Goal: Task Accomplishment & Management: Manage account settings

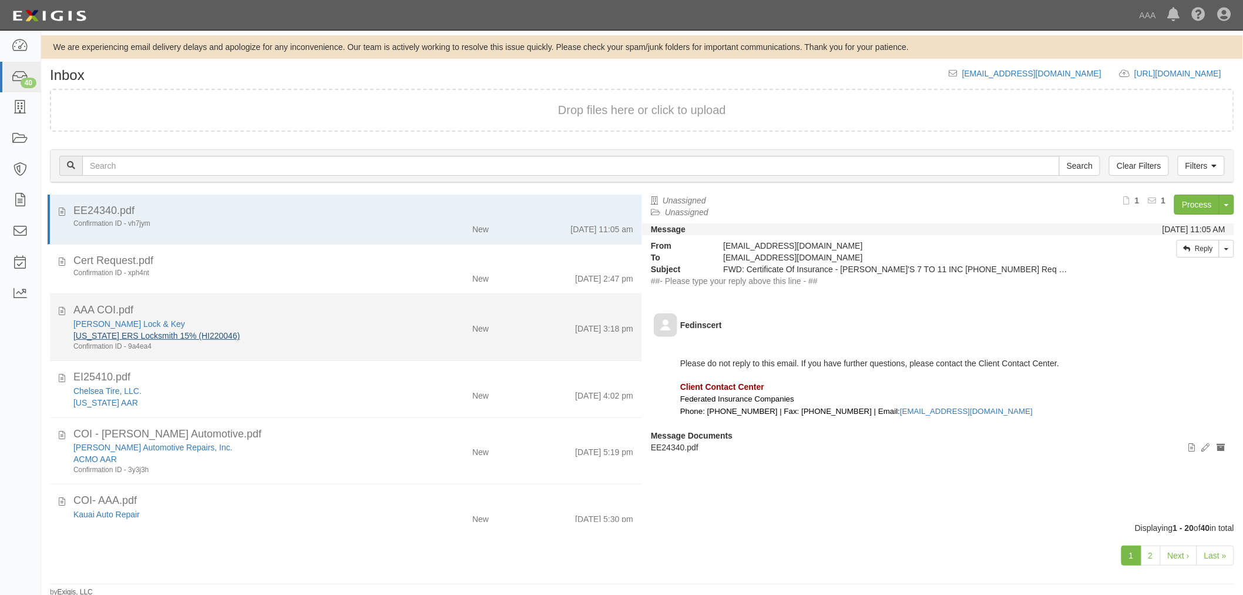
drag, startPoint x: 383, startPoint y: 318, endPoint x: 95, endPoint y: 331, distance: 288.7
click at [382, 320] on div "Jack Dalton Lock & Key" at bounding box center [232, 324] width 319 height 12
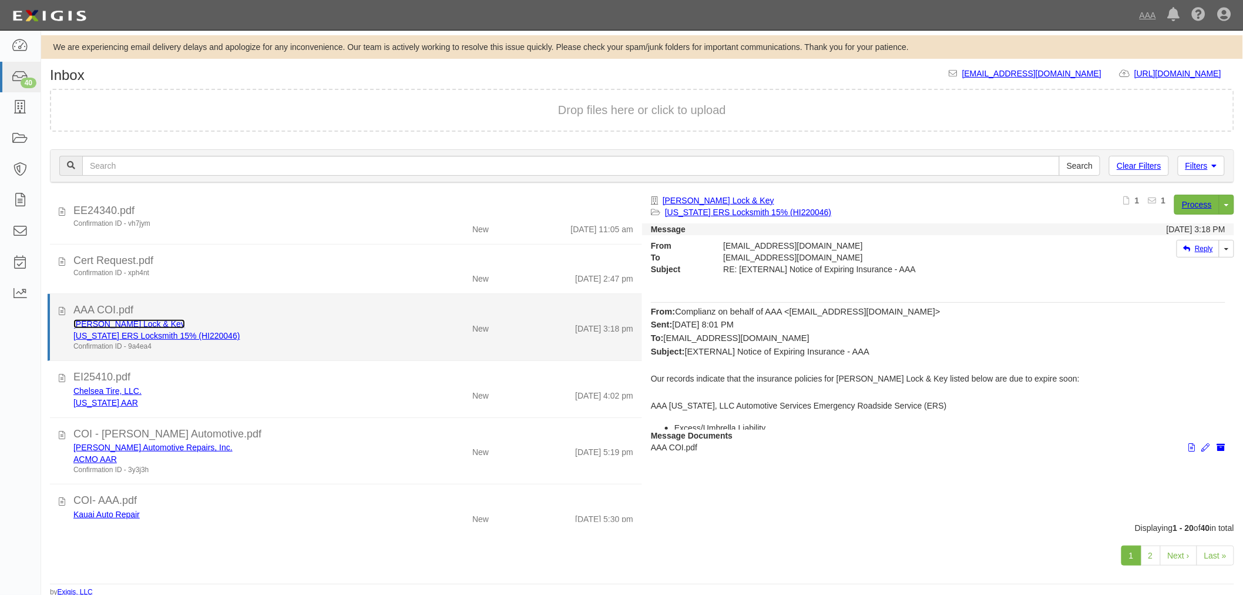
click at [102, 323] on link "Jack Dalton Lock & Key" at bounding box center [129, 323] width 112 height 9
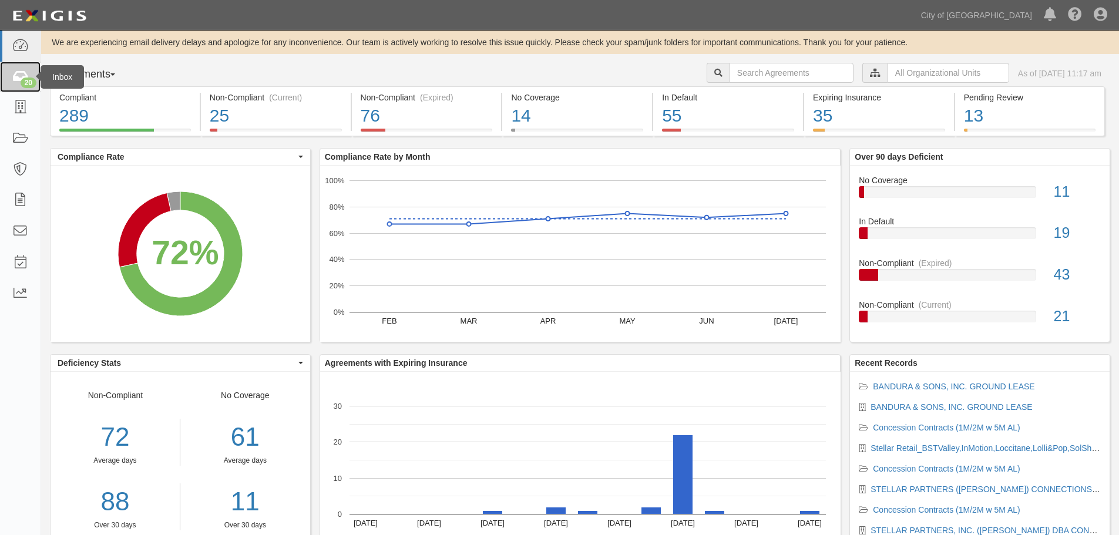
click at [17, 86] on link "20" at bounding box center [20, 77] width 41 height 31
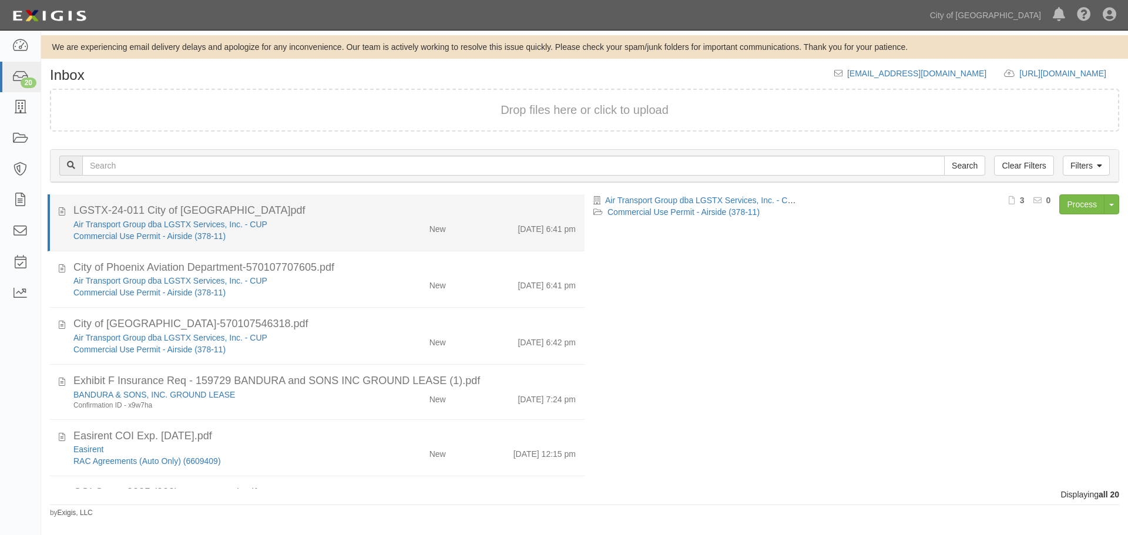
click at [351, 230] on div "Commercial Use Permit - Airside (378-11)" at bounding box center [216, 236] width 286 height 12
click at [186, 226] on link "Air Transport Group dba LGSTX Services, Inc. - CUP" at bounding box center [170, 224] width 194 height 9
click at [475, 235] on div "Air Transport Group dba LGSTX Services, Inc. - CUP Commercial Use Permit - Airs…" at bounding box center [325, 230] width 520 height 23
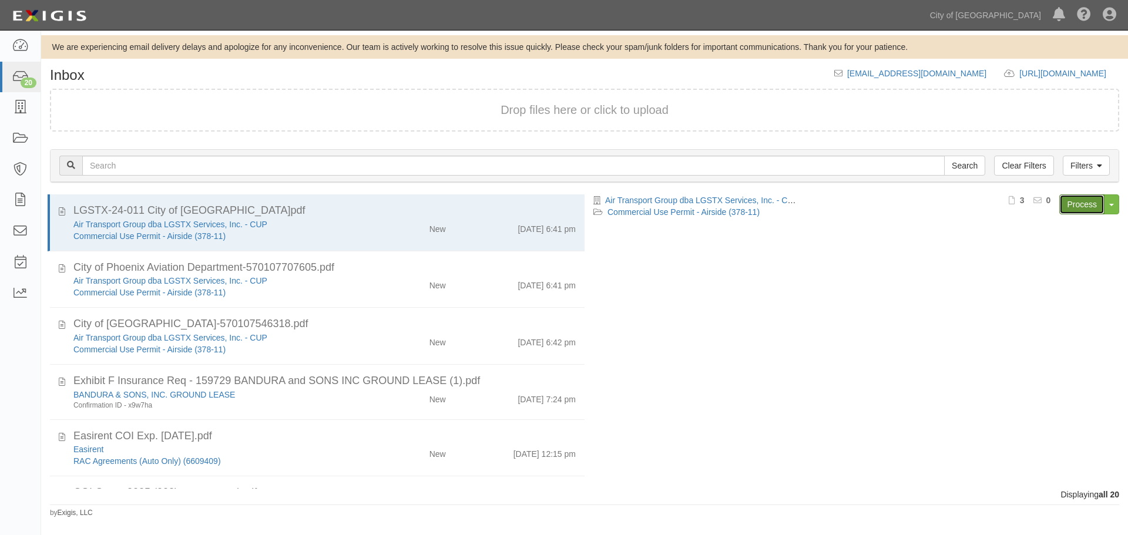
click at [1070, 209] on link "Process" at bounding box center [1081, 204] width 45 height 20
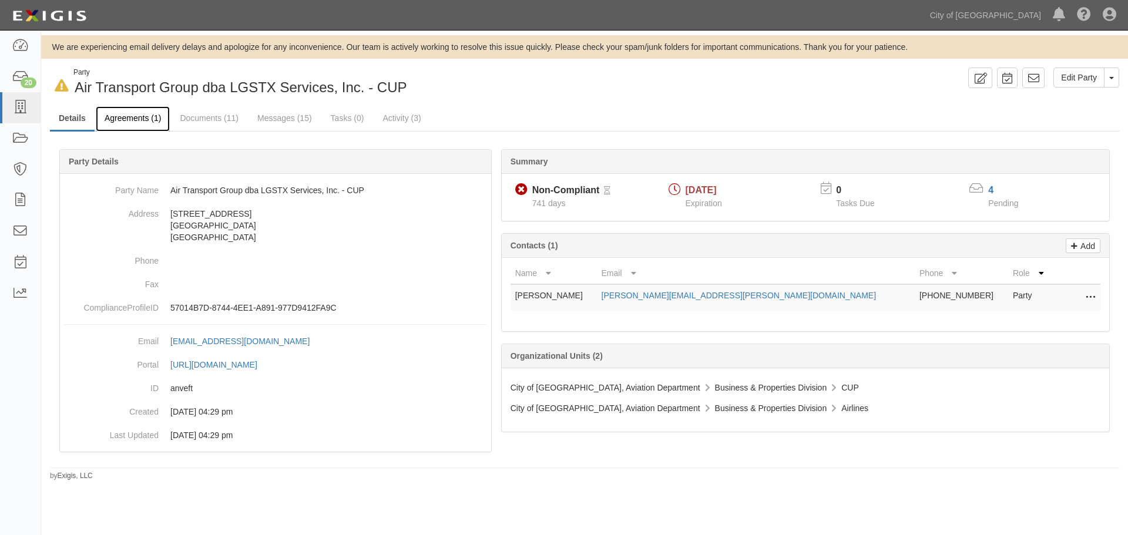
click at [139, 125] on link "Agreements (1)" at bounding box center [133, 118] width 74 height 25
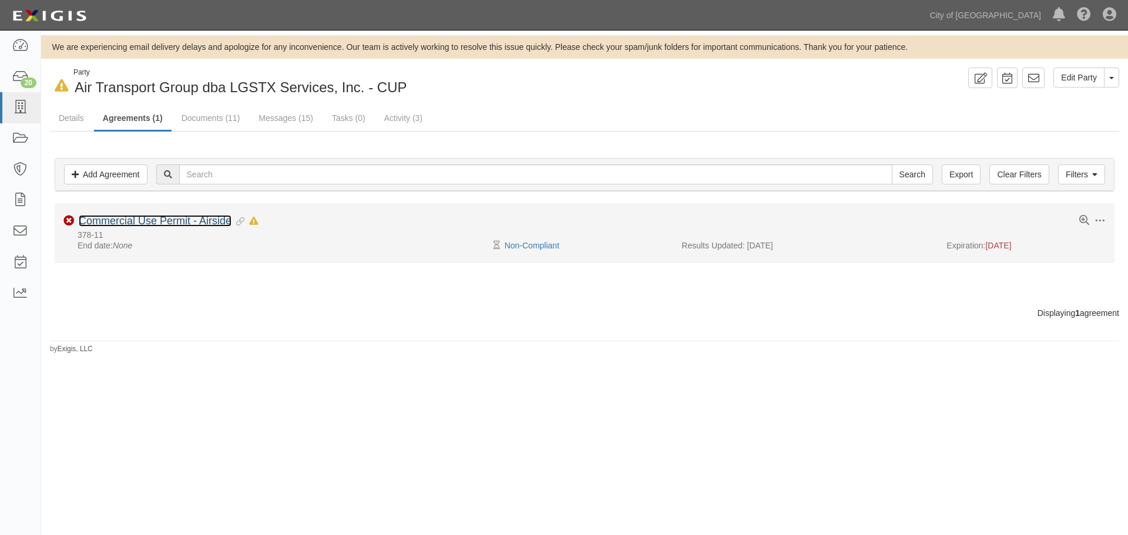
click at [157, 218] on link "Commercial Use Permit - Airside" at bounding box center [155, 221] width 153 height 12
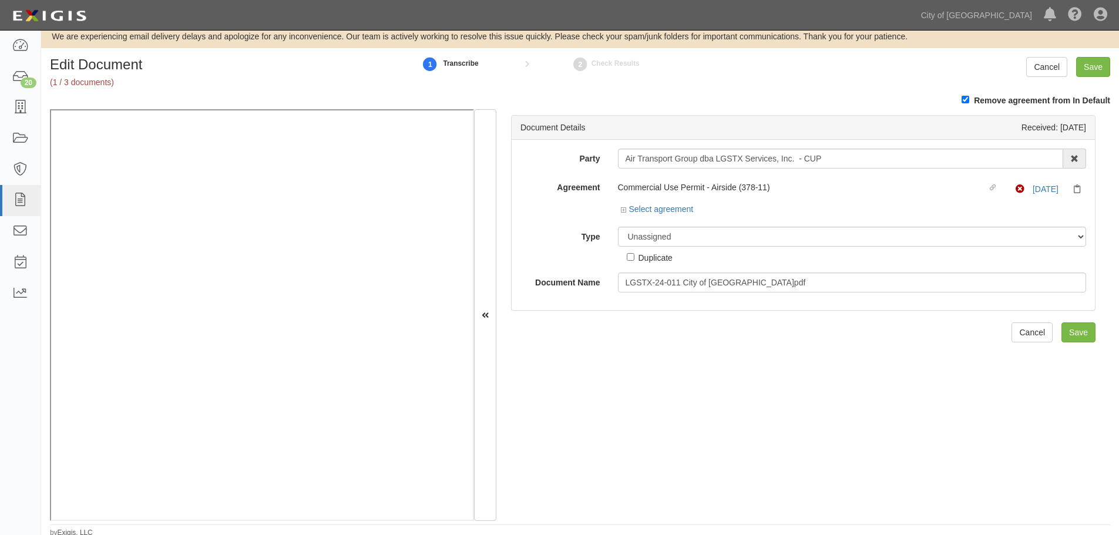
scroll to position [14, 0]
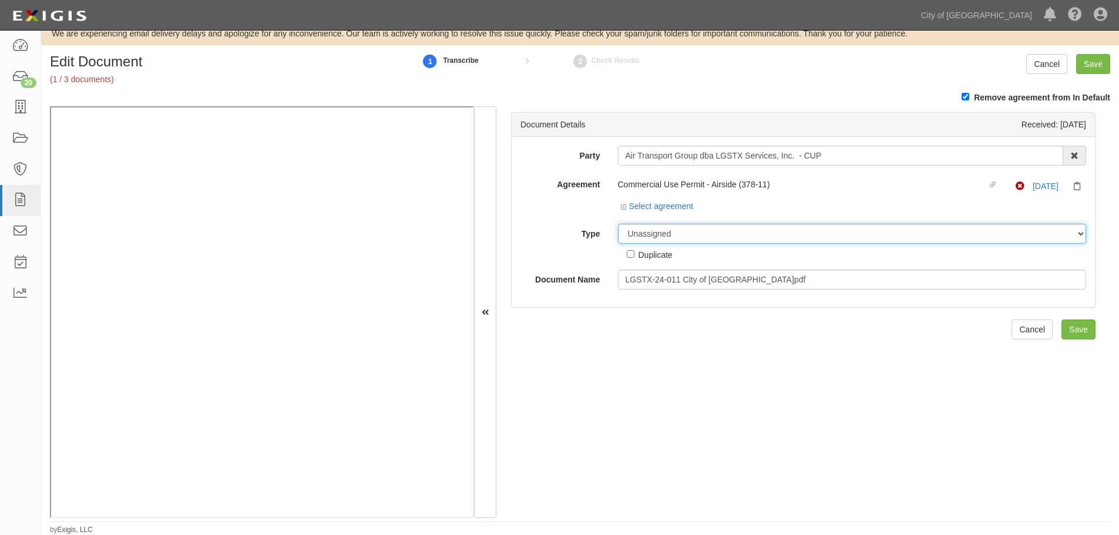
click at [681, 231] on select "Unassigned Binder Cancellation Notice Certificate Contract Endorsement Insuranc…" at bounding box center [852, 234] width 469 height 20
select select "CertificateDetail"
click at [618, 224] on select "Unassigned Binder Cancellation Notice Certificate Contract Endorsement Insuranc…" at bounding box center [852, 234] width 469 height 20
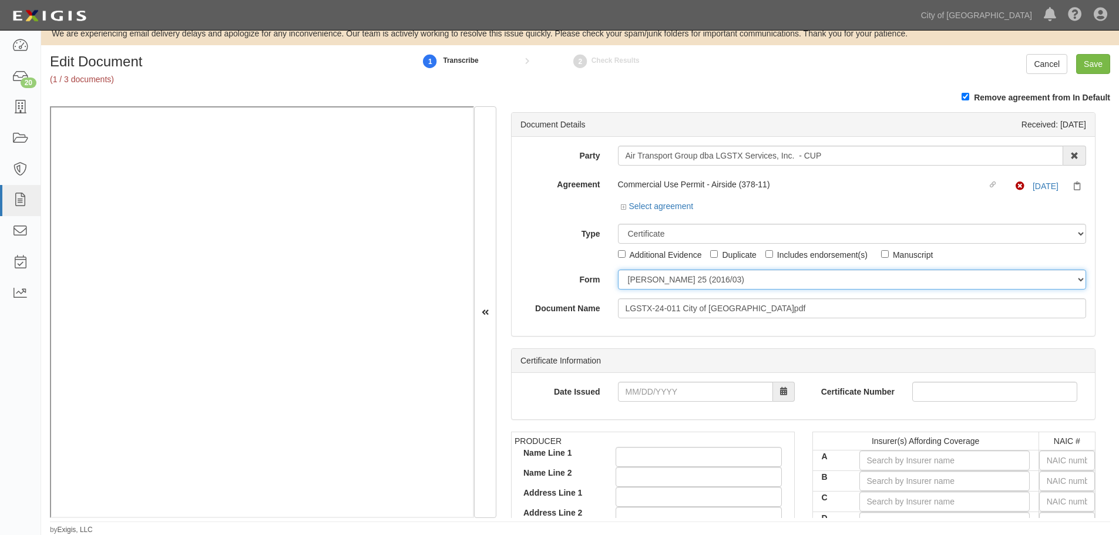
drag, startPoint x: 706, startPoint y: 279, endPoint x: 694, endPoint y: 350, distance: 72.1
click at [706, 280] on select "ACORD 25 (2016/03) ACORD 101 ACORD 855 NY (2014/05) General" at bounding box center [852, 280] width 469 height 20
select select "GeneralFormDetail"
click at [618, 270] on select "ACORD 25 (2016/03) ACORD 101 ACORD 855 NY (2014/05) General" at bounding box center [852, 280] width 469 height 20
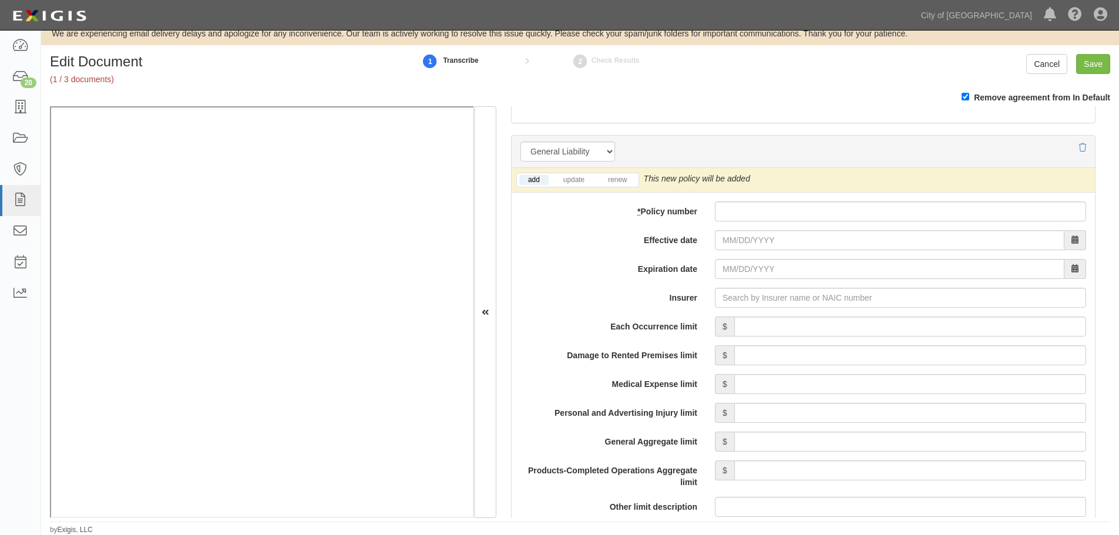
scroll to position [783, 0]
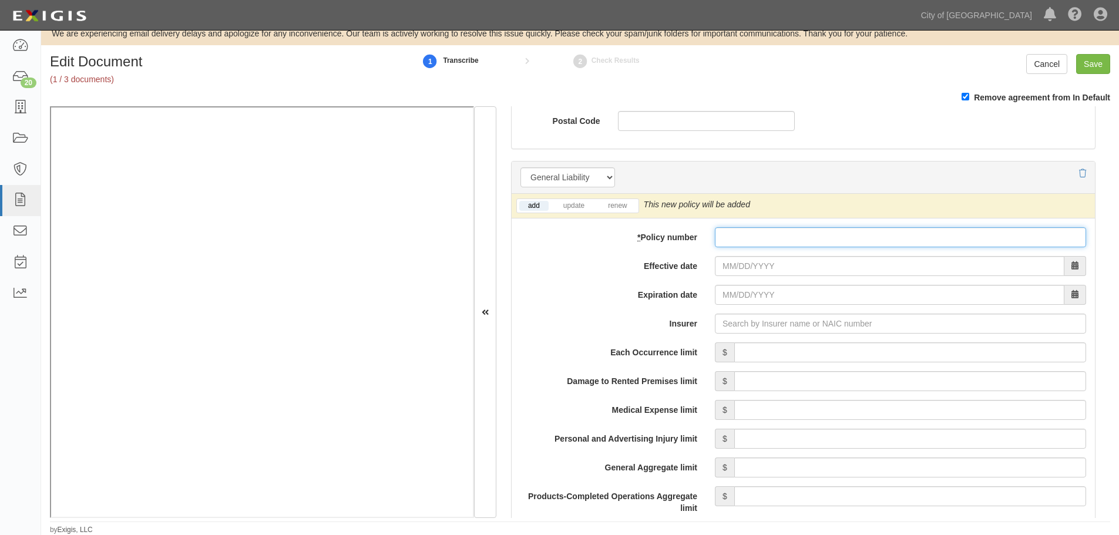
click at [776, 241] on input "* Policy number" at bounding box center [900, 237] width 371 height 20
drag, startPoint x: 740, startPoint y: 234, endPoint x: 630, endPoint y: 257, distance: 112.3
paste input "GA2408057"
type input "GA2408057"
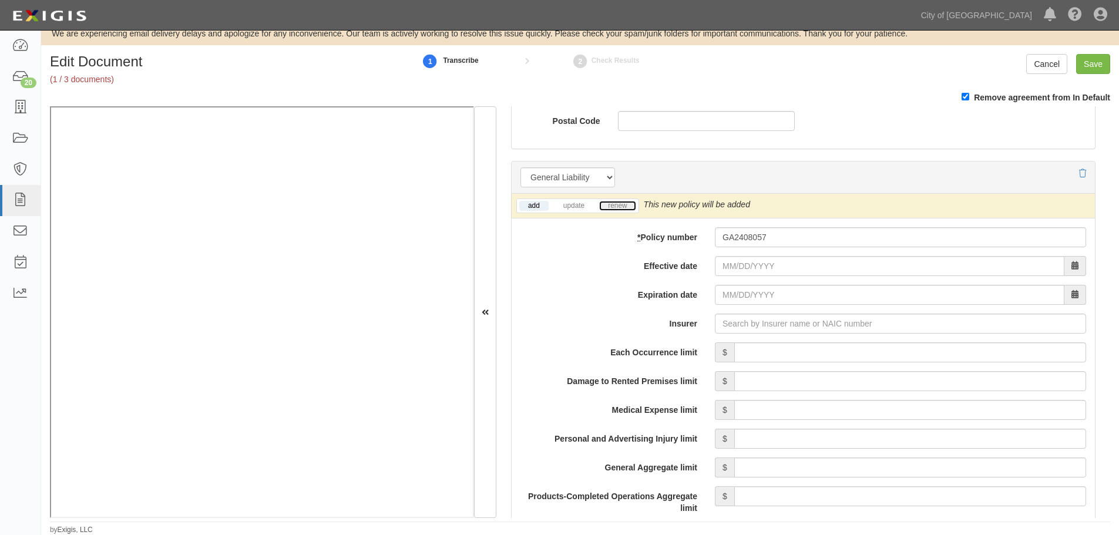
click at [616, 202] on link "renew" at bounding box center [617, 206] width 36 height 10
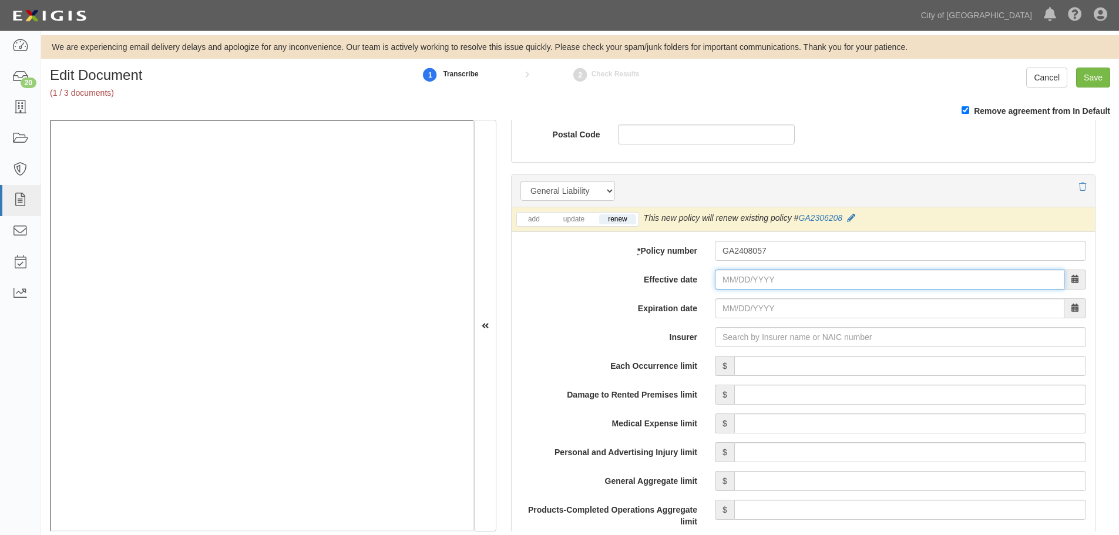
click at [755, 276] on input "Effective date" at bounding box center [890, 280] width 350 height 20
type input "11/01/2024"
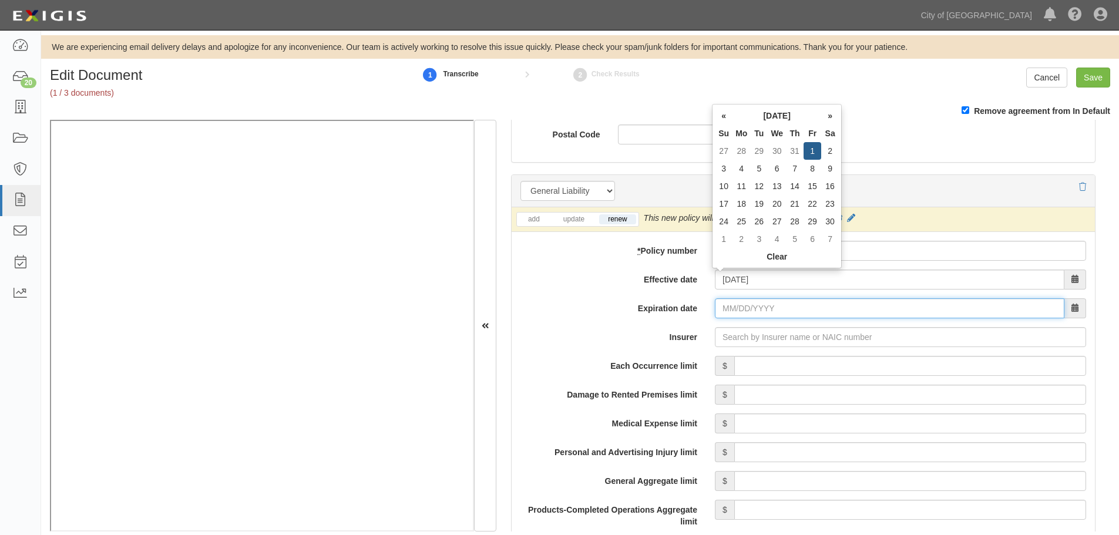
type input "11/01/2025"
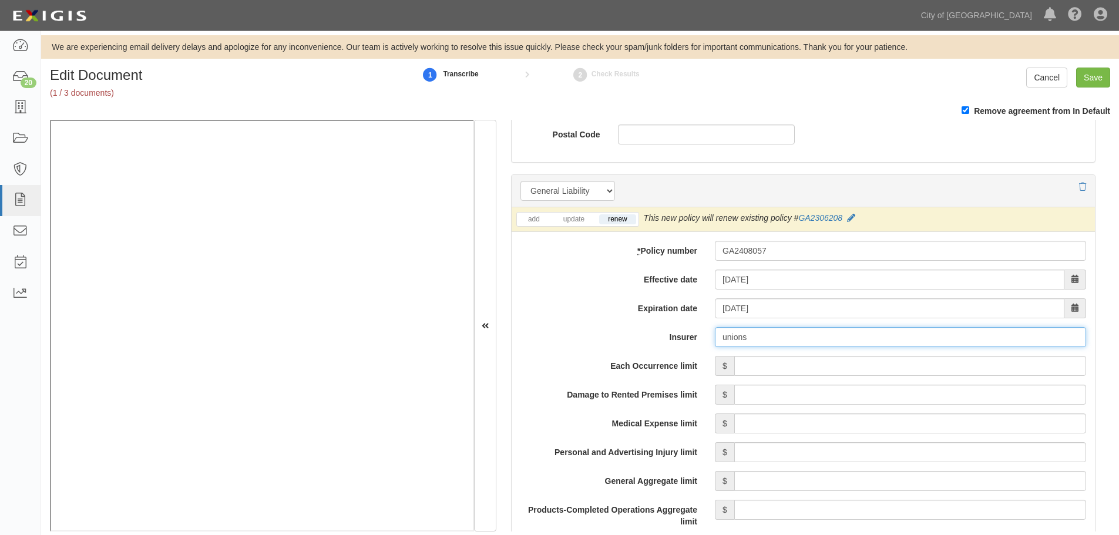
click at [760, 335] on input "unions" at bounding box center [900, 337] width 371 height 20
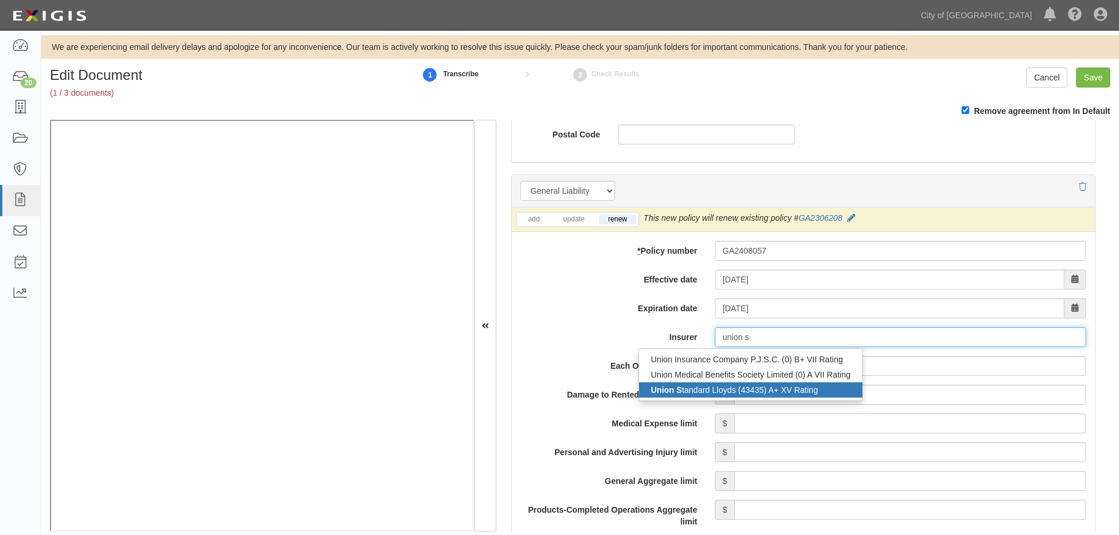
click at [740, 390] on div "Union S tandard Lloyds (43435) A+ XV Rating" at bounding box center [750, 389] width 223 height 15
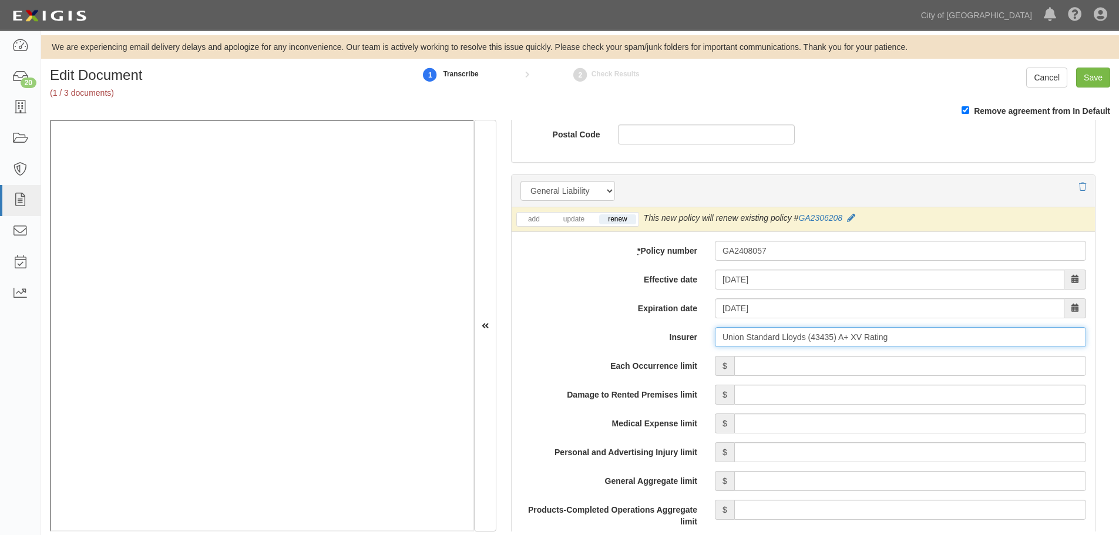
type input "Union Standard Lloyds (43435) A+ XV Rating"
click at [765, 371] on input "Each Occurrence limit" at bounding box center [910, 366] width 352 height 20
type input "1,000,000,000"
click at [1060, 394] on input "Damage to Rented Premises limit" at bounding box center [910, 395] width 352 height 20
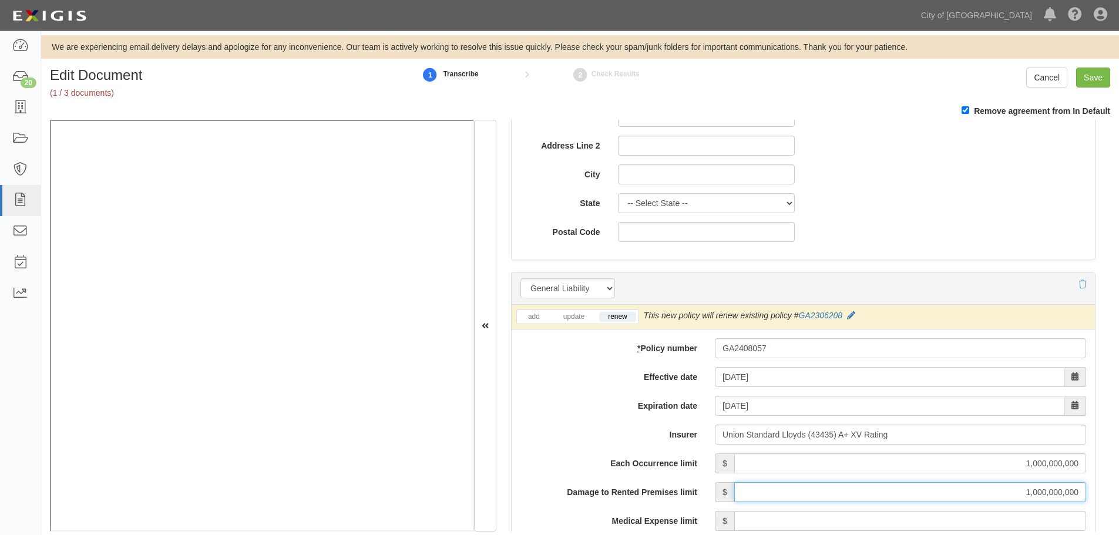
type input "1,000,000,000"
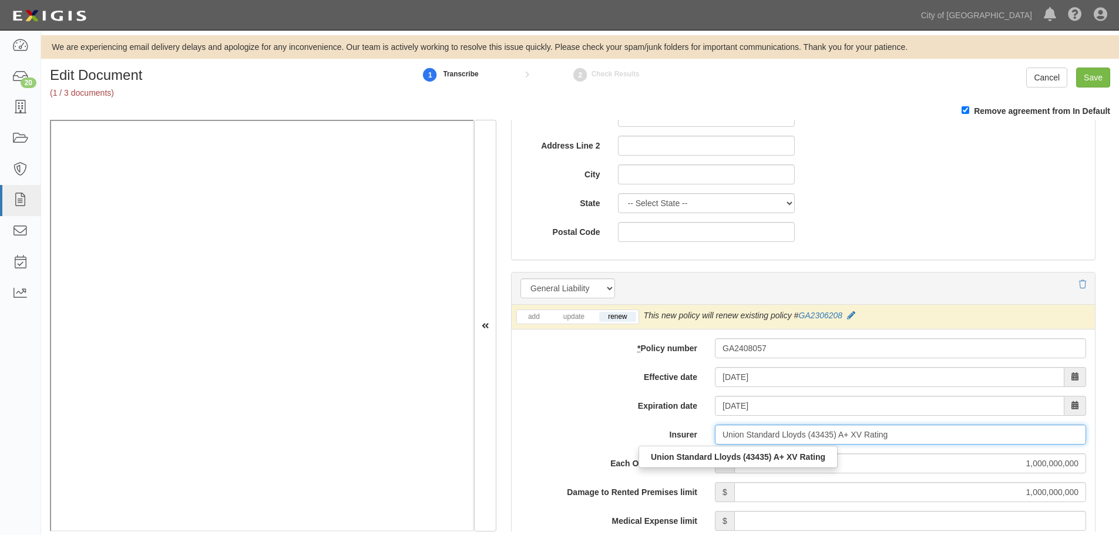
click at [1008, 444] on input "Union Standard Lloyds (43435) A+ XV Rating" at bounding box center [900, 435] width 371 height 20
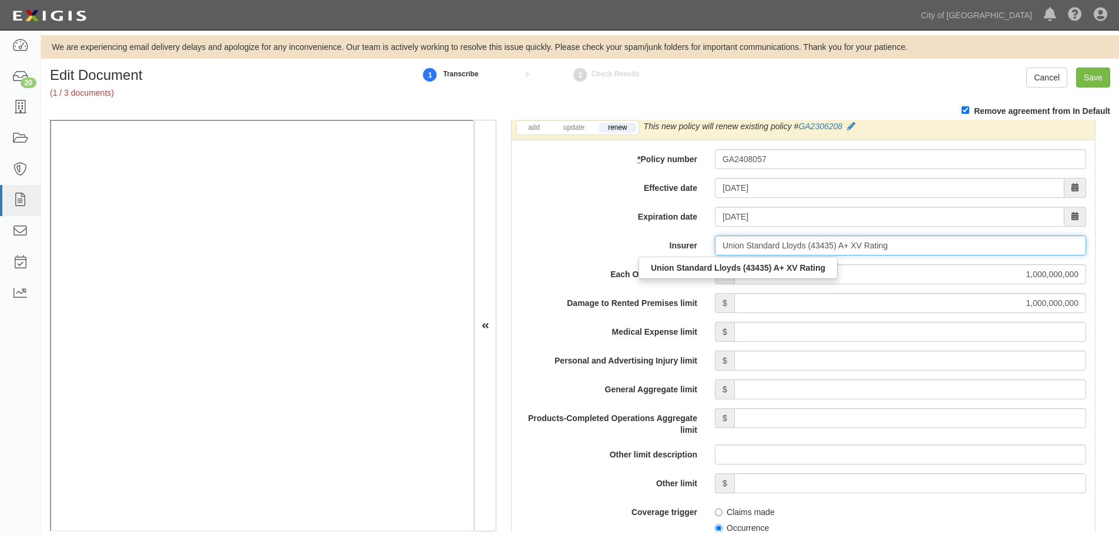
scroll to position [979, 0]
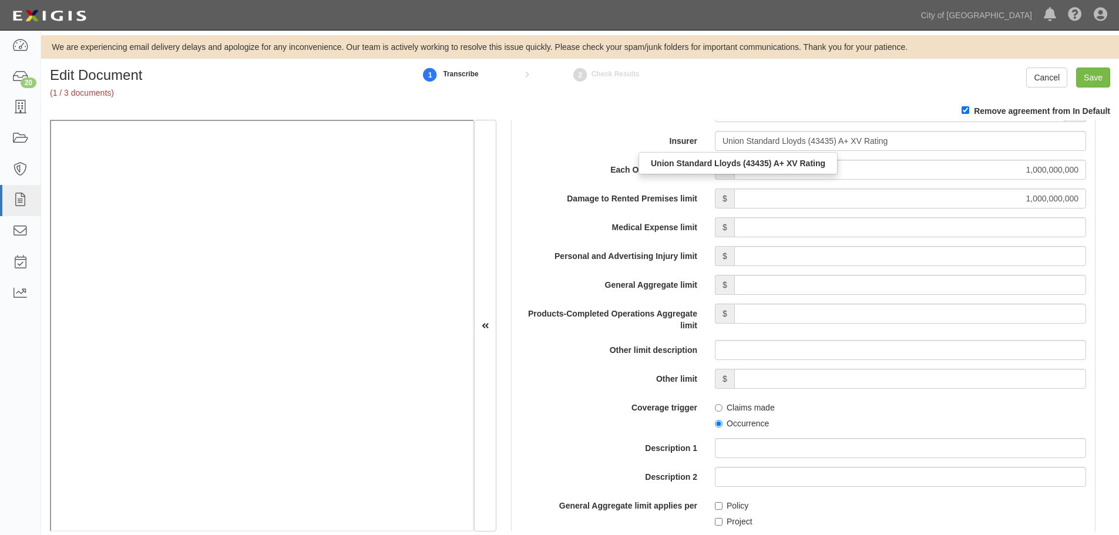
click at [1069, 209] on div "Each Occurrence limit $ 1,000,000,000 Damage to Rented Premises limit $ 1,000,0…" at bounding box center [804, 443] width 566 height 566
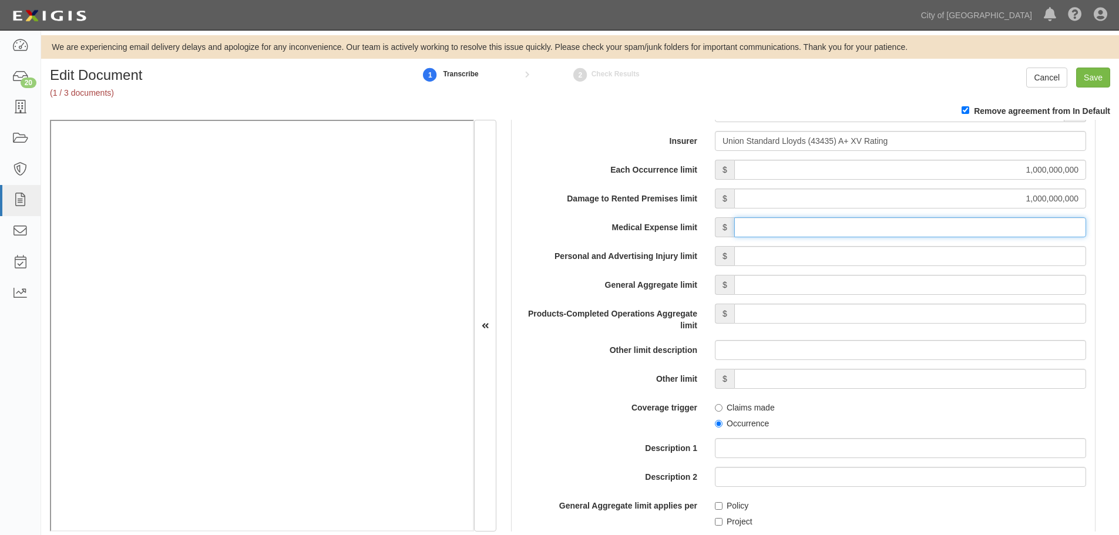
click at [1054, 231] on input "Medical Expense limit" at bounding box center [910, 227] width 352 height 20
type input "1,000,000,000"
click at [1015, 266] on div "Each Occurrence limit $ 1,000,000,000 Damage to Rented Premises limit $ 1,000,0…" at bounding box center [804, 443] width 566 height 566
click at [1009, 254] on input "Personal and Advertising Injury limit" at bounding box center [910, 256] width 352 height 20
type input "10,000,000,000"
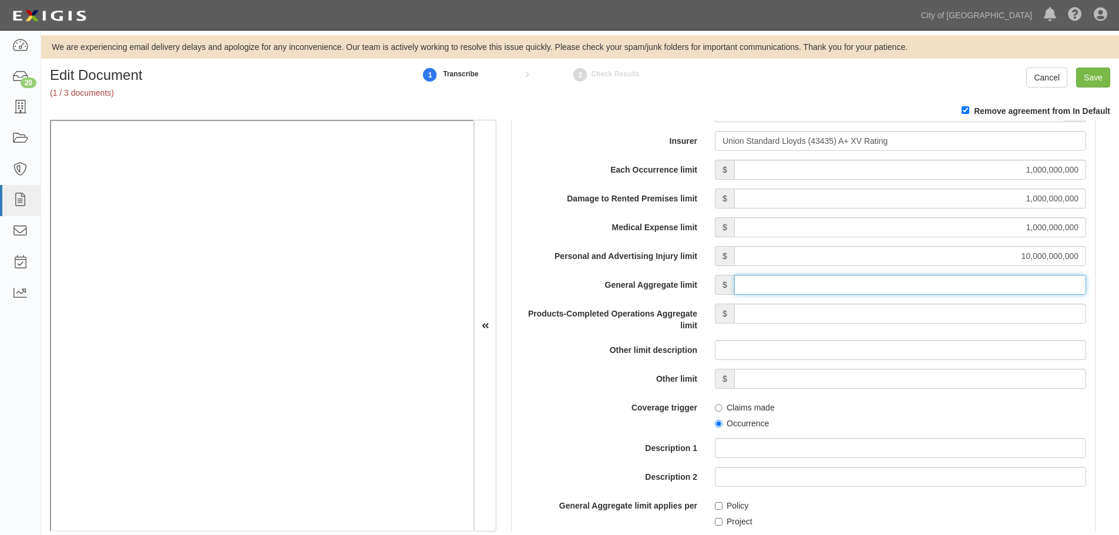
click at [1065, 285] on input "General Aggregate limit" at bounding box center [910, 285] width 352 height 20
type input "1,000,000,000"
click at [1025, 311] on input "Products-Completed Operations Aggregate limit" at bounding box center [910, 314] width 352 height 20
click at [1076, 261] on input "10,000,000,000" at bounding box center [910, 256] width 352 height 20
type input "1,000,000,000"
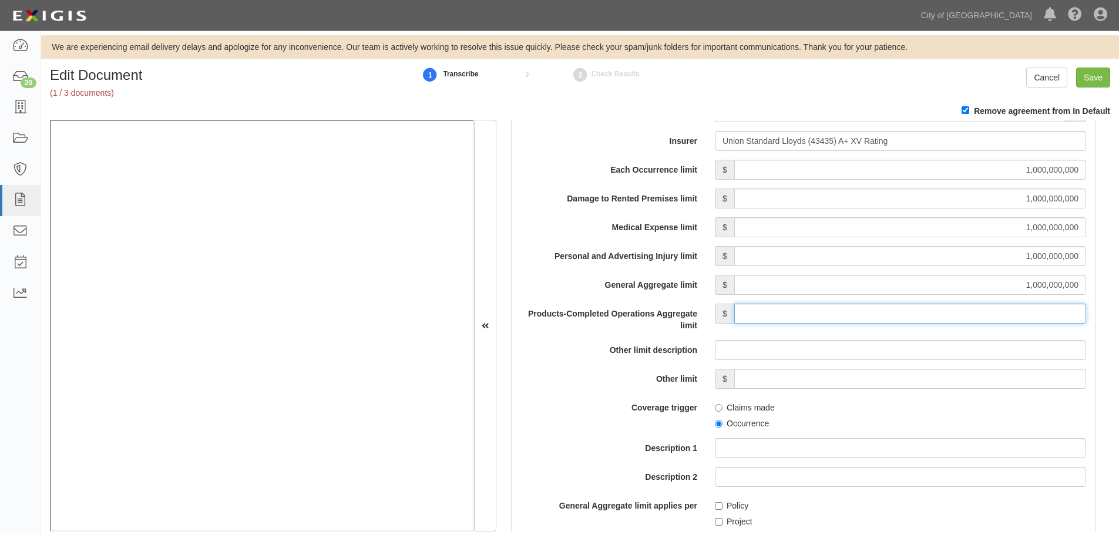
click at [1046, 310] on input "Products-Completed Operations Aggregate limit" at bounding box center [910, 314] width 352 height 20
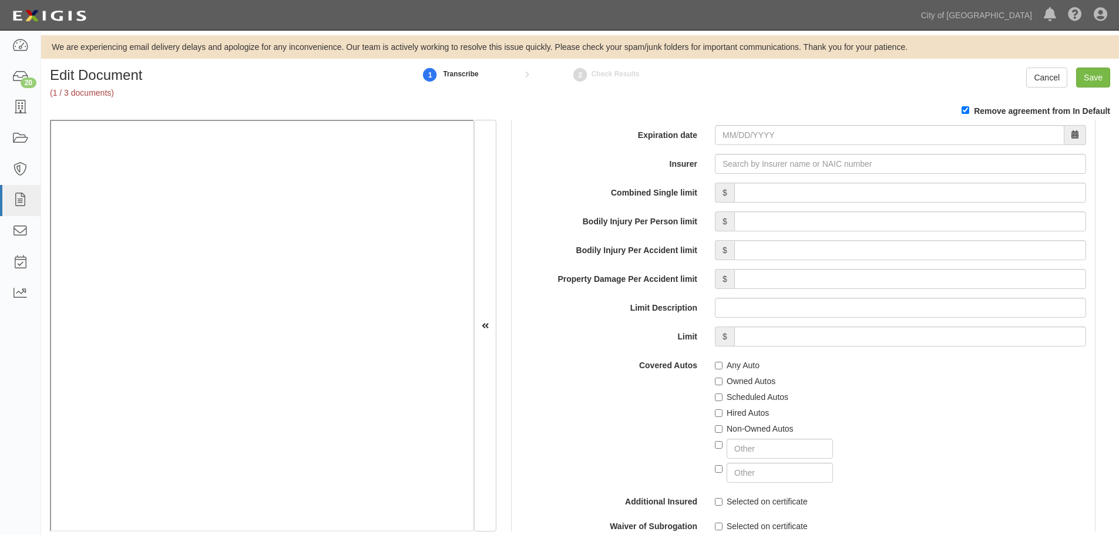
scroll to position [1567, 0]
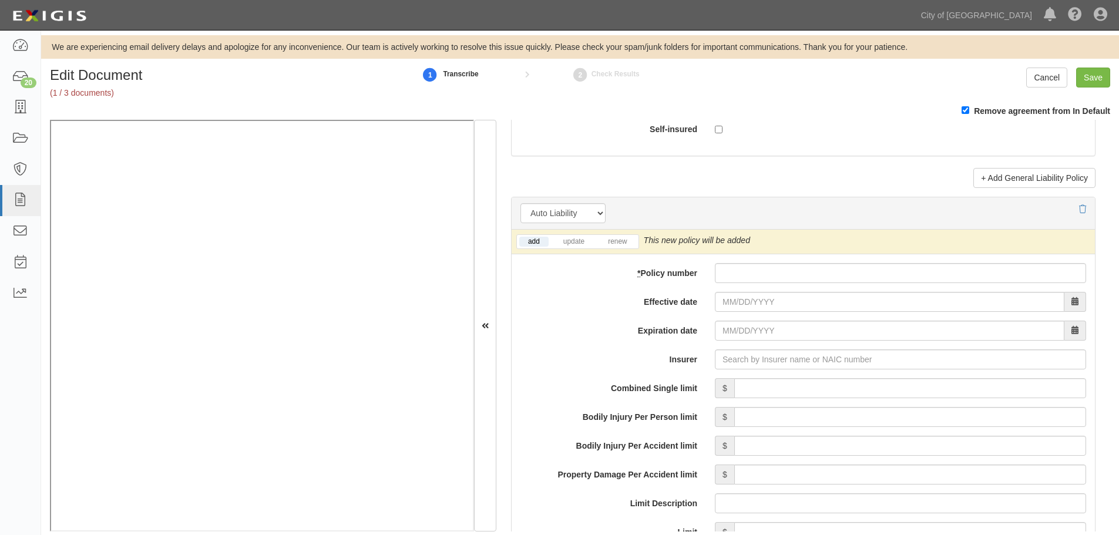
type input "1,000,000,000"
click at [824, 269] on input "* Policy number" at bounding box center [900, 273] width 371 height 20
paste input "GA2408057"
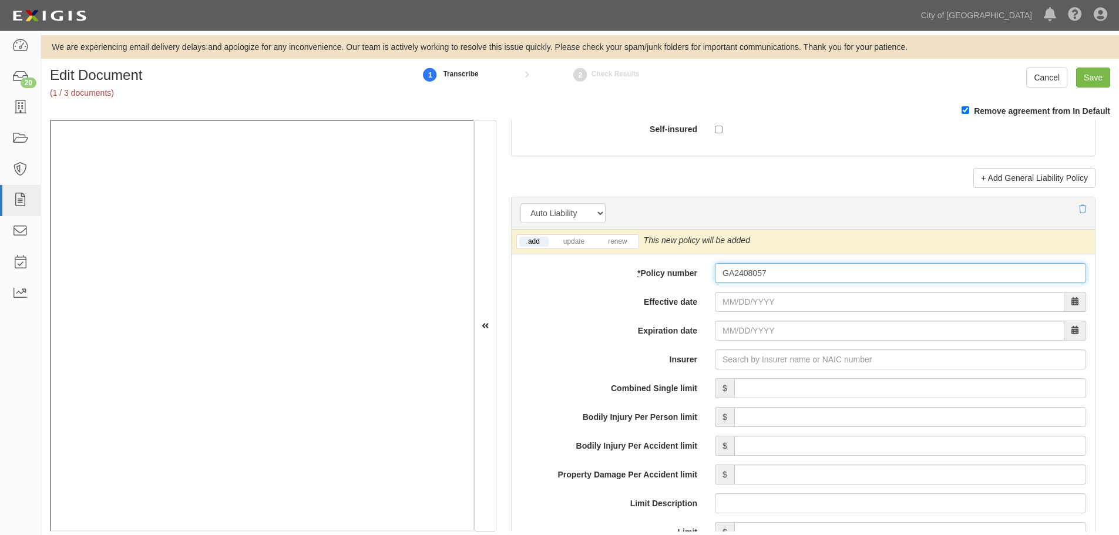
type input "GA2408057"
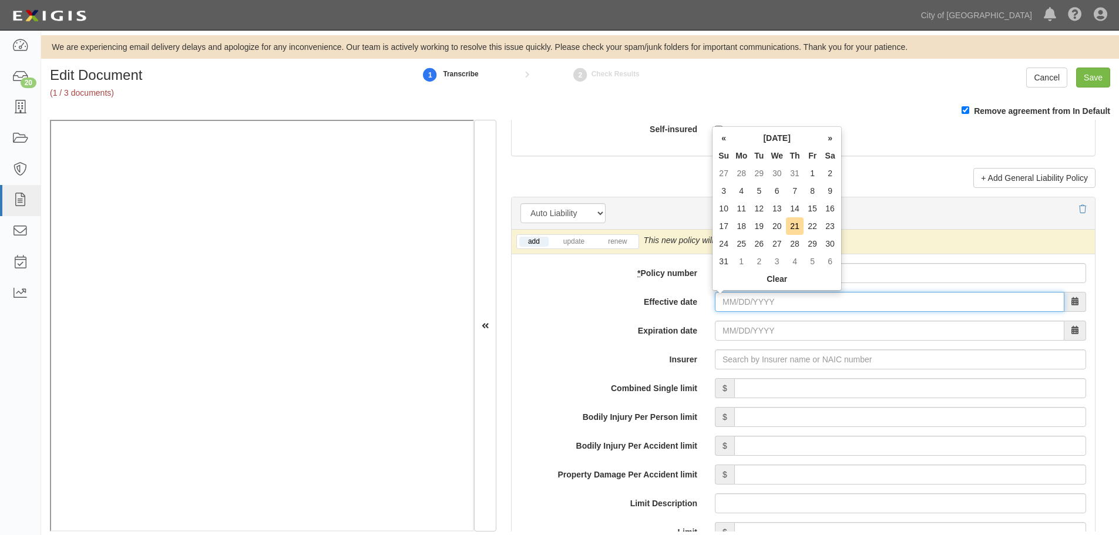
click at [790, 305] on input "Effective date" at bounding box center [890, 302] width 350 height 20
type input "11/01/2024"
type input "[DATE]"
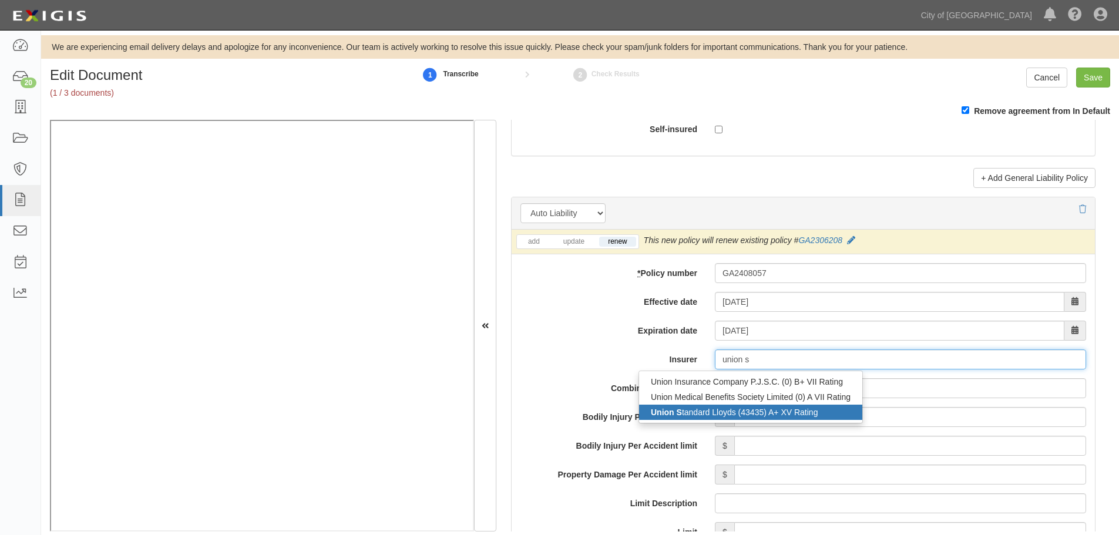
click at [823, 408] on div "Union S tandard Lloyds (43435) A+ XV Rating" at bounding box center [750, 412] width 223 height 15
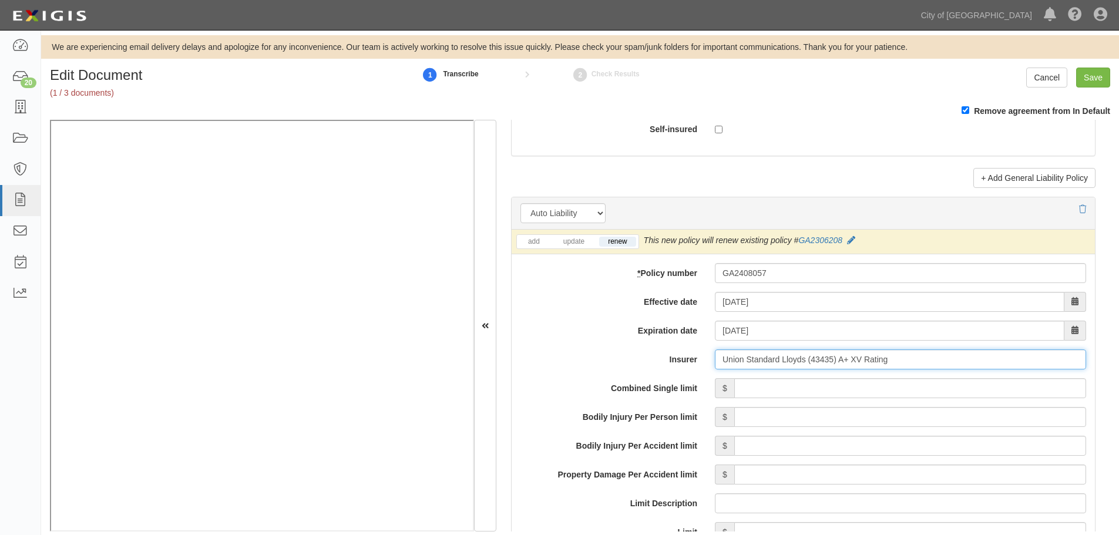
type input "Union Standard Lloyds (43435) A+ XV Rating"
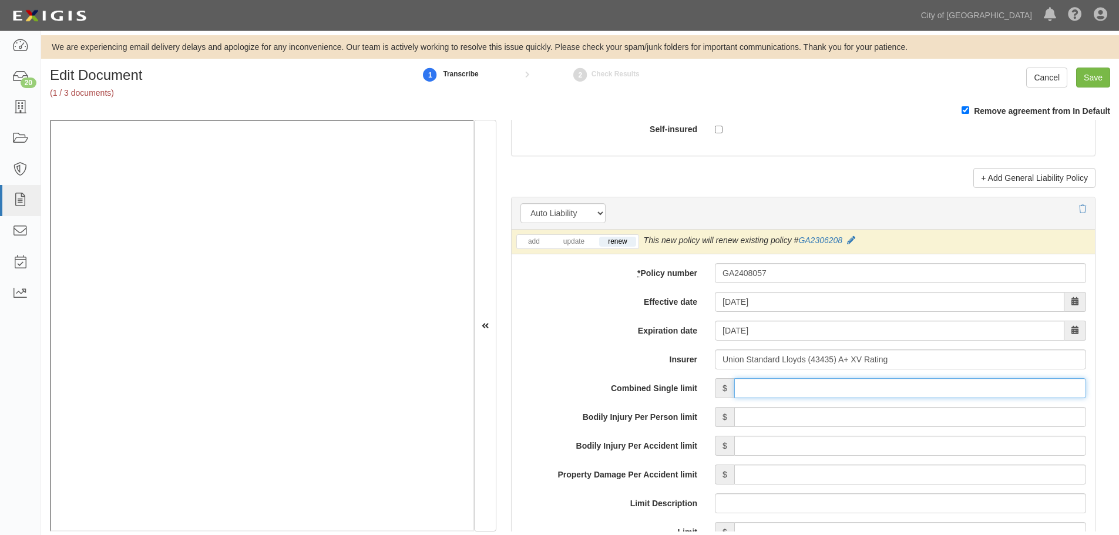
click at [778, 395] on input "Combined Single limit" at bounding box center [910, 388] width 352 height 20
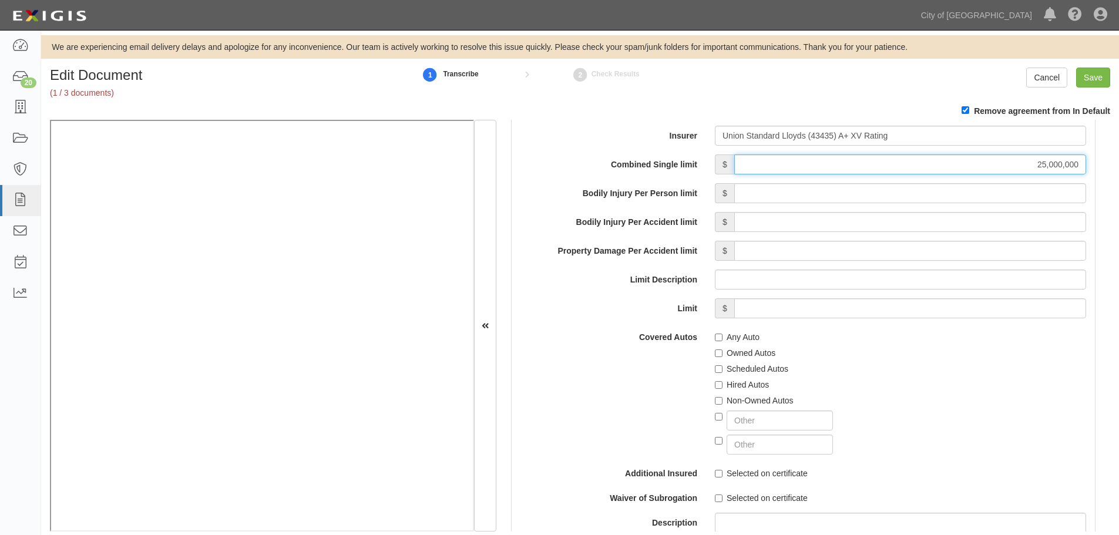
scroll to position [1762, 0]
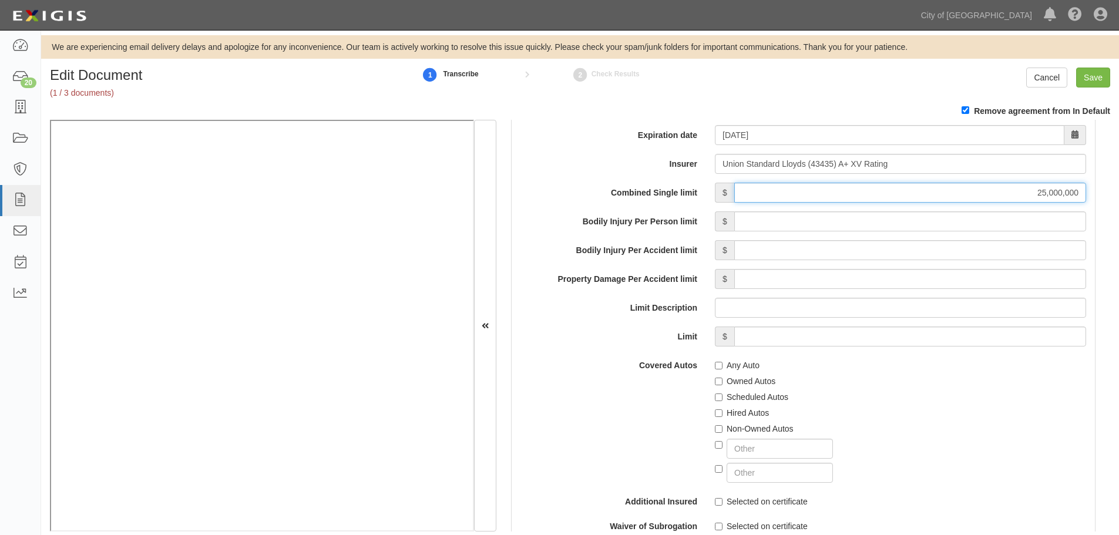
type input "25,000,000"
click at [731, 362] on label "Any Auto" at bounding box center [737, 366] width 45 height 12
click at [723, 362] on input "Any Auto" at bounding box center [719, 366] width 8 height 8
checkbox input "true"
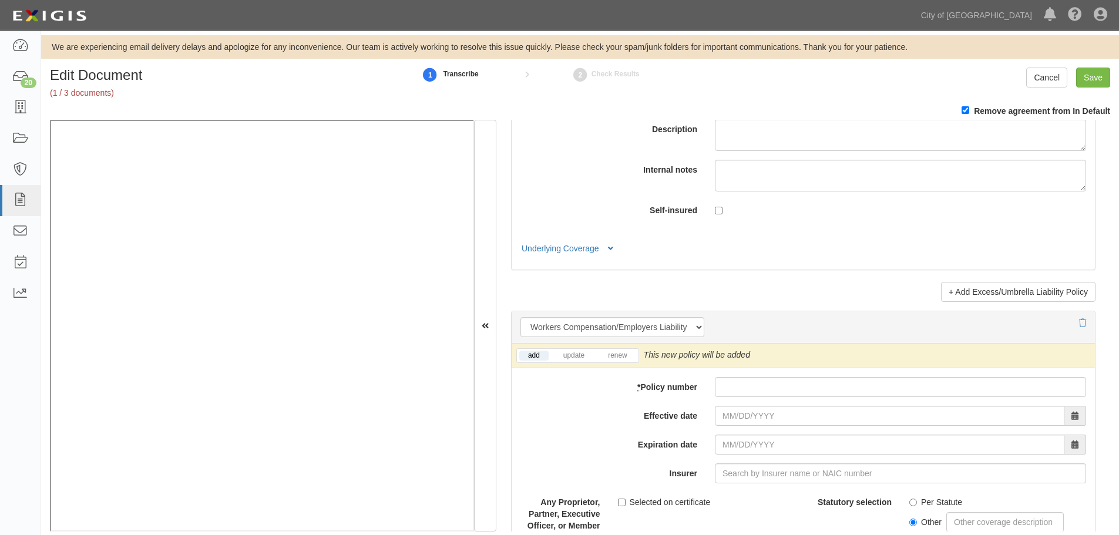
scroll to position [2742, 0]
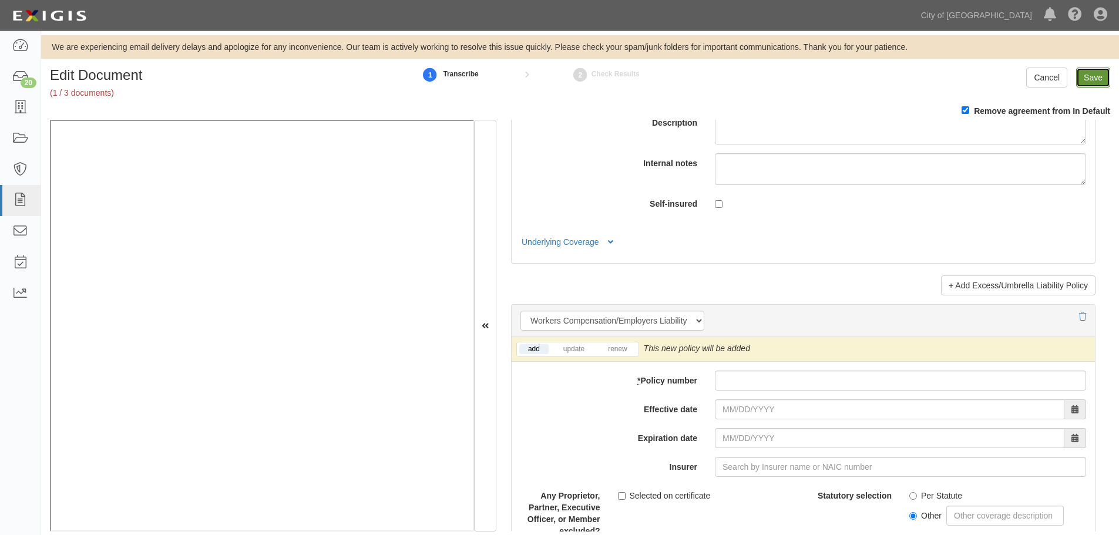
click at [1094, 77] on input "Save" at bounding box center [1093, 78] width 34 height 20
type input "1000000000"
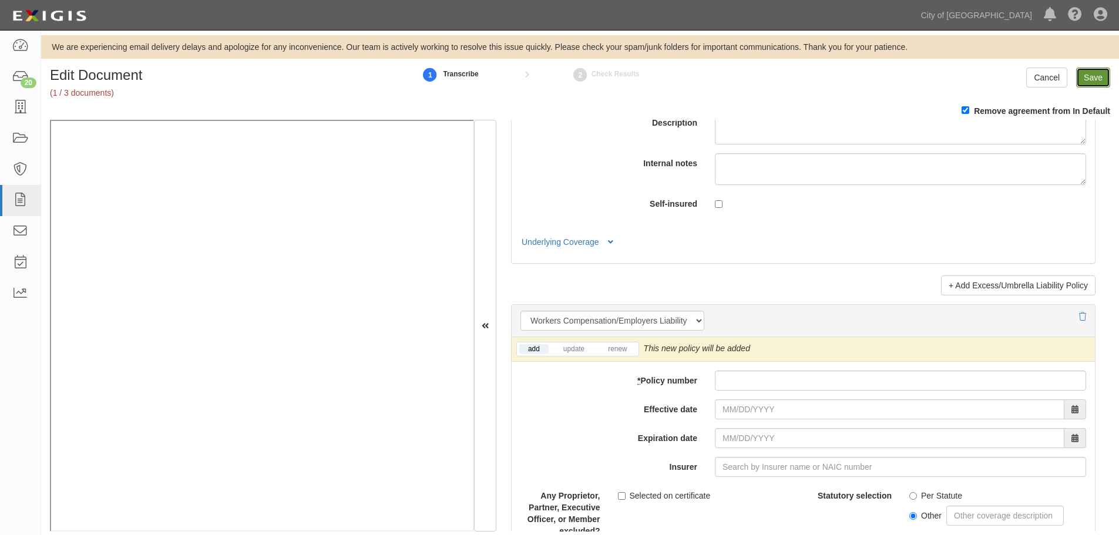
type input "1000000000"
type input "25000000"
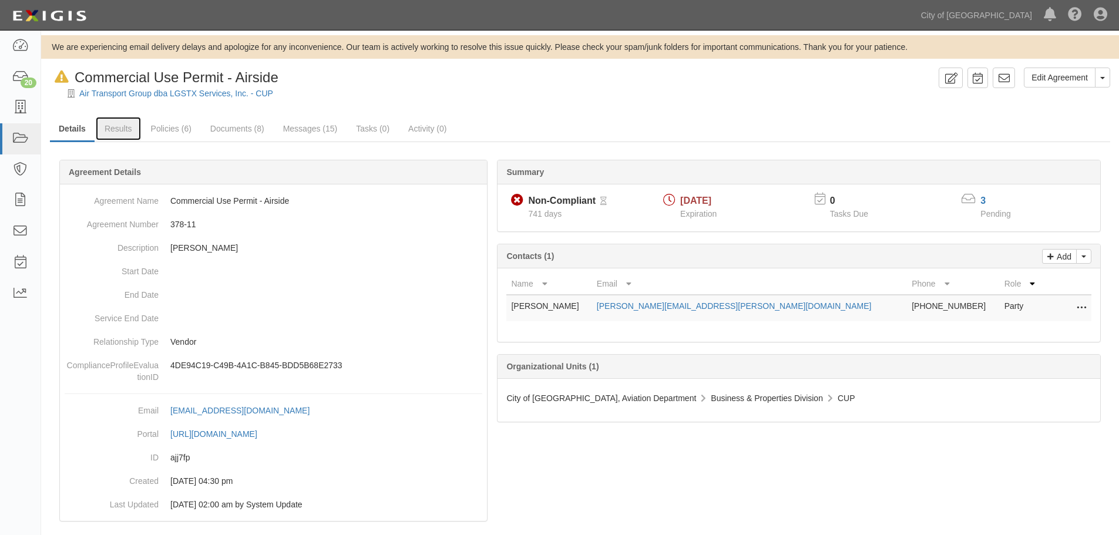
click at [113, 136] on link "Results" at bounding box center [118, 128] width 45 height 23
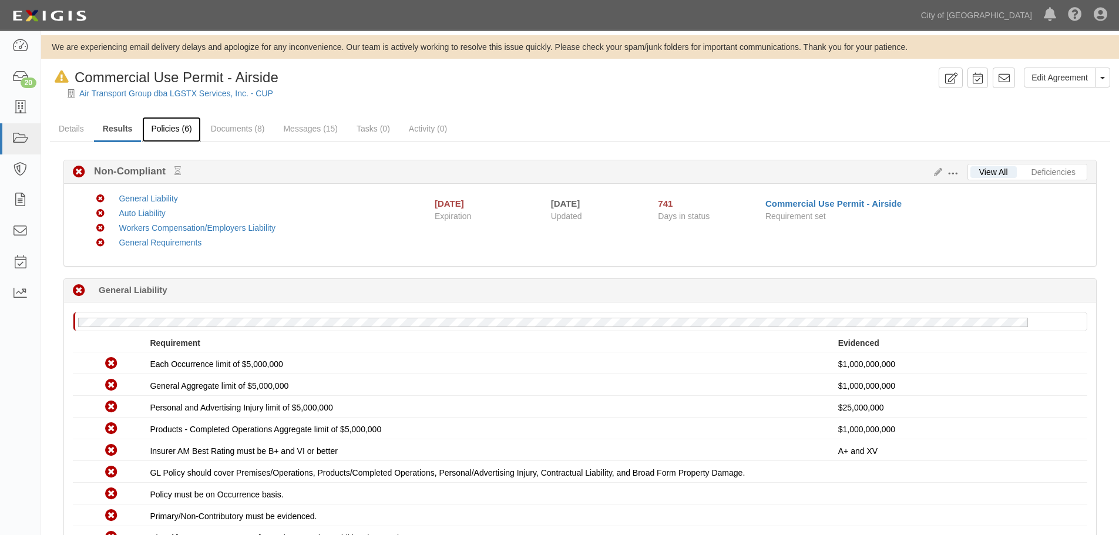
click at [159, 126] on link "Policies (6)" at bounding box center [171, 129] width 58 height 25
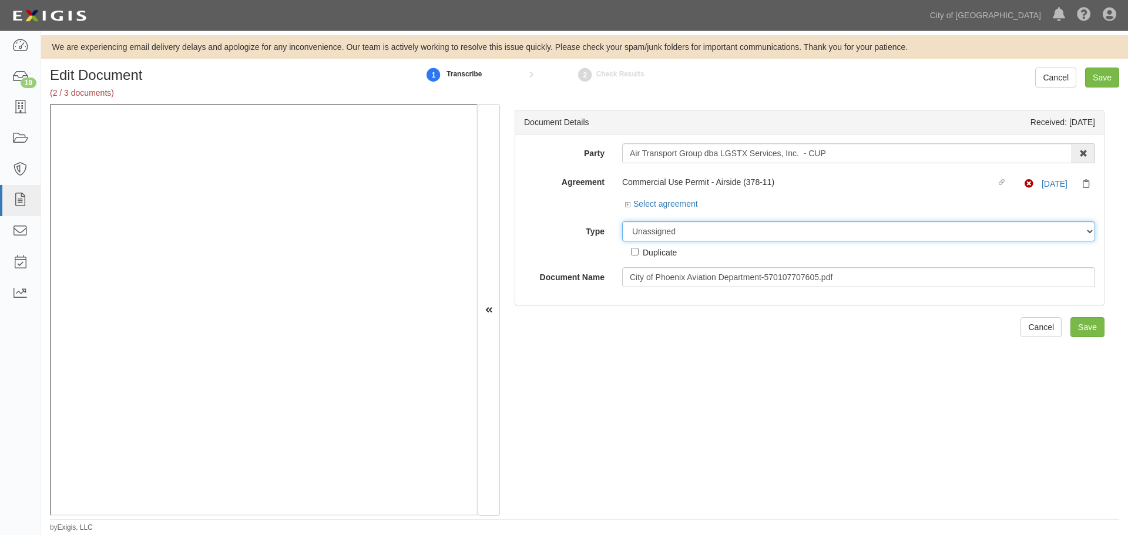
click at [669, 240] on select "Unassigned Binder Cancellation Notice Certificate Contract Endorsement Insuranc…" at bounding box center [858, 231] width 473 height 20
select select "OtherDetail"
click at [622, 221] on select "Unassigned Binder Cancellation Notice Certificate Contract Endorsement Insuranc…" at bounding box center [858, 231] width 473 height 20
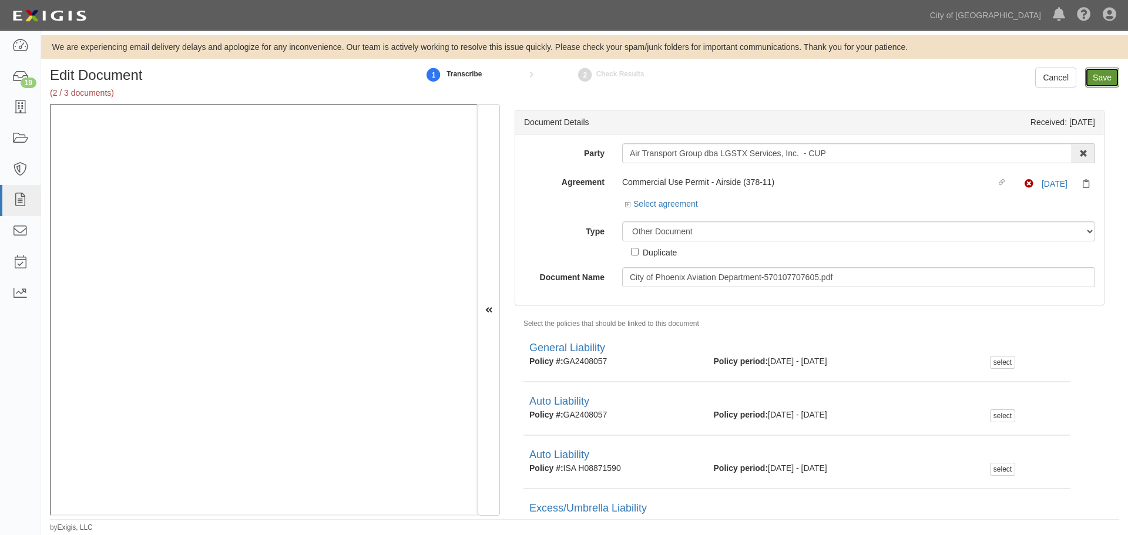
click at [1106, 73] on input "Save" at bounding box center [1102, 78] width 34 height 20
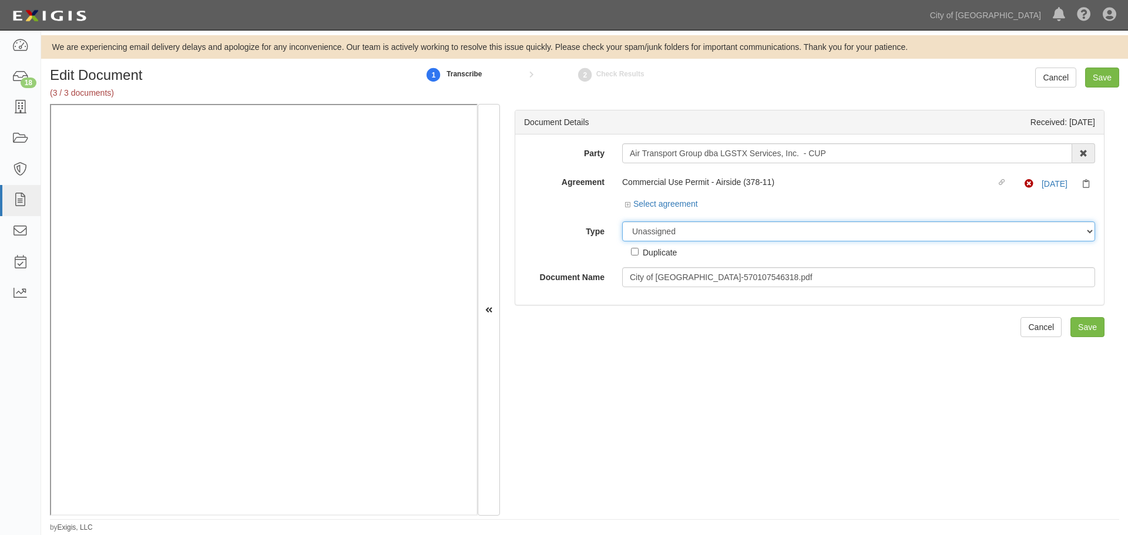
click at [670, 233] on select "Unassigned Binder Cancellation Notice Certificate Contract Endorsement Insuranc…" at bounding box center [858, 231] width 473 height 20
select select "OtherDetail"
click at [622, 221] on select "Unassigned Binder Cancellation Notice Certificate Contract Endorsement Insuranc…" at bounding box center [858, 231] width 473 height 20
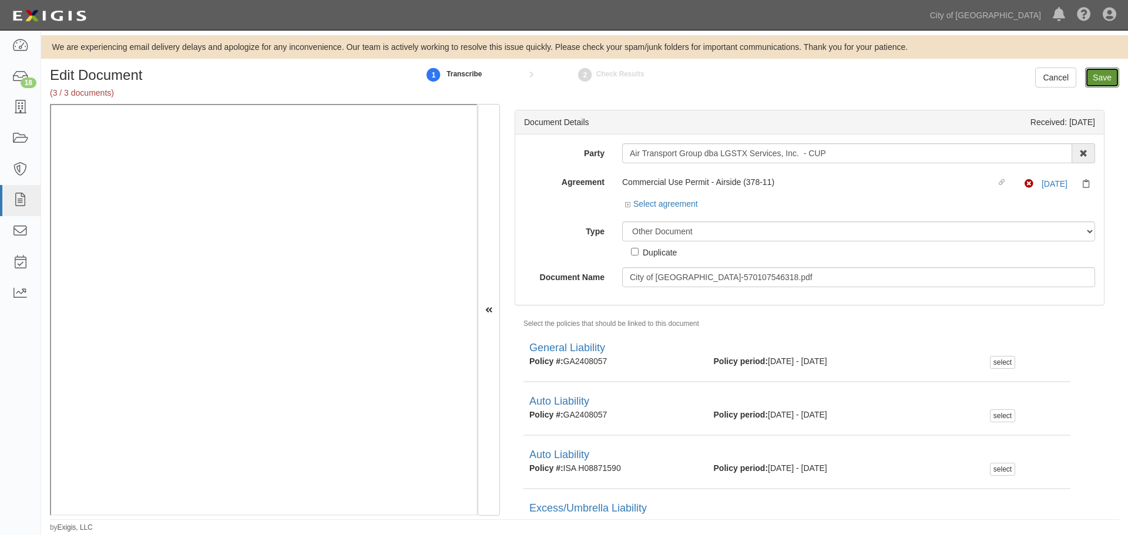
click at [1101, 81] on input "Save" at bounding box center [1102, 78] width 34 height 20
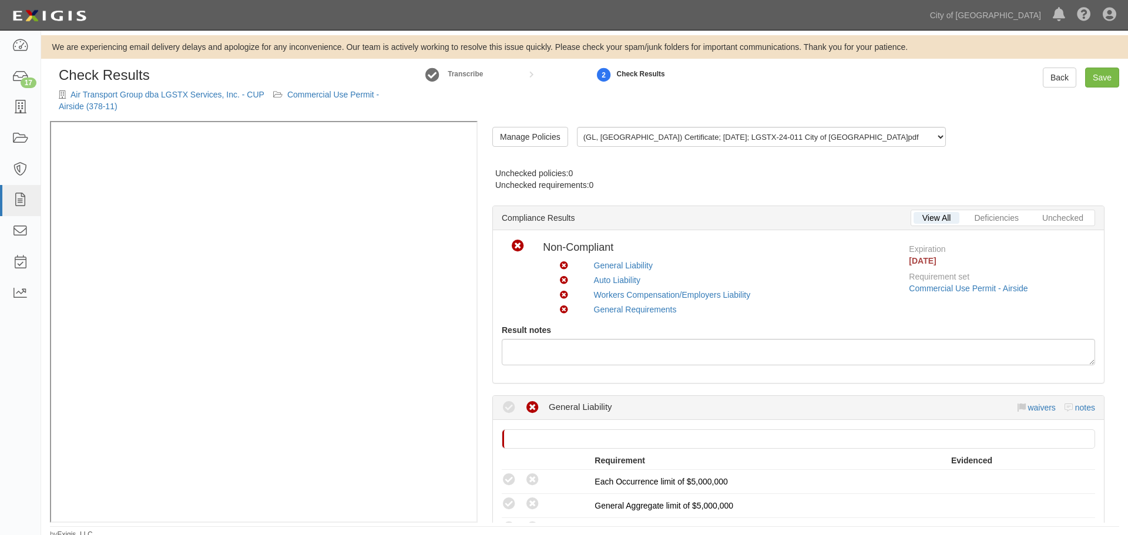
radio input "true"
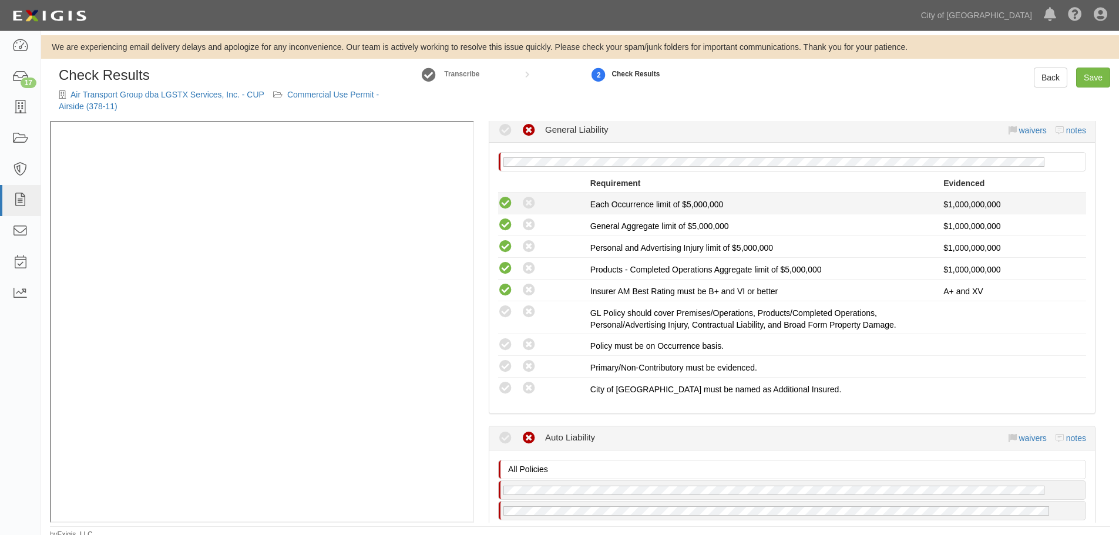
scroll to position [244, 0]
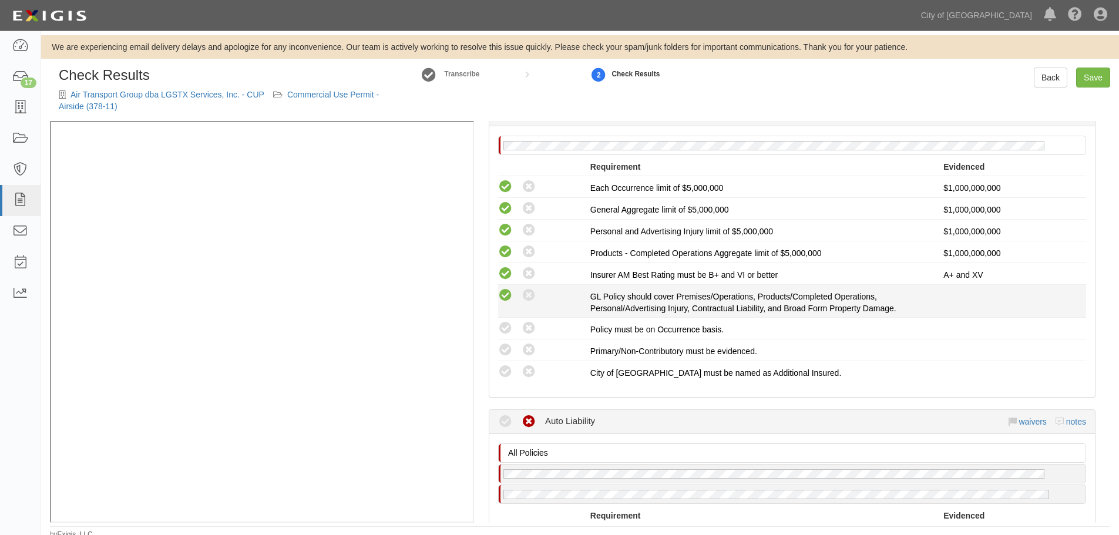
click at [502, 293] on icon at bounding box center [505, 295] width 15 height 15
radio input "true"
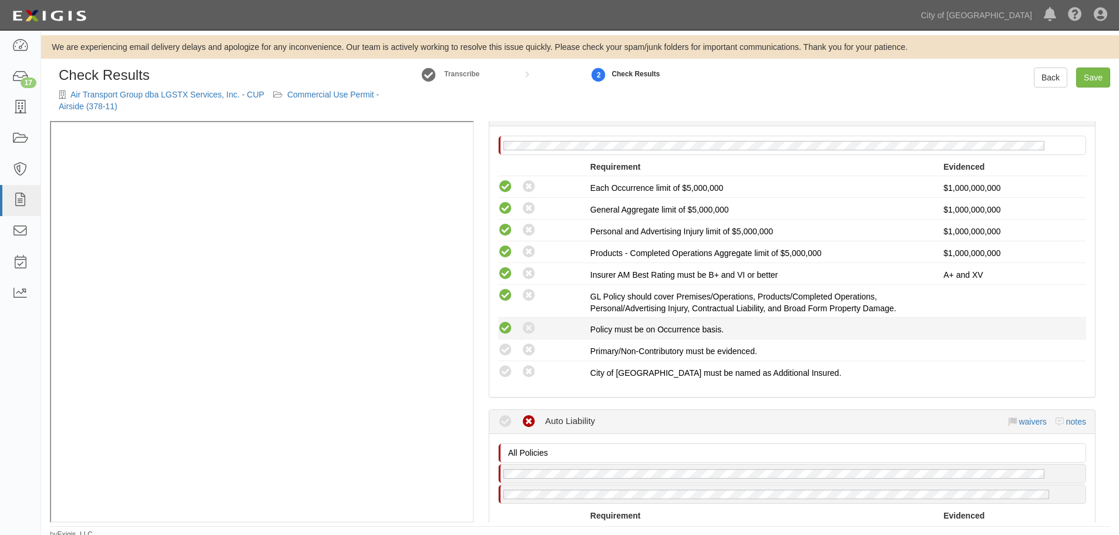
drag, startPoint x: 504, startPoint y: 325, endPoint x: 504, endPoint y: 335, distance: 10.6
click at [504, 325] on icon at bounding box center [505, 328] width 15 height 15
radio input "true"
drag, startPoint x: 503, startPoint y: 350, endPoint x: 502, endPoint y: 377, distance: 27.0
click at [502, 351] on icon at bounding box center [505, 350] width 15 height 15
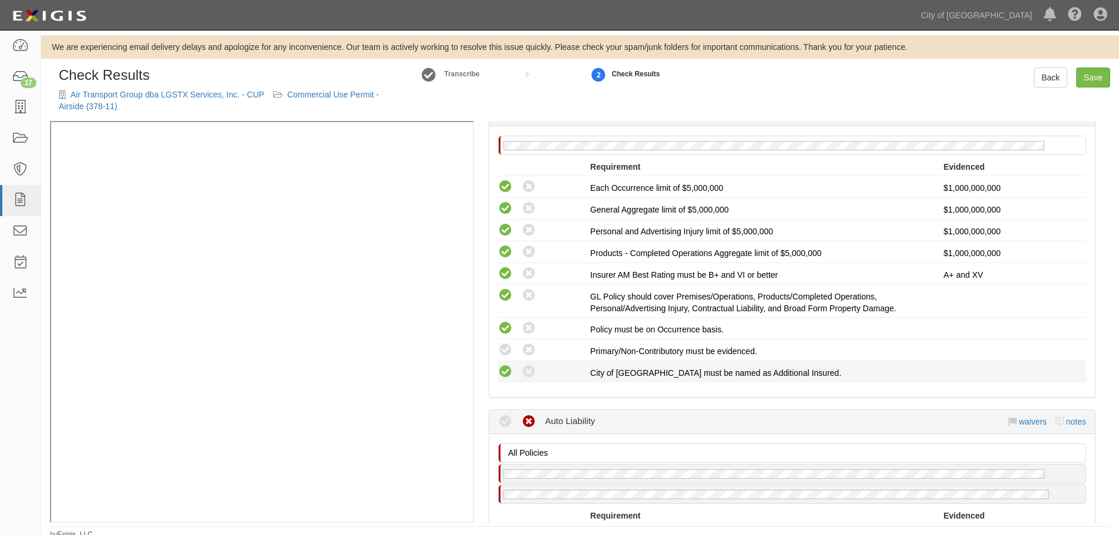
radio input "true"
click at [502, 378] on icon at bounding box center [505, 372] width 15 height 15
radio input "true"
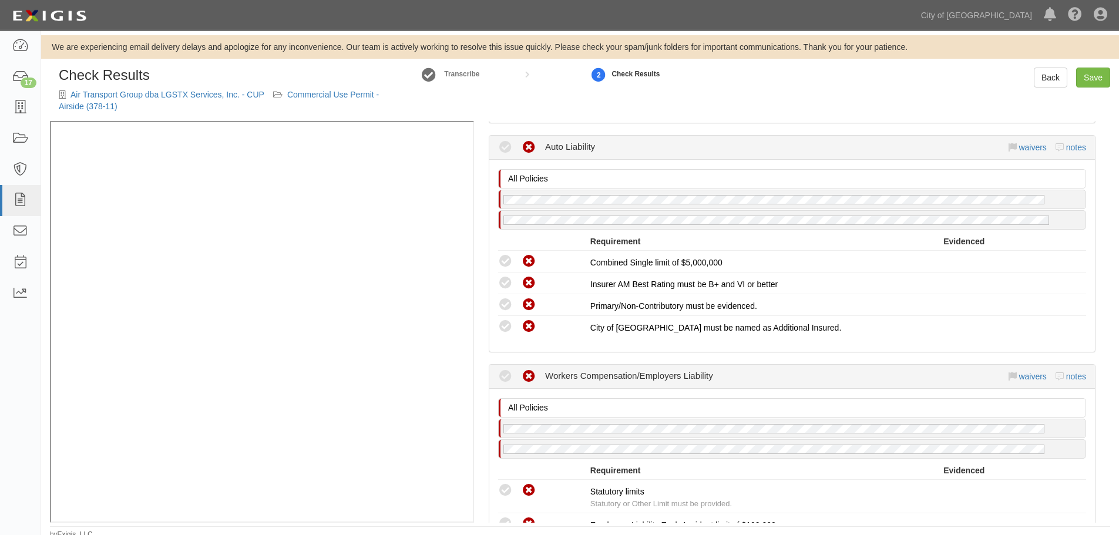
scroll to position [538, 0]
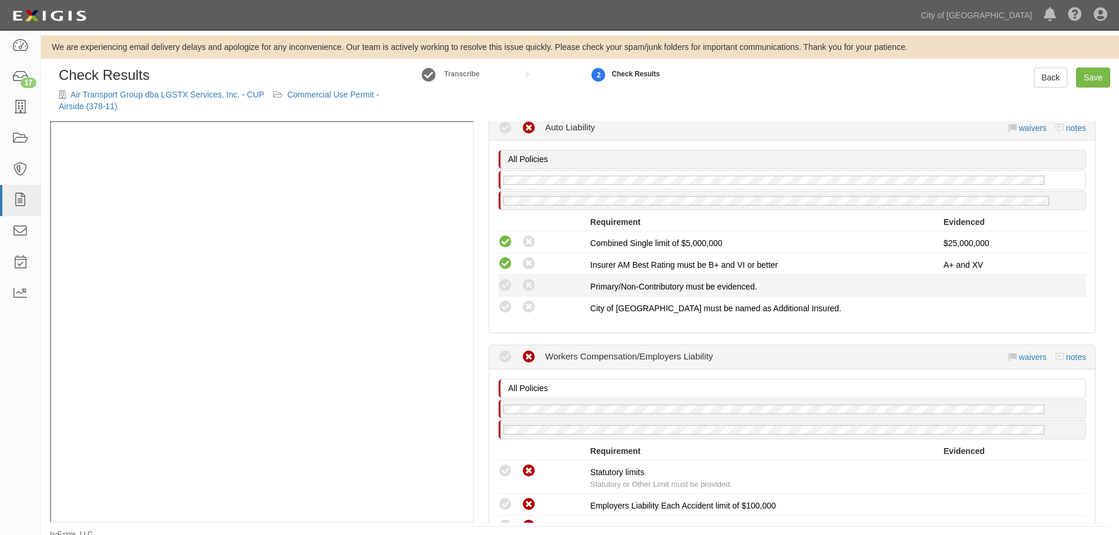
click at [504, 296] on li "Compliant Waived: Non-Compliant Primary/Non-Contributory must be evidenced." at bounding box center [792, 286] width 588 height 22
click at [504, 289] on icon at bounding box center [505, 285] width 15 height 15
radio input "true"
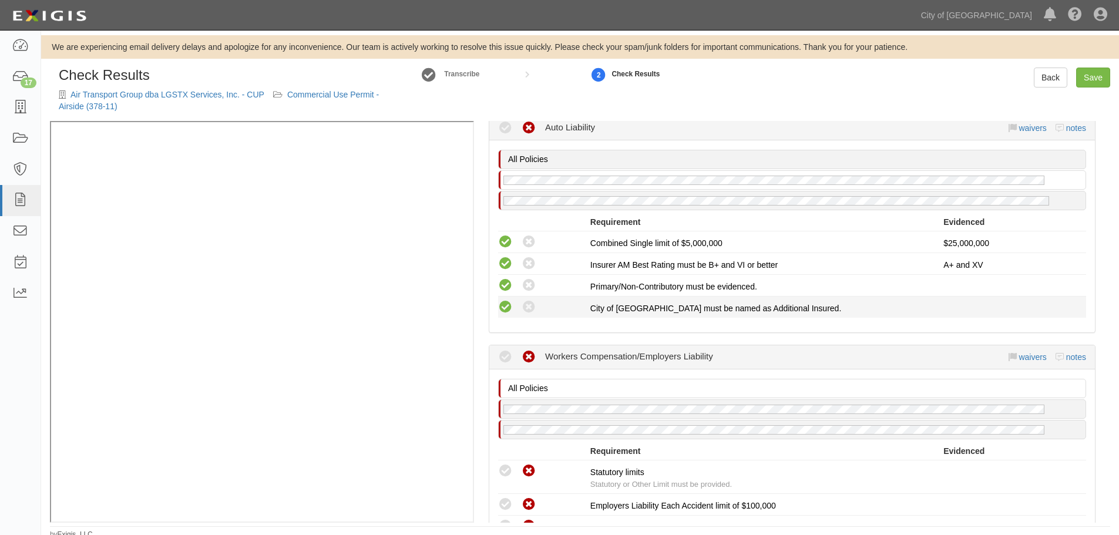
click at [509, 312] on icon at bounding box center [505, 307] width 15 height 15
radio input "true"
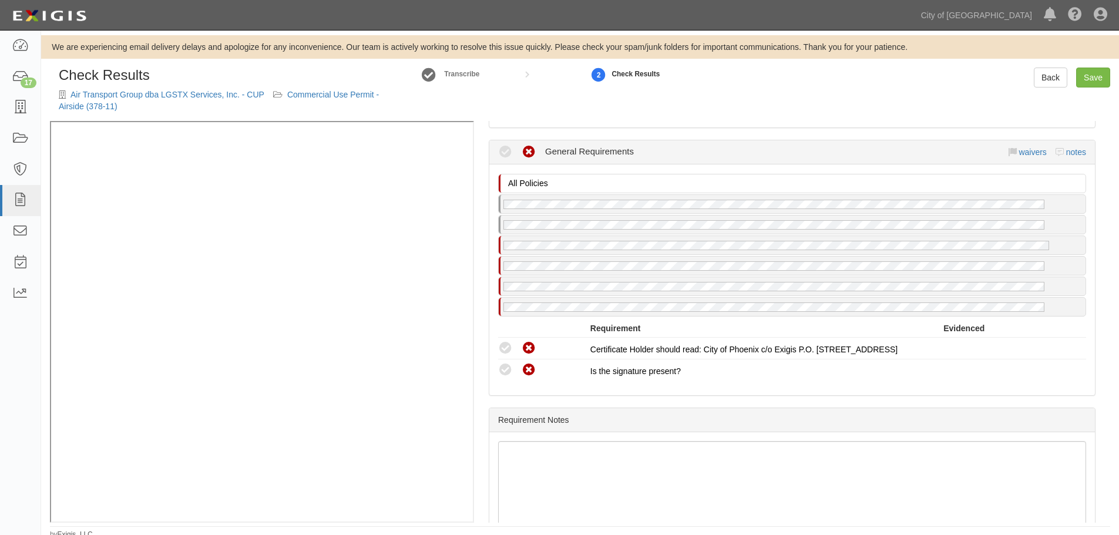
scroll to position [1069, 0]
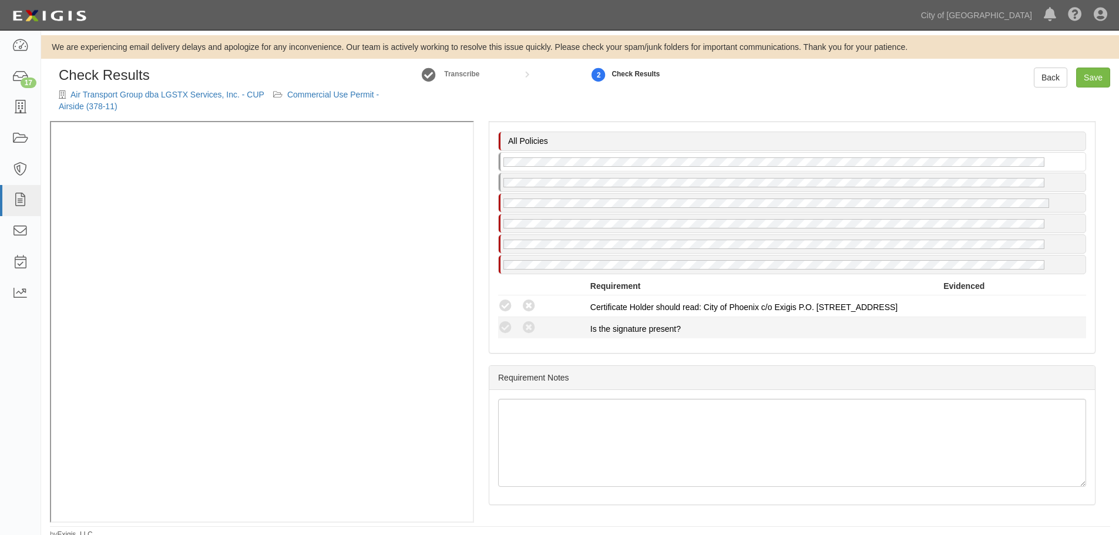
drag, startPoint x: 507, startPoint y: 304, endPoint x: 506, endPoint y: 318, distance: 14.1
click at [507, 305] on icon at bounding box center [505, 306] width 15 height 15
radio input "true"
click at [506, 328] on icon at bounding box center [505, 328] width 15 height 15
radio input "true"
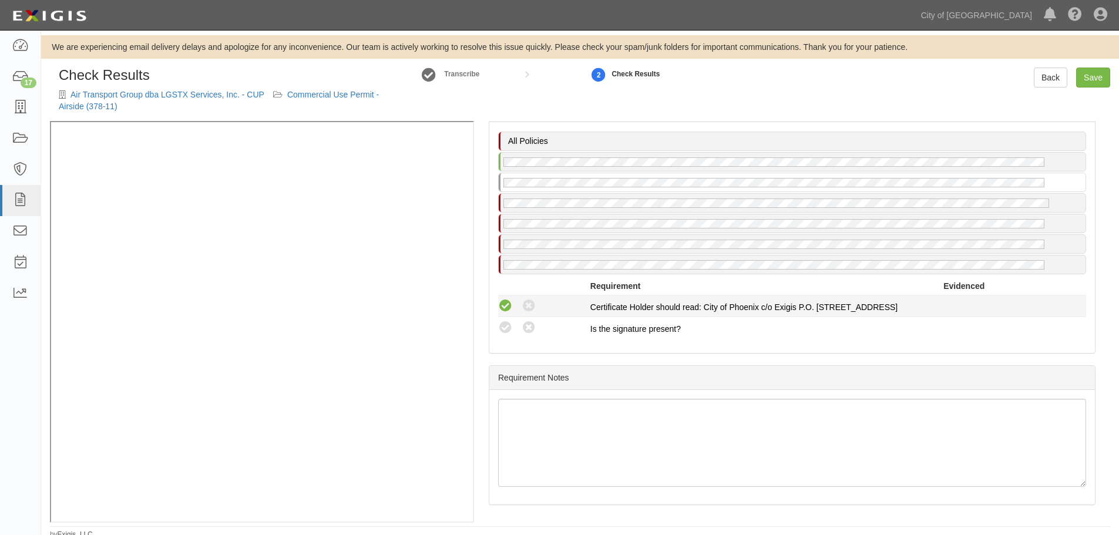
click at [511, 305] on icon at bounding box center [505, 306] width 15 height 15
radio input "true"
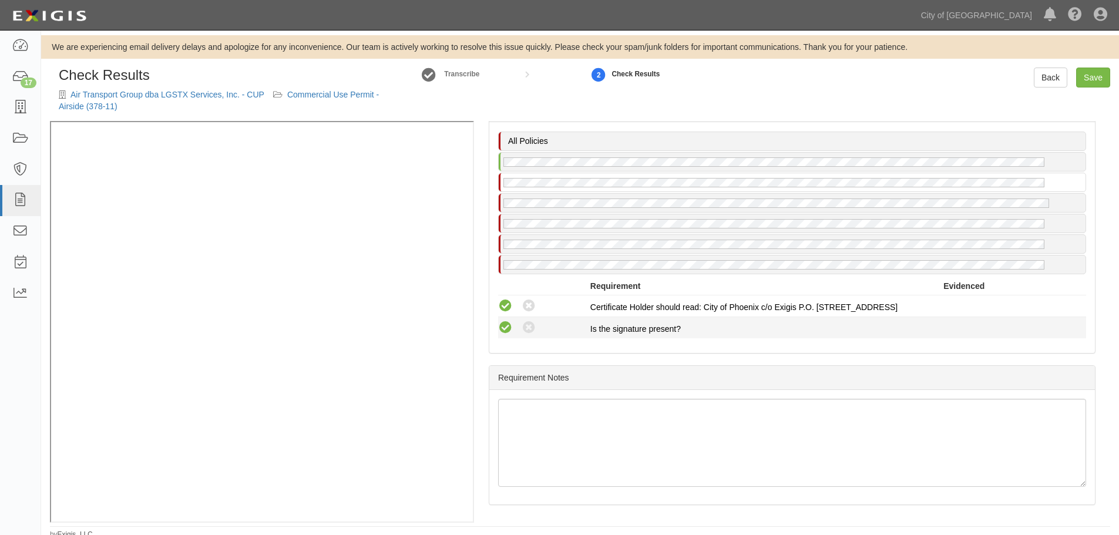
click at [511, 331] on icon at bounding box center [505, 328] width 15 height 15
radio input "true"
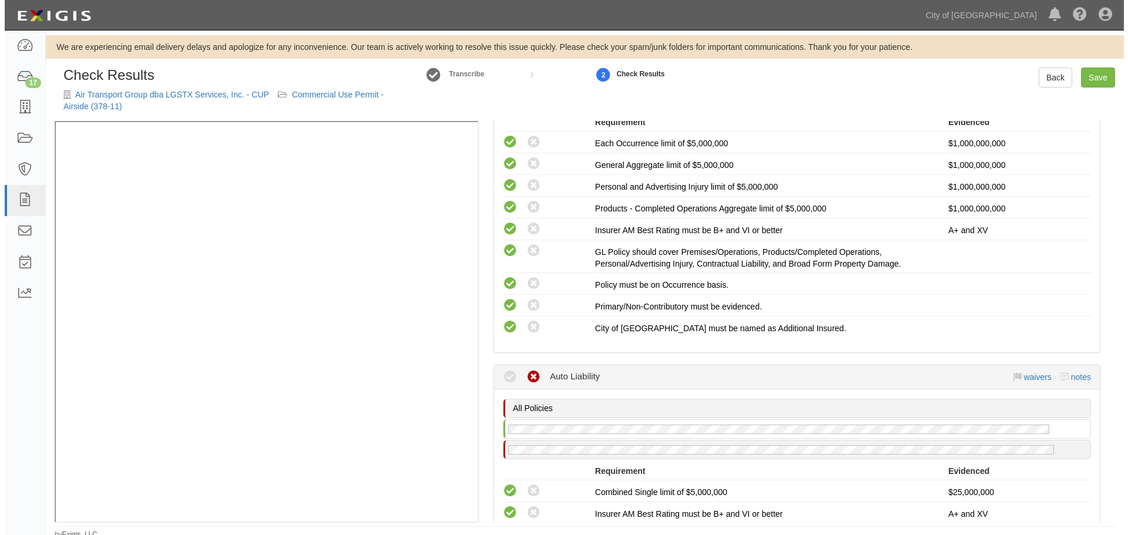
scroll to position [90, 0]
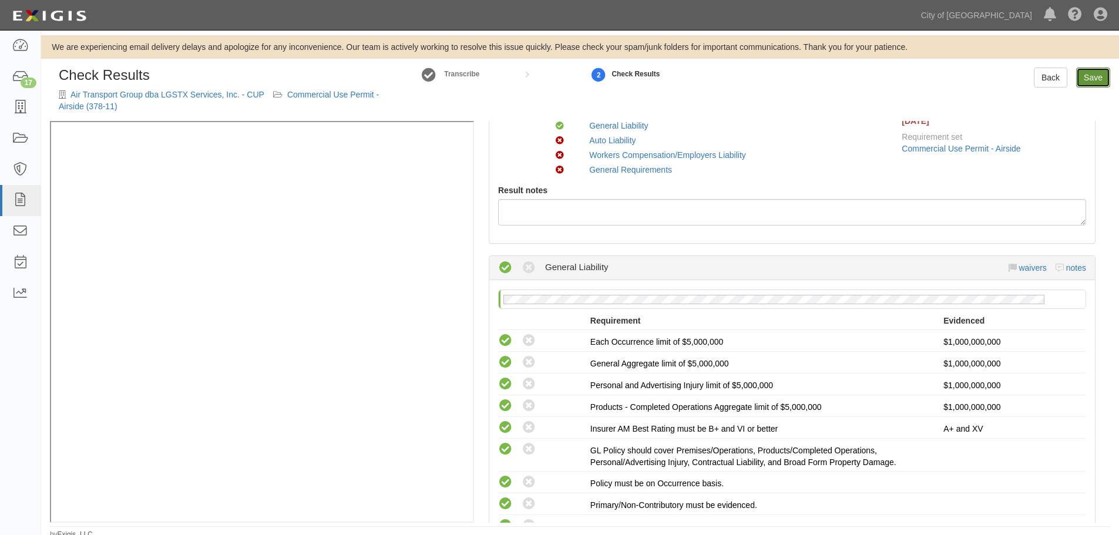
drag, startPoint x: 1090, startPoint y: 78, endPoint x: 996, endPoint y: 94, distance: 96.0
click at [1090, 78] on link "Save" at bounding box center [1093, 78] width 34 height 20
radio input "true"
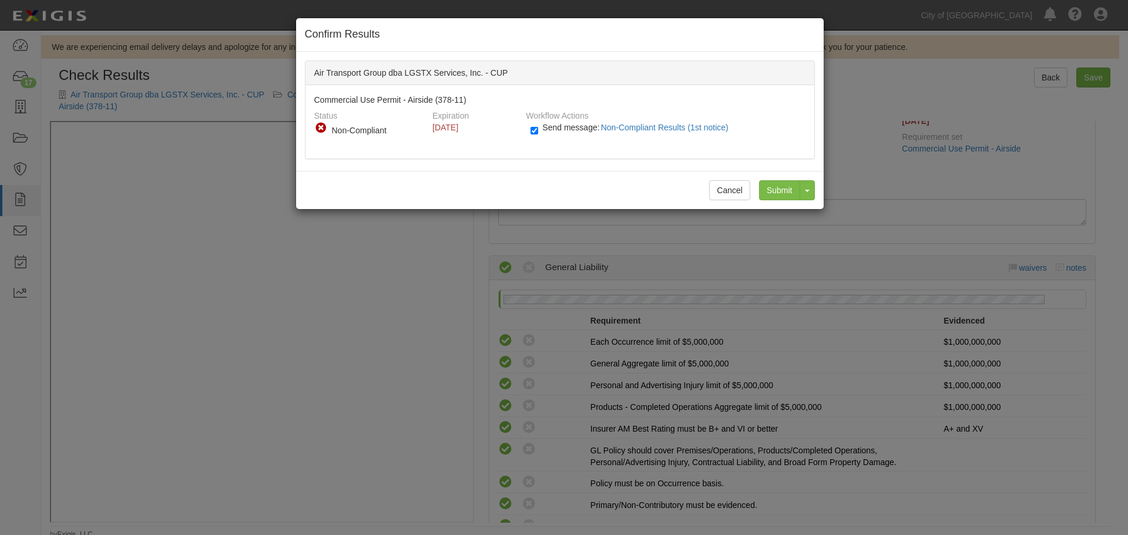
click at [546, 131] on span "Send message: Non-Compliant Results (1st notice)" at bounding box center [637, 127] width 190 height 9
click at [538, 131] on input "Send message: Non-Compliant Results (1st notice)" at bounding box center [534, 131] width 8 height 14
checkbox input "false"
click at [780, 193] on input "Submit" at bounding box center [779, 190] width 41 height 20
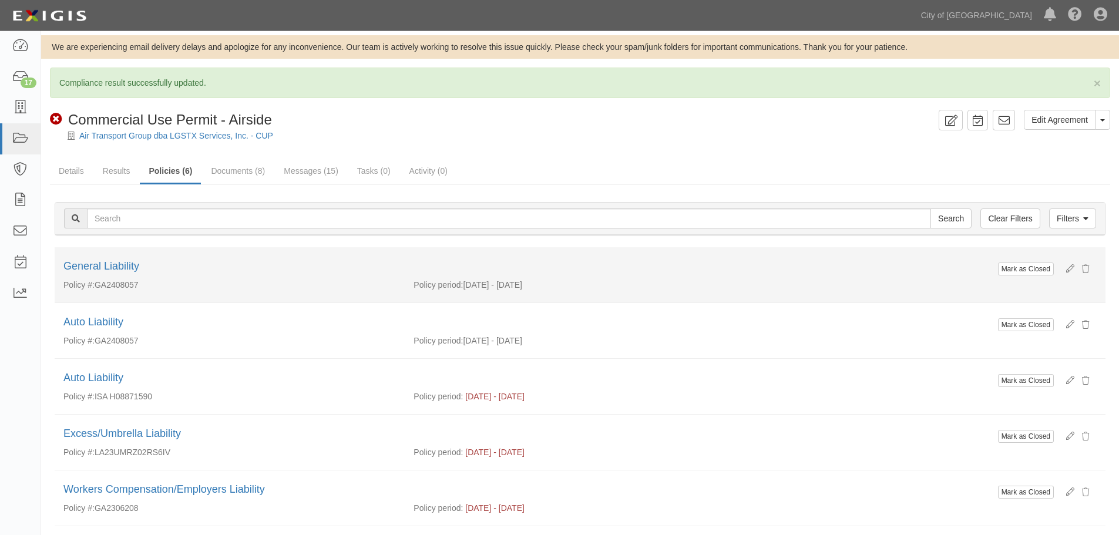
scroll to position [98, 0]
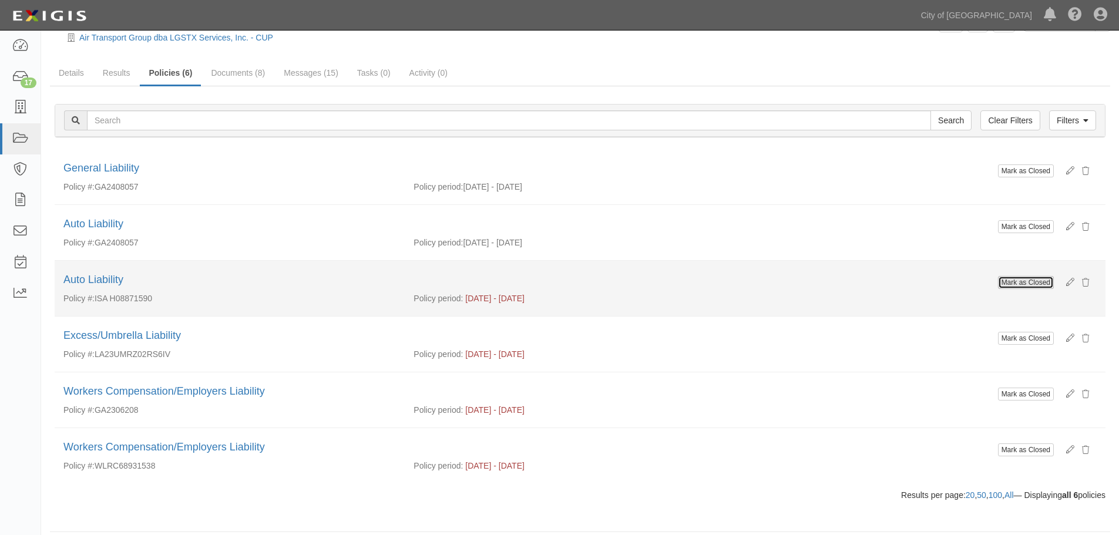
click at [1013, 280] on button "Mark as Closed" at bounding box center [1026, 282] width 56 height 13
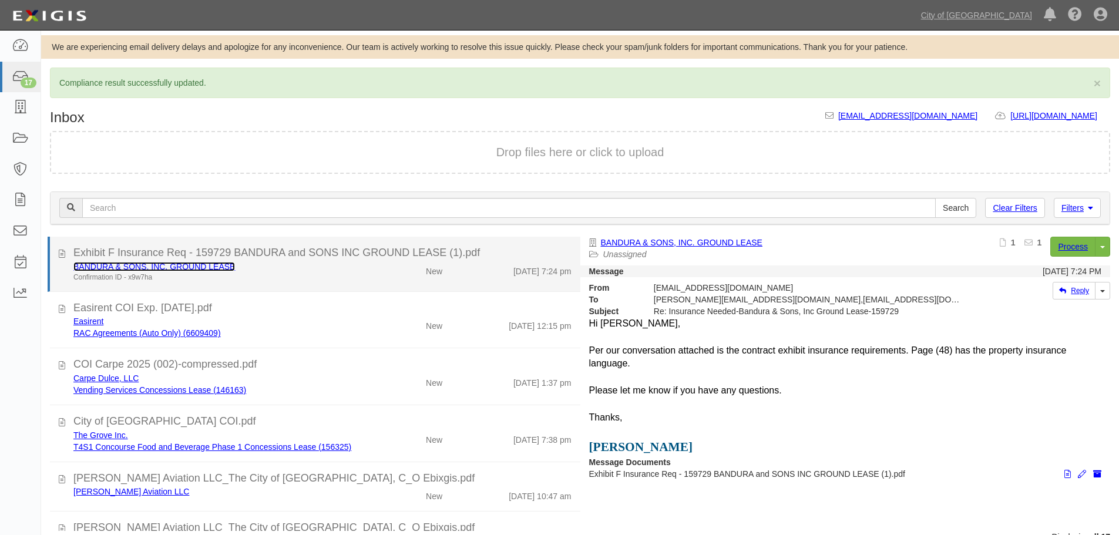
click at [170, 263] on link "BANDURA & SONS, INC. GROUND LEASE" at bounding box center [154, 266] width 162 height 9
click at [395, 287] on li "Exhibit F Insurance Req - 159729 BANDURA and SONS INC GROUND LEASE (1).pdf BAND…" at bounding box center [314, 264] width 533 height 55
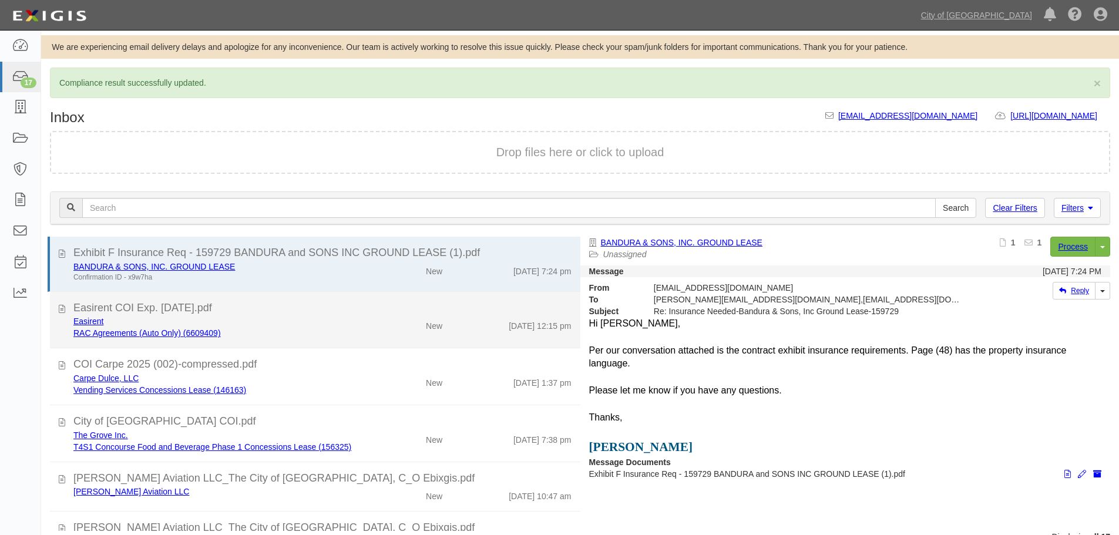
click at [365, 372] on div "New" at bounding box center [408, 380] width 86 height 16
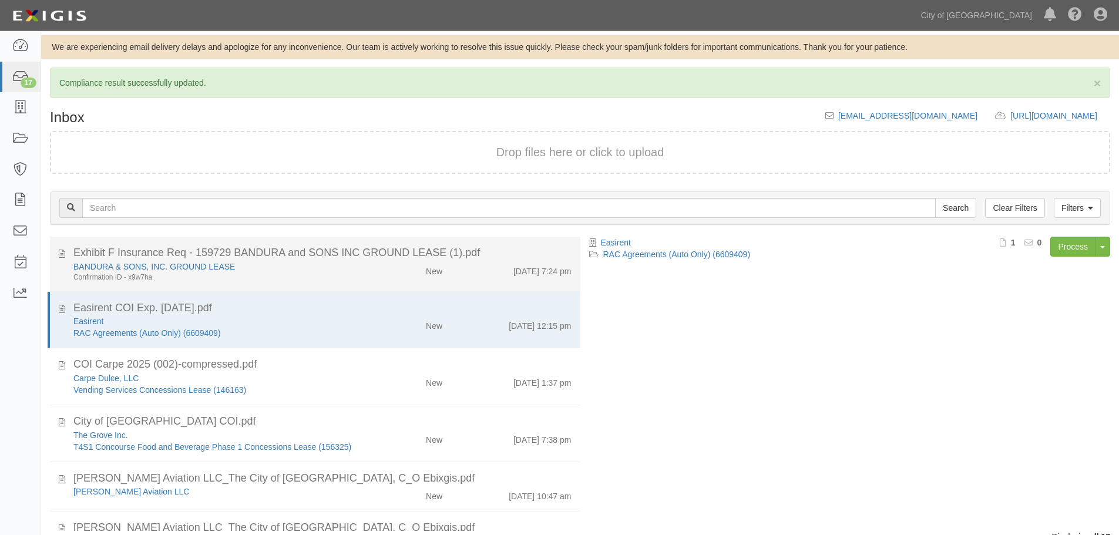
click at [372, 315] on div "New" at bounding box center [408, 323] width 86 height 16
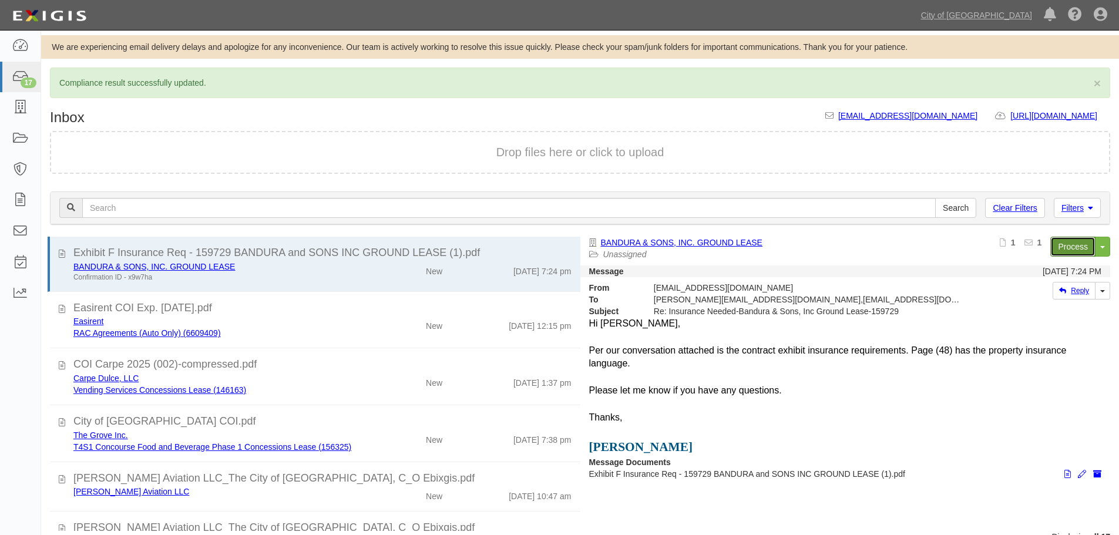
click at [1073, 255] on link "Process" at bounding box center [1072, 247] width 45 height 20
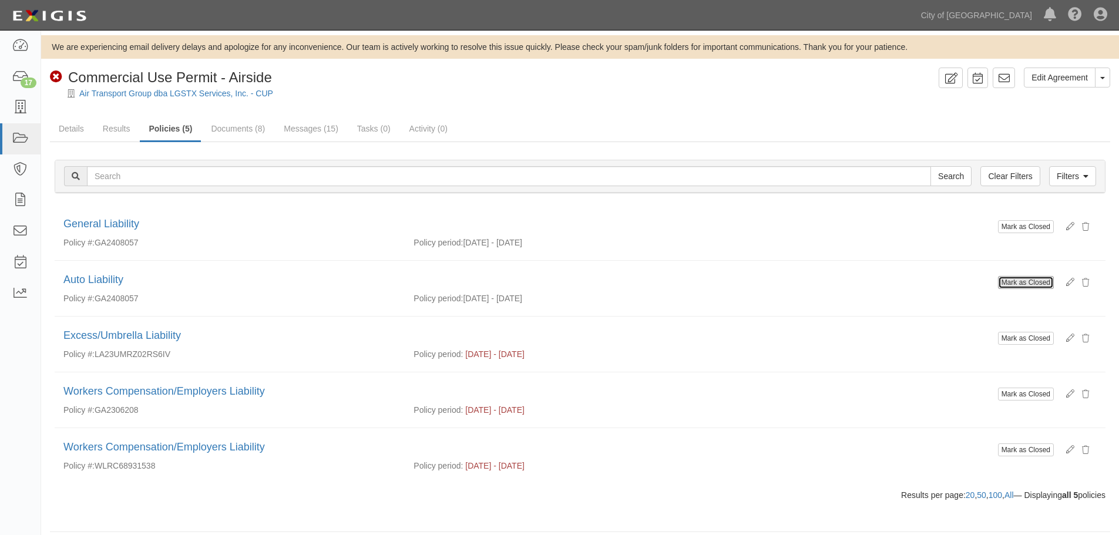
click at [1005, 283] on button "Mark as Closed" at bounding box center [1026, 282] width 56 height 13
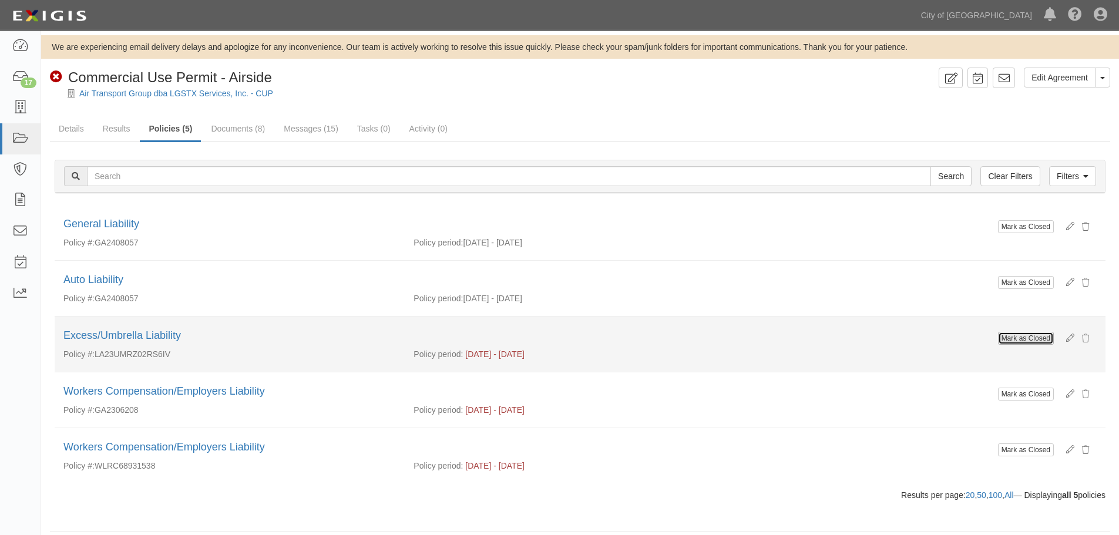
click at [1004, 338] on button "Mark as Closed" at bounding box center [1026, 338] width 56 height 13
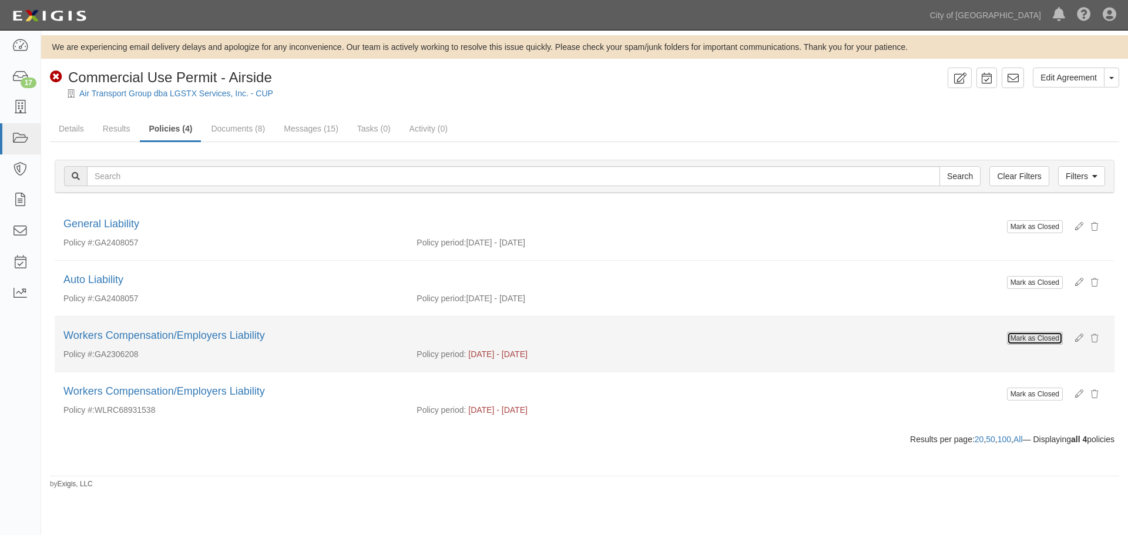
click at [1032, 343] on button "Mark as Closed" at bounding box center [1035, 338] width 56 height 13
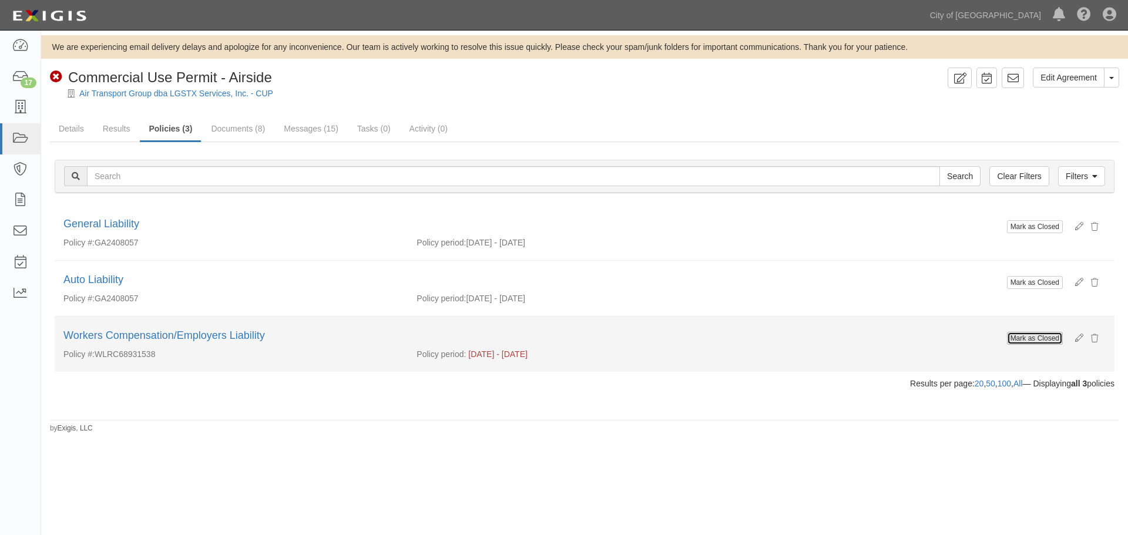
click at [1028, 334] on button "Mark as Closed" at bounding box center [1035, 338] width 56 height 13
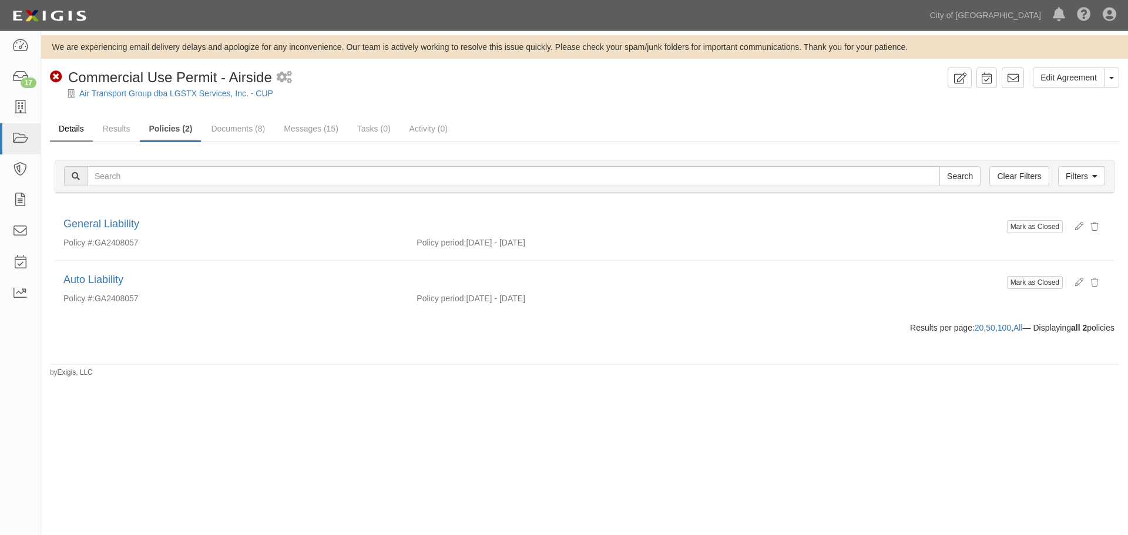
click at [93, 129] on li "Details" at bounding box center [72, 129] width 44 height 25
click at [108, 129] on link "Results" at bounding box center [116, 129] width 45 height 25
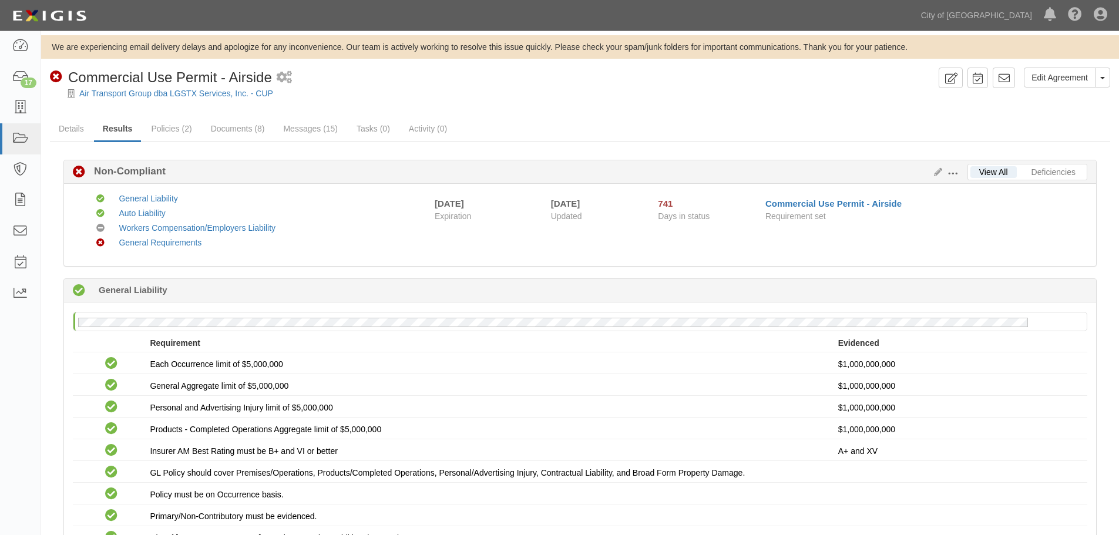
click at [937, 177] on div "Edit Requirements View History" at bounding box center [948, 172] width 38 height 13
click at [938, 169] on icon at bounding box center [935, 173] width 13 height 8
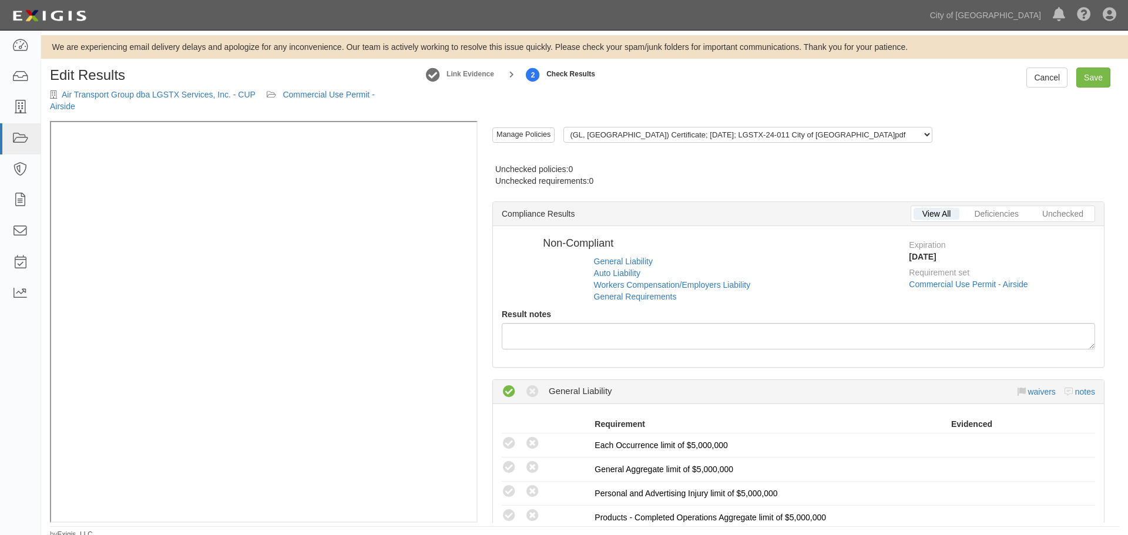
radio input "false"
radio input "true"
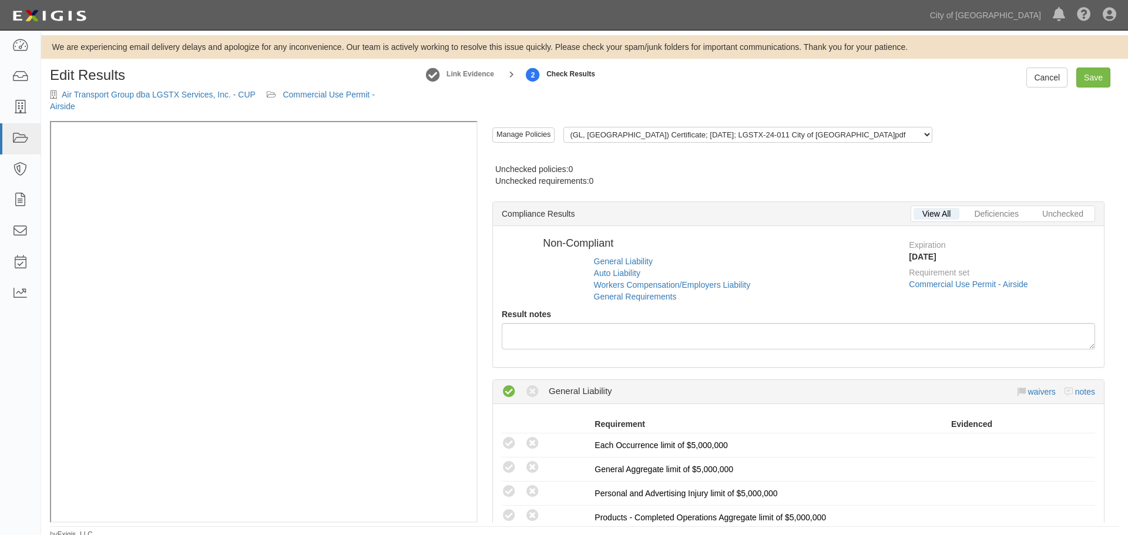
radio input "true"
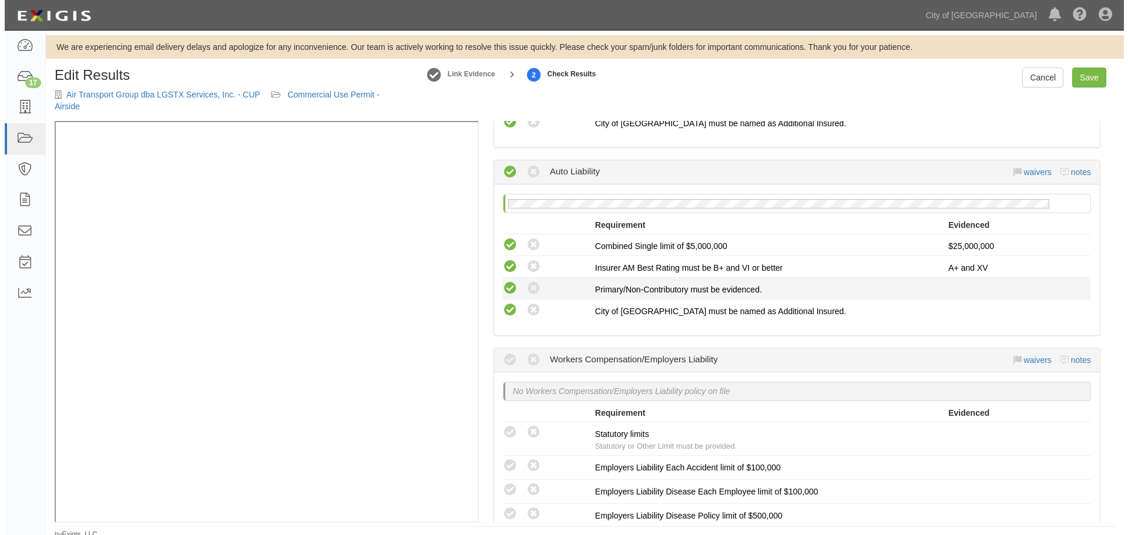
scroll to position [686, 0]
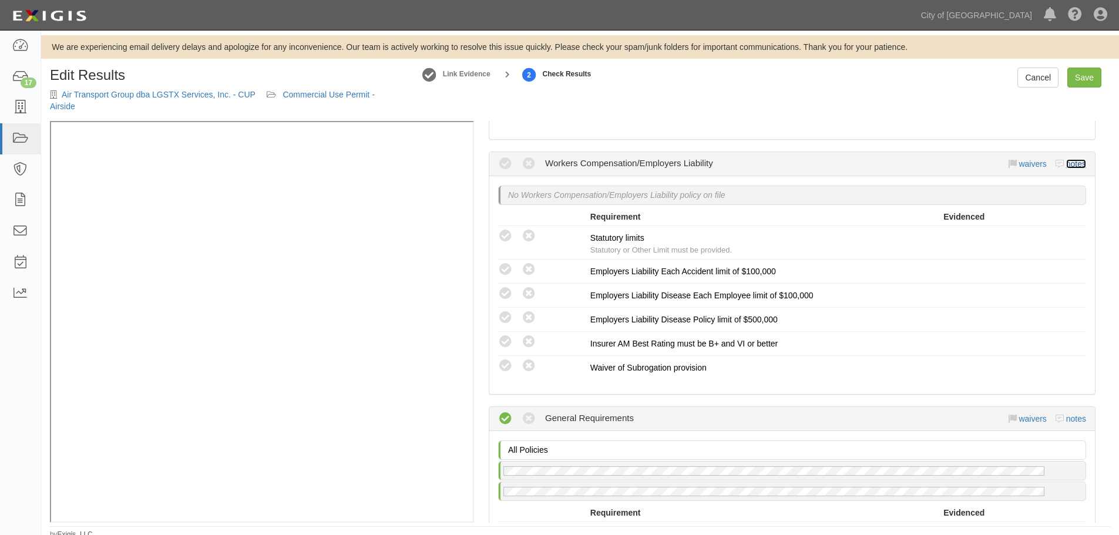
click at [1066, 165] on link "notes" at bounding box center [1076, 163] width 20 height 9
radio input "true"
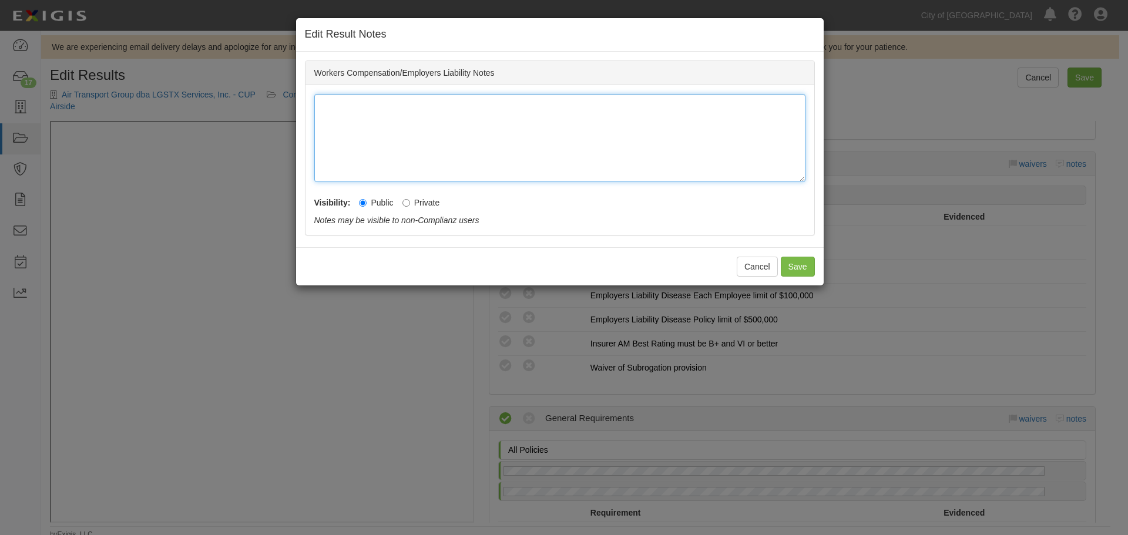
click at [665, 147] on div at bounding box center [559, 138] width 491 height 88
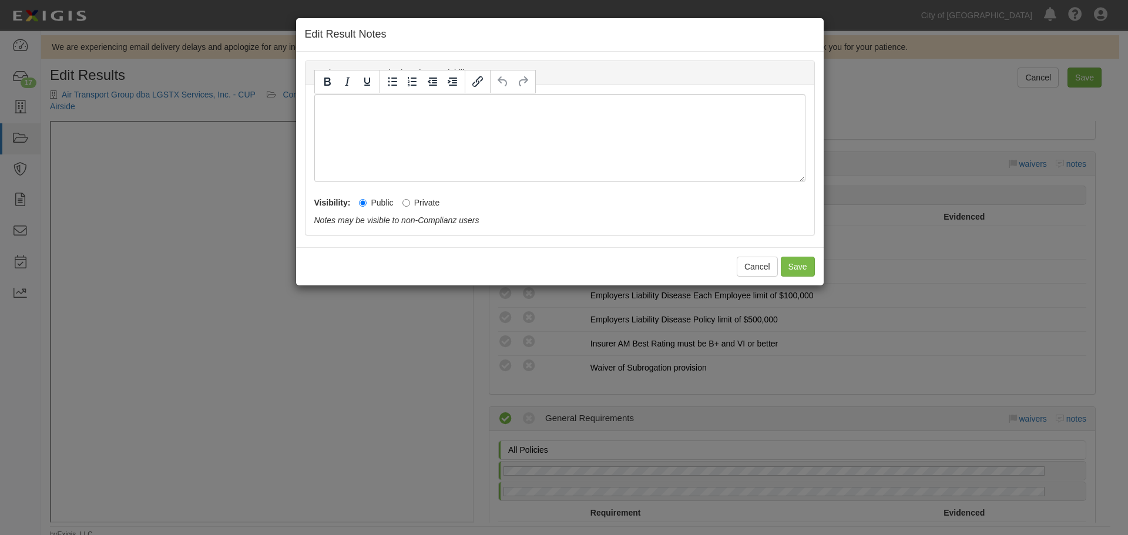
click at [312, 54] on div "Edit Result Notes Workers Compensation/Employers Liability Notes Visibility: Pu…" at bounding box center [560, 152] width 529 height 268
drag, startPoint x: 311, startPoint y: 72, endPoint x: 471, endPoint y: 72, distance: 159.8
click at [471, 72] on div "Workers Compensation/Employers Liability Notes" at bounding box center [559, 73] width 509 height 24
copy div "Workers Compensation/Employers Liability"
click at [408, 118] on div at bounding box center [559, 138] width 491 height 88
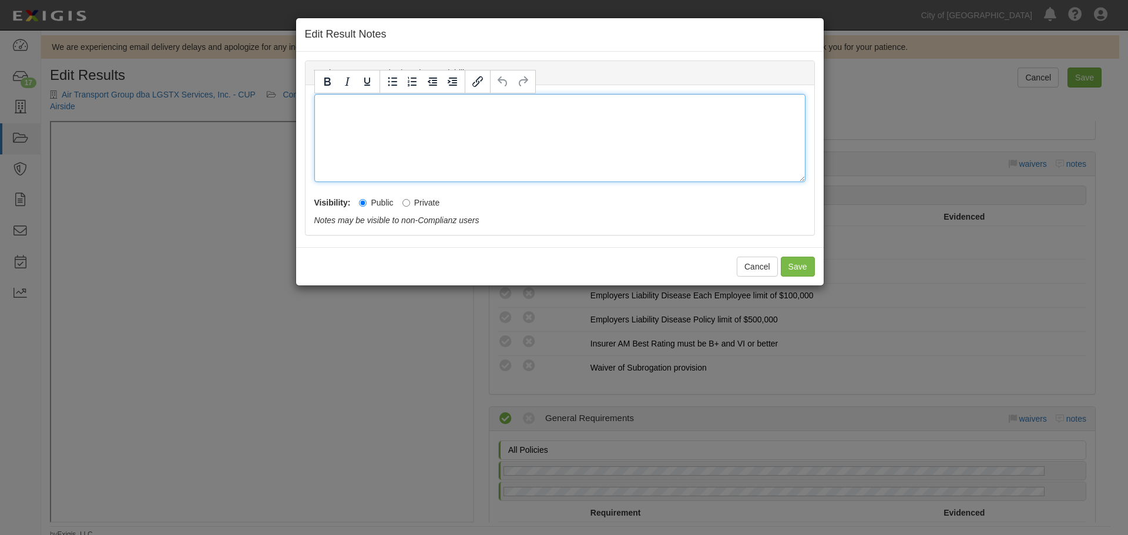
paste div
drag, startPoint x: 712, startPoint y: 126, endPoint x: 670, endPoint y: 114, distance: 43.3
click at [709, 123] on div "Workers Compensation/Employers Liability certifcate submitted is expired" at bounding box center [559, 138] width 491 height 88
drag, startPoint x: 623, startPoint y: 110, endPoint x: 280, endPoint y: 141, distance: 344.4
click at [280, 141] on div "Edit Result Notes Workers Compensation/Employers Liability Notes Workers Compen…" at bounding box center [564, 267] width 1128 height 535
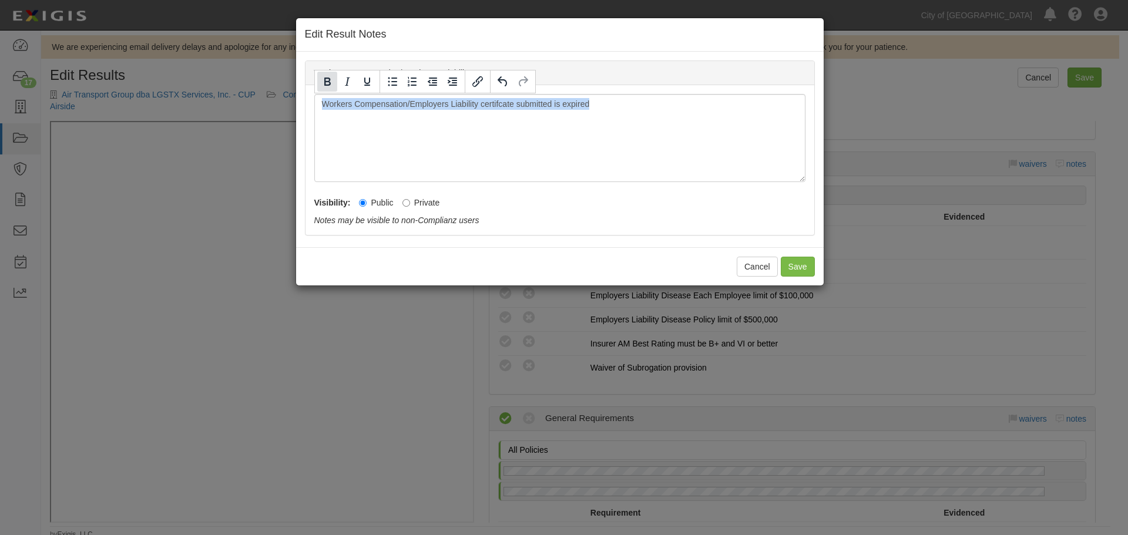
click at [321, 89] on button "Bold" at bounding box center [327, 82] width 20 height 20
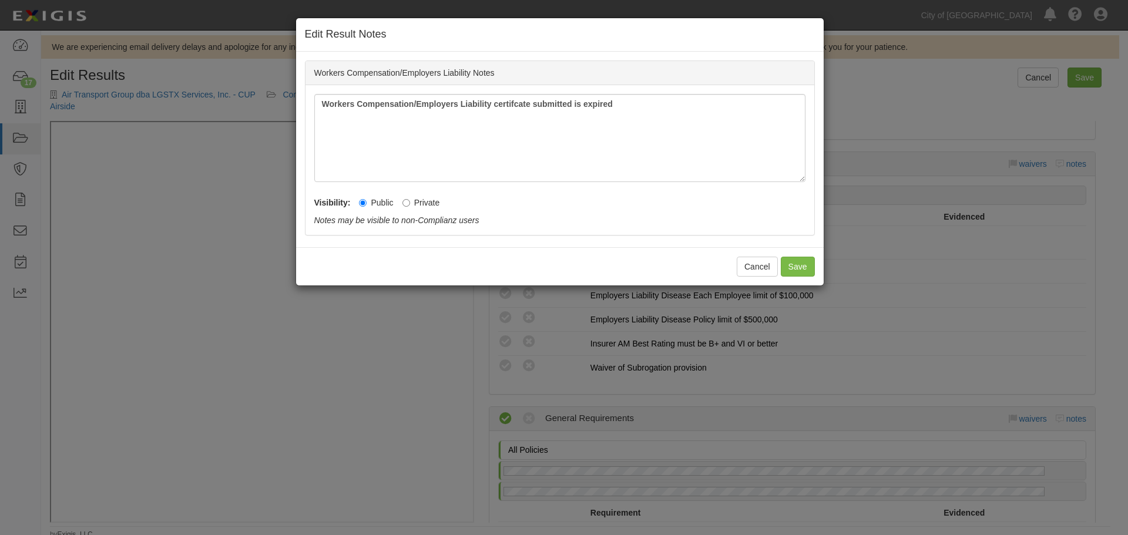
click at [793, 277] on div "Cancel Save" at bounding box center [560, 266] width 528 height 38
click at [794, 274] on button "Save" at bounding box center [798, 267] width 34 height 20
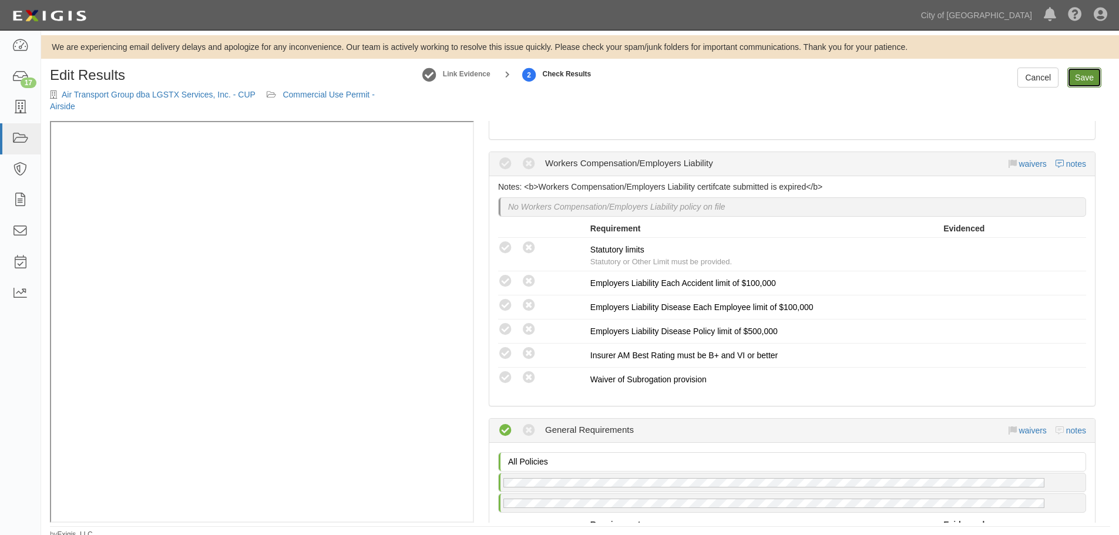
click at [1089, 72] on link "Save" at bounding box center [1084, 78] width 34 height 20
radio input "true"
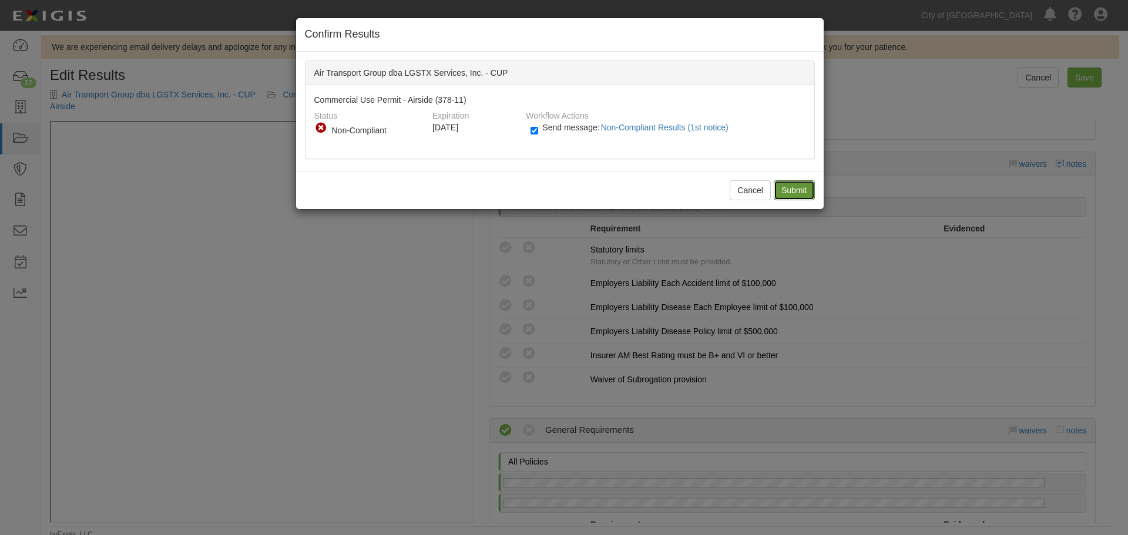
click at [774, 189] on input "Submit" at bounding box center [794, 190] width 41 height 20
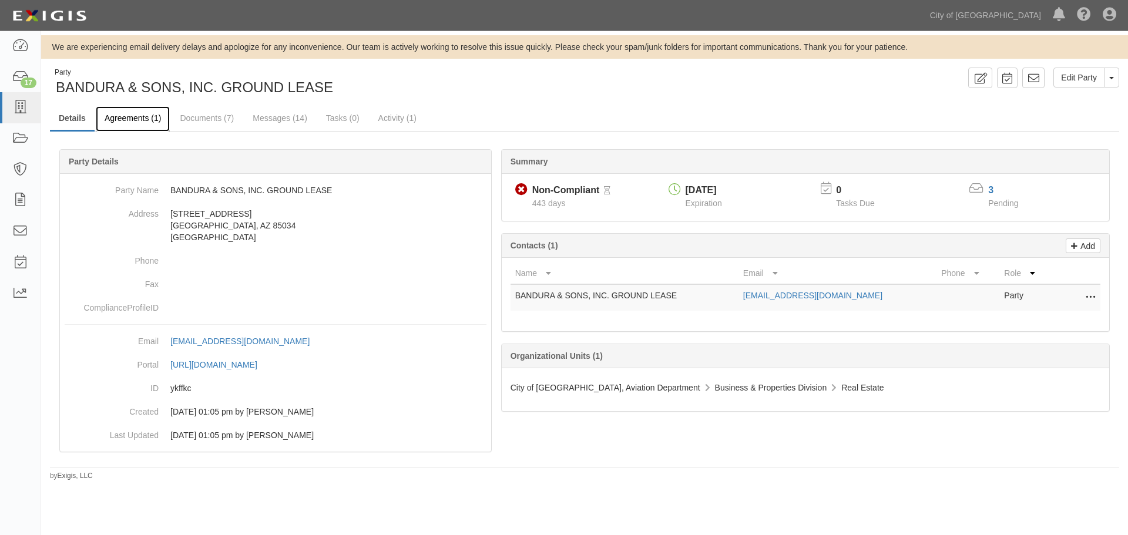
click at [157, 124] on link "Agreements (1)" at bounding box center [133, 118] width 74 height 25
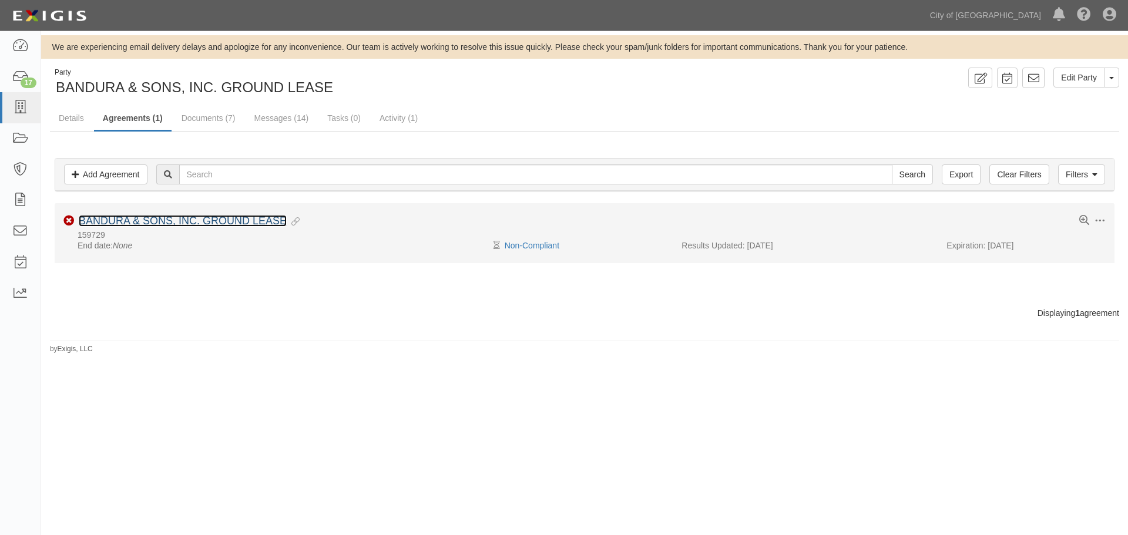
click at [223, 216] on link "BANDURA & SONS, INC. GROUND LEASE" at bounding box center [183, 221] width 208 height 12
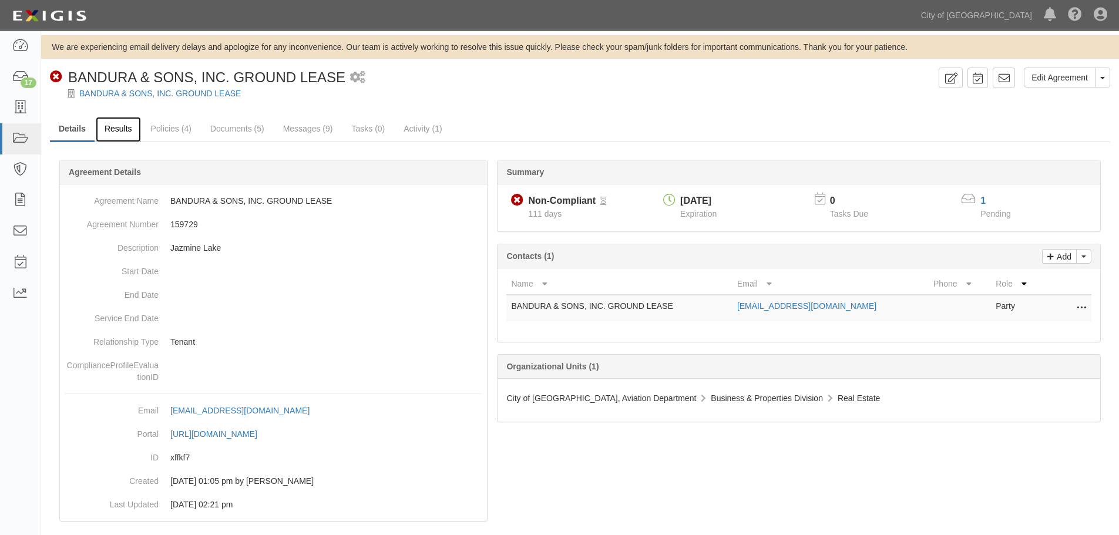
click at [133, 136] on link "Results" at bounding box center [118, 129] width 45 height 25
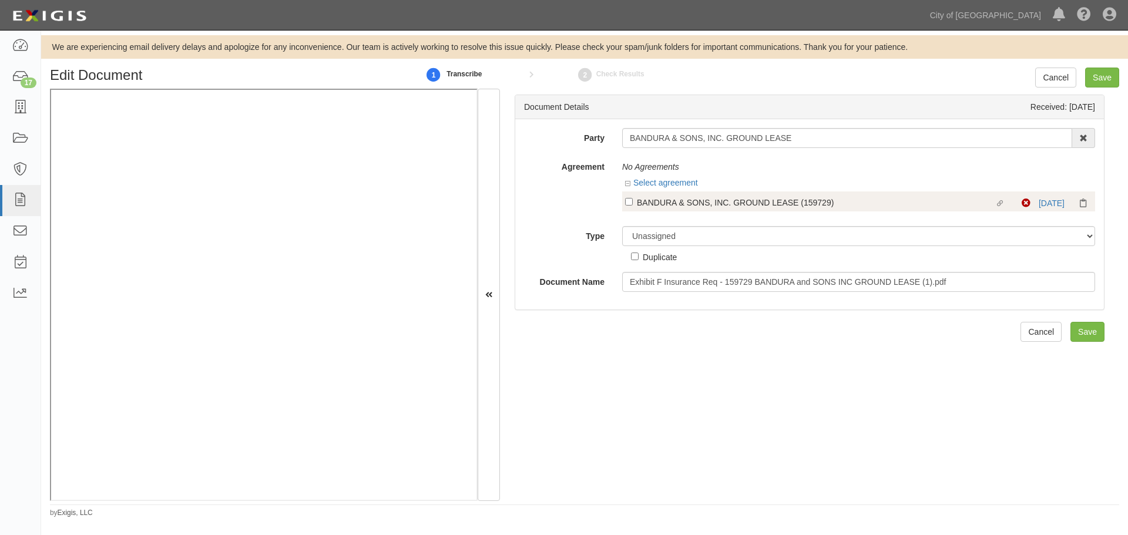
click at [622, 200] on div "Linked agreement BANDURA & SONS, INC. GROUND LEASE (159729) Linked agreement No…" at bounding box center [858, 202] width 473 height 20
click at [627, 206] on label "Linked agreement BANDURA & SONS, INC. GROUND LEASE (159729) Linked agreement" at bounding box center [823, 204] width 397 height 16
click at [627, 206] on input "Linked agreement BANDURA & SONS, INC. GROUND LEASE (159729) Linked agreement" at bounding box center [629, 202] width 8 height 8
checkbox input "true"
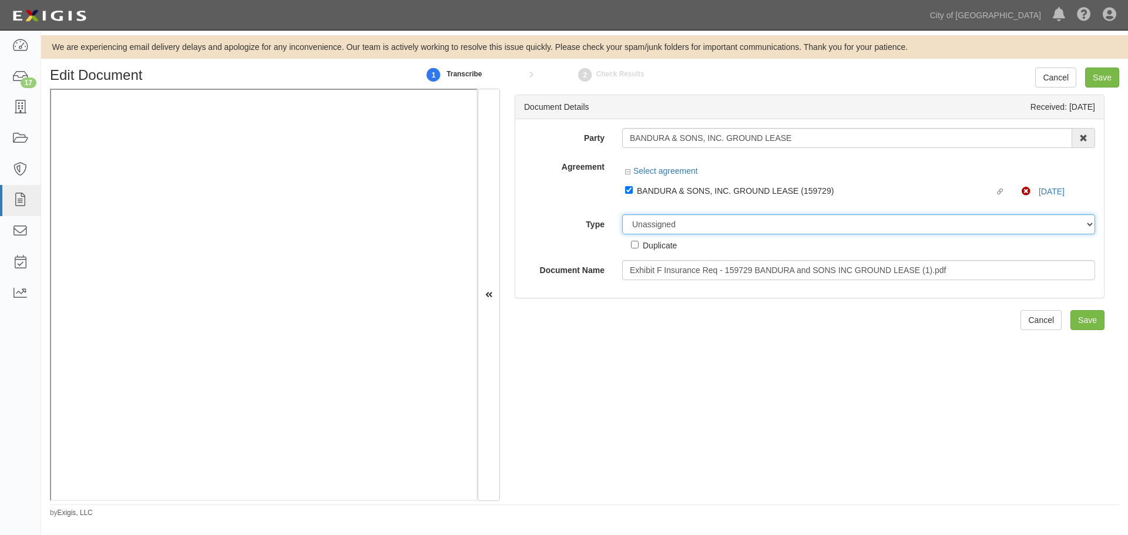
click at [633, 230] on select "Unassigned Binder Cancellation Notice Certificate Contract Endorsement Insuranc…" at bounding box center [858, 224] width 473 height 20
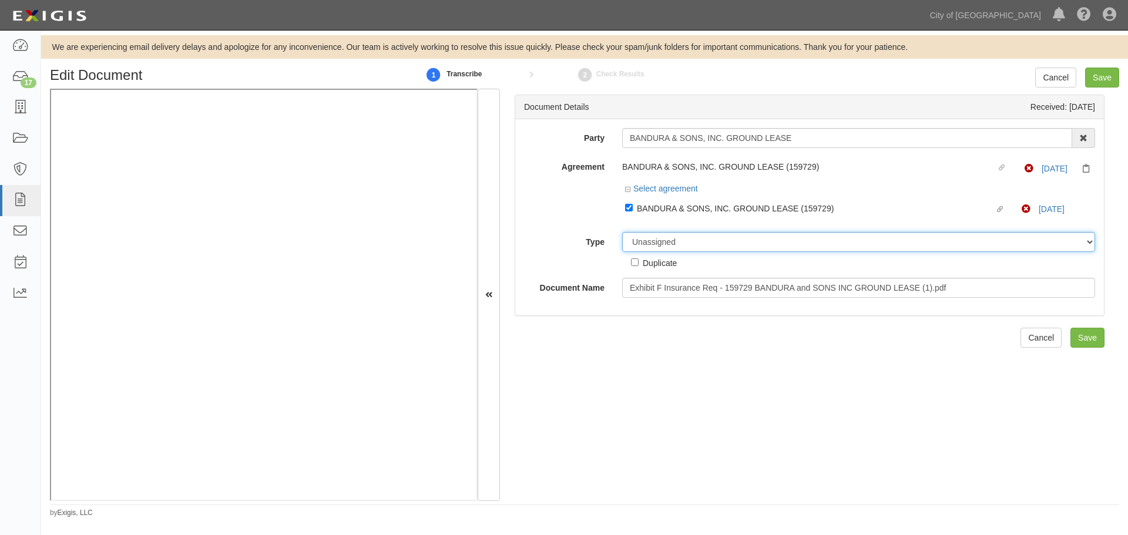
select select "OtherDetail"
click at [622, 232] on select "Unassigned Binder Cancellation Notice Certificate Contract Endorsement Insuranc…" at bounding box center [858, 242] width 473 height 20
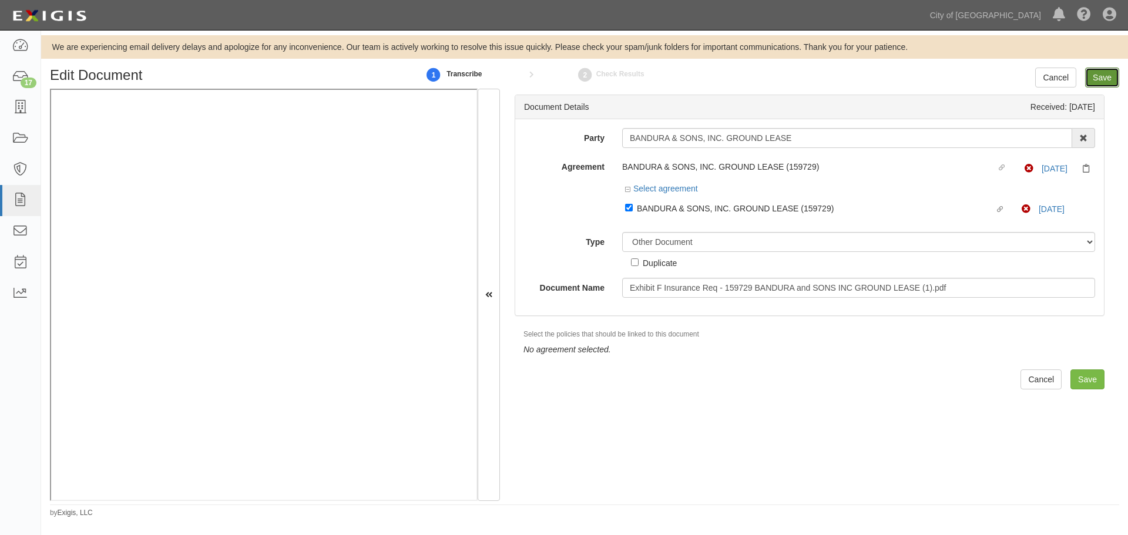
click at [1109, 75] on input "Save" at bounding box center [1102, 78] width 34 height 20
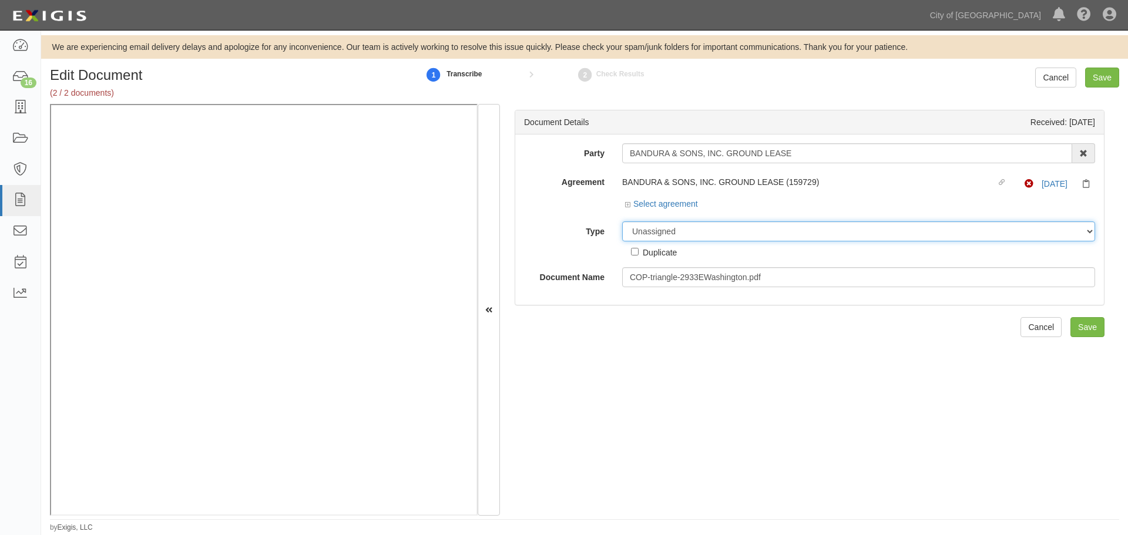
click at [627, 231] on select "Unassigned Binder Cancellation Notice Certificate Contract Endorsement Insuranc…" at bounding box center [858, 231] width 473 height 20
select select "OtherDetail"
click at [622, 221] on select "Unassigned Binder Cancellation Notice Certificate Contract Endorsement Insuranc…" at bounding box center [858, 231] width 473 height 20
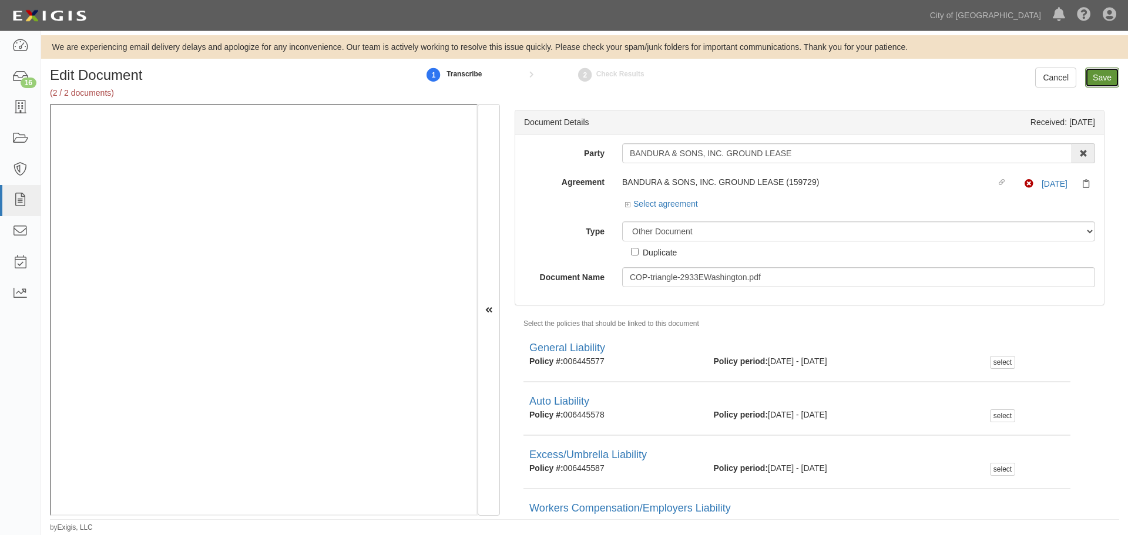
click at [1102, 75] on input "Save" at bounding box center [1102, 78] width 34 height 20
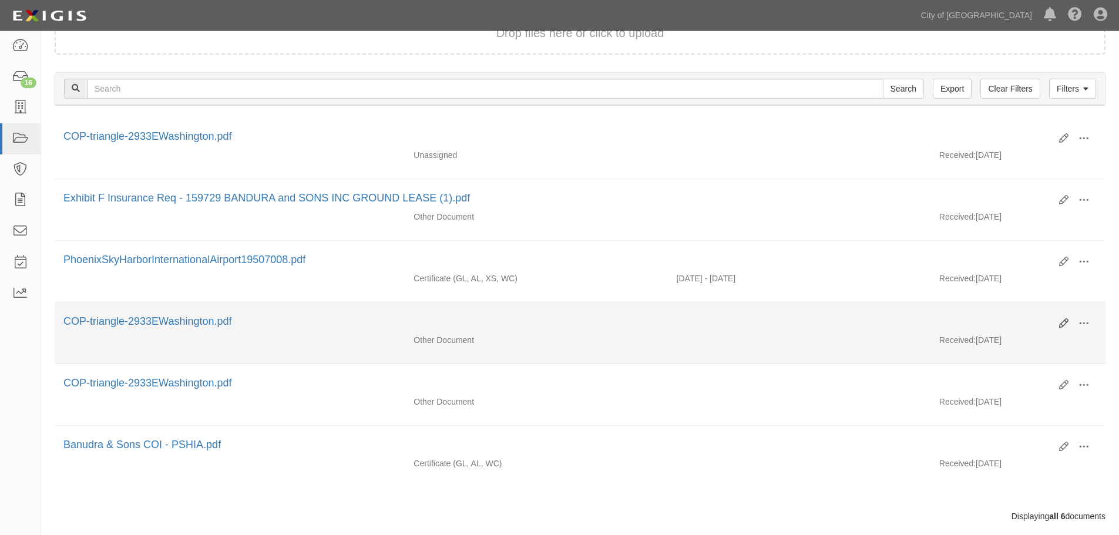
scroll to position [170, 0]
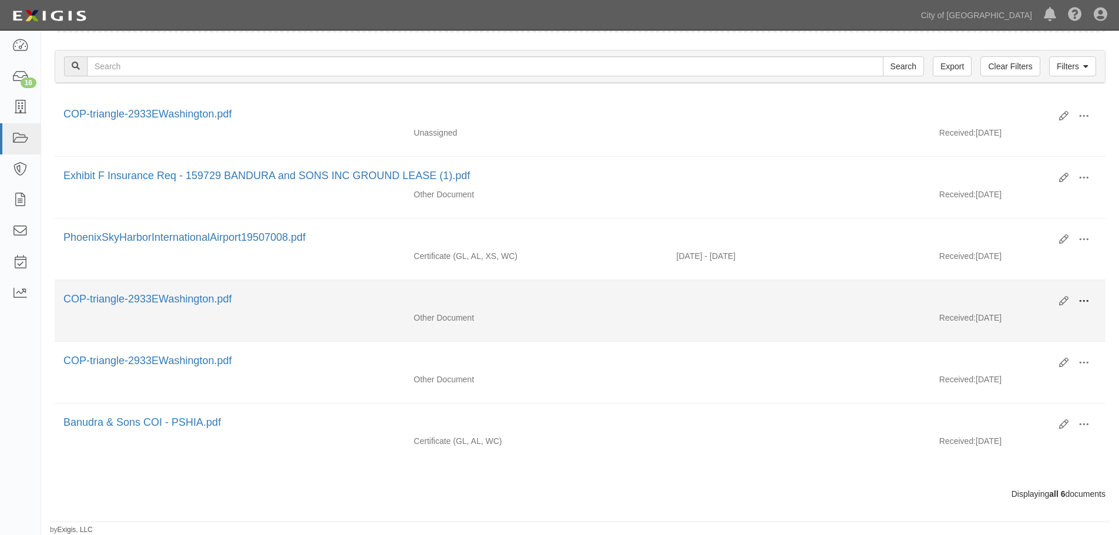
click at [1084, 309] on button at bounding box center [1084, 302] width 26 height 20
click at [1064, 325] on link "View" at bounding box center [1027, 318] width 93 height 21
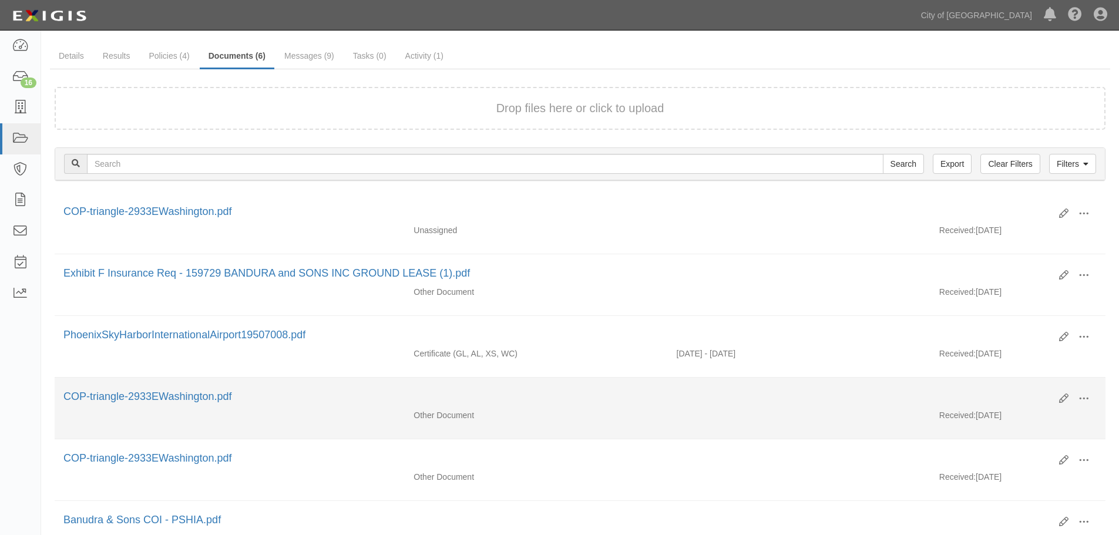
scroll to position [0, 0]
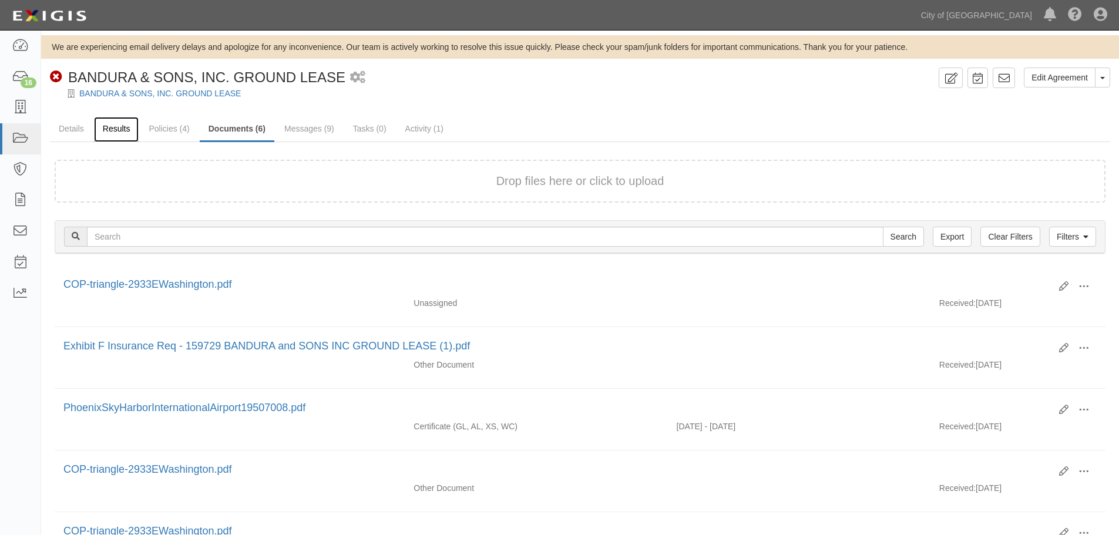
click at [114, 128] on link "Results" at bounding box center [116, 129] width 45 height 25
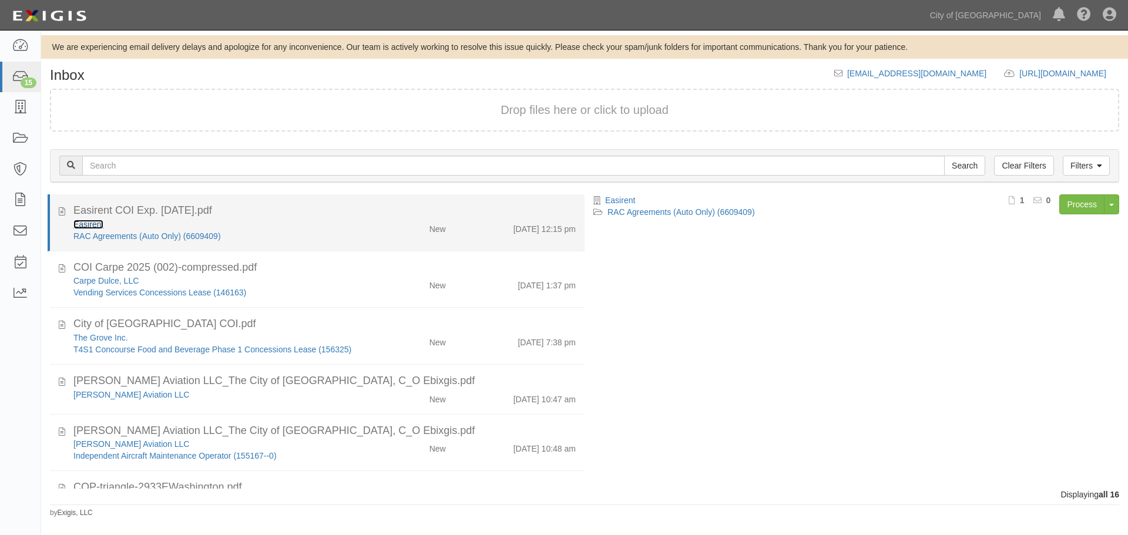
click at [100, 227] on link "Easirent" at bounding box center [88, 224] width 30 height 9
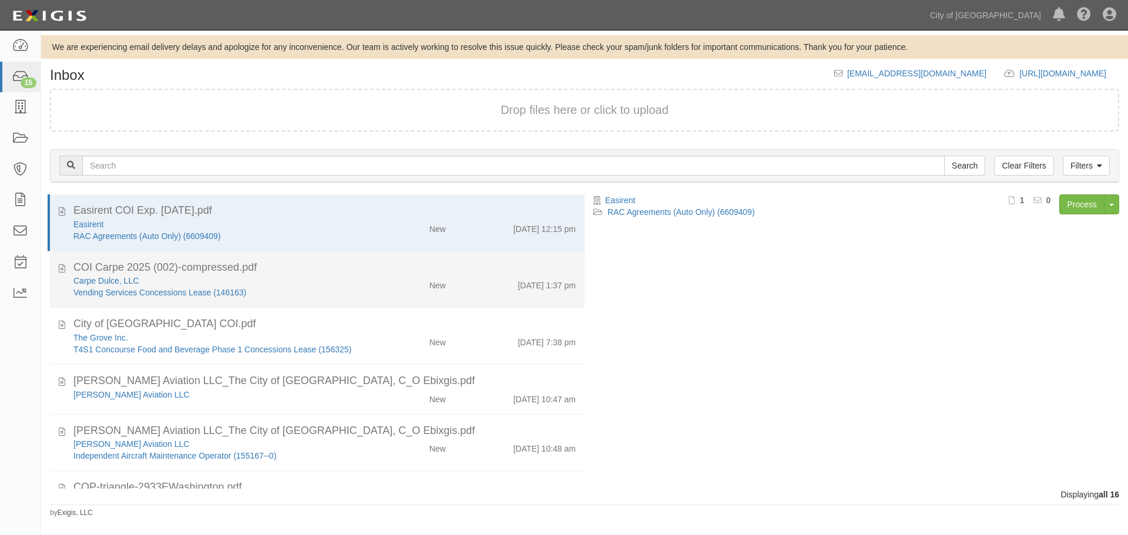
click at [445, 253] on li "COI Carpe 2025 (002)-compressed.pdf Carpe Dulce, LLC Vending Services Concessio…" at bounding box center [317, 279] width 535 height 57
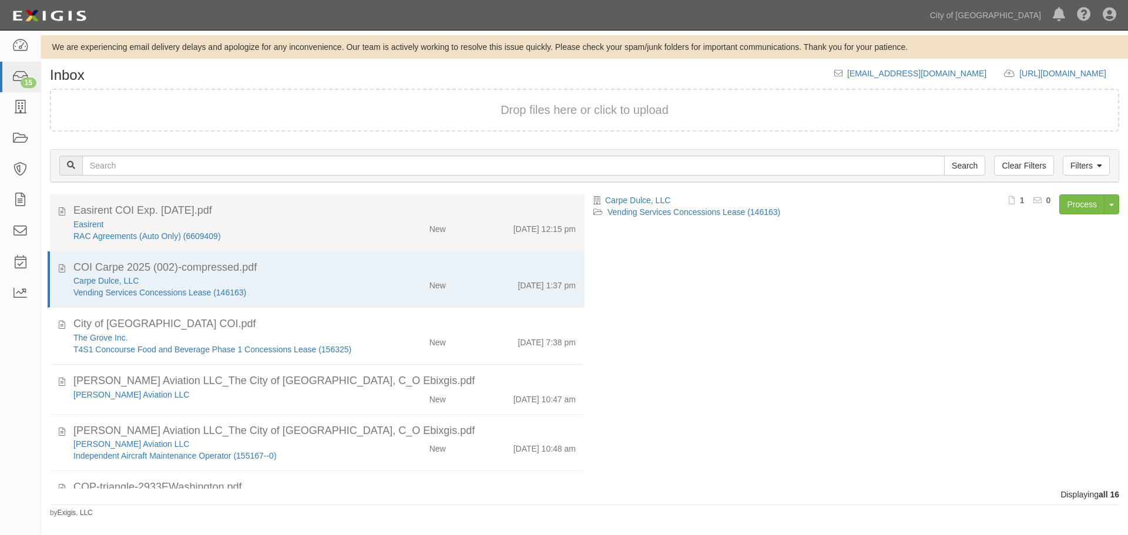
click at [382, 247] on li "Easirent COI Exp. 9.26.25.pdf Easirent RAC Agreements (Auto Only) (6609409) New…" at bounding box center [317, 222] width 535 height 57
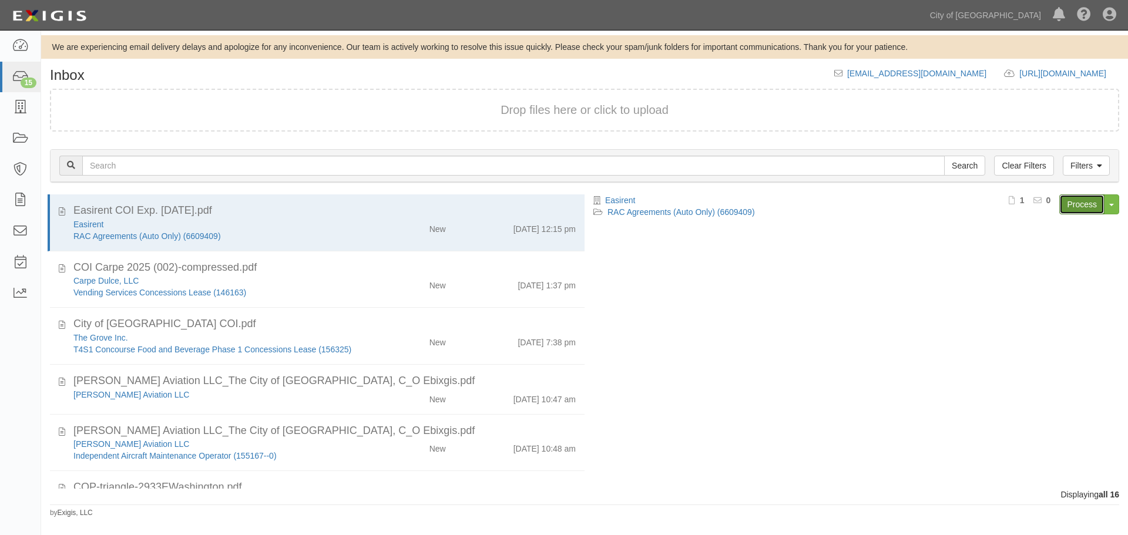
click at [1064, 199] on link "Process" at bounding box center [1081, 204] width 45 height 20
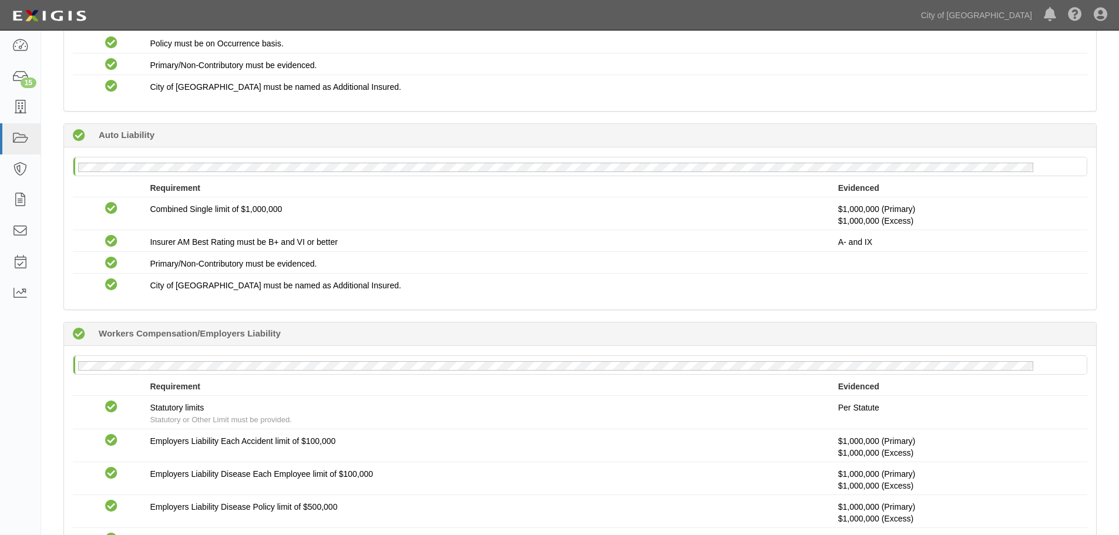
scroll to position [42, 0]
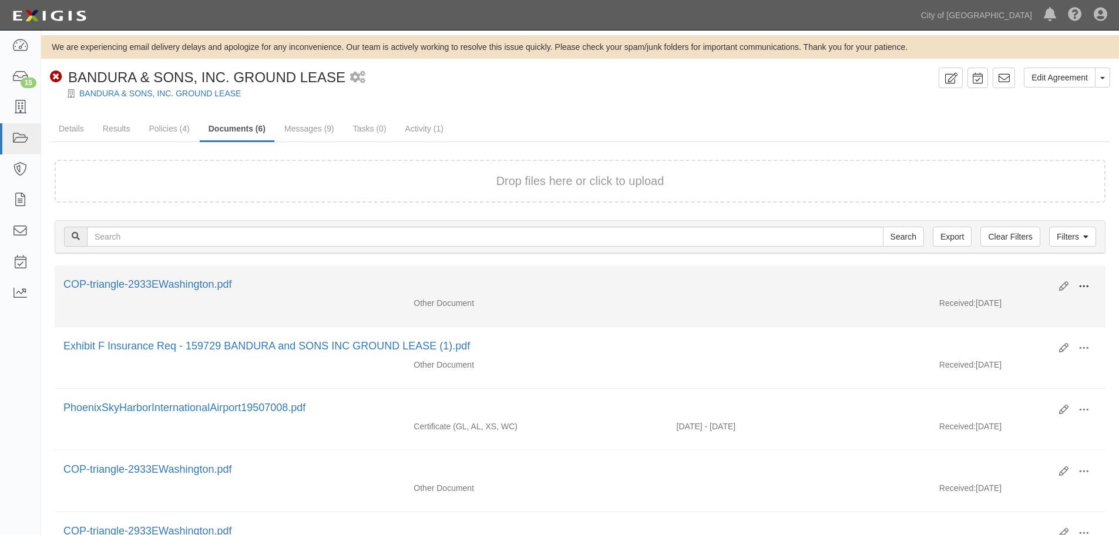
click at [1090, 288] on button at bounding box center [1084, 287] width 26 height 20
click at [1076, 295] on button at bounding box center [1084, 287] width 26 height 20
click at [1079, 290] on span at bounding box center [1084, 286] width 11 height 11
click at [1054, 301] on link "View" at bounding box center [1027, 303] width 93 height 21
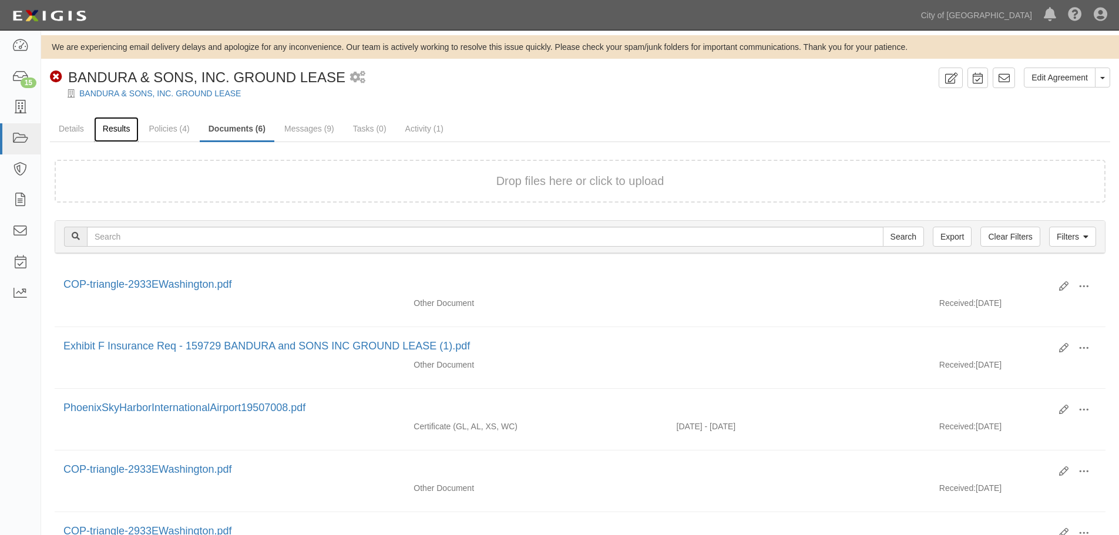
click at [102, 135] on link "Results" at bounding box center [116, 129] width 45 height 25
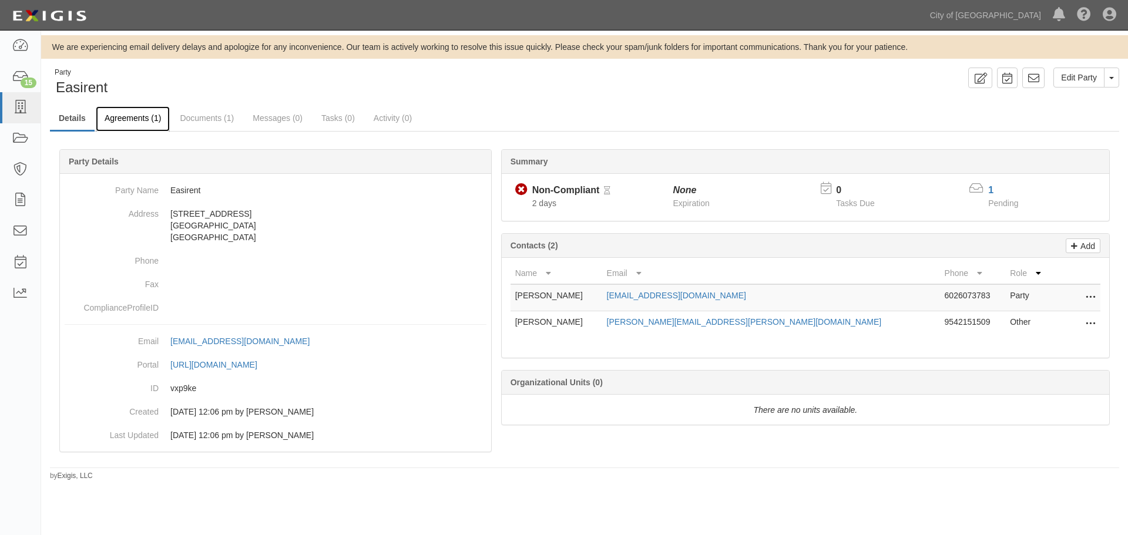
click at [129, 119] on link "Agreements (1)" at bounding box center [133, 118] width 74 height 25
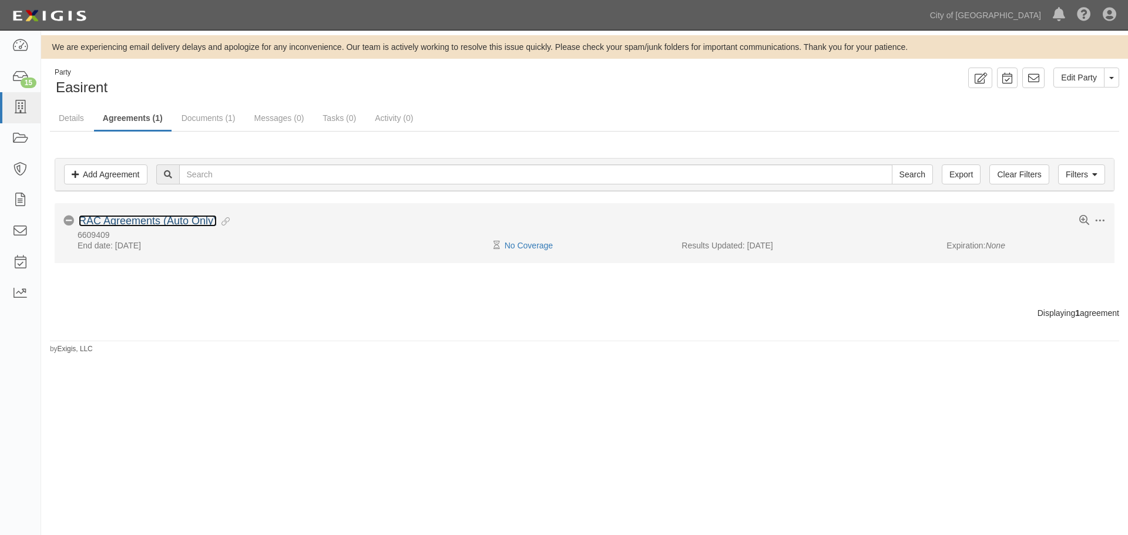
click at [110, 218] on link "RAC Agreements (Auto Only)" at bounding box center [148, 221] width 138 height 12
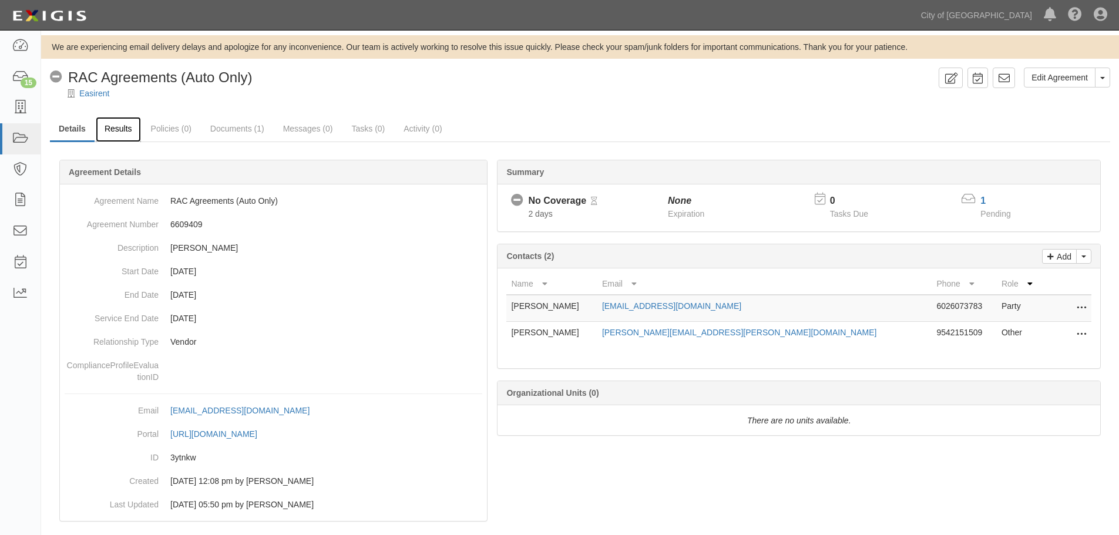
click at [120, 136] on link "Results" at bounding box center [118, 129] width 45 height 25
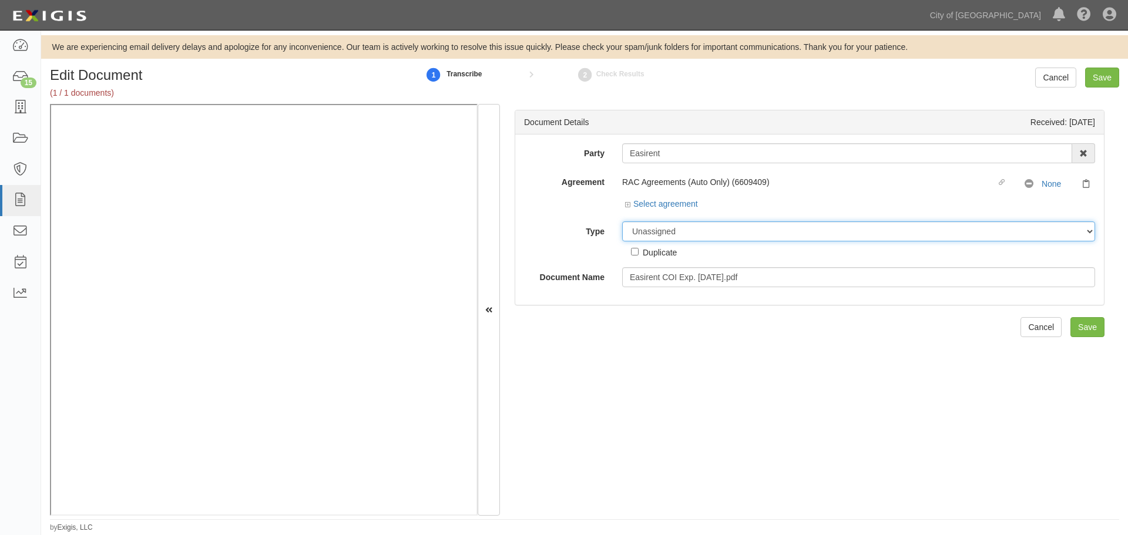
drag, startPoint x: 659, startPoint y: 226, endPoint x: 660, endPoint y: 240, distance: 13.5
click at [659, 226] on select "Unassigned Binder Cancellation Notice Certificate Contract Endorsement Insuranc…" at bounding box center [858, 231] width 473 height 20
click at [622, 221] on select "Unassigned Binder Cancellation Notice Certificate Contract Endorsement Insuranc…" at bounding box center [858, 231] width 473 height 20
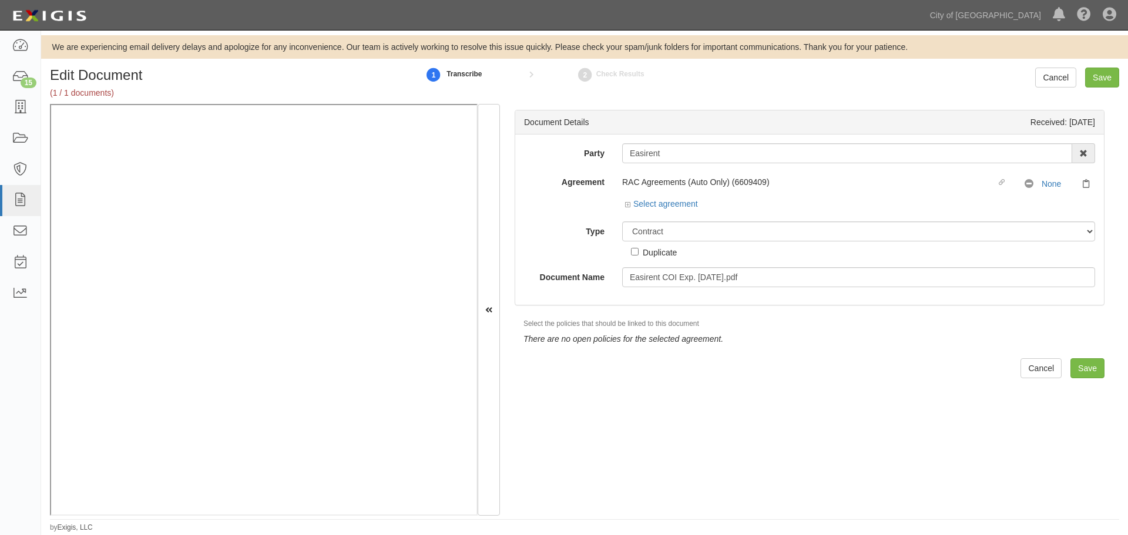
click at [646, 243] on div "Duplicate" at bounding box center [654, 249] width 46 height 17
click at [649, 232] on select "Unassigned Binder Cancellation Notice Certificate Contract Endorsement Insuranc…" at bounding box center [858, 231] width 473 height 20
select select "CertificateDetail"
click at [622, 221] on select "Unassigned Binder Cancellation Notice Certificate Contract Endorsement Insuranc…" at bounding box center [858, 231] width 473 height 20
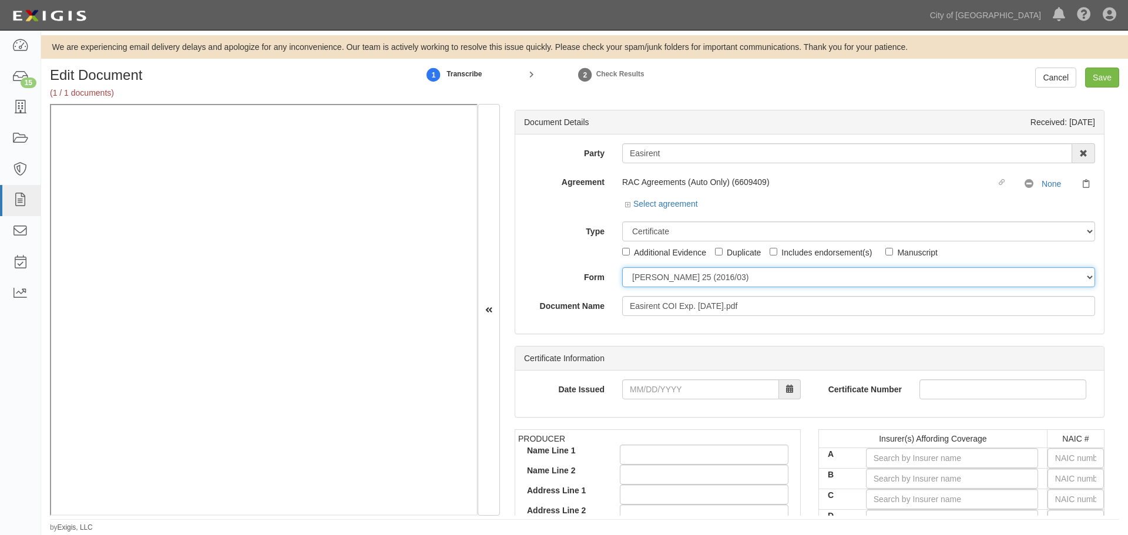
click at [687, 286] on select "ACORD 25 (2016/03) ACORD 101 ACORD 855 NY (2014/05) General" at bounding box center [858, 277] width 473 height 20
select select "GeneralFormDetail"
click at [622, 267] on select "ACORD 25 (2016/03) ACORD 101 ACORD 855 NY (2014/05) General" at bounding box center [858, 277] width 473 height 20
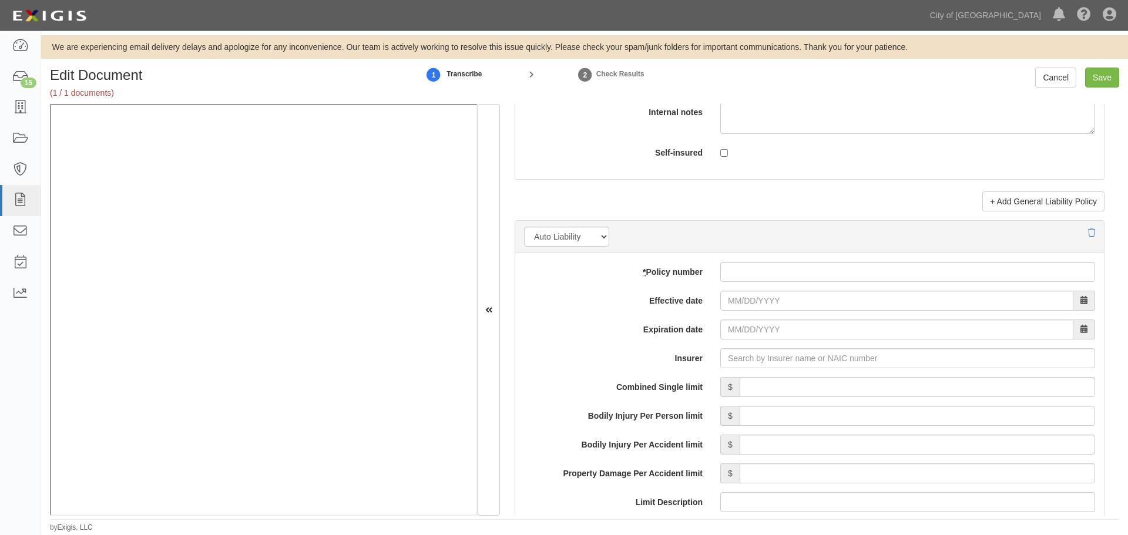
scroll to position [1567, 0]
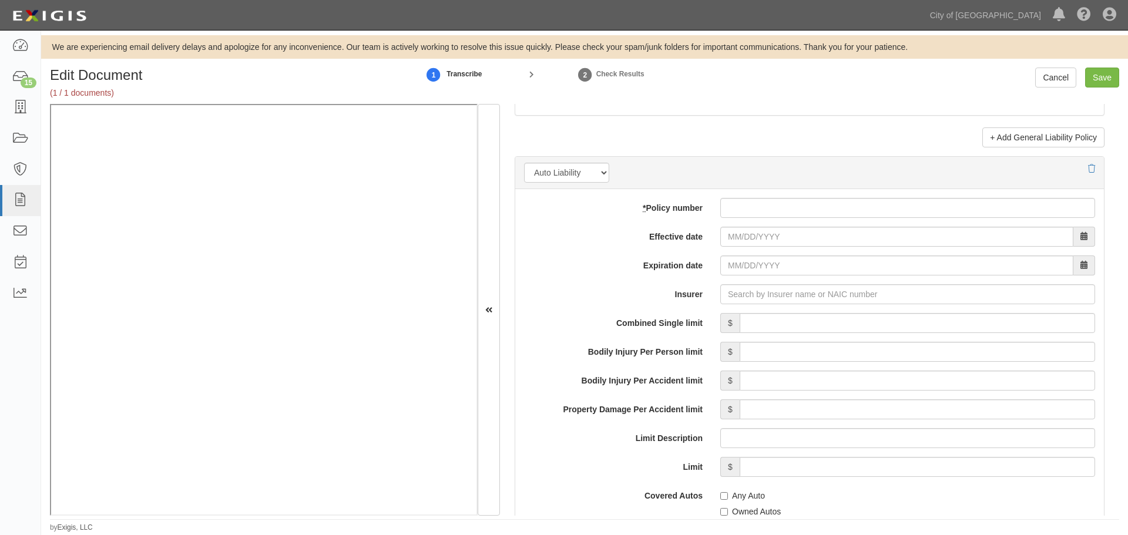
click at [765, 223] on div "add update renew This new policy will be added This new policy will update exis…" at bounding box center [809, 489] width 589 height 600
click at [761, 211] on input "* Policy number" at bounding box center [907, 208] width 375 height 20
paste input "P72305250APG"
type input "P72305250APG"
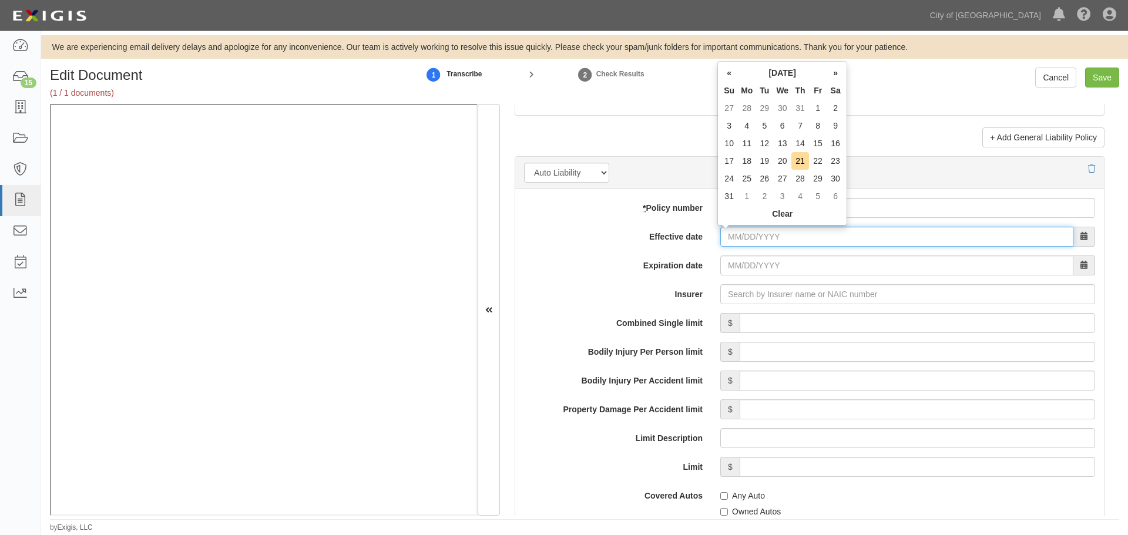
click at [739, 236] on input "Effective date" at bounding box center [896, 237] width 353 height 20
type input "09/01/2025"
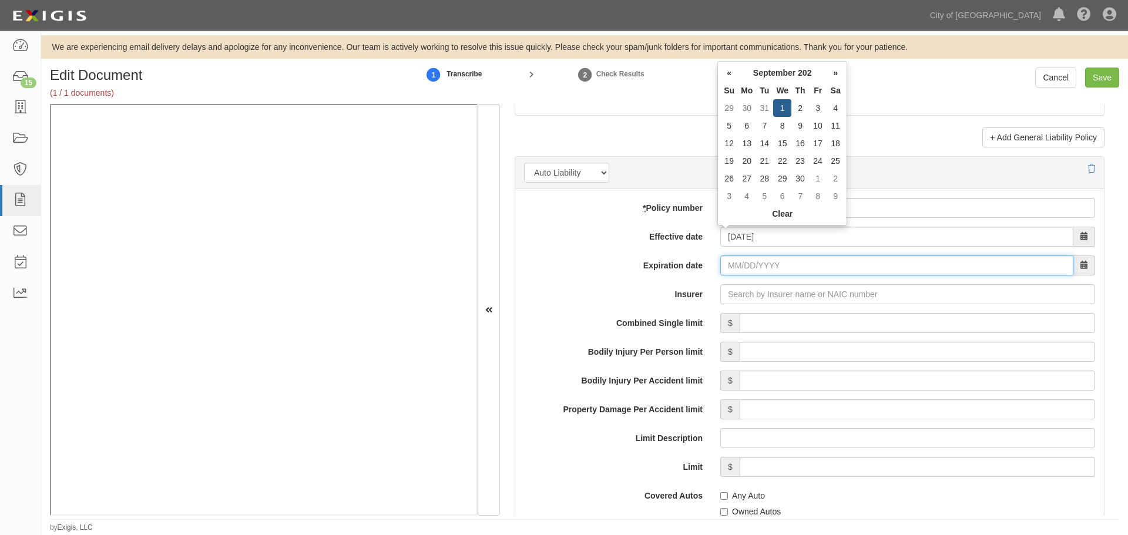
type input "[DATE]"
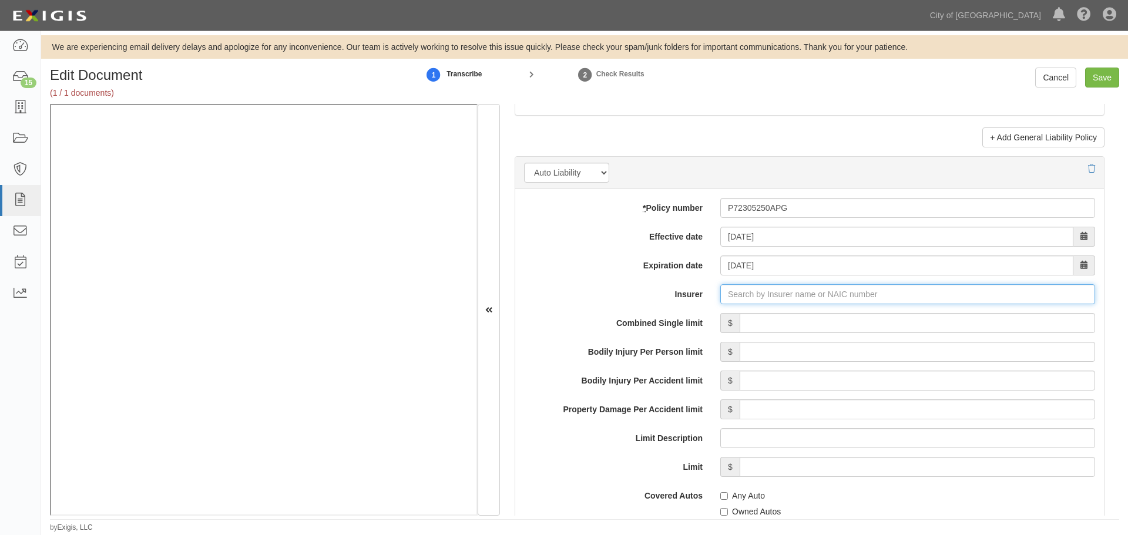
type input "21st Century Advantage Insurance Company (25232) NR Rating"
type input "2"
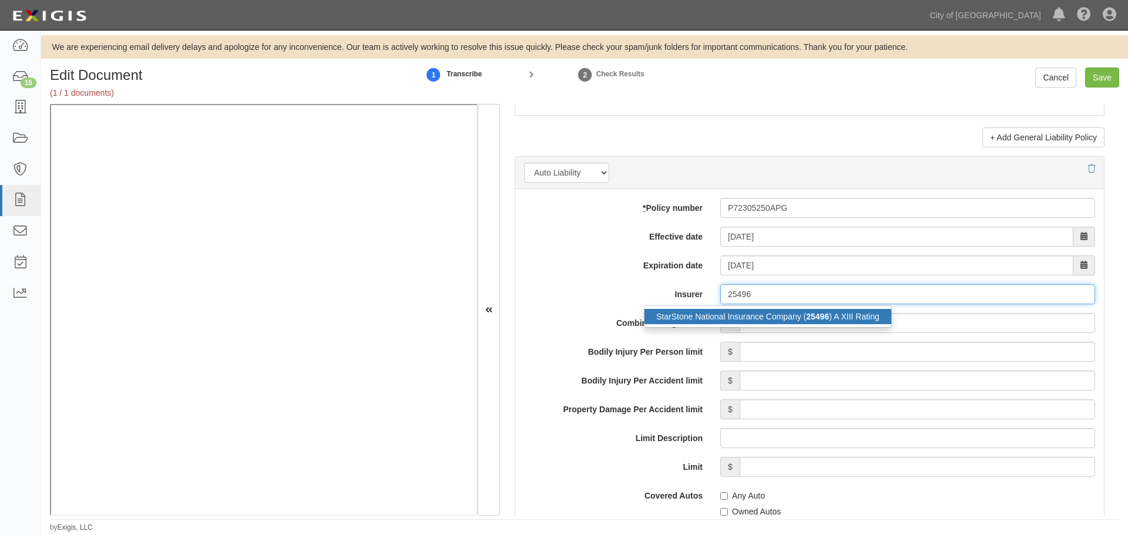
click at [748, 311] on div "StarStone National Insurance Company ( 25496 ) A XIII Rating" at bounding box center [767, 316] width 247 height 15
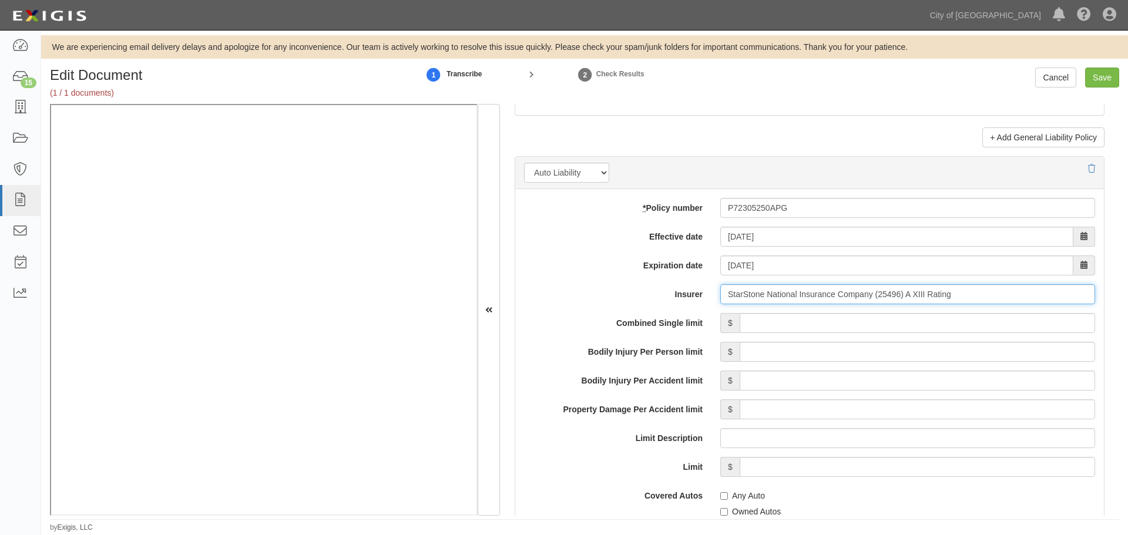
type input "StarStone National Insurance Company (25496) A XIII Rating"
click at [760, 321] on input "Combined Single limit" at bounding box center [917, 323] width 355 height 20
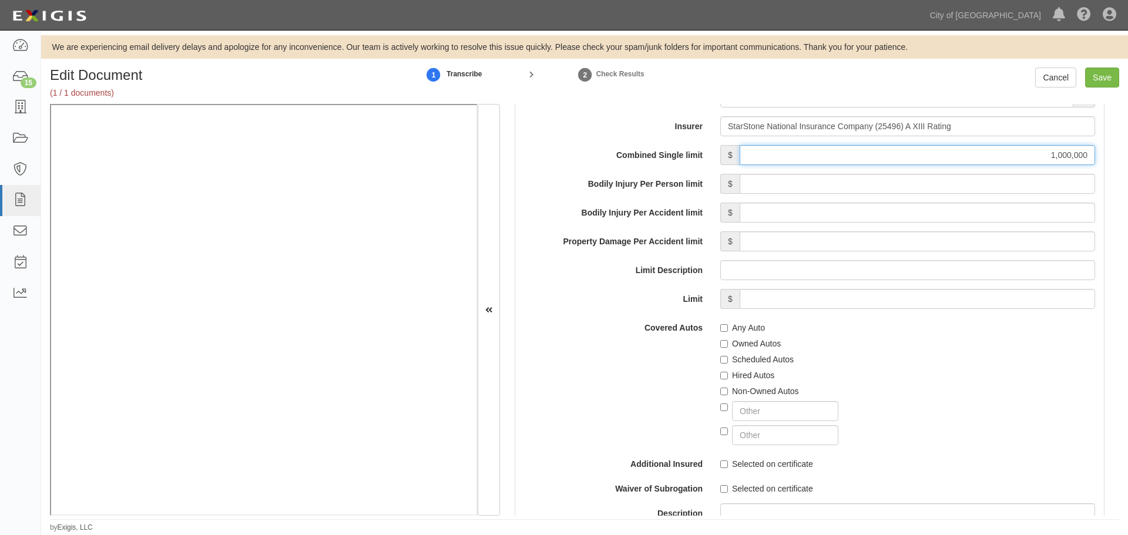
scroll to position [1762, 0]
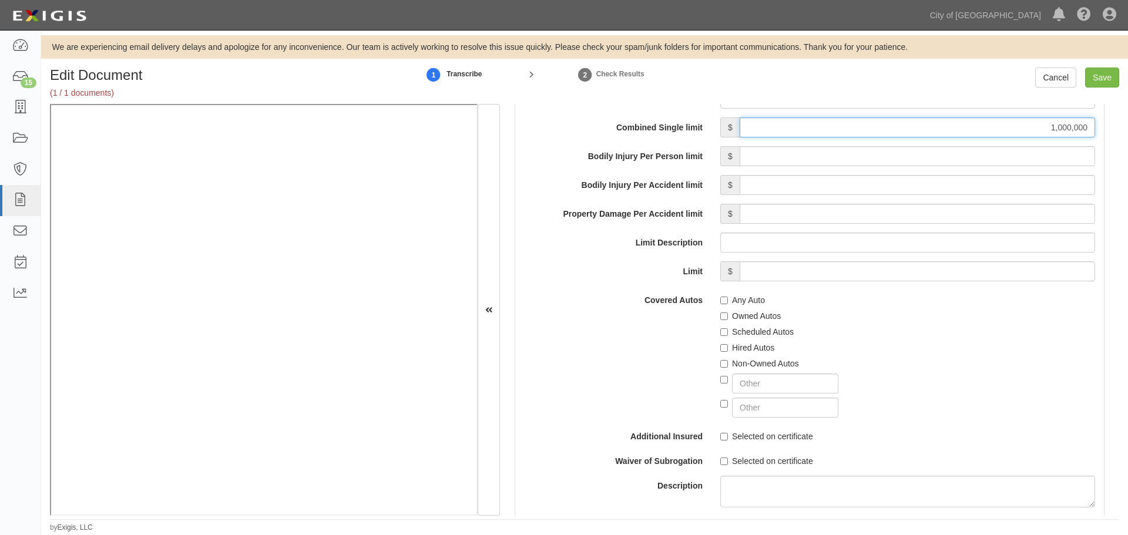
type input "1,000,000"
click at [750, 298] on label "Any Auto" at bounding box center [742, 300] width 45 height 12
click at [728, 298] on input "Any Auto" at bounding box center [724, 301] width 8 height 8
checkbox input "true"
click at [735, 338] on div "Hired Autos" at bounding box center [907, 346] width 375 height 16
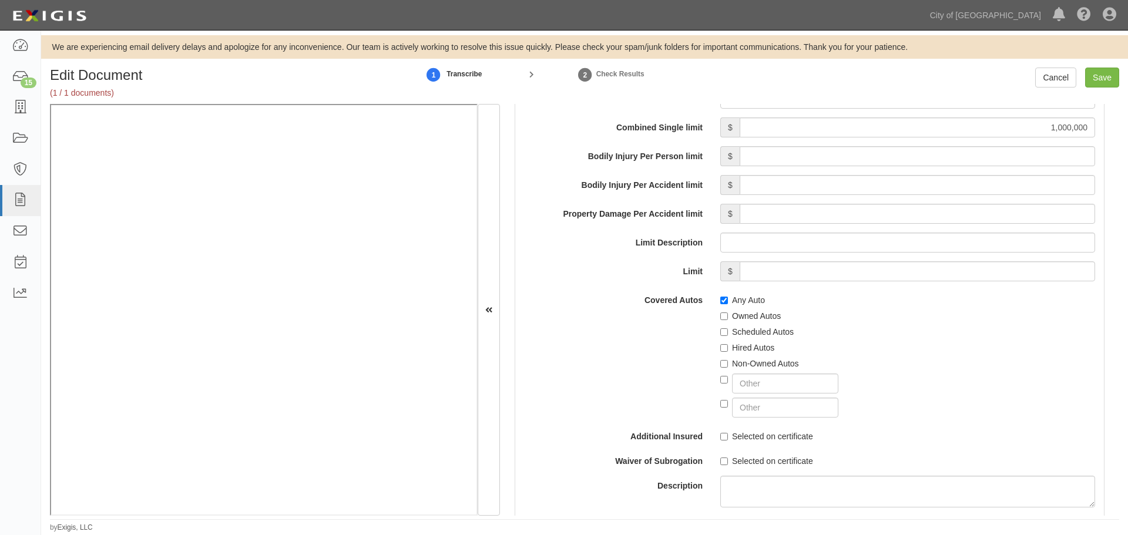
click at [735, 331] on label "Scheduled Autos" at bounding box center [756, 332] width 73 height 12
click at [728, 331] on input "Scheduled Autos" at bounding box center [724, 332] width 8 height 8
checkbox input "true"
drag, startPoint x: 730, startPoint y: 351, endPoint x: 731, endPoint y: 359, distance: 8.4
click at [730, 351] on label "Hired Autos" at bounding box center [747, 348] width 54 height 12
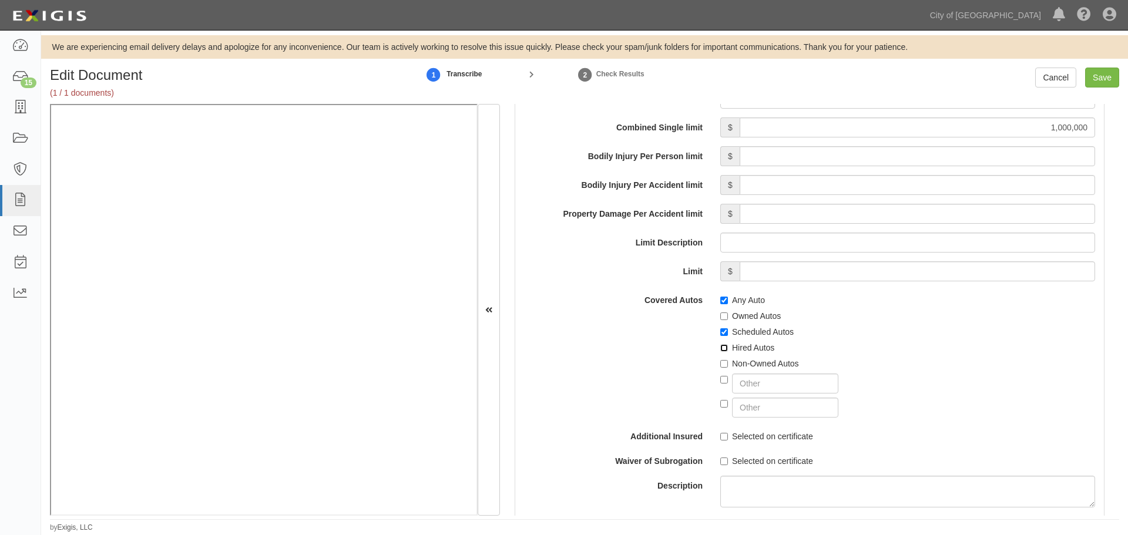
click at [728, 351] on input "Hired Autos" at bounding box center [724, 348] width 8 height 8
checkbox input "true"
click at [733, 365] on label "Non-Owned Autos" at bounding box center [759, 364] width 79 height 12
click at [728, 365] on input "Non-Owned Autos" at bounding box center [724, 364] width 8 height 8
checkbox input "true"
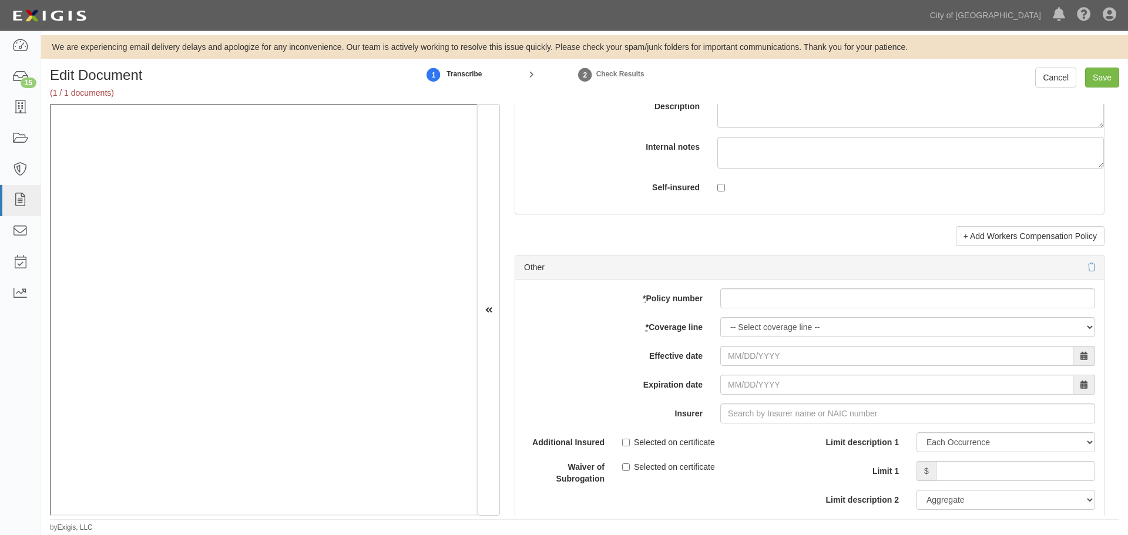
scroll to position [3231, 0]
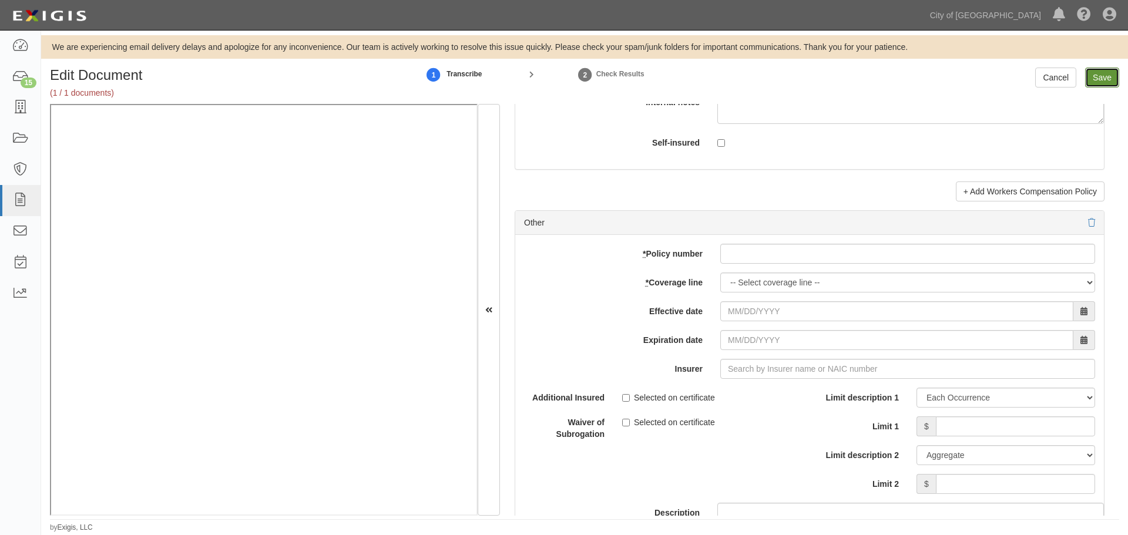
click at [1095, 84] on input "Save" at bounding box center [1102, 78] width 34 height 20
type input "1000000"
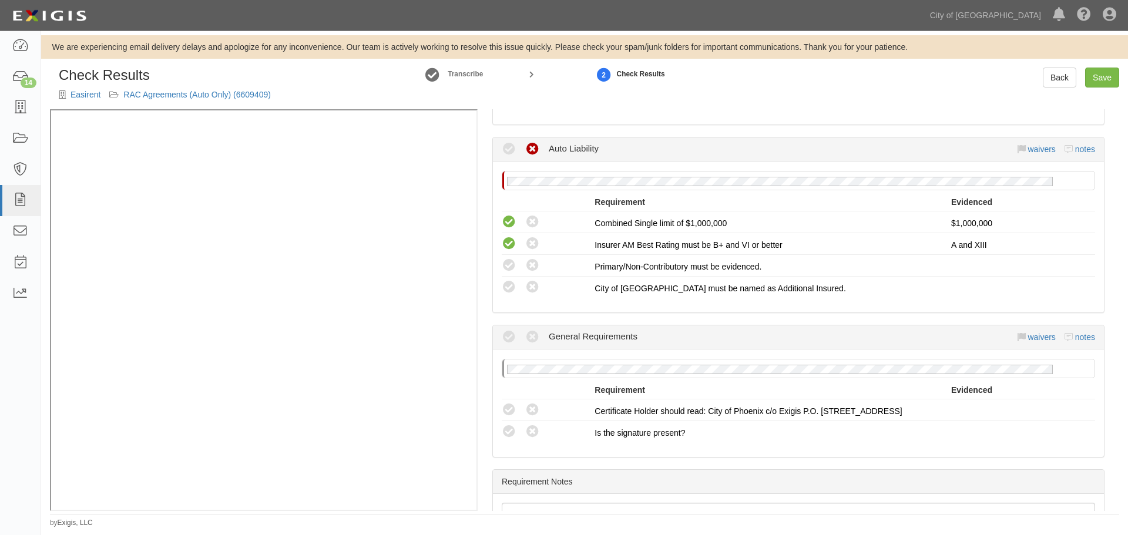
scroll to position [288, 0]
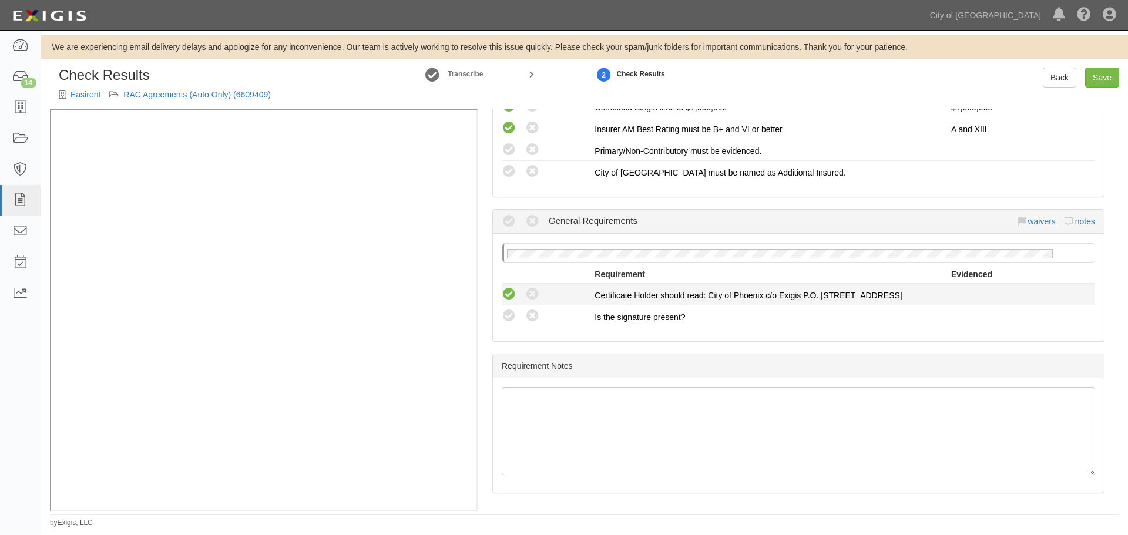
drag, startPoint x: 505, startPoint y: 320, endPoint x: 507, endPoint y: 298, distance: 21.2
click at [505, 315] on icon at bounding box center [509, 316] width 15 height 15
radio input "true"
click at [507, 287] on div "Compliant Waived: Non-Compliant" at bounding box center [548, 294] width 93 height 15
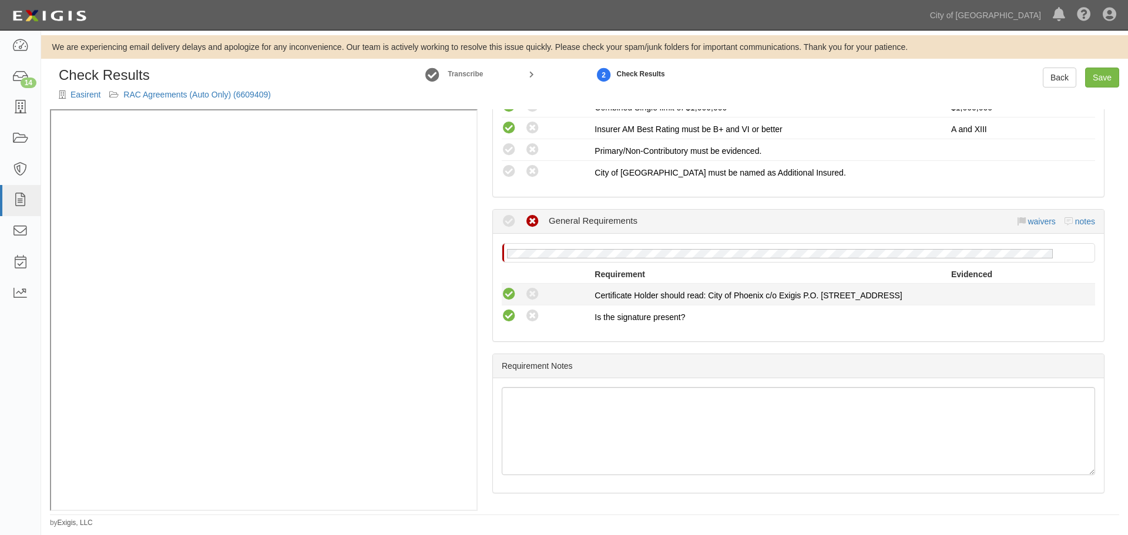
click at [514, 293] on icon at bounding box center [509, 294] width 15 height 15
radio input "true"
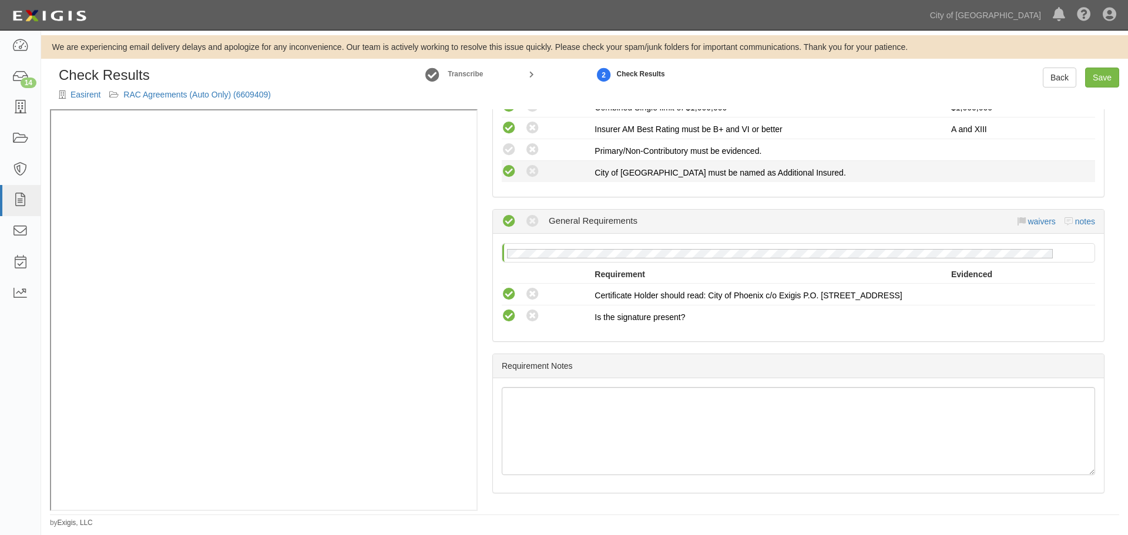
click at [502, 170] on icon at bounding box center [509, 171] width 15 height 15
radio input "true"
click at [517, 148] on div "Compliant Waived: Non-Compliant" at bounding box center [548, 149] width 93 height 15
click at [514, 149] on icon at bounding box center [509, 150] width 15 height 15
radio input "true"
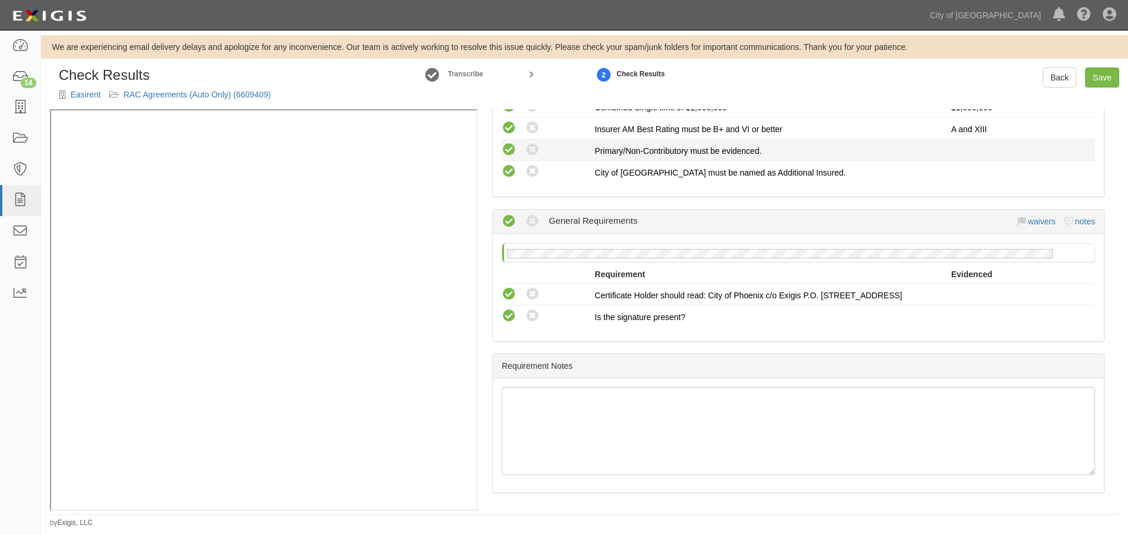
radio input "true"
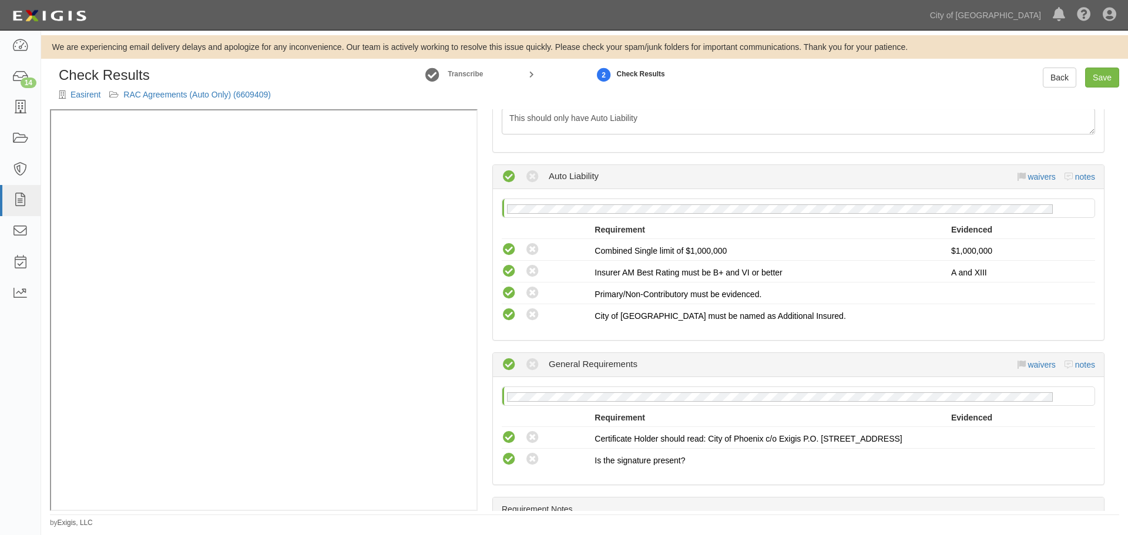
scroll to position [0, 0]
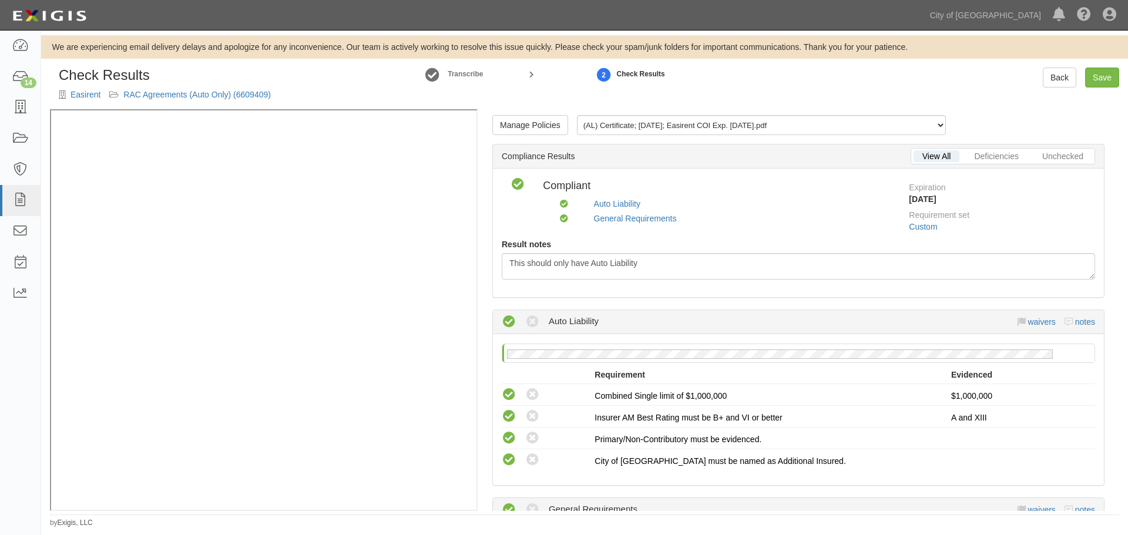
click at [1119, 77] on div "Back Save" at bounding box center [992, 78] width 272 height 20
click at [1107, 83] on link "Save" at bounding box center [1102, 78] width 34 height 20
radio input "true"
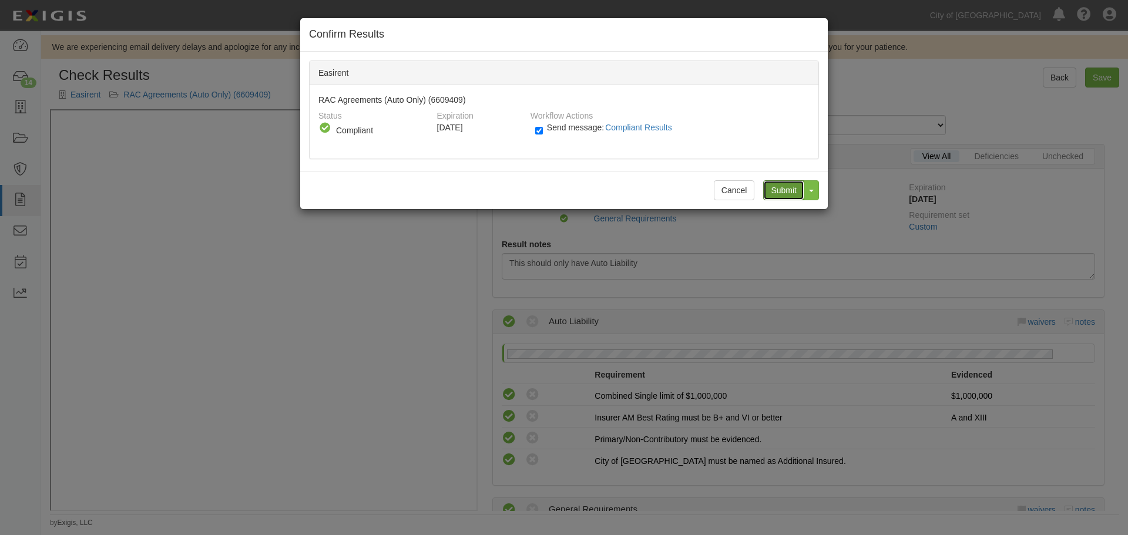
click at [781, 190] on input "Submit" at bounding box center [783, 190] width 41 height 20
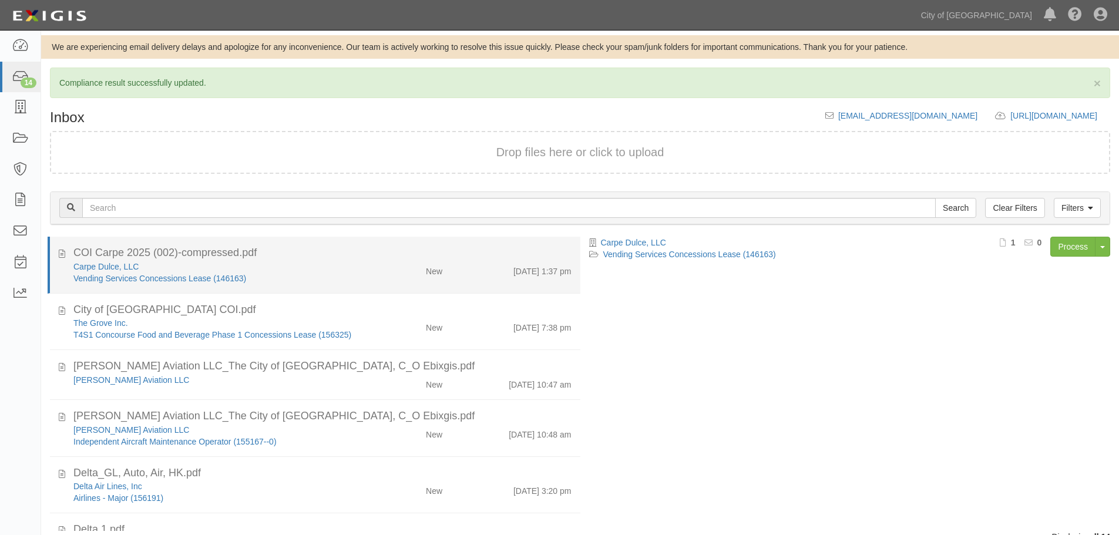
click at [549, 258] on div "COI Carpe 2025 (002)-compressed.pdf" at bounding box center [322, 253] width 498 height 15
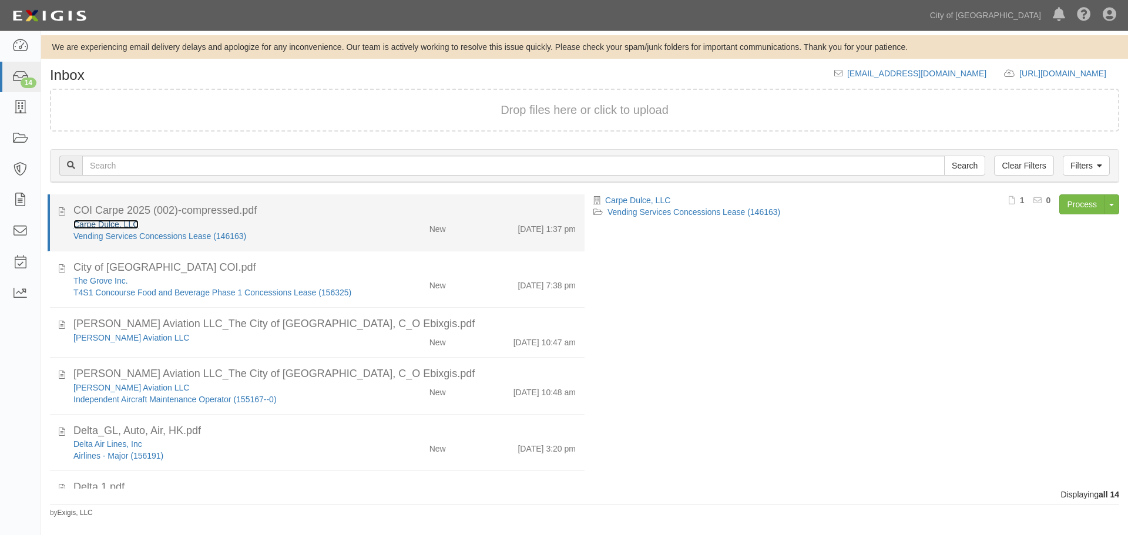
click at [97, 220] on link "Carpe Dulce, LLC" at bounding box center [105, 224] width 65 height 9
click at [395, 226] on div "New" at bounding box center [411, 227] width 86 height 16
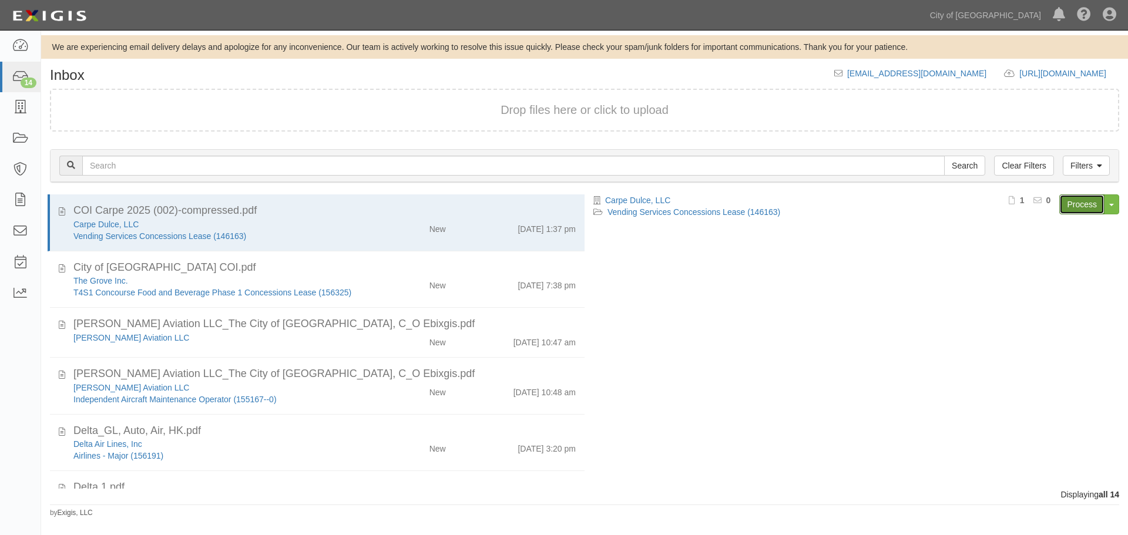
click at [1082, 214] on link "Process" at bounding box center [1081, 204] width 45 height 20
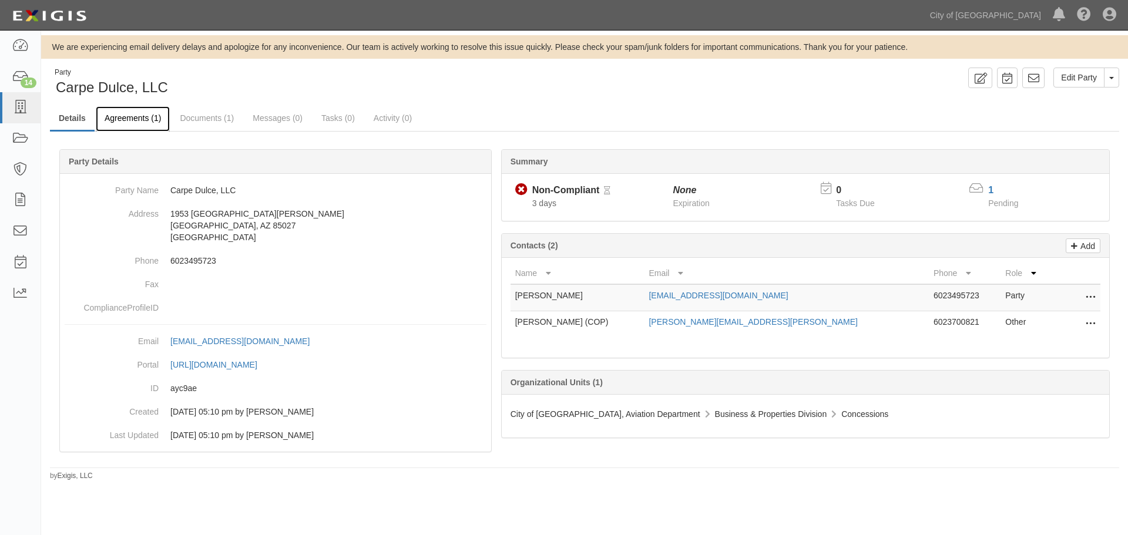
click at [144, 126] on link "Agreements (1)" at bounding box center [133, 118] width 74 height 25
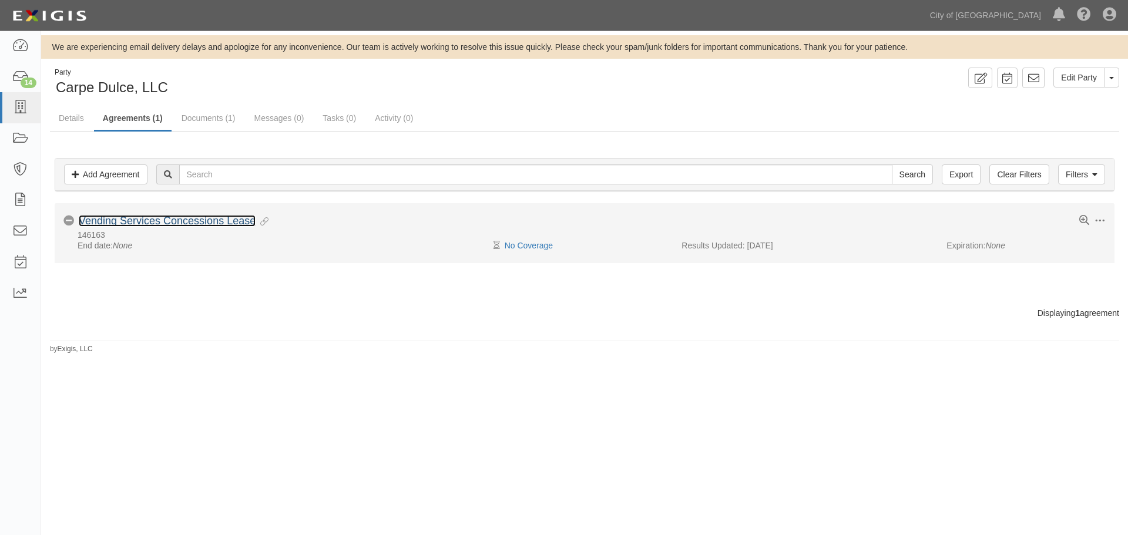
click at [162, 218] on link "Vending Services Concessions Lease" at bounding box center [167, 221] width 177 height 12
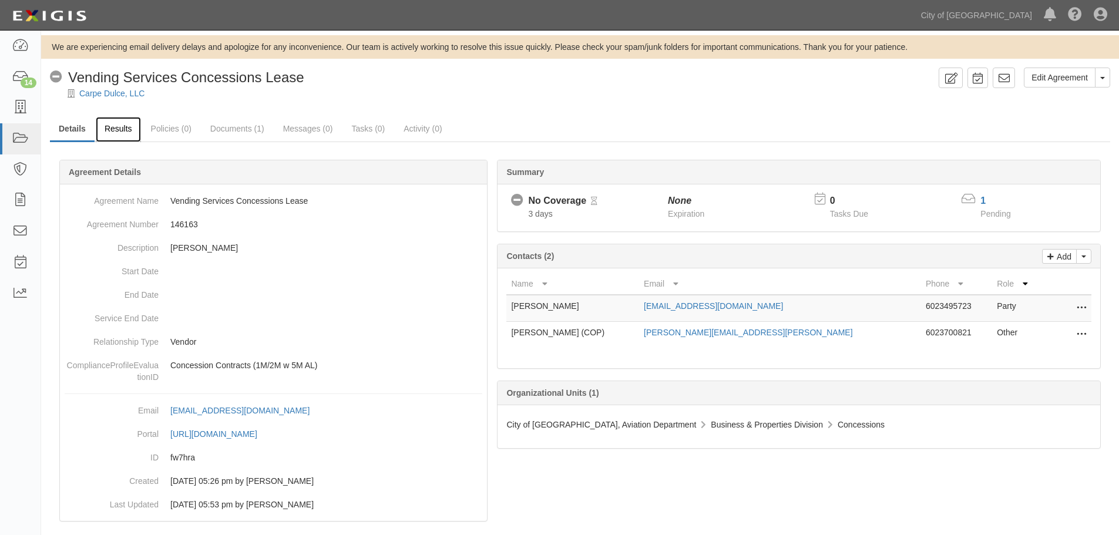
click at [117, 133] on link "Results" at bounding box center [118, 129] width 45 height 25
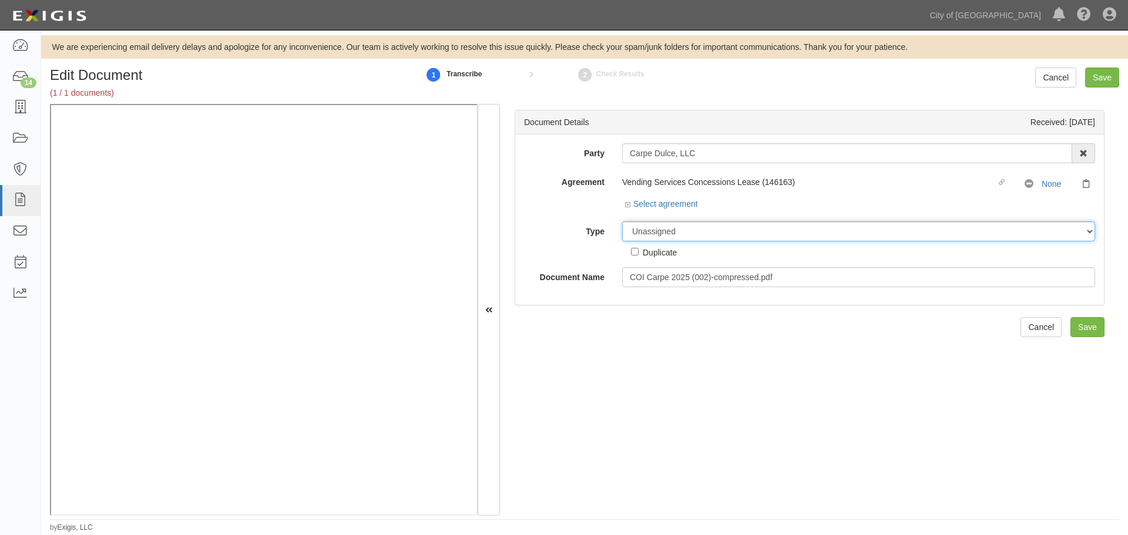
drag, startPoint x: 691, startPoint y: 227, endPoint x: 689, endPoint y: 240, distance: 13.0
click at [691, 229] on select "Unassigned Binder Cancellation Notice Certificate Contract Endorsement Insuranc…" at bounding box center [858, 231] width 473 height 20
select select "CertificateDetail"
click at [622, 221] on select "Unassigned Binder Cancellation Notice Certificate Contract Endorsement Insuranc…" at bounding box center [858, 231] width 473 height 20
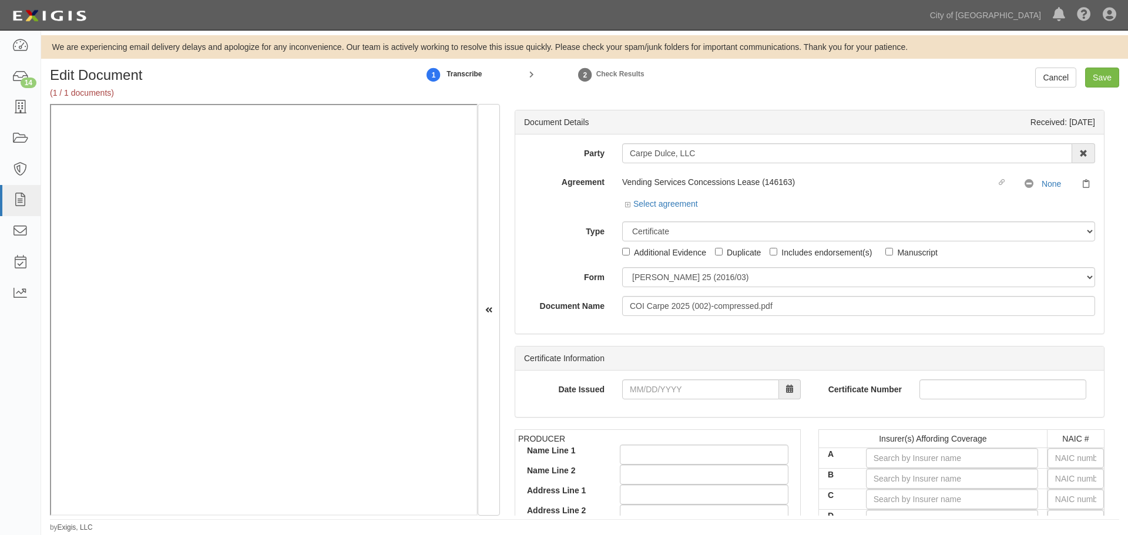
click at [637, 286] on div "Party Carpe Dulce, LLC 22nd Century Technologies, Inc. 3H & 3H, Inc. 414A-1002,…" at bounding box center [809, 229] width 571 height 173
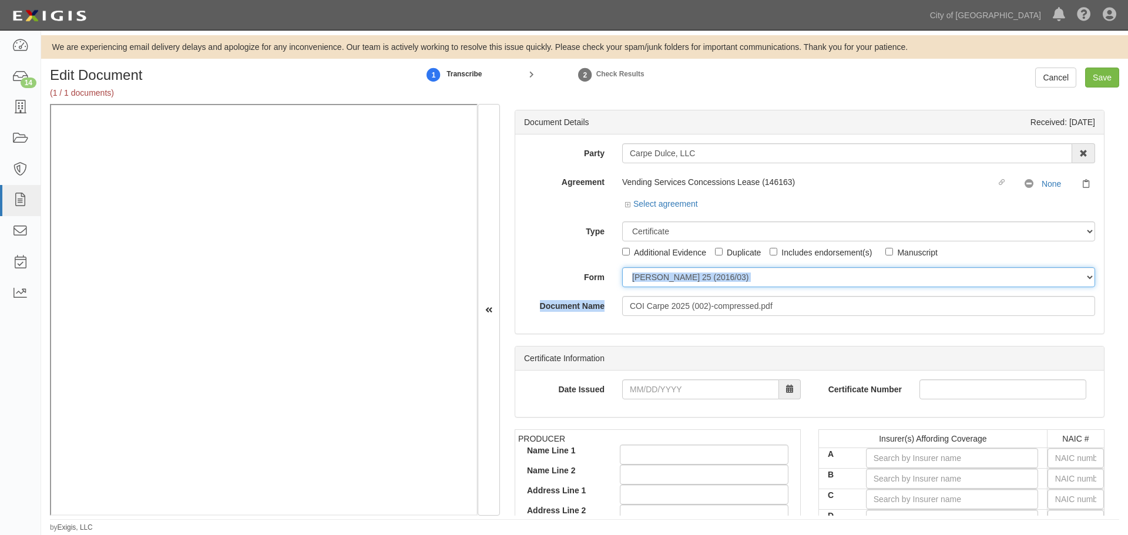
click at [638, 285] on select "ACORD 25 (2016/03) ACORD 101 ACORD 855 NY (2014/05) General" at bounding box center [858, 277] width 473 height 20
select select "GeneralFormDetail"
click at [622, 267] on select "ACORD 25 (2016/03) ACORD 101 ACORD 855 NY (2014/05) General" at bounding box center [858, 277] width 473 height 20
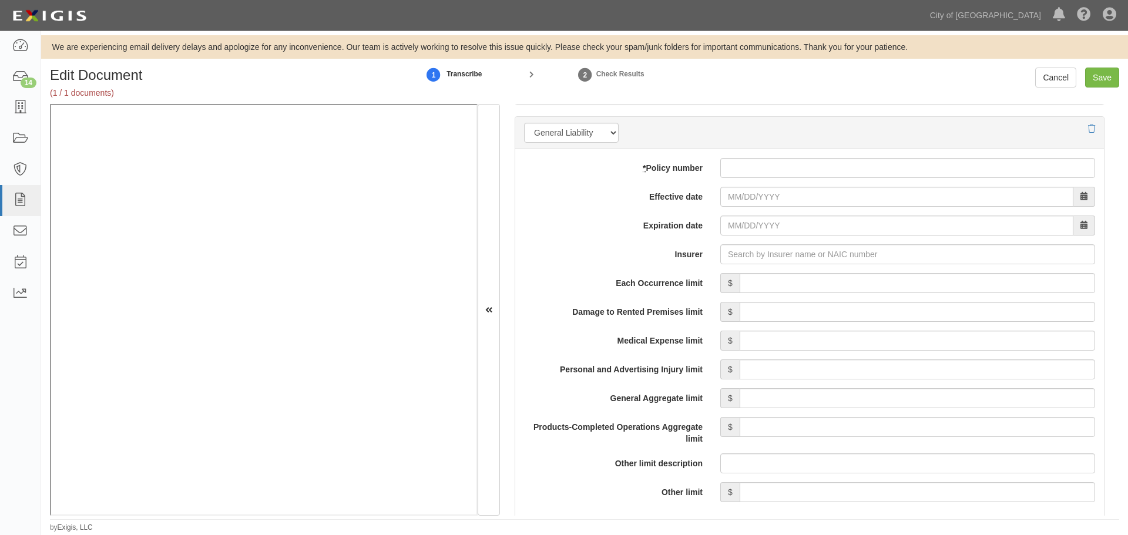
scroll to position [783, 0]
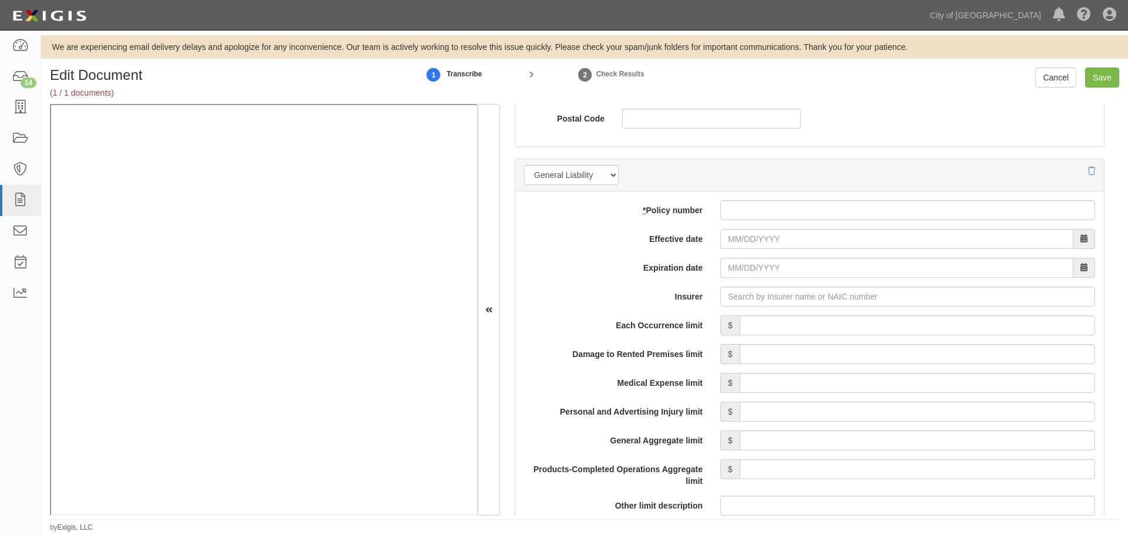
drag, startPoint x: 757, startPoint y: 224, endPoint x: 763, endPoint y: 212, distance: 13.4
click at [760, 220] on div "add update renew This new policy will be added This new policy will update exis…" at bounding box center [809, 545] width 589 height 707
click at [763, 210] on input "* Policy number" at bounding box center [907, 210] width 375 height 20
paste input "93-AB-0216-3"
type input "93-AB-0216-3"
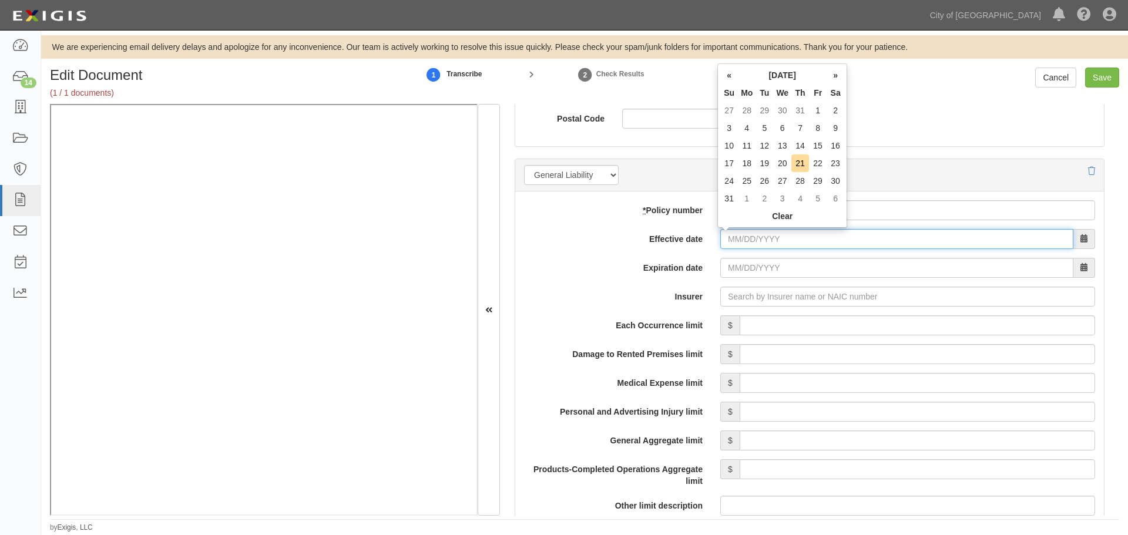
click at [743, 239] on input "Effective date" at bounding box center [896, 239] width 353 height 20
type input "03/01/2025"
type input "[DATE]"
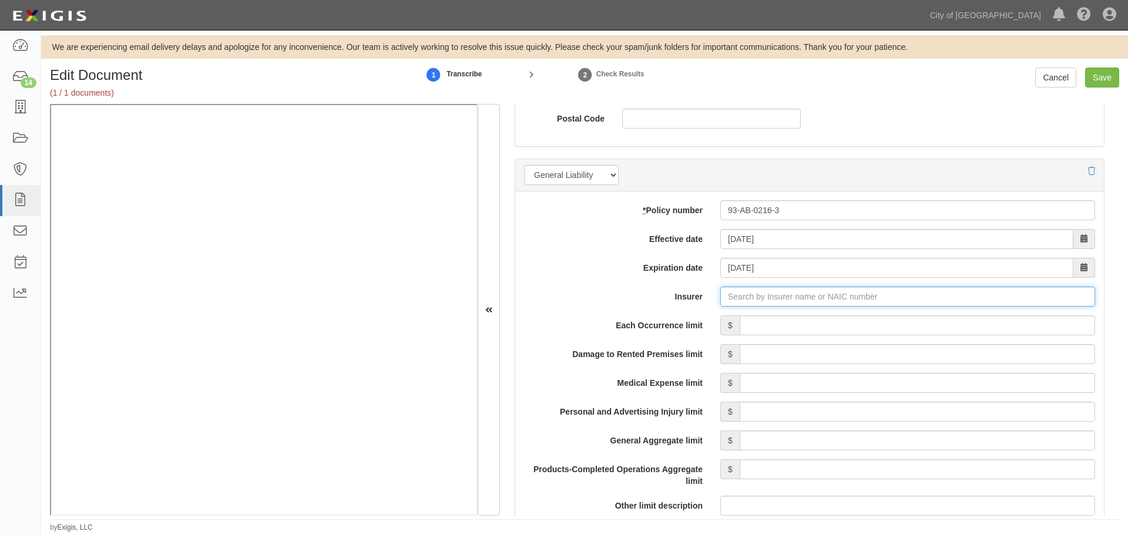
type input "21st Century Advantage Insurance Company (25232) NR Rating"
type input "2"
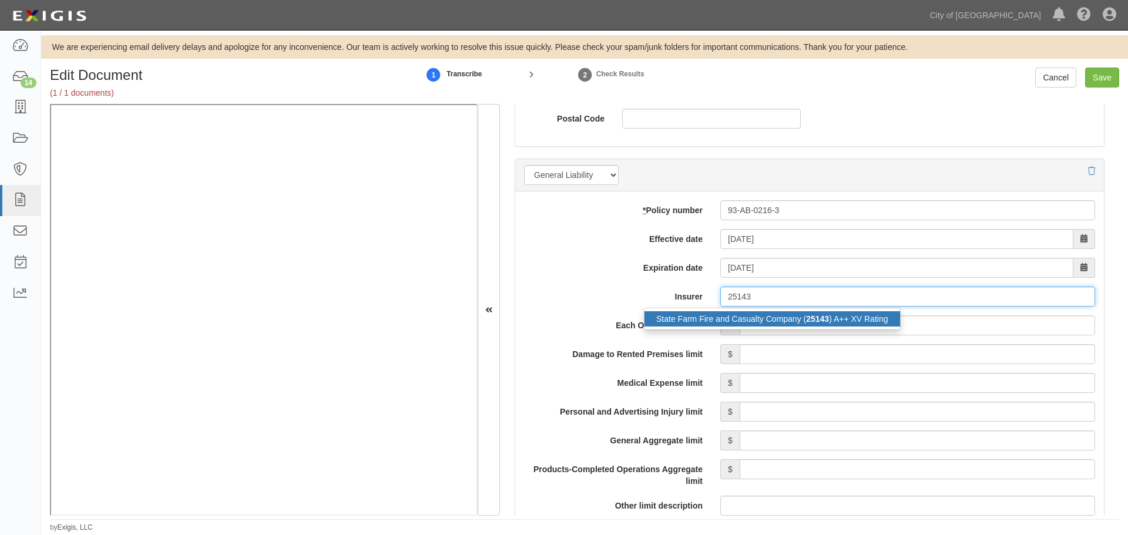
click at [674, 313] on div "State Farm Fire and Casualty Company ( 25143 ) A++ XV Rating" at bounding box center [772, 318] width 256 height 15
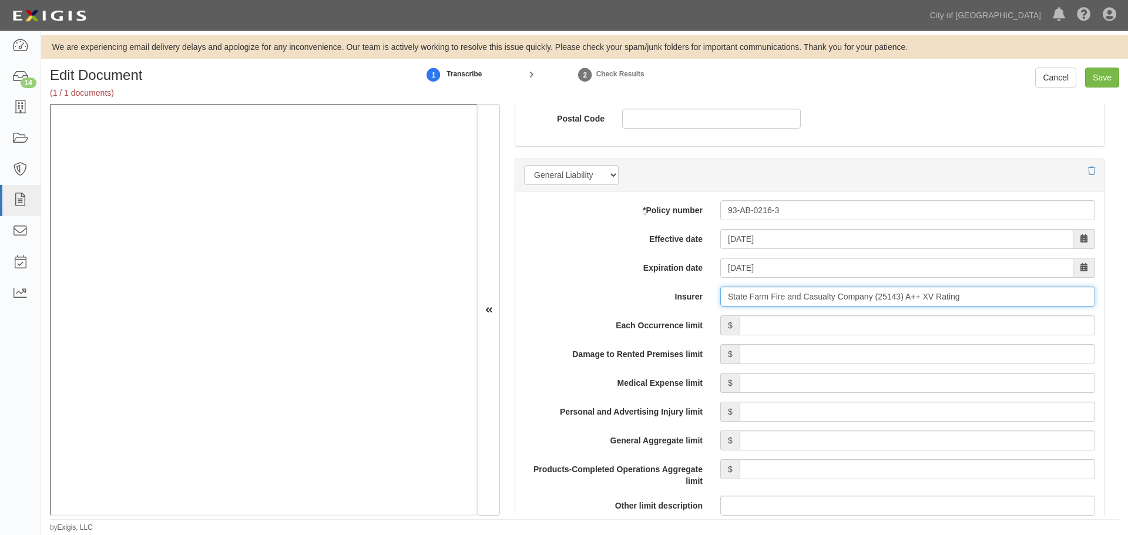
type input "State Farm Fire and Casualty Company (25143) A++ XV Rating"
click at [761, 316] on input "Each Occurrence limit" at bounding box center [917, 325] width 355 height 20
click at [767, 321] on input "Each Occurrence limit" at bounding box center [917, 325] width 355 height 20
type input "1,000,000"
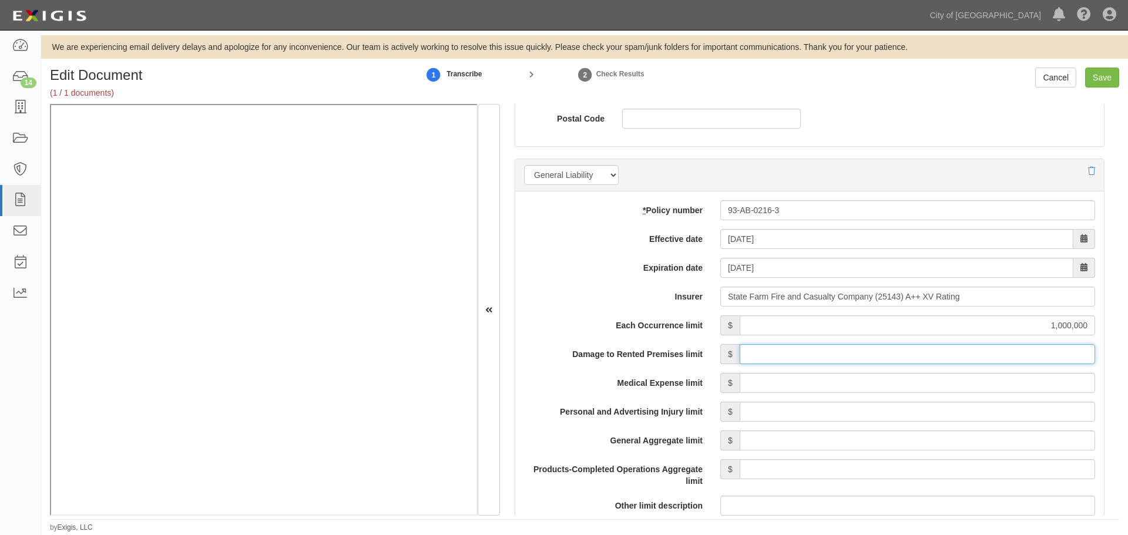
click at [804, 350] on input "Damage to Rented Premises limit" at bounding box center [917, 354] width 355 height 20
type input "300,000"
click at [775, 378] on input "Medical Expense limit" at bounding box center [917, 383] width 355 height 20
type input "5,000"
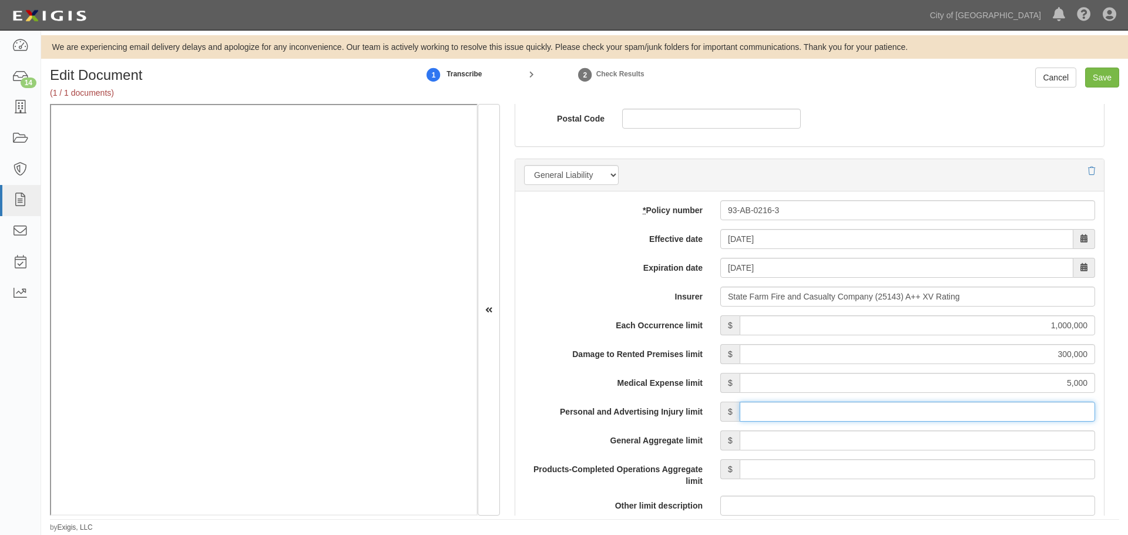
click at [779, 408] on input "Personal and Advertising Injury limit" at bounding box center [917, 412] width 355 height 20
type input "1,000,000"
click at [777, 437] on input "General Aggregate limit" at bounding box center [917, 441] width 355 height 20
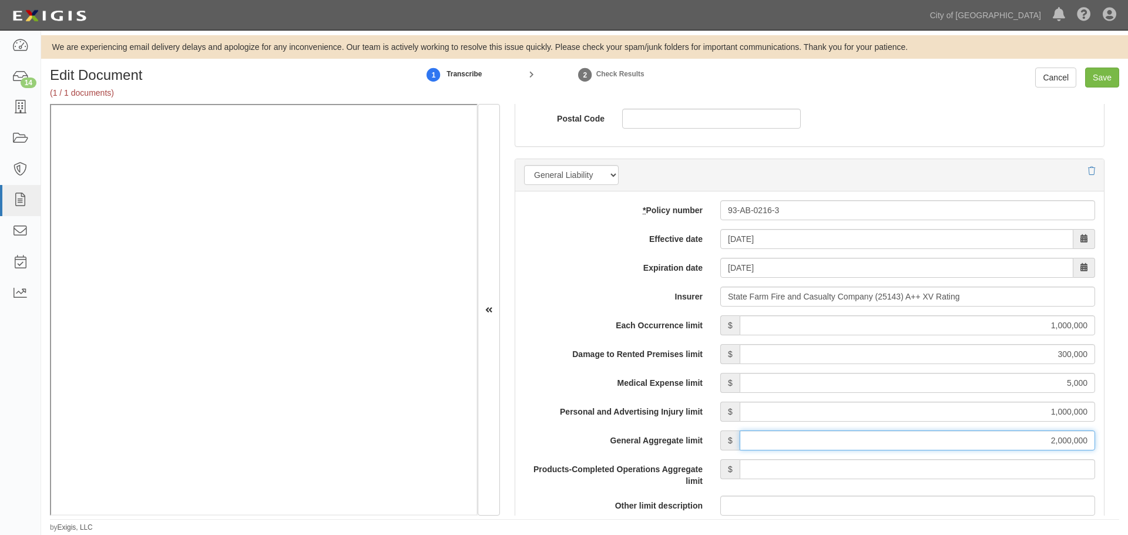
type input "2,000,000"
click at [802, 462] on input "Products-Completed Operations Aggregate limit" at bounding box center [917, 469] width 355 height 20
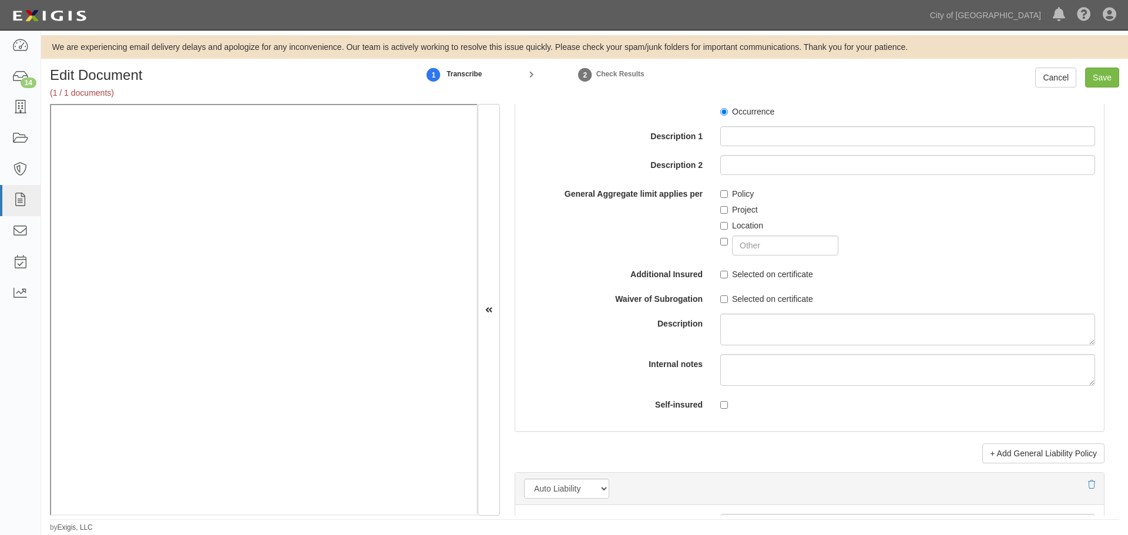
scroll to position [1567, 0]
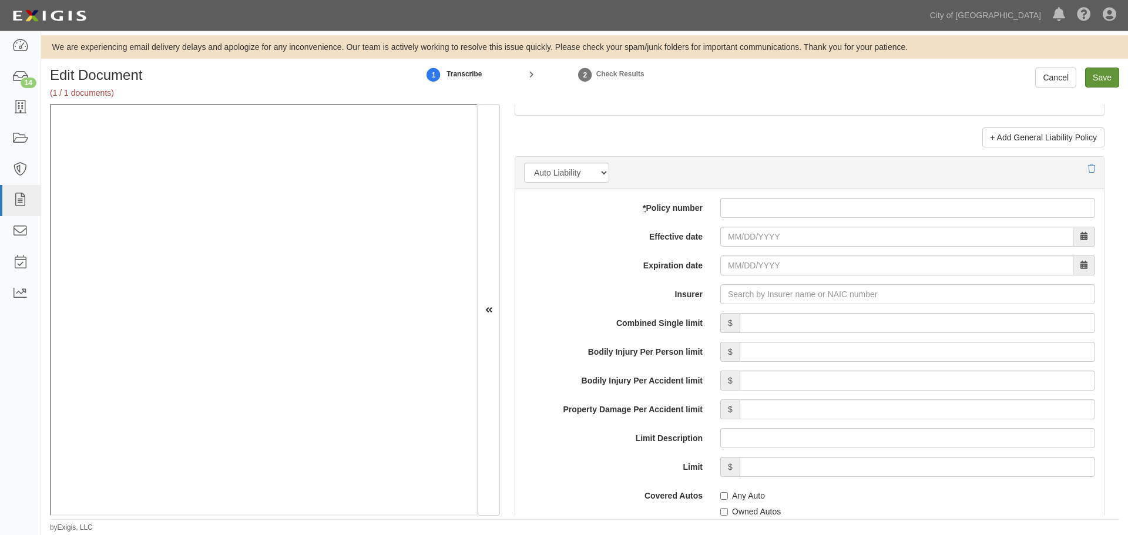
type input "2,000,000"
click at [1100, 72] on input "Save" at bounding box center [1102, 78] width 34 height 20
type input "1000000"
type input "300000"
type input "5000"
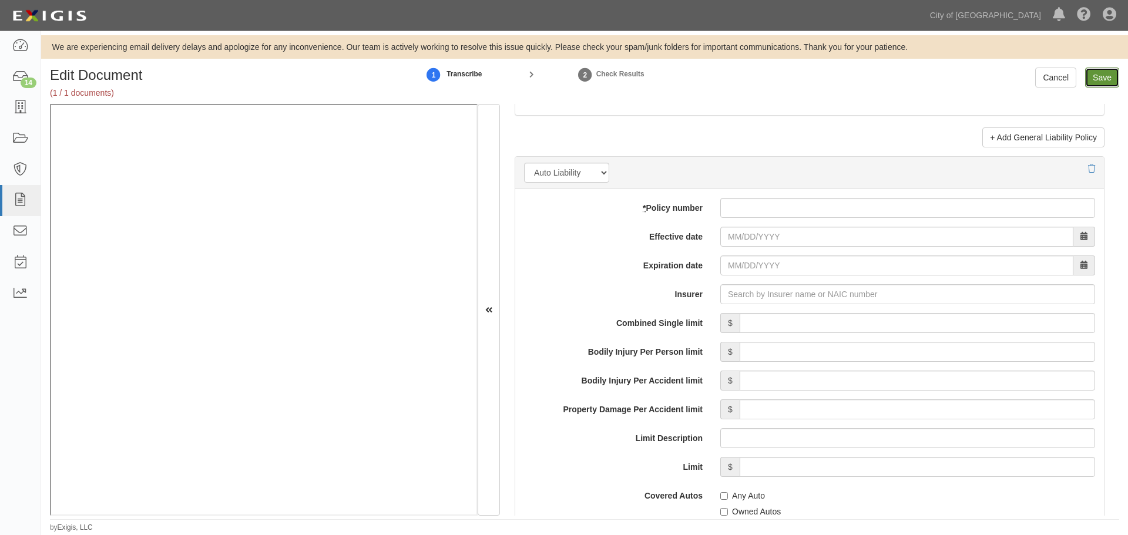
type input "1000000"
type input "2000000"
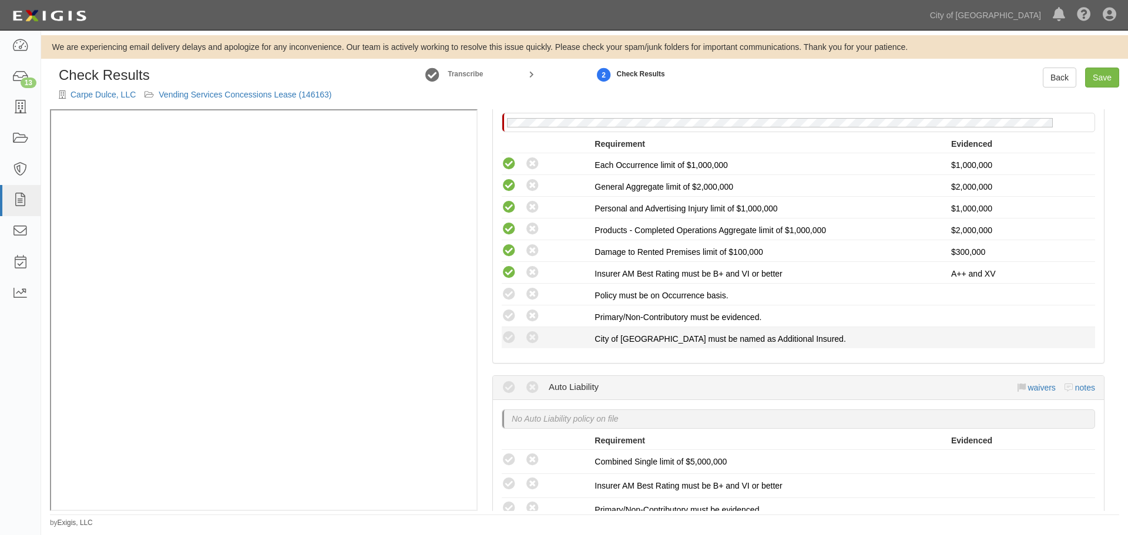
scroll to position [294, 0]
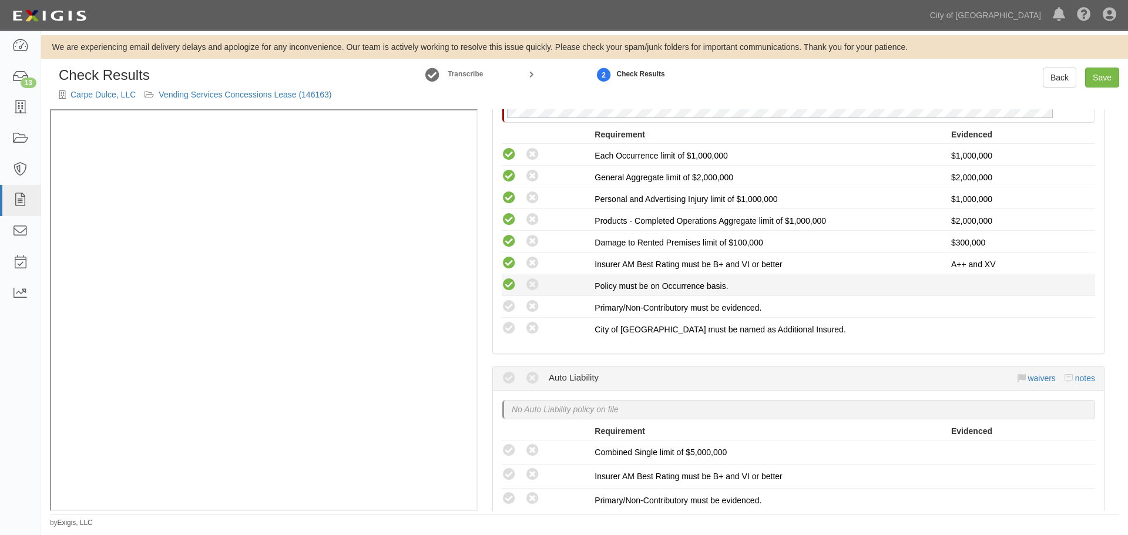
click at [514, 288] on icon at bounding box center [509, 285] width 15 height 15
radio input "true"
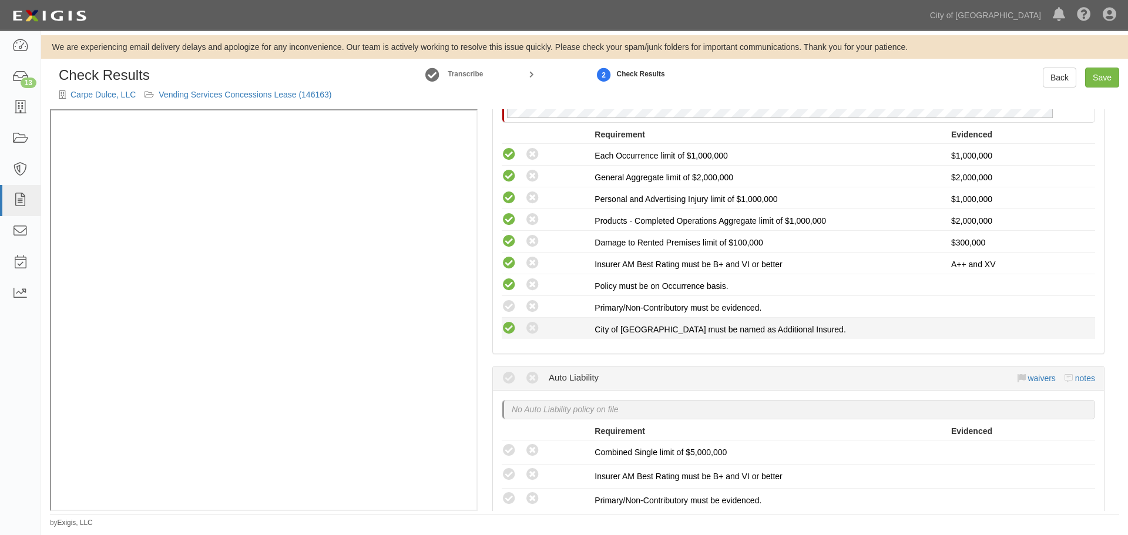
drag, startPoint x: 507, startPoint y: 305, endPoint x: 515, endPoint y: 331, distance: 27.1
click at [510, 310] on icon at bounding box center [509, 307] width 15 height 15
radio input "true"
click at [515, 333] on icon at bounding box center [509, 328] width 15 height 15
radio input "true"
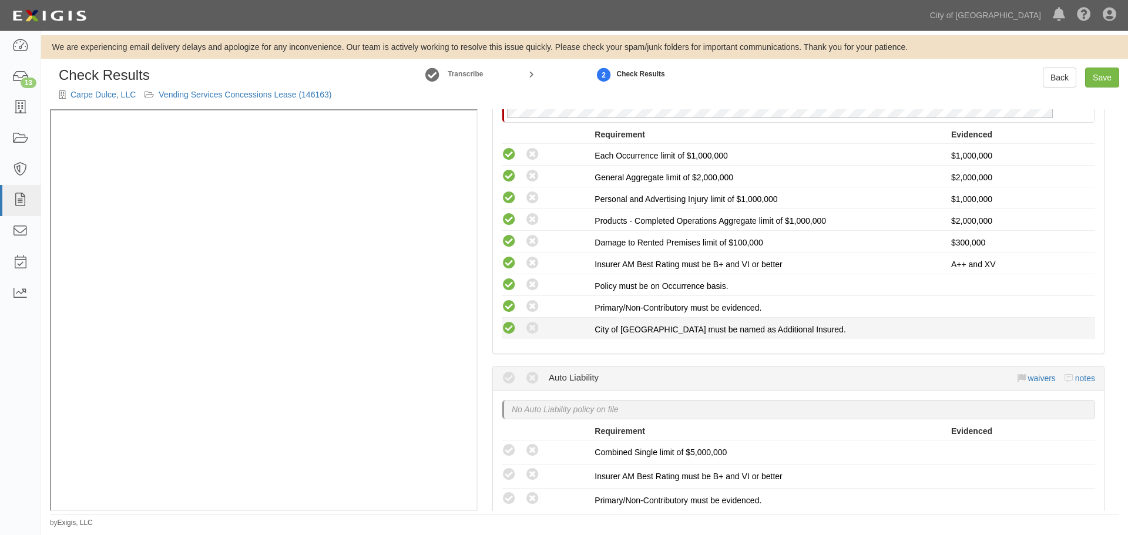
radio input "true"
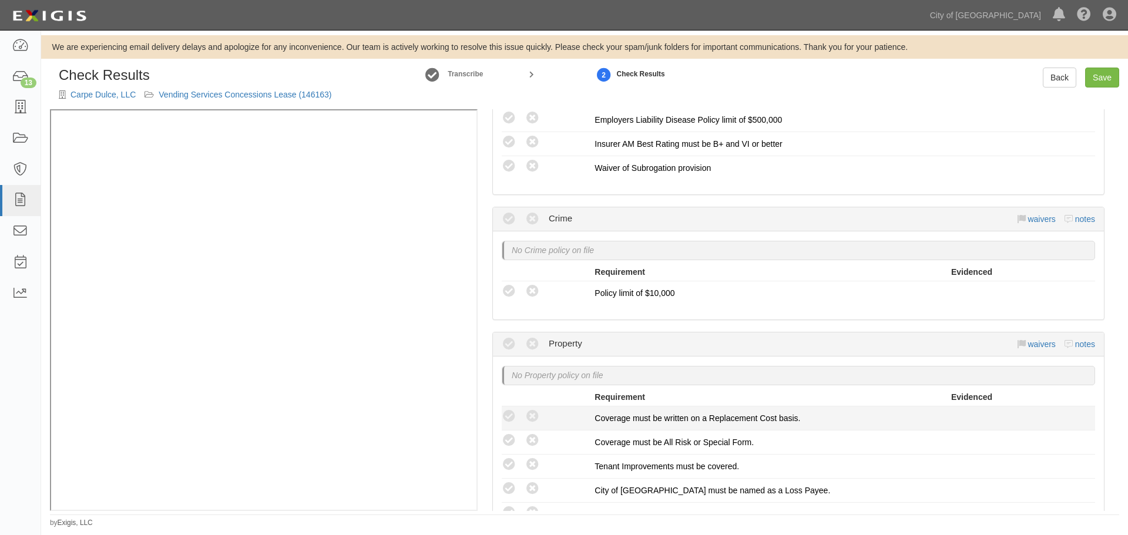
scroll to position [1077, 0]
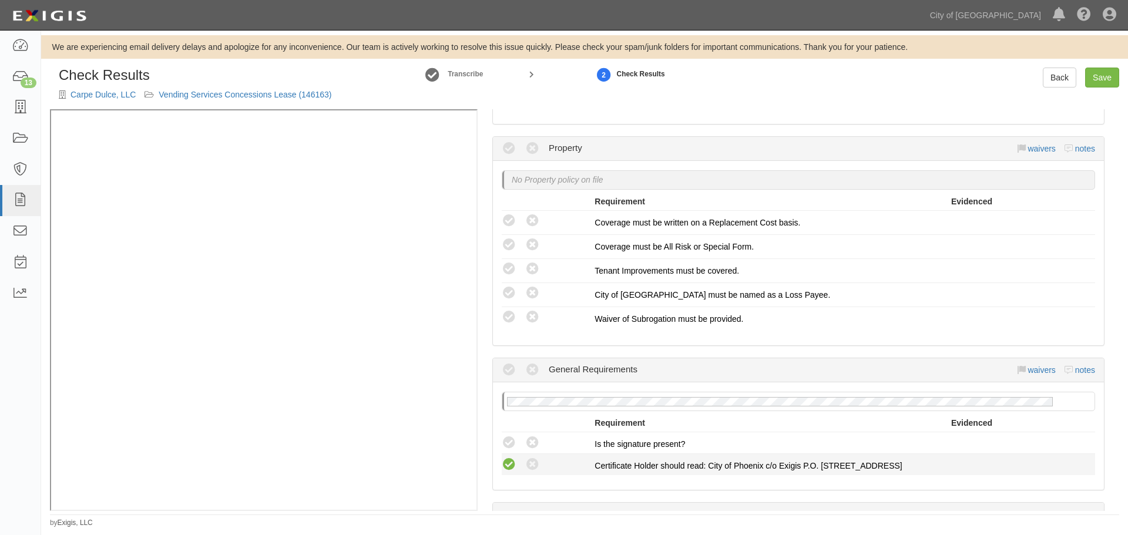
click at [508, 459] on icon at bounding box center [509, 465] width 15 height 15
radio input "true"
click at [510, 441] on icon at bounding box center [509, 443] width 15 height 15
radio input "true"
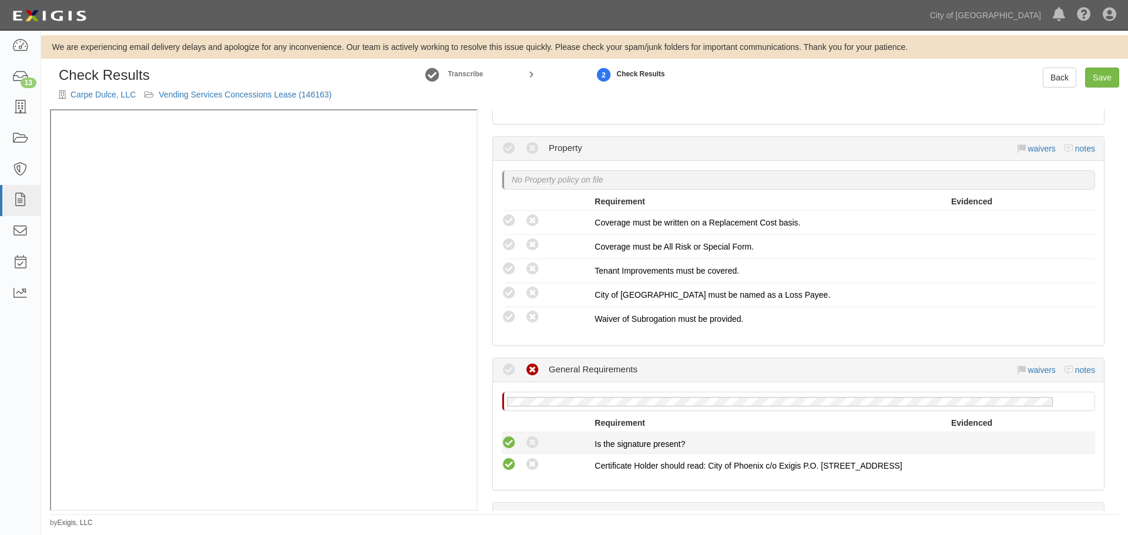
radio input "true"
click at [1097, 79] on link "Save" at bounding box center [1102, 78] width 34 height 20
radio input "true"
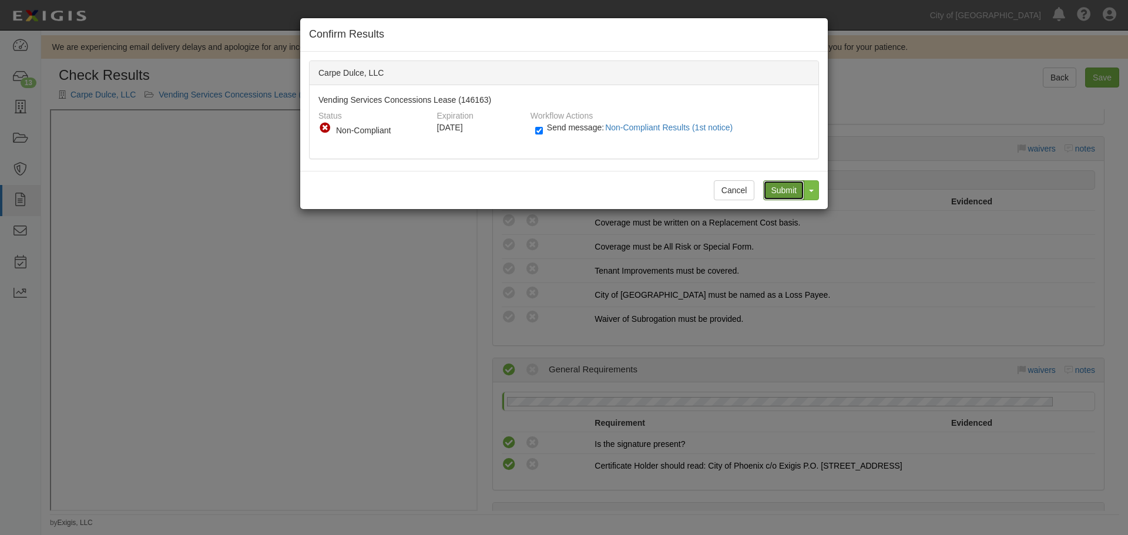
click at [785, 193] on input "Submit" at bounding box center [783, 190] width 41 height 20
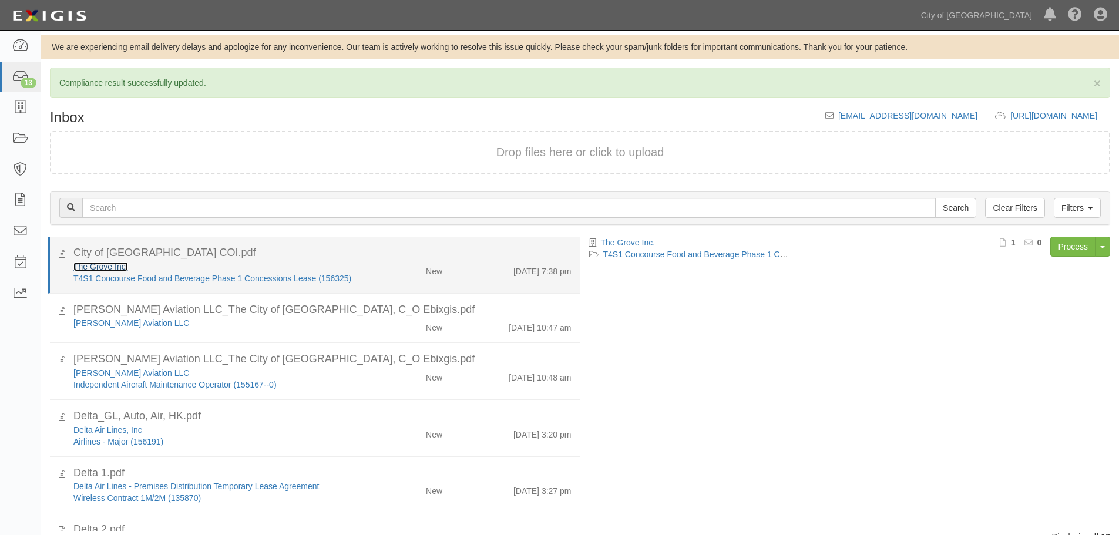
click at [109, 265] on link "The Grove Inc." at bounding box center [100, 266] width 55 height 9
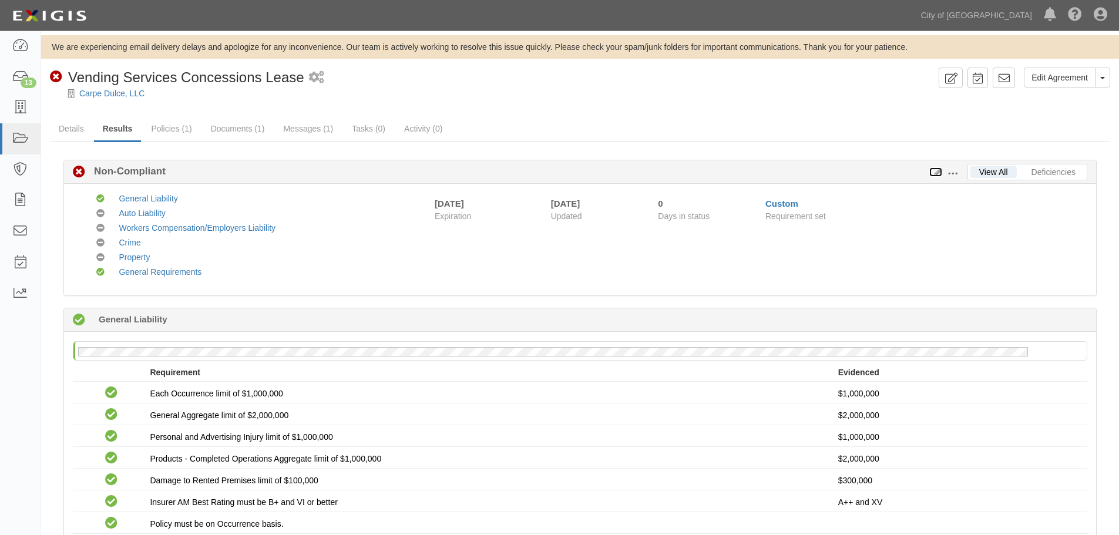
click at [933, 174] on icon at bounding box center [935, 173] width 13 height 8
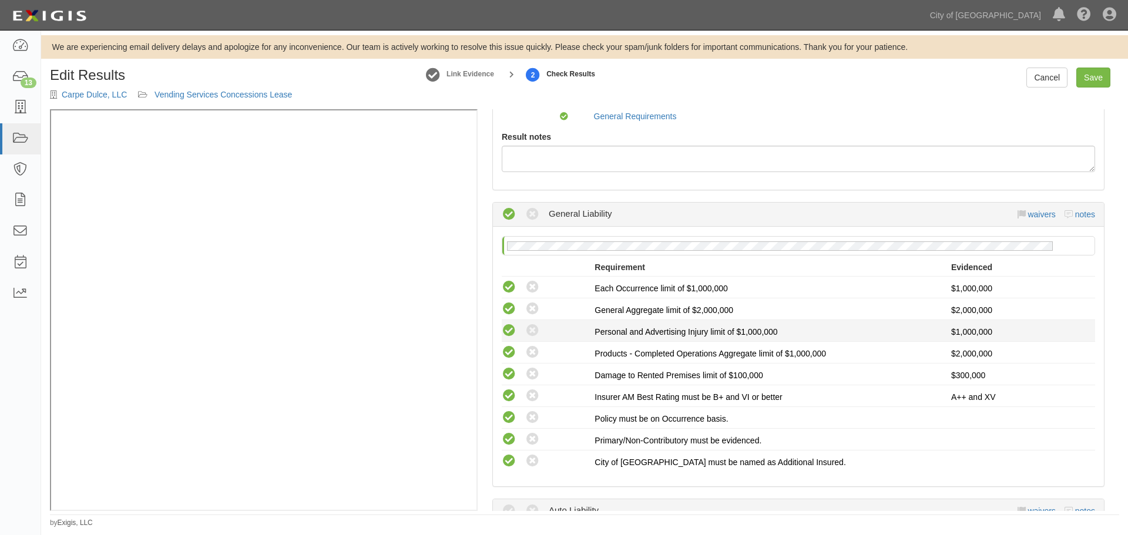
scroll to position [251, 0]
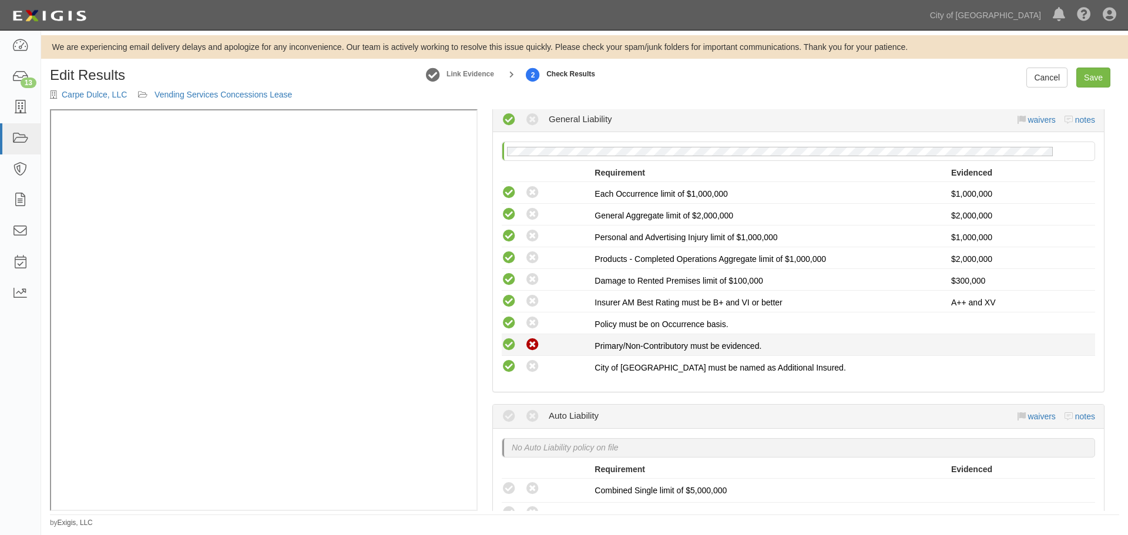
click at [530, 341] on icon at bounding box center [532, 345] width 15 height 15
radio input "true"
radio input "false"
radio input "true"
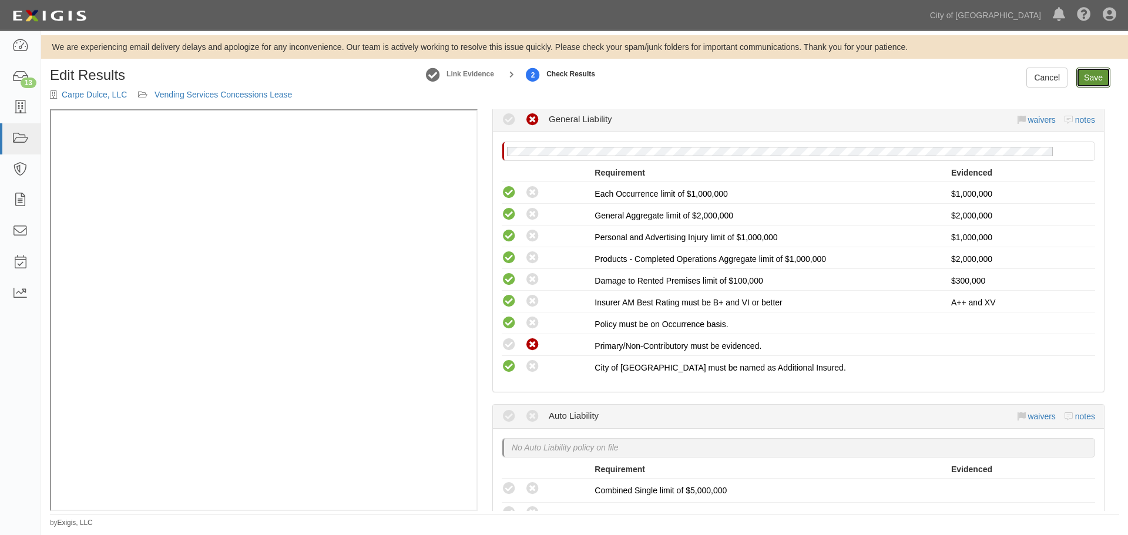
drag, startPoint x: 1089, startPoint y: 76, endPoint x: 1036, endPoint y: 86, distance: 54.3
click at [1090, 76] on link "Save" at bounding box center [1093, 78] width 34 height 20
radio input "true"
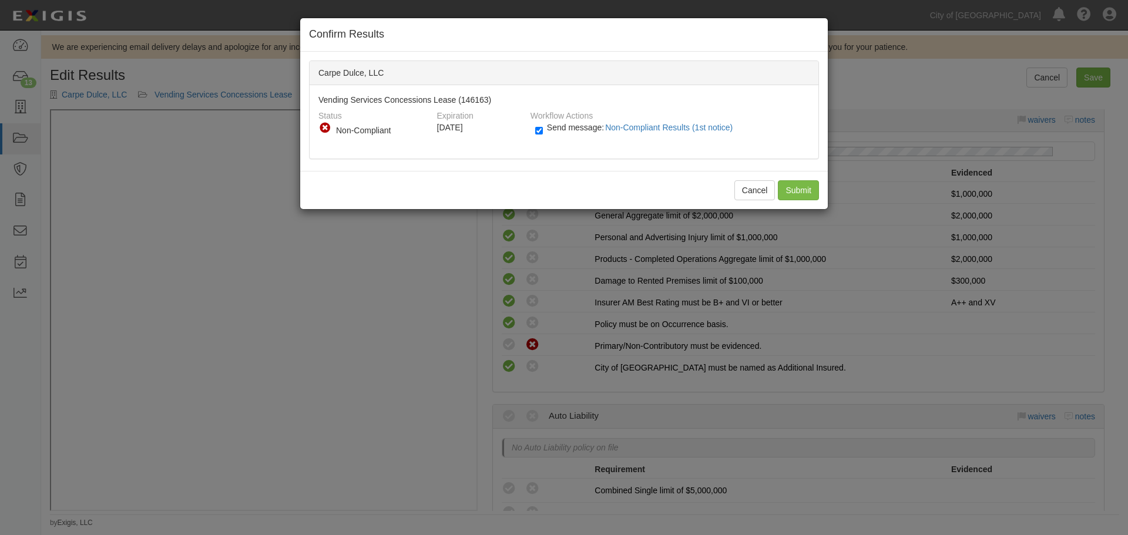
click at [533, 132] on div "Send message: Non-Compliant Results (1st notice)" at bounding box center [667, 131] width 283 height 19
click at [541, 129] on input "Send message: Non-Compliant Results (1st notice)" at bounding box center [539, 131] width 8 height 14
checkbox input "false"
click at [797, 196] on input "Submit" at bounding box center [798, 190] width 41 height 20
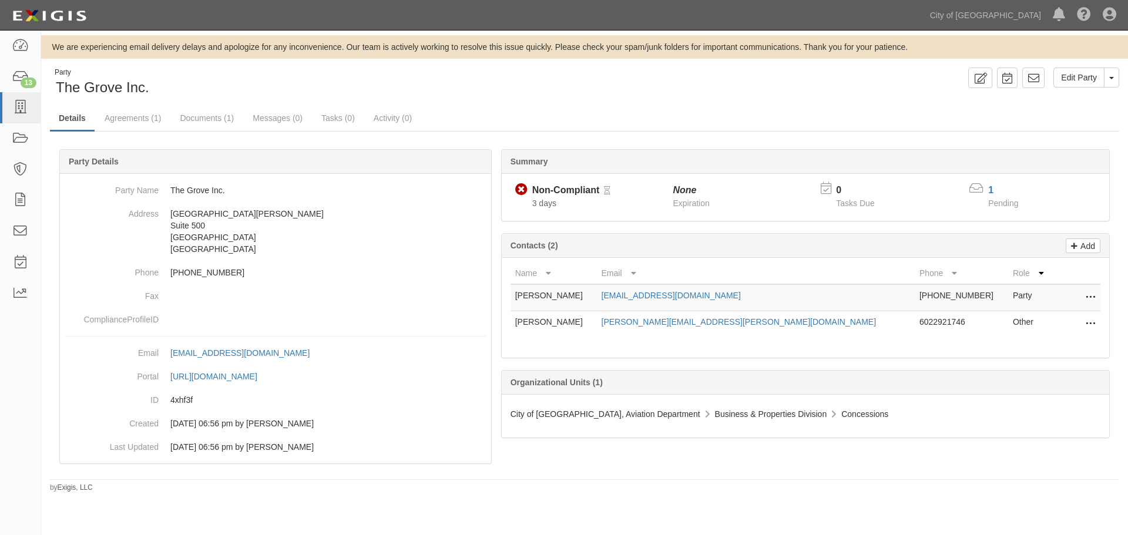
click at [133, 125] on link "Agreements (1)" at bounding box center [133, 117] width 74 height 23
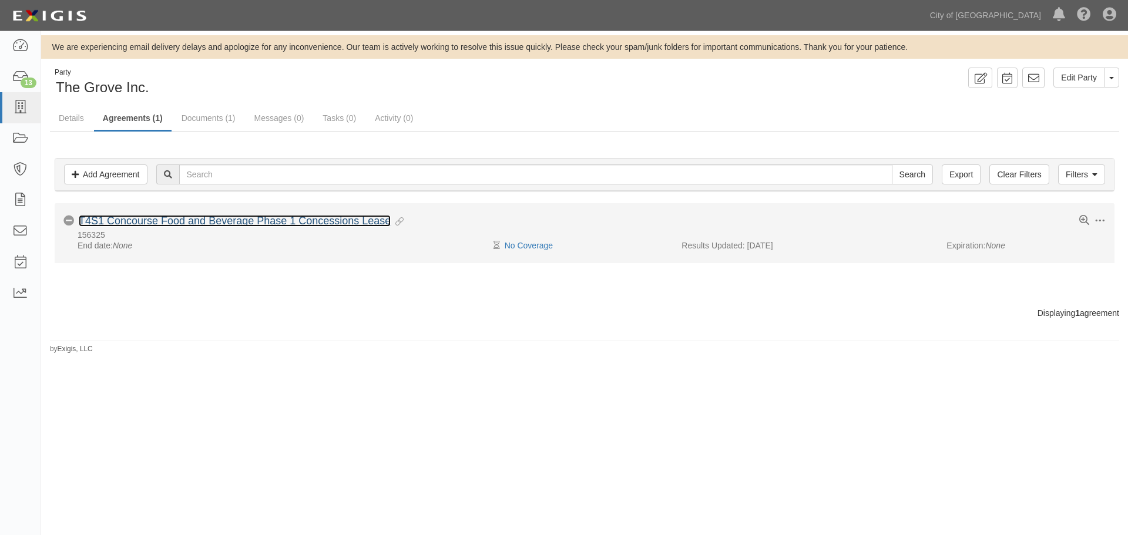
click at [155, 225] on link "T4S1 Concourse Food and Beverage Phase 1 Concessions Lease" at bounding box center [235, 221] width 312 height 12
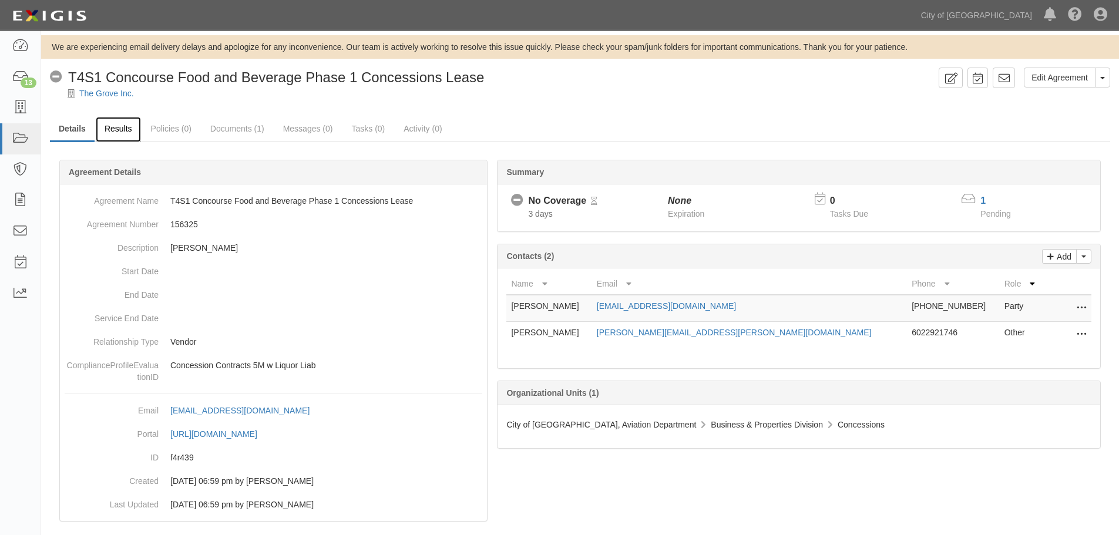
click at [126, 123] on link "Results" at bounding box center [118, 129] width 45 height 25
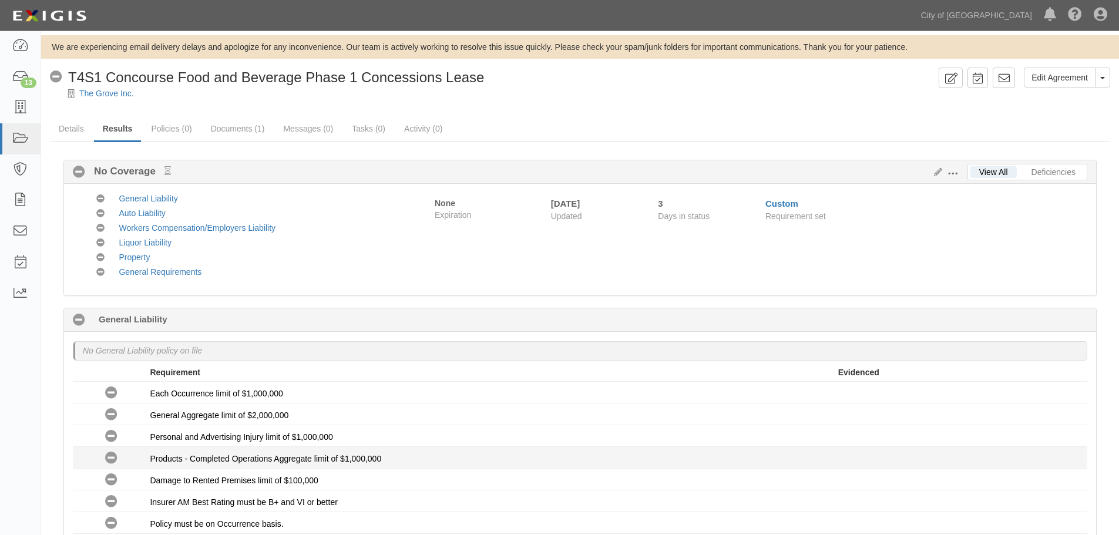
click at [697, 462] on div "Products - Completed Operations Aggregate limit of $1,000,000" at bounding box center [494, 459] width 688 height 12
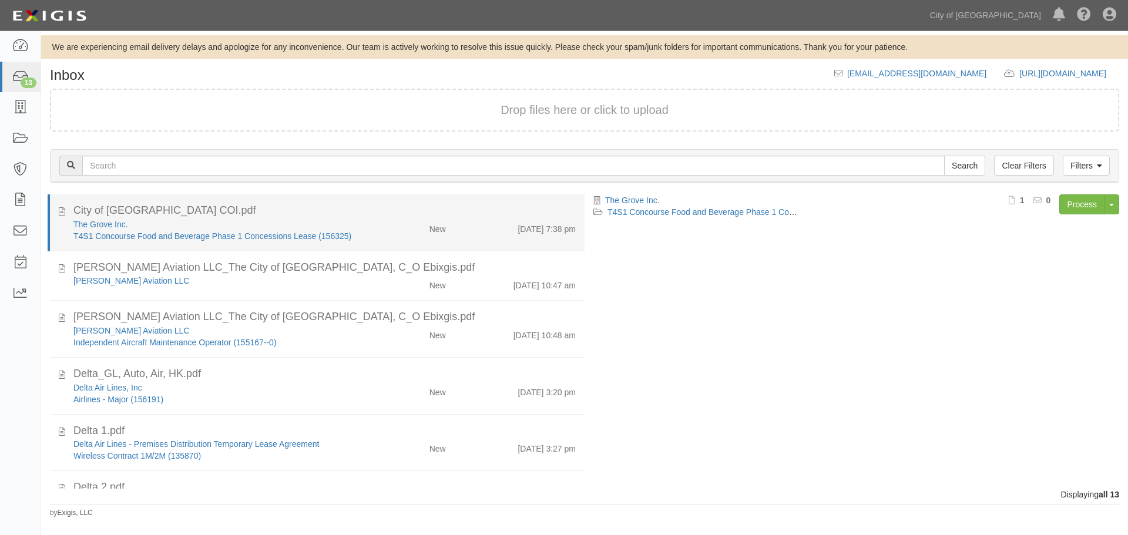
click at [524, 235] on div "The Grove Inc. T4S1 Concourse Food and Beverage Phase 1 Concessions Lease (1563…" at bounding box center [325, 230] width 520 height 23
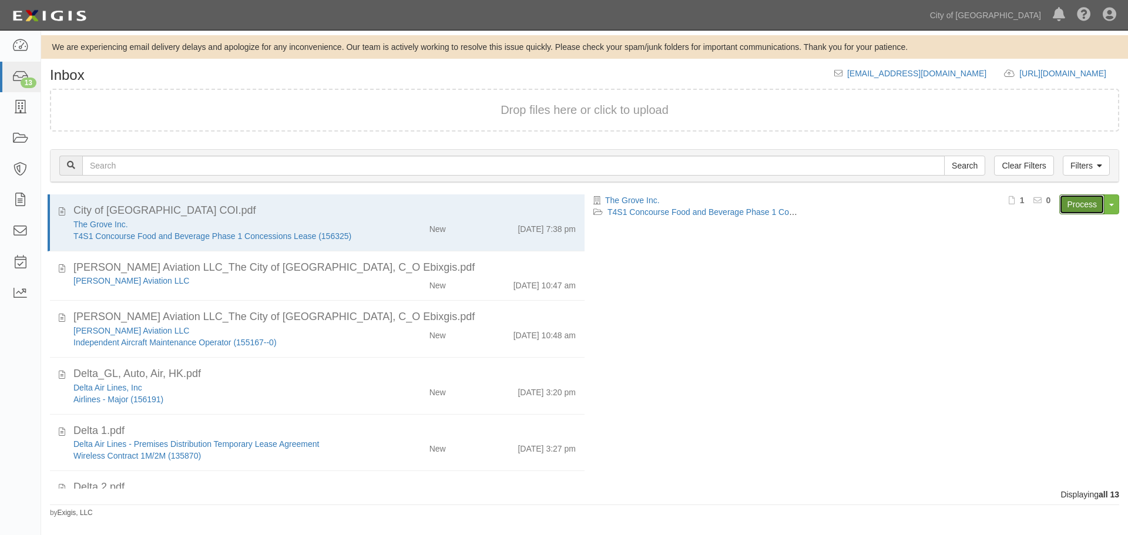
click at [1074, 201] on link "Process" at bounding box center [1081, 204] width 45 height 20
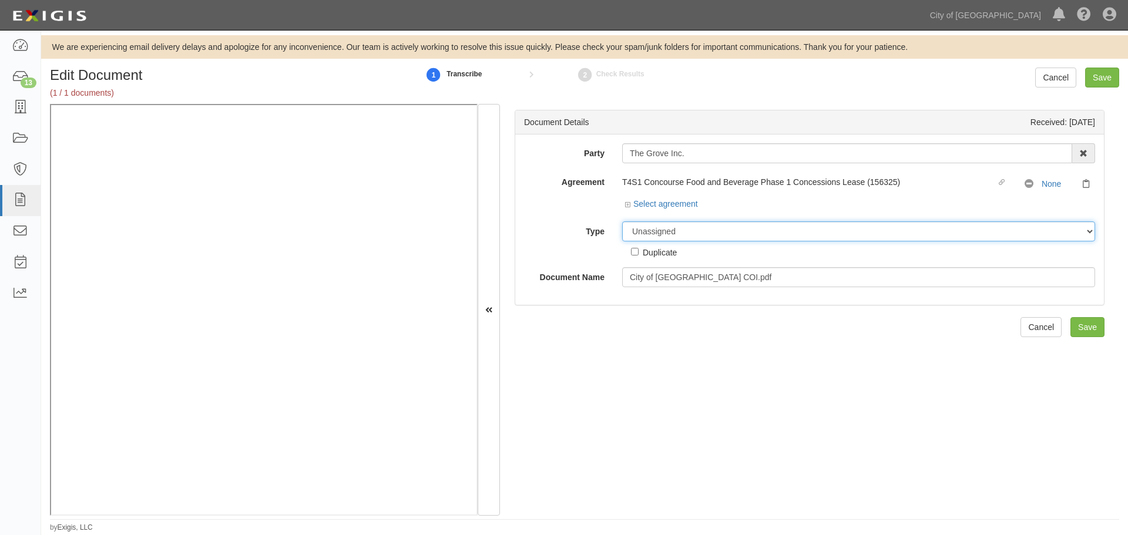
click at [652, 224] on select "Unassigned Binder Cancellation Notice Certificate Contract Endorsement Insuranc…" at bounding box center [858, 231] width 473 height 20
click at [622, 221] on select "Unassigned Binder Cancellation Notice Certificate Contract Endorsement Insuranc…" at bounding box center [858, 231] width 473 height 20
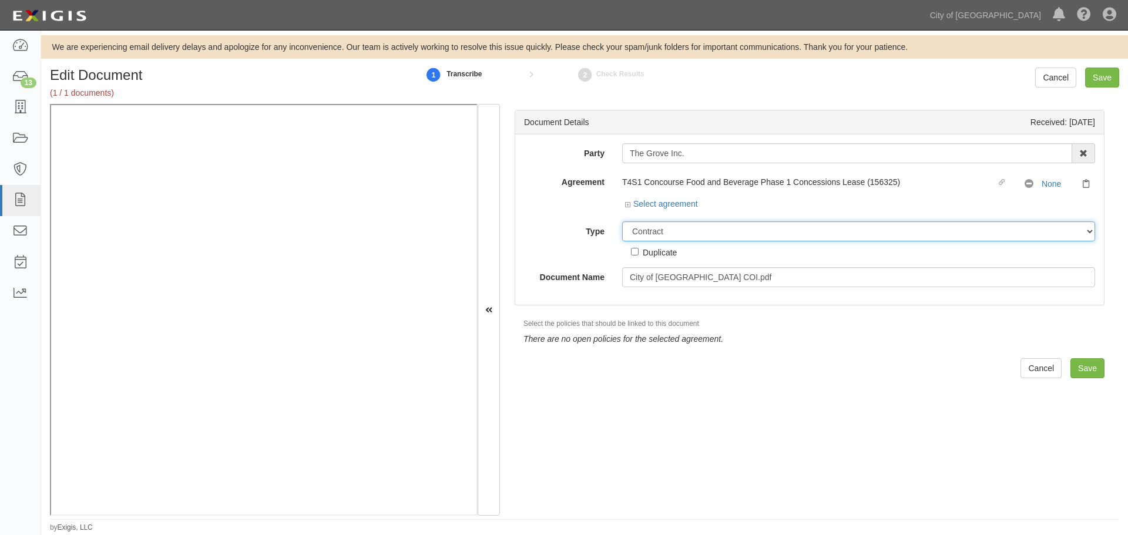
click at [653, 236] on select "Unassigned Binder Cancellation Notice Certificate Contract Endorsement Insuranc…" at bounding box center [858, 231] width 473 height 20
select select "CertificateDetail"
click at [622, 221] on select "Unassigned Binder Cancellation Notice Certificate Contract Endorsement Insuranc…" at bounding box center [858, 231] width 473 height 20
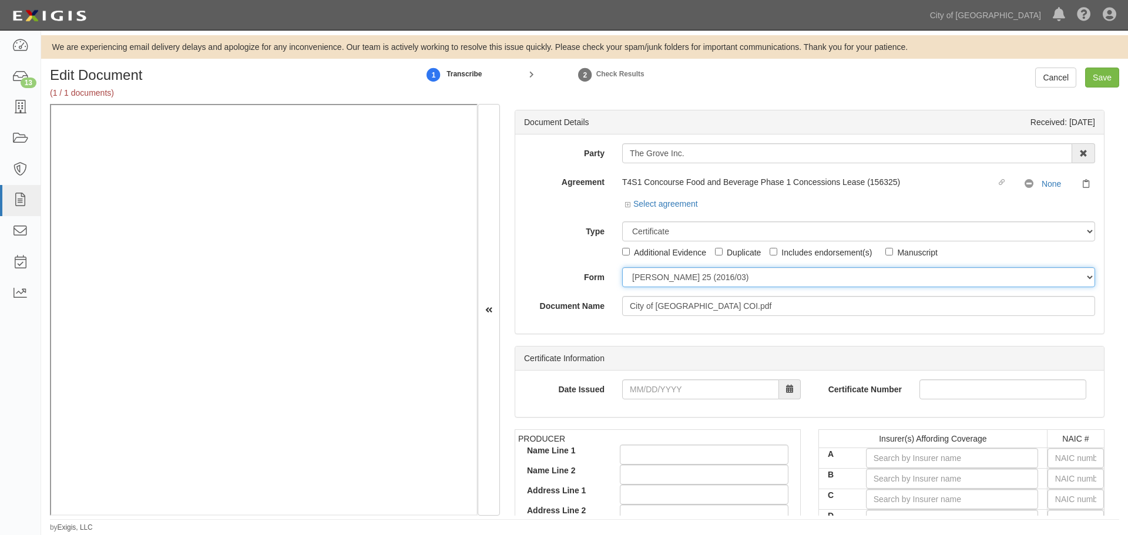
drag, startPoint x: 662, startPoint y: 281, endPoint x: 662, endPoint y: 287, distance: 5.9
click at [662, 281] on select "ACORD 25 (2016/03) ACORD 101 ACORD 855 NY (2014/05) General" at bounding box center [858, 277] width 473 height 20
select select "GeneralFormDetail"
click at [622, 267] on select "ACORD 25 (2016/03) ACORD 101 ACORD 855 NY (2014/05) General" at bounding box center [858, 277] width 473 height 20
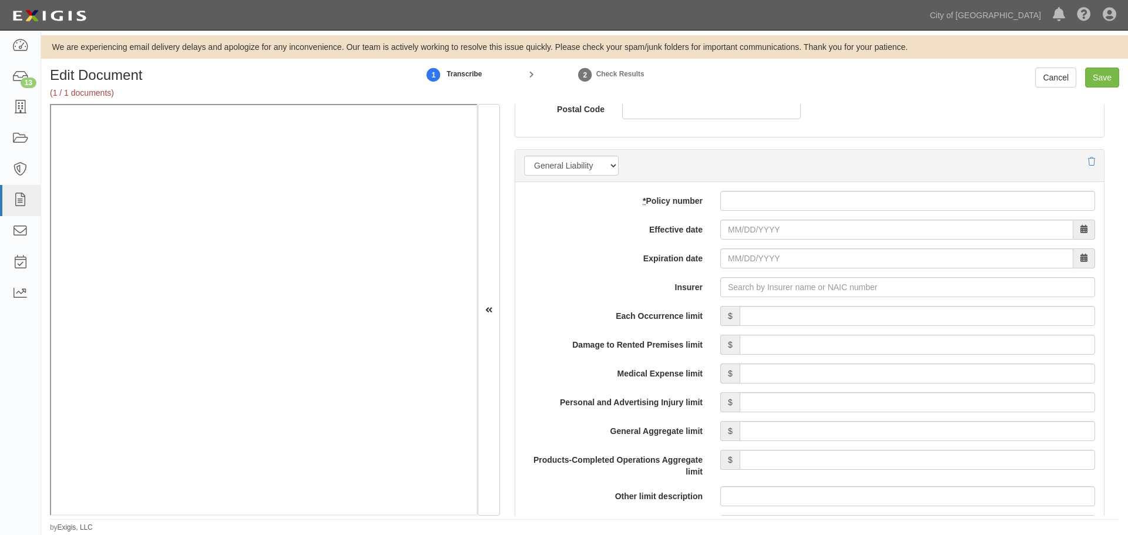
scroll to position [686, 0]
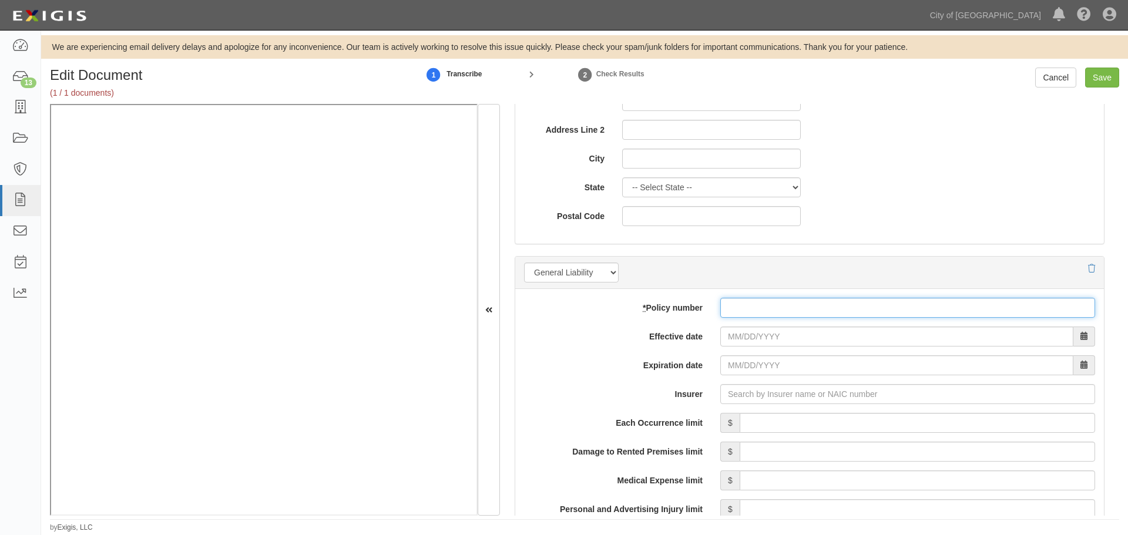
click at [797, 310] on input "* Policy number" at bounding box center [907, 308] width 375 height 20
type input "630-BN692137-COF-24"
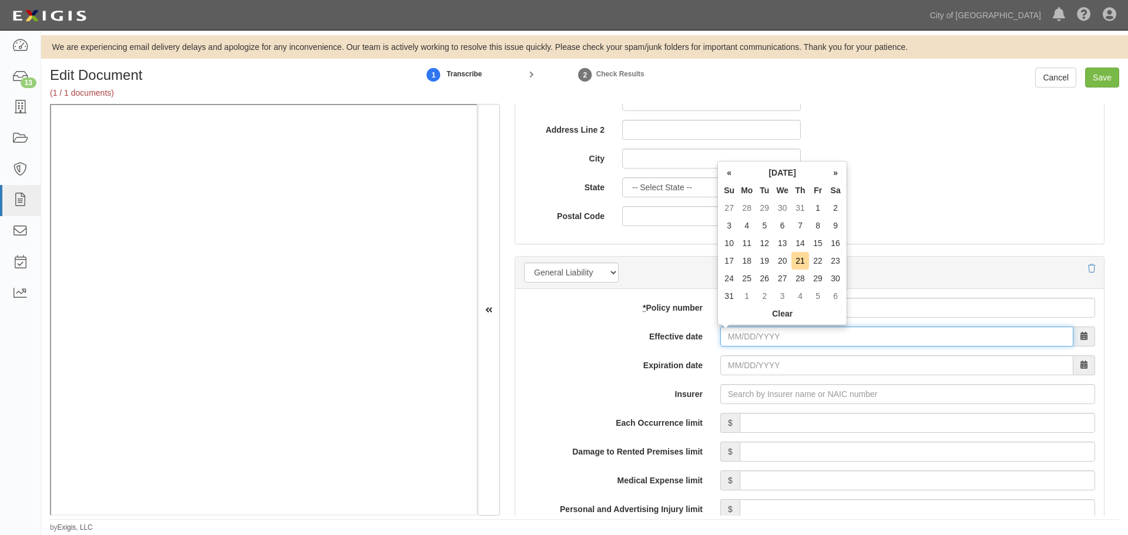
click at [788, 342] on input "Effective date" at bounding box center [896, 337] width 353 height 20
type input "09/30/2024"
type input "[DATE]"
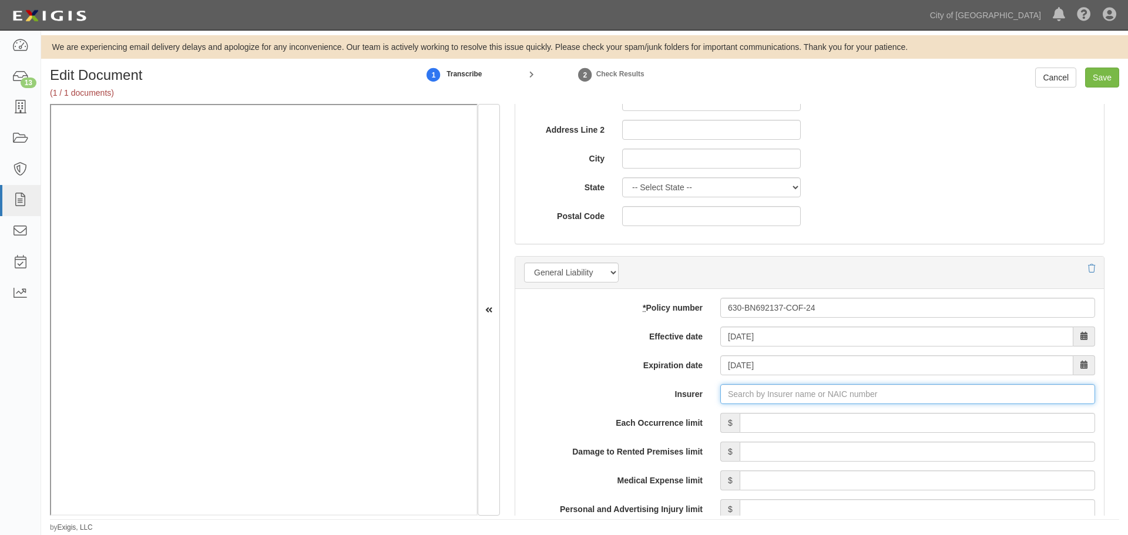
type input "21st Century Advantage Insurance Company (25232) NR Rating"
type input "2"
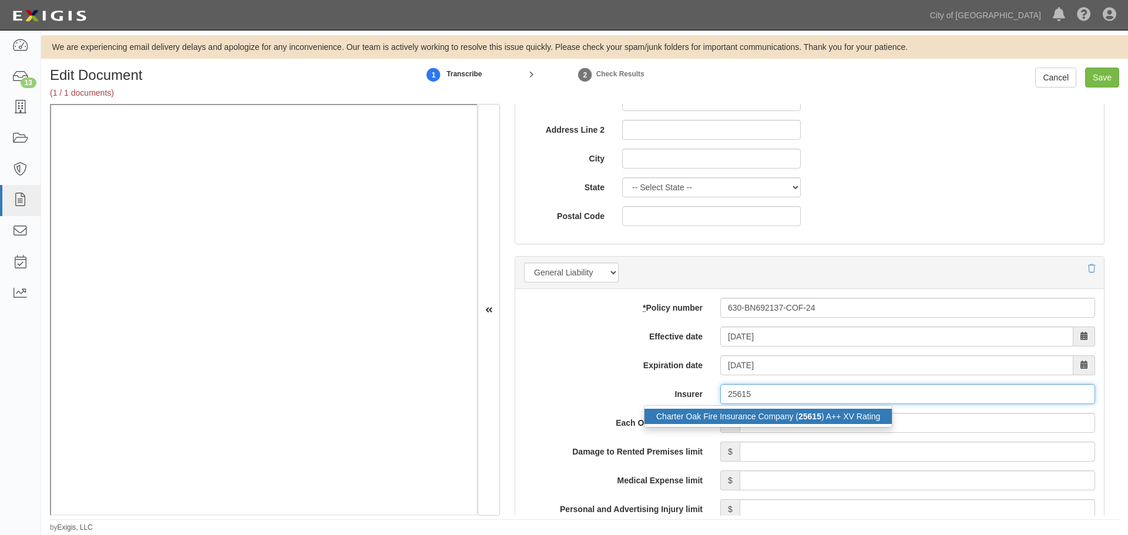
click at [810, 422] on div "Charter Oak Fire Insurance Company ( 25615 ) A++ XV Rating" at bounding box center [767, 416] width 247 height 15
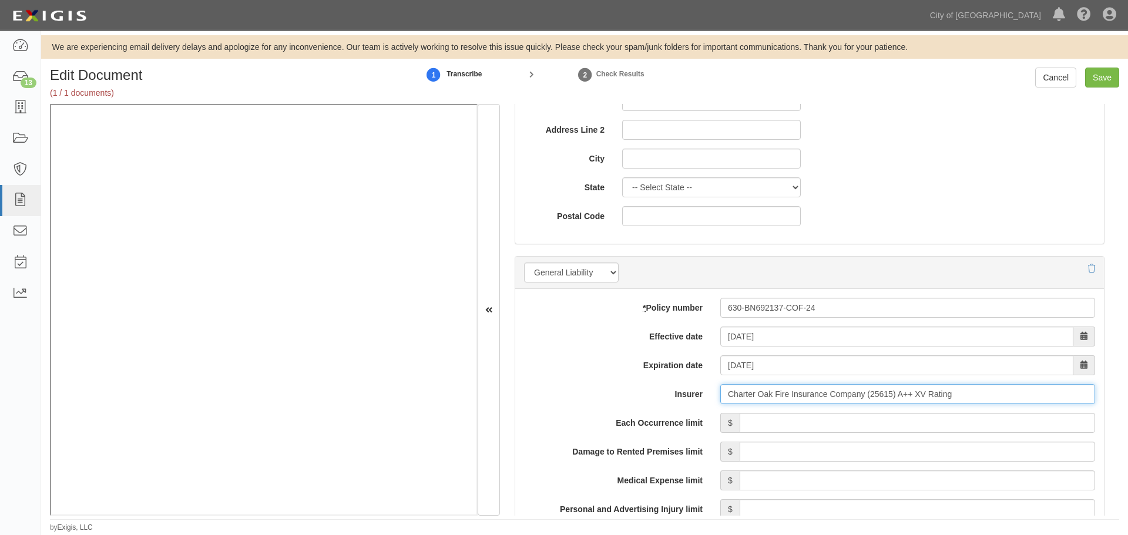
type input "Charter Oak Fire Insurance Company (25615) A++ XV Rating"
click at [812, 417] on input "Each Occurrence limit" at bounding box center [917, 423] width 355 height 20
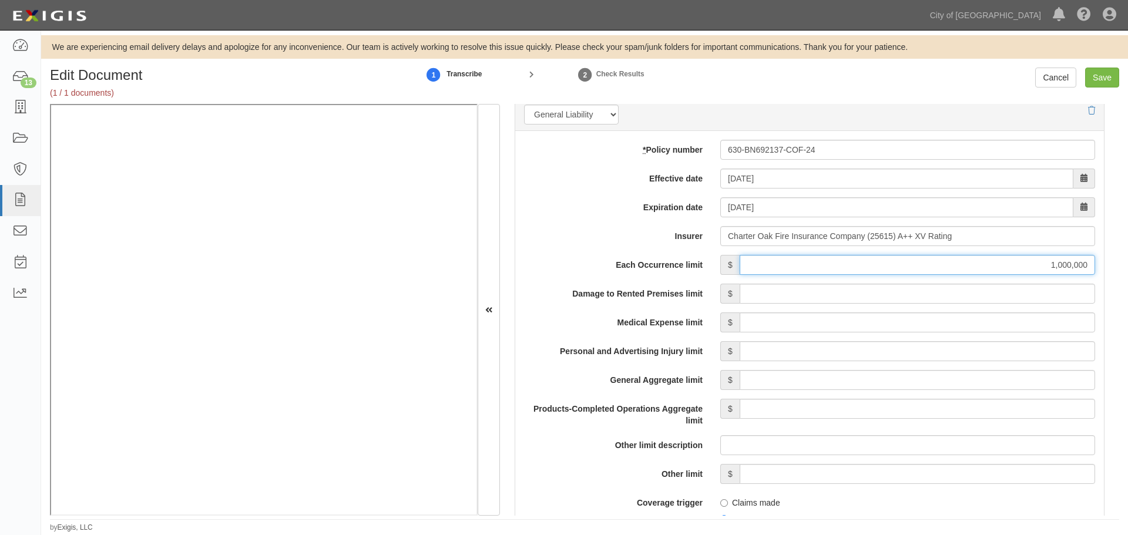
scroll to position [881, 0]
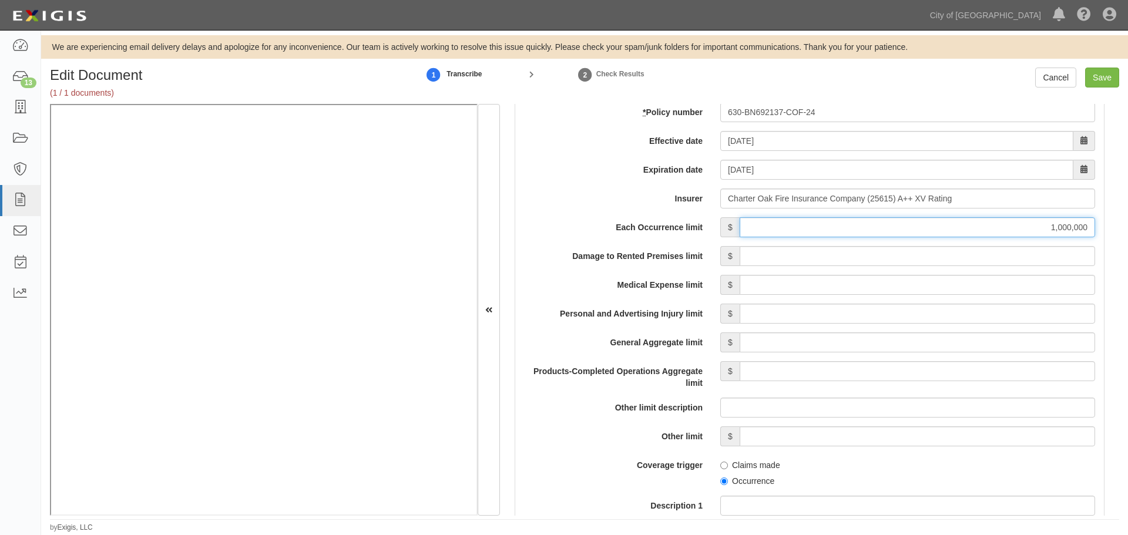
type input "1,000,000"
click at [962, 247] on input "Damage to Rented Premises limit" at bounding box center [917, 256] width 355 height 20
type input "500,000"
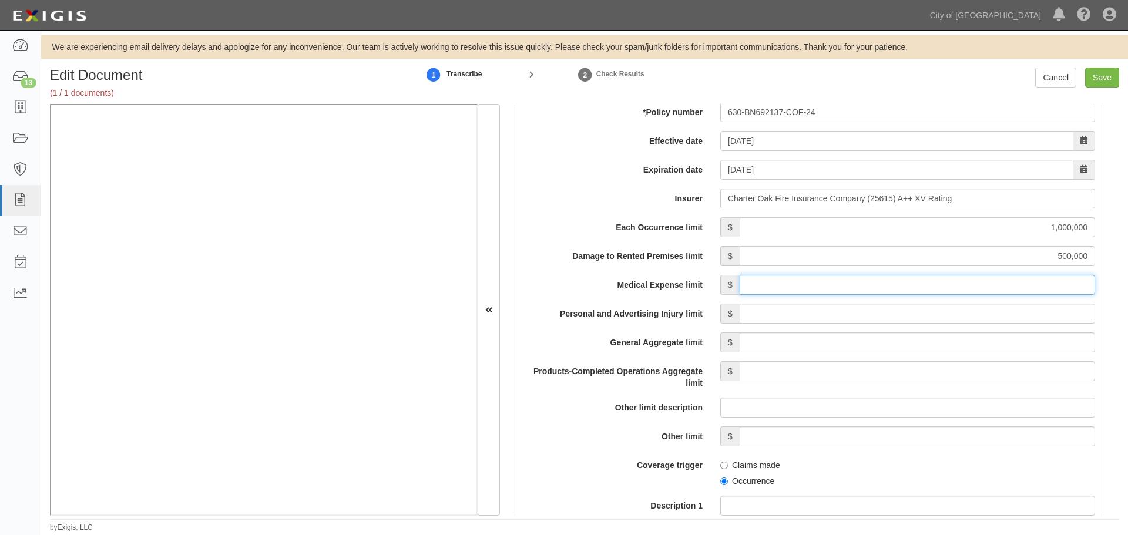
click at [921, 288] on input "Medical Expense limit" at bounding box center [917, 285] width 355 height 20
drag, startPoint x: 927, startPoint y: 284, endPoint x: 1127, endPoint y: 264, distance: 201.3
click at [1127, 261] on div "Edit Document (1 / 1 documents) 1 Transcribe 2 Check Results Cancel Save Docume…" at bounding box center [584, 300] width 1087 height 465
type input "5,000"
click at [765, 308] on input "Personal and Advertising Injury limit" at bounding box center [917, 314] width 355 height 20
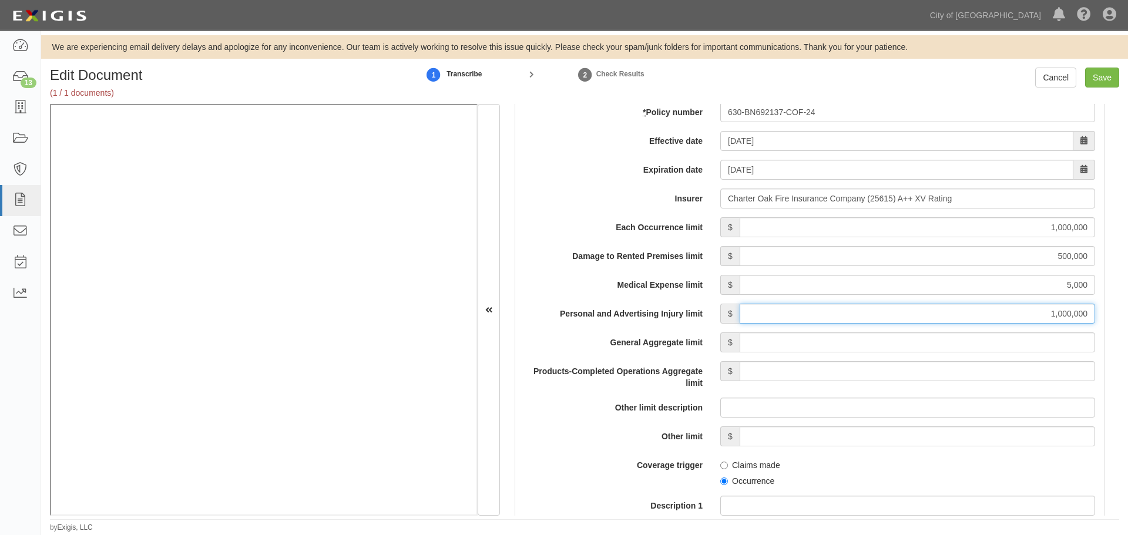
type input "1,000,000"
click at [764, 353] on div "Each Occurrence limit $ 1,000,000 Damage to Rented Premises limit $ 500,000 Med…" at bounding box center [809, 500] width 571 height 566
click at [819, 334] on div "Each Occurrence limit $ 1,000,000 Damage to Rented Premises limit $ 500,000 Med…" at bounding box center [809, 500] width 571 height 566
click at [817, 338] on input "General Aggregate limit" at bounding box center [917, 343] width 355 height 20
drag, startPoint x: 941, startPoint y: 338, endPoint x: 1127, endPoint y: 350, distance: 187.2
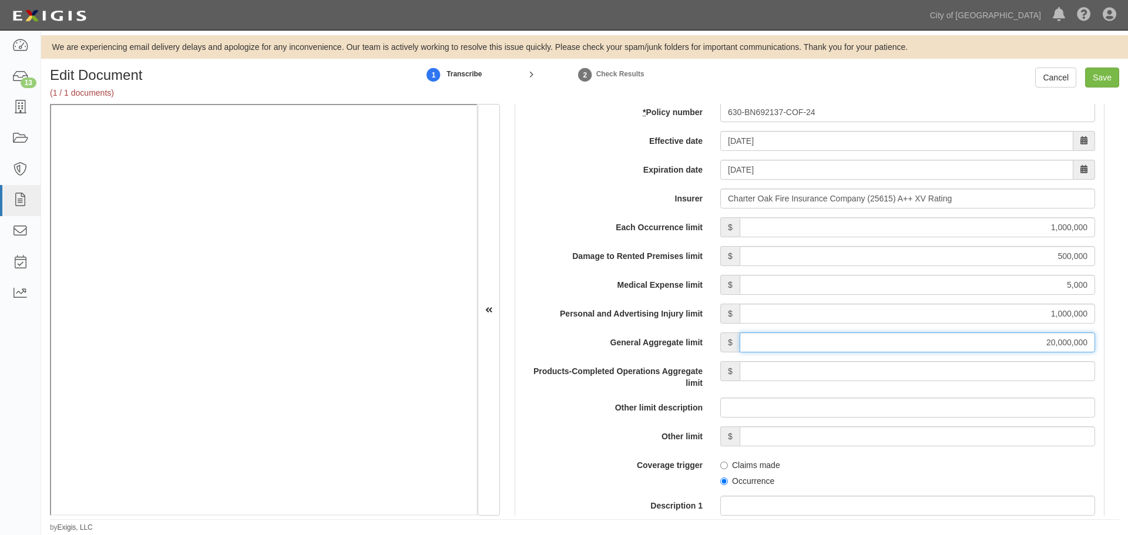
click at [1127, 350] on div "Edit Document (1 / 1 documents) 1 Transcribe 2 Check Results Cancel Save Docume…" at bounding box center [584, 300] width 1087 height 465
type input "2,000,000"
drag, startPoint x: 1096, startPoint y: 370, endPoint x: 1090, endPoint y: 374, distance: 7.2
click at [1084, 377] on input "Products-Completed Operations Aggregate limit" at bounding box center [917, 371] width 355 height 20
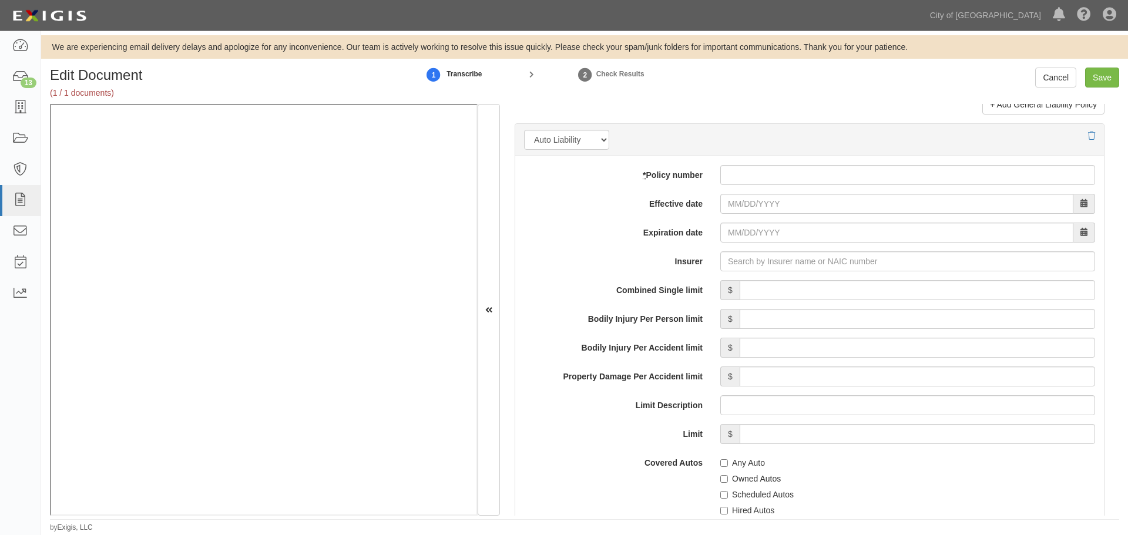
scroll to position [1664, 0]
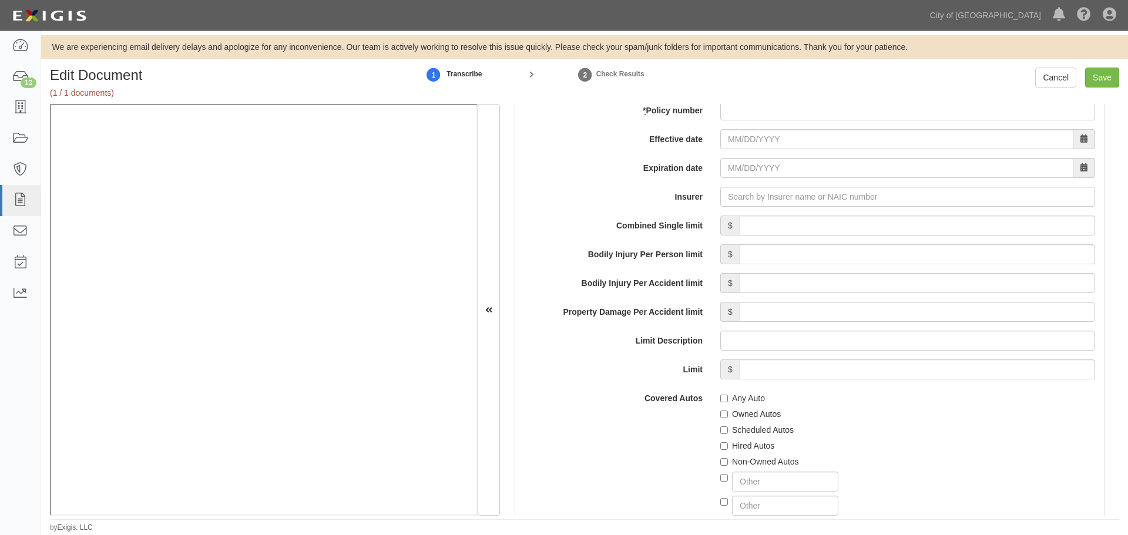
type input "2,000,000"
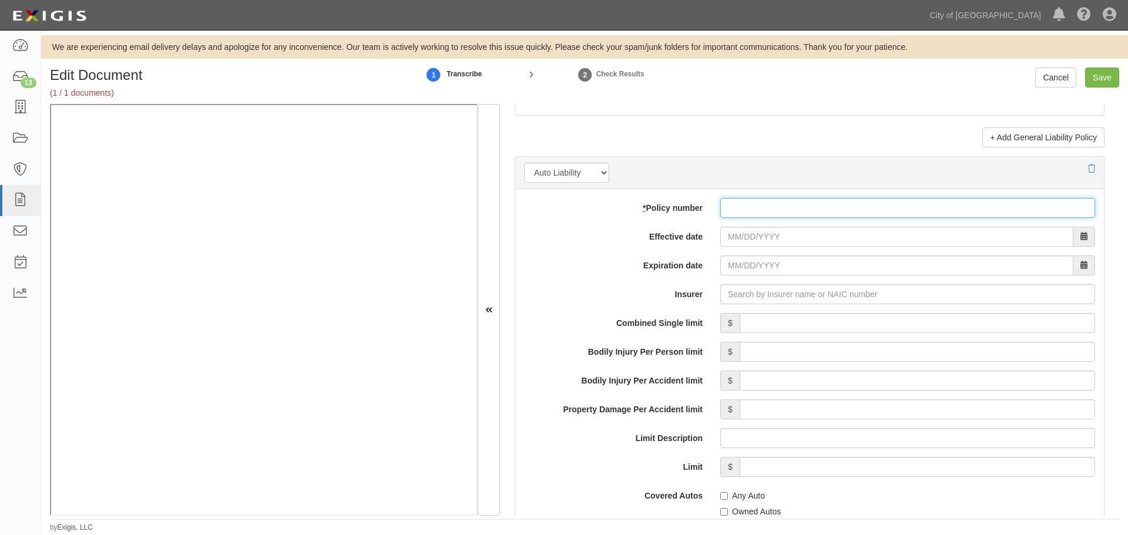
click at [730, 206] on input "* Policy number" at bounding box center [907, 208] width 375 height 20
type input "BA-8N693797-24-43"
click at [775, 241] on input "Effective date" at bounding box center [896, 237] width 353 height 20
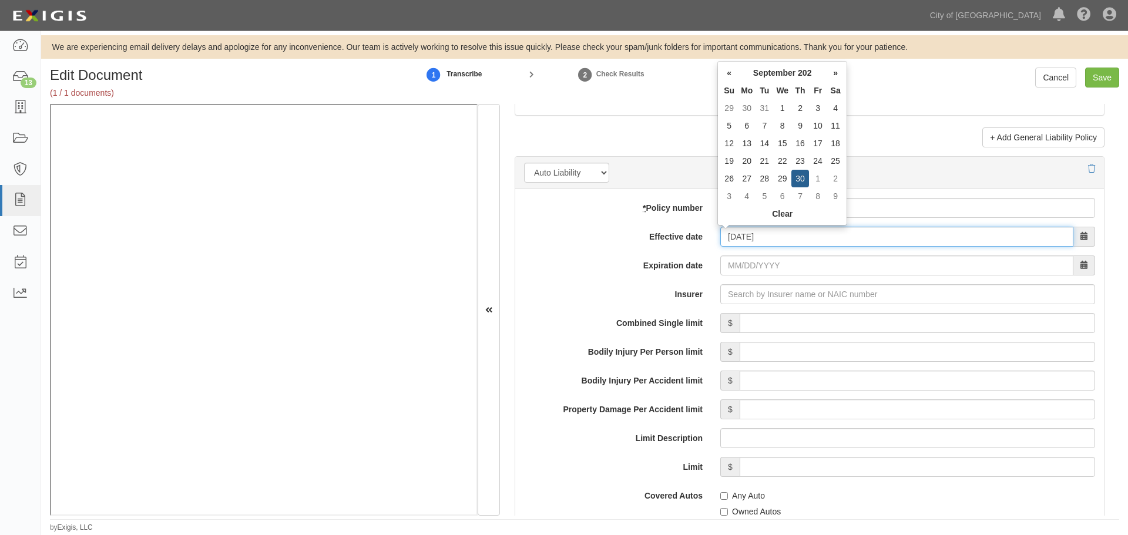
type input "09/30/2024"
type input "[DATE]"
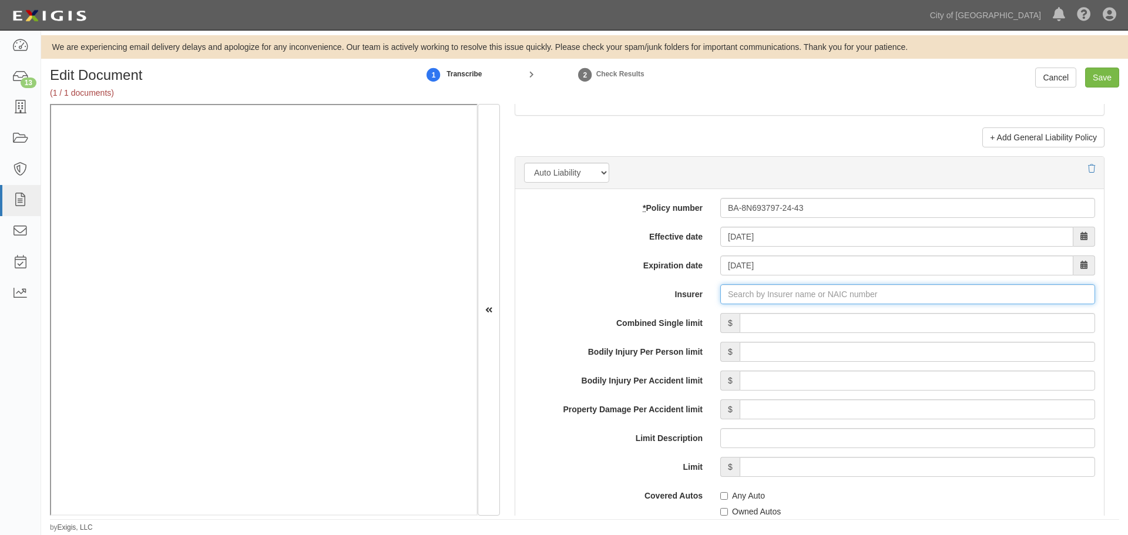
type input "21st Century Advantage Insurance Company (25232) NR Rating"
type input "2"
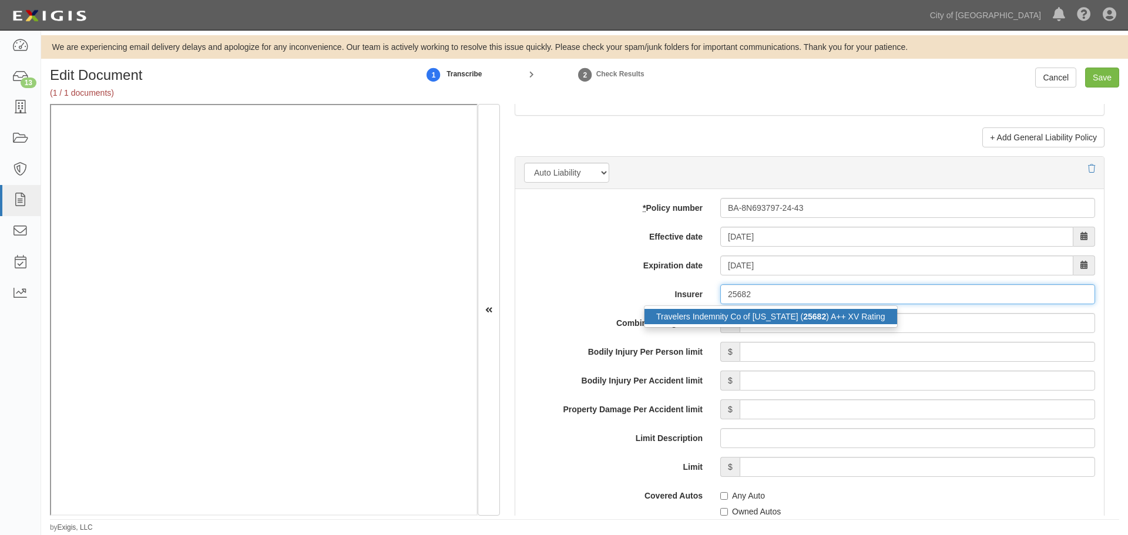
click at [774, 311] on div "Travelers Indemnity Co of Connecticut ( 25682 ) A++ XV Rating" at bounding box center [770, 316] width 253 height 15
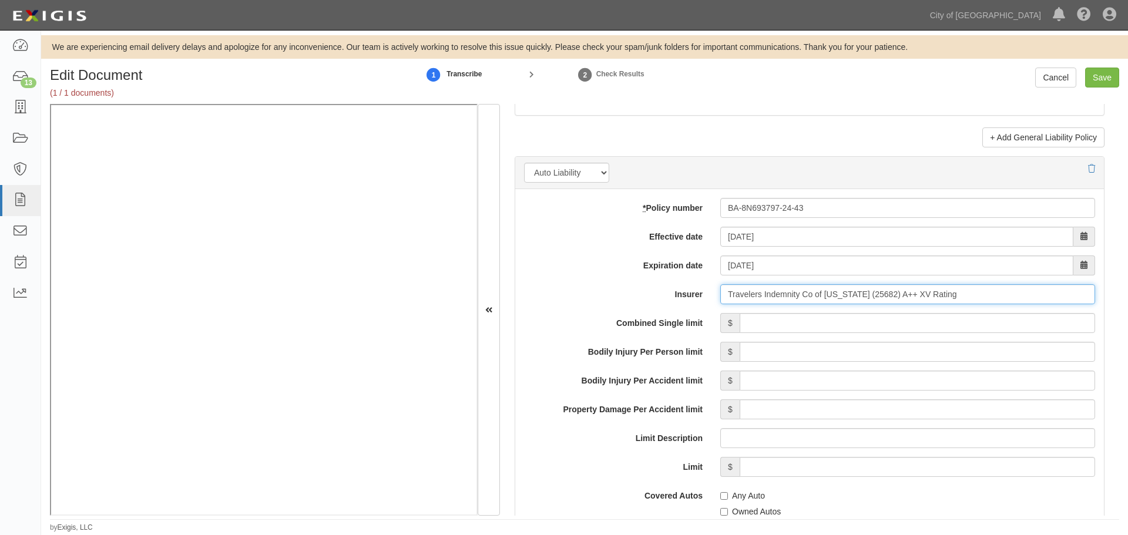
type input "Travelers Indemnity Co of Connecticut (25682) A++ XV Rating"
click at [777, 319] on input "Combined Single limit" at bounding box center [917, 323] width 355 height 20
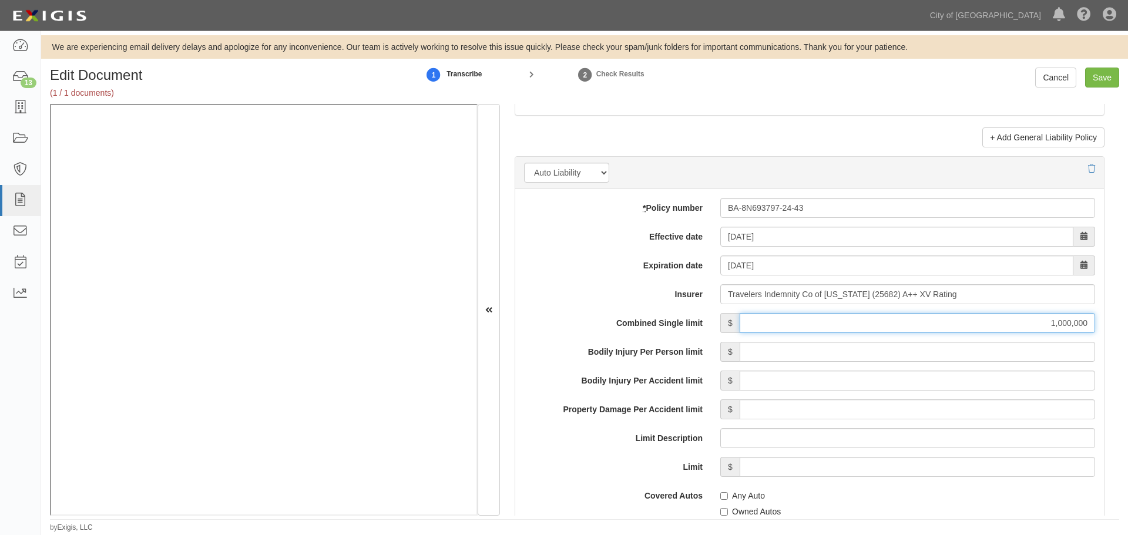
type input "1,000,000"
click at [818, 344] on input "Bodily Injury Per Person limit" at bounding box center [917, 352] width 355 height 20
click at [663, 346] on label "Bodily Injury Per Person limit" at bounding box center [613, 350] width 196 height 16
click at [740, 346] on input "Bodily Injury Per Person limit" at bounding box center [917, 352] width 355 height 20
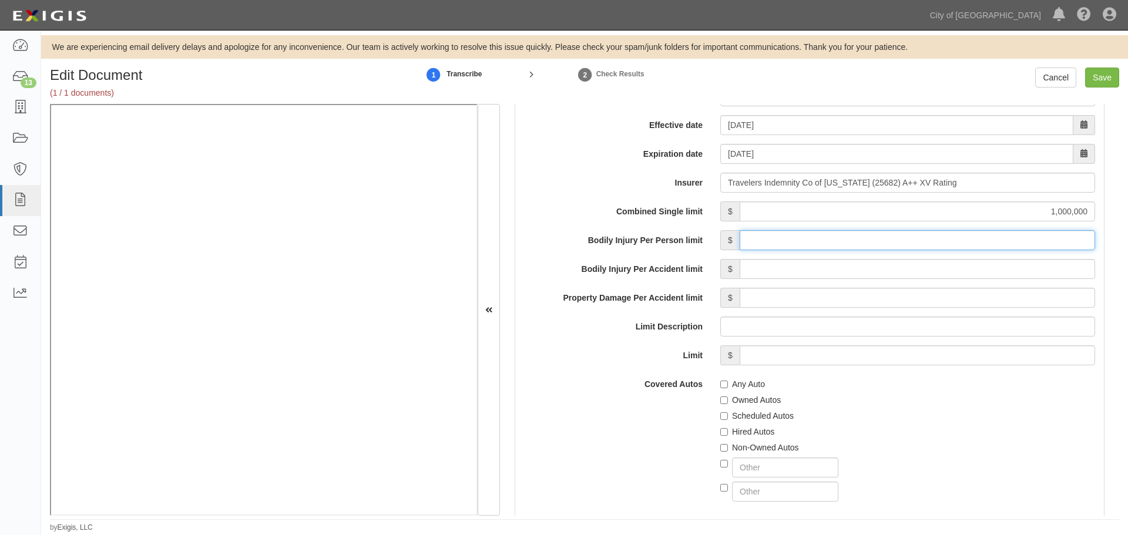
scroll to position [1762, 0]
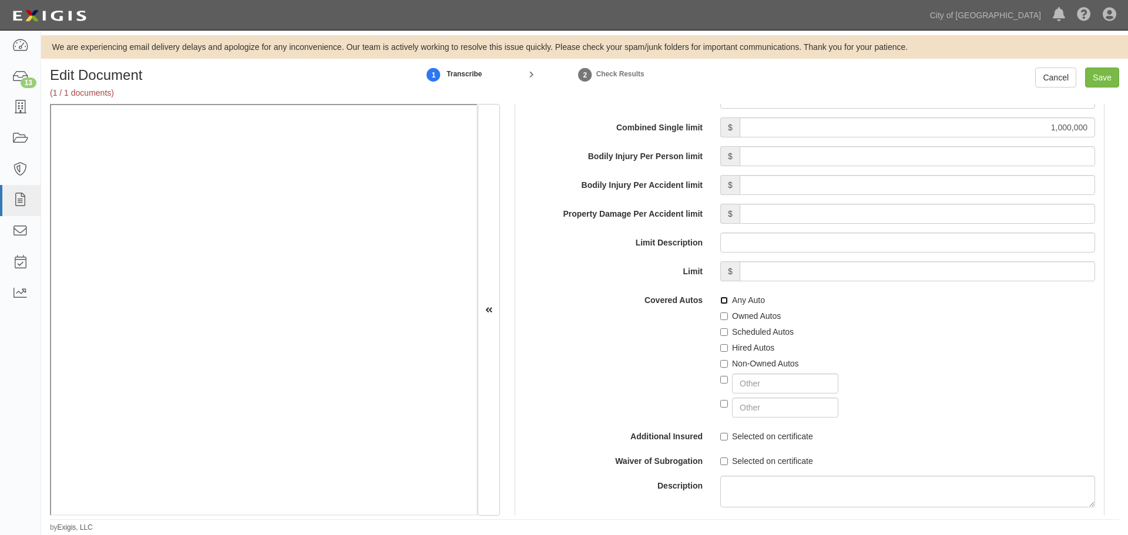
click at [723, 302] on input "Any Auto" at bounding box center [724, 301] width 8 height 8
checkbox input "true"
click at [737, 352] on label "Hired Autos" at bounding box center [747, 348] width 54 height 12
click at [728, 352] on input "Hired Autos" at bounding box center [724, 348] width 8 height 8
checkbox input "true"
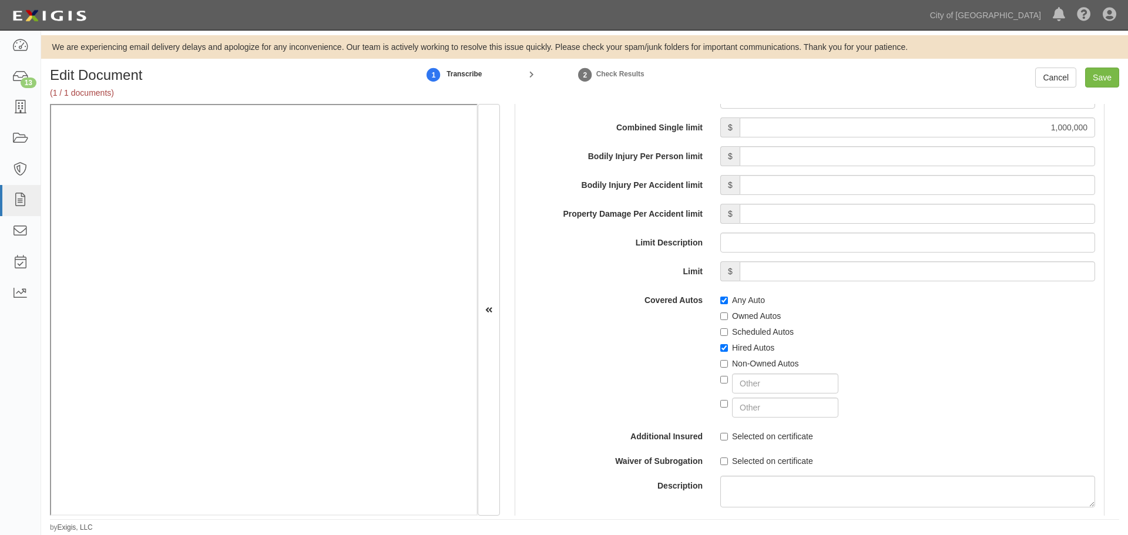
drag, startPoint x: 739, startPoint y: 368, endPoint x: 754, endPoint y: 362, distance: 16.2
click at [743, 366] on label "Non-Owned Autos" at bounding box center [759, 364] width 79 height 12
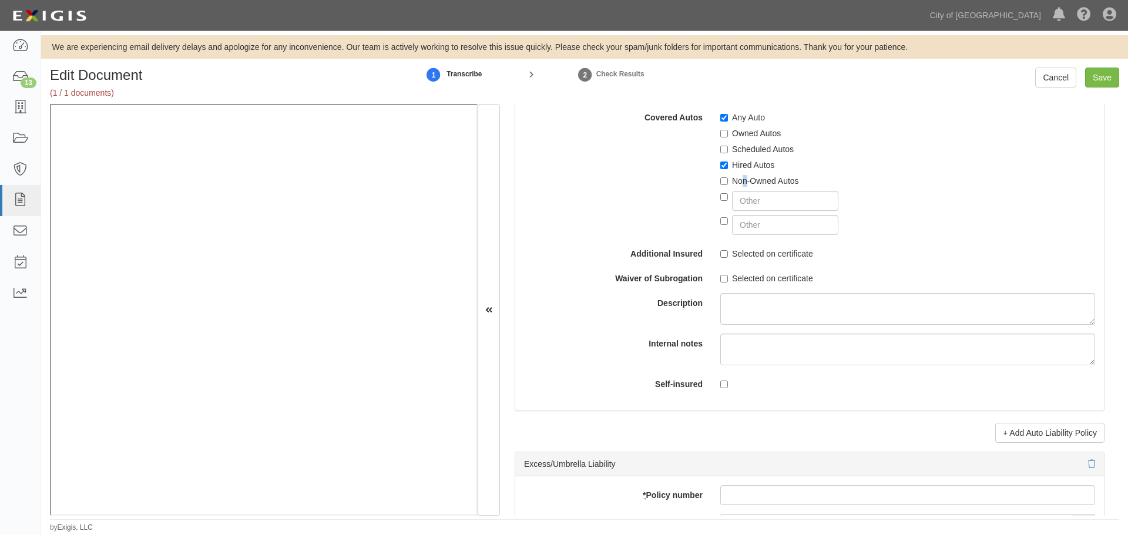
scroll to position [1861, 0]
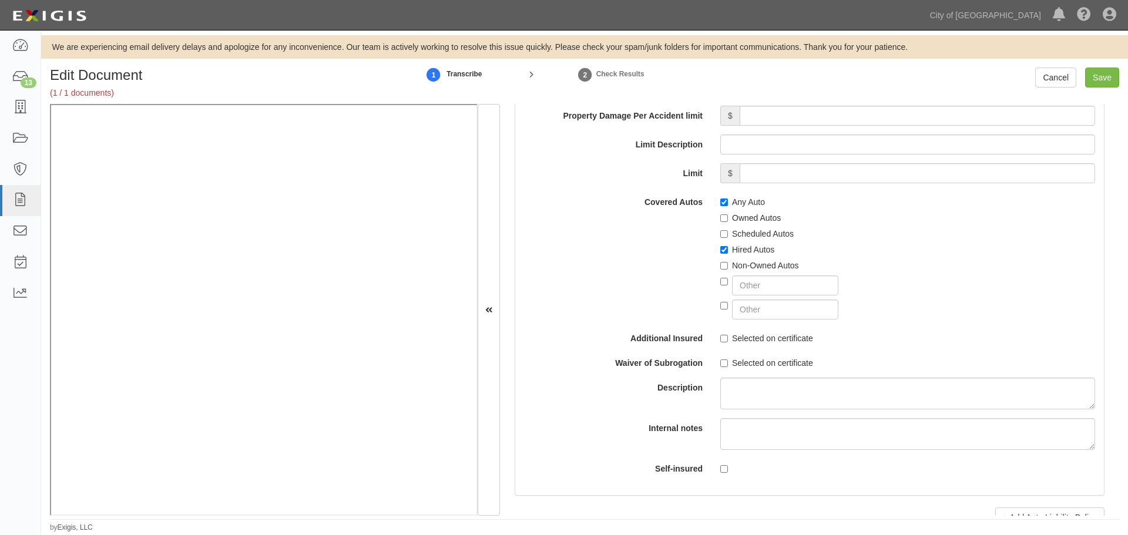
click at [746, 270] on label "Non-Owned Autos" at bounding box center [759, 266] width 79 height 12
click at [728, 270] on input "Non-Owned Autos" at bounding box center [724, 266] width 8 height 8
checkbox input "true"
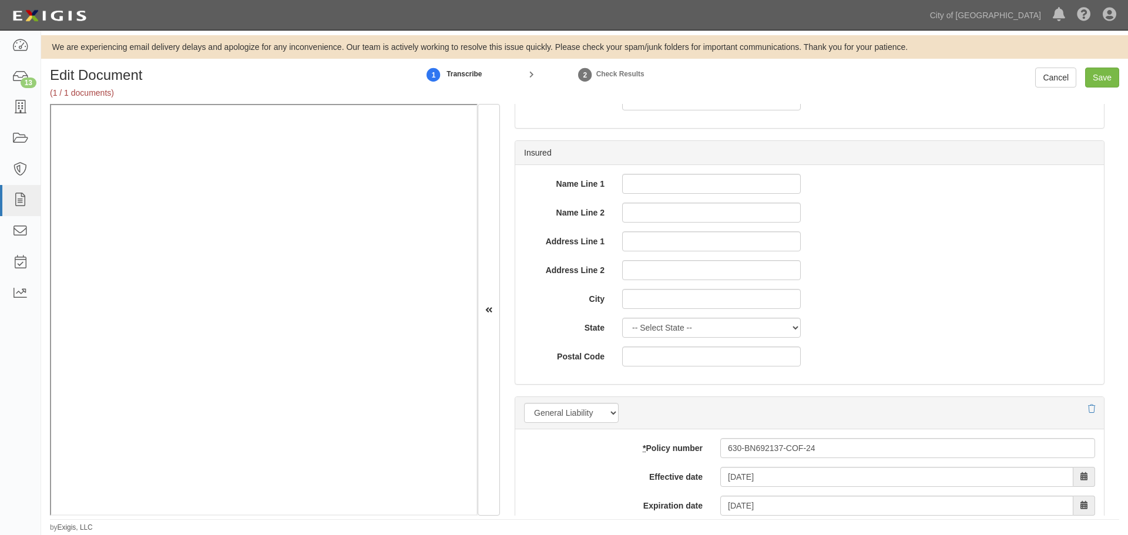
scroll to position [587, 0]
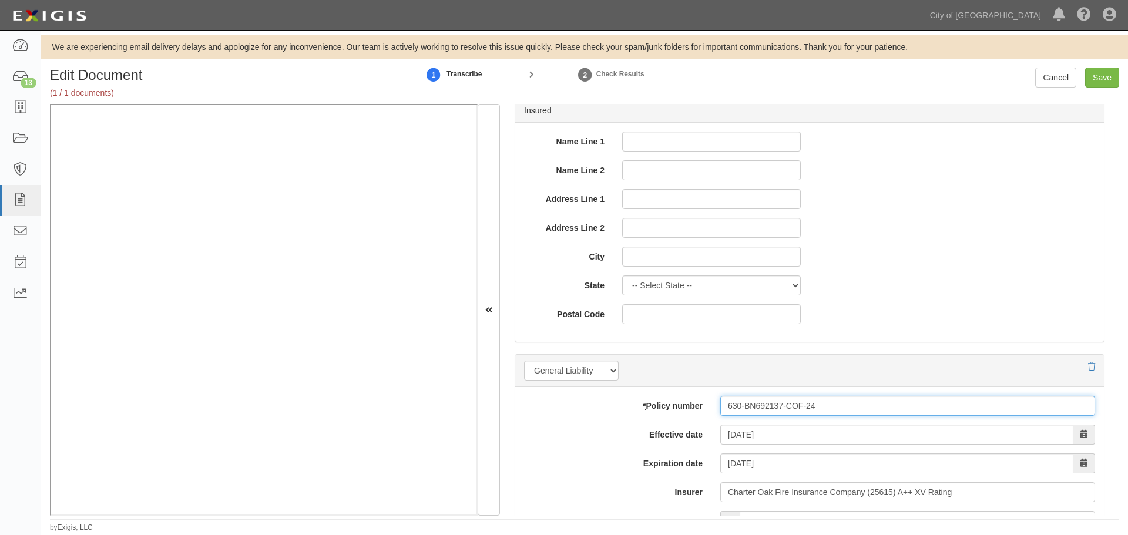
drag, startPoint x: 824, startPoint y: 410, endPoint x: 678, endPoint y: 413, distance: 145.7
click at [680, 413] on div "* Policy number 630-BN692137-COF-24" at bounding box center [809, 406] width 589 height 20
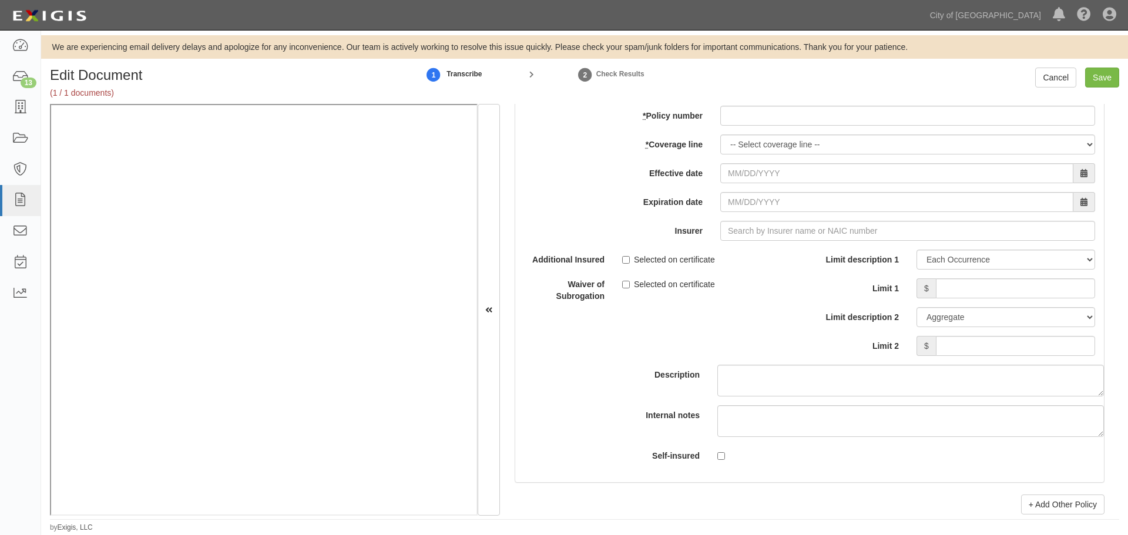
scroll to position [3329, 0]
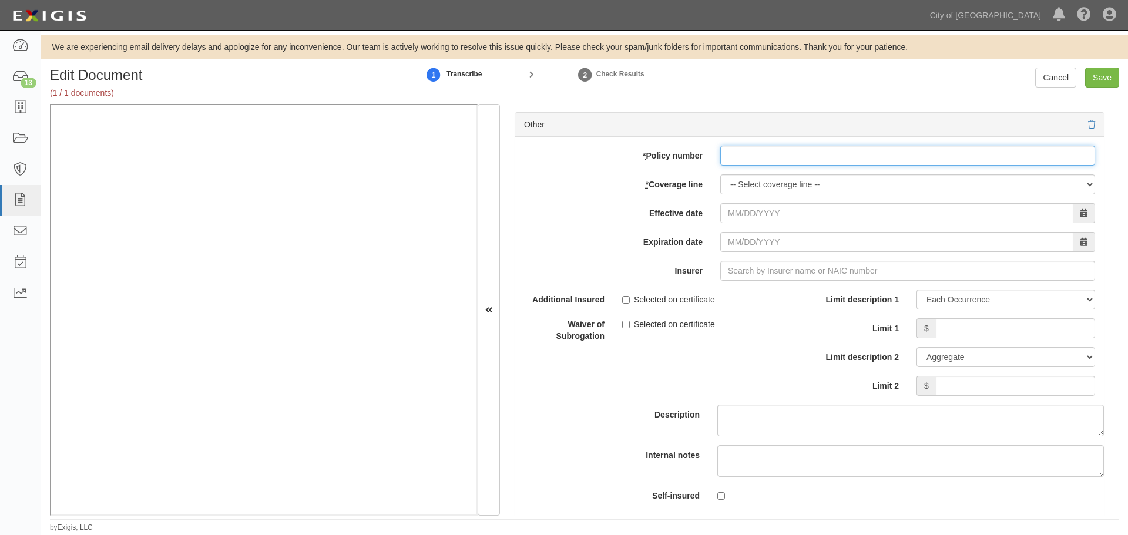
paste input "630-BN692137-COF-24"
drag, startPoint x: 753, startPoint y: 159, endPoint x: 738, endPoint y: 182, distance: 27.7
click at [748, 164] on input "630-BN692137-COF-24" at bounding box center [907, 156] width 375 height 20
type input "630-BN692137-COF-24"
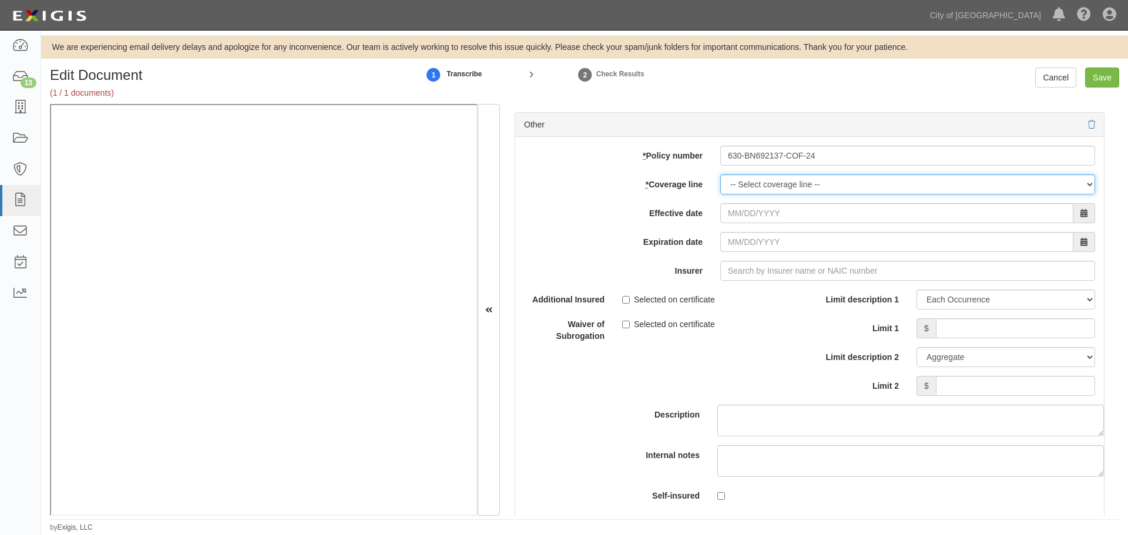
click at [737, 189] on select "-- Select coverage line -- Asbestos Abatement Auto Physical Damage Boiler & Mac…" at bounding box center [907, 184] width 375 height 20
select select "38"
click at [720, 174] on select "-- Select coverage line -- Asbestos Abatement Auto Physical Damage Boiler & Mac…" at bounding box center [907, 184] width 375 height 20
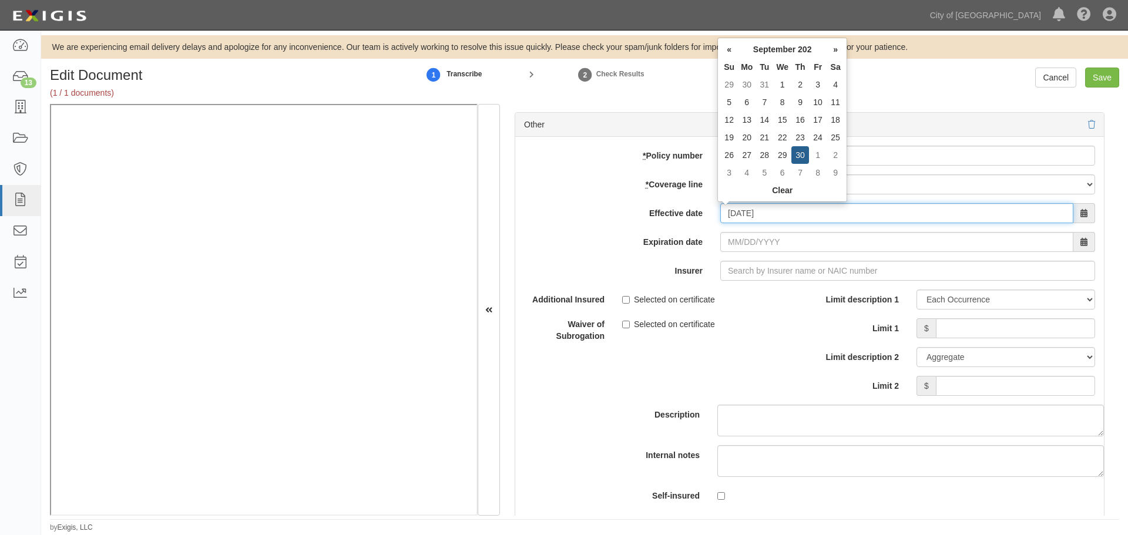
type input "09/30/2024"
type input "09/30/2025"
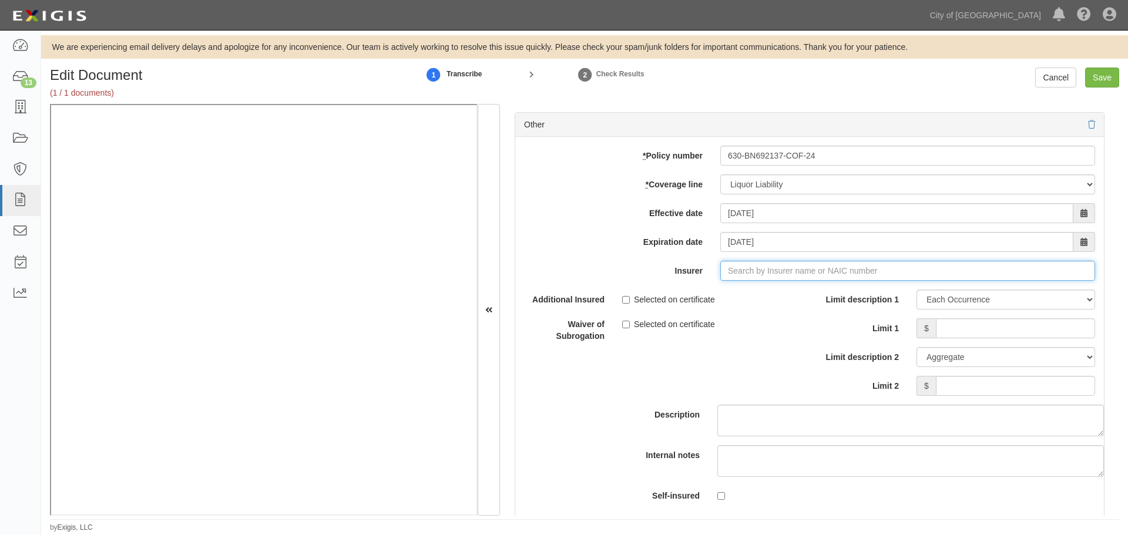
type input "21st Century Advantage Insurance Company (25232) NR Rating"
type input "2"
drag, startPoint x: 795, startPoint y: 293, endPoint x: 860, endPoint y: 301, distance: 65.7
click at [795, 293] on div "Charter Oak Fire Insurance Company ( 25615 ) A++ XV Rating" at bounding box center [767, 293] width 247 height 15
type input "Charter Oak Fire Insurance Company (25615) A++ XV Rating"
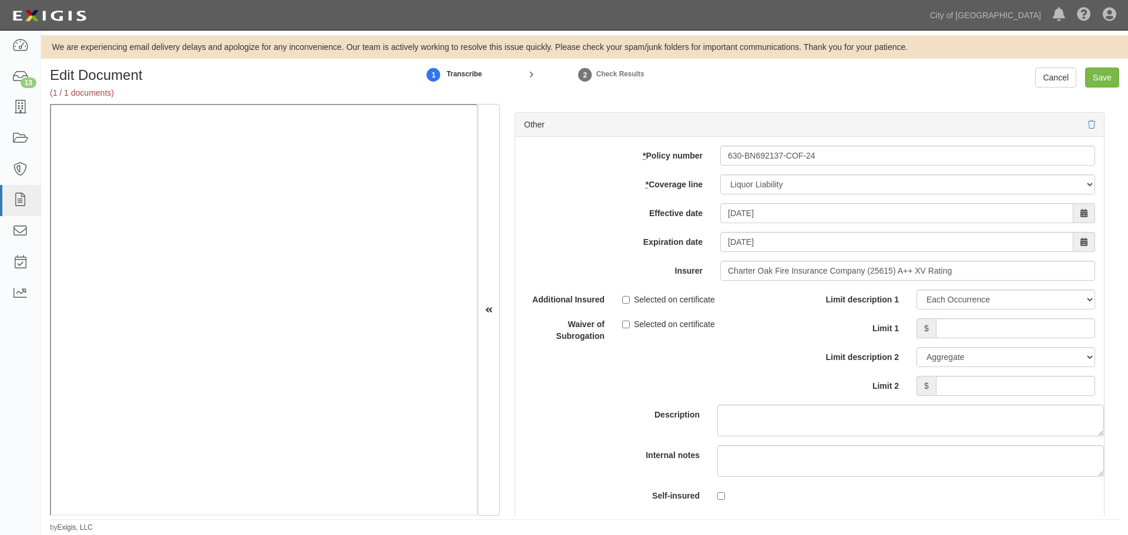
click at [998, 321] on div "Limit description 1 Limit Each Occurrence Each Claim Aggregate Deductible Self-…" at bounding box center [956, 343] width 277 height 106
click at [1001, 323] on input "Limit 1" at bounding box center [1015, 328] width 159 height 20
type input "1,000,000"
drag, startPoint x: 1074, startPoint y: 389, endPoint x: 1081, endPoint y: 385, distance: 8.2
click at [1081, 385] on input "Limit 2" at bounding box center [1015, 386] width 159 height 20
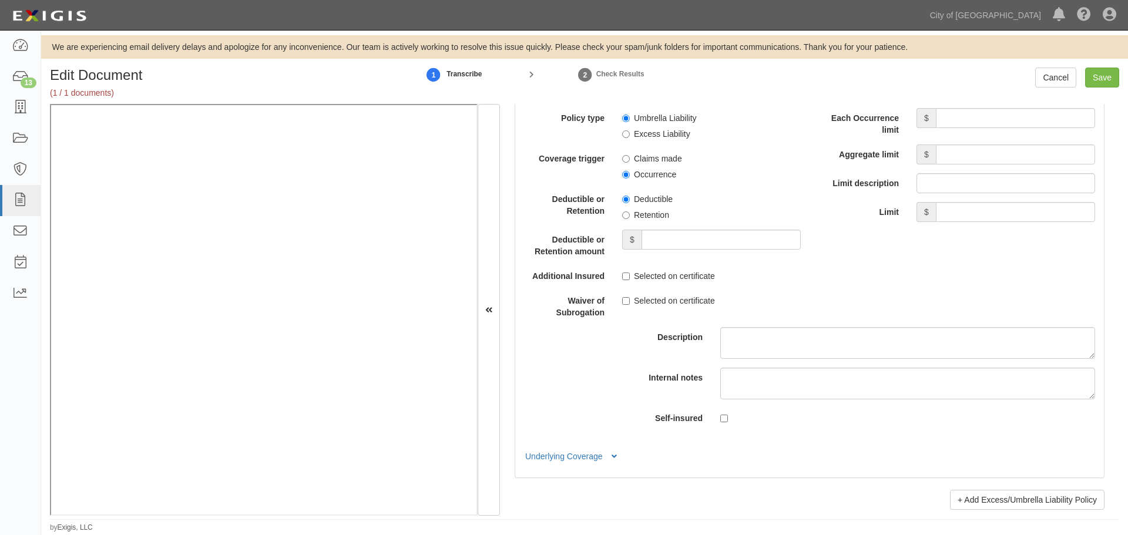
scroll to position [2252, 0]
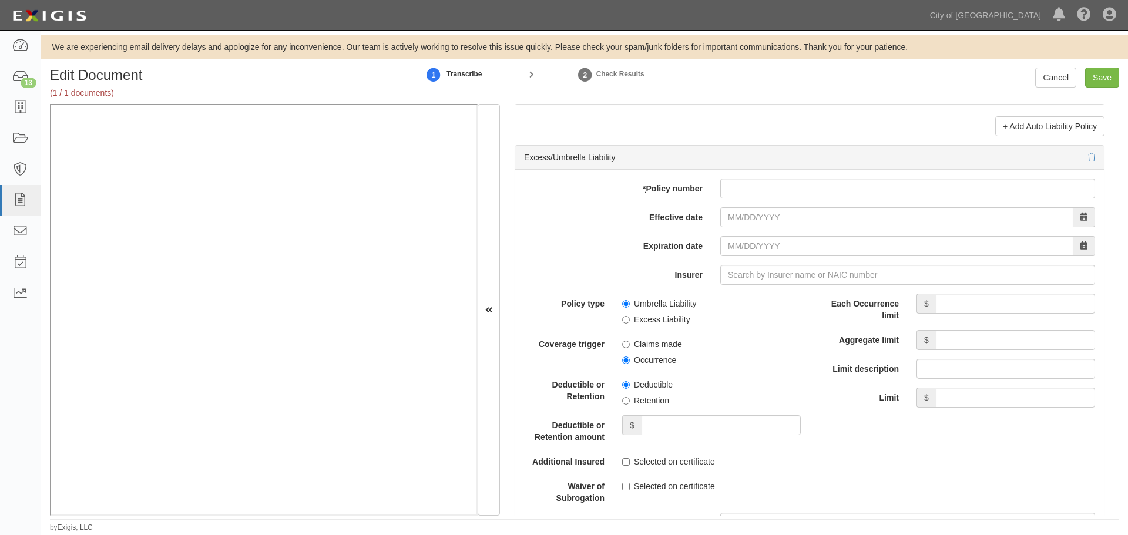
type input "1,000,000"
click at [750, 177] on div "add update renew This new policy will be added This new policy will update exis…" at bounding box center [809, 416] width 589 height 493
drag, startPoint x: 788, startPoint y: 180, endPoint x: 789, endPoint y: 191, distance: 10.6
click at [788, 181] on input "* Policy number" at bounding box center [907, 189] width 375 height 20
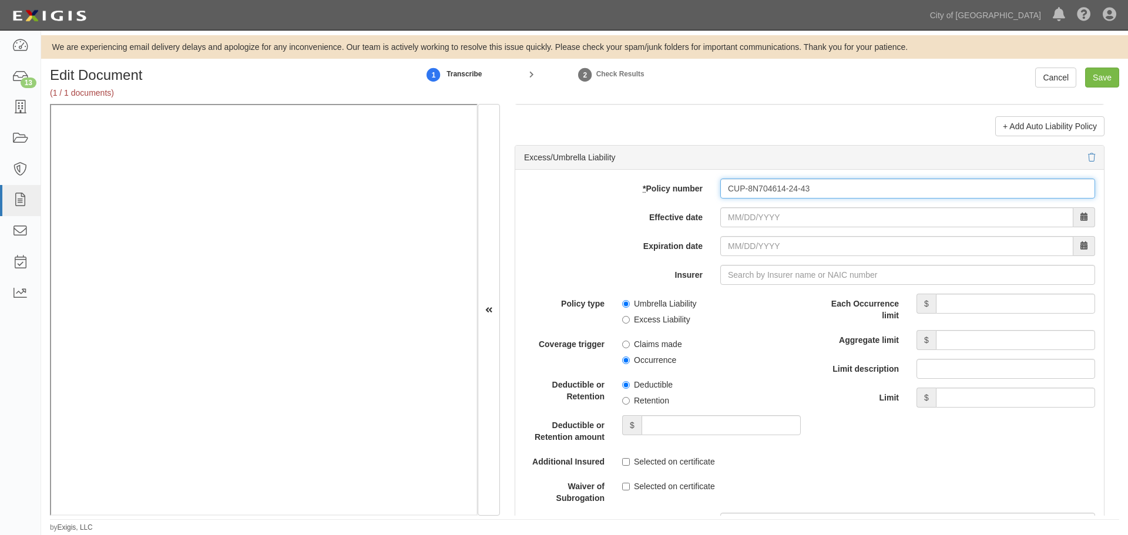
type input "CUP-8N704614-24-43"
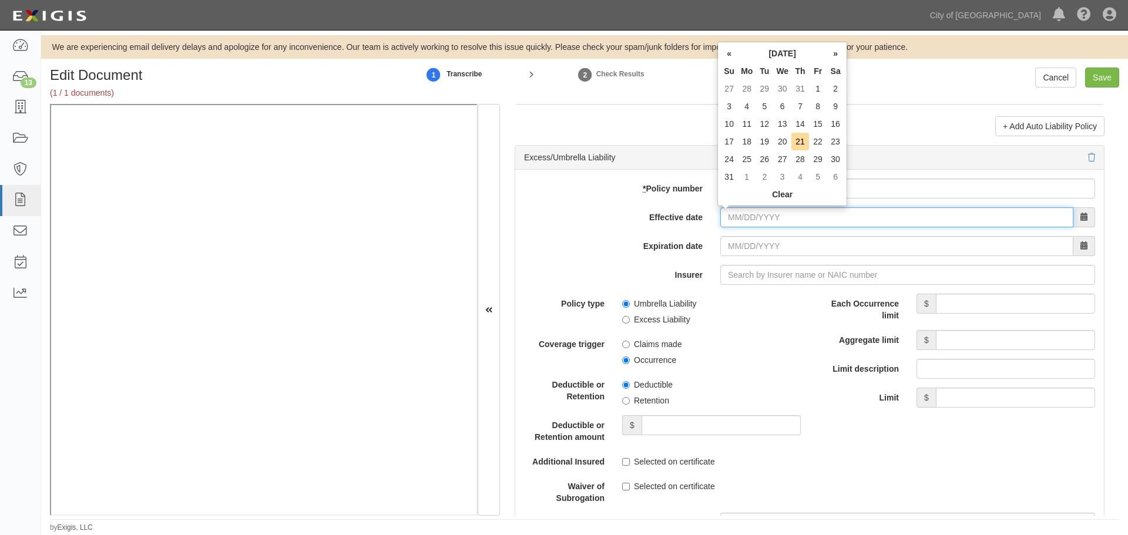
click at [839, 213] on input "Effective date" at bounding box center [896, 217] width 353 height 20
type input "09/30/2024"
type input "09/30/2025"
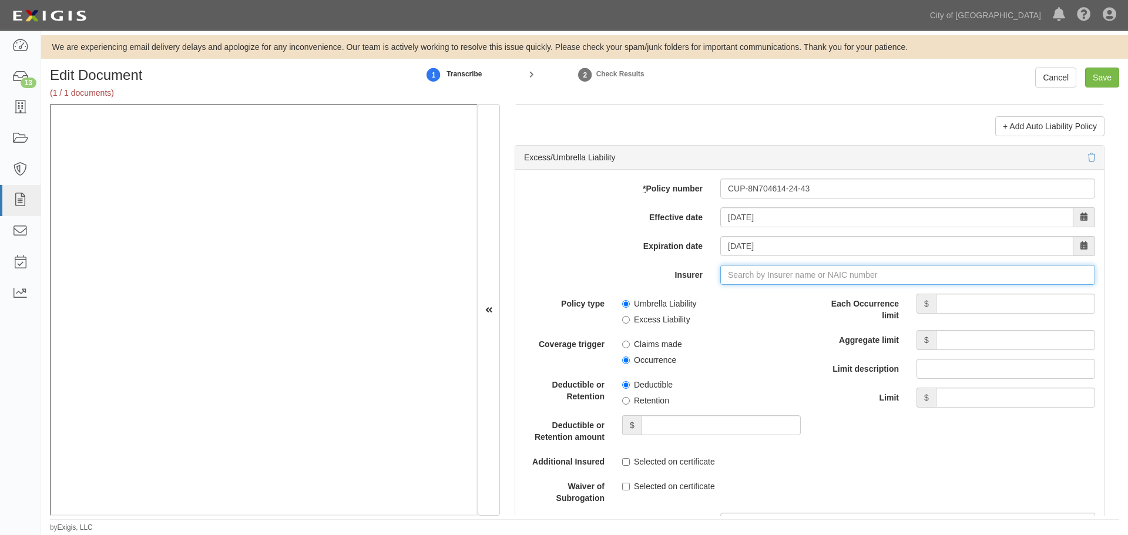
type input "21st Century Advantage Insurance Company (25232) NR Rating"
type input "2"
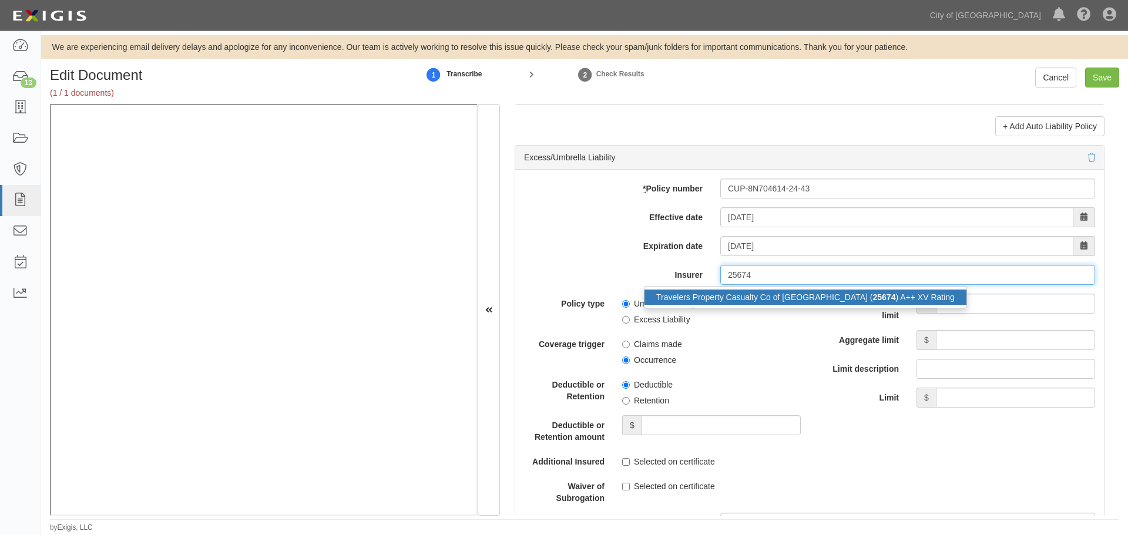
drag, startPoint x: 841, startPoint y: 293, endPoint x: 942, endPoint y: 302, distance: 101.4
click at [841, 294] on div "Travelers Property Casualty Co of Amer ( 25674 ) A++ XV Rating" at bounding box center [805, 297] width 322 height 15
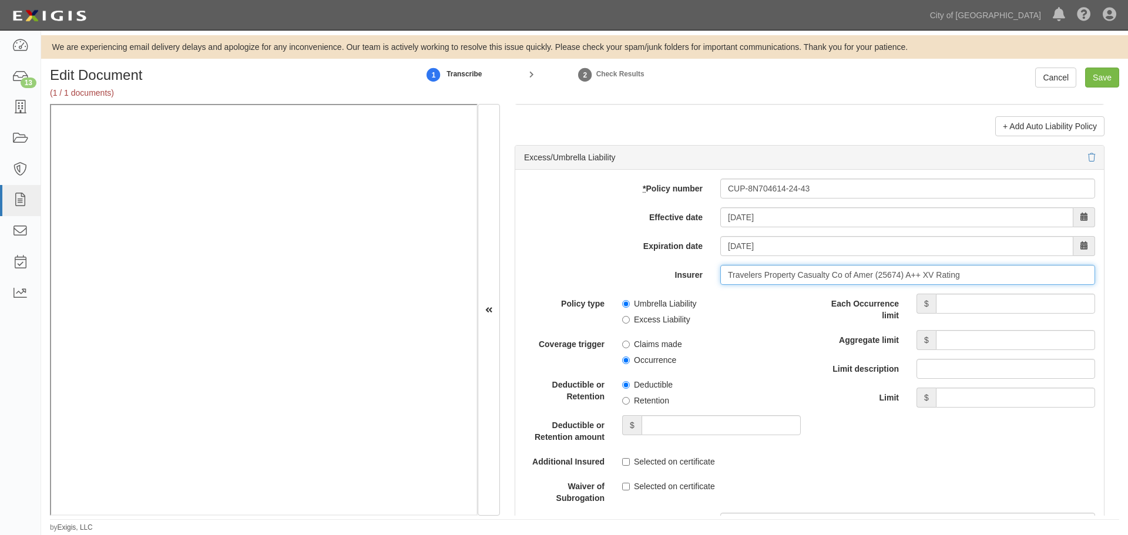
type input "Travelers Property Casualty Co of Amer (25674) A++ XV Rating"
click at [1032, 313] on input "Each Occurrence limit" at bounding box center [1015, 304] width 159 height 20
type input "25,000,000"
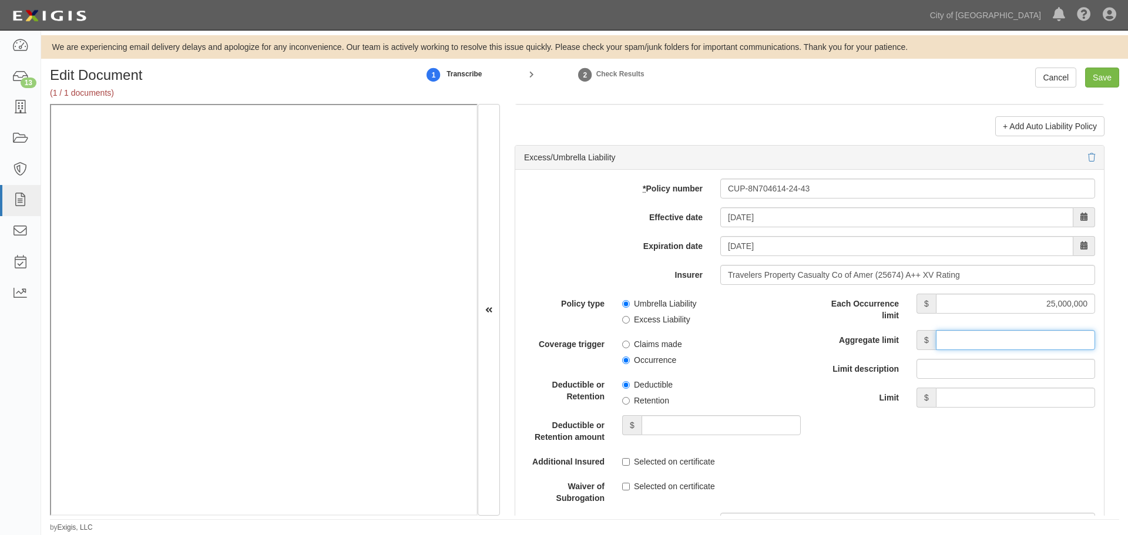
click at [1040, 344] on input "Aggregate limit" at bounding box center [1015, 340] width 159 height 20
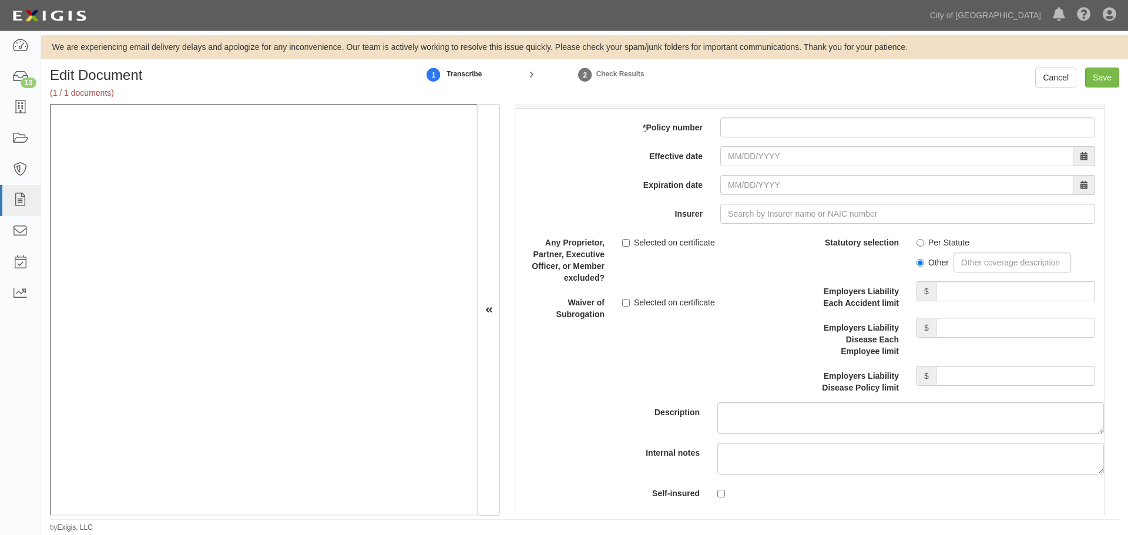
scroll to position [2937, 0]
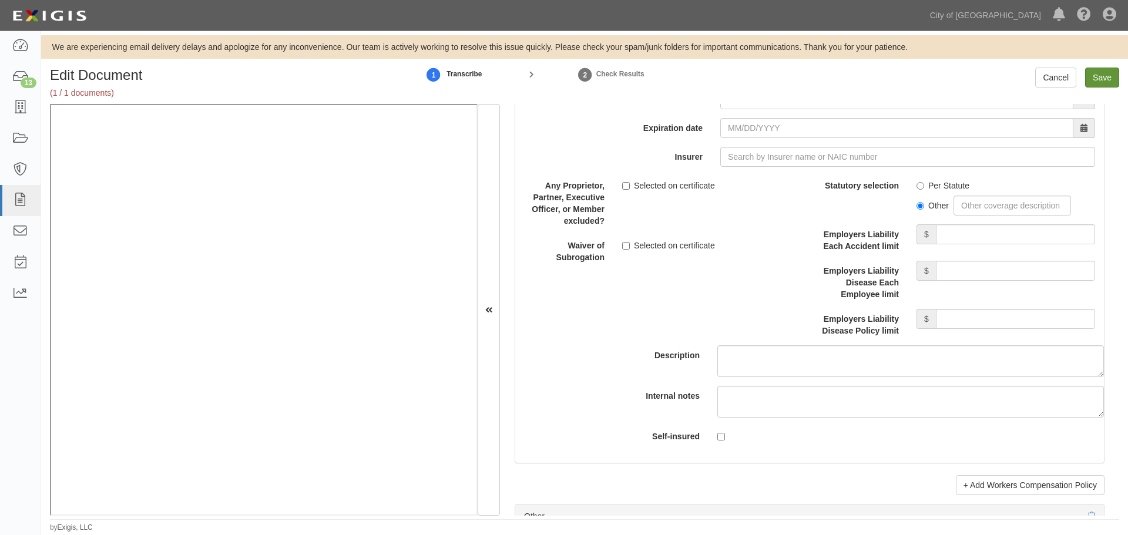
type input "25,000,000"
click at [1113, 73] on input "Save" at bounding box center [1102, 78] width 34 height 20
type input "1000000"
type input "500000"
type input "5000"
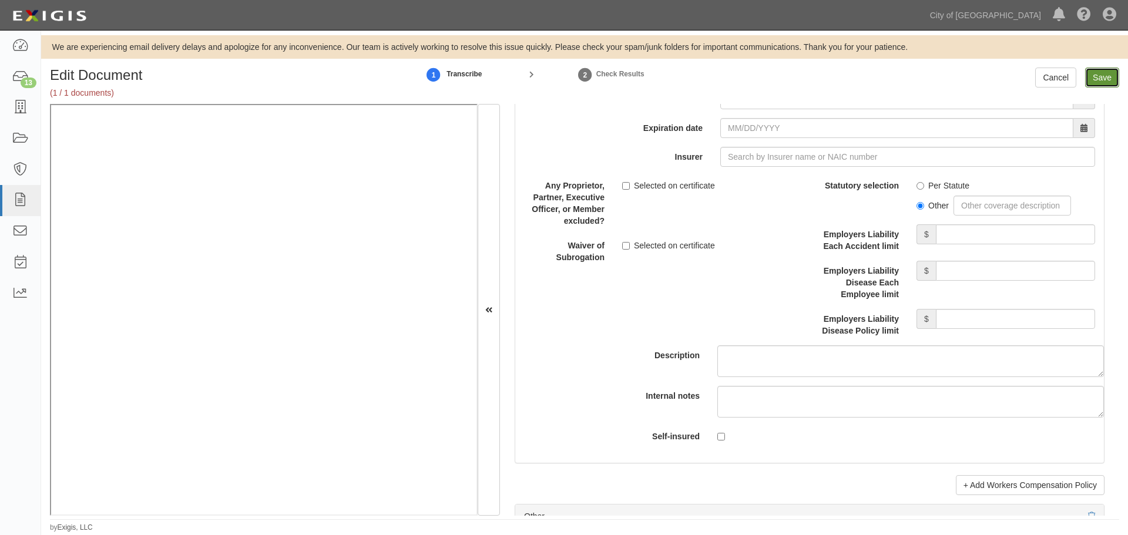
type input "1000000"
type input "2000000"
type input "1000000"
type input "25000000"
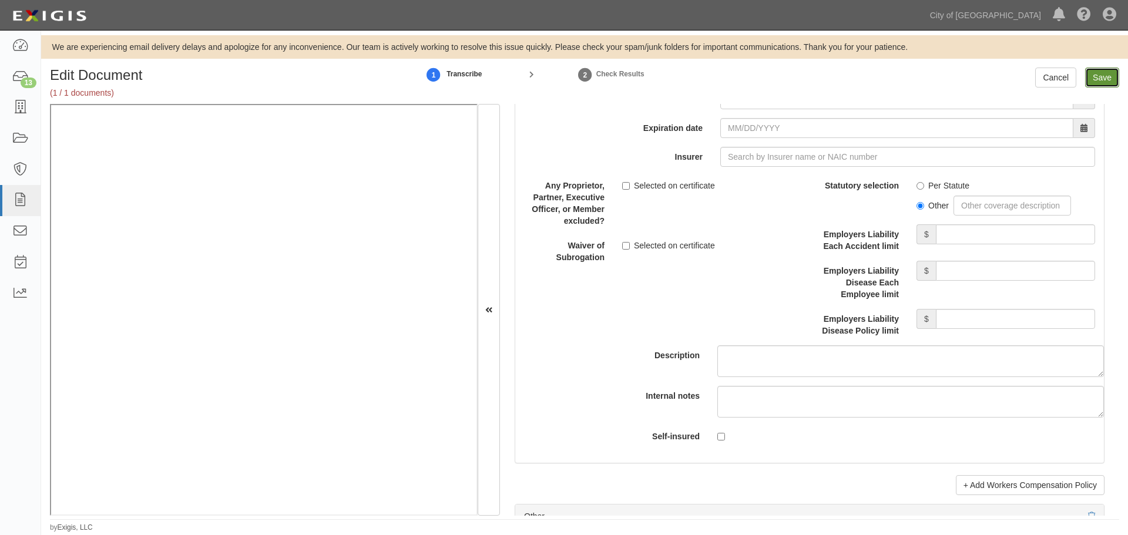
type input "25000000"
type input "1000000"
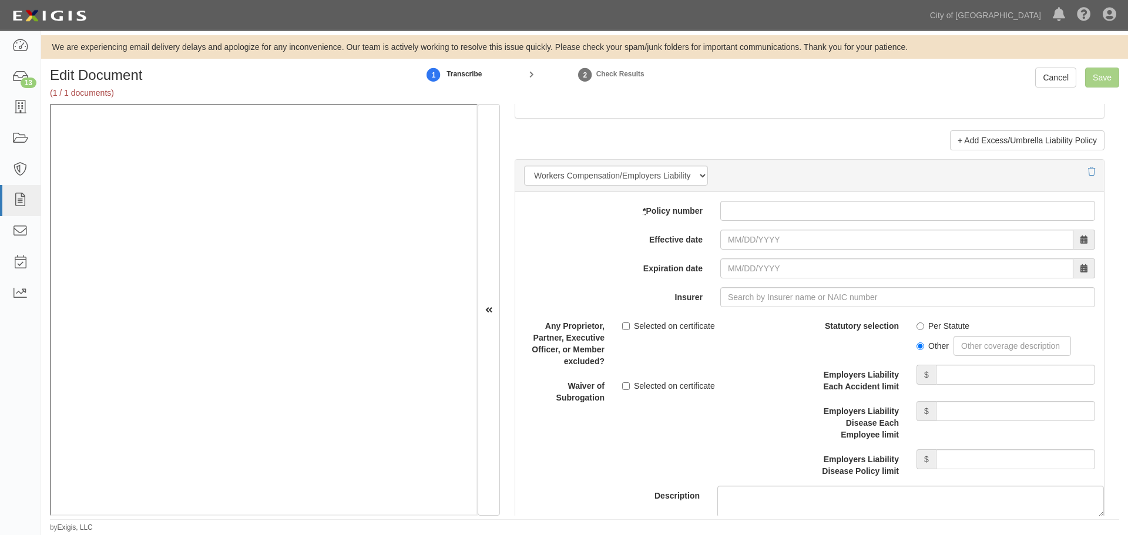
scroll to position [2644, 0]
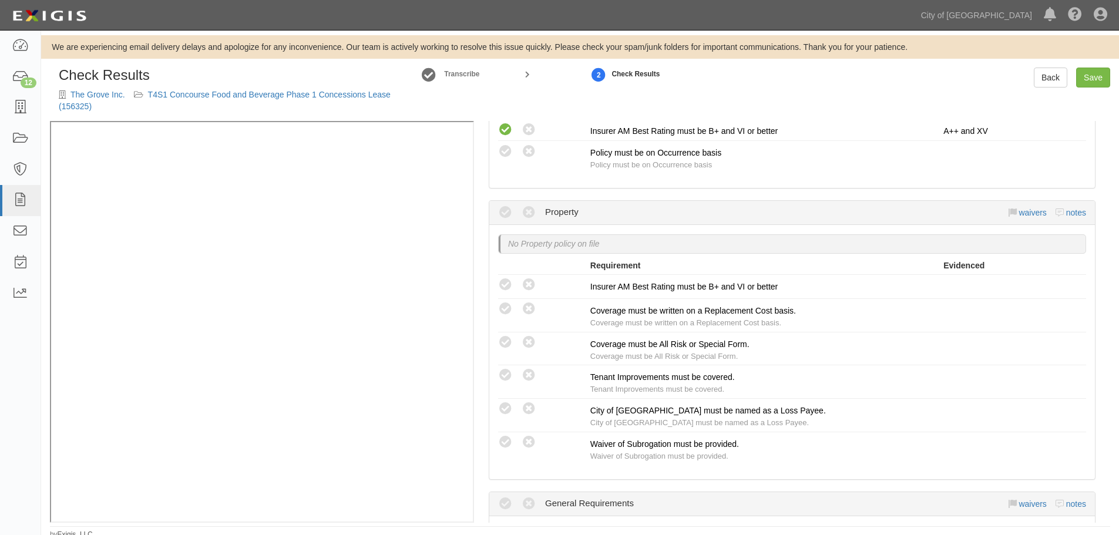
scroll to position [881, 0]
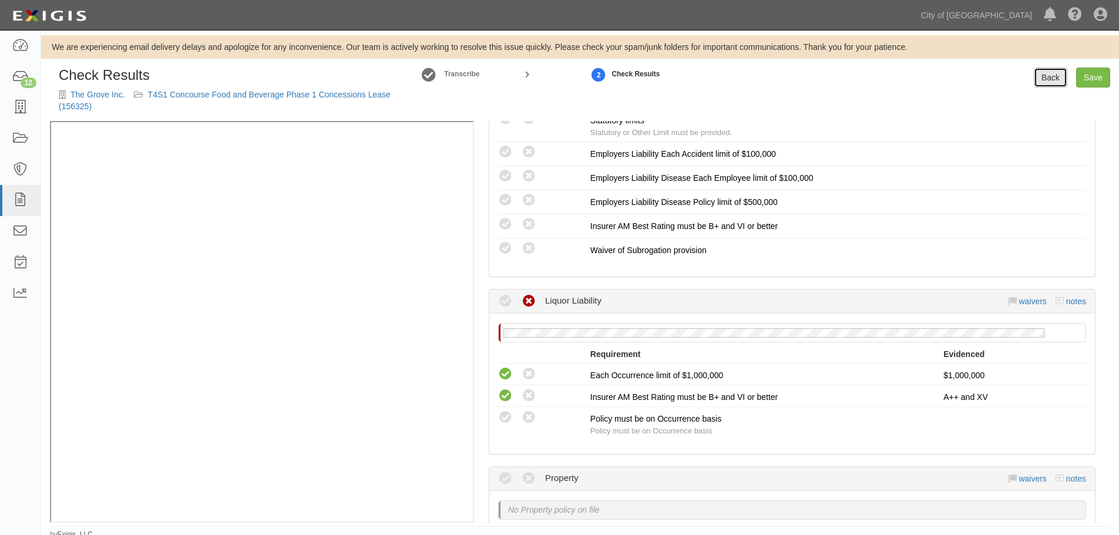
click at [1042, 79] on link "Back" at bounding box center [1050, 78] width 33 height 20
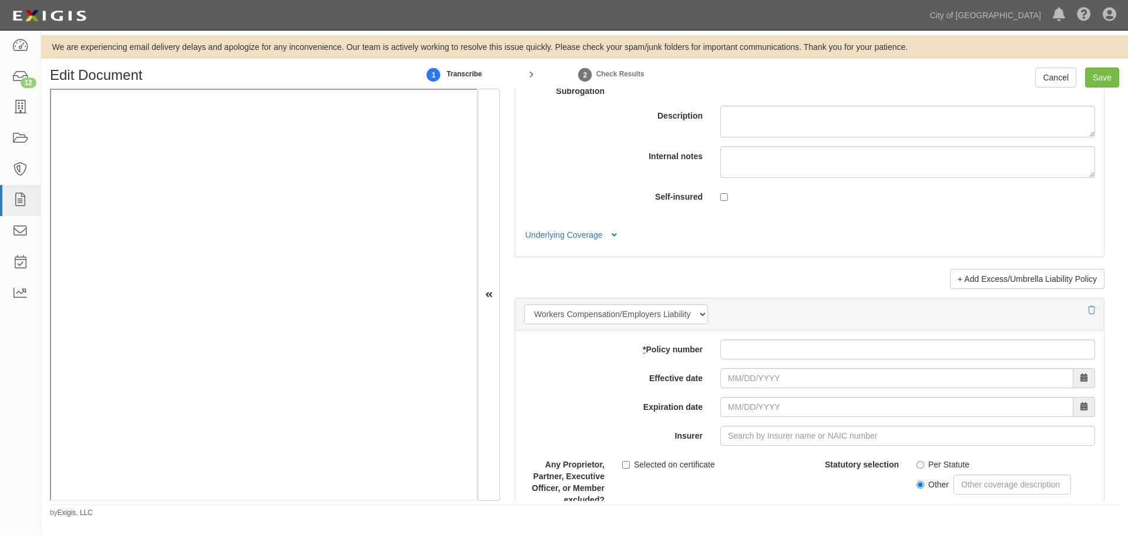
scroll to position [2839, 0]
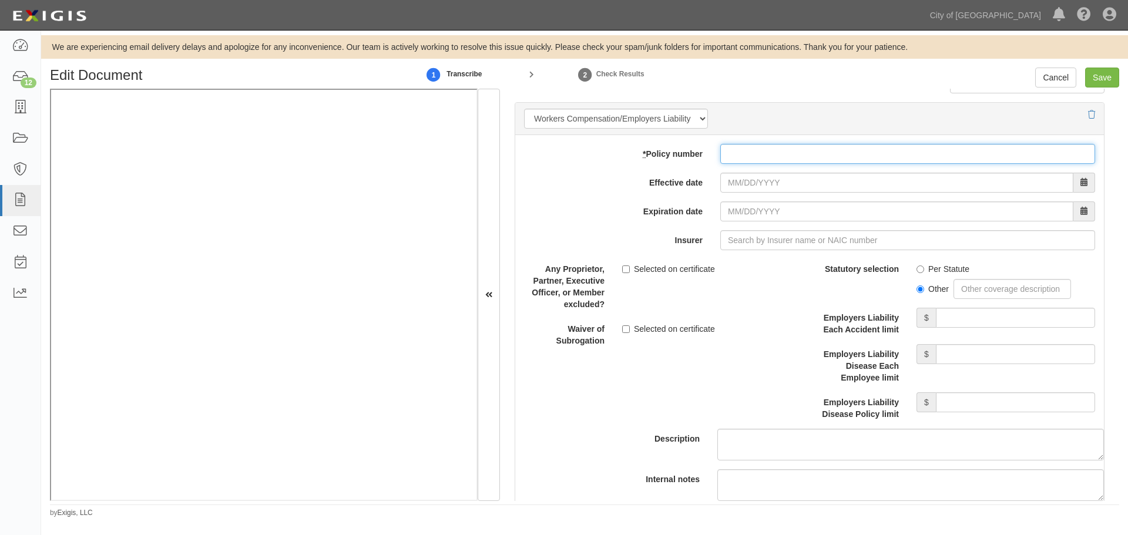
click at [771, 144] on input "* Policy number" at bounding box center [907, 154] width 375 height 20
type input "UB-8N703390-24-43"
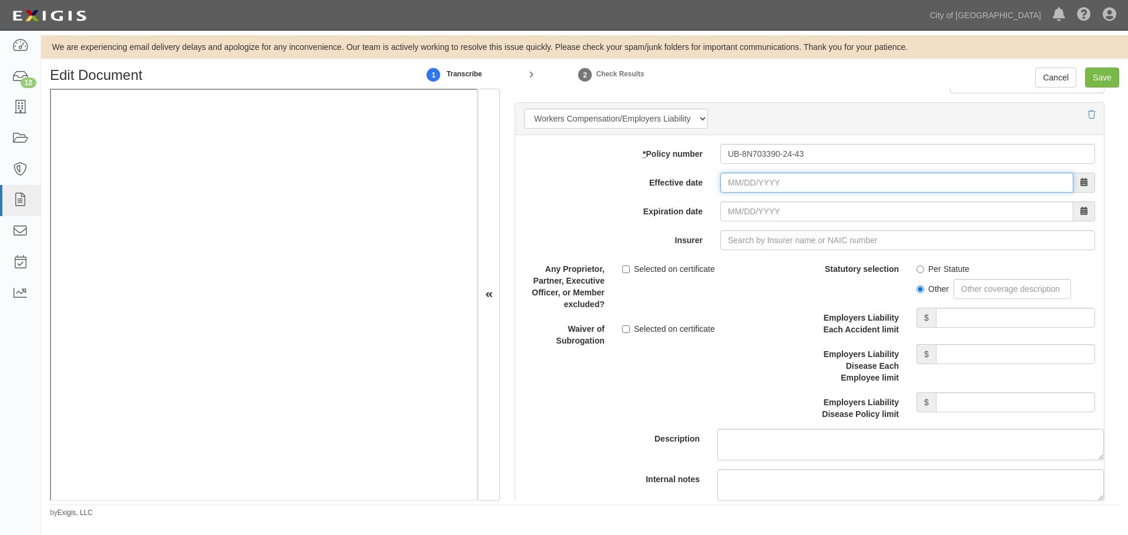
click at [782, 180] on input "Effective date" at bounding box center [896, 183] width 353 height 20
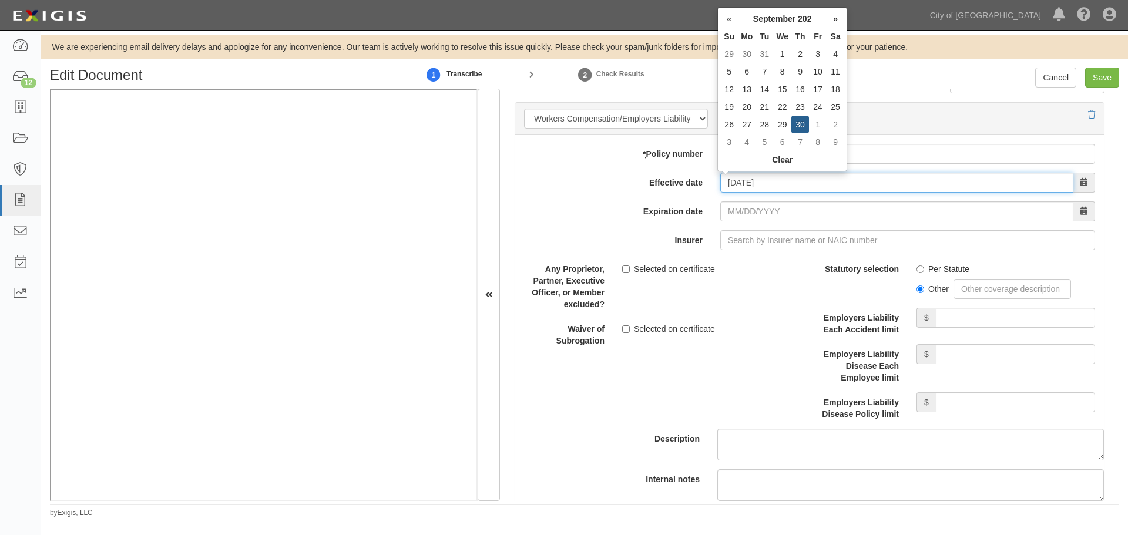
type input "[DATE]"
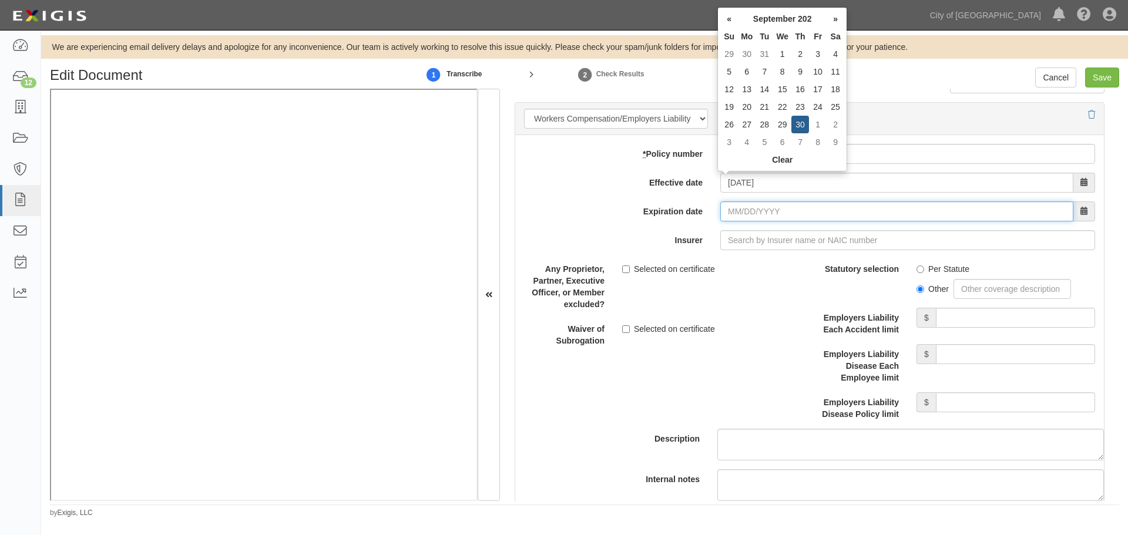
type input "[DATE]"
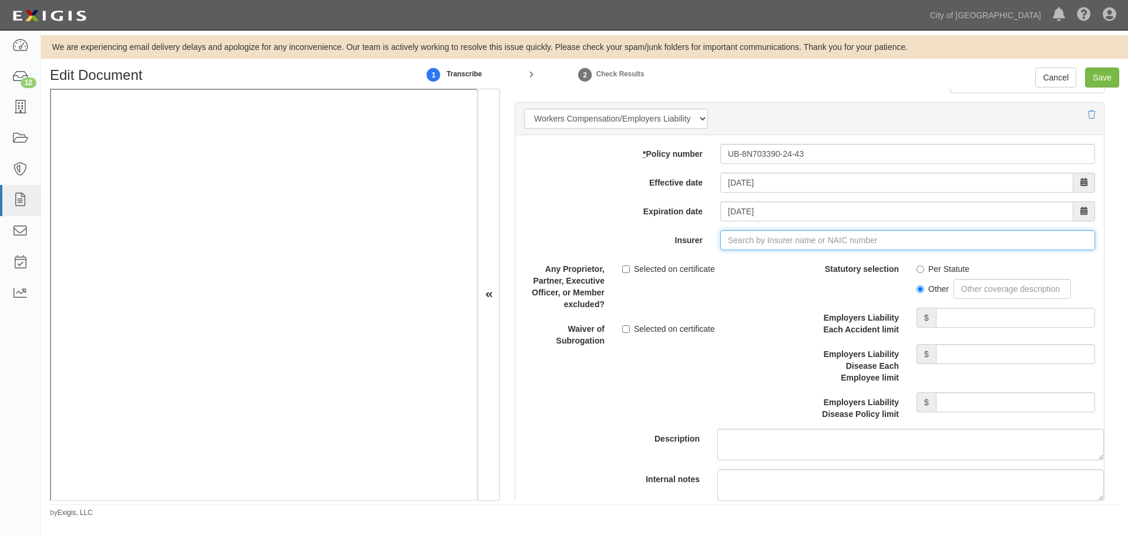
type input "21st Century Advantage Insurance Company (25232) NR Rating"
type input "2"
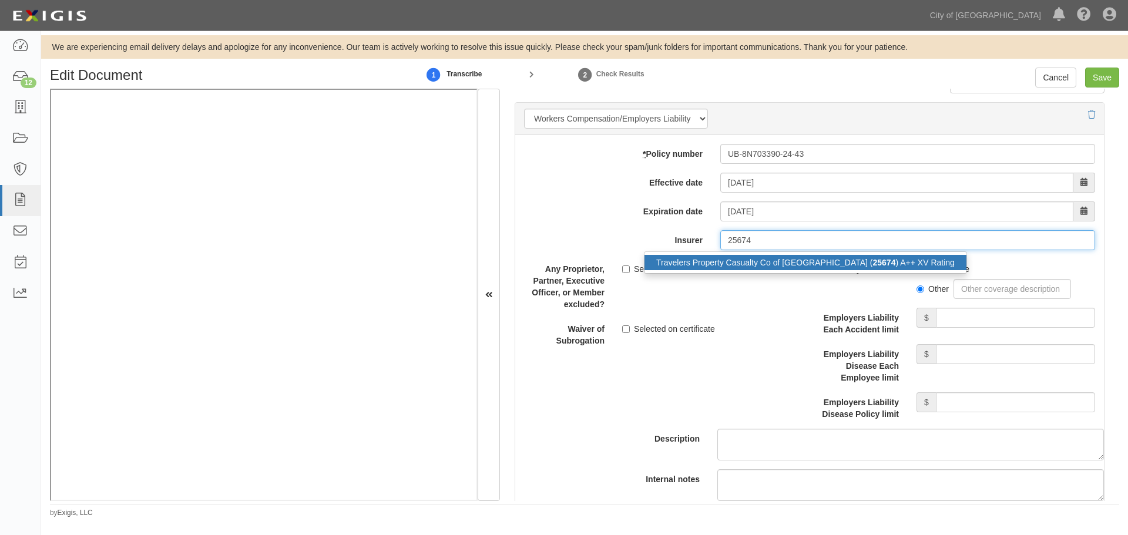
drag, startPoint x: 820, startPoint y: 266, endPoint x: 902, endPoint y: 290, distance: 86.3
click at [873, 266] on strong "25674" at bounding box center [884, 262] width 23 height 9
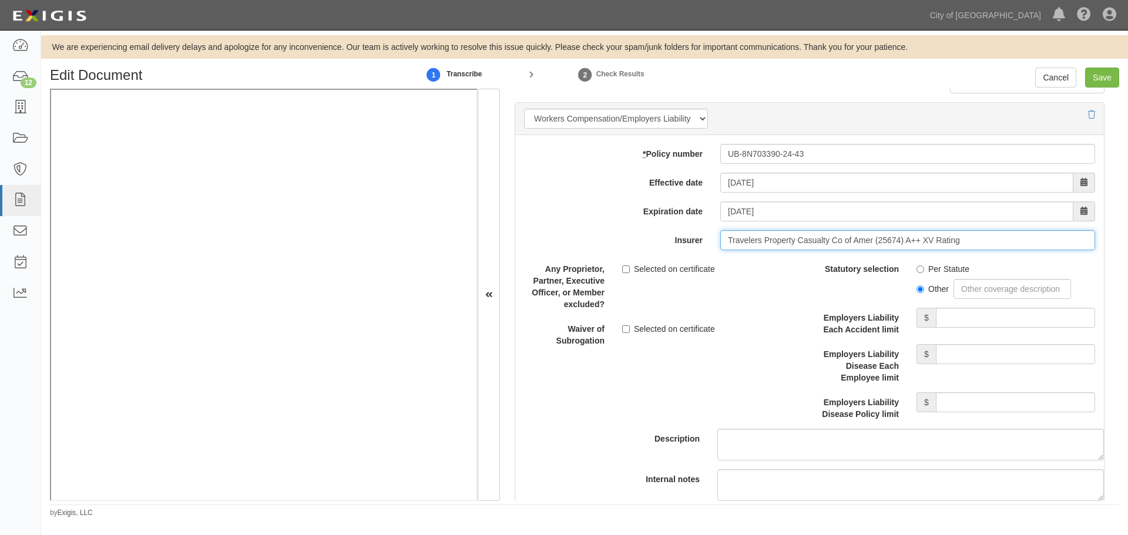
type input "Travelers Property Casualty Co of Amer (25674) A++ XV Rating"
drag, startPoint x: 919, startPoint y: 275, endPoint x: 946, endPoint y: 296, distance: 34.3
click at [929, 283] on div "Other" at bounding box center [1005, 287] width 179 height 24
drag, startPoint x: 938, startPoint y: 271, endPoint x: 943, endPoint y: 283, distance: 12.4
click at [938, 274] on div "Per Statute Other" at bounding box center [1006, 279] width 196 height 40
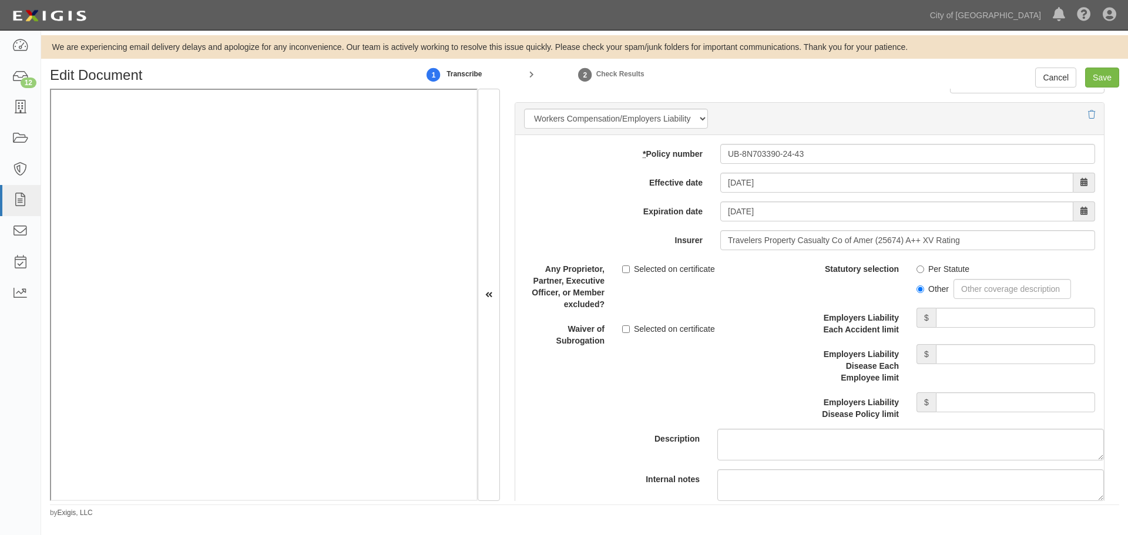
drag, startPoint x: 927, startPoint y: 263, endPoint x: 926, endPoint y: 270, distance: 6.6
click at [927, 264] on label "Per Statute" at bounding box center [942, 269] width 53 height 12
click at [924, 266] on input "Per Statute" at bounding box center [920, 270] width 8 height 8
radio input "true"
click at [950, 308] on input "Employers Liability Each Accident limit" at bounding box center [1015, 318] width 159 height 20
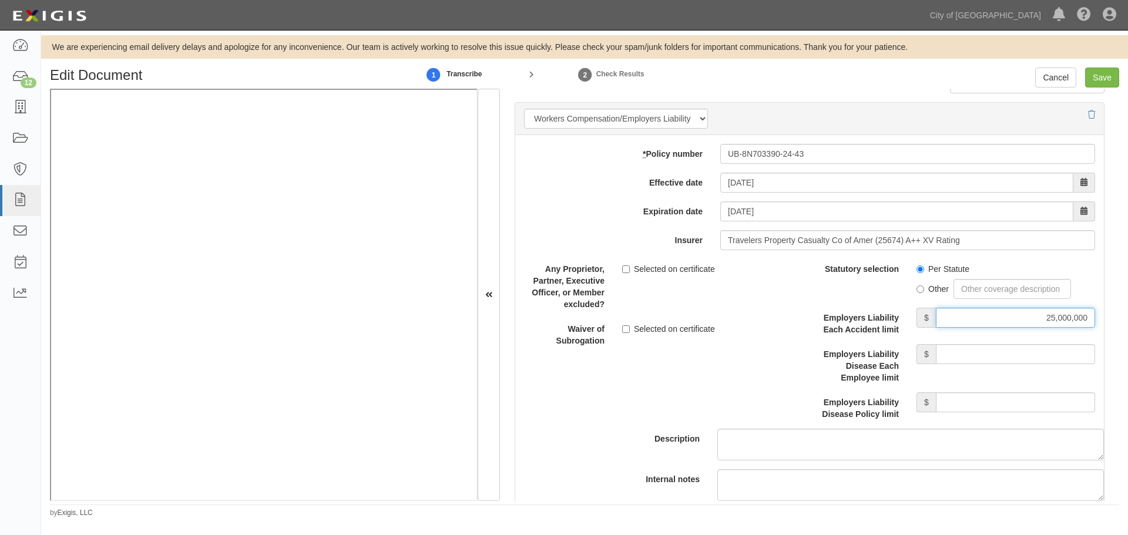
drag, startPoint x: 968, startPoint y: 321, endPoint x: 1127, endPoint y: 331, distance: 159.5
click at [1127, 331] on div "Edit Document 1 Transcribe 2 Check Results Cancel Save Document Details Receive…" at bounding box center [584, 293] width 1087 height 451
type input "1,000,000"
click at [1062, 357] on input "Employers Liability Disease Each Employee limit" at bounding box center [1015, 354] width 159 height 20
type input "1,000,000"
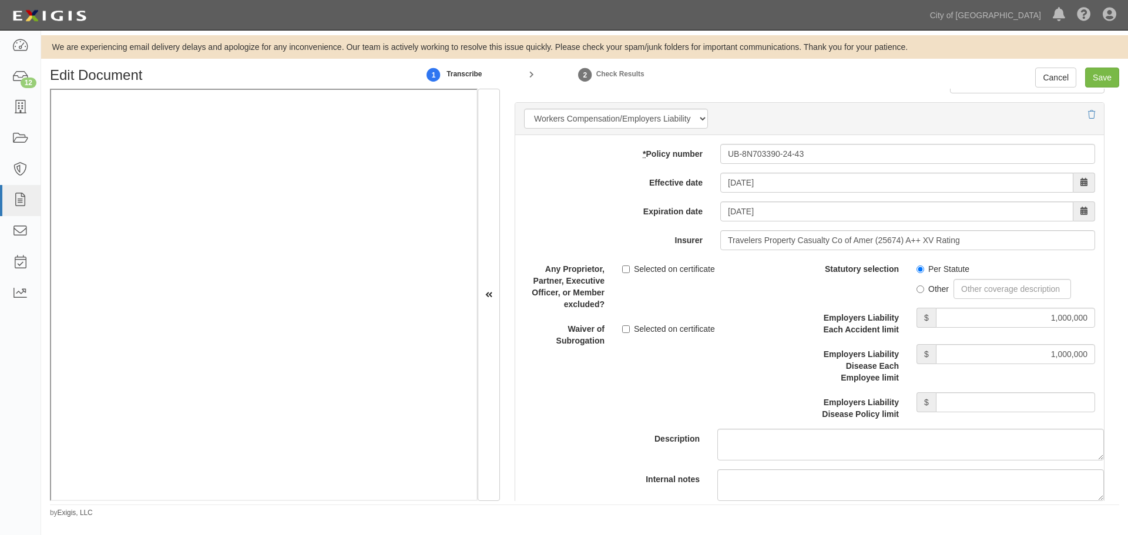
click at [1038, 391] on div "Statutory selection Per Statute Other Employers Liability Each Accident limit $…" at bounding box center [956, 339] width 277 height 161
click at [1012, 403] on input "Employers Liability Disease Policy limit" at bounding box center [1015, 402] width 159 height 20
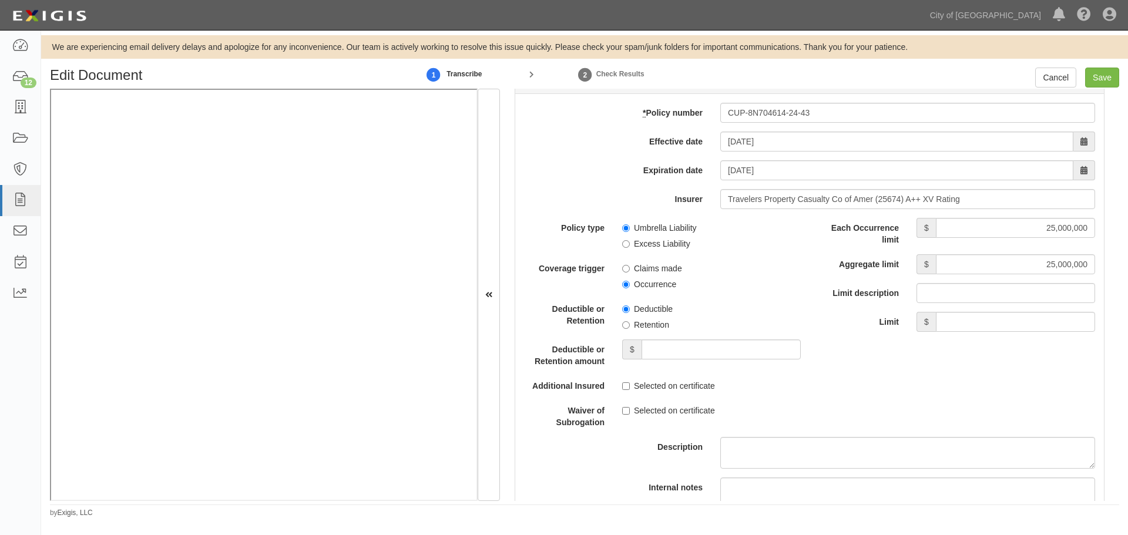
scroll to position [2252, 0]
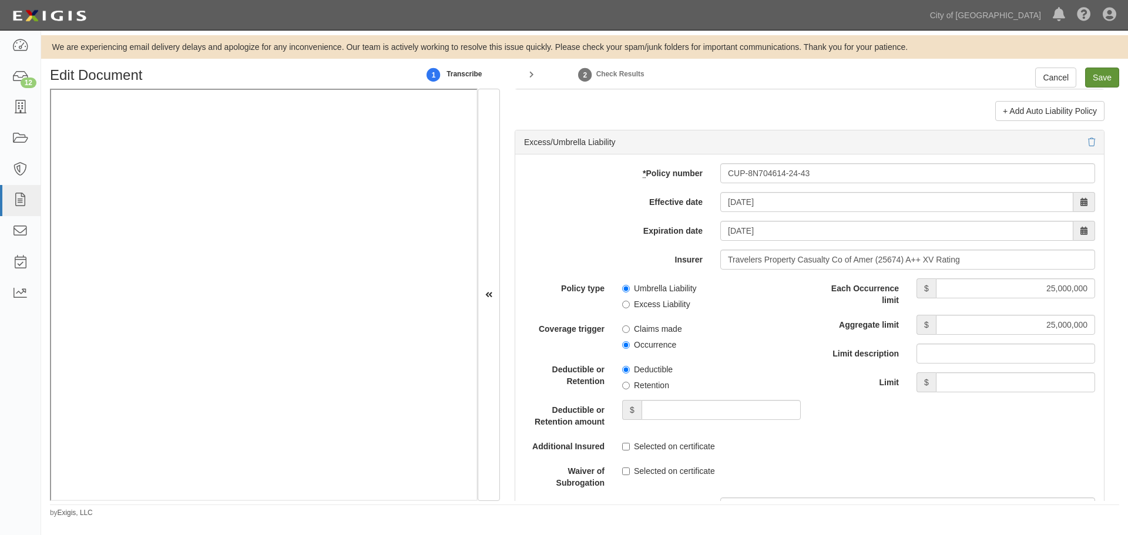
type input "1,000,000"
click at [1113, 79] on input "Save" at bounding box center [1102, 78] width 34 height 20
type input "1000000"
type input "500000"
type input "5000"
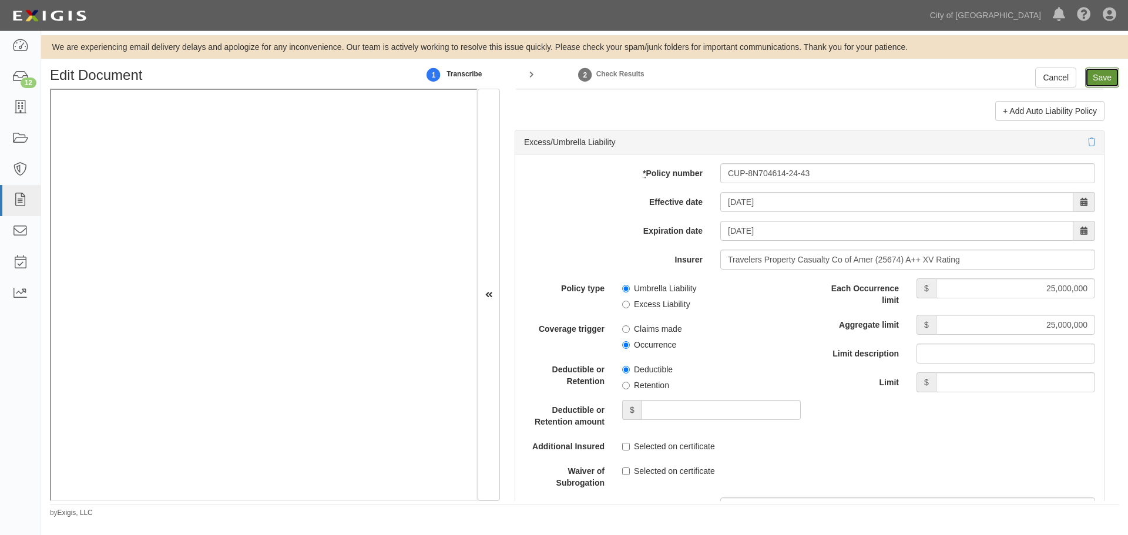
type input "1000000"
type input "2000000"
type input "1000000"
type input "25000000"
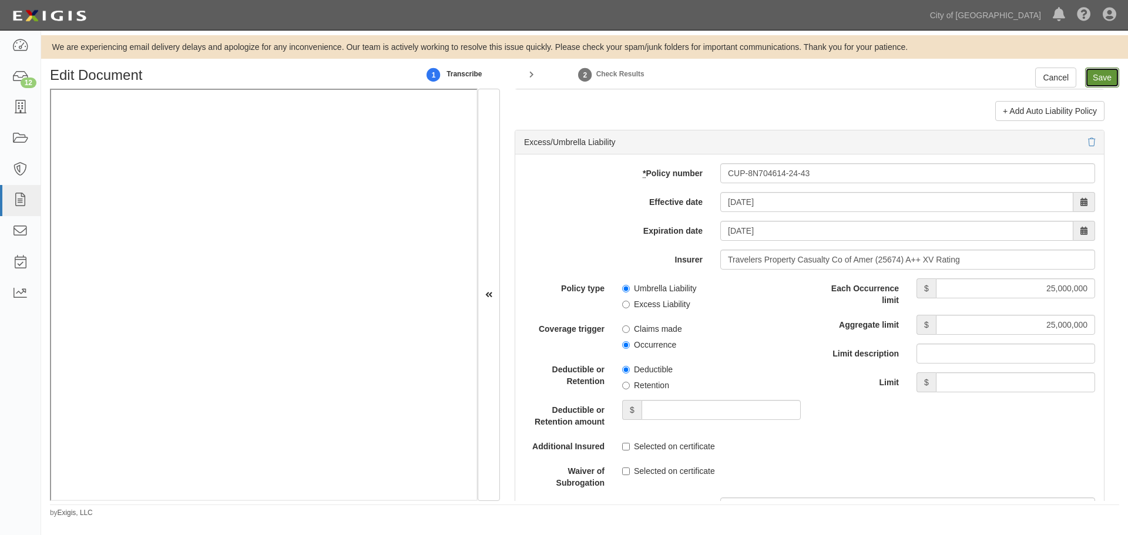
type input "25000000"
type input "1000000"
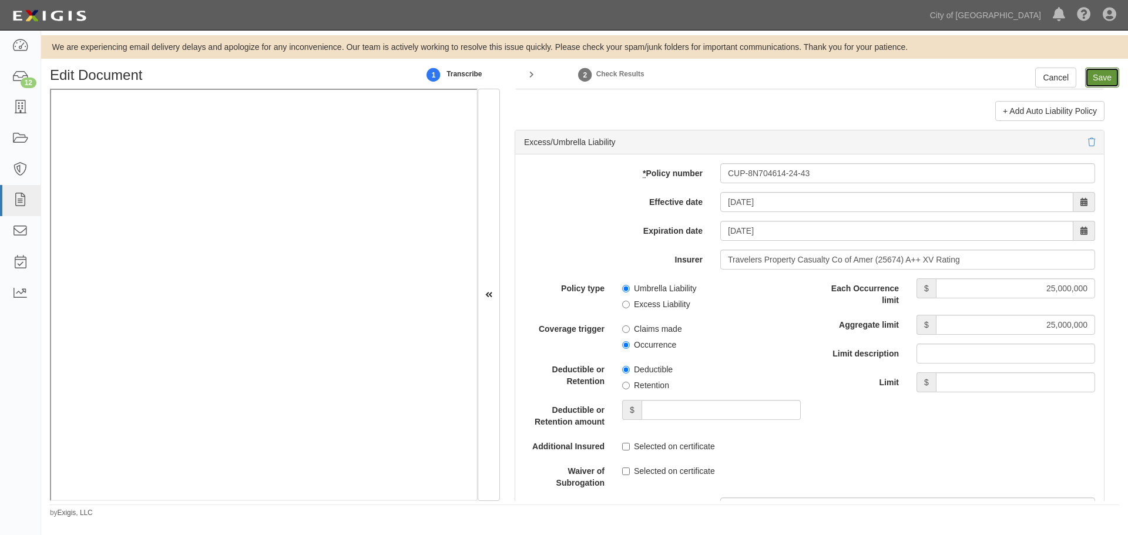
type input "1000000"
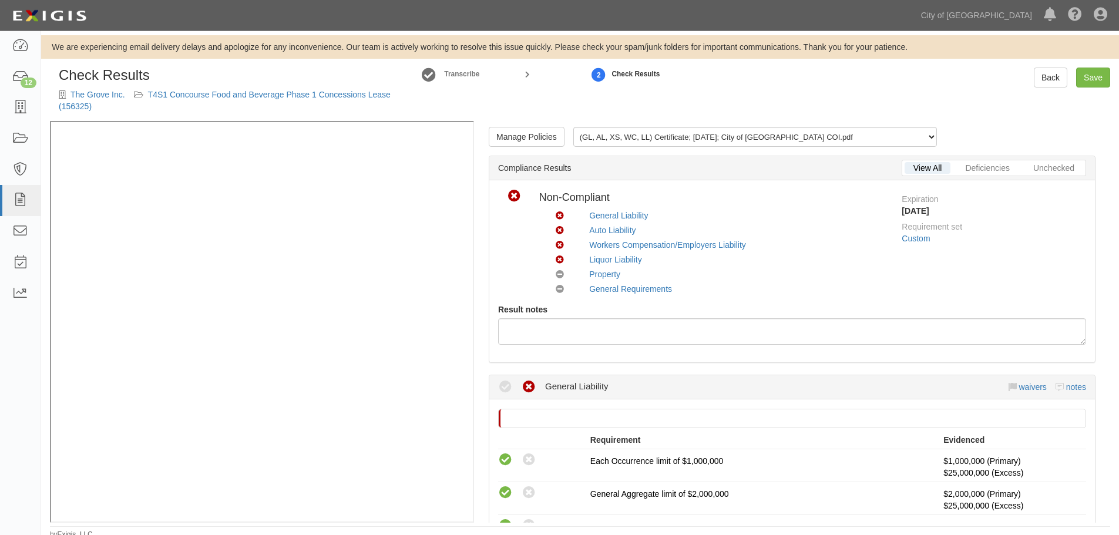
scroll to position [733, 0]
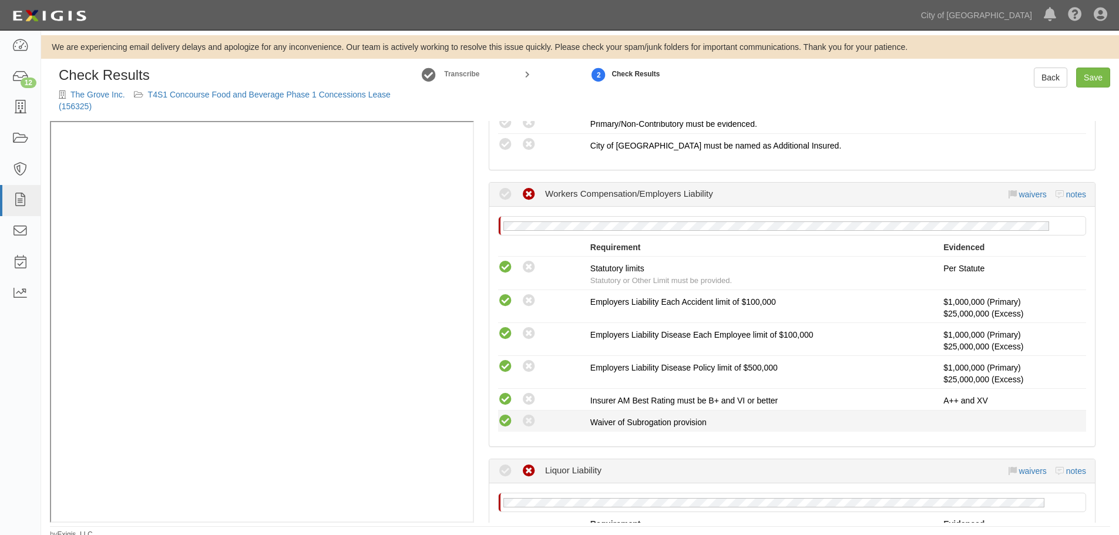
click at [512, 422] on icon at bounding box center [505, 421] width 15 height 15
radio input "true"
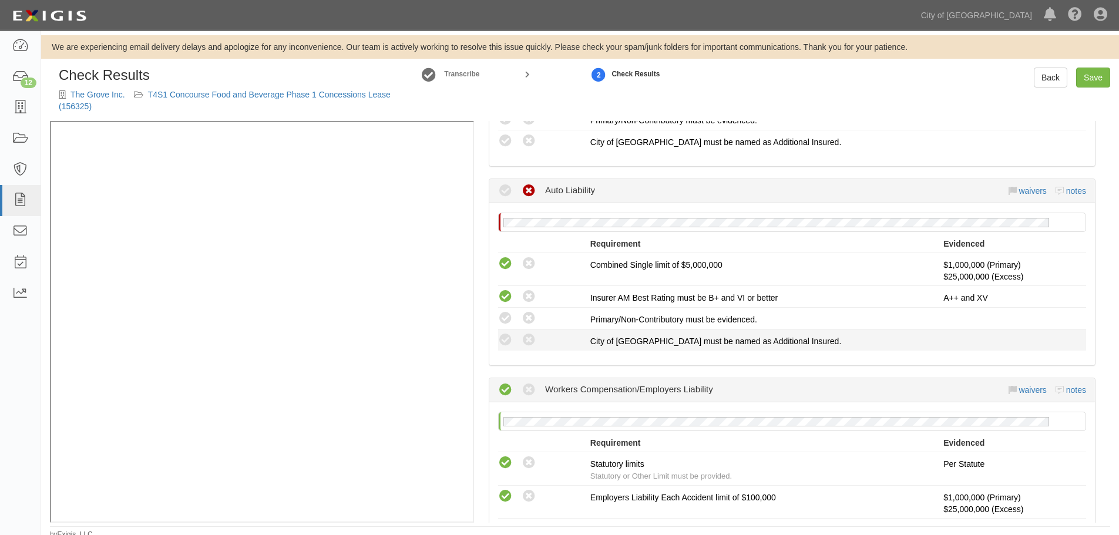
click at [505, 350] on li "Compliant Waived: Non-Compliant City of [GEOGRAPHIC_DATA] must be named as Addi…" at bounding box center [792, 340] width 588 height 21
click at [508, 346] on icon at bounding box center [505, 340] width 15 height 15
radio input "true"
click at [503, 320] on icon at bounding box center [505, 318] width 15 height 15
radio input "true"
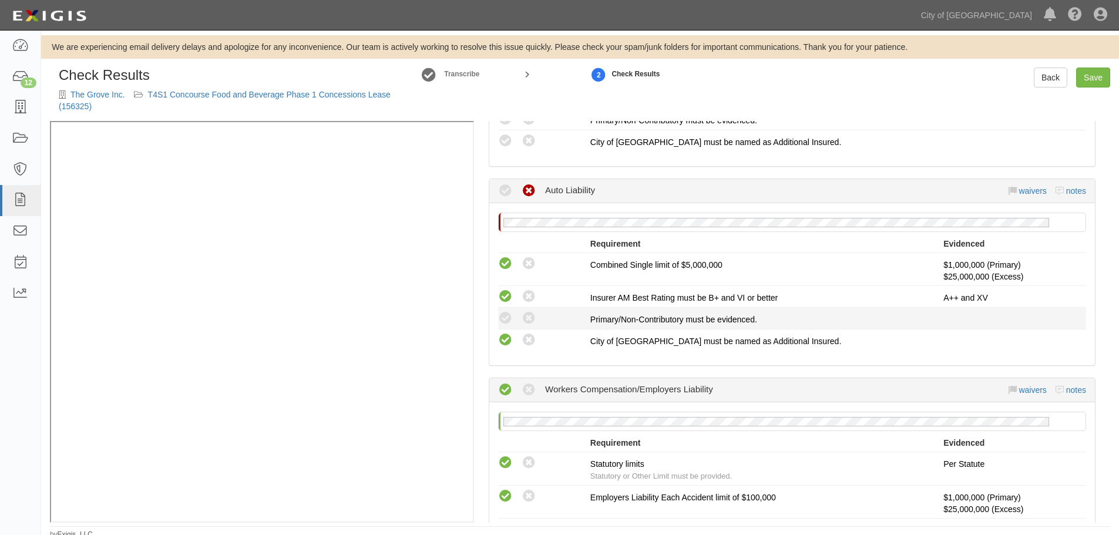
radio input "true"
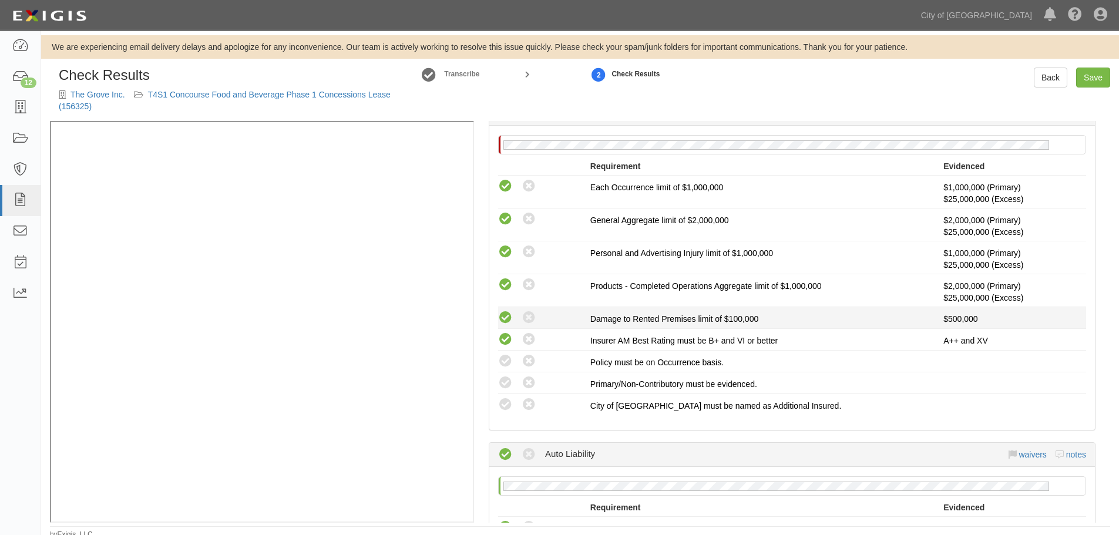
scroll to position [244, 0]
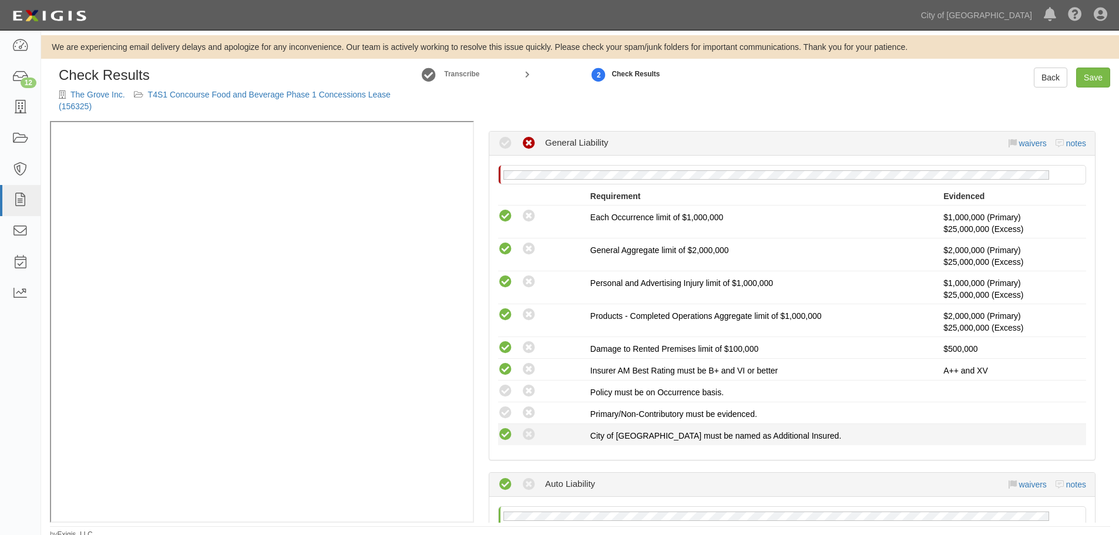
click at [499, 428] on icon at bounding box center [505, 435] width 15 height 15
radio input "true"
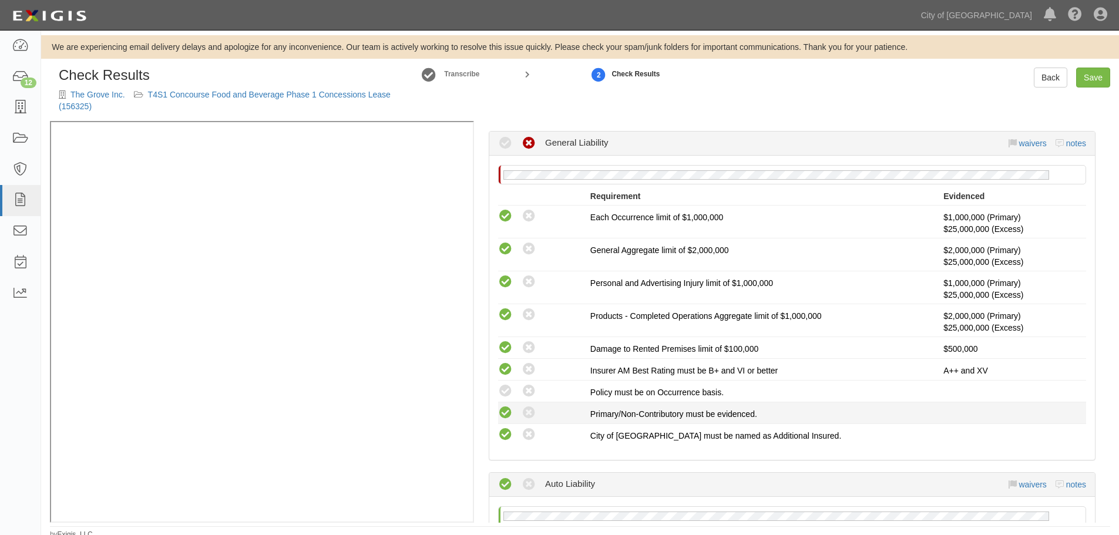
click at [501, 409] on icon at bounding box center [505, 413] width 15 height 15
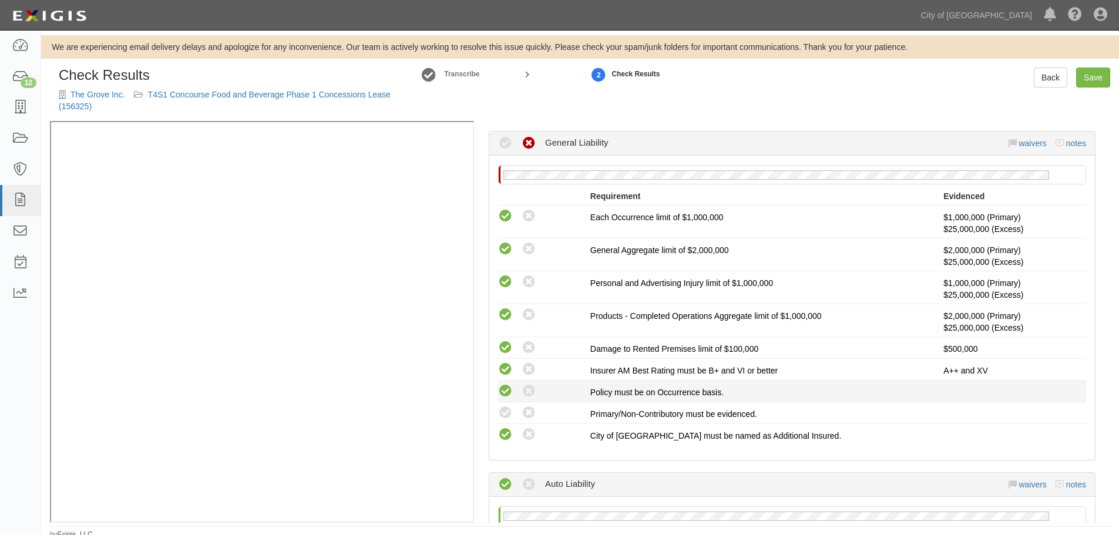
radio input "true"
click at [501, 394] on icon at bounding box center [505, 391] width 15 height 15
radio input "true"
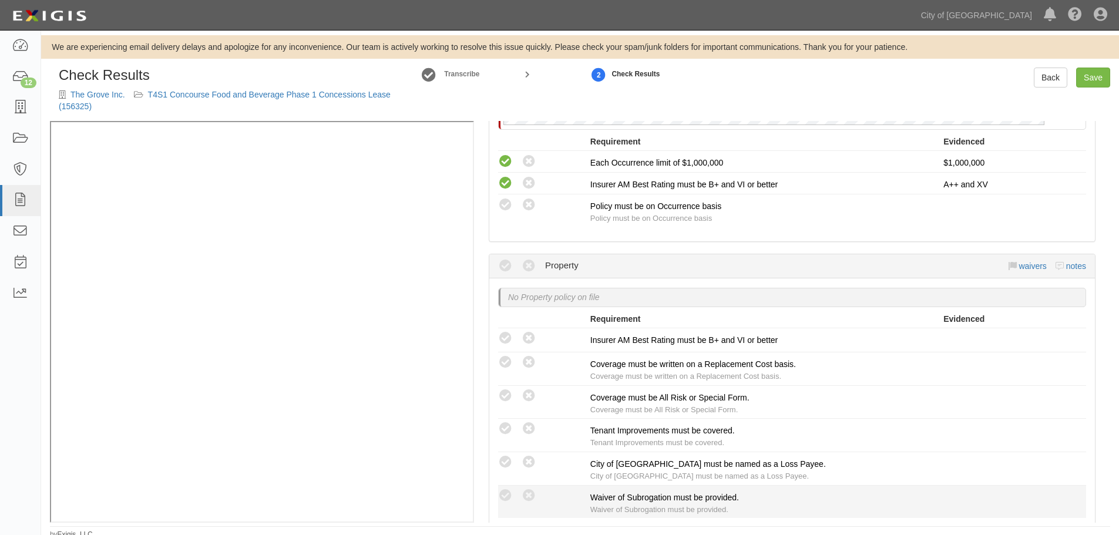
scroll to position [1027, 0]
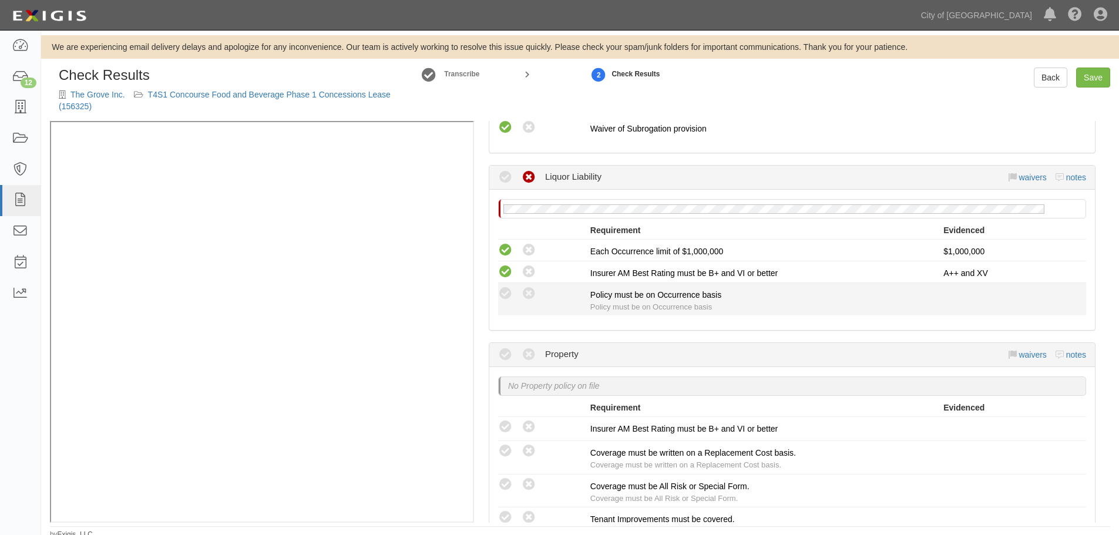
click at [509, 302] on div "Compliant Waived: Non-Compliant Policy must be on Occurrence basis Policy must …" at bounding box center [792, 299] width 606 height 27
click at [509, 297] on icon at bounding box center [505, 294] width 15 height 15
radio input "true"
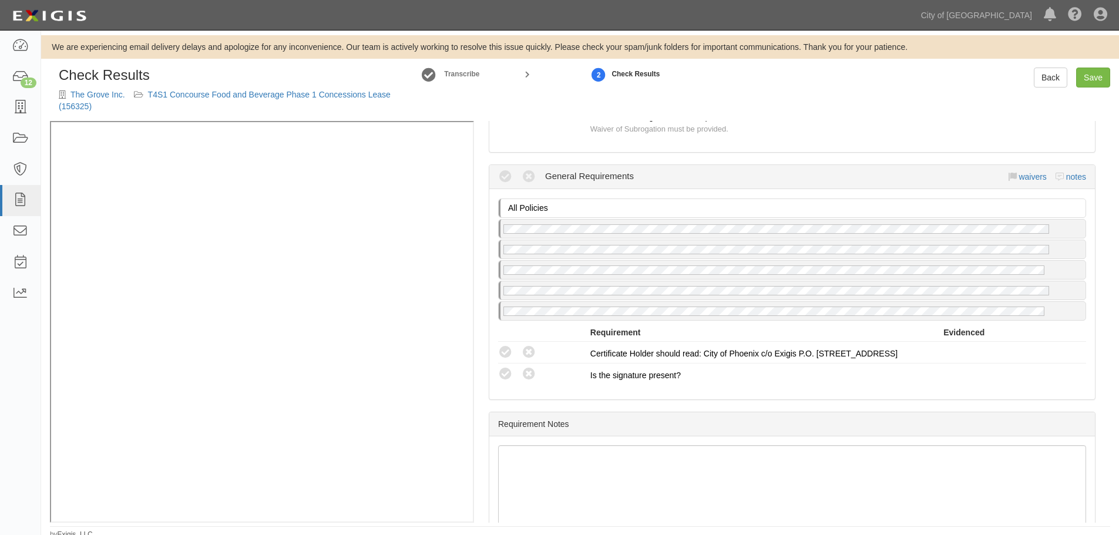
scroll to position [1517, 0]
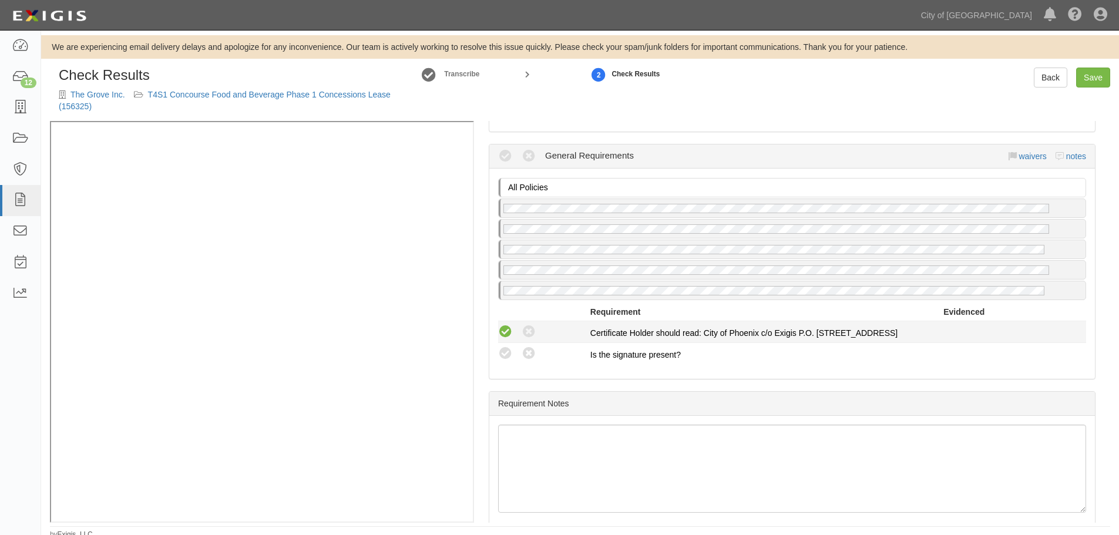
drag, startPoint x: 505, startPoint y: 355, endPoint x: 499, endPoint y: 335, distance: 20.3
click at [502, 351] on icon at bounding box center [505, 354] width 15 height 15
radio input "true"
click at [498, 335] on icon at bounding box center [505, 332] width 15 height 15
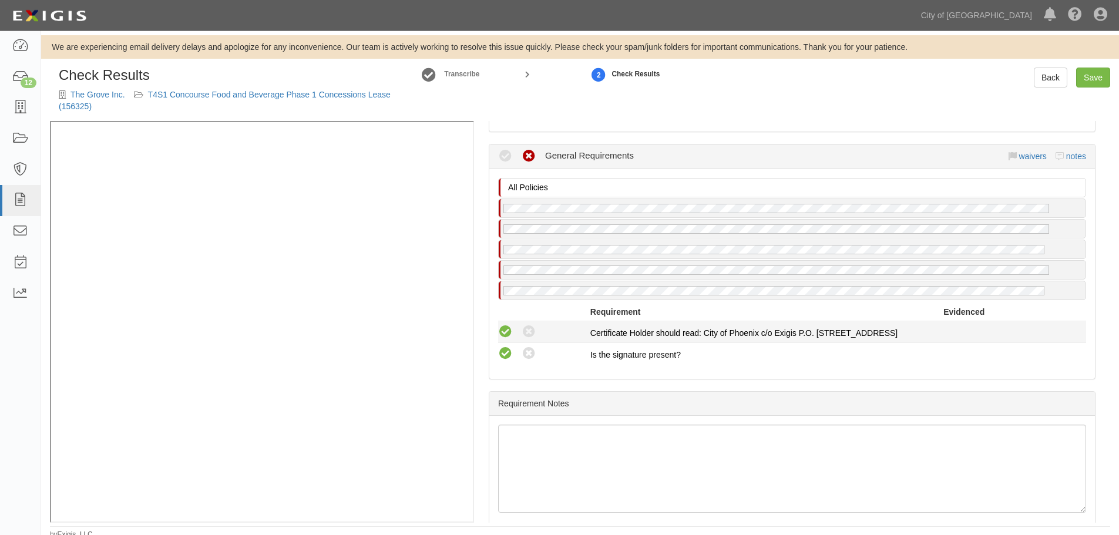
radio input "true"
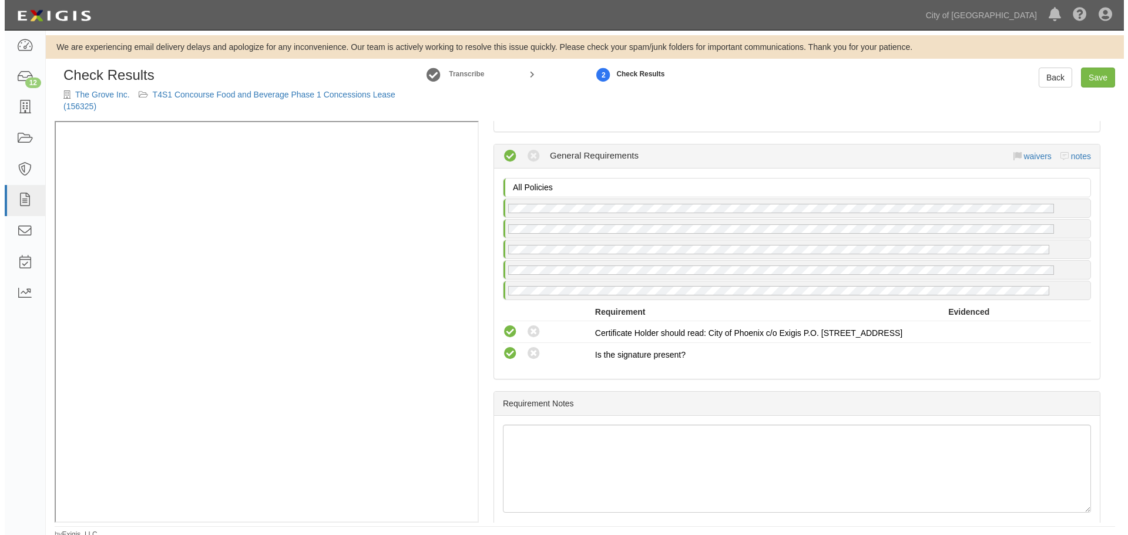
scroll to position [1223, 0]
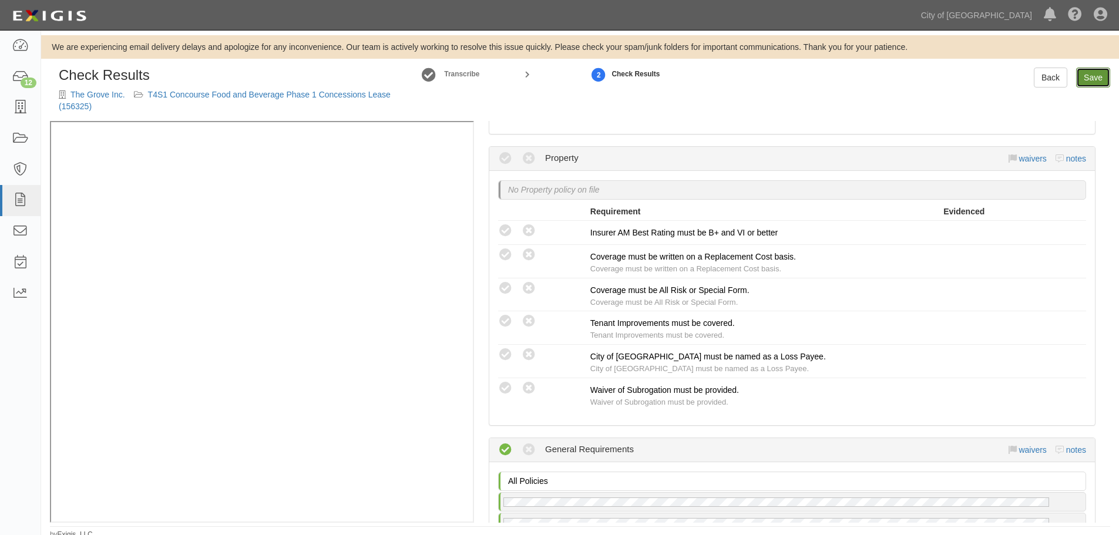
click at [1085, 73] on link "Save" at bounding box center [1093, 78] width 34 height 20
radio input "true"
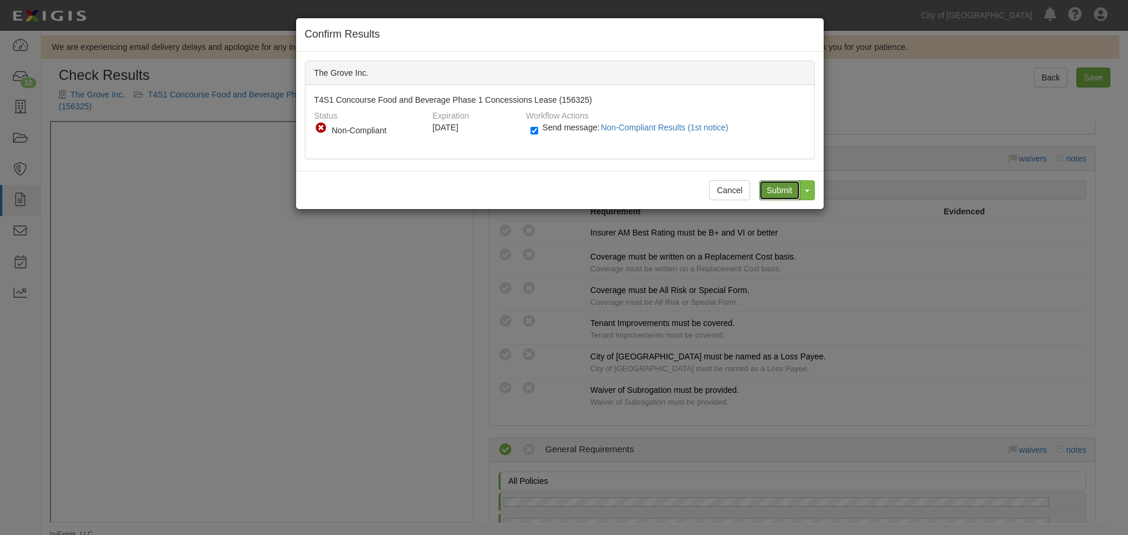
click at [777, 189] on input "Submit" at bounding box center [779, 190] width 41 height 20
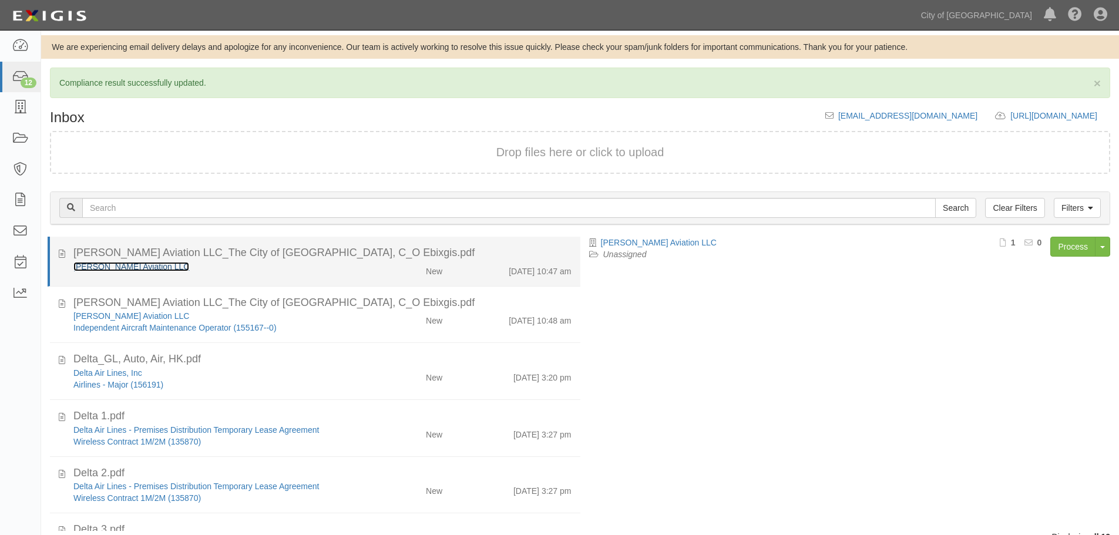
click at [111, 266] on link "[PERSON_NAME] Aviation LLC" at bounding box center [131, 266] width 116 height 9
click at [422, 242] on li "[PERSON_NAME] Aviation LLC_The City of [GEOGRAPHIC_DATA], C_O Ebixgis.pdf [PERS…" at bounding box center [314, 262] width 533 height 50
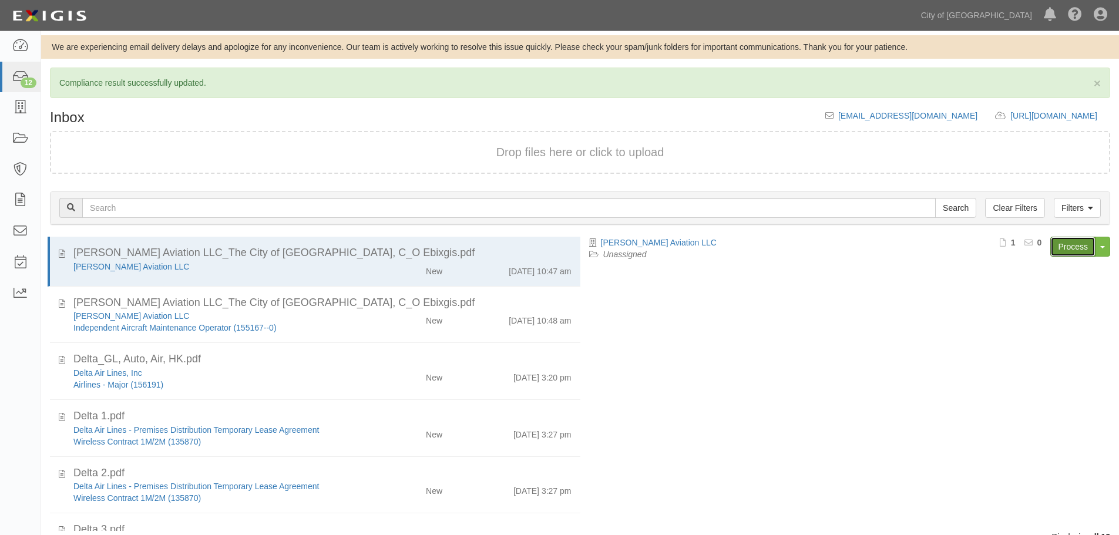
click at [1063, 256] on link "Process" at bounding box center [1072, 247] width 45 height 20
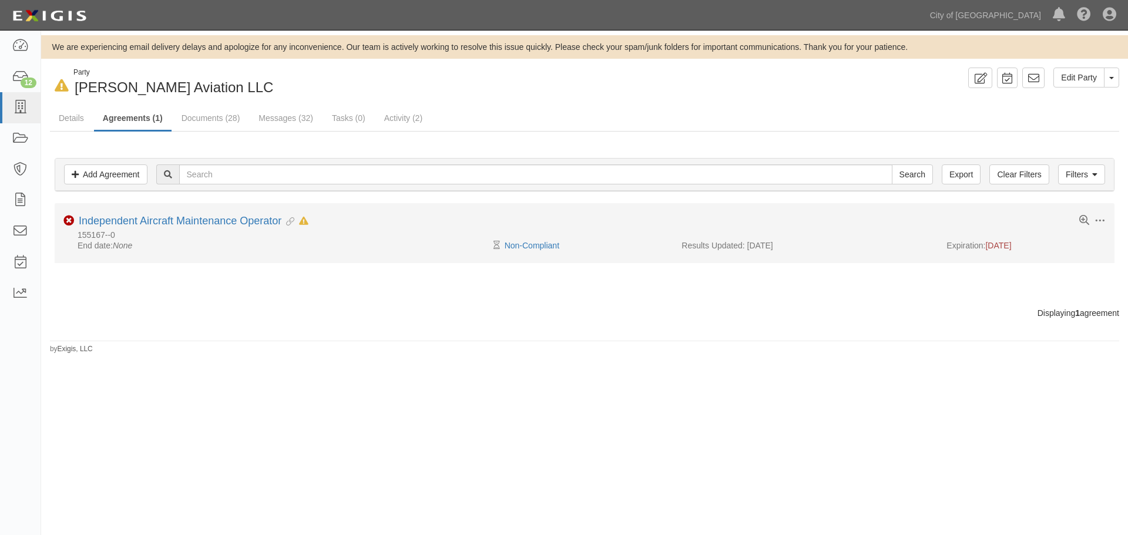
click at [131, 214] on li "Toggle Agreement Dropdown Edit Log activity Add task Send message Archive Non-C…" at bounding box center [585, 233] width 1060 height 60
click at [133, 220] on link "Independent Aircraft Maintenance Operator" at bounding box center [180, 221] width 203 height 12
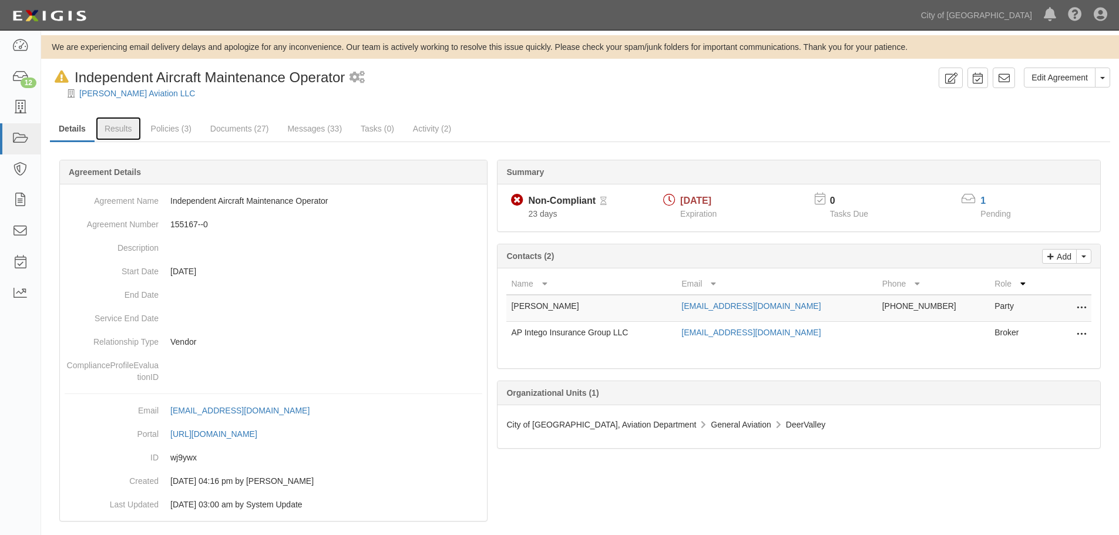
click at [124, 137] on link "Results" at bounding box center [118, 128] width 45 height 23
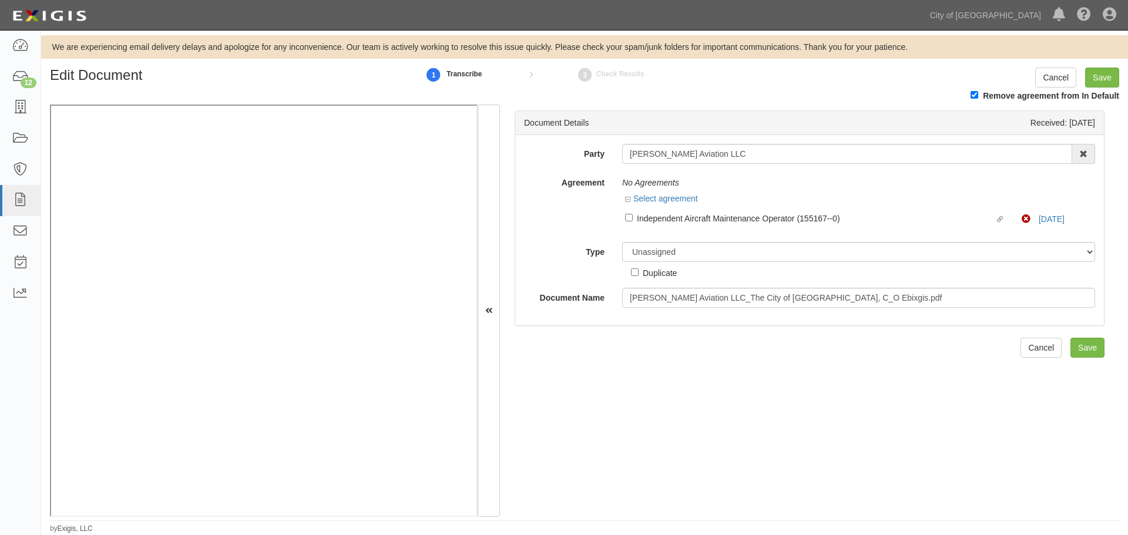
drag, startPoint x: 632, startPoint y: 218, endPoint x: 632, endPoint y: 224, distance: 6.5
click at [632, 224] on label "Linked agreement Independent Aircraft Maintenance Operator (155167--0) Linked a…" at bounding box center [823, 219] width 397 height 16
click at [632, 221] on input "Linked agreement Independent Aircraft Maintenance Operator (155167--0) Linked a…" at bounding box center [629, 218] width 8 height 8
checkbox input "true"
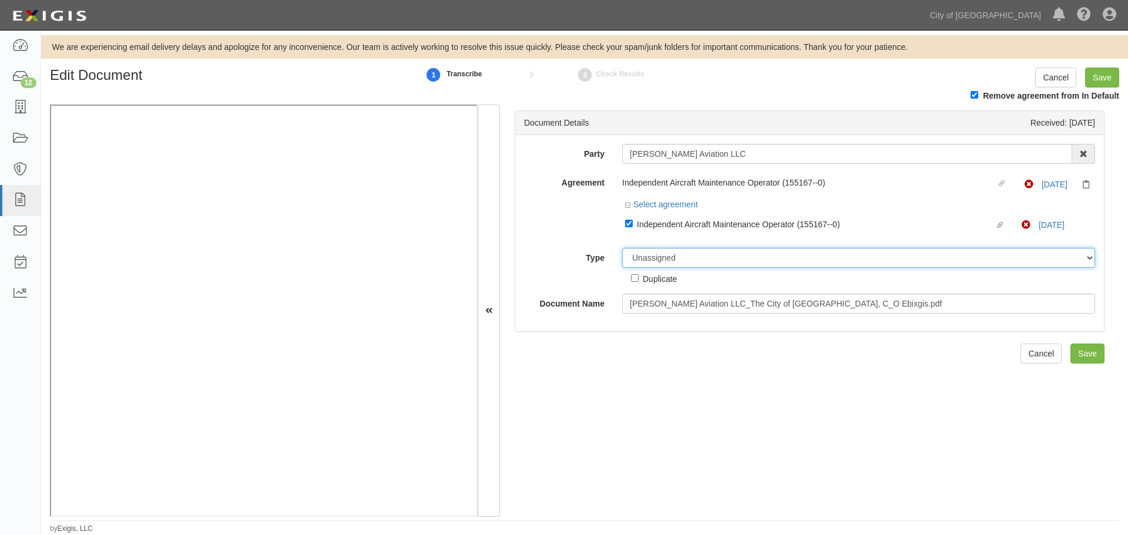
click at [677, 259] on select "Unassigned Binder Cancellation Notice Certificate Contract Endorsement Insuranc…" at bounding box center [858, 258] width 473 height 20
select select "CertificateDetail"
click at [622, 248] on select "Unassigned Binder Cancellation Notice Certificate Contract Endorsement Insuranc…" at bounding box center [858, 258] width 473 height 20
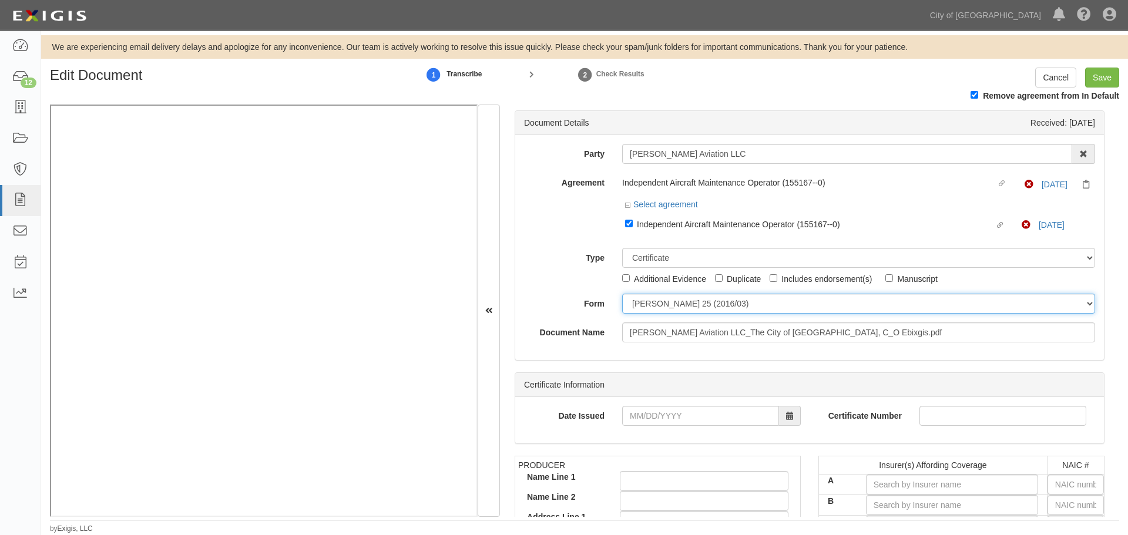
click at [662, 308] on select "ACORD 25 (2016/03) ACORD 101 ACORD 855 NY (2014/05) General" at bounding box center [858, 304] width 473 height 20
select select "GeneralFormDetail"
click at [622, 294] on select "ACORD 25 (2016/03) ACORD 101 ACORD 855 NY (2014/05) General" at bounding box center [858, 304] width 473 height 20
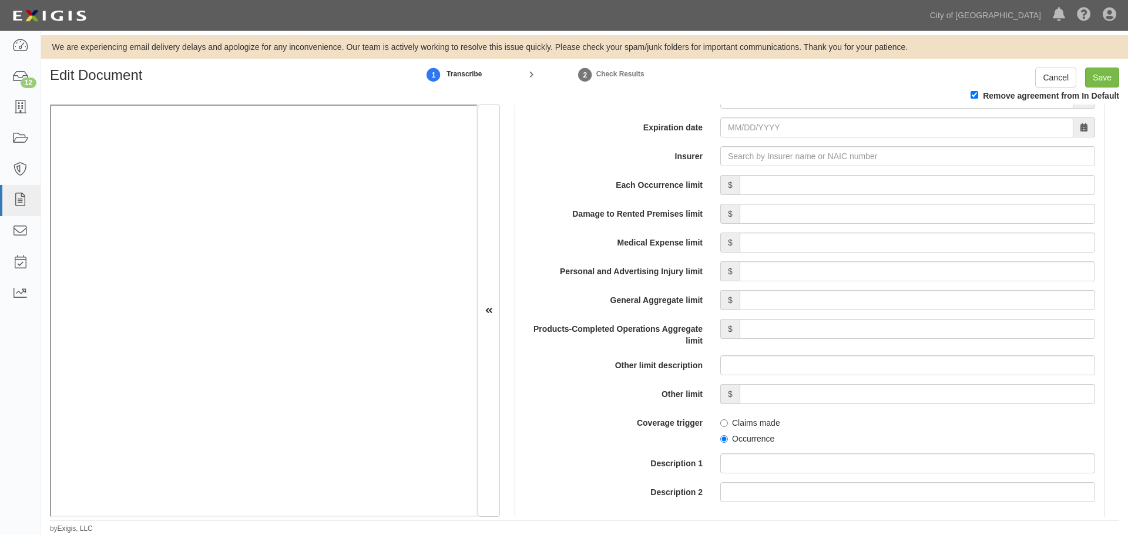
scroll to position [881, 0]
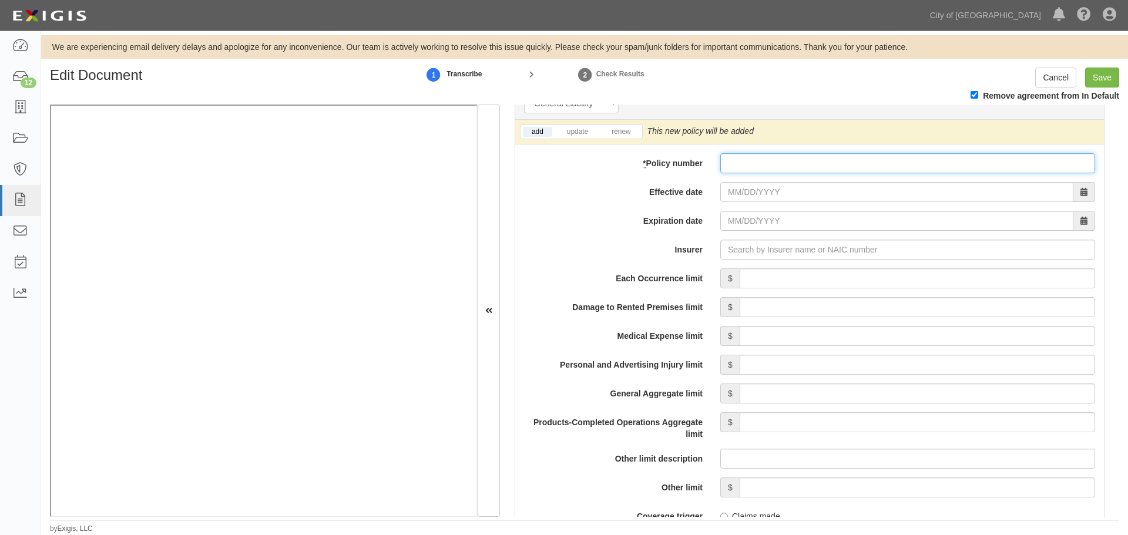
drag, startPoint x: 761, startPoint y: 165, endPoint x: 766, endPoint y: 180, distance: 15.6
click at [761, 166] on input "* Policy number" at bounding box center [907, 163] width 375 height 20
paste input "AAP N11195544 001"
type input "AAP N11195544 001"
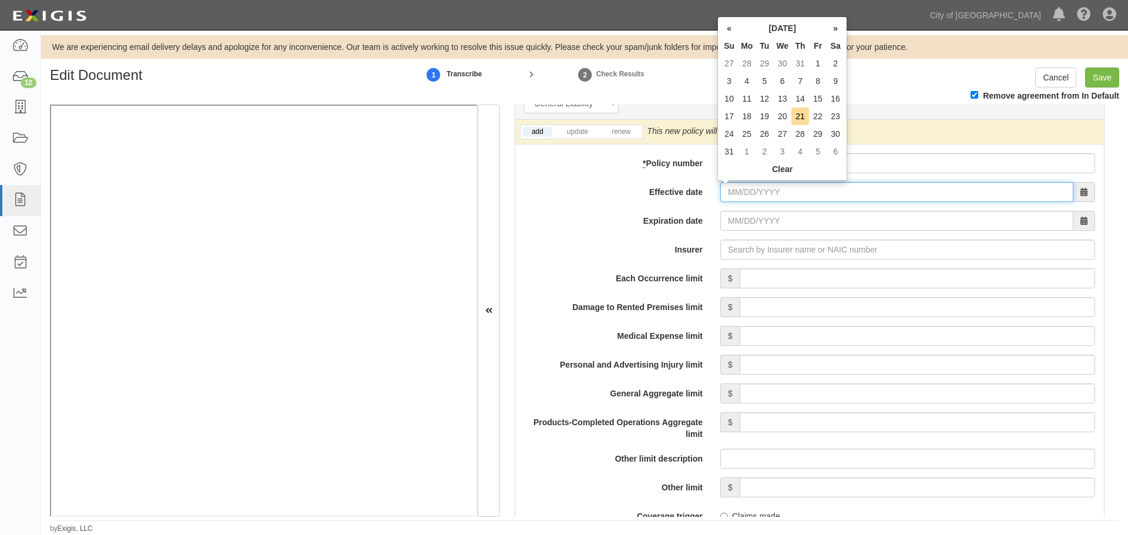
drag, startPoint x: 757, startPoint y: 200, endPoint x: 761, endPoint y: 194, distance: 7.7
click at [763, 194] on input "Effective date" at bounding box center [896, 192] width 353 height 20
type input "[DATE]"
type input "07/29/2026"
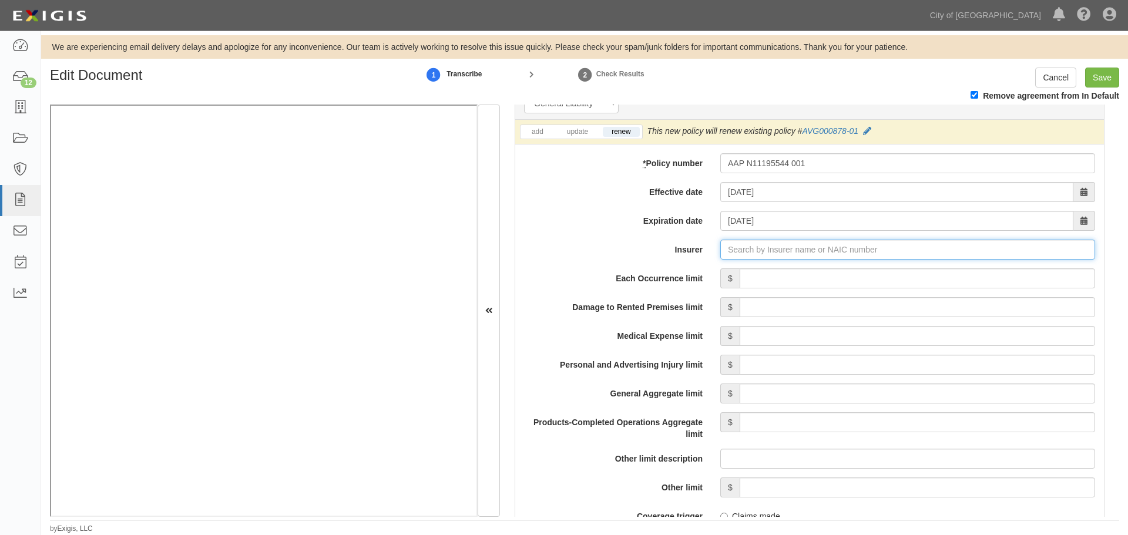
type input "21st Century Advantage Insurance Company (25232) NR Rating"
type input "2"
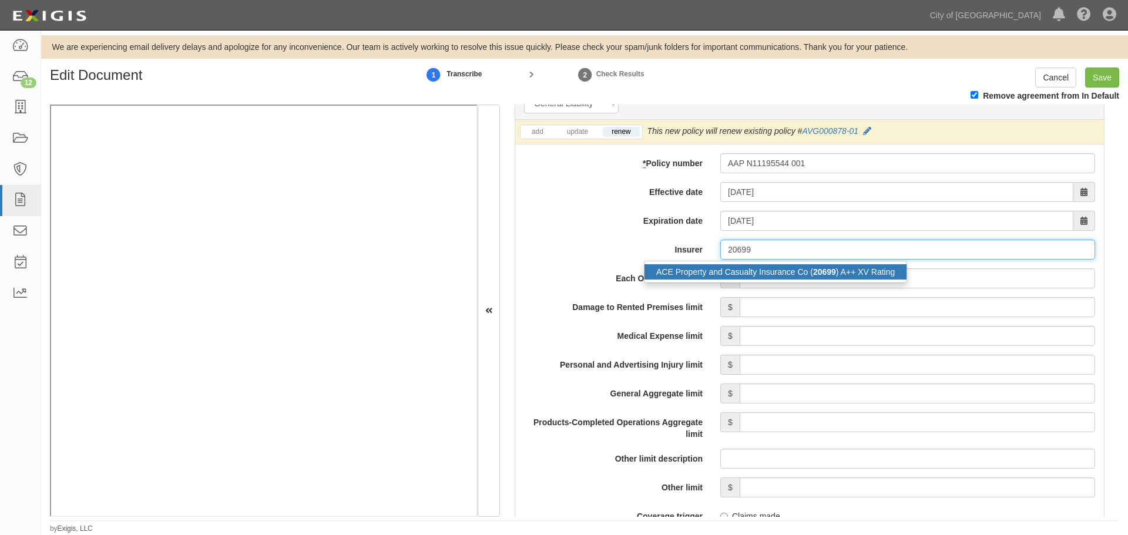
click at [760, 278] on div "ACE Property and Casualty Insurance Co ( 20699 ) A++ XV Rating" at bounding box center [775, 271] width 262 height 15
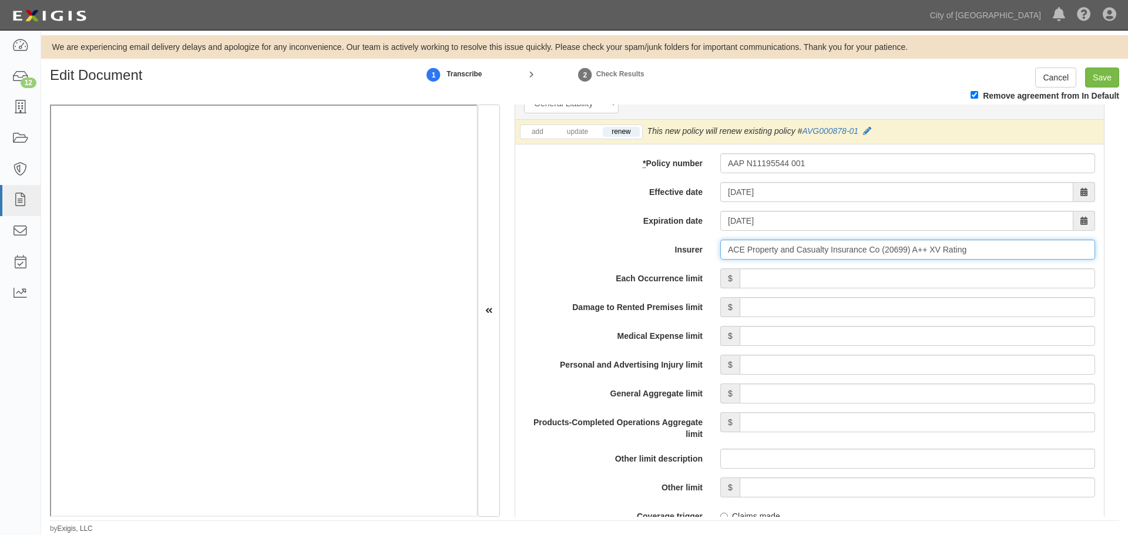
type input "ACE Property and Casualty Insurance Co (20699) A++ XV Rating"
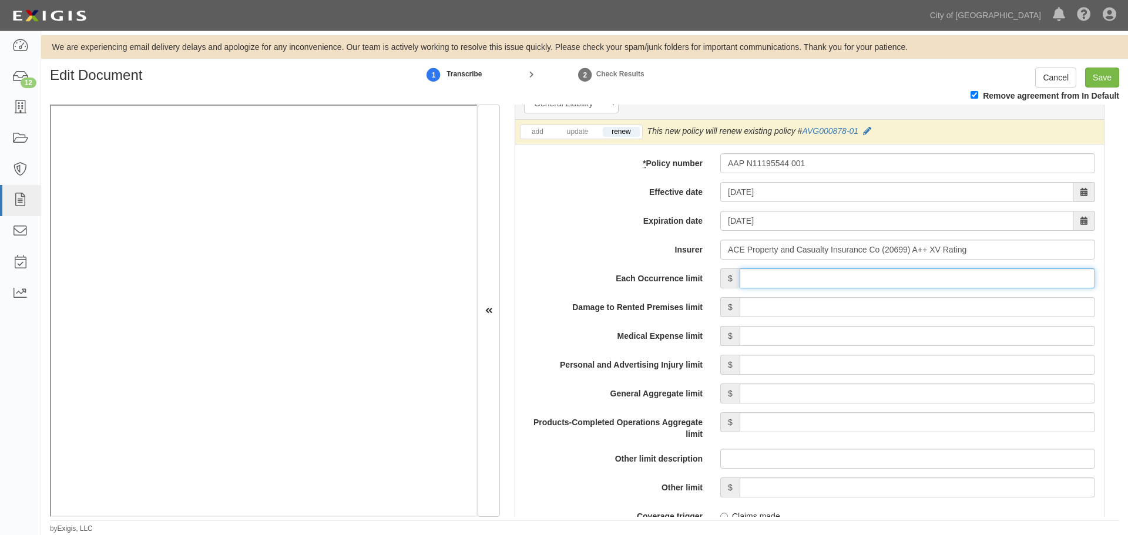
click at [760, 280] on input "Each Occurrence limit" at bounding box center [917, 278] width 355 height 20
type input "1,000,000"
click at [775, 307] on input "Damage to Rented Premises limit" at bounding box center [917, 307] width 355 height 20
type input "50,000"
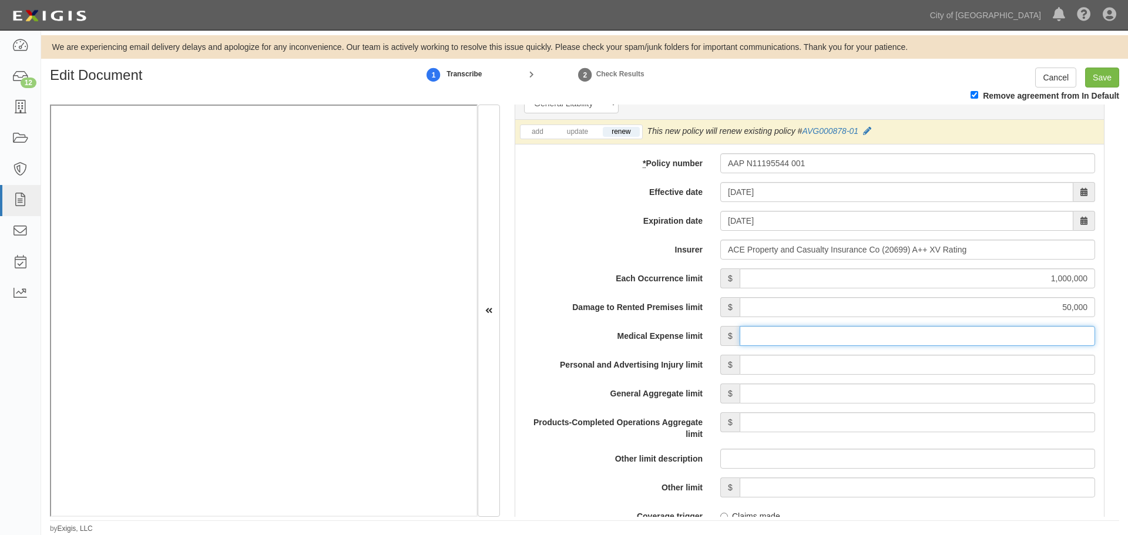
click at [768, 328] on input "Medical Expense limit" at bounding box center [917, 336] width 355 height 20
type input "5,000"
drag, startPoint x: 753, startPoint y: 370, endPoint x: 760, endPoint y: 369, distance: 6.5
click at [755, 368] on input "Personal and Advertising Injury limit" at bounding box center [917, 365] width 355 height 20
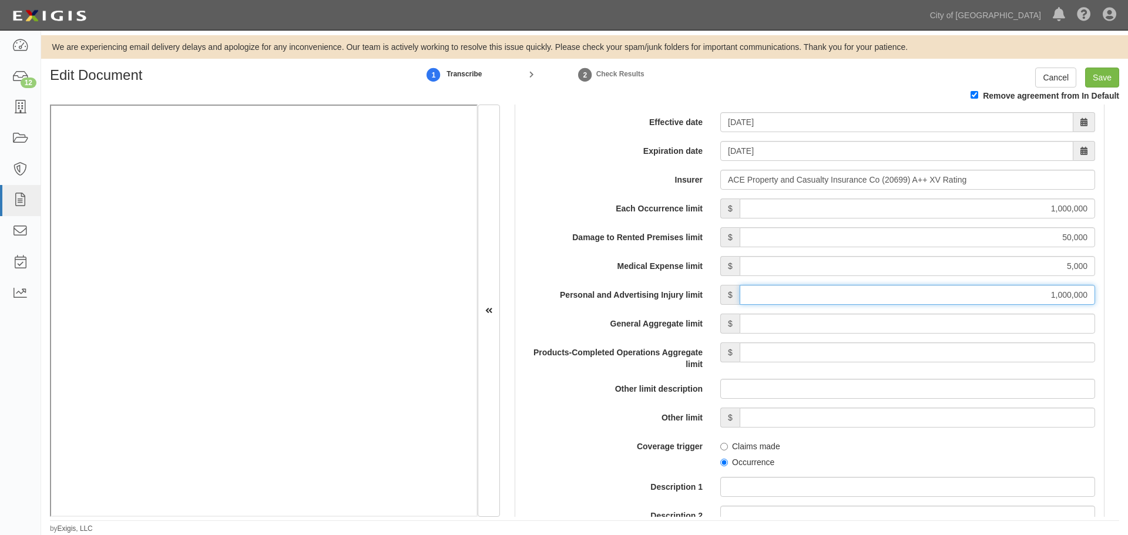
scroll to position [979, 0]
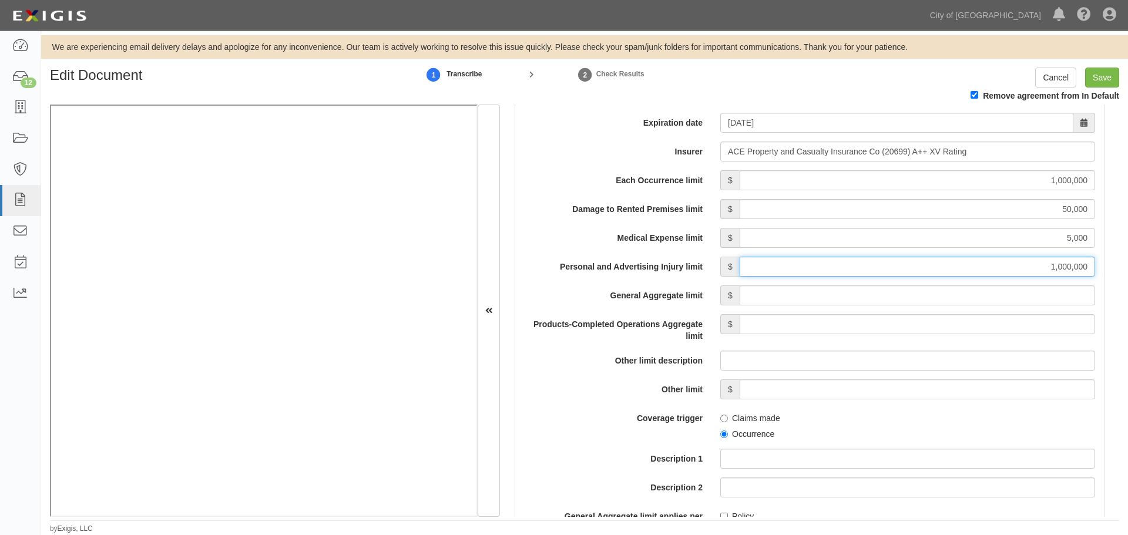
type input "1,000,000"
click at [884, 293] on input "General Aggregate limit" at bounding box center [917, 296] width 355 height 20
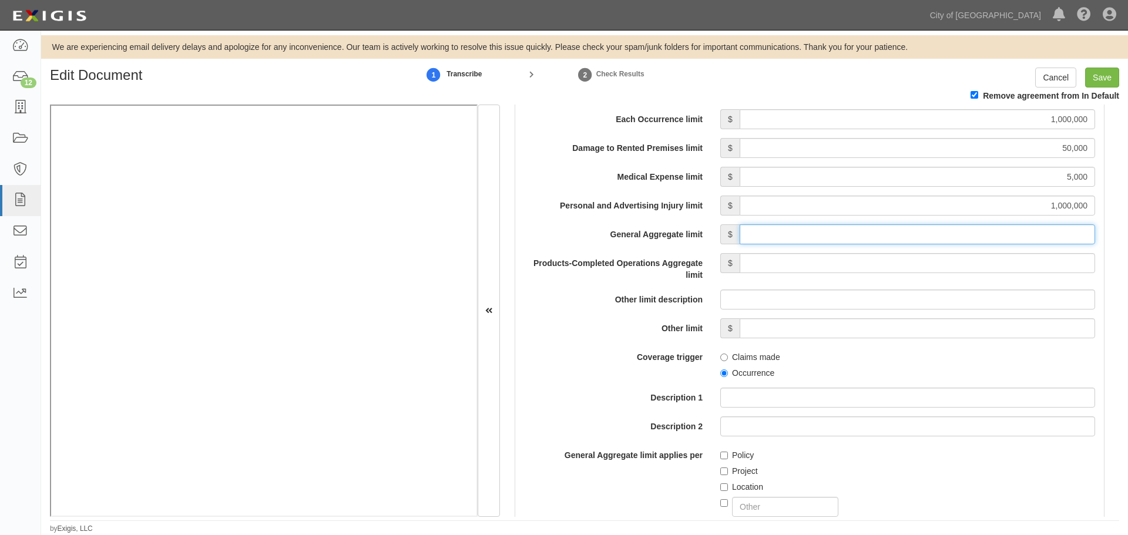
scroll to position [1077, 0]
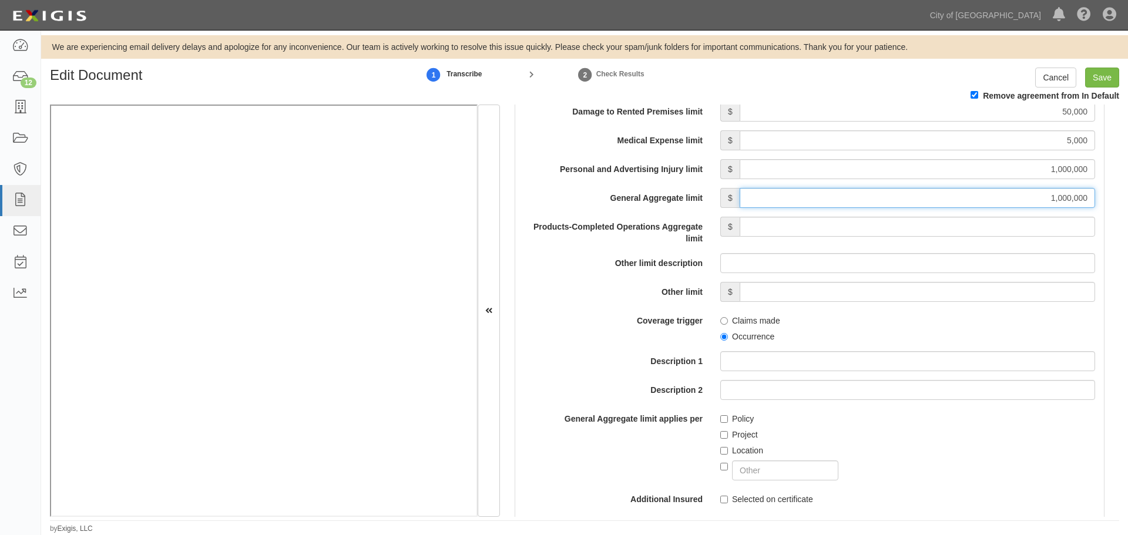
type input "1,000,000"
click at [1036, 223] on input "Products-Completed Operations Aggregate limit" at bounding box center [917, 227] width 355 height 20
type input "1,000,000"
drag, startPoint x: 1038, startPoint y: 185, endPoint x: 1127, endPoint y: 172, distance: 90.2
click at [1127, 173] on div "Edit Document 1 Transcribe 2 Check Results Cancel Save Remove agreement from In…" at bounding box center [584, 301] width 1087 height 466
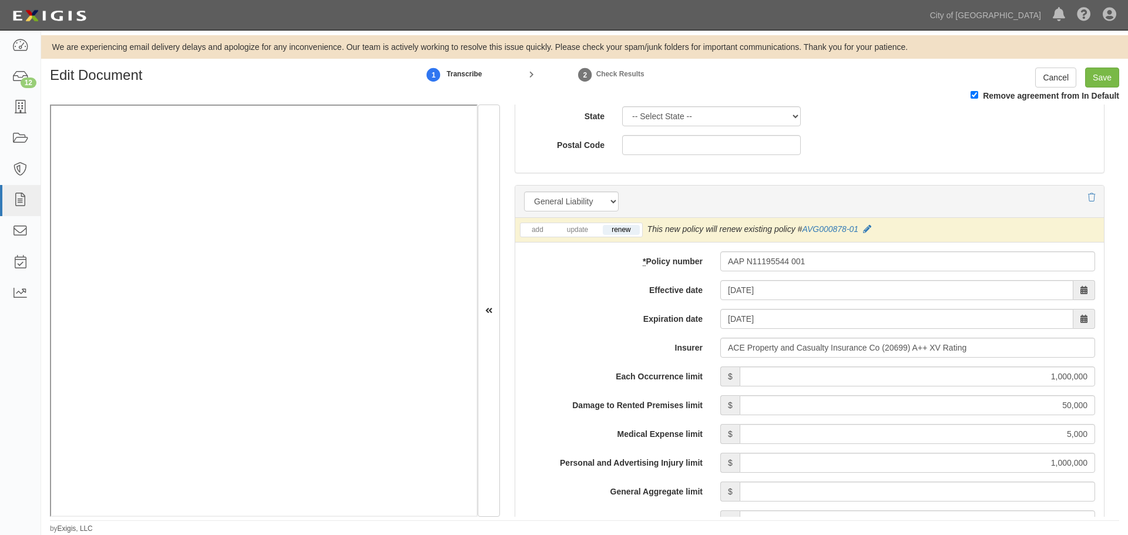
scroll to position [881, 0]
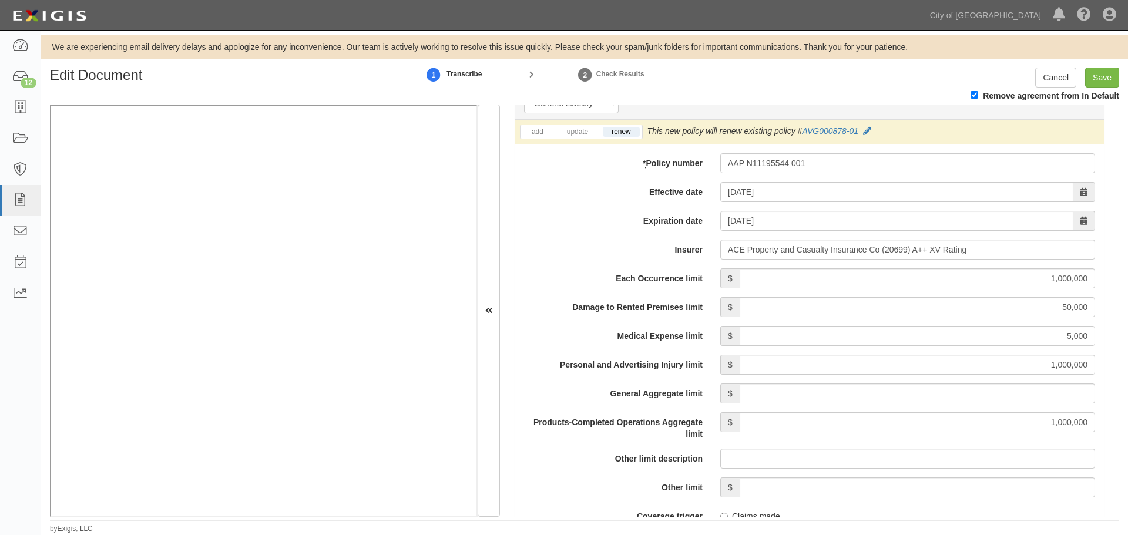
drag, startPoint x: 1070, startPoint y: 410, endPoint x: 1069, endPoint y: 404, distance: 5.9
click at [1072, 401] on input "General Aggregate limit" at bounding box center [917, 394] width 355 height 20
type input "1,000,000"
click at [1093, 74] on input "Save" at bounding box center [1102, 78] width 34 height 20
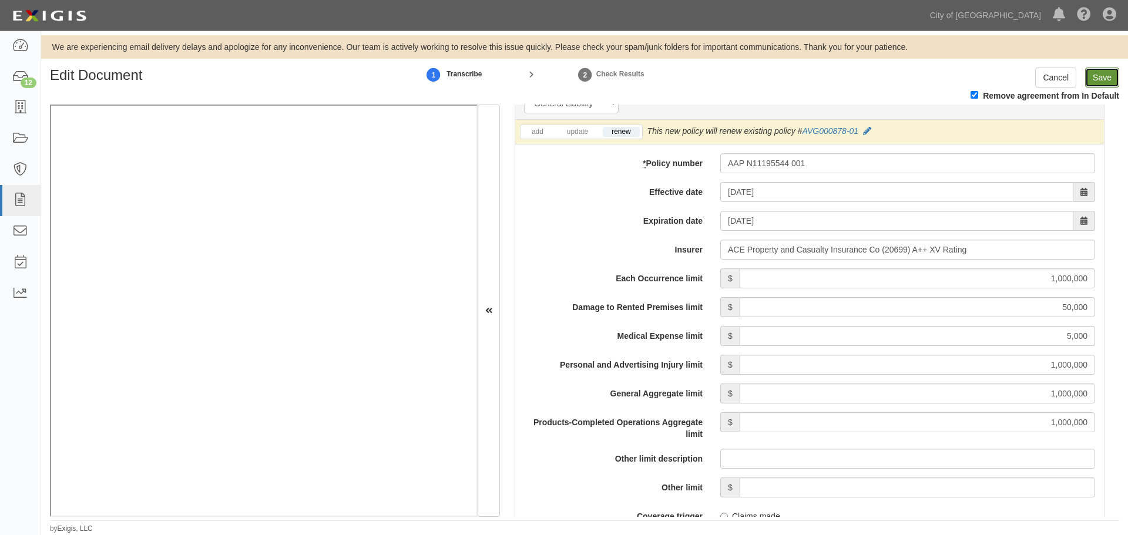
type input "1000000"
type input "50000"
type input "5000"
type input "1000000"
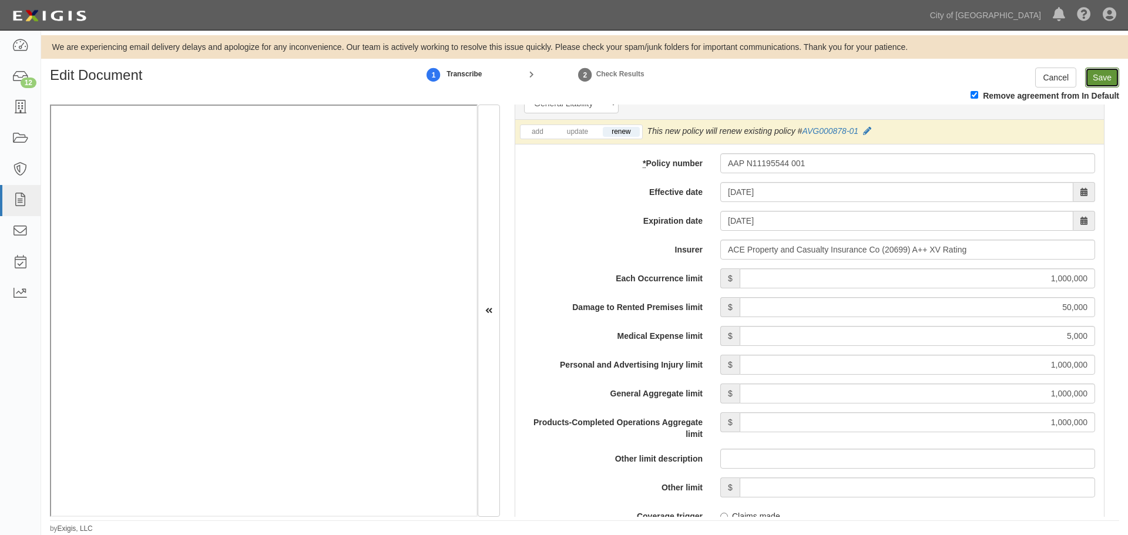
type input "1000000"
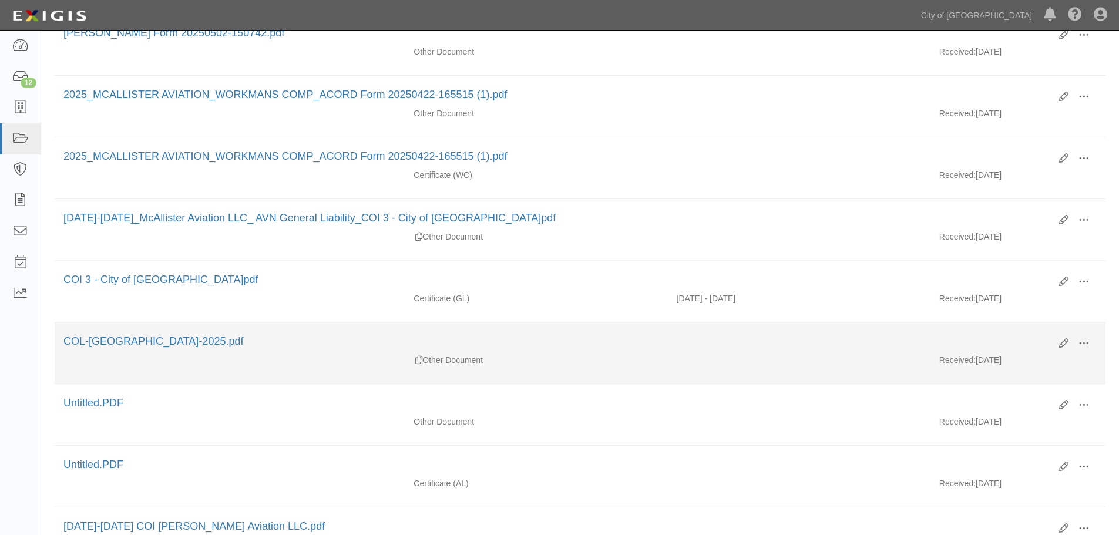
scroll to position [587, 0]
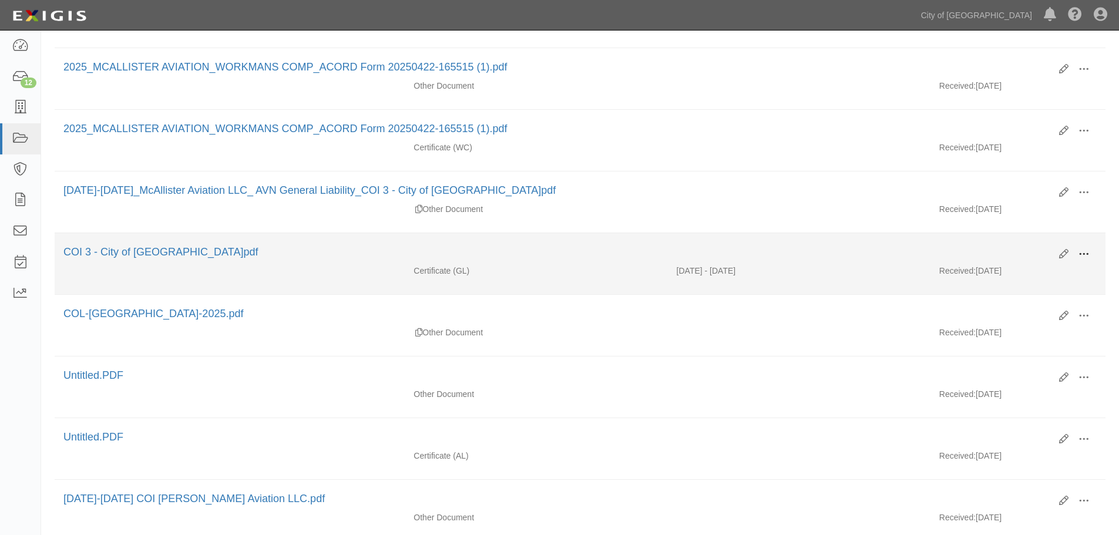
click at [1086, 258] on span at bounding box center [1084, 254] width 11 height 11
click at [1046, 270] on link "View" at bounding box center [1027, 271] width 93 height 21
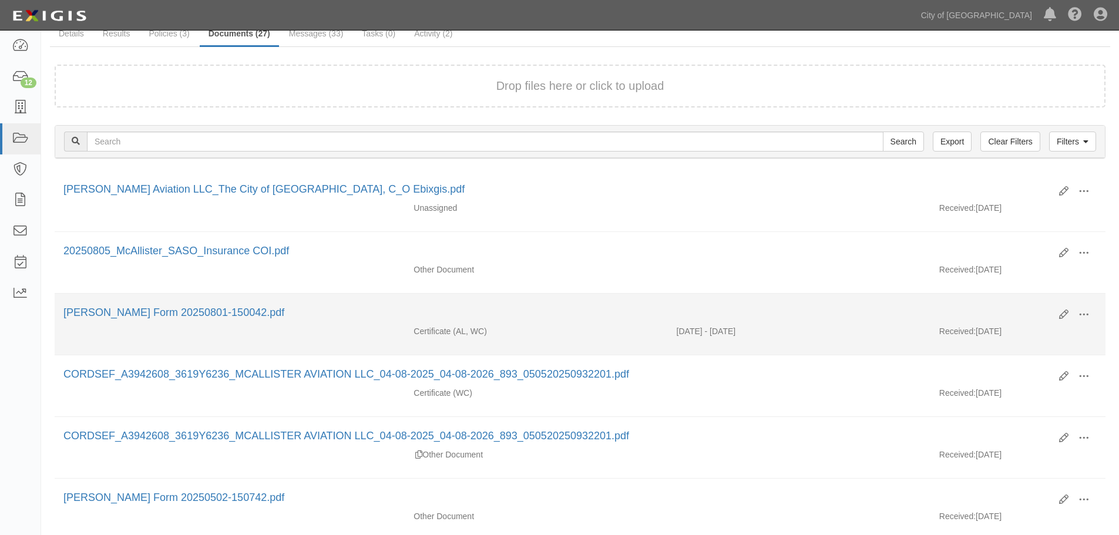
scroll to position [0, 0]
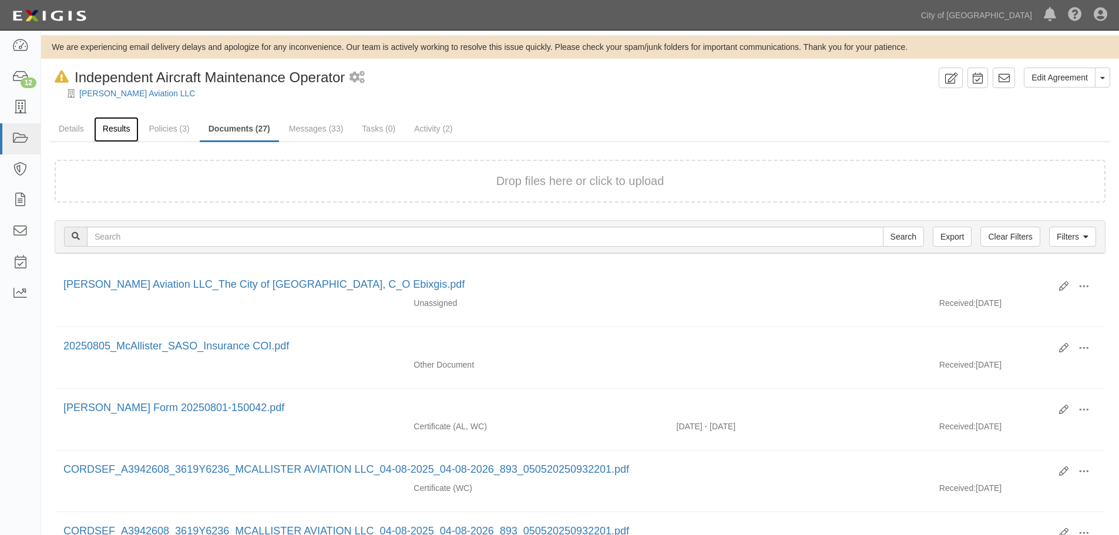
click at [125, 132] on link "Results" at bounding box center [116, 129] width 45 height 25
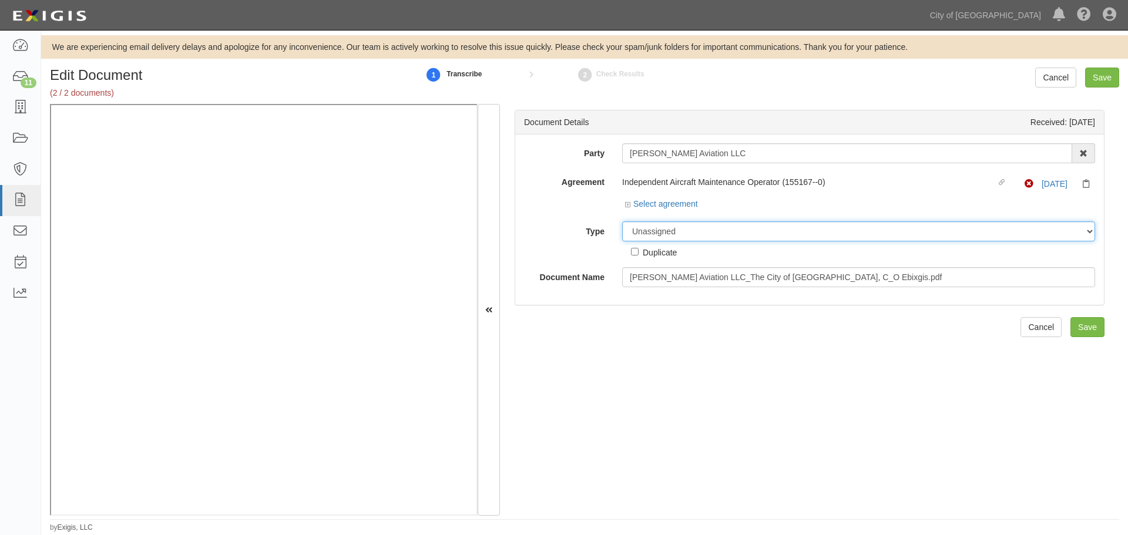
click at [687, 231] on select "Unassigned Binder Cancellation Notice Certificate Contract Endorsement Insuranc…" at bounding box center [858, 231] width 473 height 20
select select "OtherDetail"
click at [622, 221] on select "Unassigned Binder Cancellation Notice Certificate Contract Endorsement Insuranc…" at bounding box center [858, 231] width 473 height 20
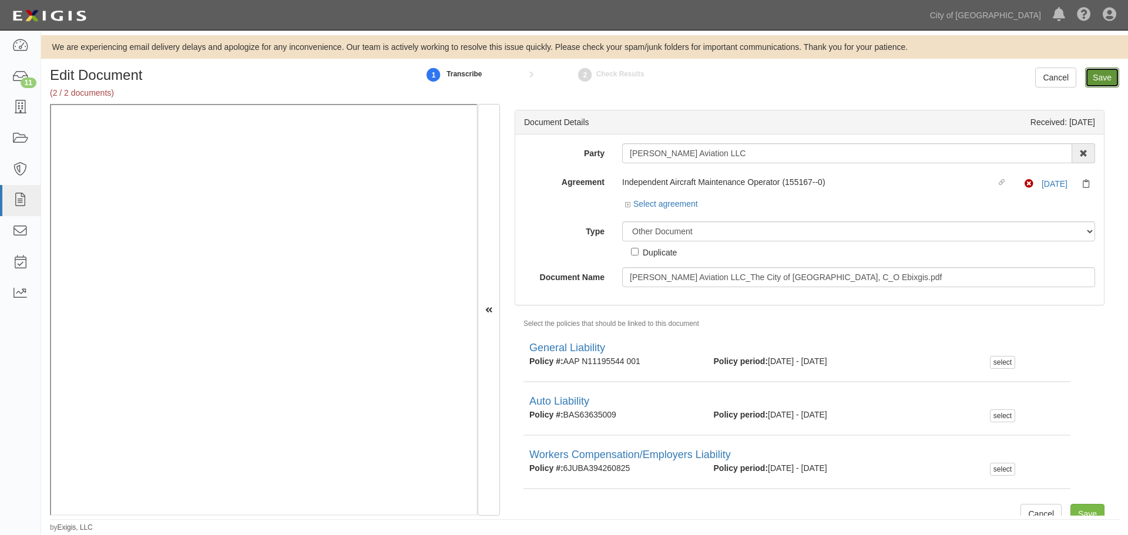
click at [1107, 77] on input "Save" at bounding box center [1102, 78] width 34 height 20
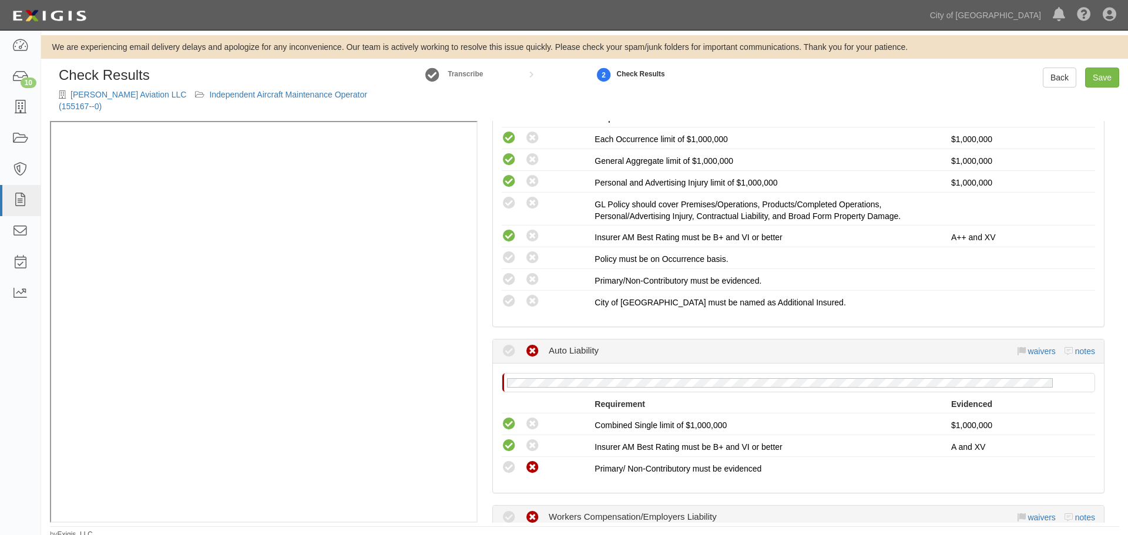
scroll to position [294, 0]
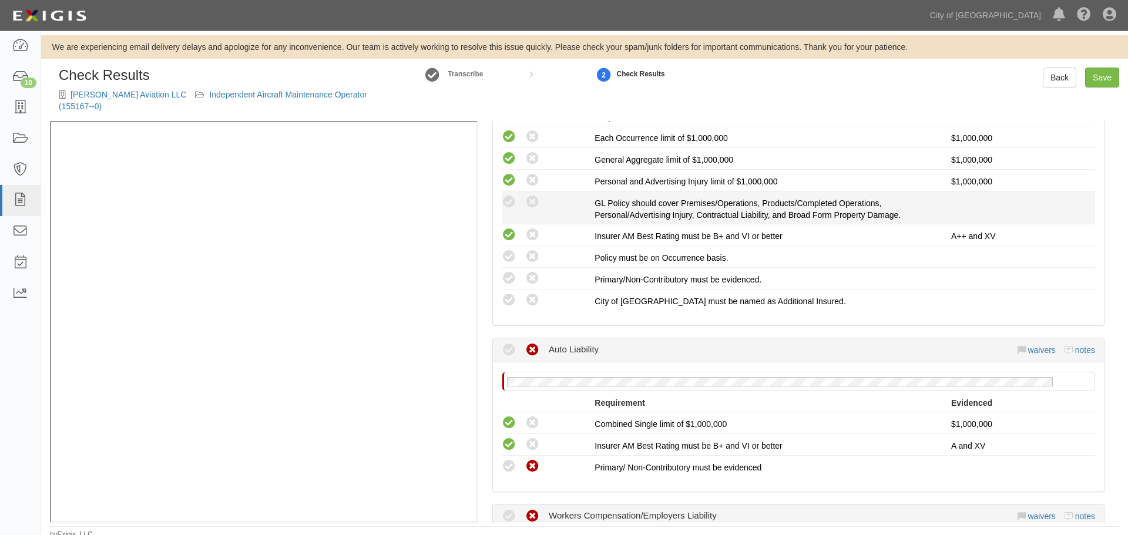
click at [508, 192] on li "Compliant Waived: Non-Compliant GL Policy should cover Premises/Operations, Pro…" at bounding box center [798, 208] width 593 height 33
click at [504, 195] on icon at bounding box center [509, 202] width 15 height 15
radio input "true"
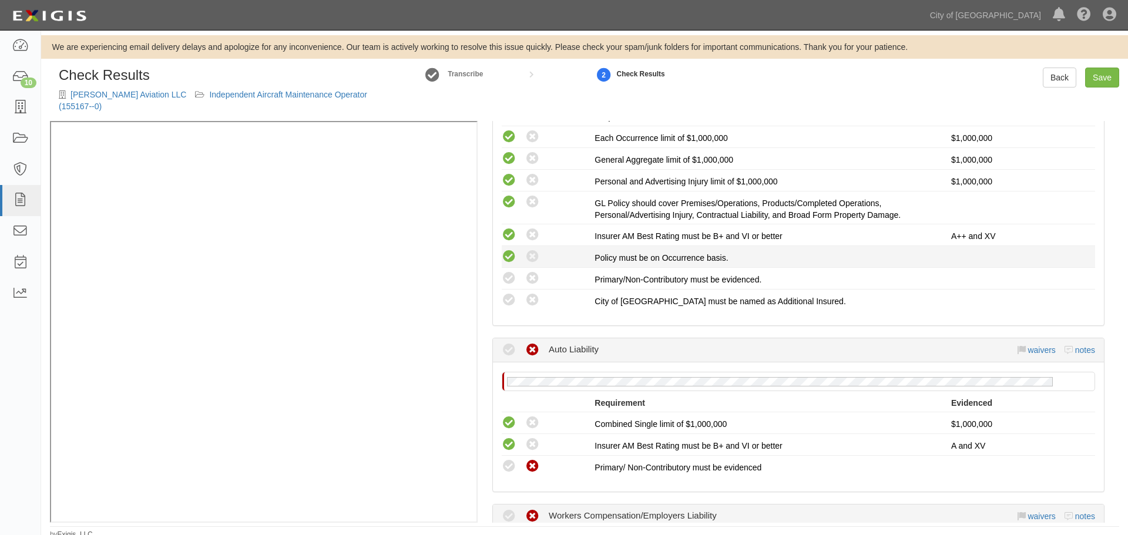
click at [509, 250] on icon at bounding box center [509, 257] width 15 height 15
radio input "true"
click at [500, 271] on div "Compliant Waived: Non-Compliant" at bounding box center [544, 278] width 102 height 15
click at [506, 271] on icon at bounding box center [509, 278] width 15 height 15
radio input "true"
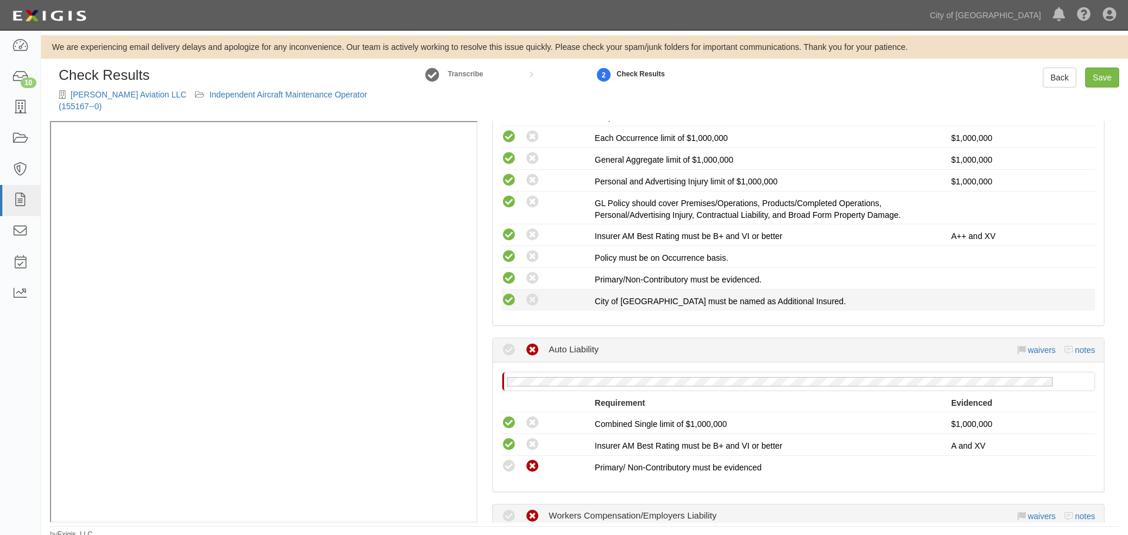
click at [512, 293] on icon at bounding box center [509, 300] width 15 height 15
radio input "true"
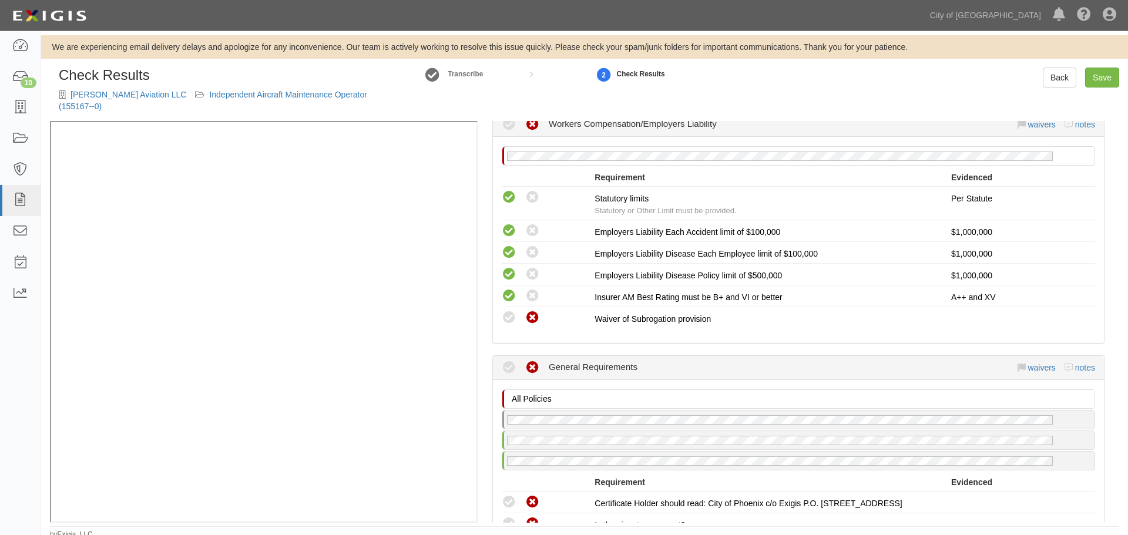
scroll to position [881, 0]
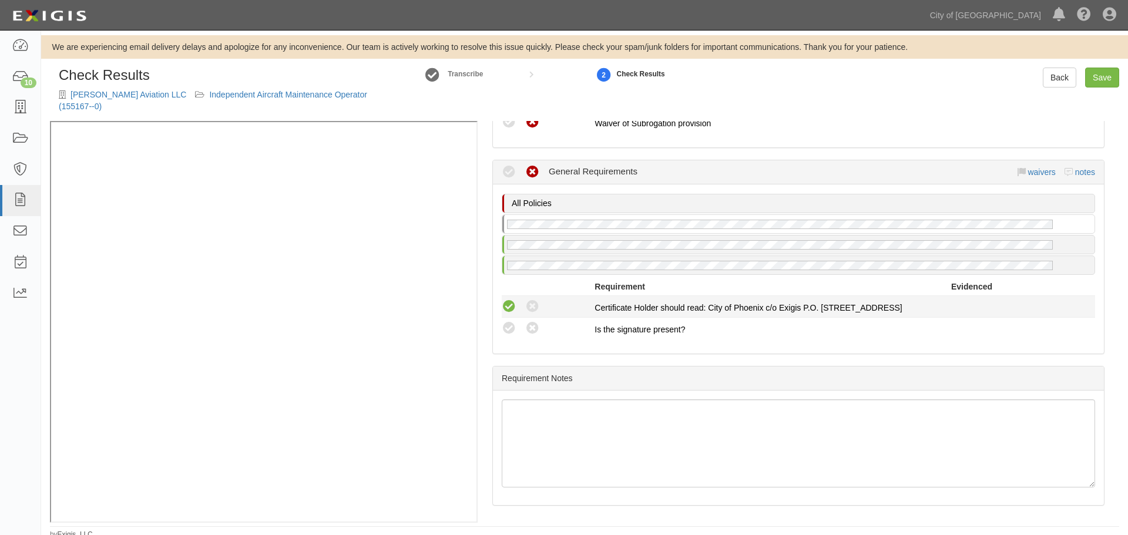
click at [510, 300] on icon at bounding box center [509, 307] width 15 height 15
radio input "true"
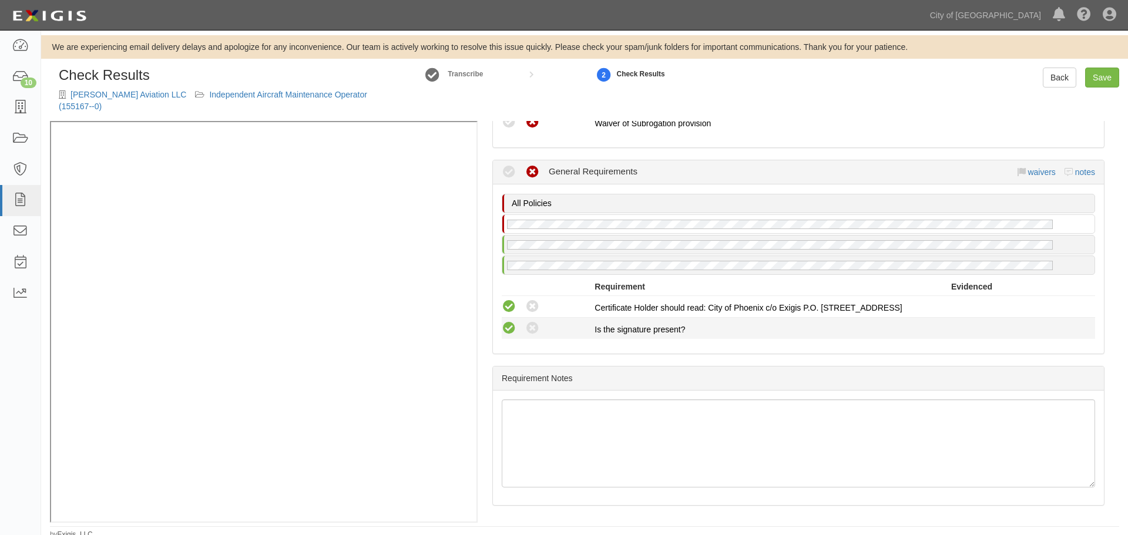
click at [505, 321] on icon at bounding box center [509, 328] width 15 height 15
radio input "true"
drag, startPoint x: 1104, startPoint y: 75, endPoint x: 1080, endPoint y: 96, distance: 32.1
click at [1104, 75] on link "Save" at bounding box center [1102, 78] width 34 height 20
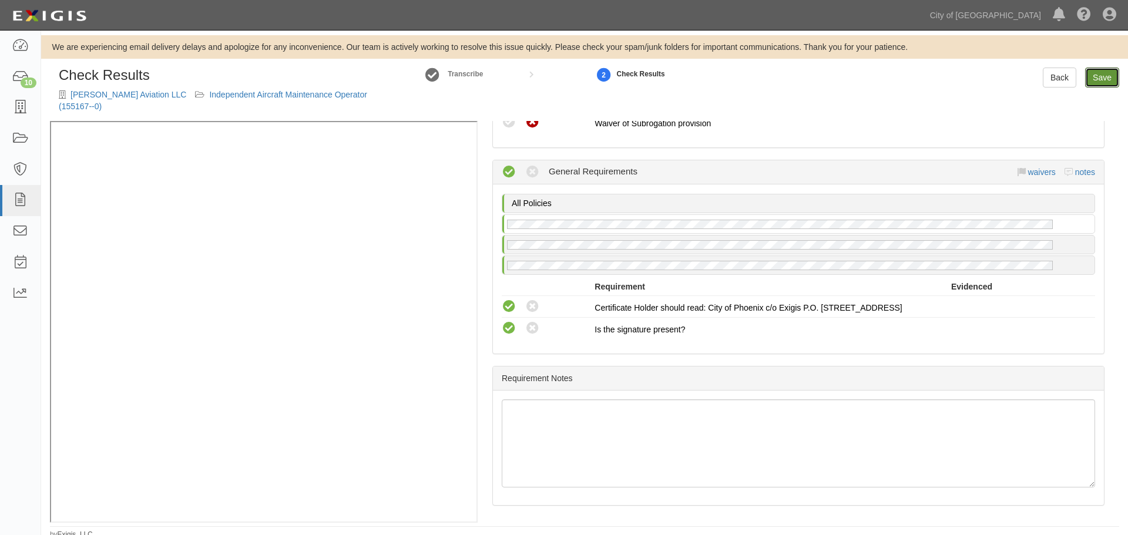
radio input "true"
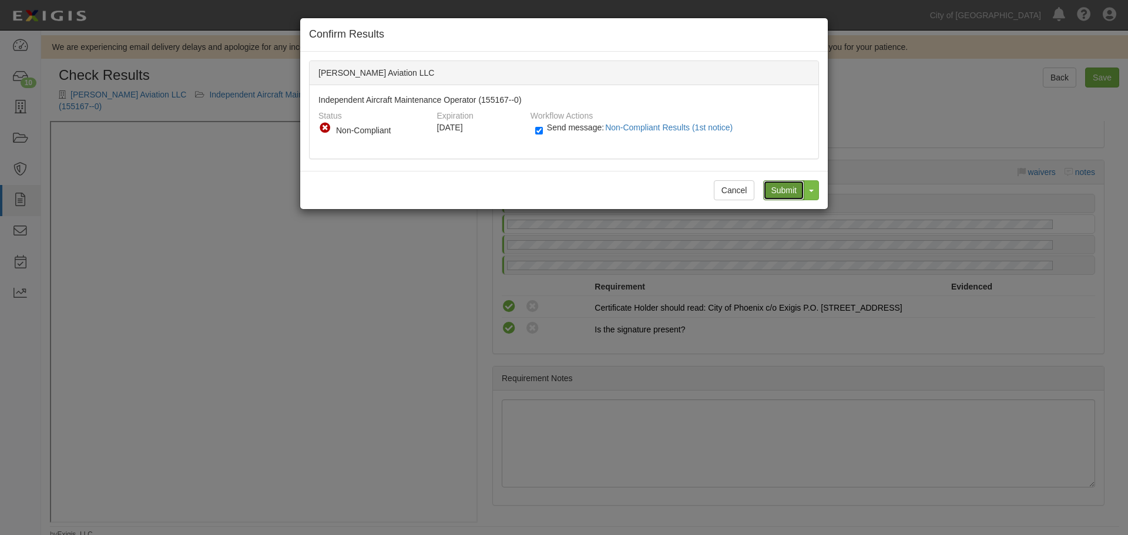
click at [783, 187] on input "Submit" at bounding box center [783, 190] width 41 height 20
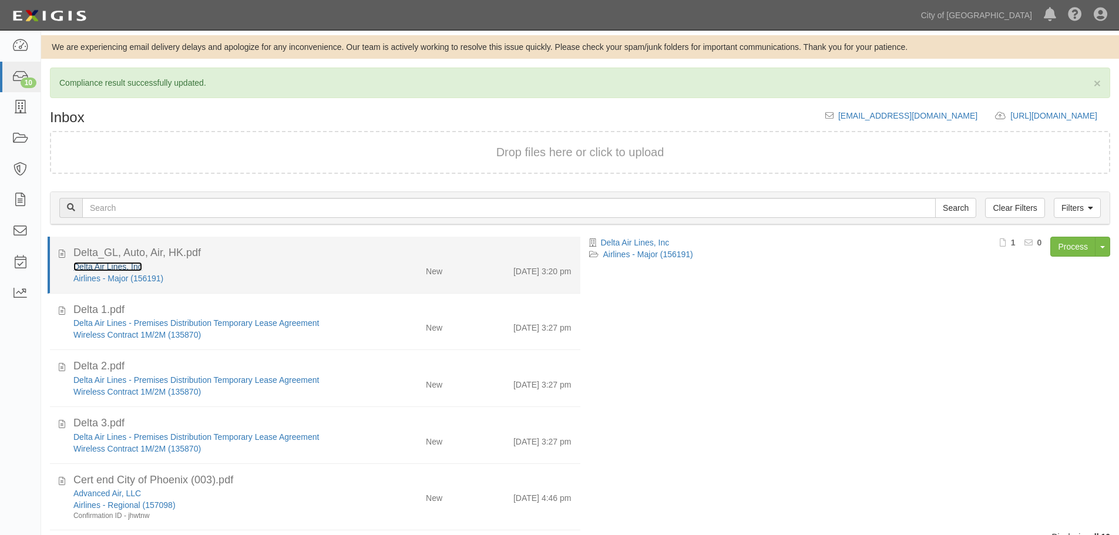
click at [109, 268] on link "Delta Air Lines, Inc" at bounding box center [107, 266] width 69 height 9
drag, startPoint x: 312, startPoint y: 268, endPoint x: 293, endPoint y: 262, distance: 20.4
click at [312, 268] on div "Delta Air Lines, Inc" at bounding box center [214, 267] width 283 height 12
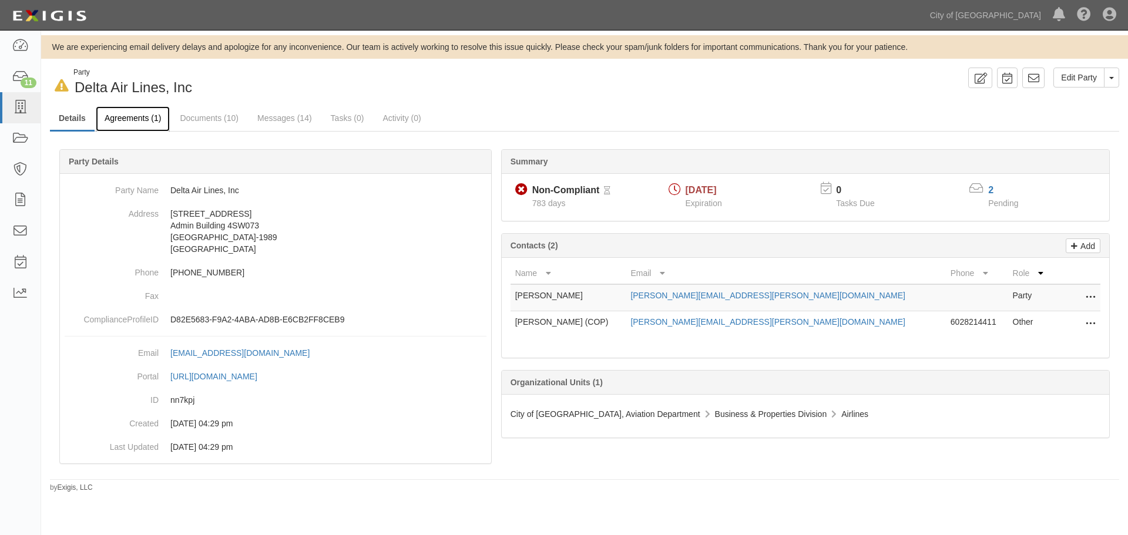
click at [121, 120] on link "Agreements (1)" at bounding box center [133, 118] width 74 height 25
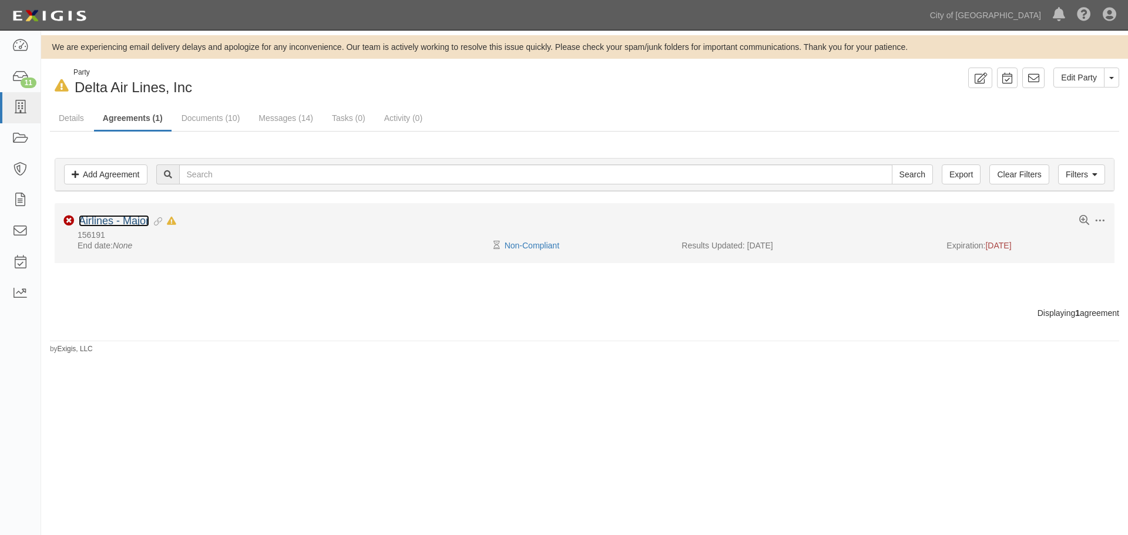
click at [132, 224] on link "Airlines - Major" at bounding box center [114, 221] width 70 height 12
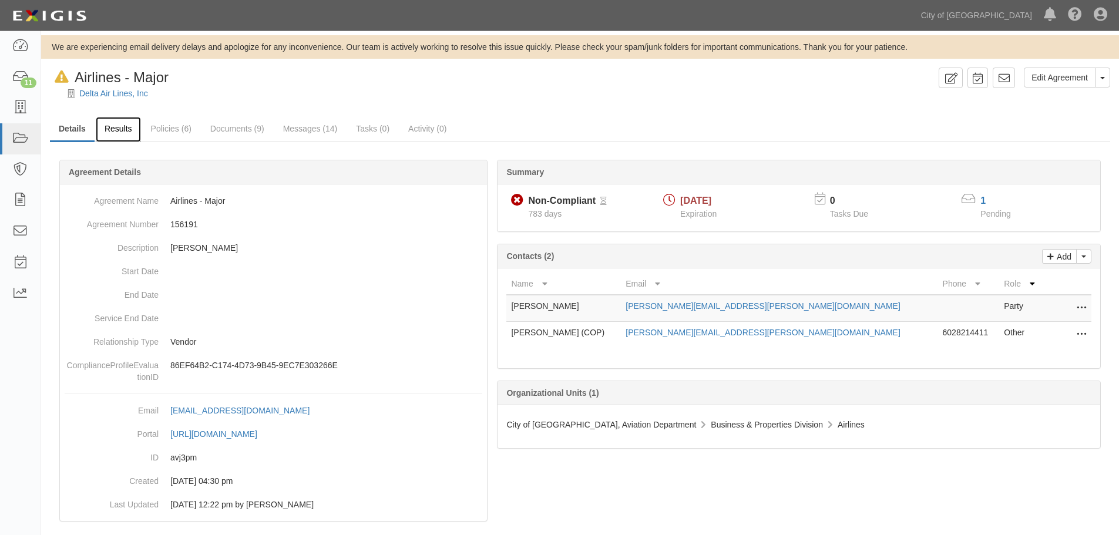
click at [125, 132] on link "Results" at bounding box center [118, 129] width 45 height 25
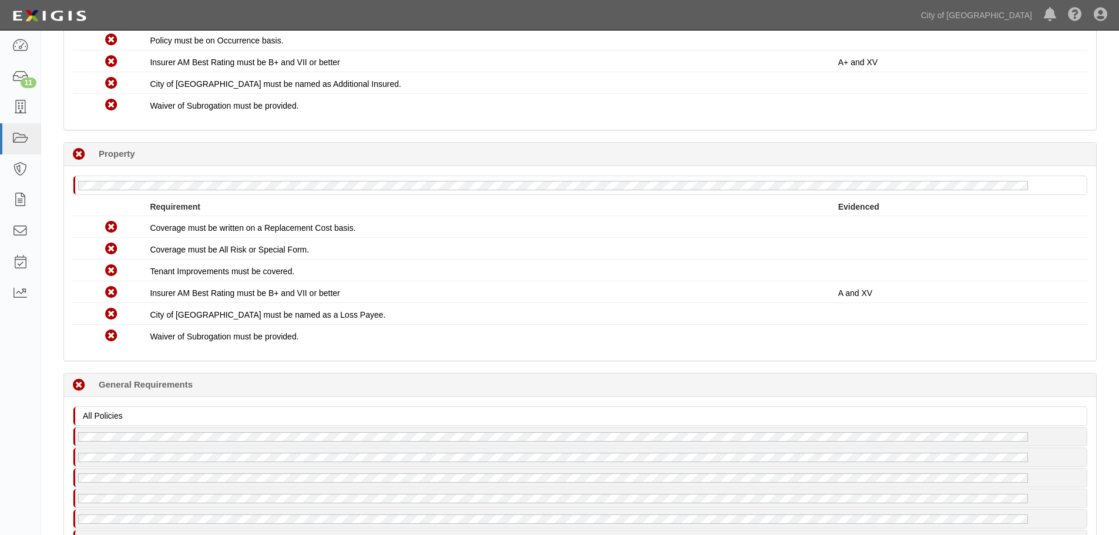
scroll to position [768, 0]
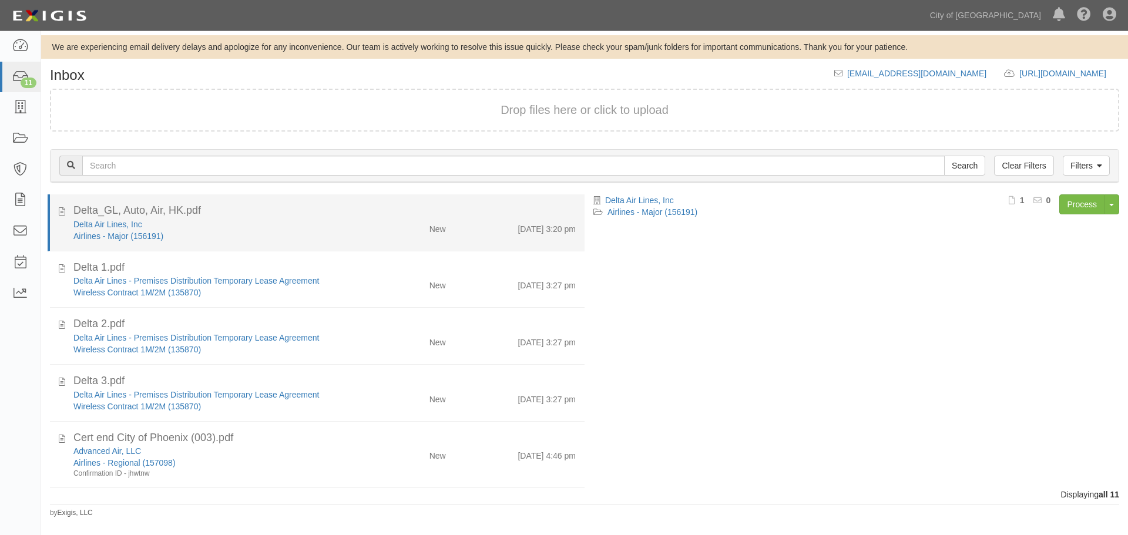
drag, startPoint x: 360, startPoint y: 222, endPoint x: 459, endPoint y: 229, distance: 100.1
click at [371, 223] on div "Delta Air Lines, Inc Airlines - Major (156191) New 8/20/25 3:20 pm" at bounding box center [325, 230] width 520 height 23
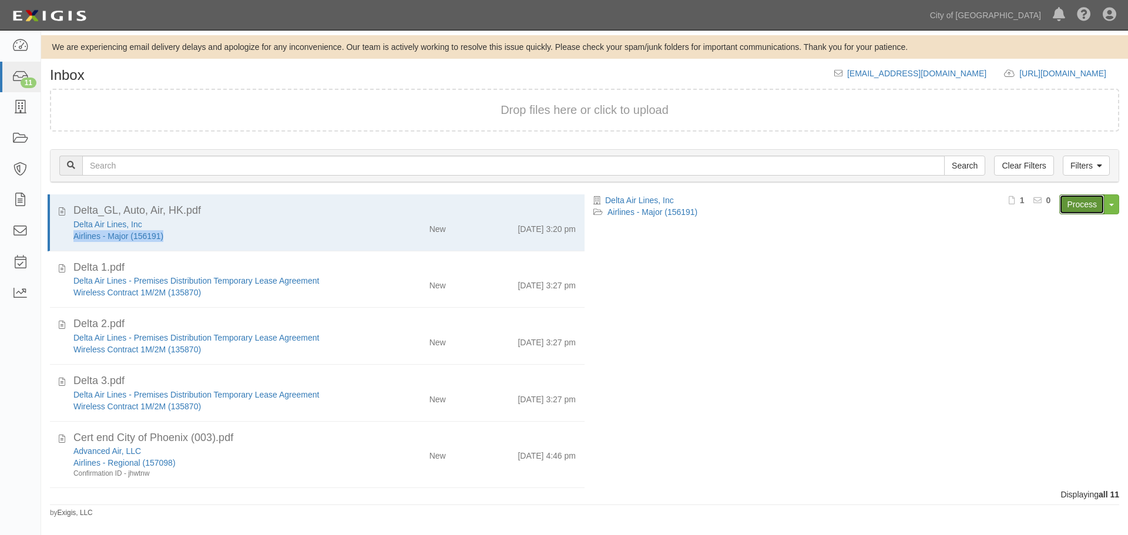
click at [1071, 204] on link "Process" at bounding box center [1081, 204] width 45 height 20
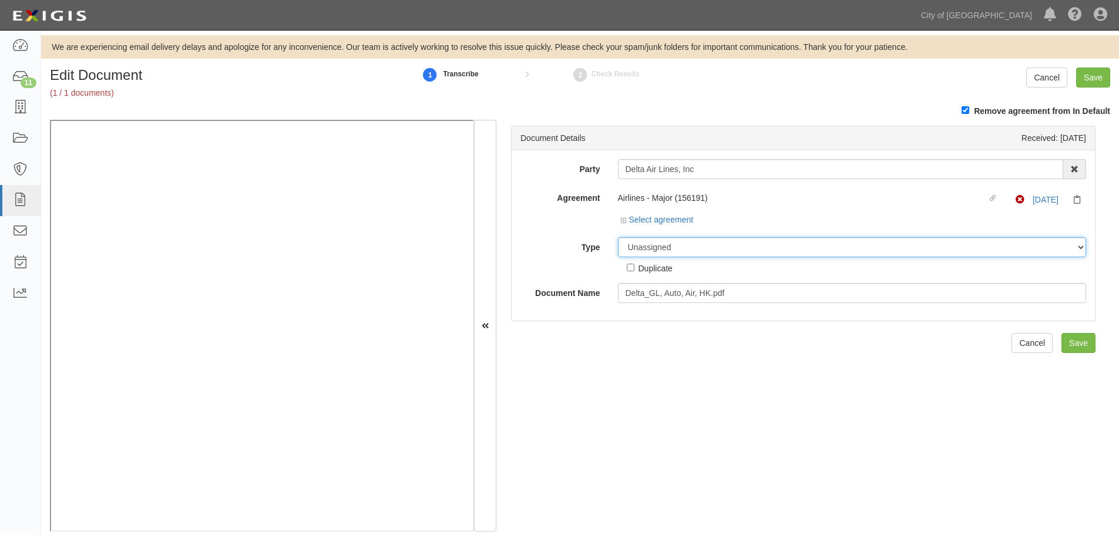
click at [630, 249] on select "Unassigned Binder Cancellation Notice Certificate Contract Endorsement Insuranc…" at bounding box center [852, 247] width 469 height 20
select select "CertificateDetail"
click at [618, 237] on select "Unassigned Binder Cancellation Notice Certificate Contract Endorsement Insuranc…" at bounding box center [852, 247] width 469 height 20
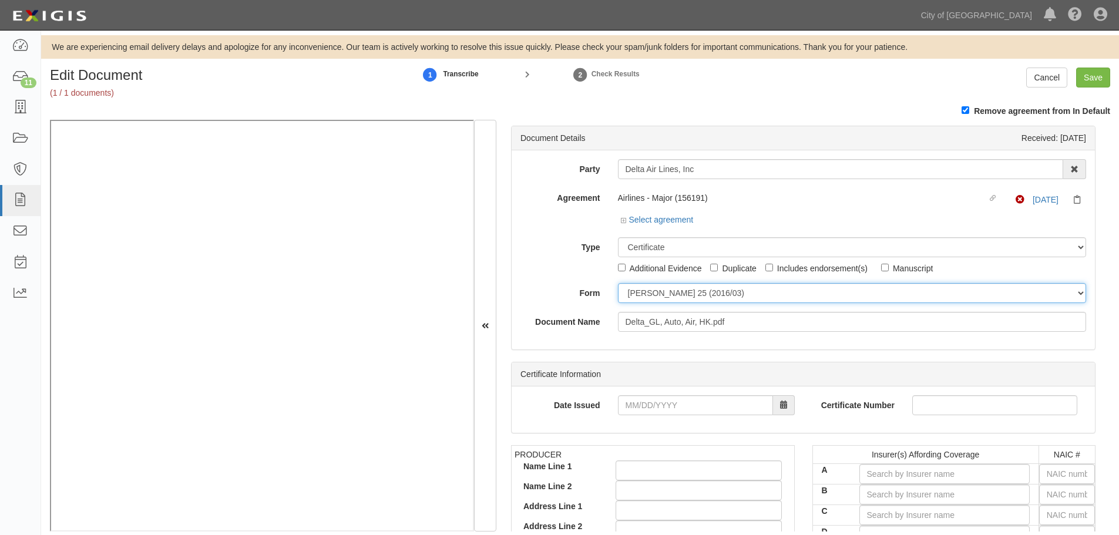
drag, startPoint x: 652, startPoint y: 293, endPoint x: 645, endPoint y: 300, distance: 9.6
click at [652, 293] on select "ACORD 25 (2016/03) ACORD 101 ACORD 855 NY (2014/05) General" at bounding box center [852, 293] width 469 height 20
select select "GeneralFormDetail"
click at [618, 283] on select "ACORD 25 (2016/03) ACORD 101 ACORD 855 NY (2014/05) General" at bounding box center [852, 293] width 469 height 20
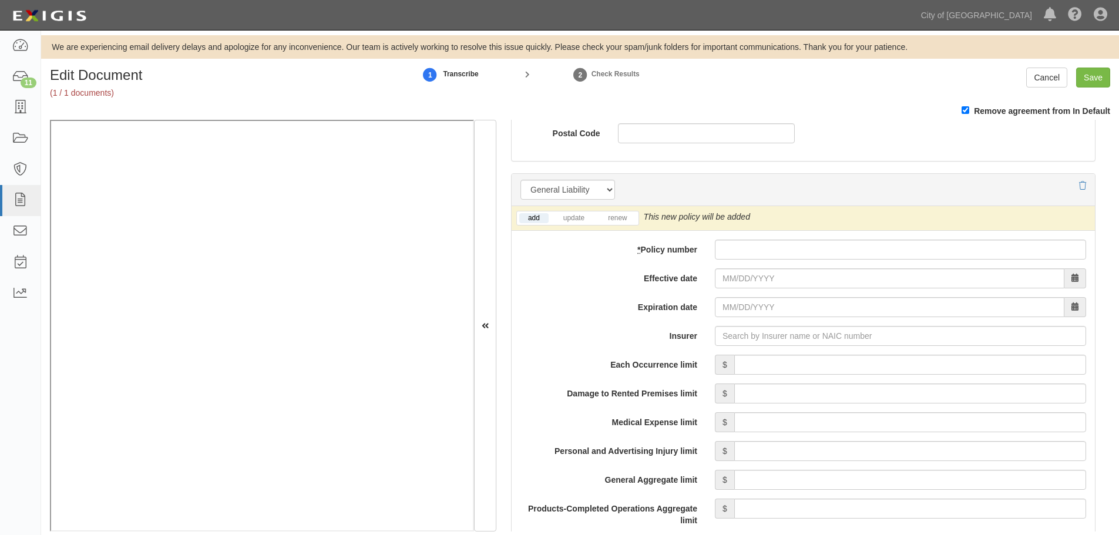
scroll to position [783, 0]
drag, startPoint x: 731, startPoint y: 245, endPoint x: 724, endPoint y: 253, distance: 10.8
click at [726, 250] on input "* Policy number" at bounding box center [900, 251] width 371 height 20
paste input "AVNAN2450037"
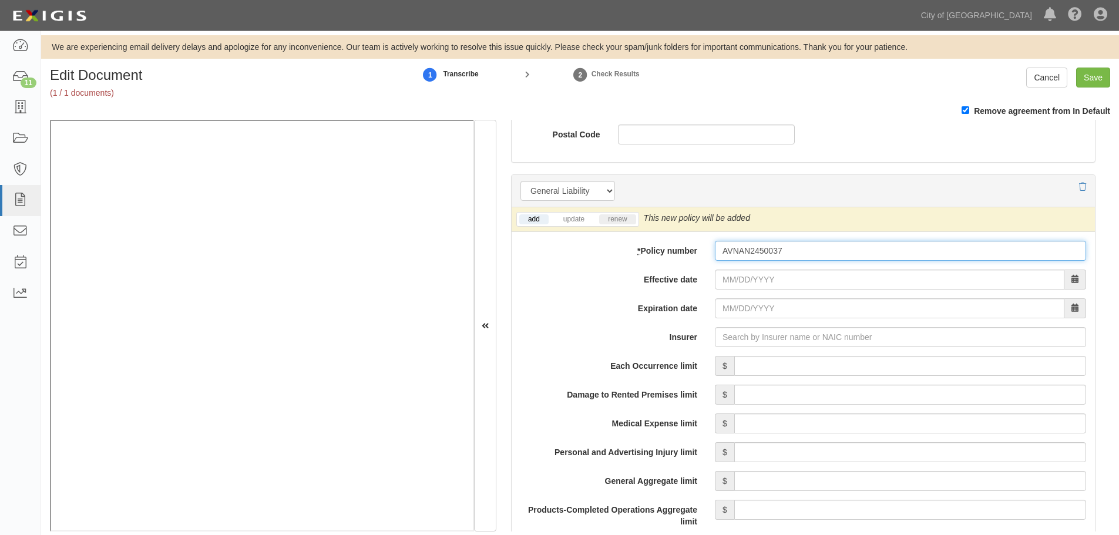
type input "AVNAN2450037"
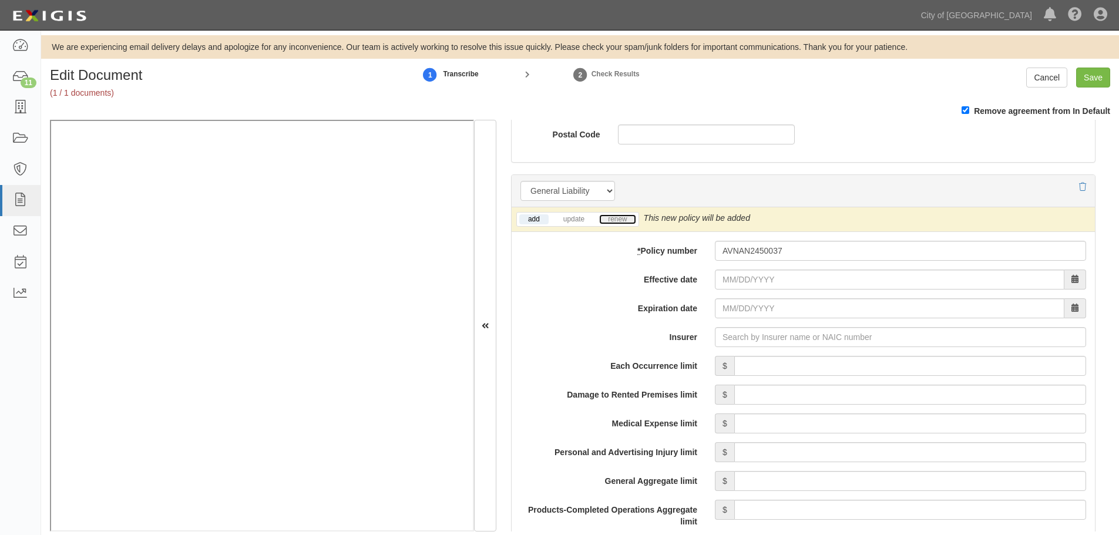
drag, startPoint x: 623, startPoint y: 219, endPoint x: 629, endPoint y: 228, distance: 11.4
click at [622, 219] on link "renew" at bounding box center [617, 219] width 36 height 10
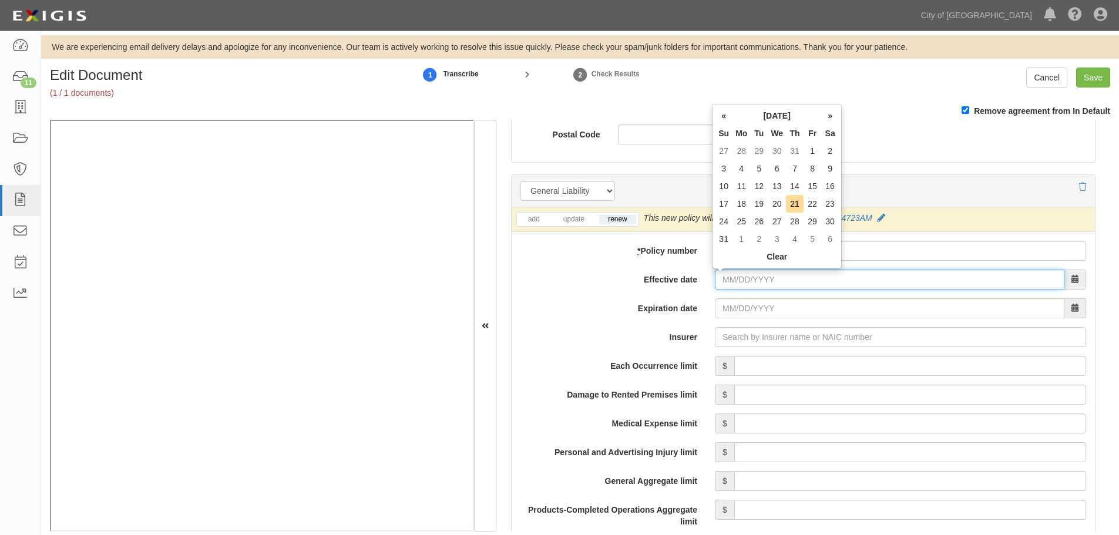
click at [754, 288] on input "Effective date" at bounding box center [890, 280] width 350 height 20
type input "12/21/2024"
type input "12/21/2025"
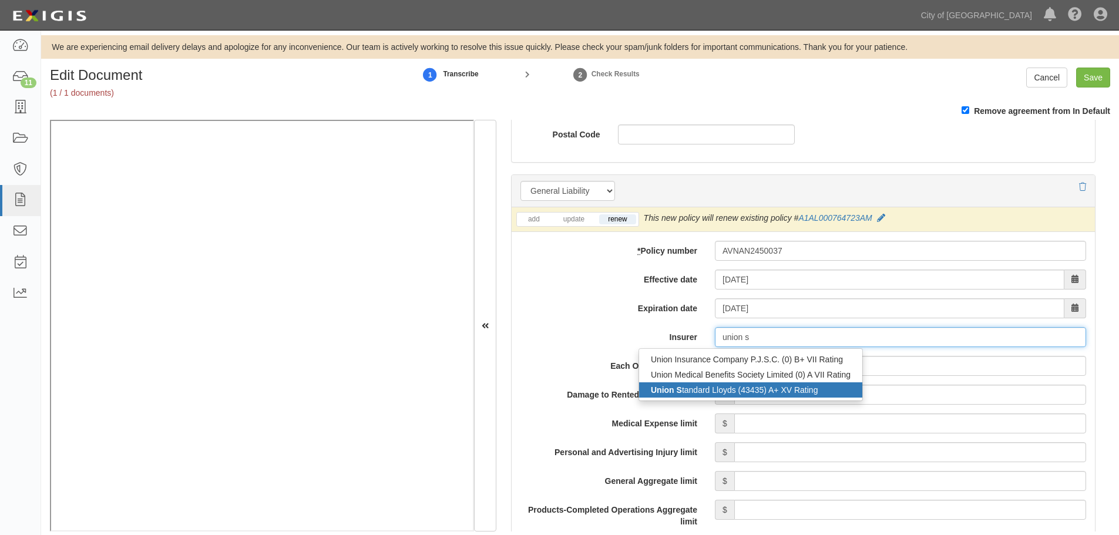
click at [717, 397] on div "Union S tandard Lloyds (43435) A+ XV Rating" at bounding box center [750, 389] width 223 height 15
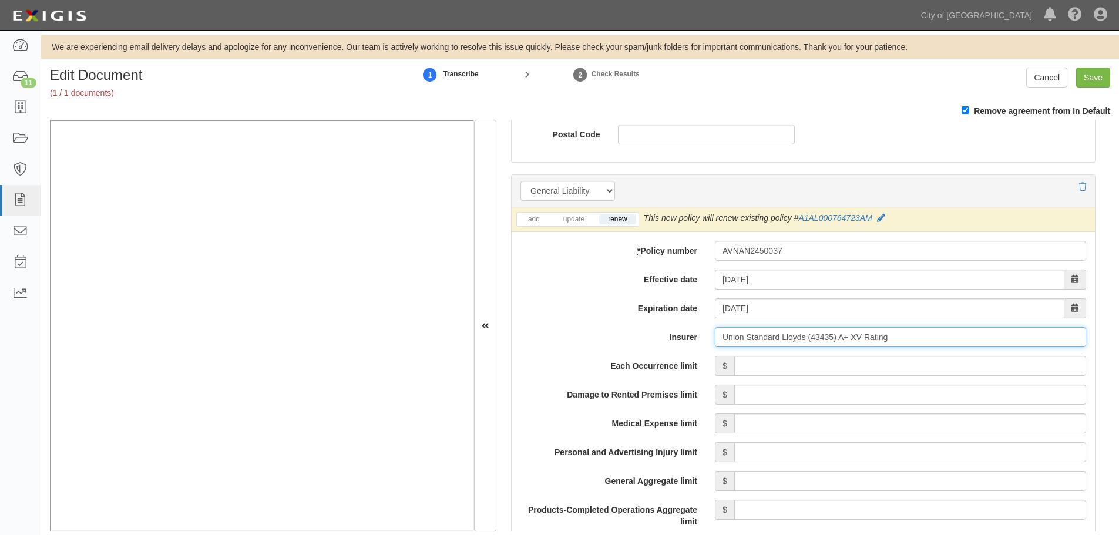
type input "Union Standard Lloyds (43435) A+ XV Rating"
click at [780, 357] on input "Each Occurrence limit" at bounding box center [910, 366] width 352 height 20
type input "250,000,000"
click at [899, 404] on input "Damage to Rented Premises limit" at bounding box center [910, 395] width 352 height 20
type input "250,000,000"
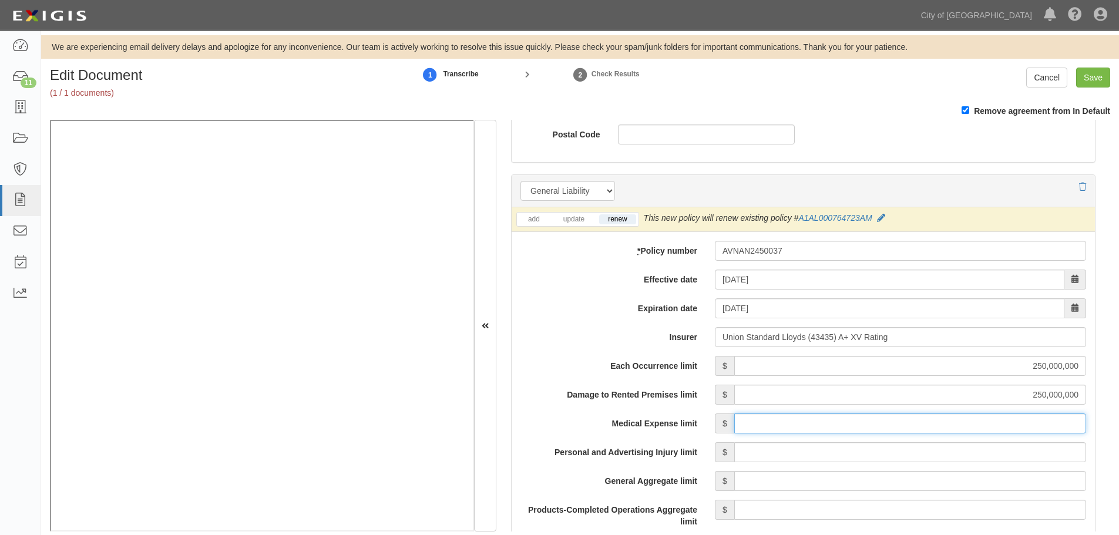
click at [901, 432] on input "Medical Expense limit" at bounding box center [910, 424] width 352 height 20
type input "250,000,000"
click at [899, 455] on input "Personal and Advertising Injury limit" at bounding box center [910, 452] width 352 height 20
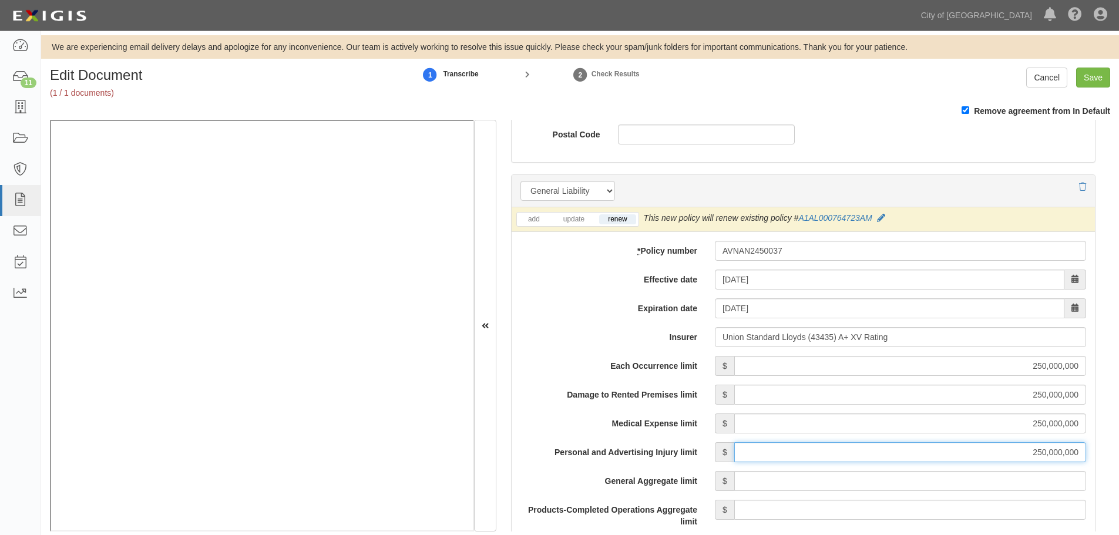
type input "250,000,000"
click at [912, 484] on input "General Aggregate limit" at bounding box center [910, 481] width 352 height 20
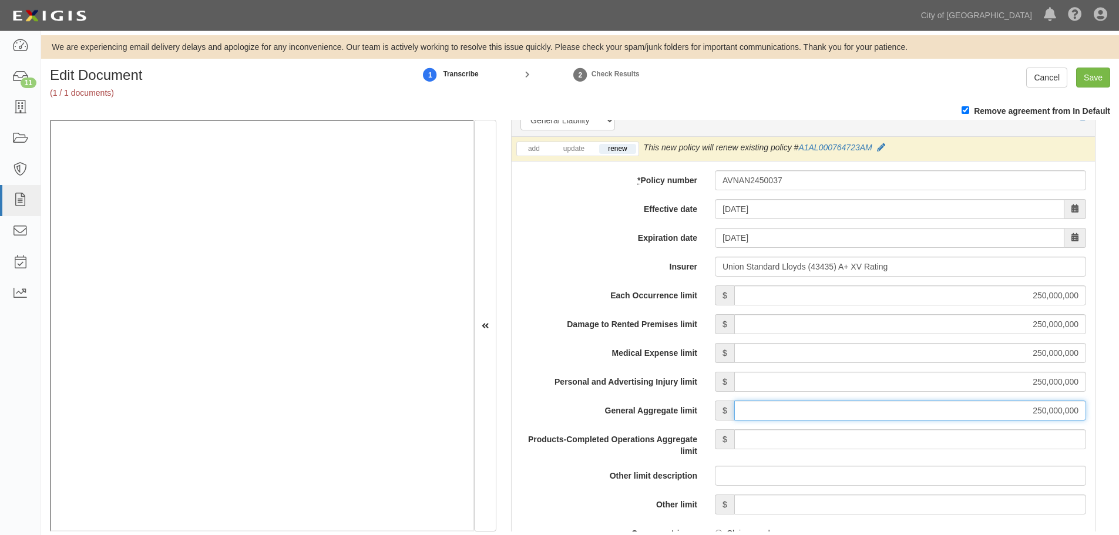
scroll to position [881, 0]
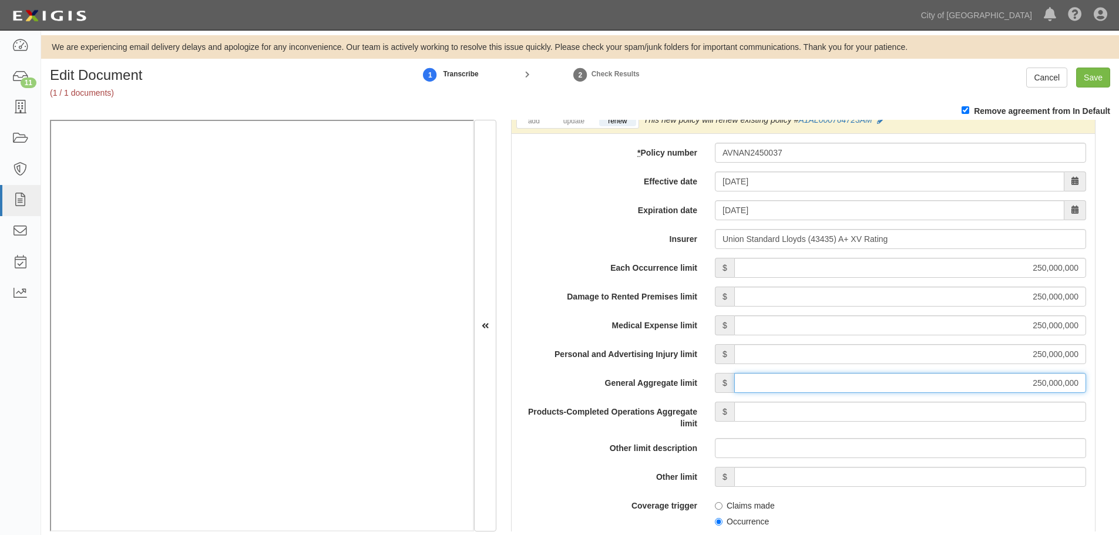
type input "250,000,000"
click at [1056, 419] on input "Products-Completed Operations Aggregate limit" at bounding box center [910, 412] width 352 height 20
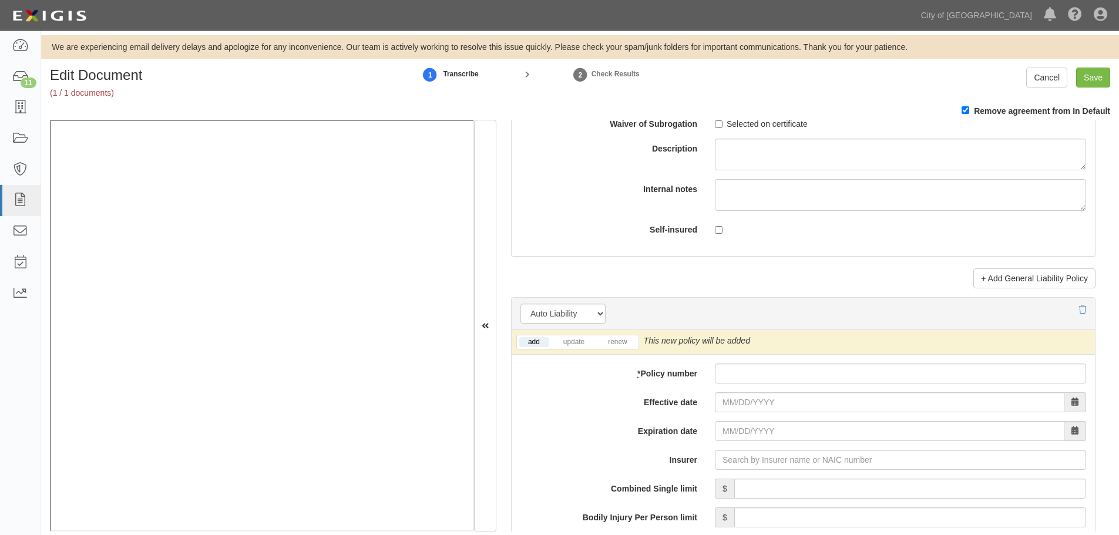
scroll to position [1469, 0]
type input "250,000,000"
click at [752, 374] on input "* Policy number" at bounding box center [900, 371] width 371 height 20
paste input "AVNAN2450037"
type input "AVNAN2450037"
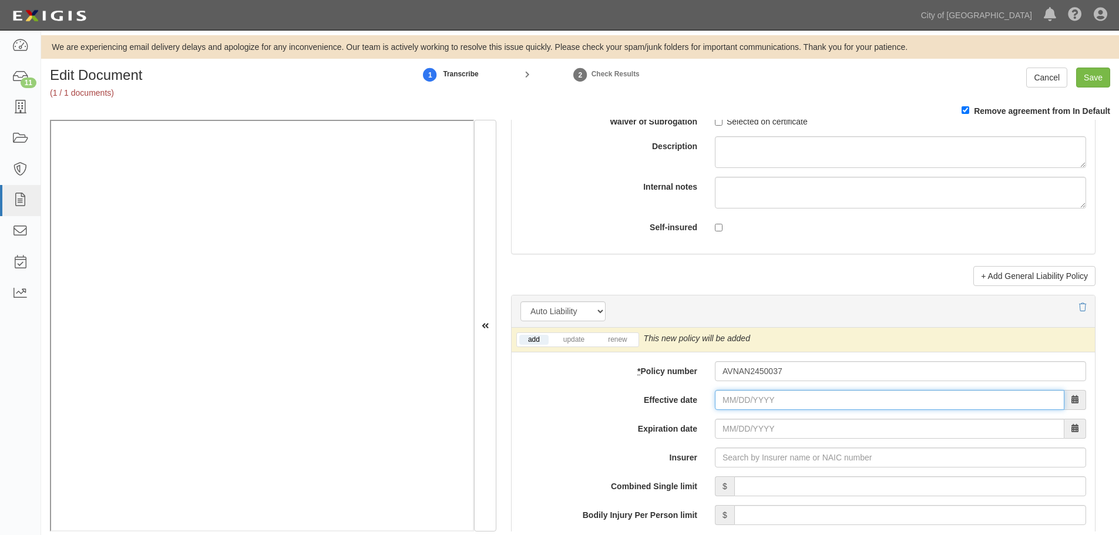
click at [736, 405] on input "Effective date" at bounding box center [890, 400] width 350 height 20
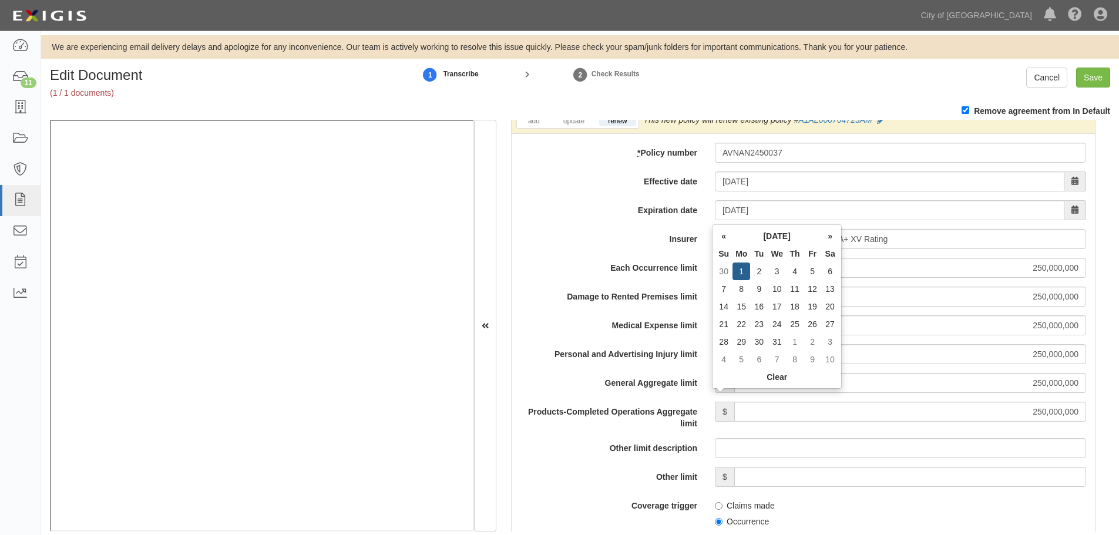
scroll to position [1371, 0]
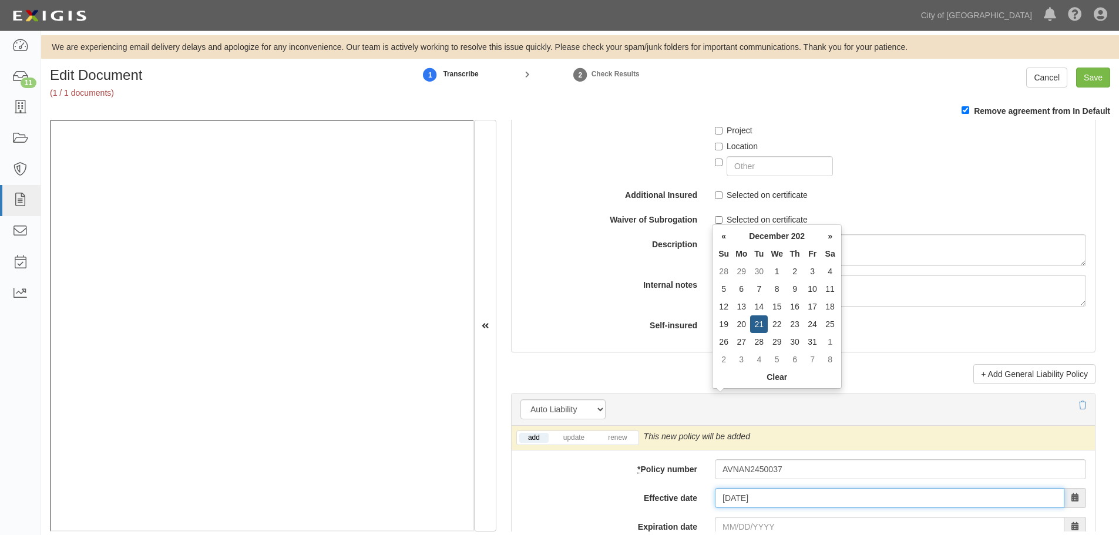
type input "12/21/2024"
type input "12/21/2025"
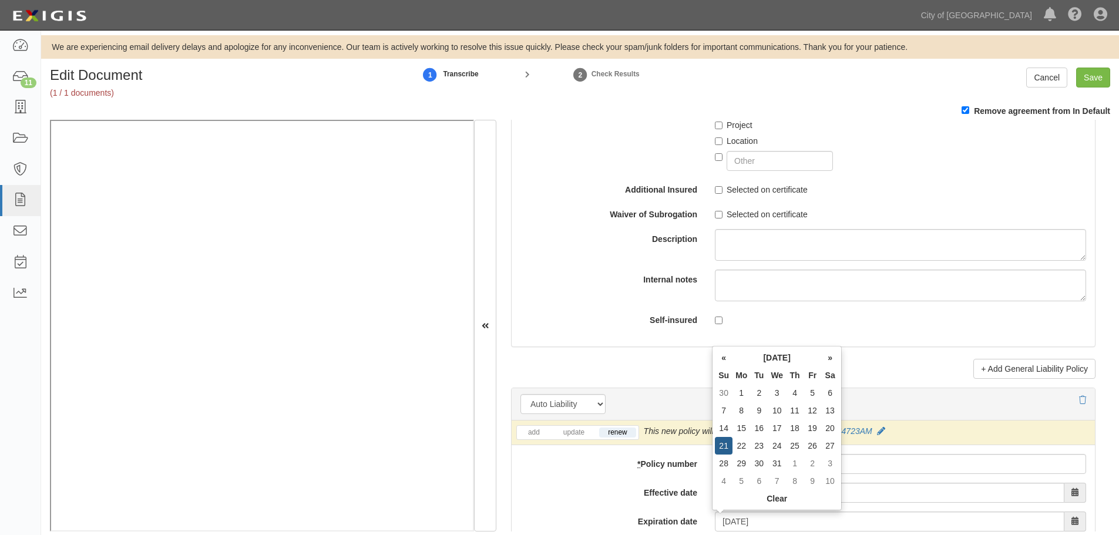
scroll to position [1600, 0]
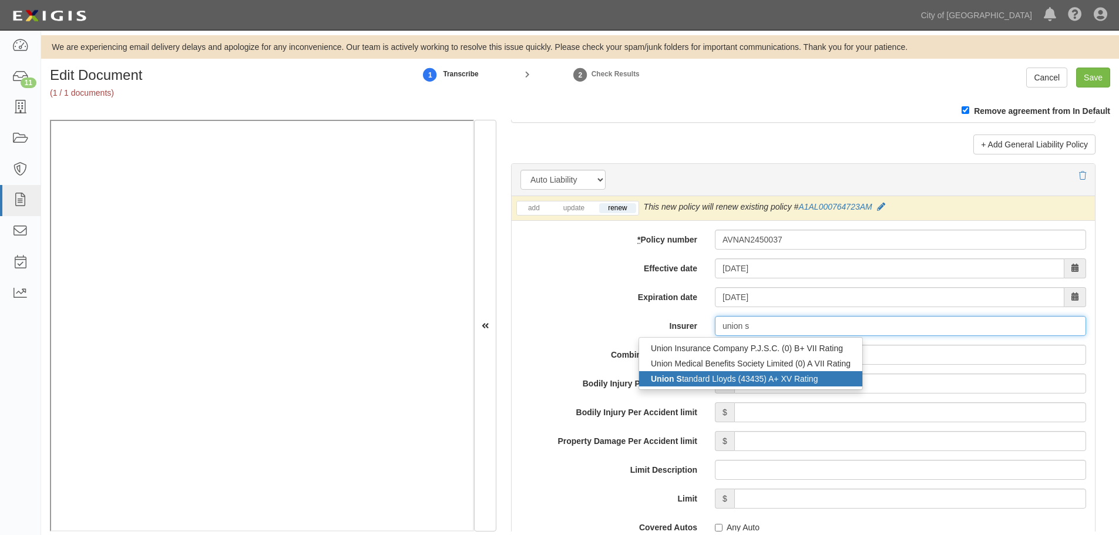
click at [777, 378] on div "Union S tandard Lloyds (43435) A+ XV Rating" at bounding box center [750, 378] width 223 height 15
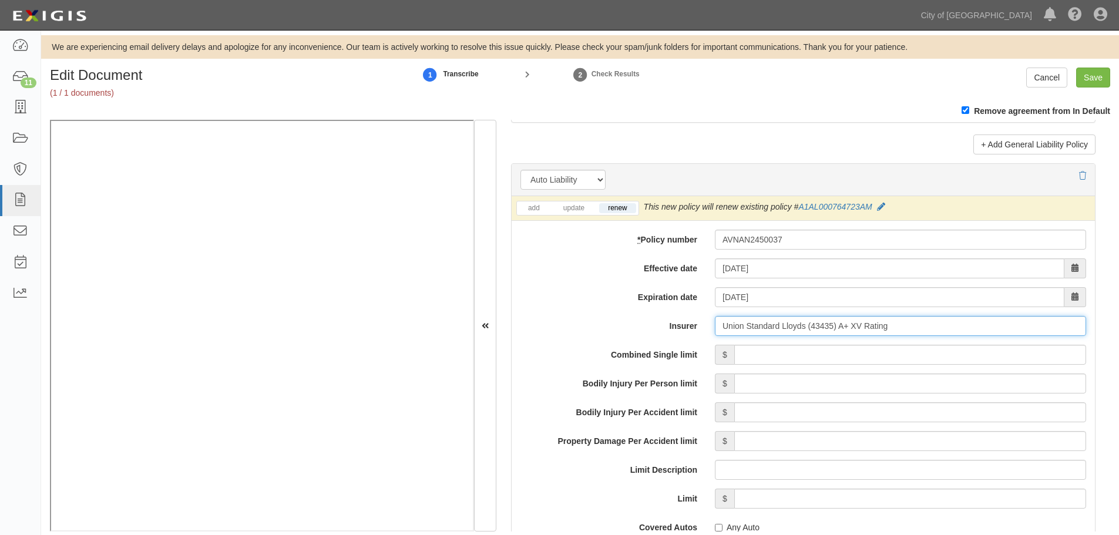
type input "Union Standard Lloyds (43435) A+ XV Rating"
click at [810, 349] on input "Combined Single limit" at bounding box center [910, 355] width 352 height 20
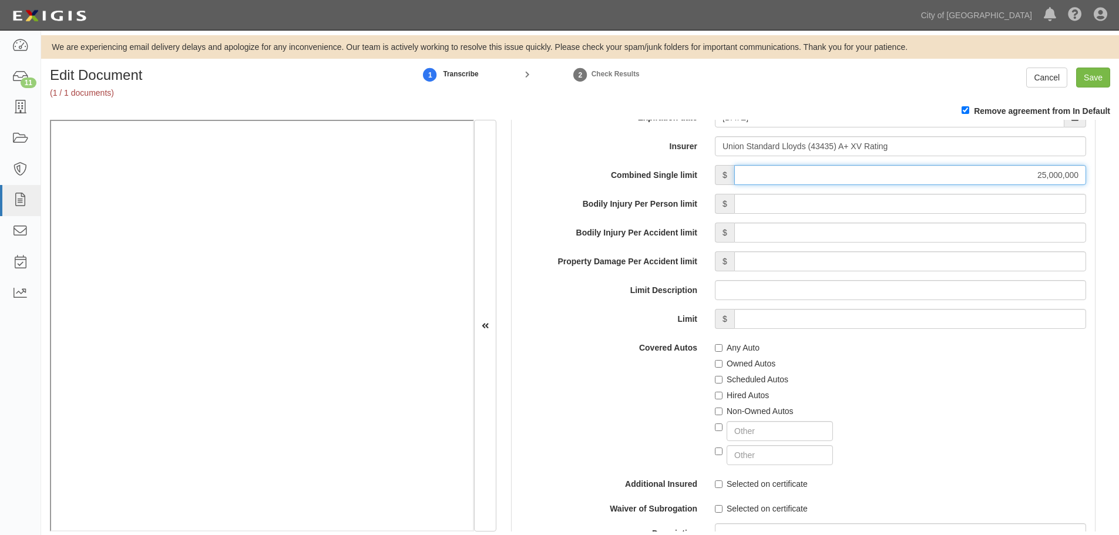
scroll to position [1992, 0]
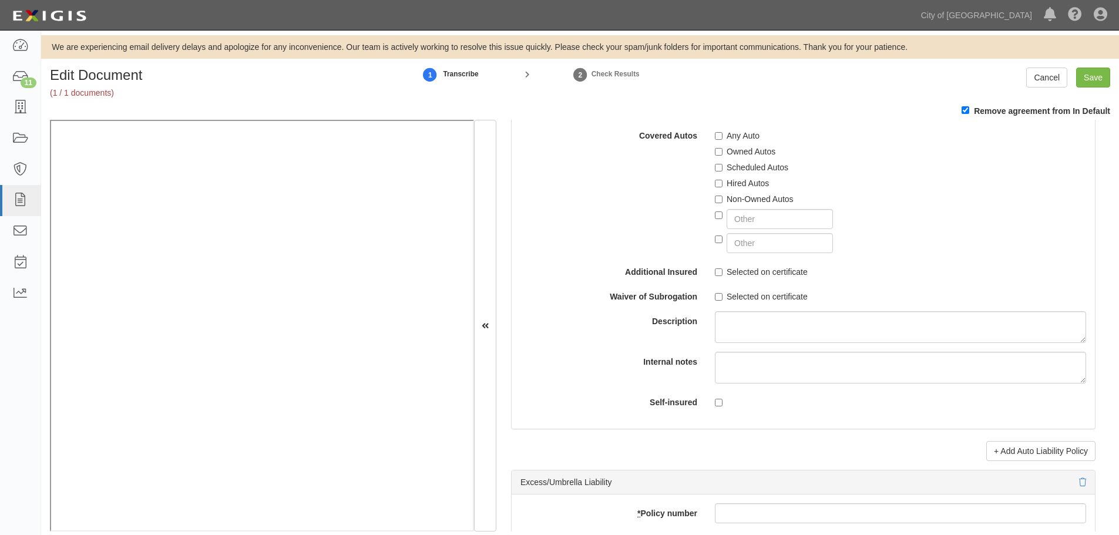
type input "25,000,000"
click at [729, 137] on label "Any Auto" at bounding box center [737, 136] width 45 height 12
click at [723, 137] on input "Any Auto" at bounding box center [719, 136] width 8 height 8
checkbox input "true"
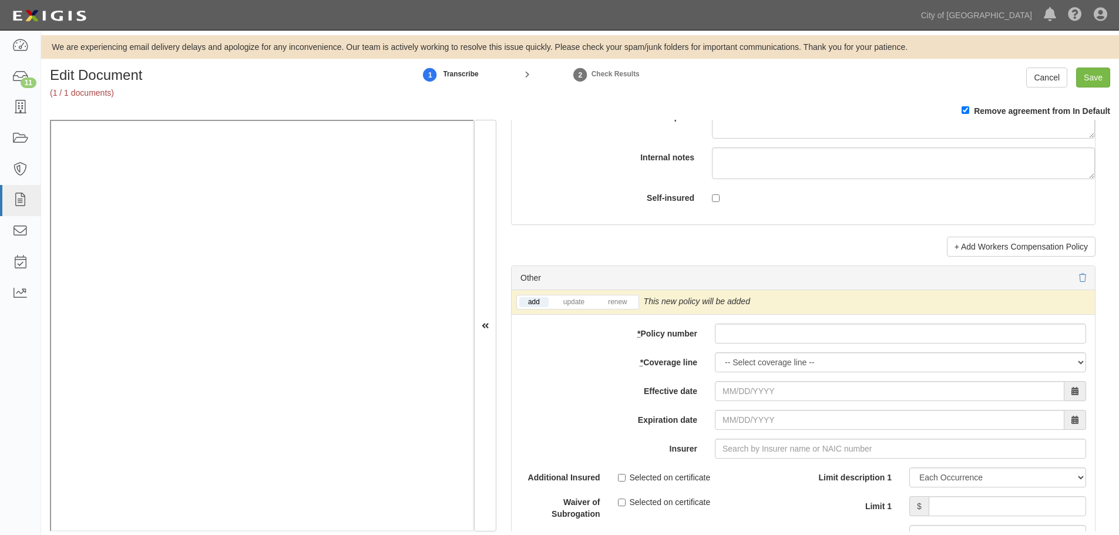
scroll to position [3363, 0]
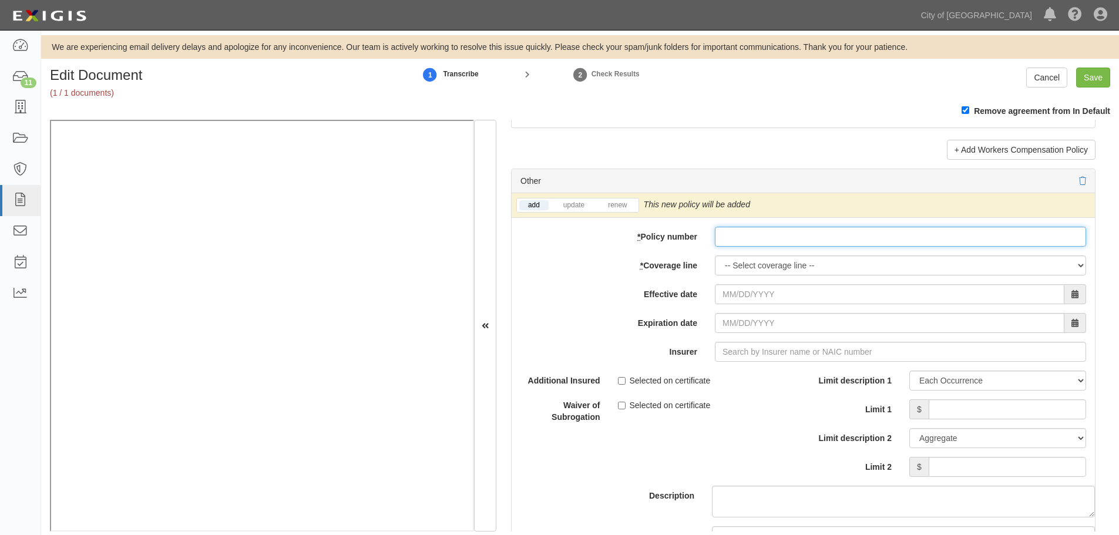
click at [738, 241] on input "* Policy number" at bounding box center [900, 237] width 371 height 20
paste input "AVNAN2450037"
type input "AVNAN2450037"
click at [728, 262] on select "-- Select coverage line -- Asbestos Abatement Auto Physical Damage Boiler & Mac…" at bounding box center [900, 266] width 371 height 20
select select "65"
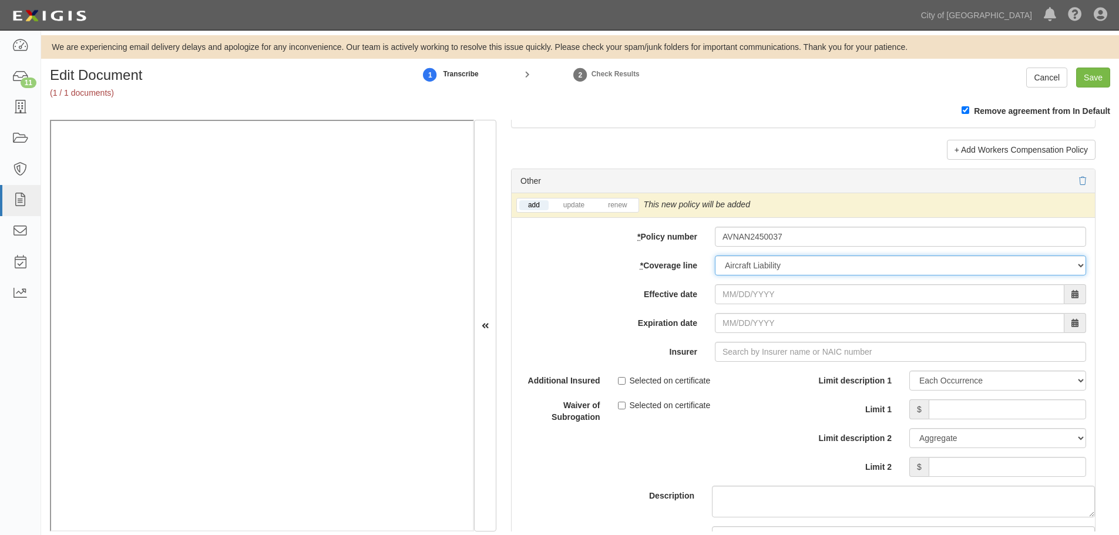
click at [715, 256] on select "-- Select coverage line -- Asbestos Abatement Auto Physical Damage Boiler & Mac…" at bounding box center [900, 266] width 371 height 20
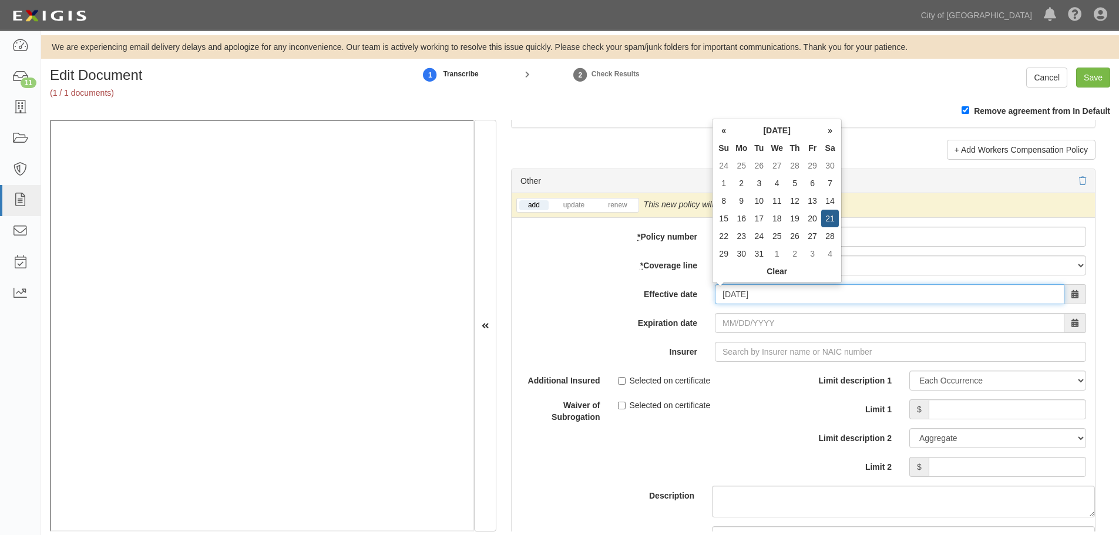
type input "12/21/2024"
type input "[DATE]"
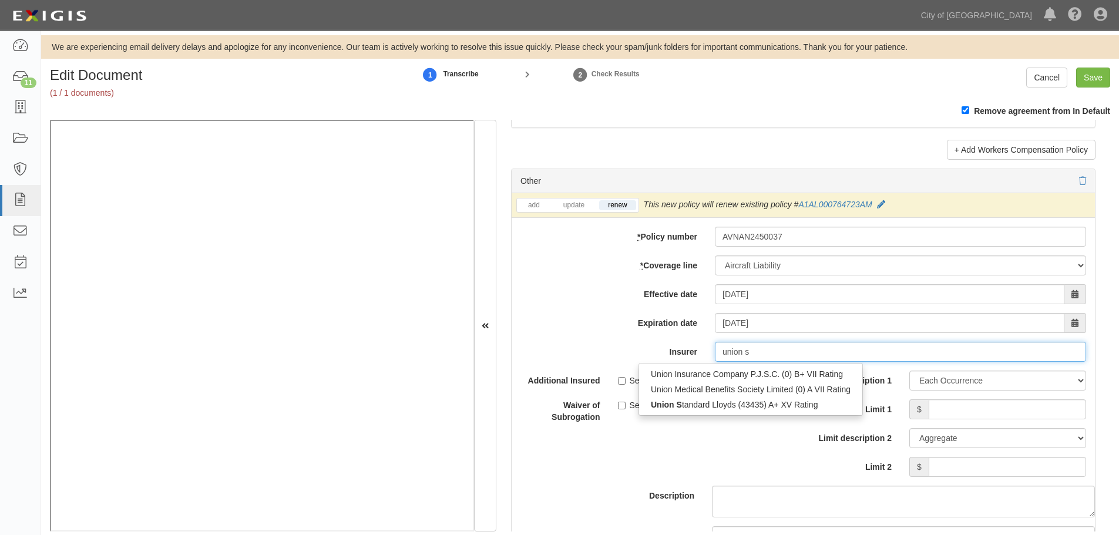
drag, startPoint x: 800, startPoint y: 405, endPoint x: 808, endPoint y: 403, distance: 8.4
click at [801, 404] on div "Union S tandard Lloyds (43435) A+ XV Rating" at bounding box center [750, 404] width 223 height 15
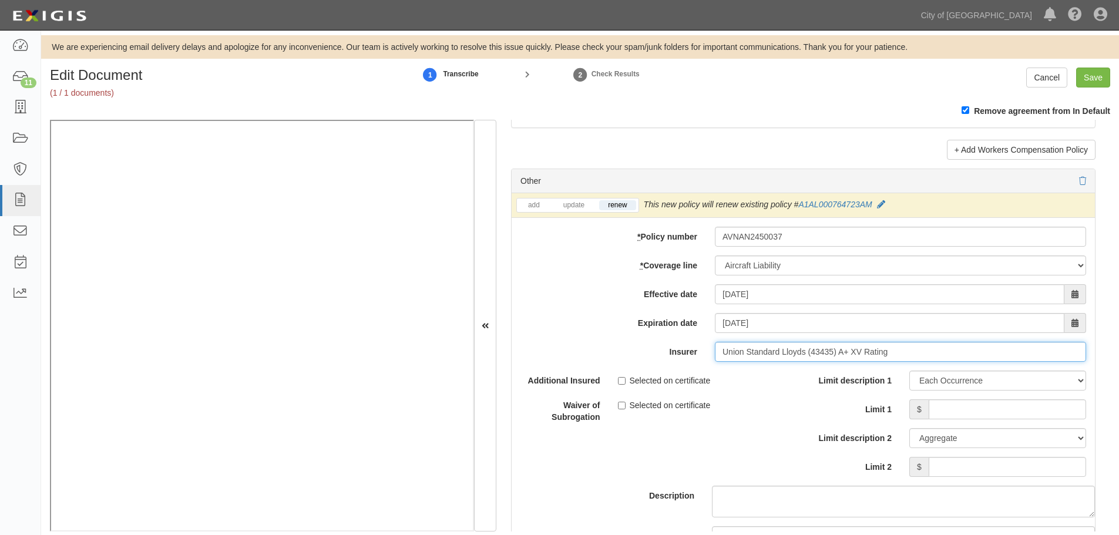
type input "Union Standard Lloyds (43435) A+ XV Rating"
drag, startPoint x: 957, startPoint y: 394, endPoint x: 963, endPoint y: 397, distance: 6.6
click at [963, 397] on div "Limit description 1 Limit Each Occurrence Each Claim Aggregate Deductible Self-…" at bounding box center [949, 424] width 274 height 106
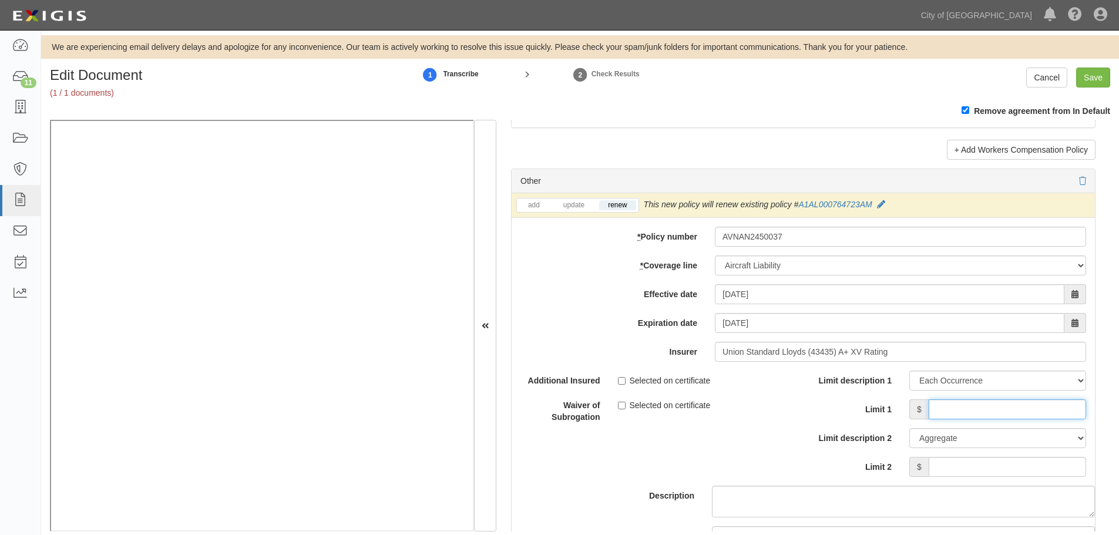
click at [969, 406] on input "Limit 1" at bounding box center [1007, 409] width 157 height 20
type input "250,000,000"
click at [922, 465] on span "$" at bounding box center [918, 467] width 19 height 20
click at [935, 455] on div "Limit description 1 Limit Each Occurrence Each Claim Aggregate Deductible Self-…" at bounding box center [949, 424] width 274 height 106
click at [950, 469] on input "Limit 2" at bounding box center [1007, 467] width 157 height 20
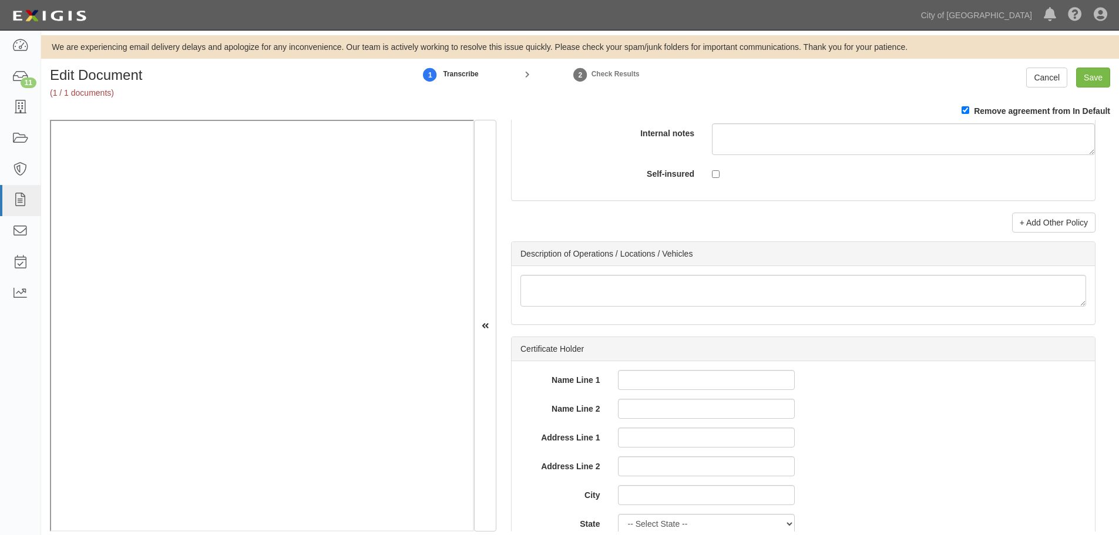
scroll to position [3657, 0]
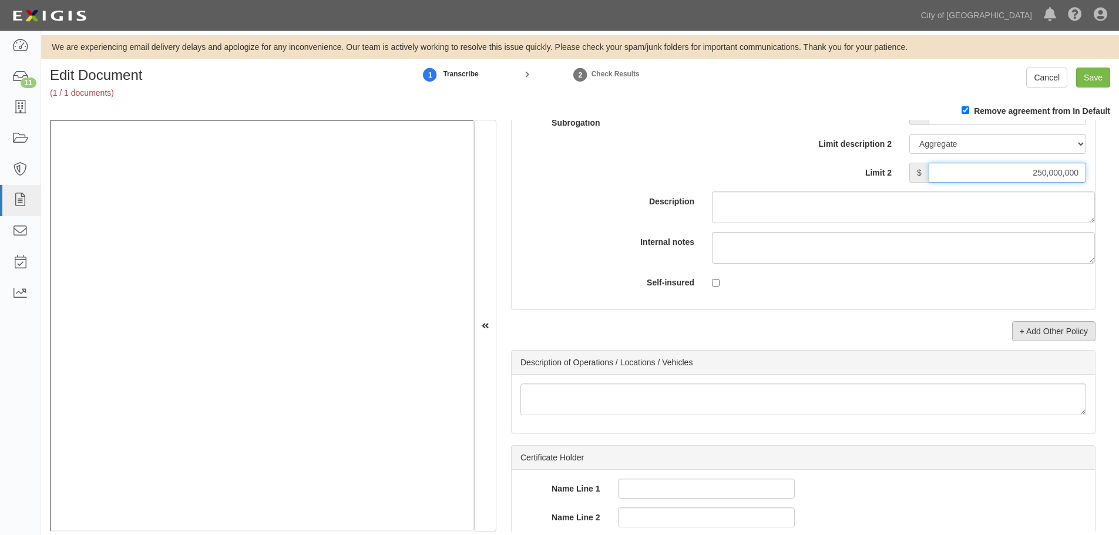
type input "250,000,000"
click at [1043, 335] on link "+ Add Other Policy" at bounding box center [1053, 331] width 83 height 20
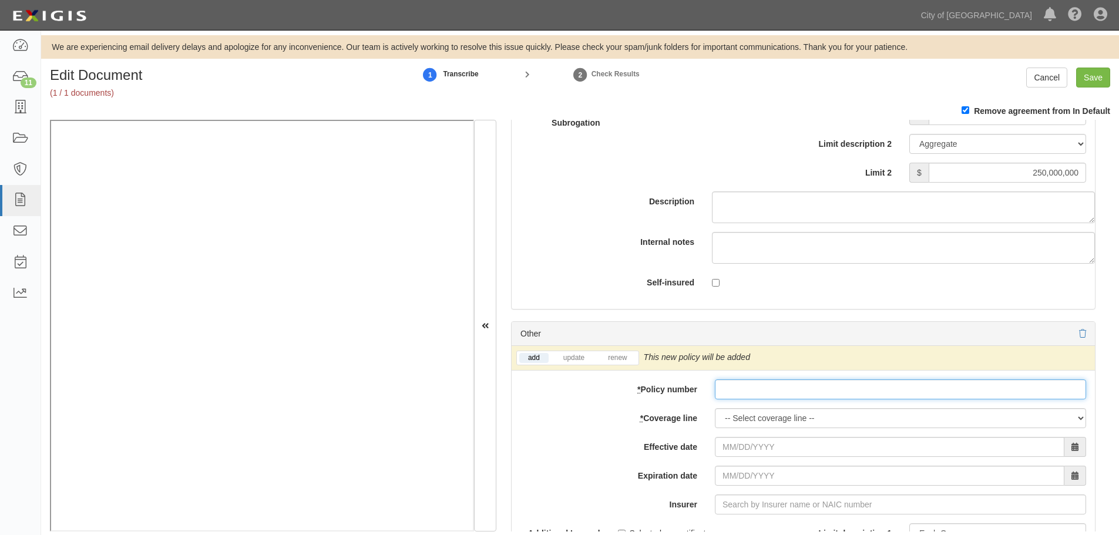
drag, startPoint x: 757, startPoint y: 393, endPoint x: 755, endPoint y: 415, distance: 22.4
click at [757, 397] on input "* Policy number" at bounding box center [900, 390] width 371 height 20
paste input "AVNAN2450037"
type input "AVNAN2450037"
drag, startPoint x: 755, startPoint y: 416, endPoint x: 721, endPoint y: 409, distance: 34.1
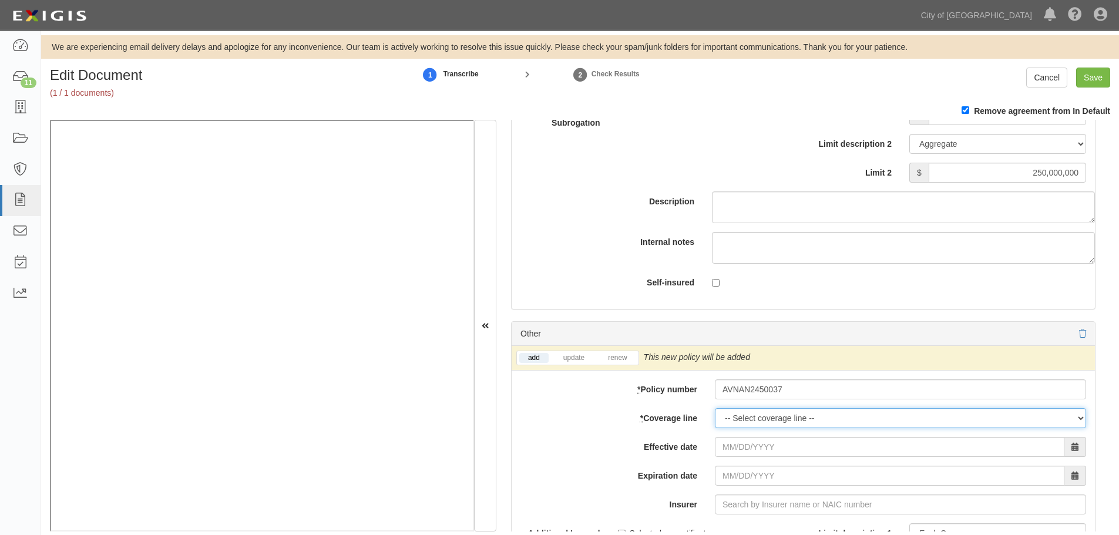
click at [747, 415] on select "-- Select coverage line -- Asbestos Abatement Auto Physical Damage Boiler & Mac…" at bounding box center [900, 418] width 371 height 20
click at [715, 408] on select "-- Select coverage line -- Asbestos Abatement Auto Physical Damage Boiler & Mac…" at bounding box center [900, 418] width 371 height 20
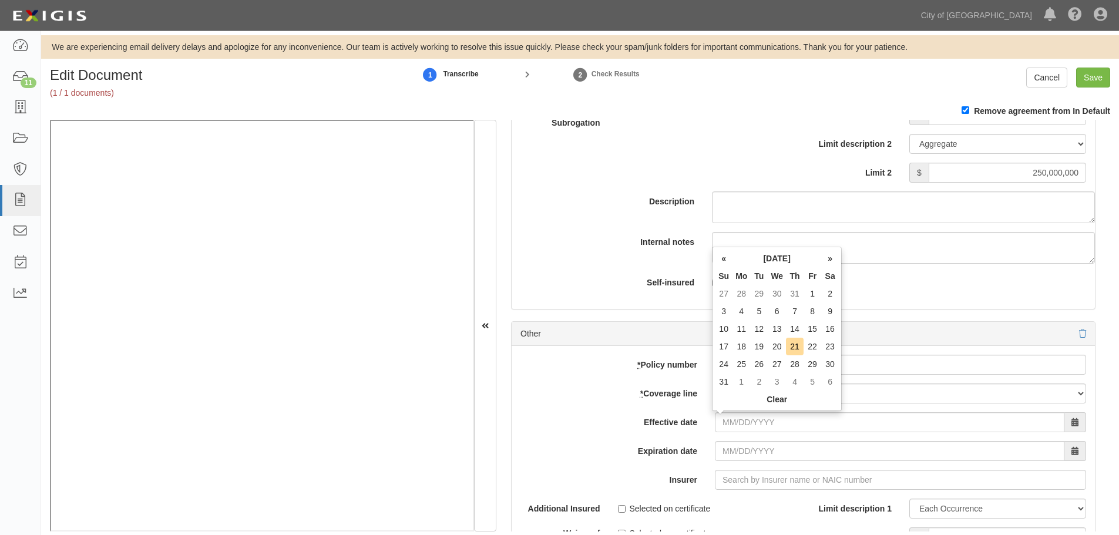
click at [939, 384] on div "add update renew This new policy will be added This new policy will update exis…" at bounding box center [803, 538] width 583 height 385
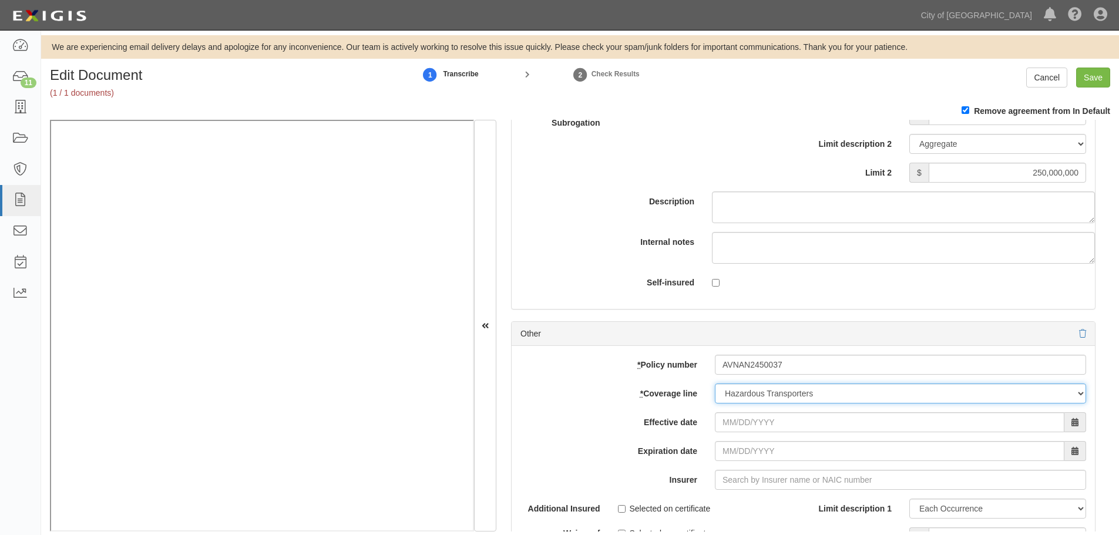
click at [939, 384] on select "-- Select coverage line -- Asbestos Abatement Auto Physical Damage Boiler & Mac…" at bounding box center [900, 394] width 371 height 20
select select "67"
click at [715, 404] on select "-- Select coverage line -- Asbestos Abatement Auto Physical Damage Boiler & Mac…" at bounding box center [900, 394] width 371 height 20
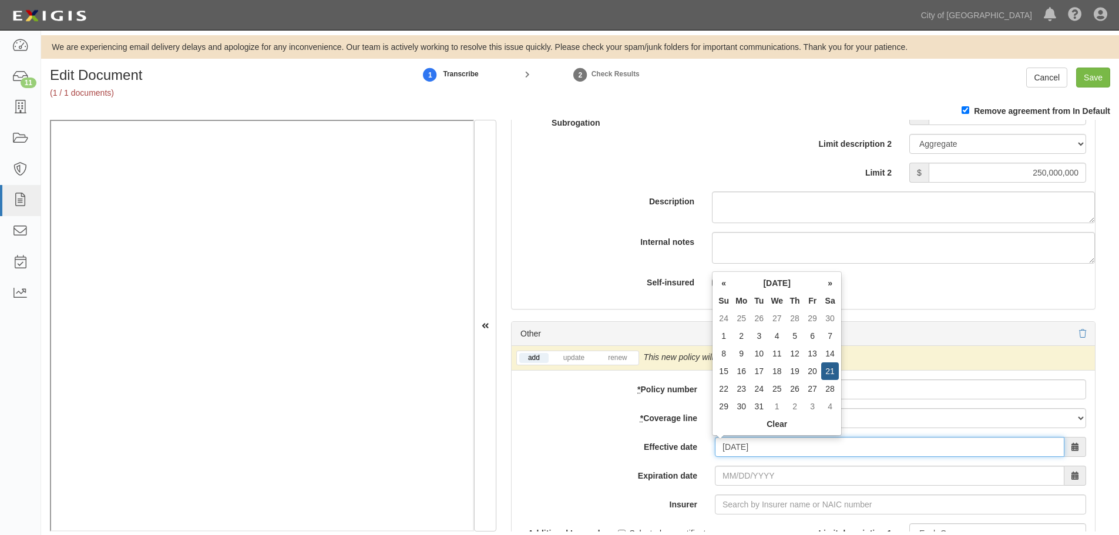
type input "12/21/2024"
type input "12/21/2025"
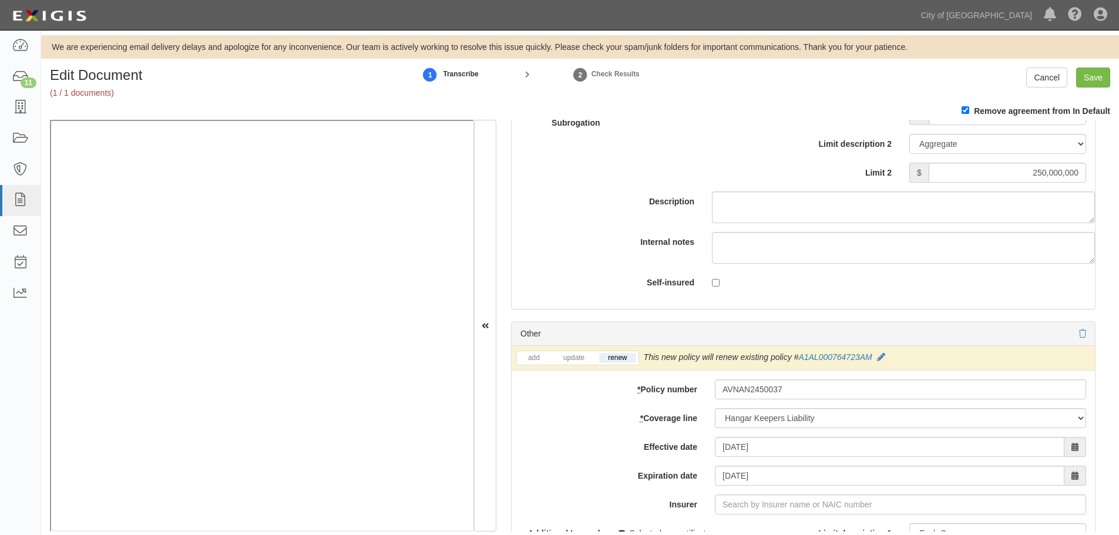
scroll to position [3663, 0]
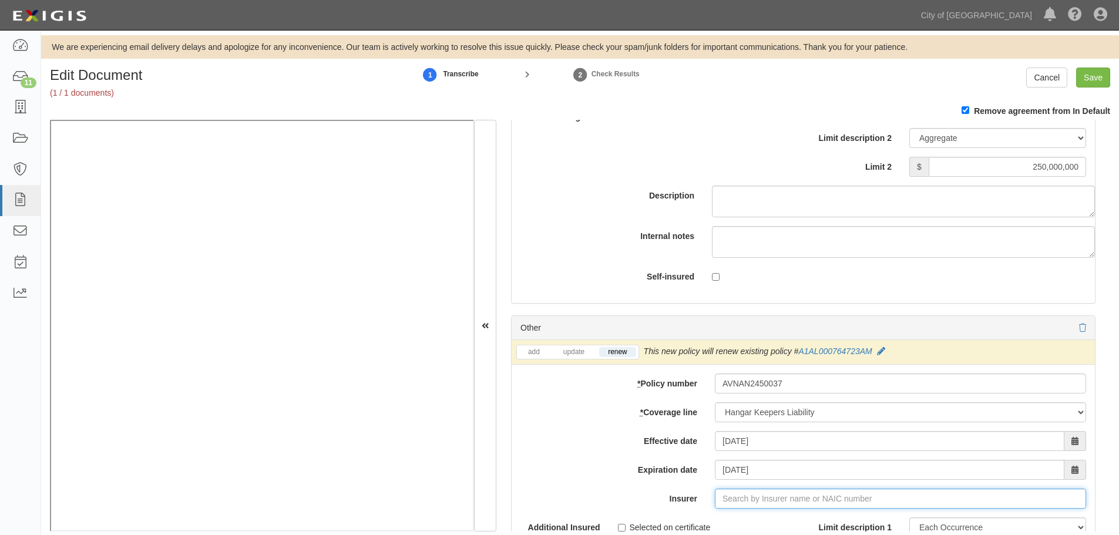
click at [827, 493] on input "Insurer" at bounding box center [900, 499] width 371 height 20
type input "ju"
type input "juh"
type input "jubilee Allianz General Ins Co of TZ Ltd (0) NR Rating"
type input "j"
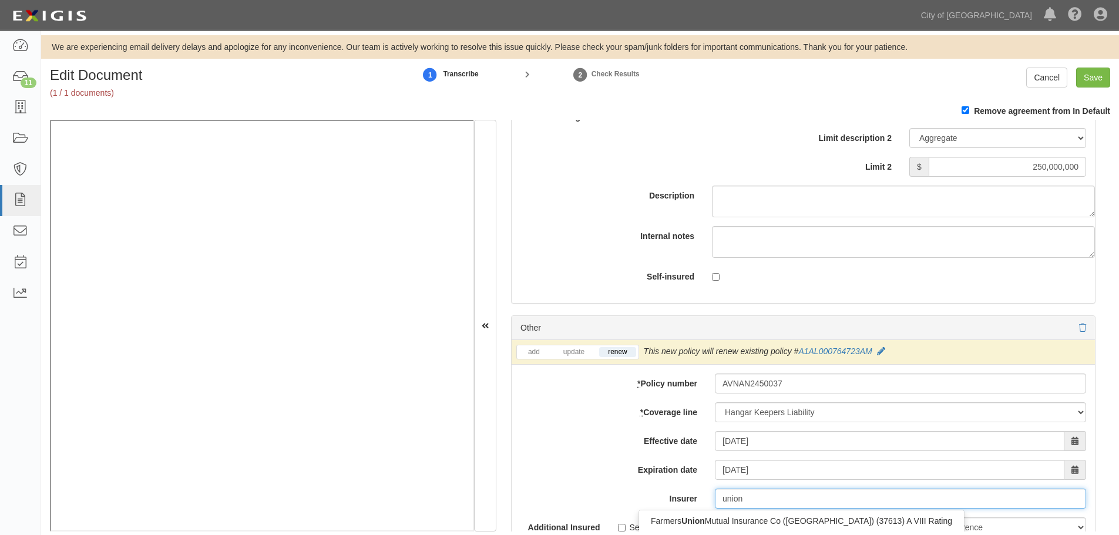
type input "union s"
type input "union standard Lloyds (43435) A+ XV Rating"
type input "union st"
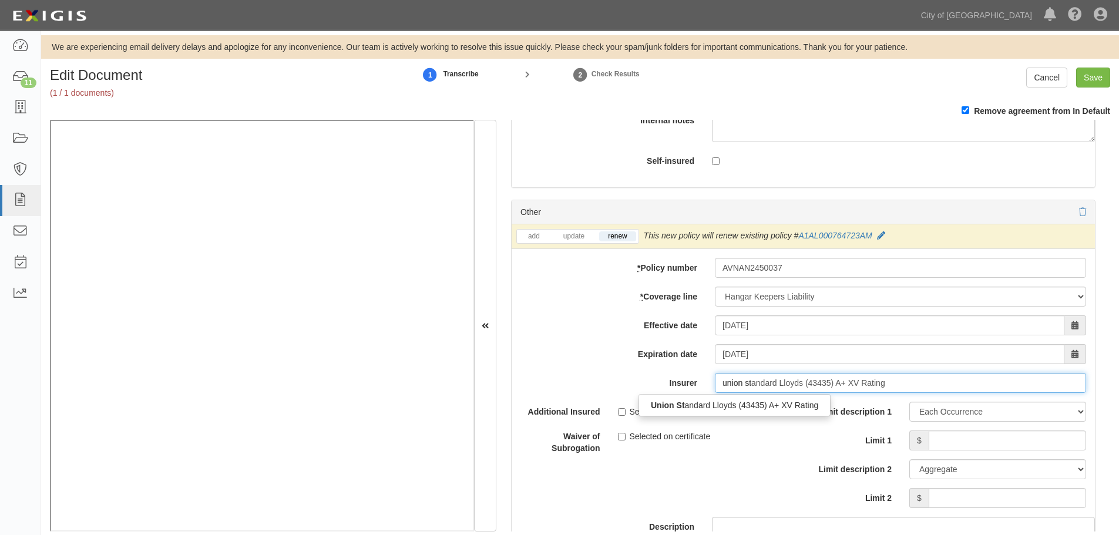
scroll to position [3859, 0]
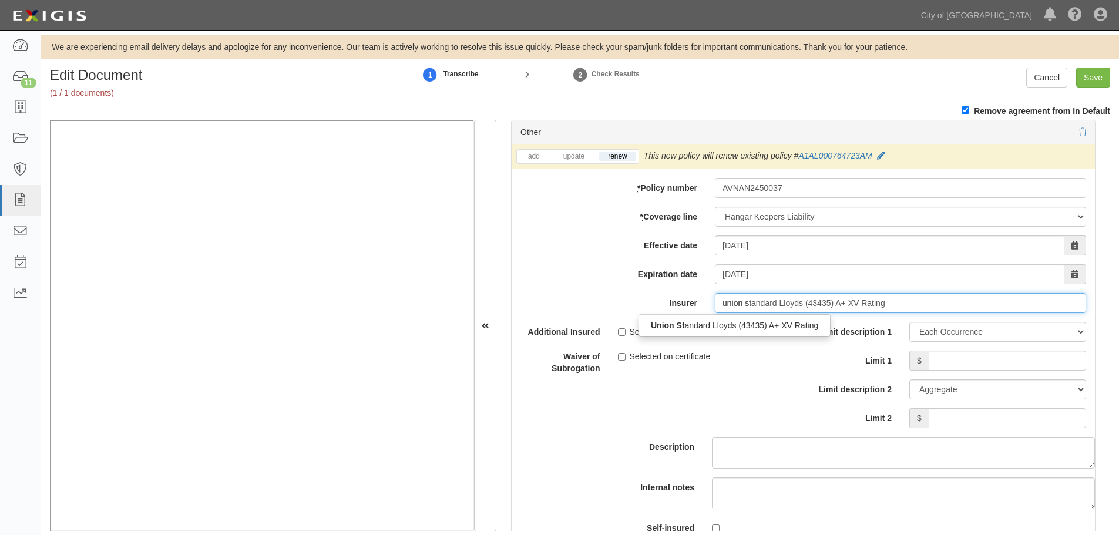
drag, startPoint x: 785, startPoint y: 317, endPoint x: 791, endPoint y: 324, distance: 9.6
click at [786, 317] on div "Union St andard Lloyds (43435) A+ XV Rating" at bounding box center [735, 325] width 192 height 22
drag, startPoint x: 793, startPoint y: 330, endPoint x: 860, endPoint y: 347, distance: 69.5
click at [793, 330] on div "Union St andard Lloyds (43435) A+ XV Rating" at bounding box center [734, 325] width 191 height 15
type input "Union Standard Lloyds (43435) A+ XV Rating"
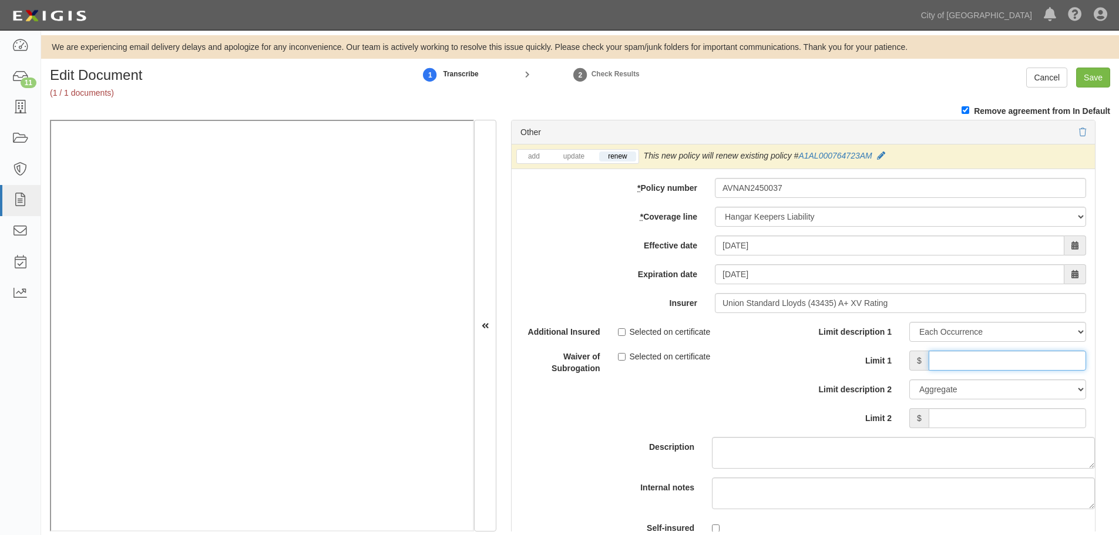
click at [1020, 358] on input "Limit 1" at bounding box center [1007, 361] width 157 height 20
type input "250,000,000"
drag, startPoint x: 1024, startPoint y: 421, endPoint x: 1021, endPoint y: 427, distance: 6.6
click at [1022, 427] on input "Limit 2" at bounding box center [1007, 418] width 157 height 20
type input "250,000,000"
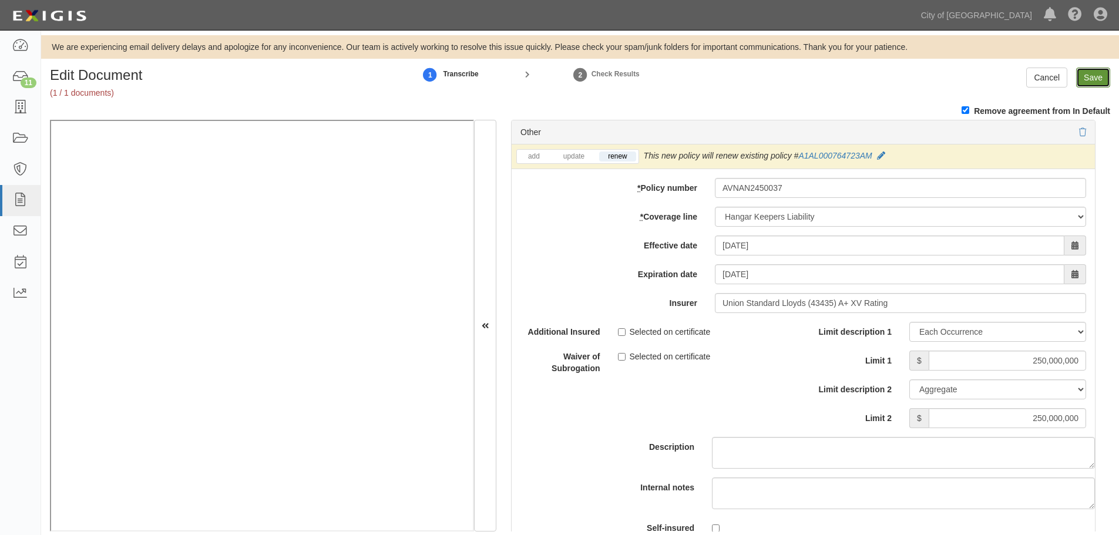
click at [1087, 78] on input "Save" at bounding box center [1093, 78] width 34 height 20
type input "250000000"
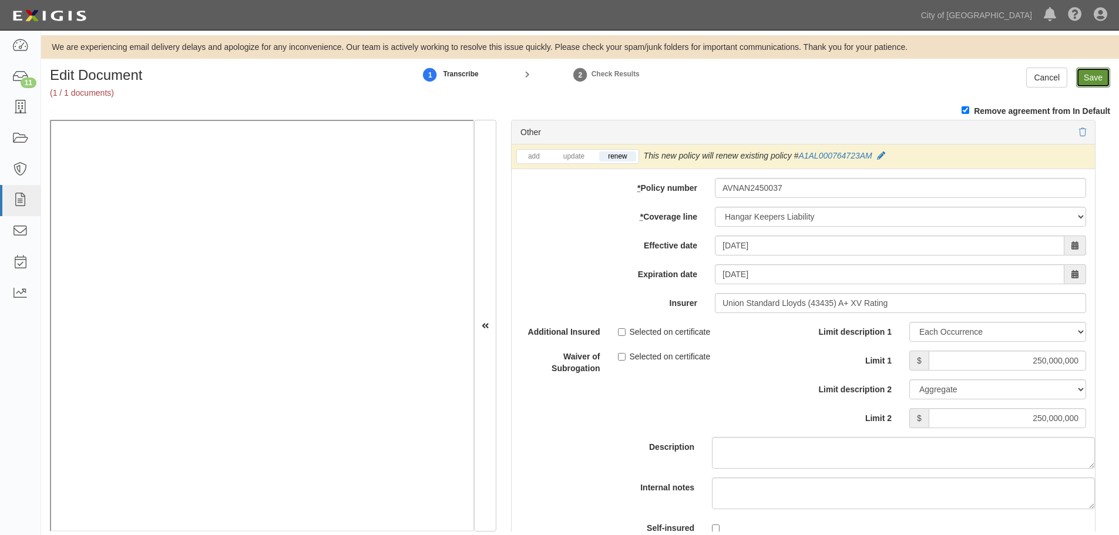
type input "250000000"
type input "25000000"
type input "250000000"
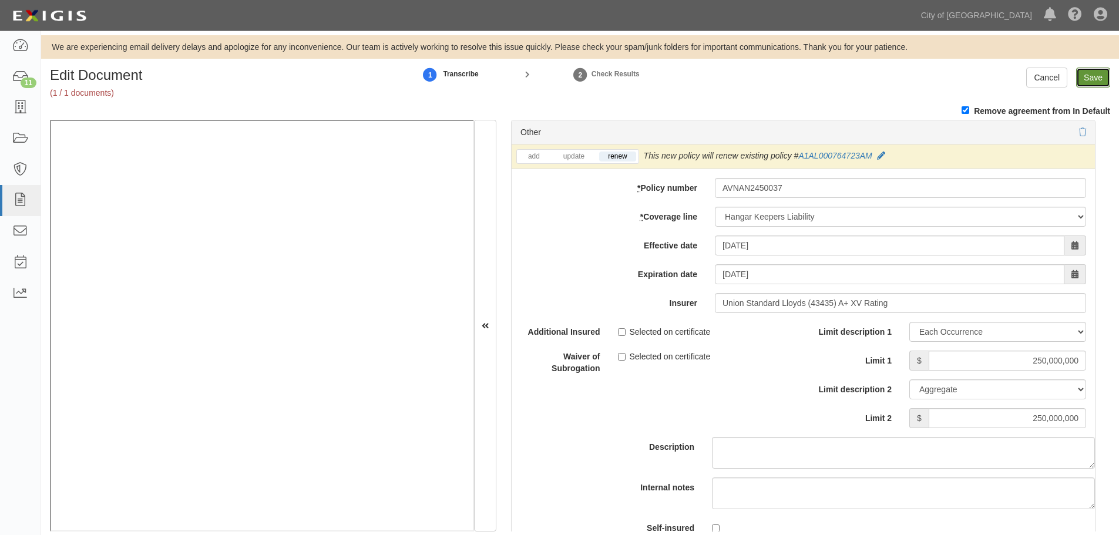
type input "250000000"
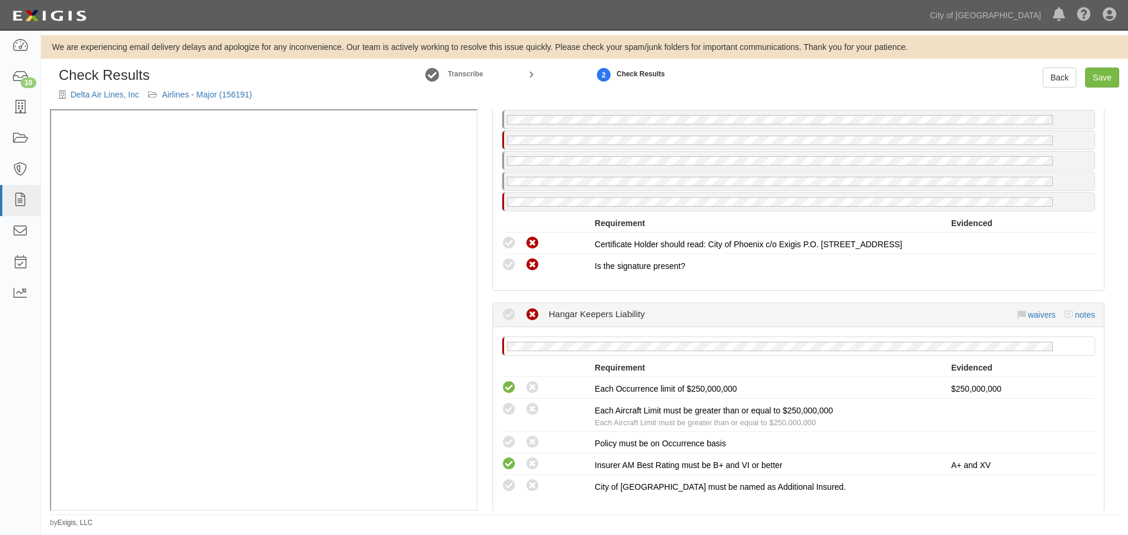
scroll to position [1469, 0]
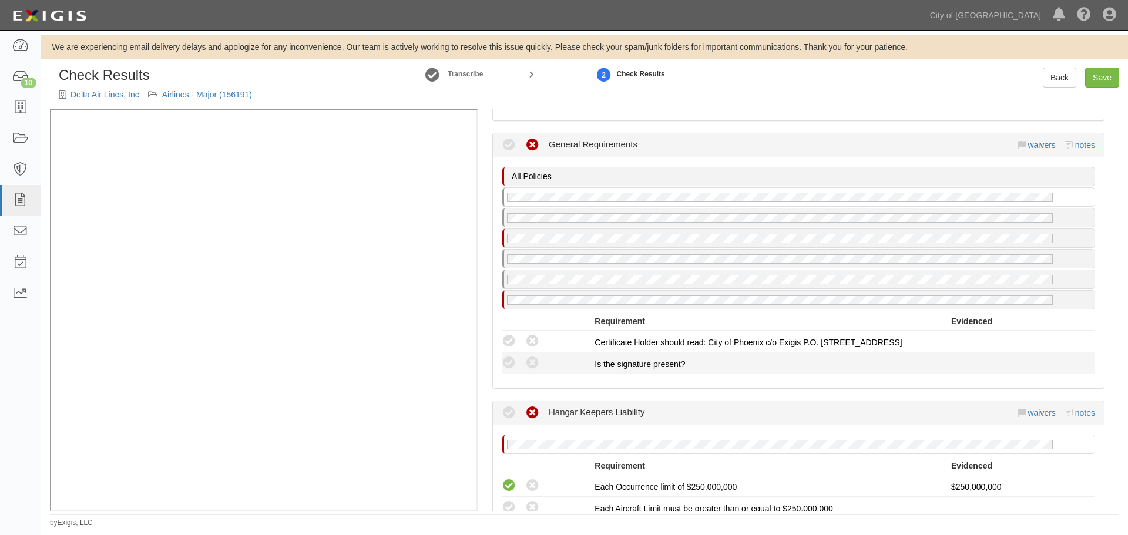
drag, startPoint x: 504, startPoint y: 342, endPoint x: 503, endPoint y: 352, distance: 10.6
click at [504, 342] on icon at bounding box center [509, 341] width 15 height 15
radio input "true"
click at [498, 368] on div "Compliant Waived: Non-Compliant" at bounding box center [544, 362] width 102 height 15
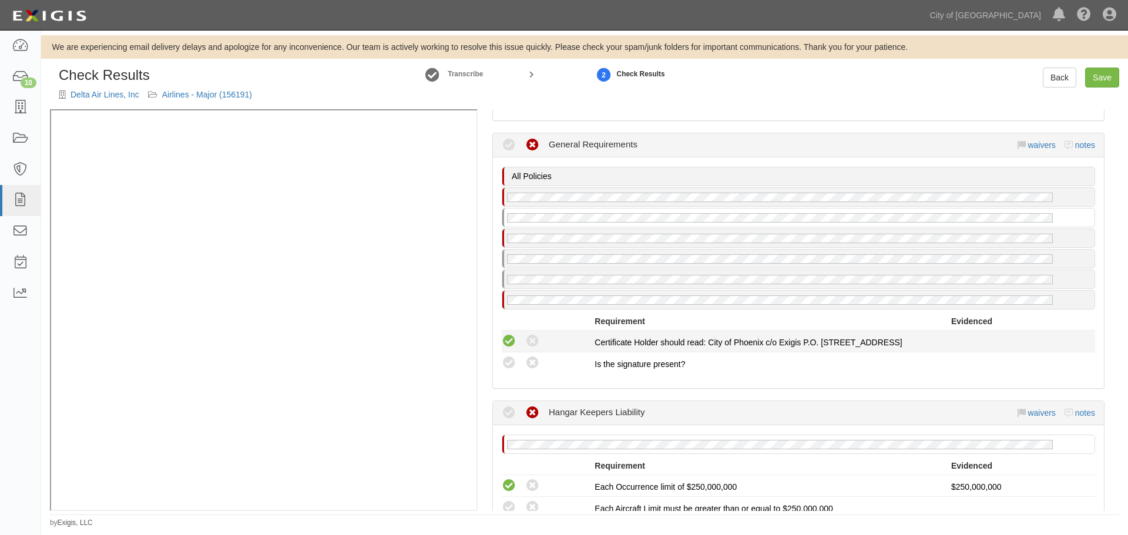
drag, startPoint x: 513, startPoint y: 341, endPoint x: 515, endPoint y: 351, distance: 10.1
click at [513, 344] on icon at bounding box center [509, 341] width 15 height 15
radio input "true"
drag, startPoint x: 515, startPoint y: 364, endPoint x: 528, endPoint y: 338, distance: 29.2
click at [514, 364] on icon at bounding box center [509, 363] width 15 height 15
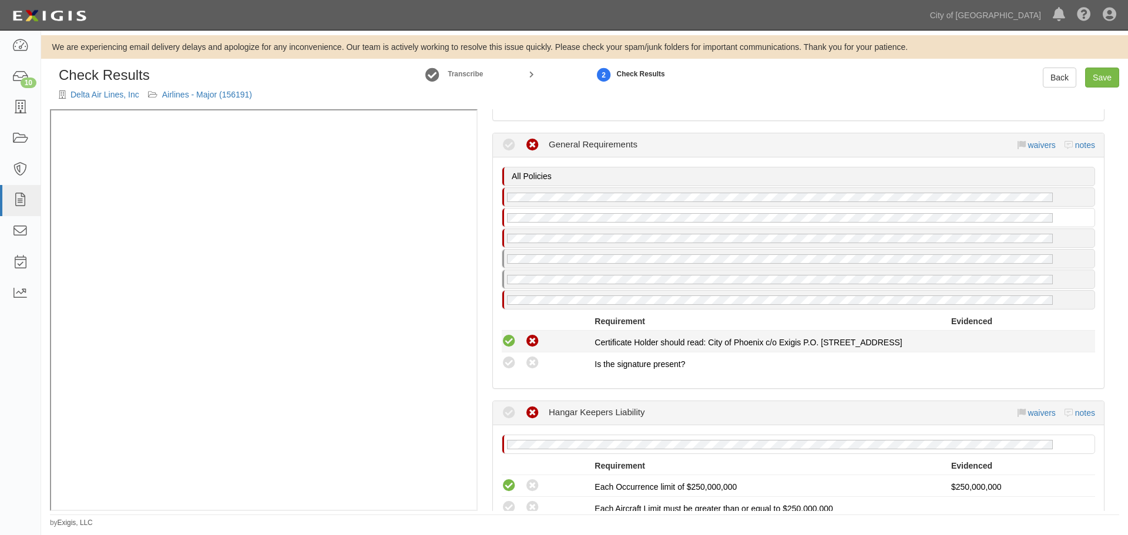
radio input "true"
drag, startPoint x: 504, startPoint y: 338, endPoint x: 509, endPoint y: 356, distance: 18.4
click at [504, 339] on icon at bounding box center [509, 341] width 15 height 15
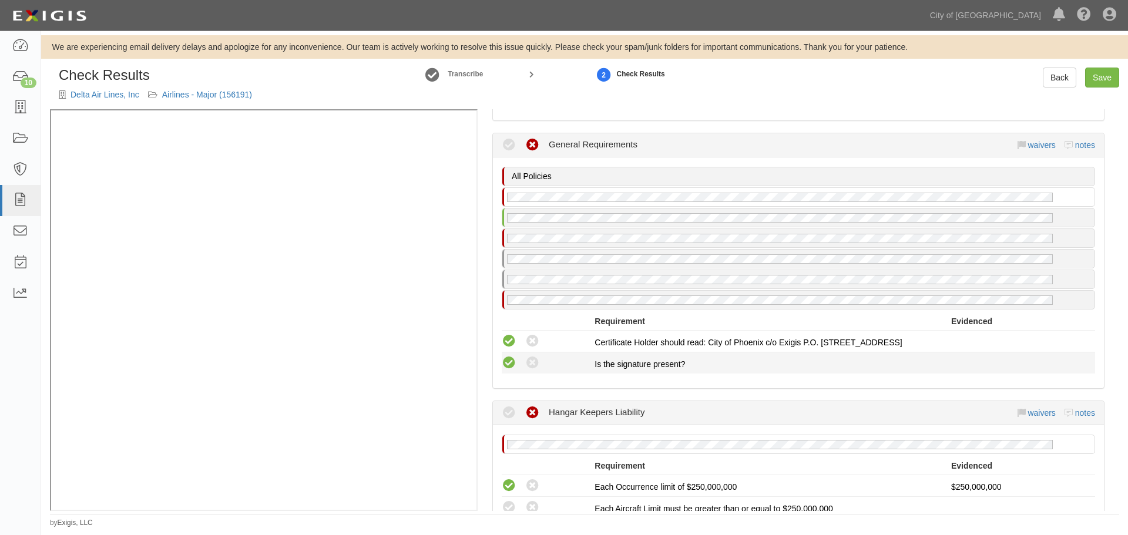
radio input "false"
click at [507, 367] on icon at bounding box center [509, 363] width 15 height 15
radio input "true"
click at [513, 341] on icon at bounding box center [509, 341] width 15 height 15
radio input "true"
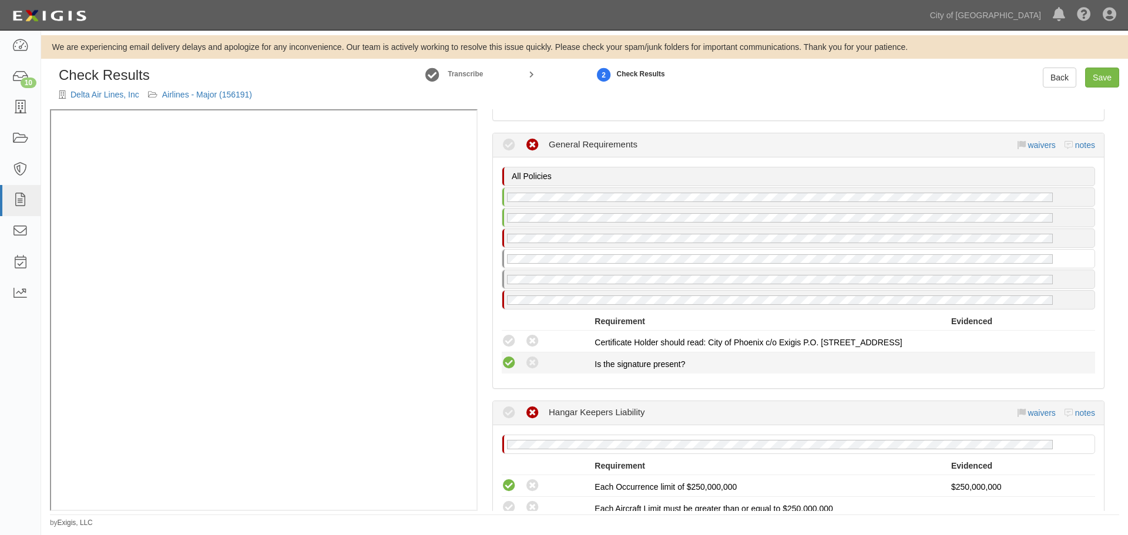
drag, startPoint x: 509, startPoint y: 343, endPoint x: 509, endPoint y: 359, distance: 15.9
click at [508, 343] on icon at bounding box center [509, 341] width 15 height 15
radio input "true"
click at [508, 361] on icon at bounding box center [509, 363] width 15 height 15
radio input "true"
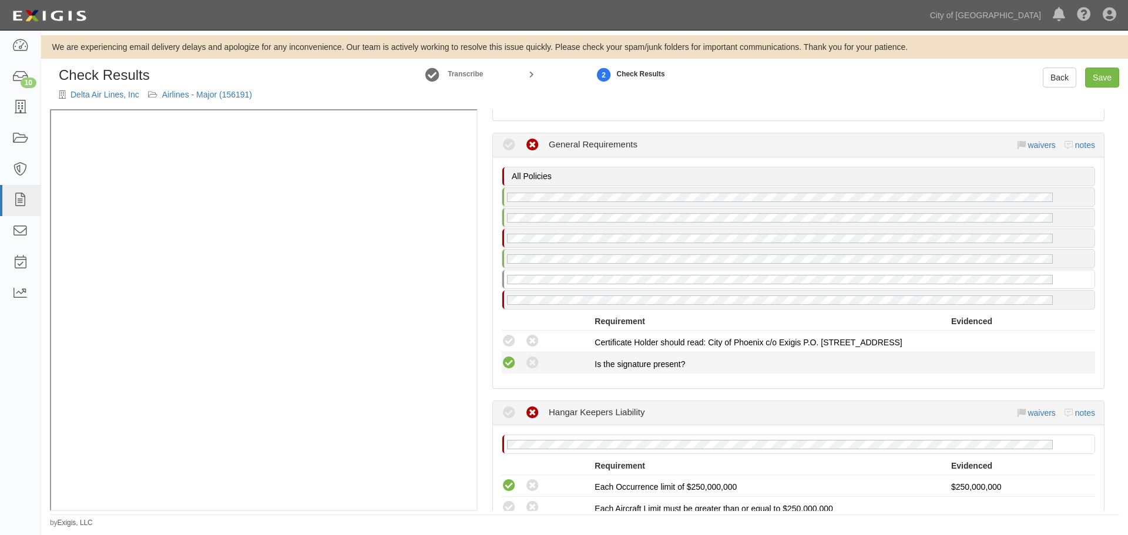
drag, startPoint x: 509, startPoint y: 337, endPoint x: 508, endPoint y: 357, distance: 19.4
click at [509, 340] on icon at bounding box center [509, 341] width 15 height 15
radio input "true"
click at [507, 359] on icon at bounding box center [509, 363] width 15 height 15
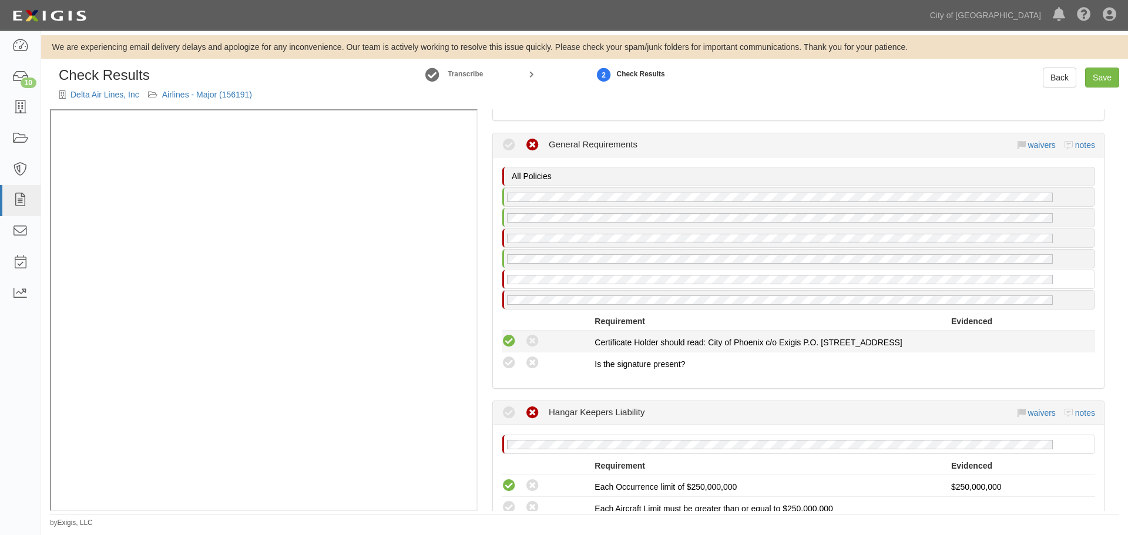
radio input "true"
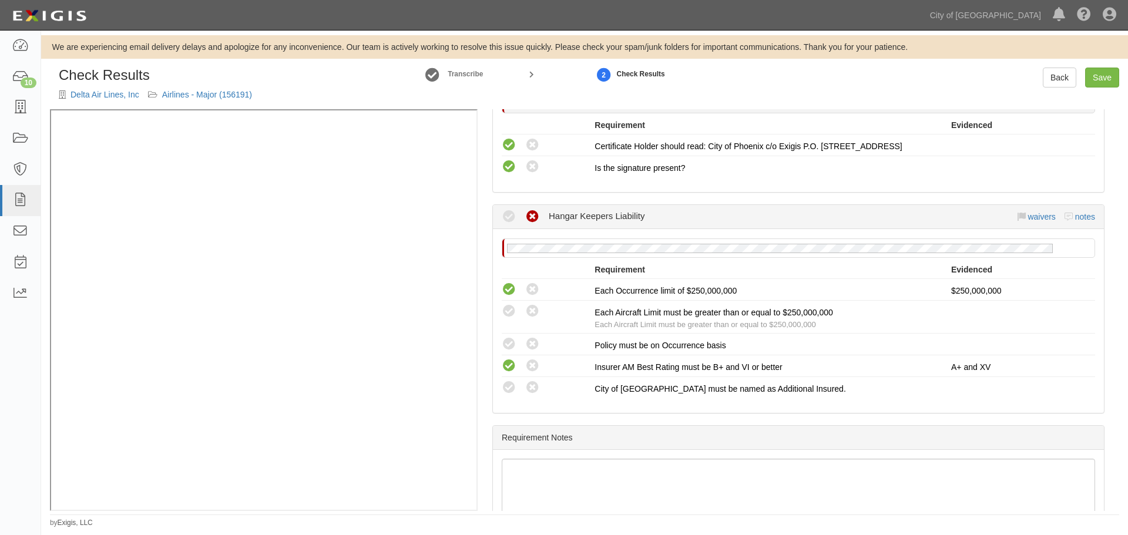
scroll to position [1737, 0]
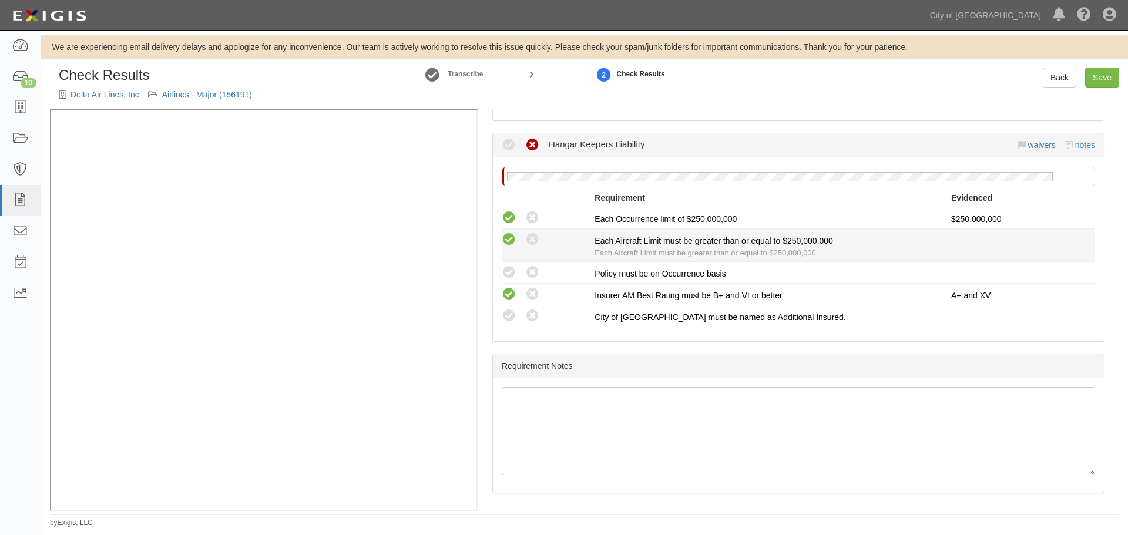
click at [508, 241] on icon at bounding box center [509, 240] width 15 height 15
radio input "true"
click at [509, 260] on li "Compliant Waived: Non-Compliant Each Aircraft Limit must be greater than or equ…" at bounding box center [798, 245] width 593 height 33
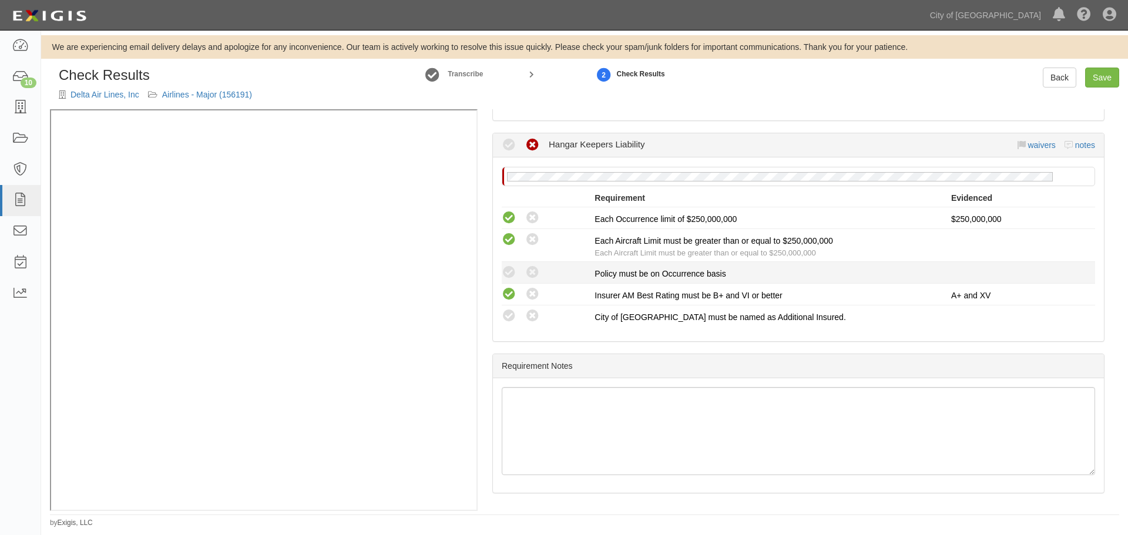
click at [509, 278] on icon at bounding box center [509, 273] width 15 height 15
radio input "true"
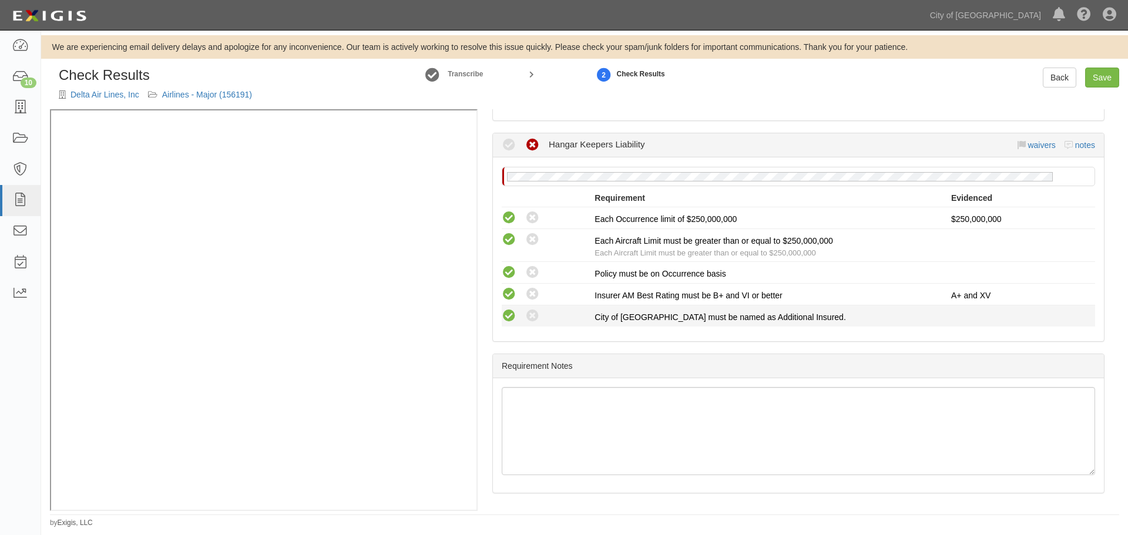
click at [509, 312] on icon at bounding box center [509, 316] width 15 height 15
radio input "true"
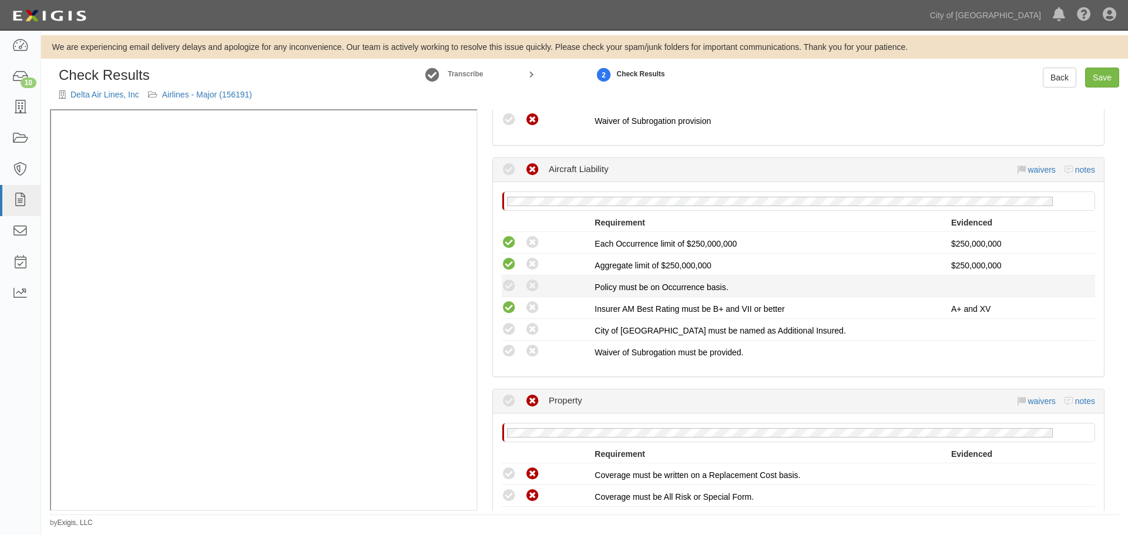
scroll to position [953, 0]
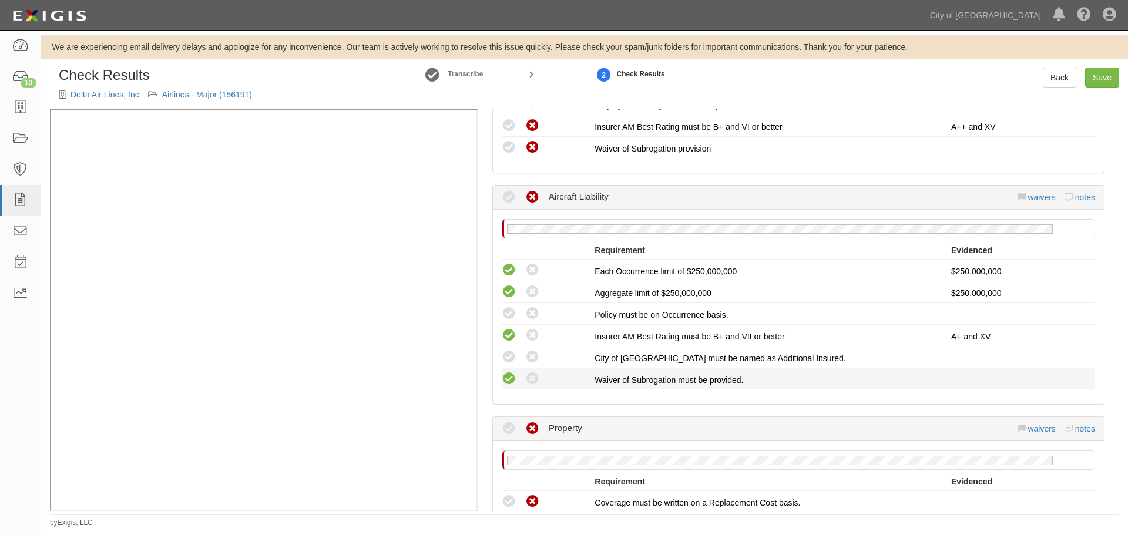
click at [506, 372] on icon at bounding box center [509, 379] width 15 height 15
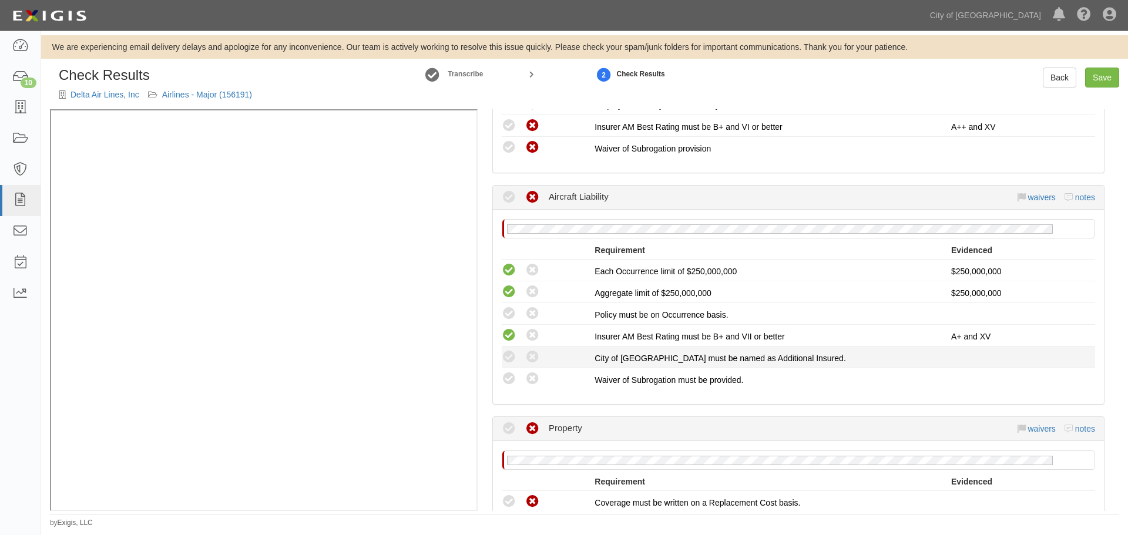
radio input "true"
click at [505, 365] on li "Compliant Waived: Non-Compliant City of Phoenix must be named as Additional Ins…" at bounding box center [798, 358] width 593 height 22
drag, startPoint x: 505, startPoint y: 357, endPoint x: 497, endPoint y: 325, distance: 32.8
click at [505, 357] on icon at bounding box center [509, 357] width 15 height 15
radio input "true"
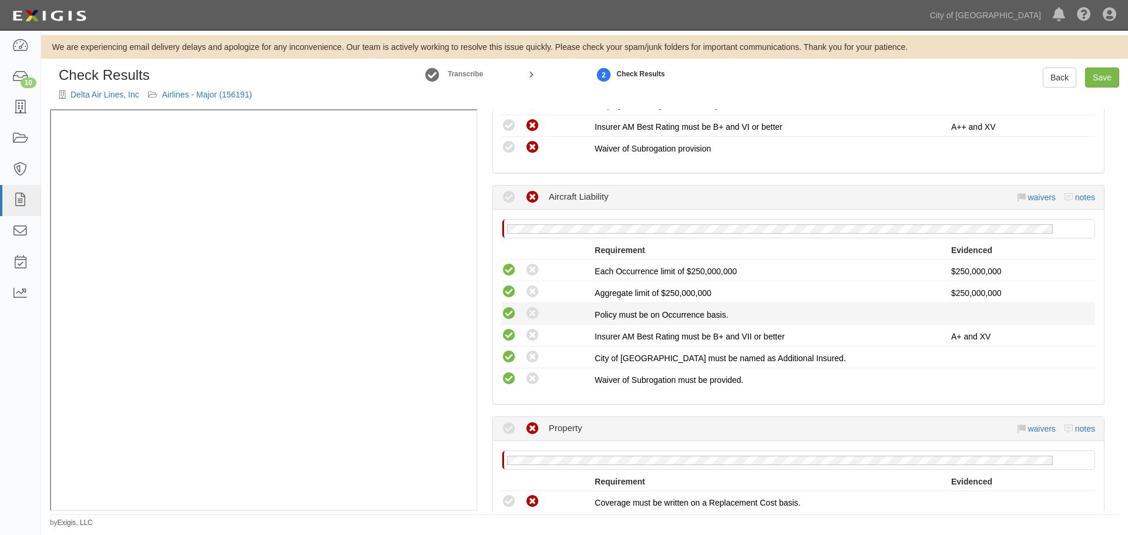
click at [505, 313] on icon at bounding box center [509, 314] width 15 height 15
radio input "true"
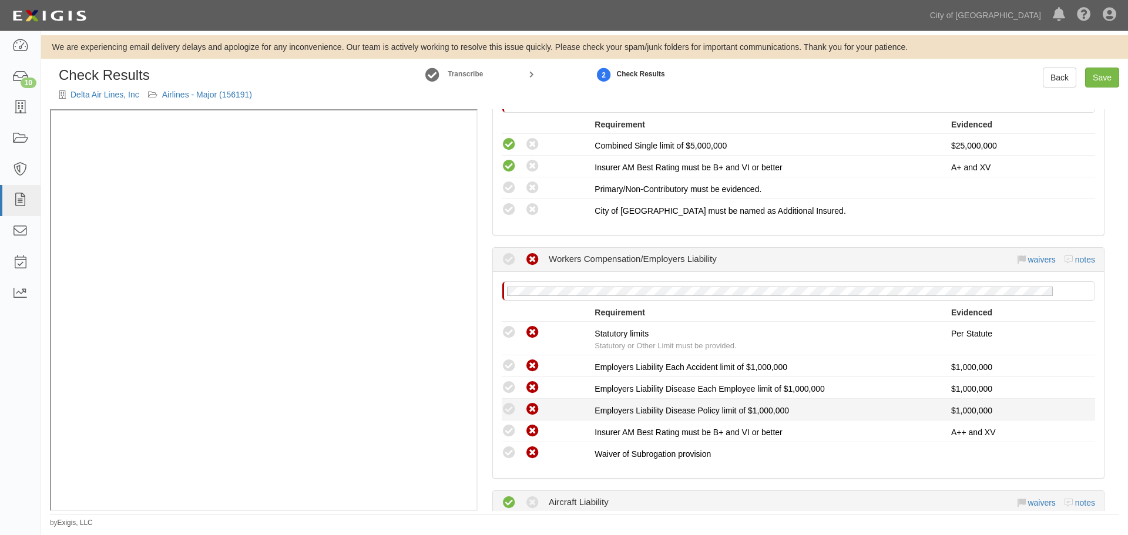
scroll to position [562, 0]
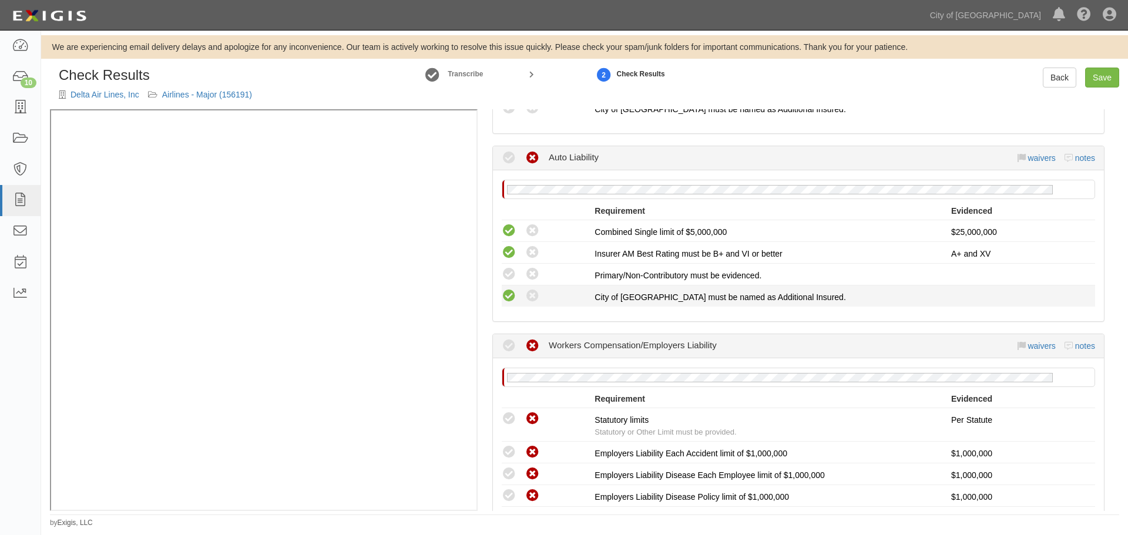
drag, startPoint x: 504, startPoint y: 297, endPoint x: 505, endPoint y: 290, distance: 7.1
click at [505, 298] on icon at bounding box center [509, 296] width 15 height 15
radio input "true"
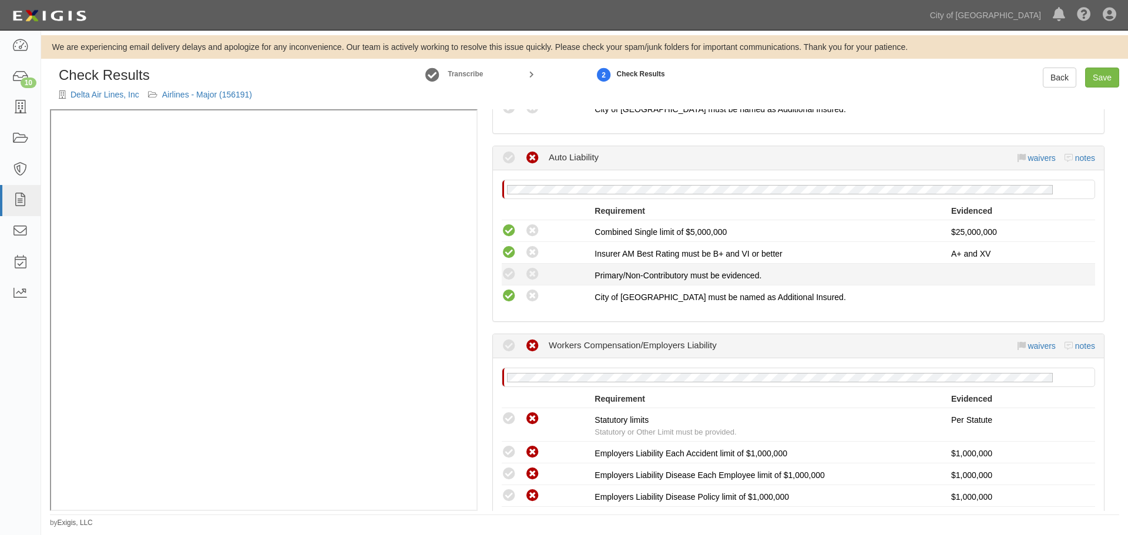
click at [505, 283] on li "Compliant Waived: Non-Compliant Primary/Non-Contributory must be evidenced." at bounding box center [798, 275] width 593 height 22
click at [505, 281] on icon at bounding box center [509, 274] width 15 height 15
radio input "true"
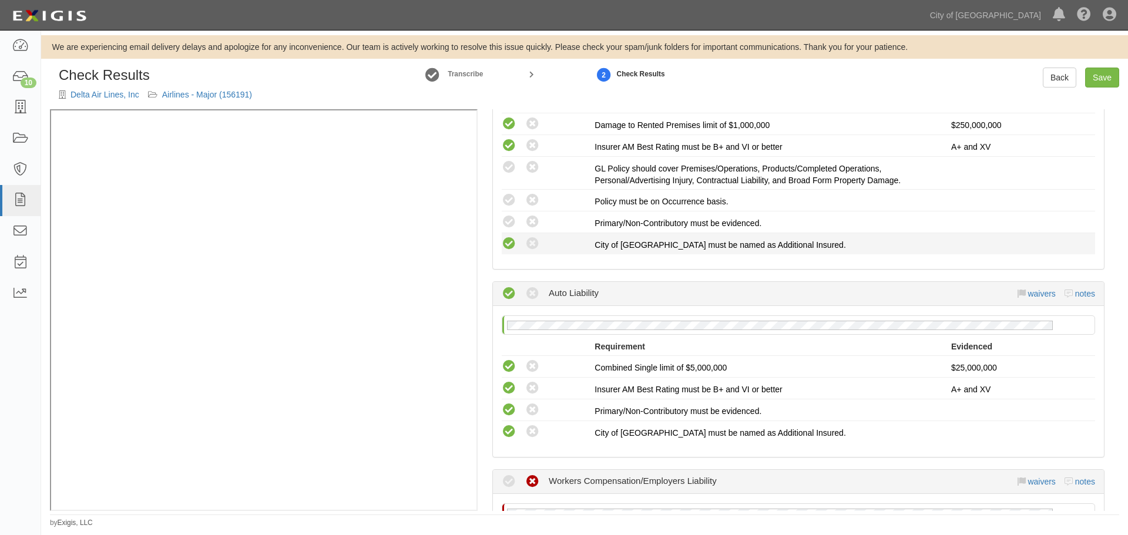
scroll to position [366, 0]
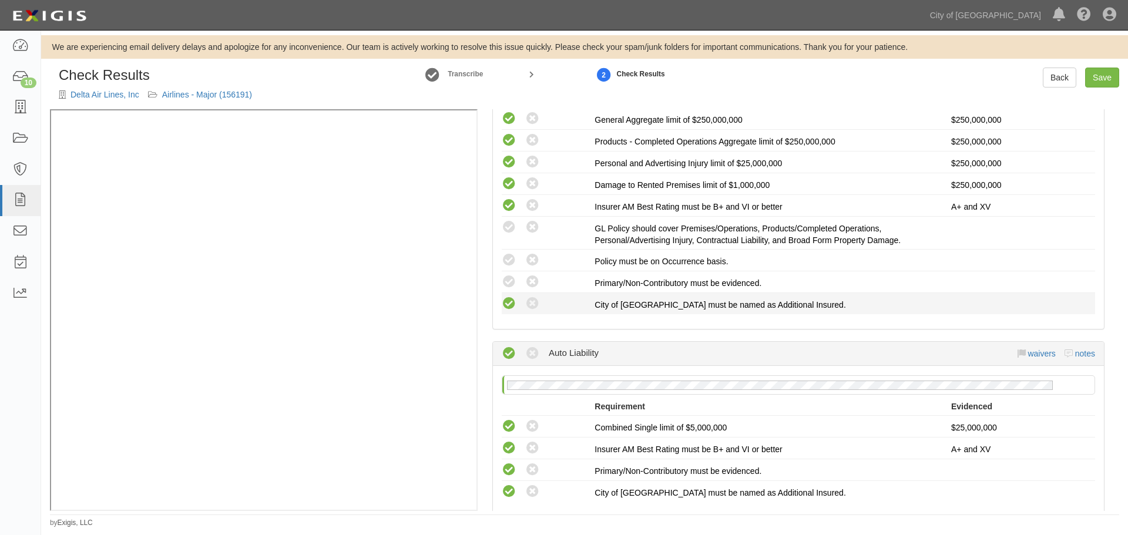
click at [510, 297] on icon at bounding box center [509, 304] width 15 height 15
radio input "true"
drag, startPoint x: 509, startPoint y: 279, endPoint x: 508, endPoint y: 272, distance: 7.1
click at [509, 278] on icon at bounding box center [509, 282] width 15 height 15
radio input "true"
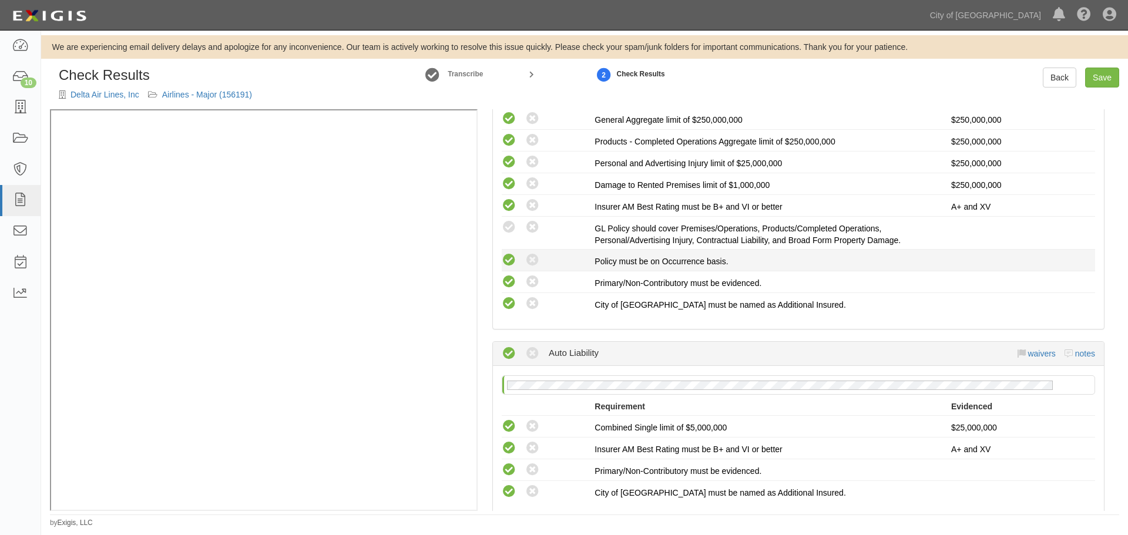
click at [506, 259] on icon at bounding box center [509, 260] width 15 height 15
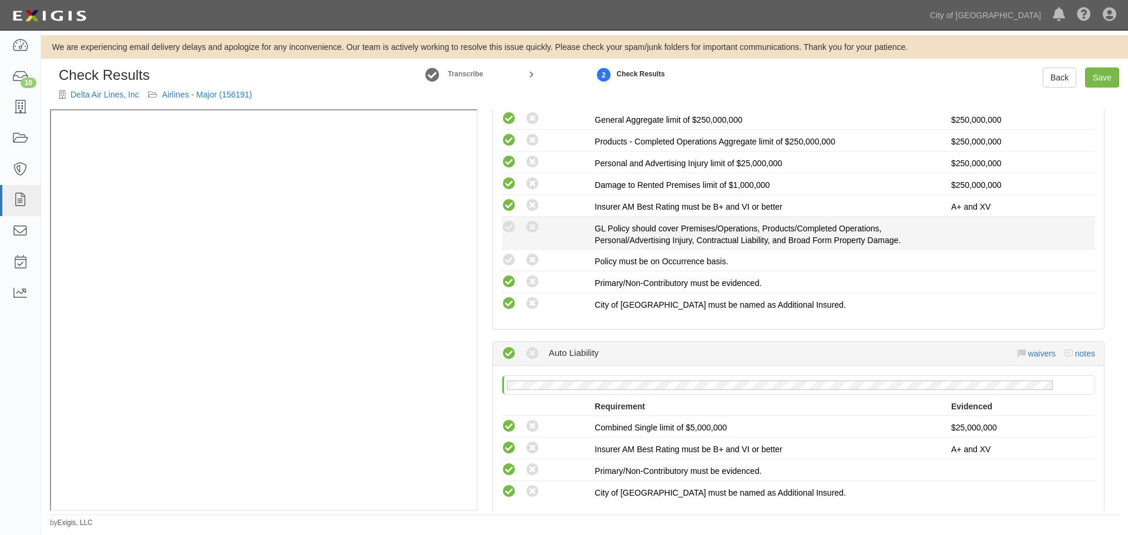
radio input "true"
click at [522, 223] on div "Compliant Waived: Non-Compliant" at bounding box center [548, 227] width 93 height 15
click at [515, 228] on icon at bounding box center [509, 227] width 15 height 15
radio input "true"
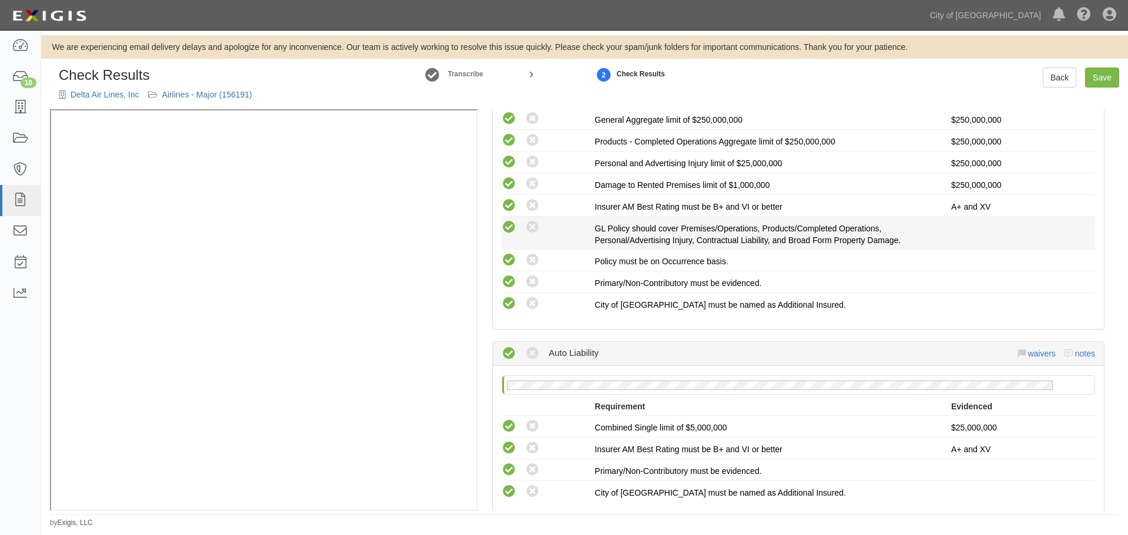
click at [515, 228] on icon at bounding box center [509, 227] width 15 height 15
radio input "true"
radio input "false"
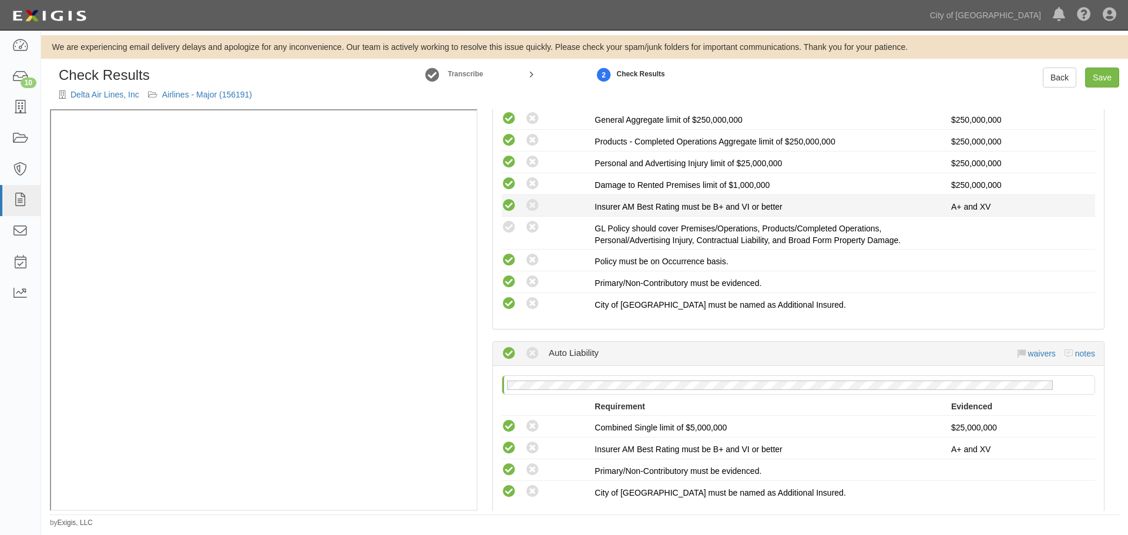
drag, startPoint x: 506, startPoint y: 226, endPoint x: 684, endPoint y: 215, distance: 178.3
click at [509, 226] on icon at bounding box center [509, 227] width 15 height 15
radio input "true"
click at [1116, 84] on link "Save" at bounding box center [1102, 78] width 34 height 20
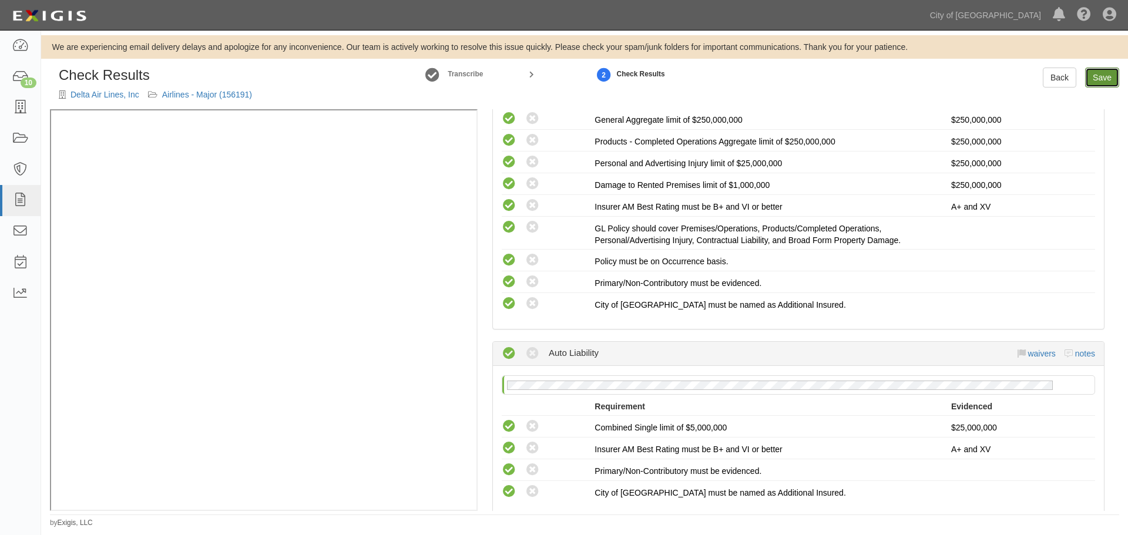
radio input "true"
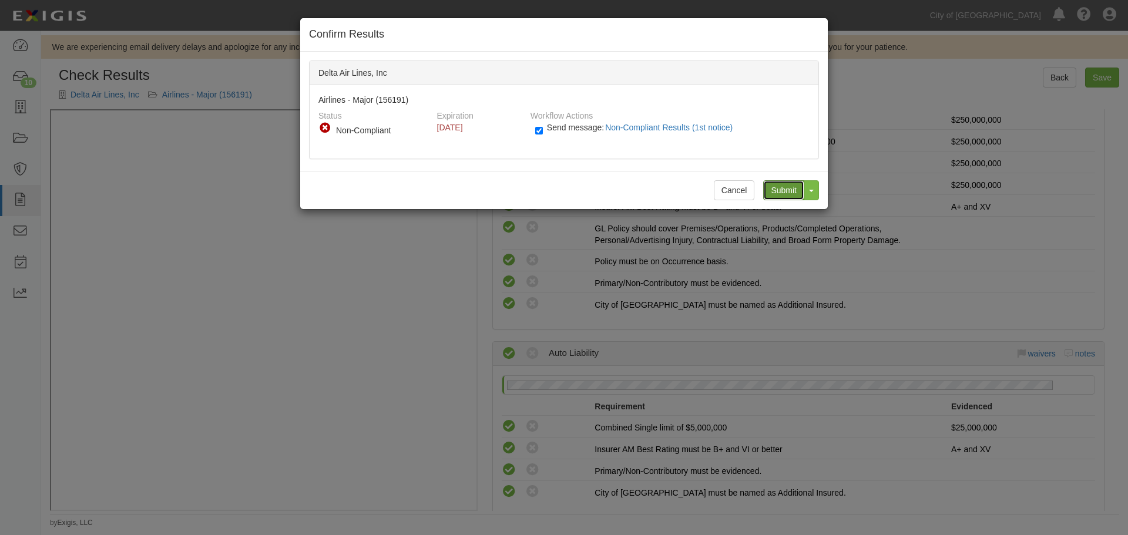
click at [780, 190] on input "Submit" at bounding box center [783, 190] width 41 height 20
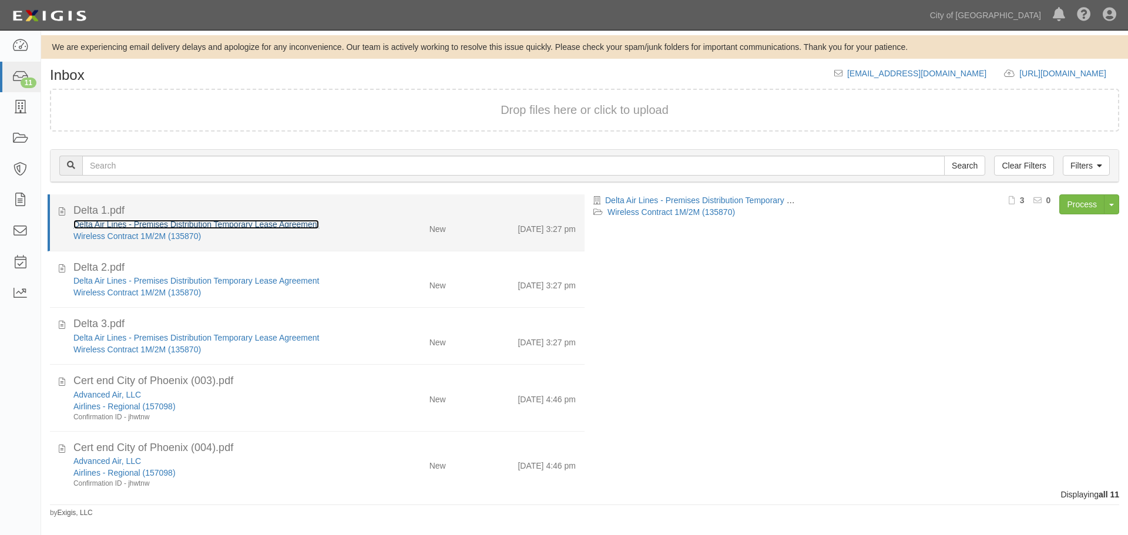
click at [103, 220] on link "Delta Air Lines - Premises Distribution Temporary Lease Agreement" at bounding box center [196, 224] width 246 height 9
click at [503, 223] on div "8/20/25 3:27 pm" at bounding box center [520, 227] width 130 height 16
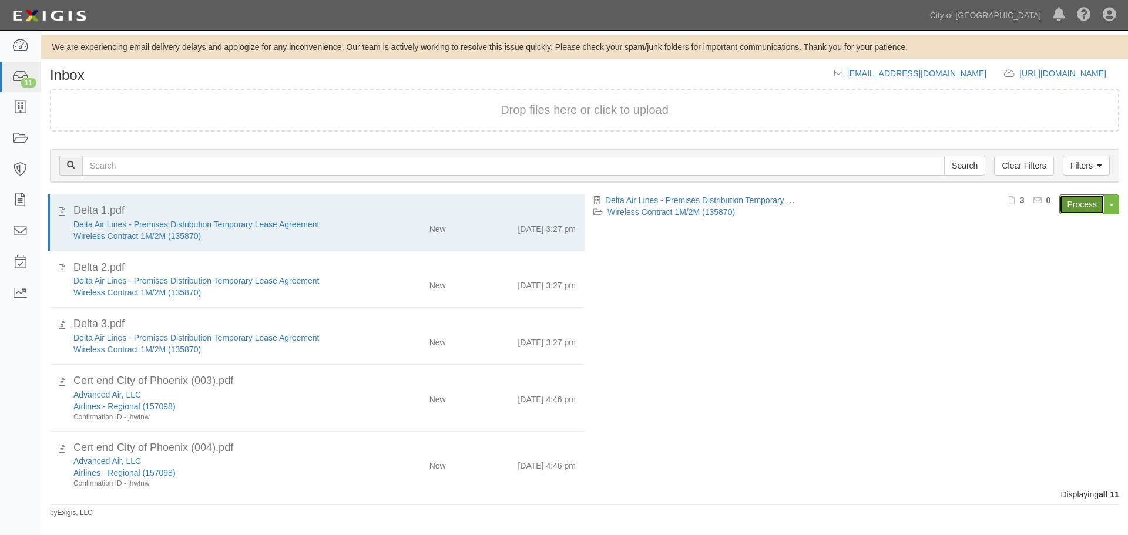
click at [1069, 209] on link "Process" at bounding box center [1081, 204] width 45 height 20
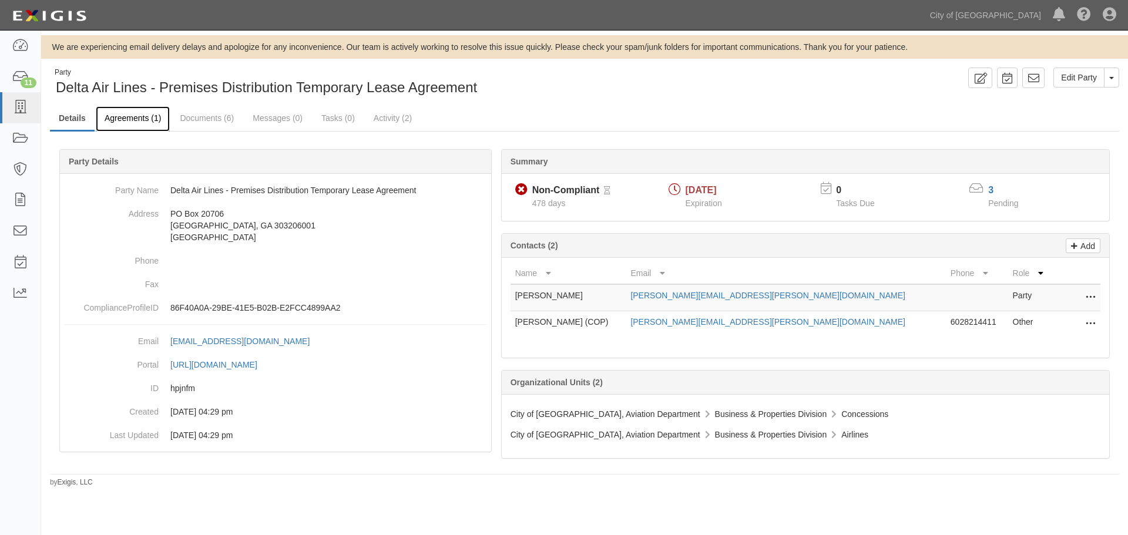
click at [142, 117] on link "Agreements (1)" at bounding box center [133, 118] width 74 height 25
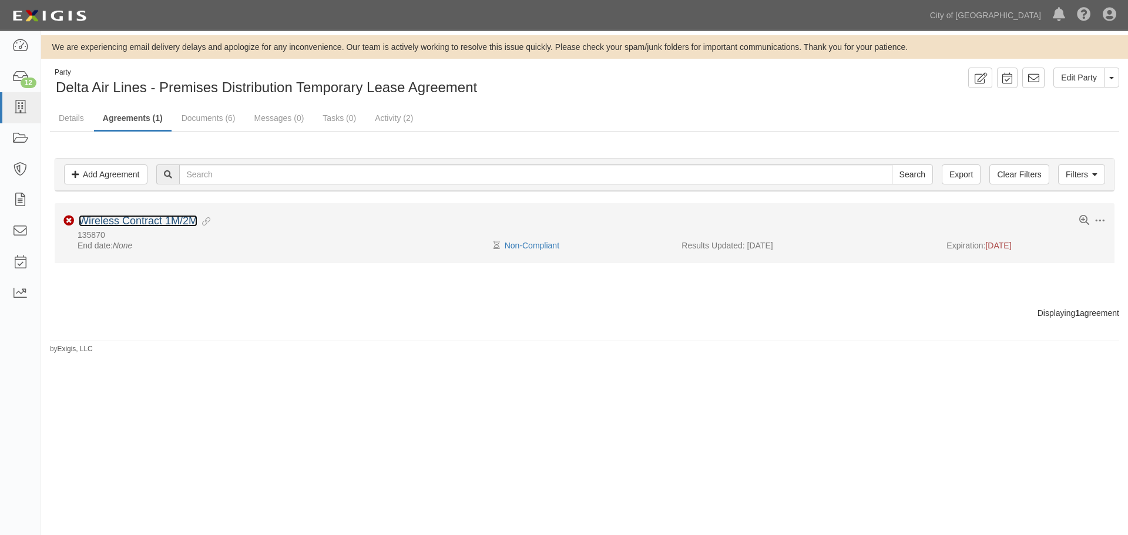
click at [125, 219] on link "Wireless Contract 1M/2M" at bounding box center [138, 221] width 119 height 12
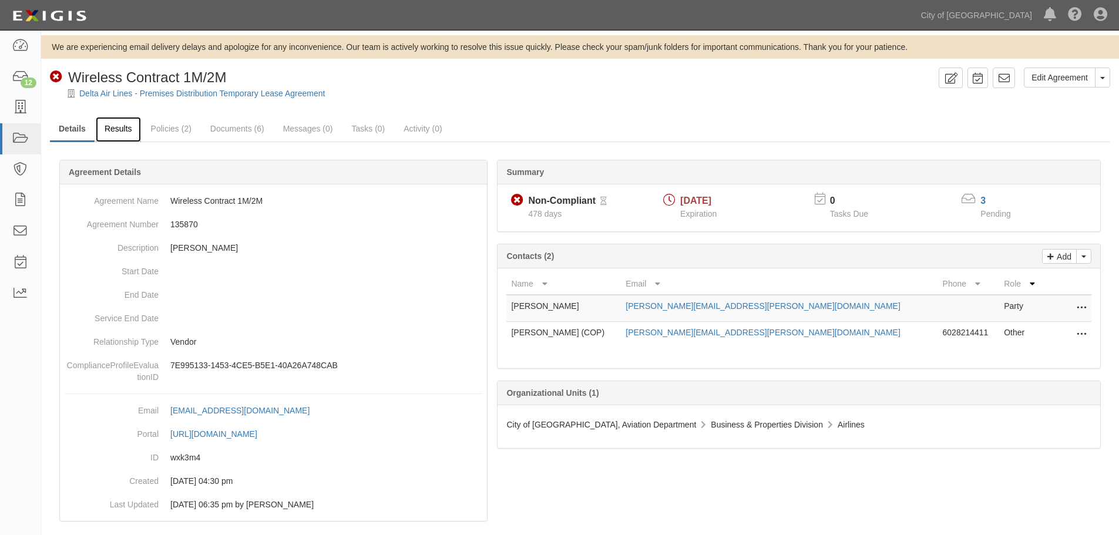
click at [116, 130] on link "Results" at bounding box center [118, 129] width 45 height 25
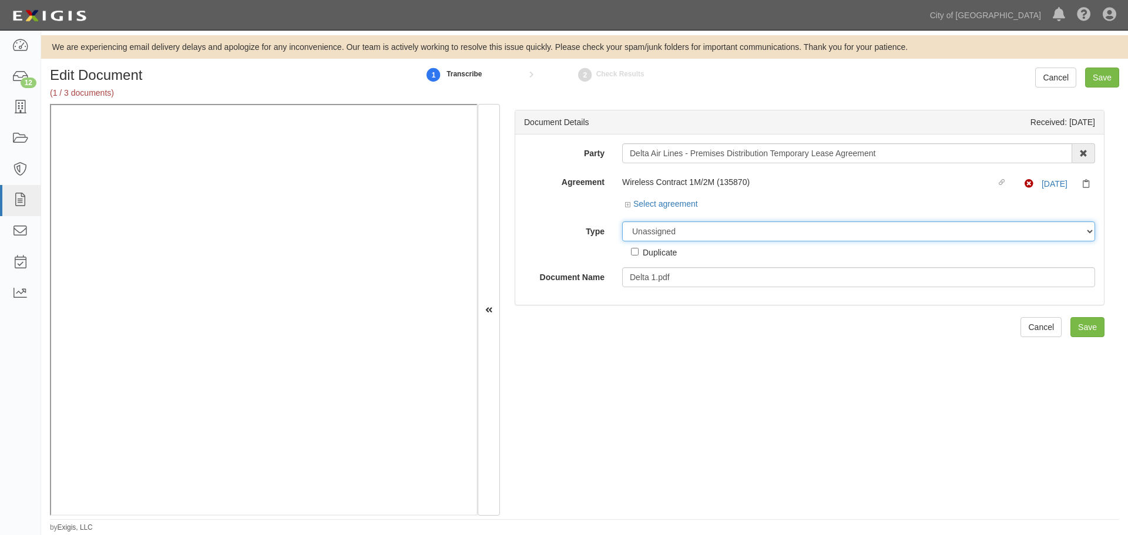
drag, startPoint x: 657, startPoint y: 229, endPoint x: 663, endPoint y: 239, distance: 10.8
click at [657, 229] on select "Unassigned Binder Cancellation Notice Certificate Contract Endorsement Insuranc…" at bounding box center [858, 231] width 473 height 20
select select "CertificateDetail"
click at [622, 221] on select "Unassigned Binder Cancellation Notice Certificate Contract Endorsement Insuranc…" at bounding box center [858, 231] width 473 height 20
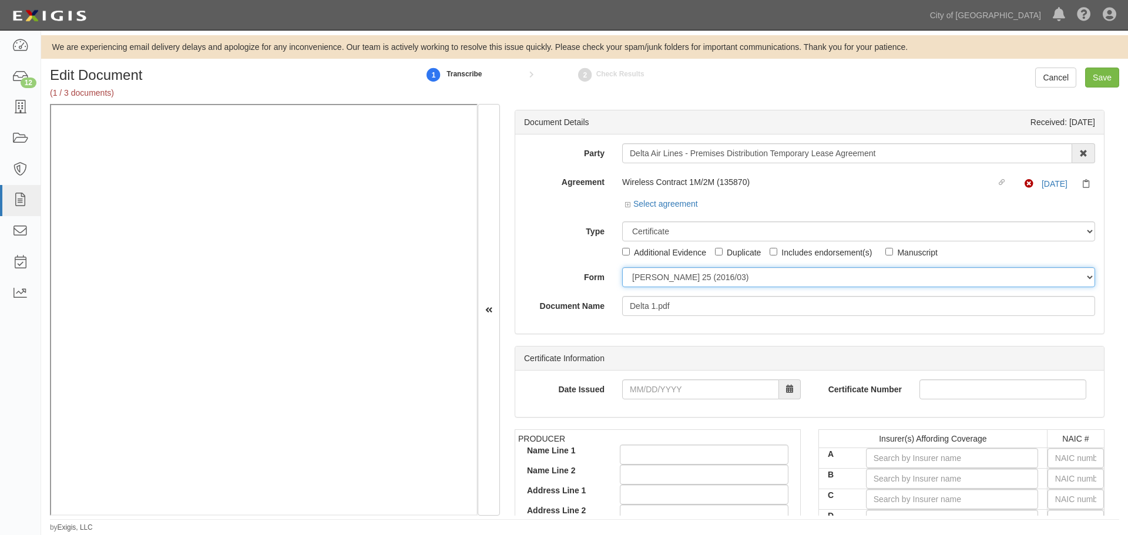
drag, startPoint x: 670, startPoint y: 278, endPoint x: 671, endPoint y: 286, distance: 7.7
click at [670, 278] on select "[PERSON_NAME] 25 (2016/03) [PERSON_NAME] 101 [PERSON_NAME] 855 NY (2014/05) Gen…" at bounding box center [858, 277] width 473 height 20
select select "GeneralFormDetail"
click at [622, 267] on select "[PERSON_NAME] 25 (2016/03) [PERSON_NAME] 101 [PERSON_NAME] 855 NY (2014/05) Gen…" at bounding box center [858, 277] width 473 height 20
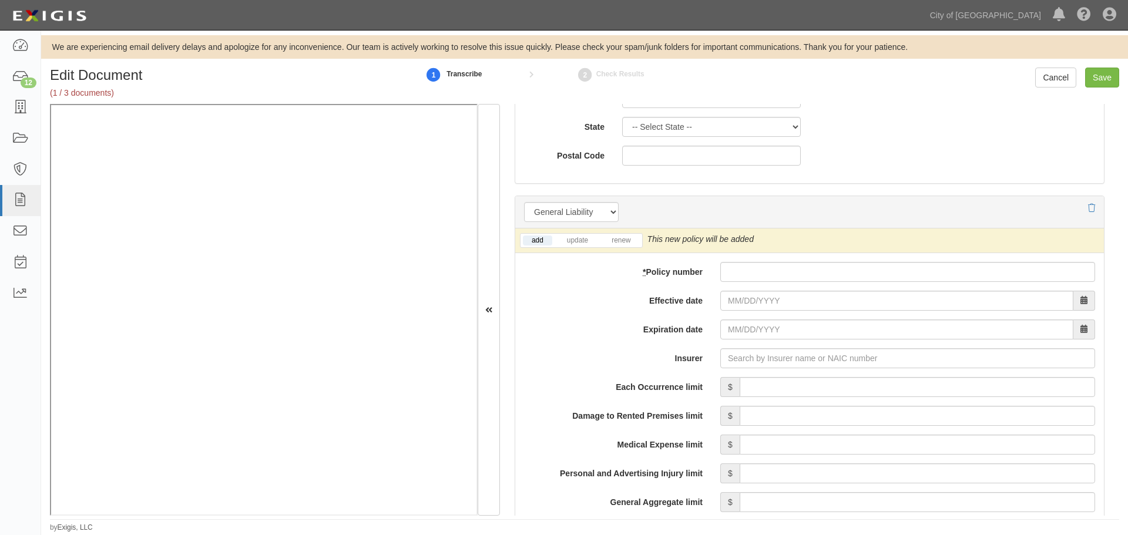
scroll to position [686, 0]
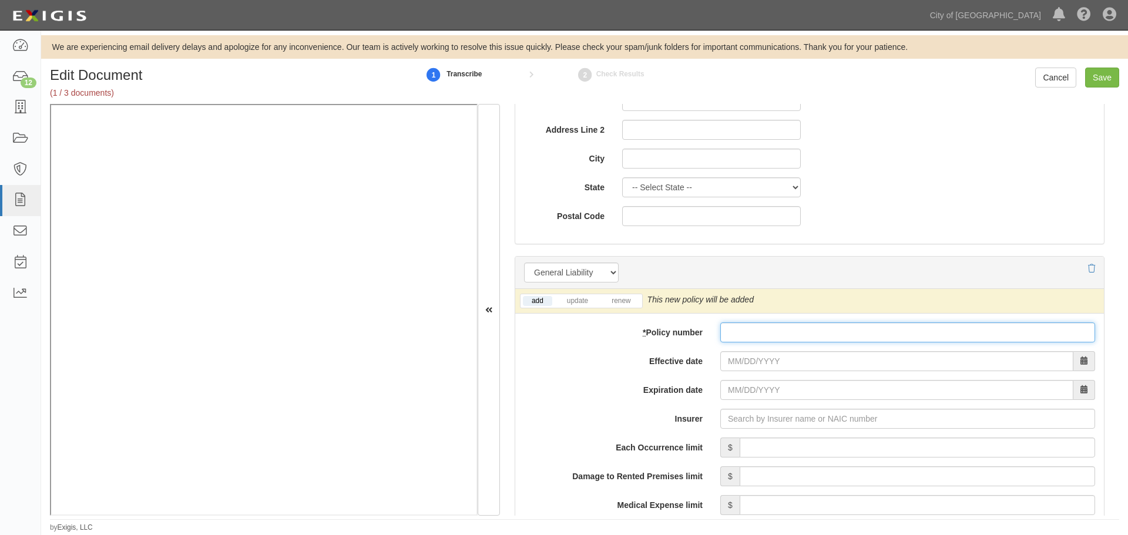
click at [751, 332] on input "* Policy number" at bounding box center [907, 333] width 375 height 20
paste input "AVNAN2450037"
type input "AVNAN2450037"
drag, startPoint x: 805, startPoint y: 343, endPoint x: 636, endPoint y: 361, distance: 170.2
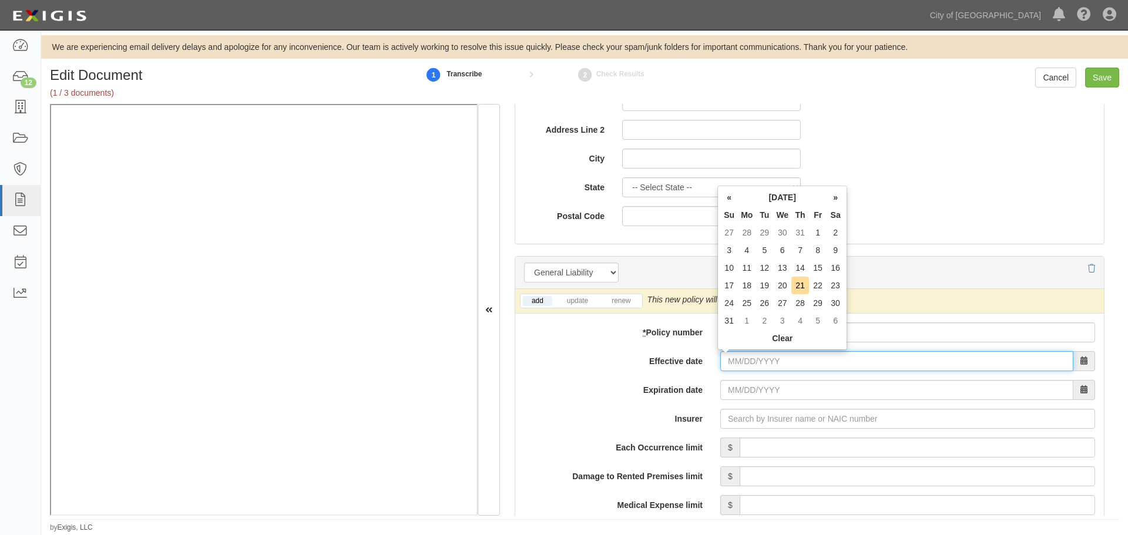
click at [738, 368] on input "Effective date" at bounding box center [896, 361] width 353 height 20
type input "12/21/2024"
type input "12/21/2025"
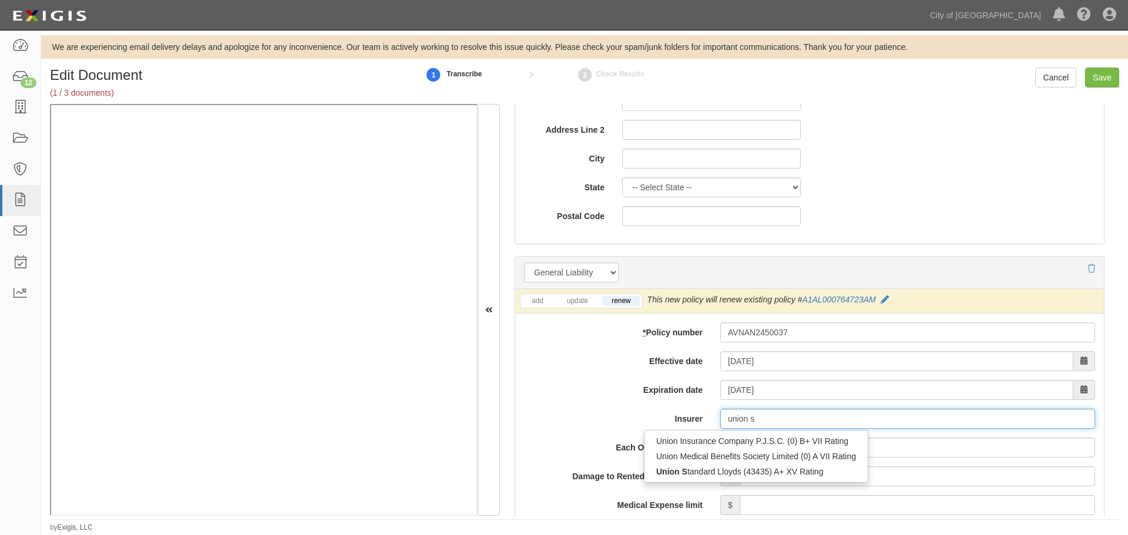
click at [702, 468] on div "Union S tandard Lloyds (43435) A+ XV Rating" at bounding box center [755, 471] width 223 height 15
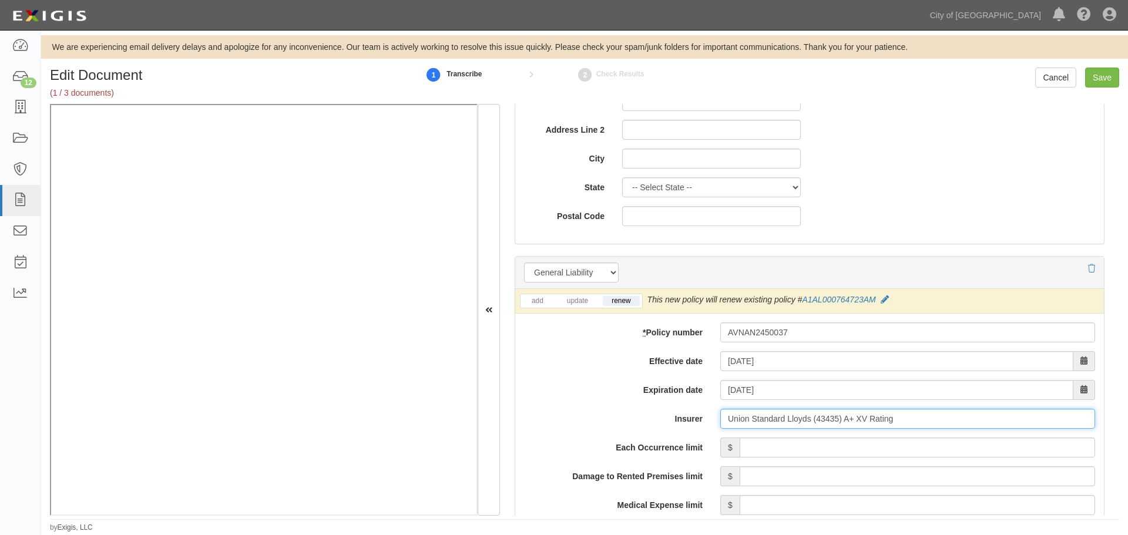
type input "Union Standard Lloyds (43435) A+ XV Rating"
drag, startPoint x: 844, startPoint y: 449, endPoint x: 837, endPoint y: 454, distance: 8.0
click at [843, 449] on input "Each Occurrence limit" at bounding box center [917, 448] width 355 height 20
type input "250,000,000"
click at [844, 470] on input "Damage to Rented Premises limit" at bounding box center [917, 476] width 355 height 20
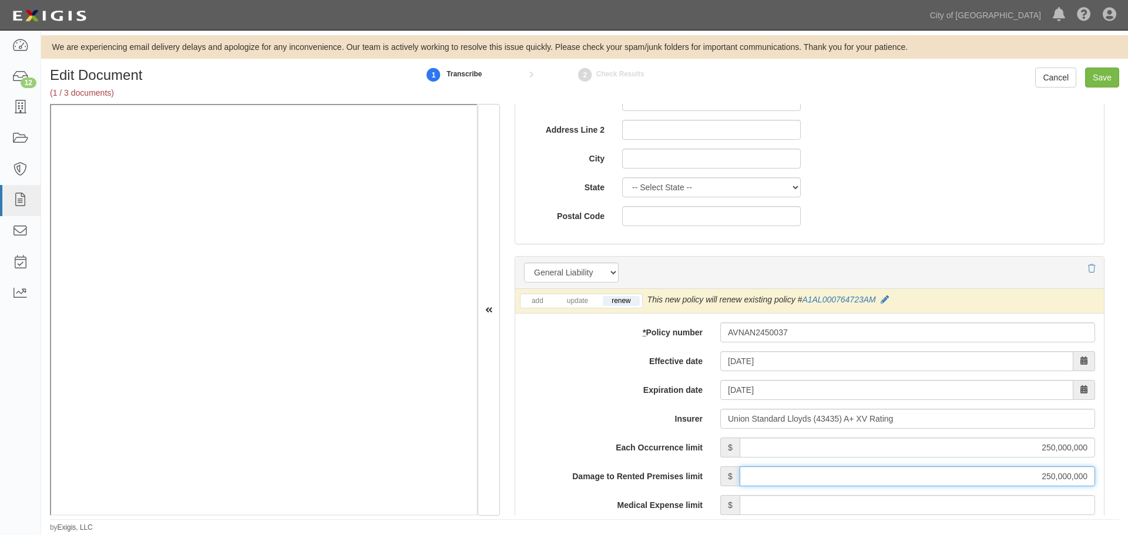
scroll to position [979, 0]
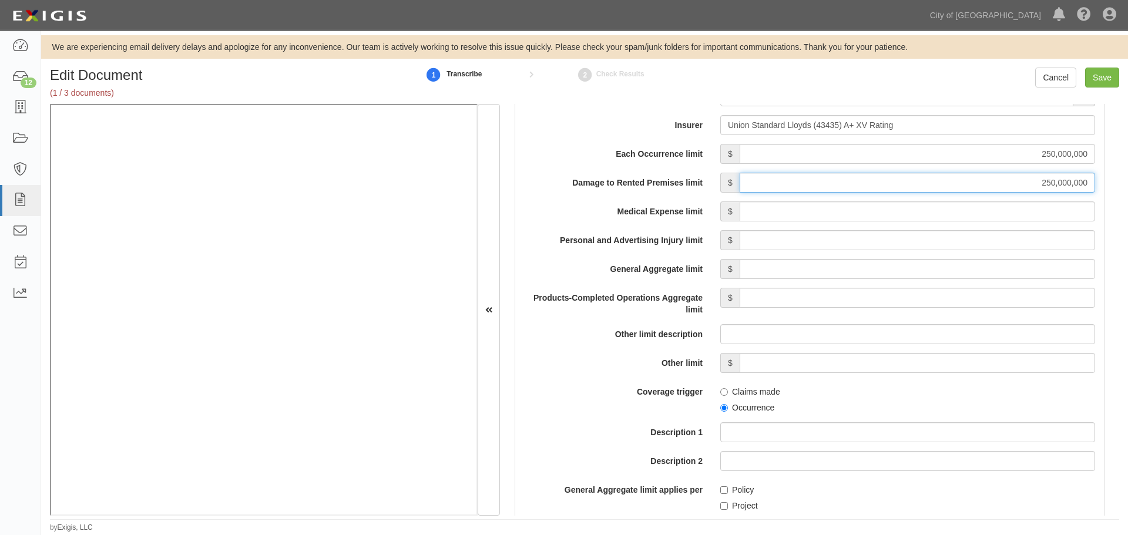
type input "250,000,000"
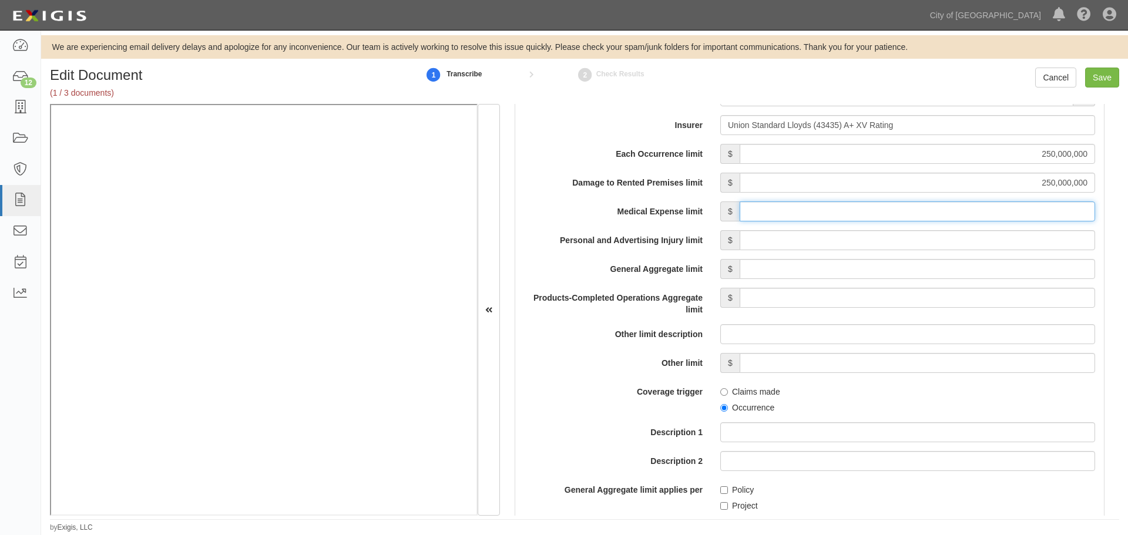
click at [1042, 216] on input "Medical Expense limit" at bounding box center [917, 212] width 355 height 20
type input "250,000,000"
click at [1047, 245] on input "Personal and Advertising Injury limit" at bounding box center [917, 240] width 355 height 20
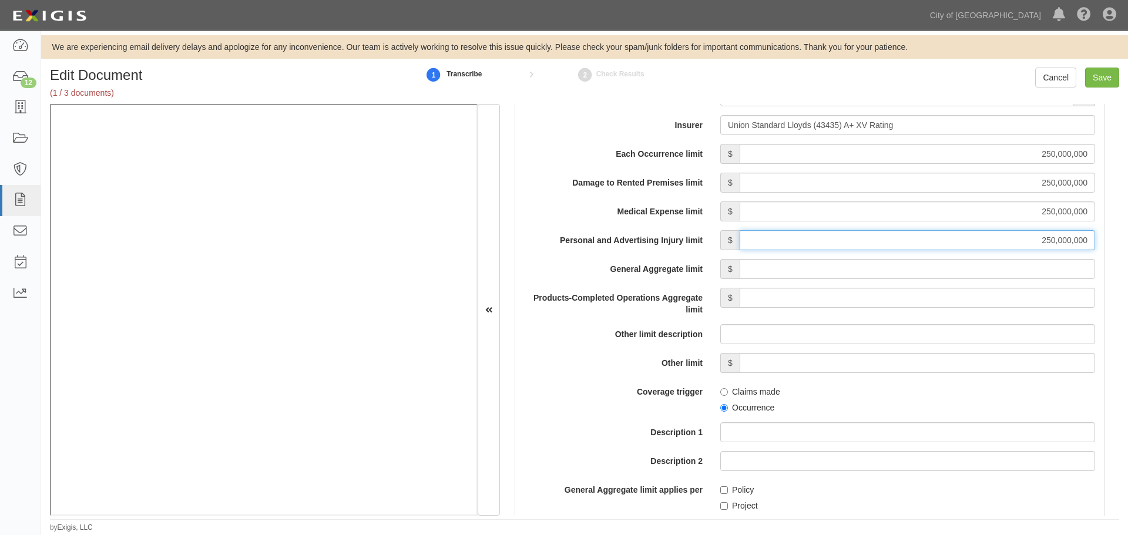
type input "250,000,000"
drag, startPoint x: 1066, startPoint y: 276, endPoint x: 1050, endPoint y: 281, distance: 16.7
click at [1060, 280] on div "Each Occurrence limit $ 250,000,000 Damage to Rented Premises limit $ 250,000,0…" at bounding box center [809, 427] width 571 height 566
type input "250,000,000"
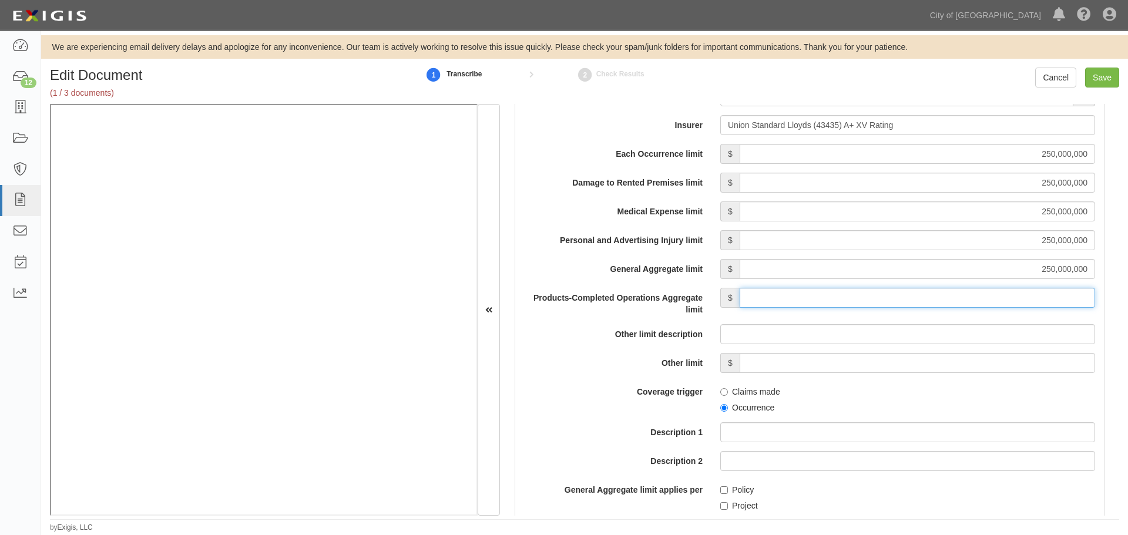
click at [1065, 306] on input "Products-Completed Operations Aggregate limit" at bounding box center [917, 298] width 355 height 20
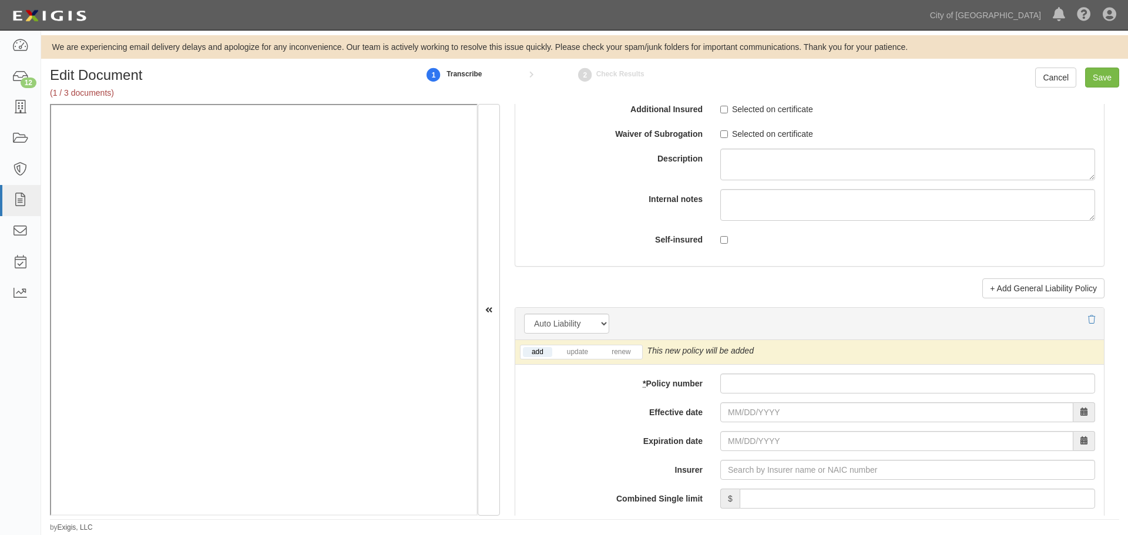
scroll to position [1469, 0]
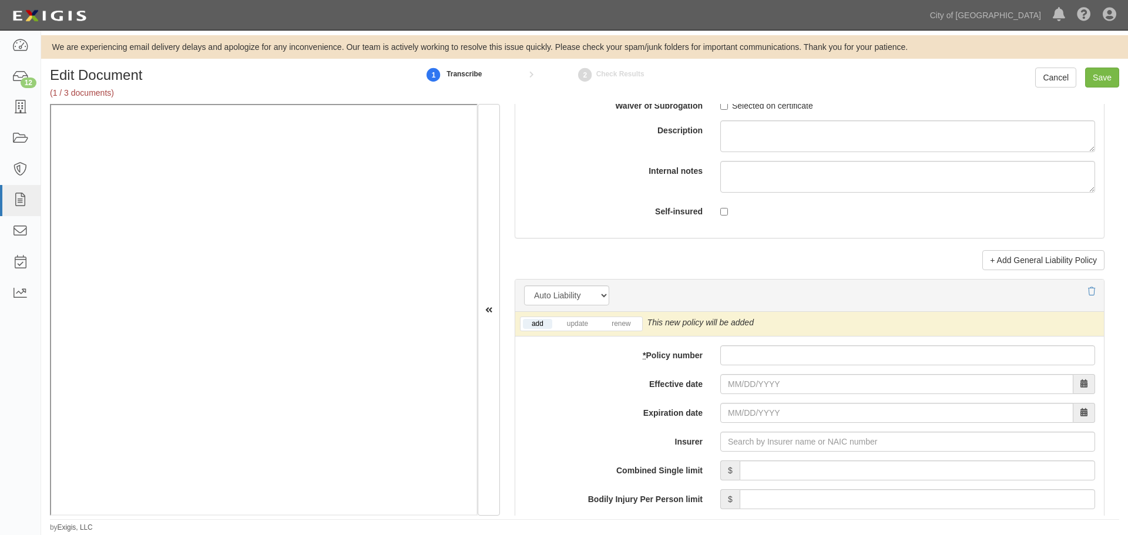
type input "250,000,000"
click at [740, 348] on input "* Policy number" at bounding box center [907, 355] width 375 height 20
paste input "AVNAN2450037"
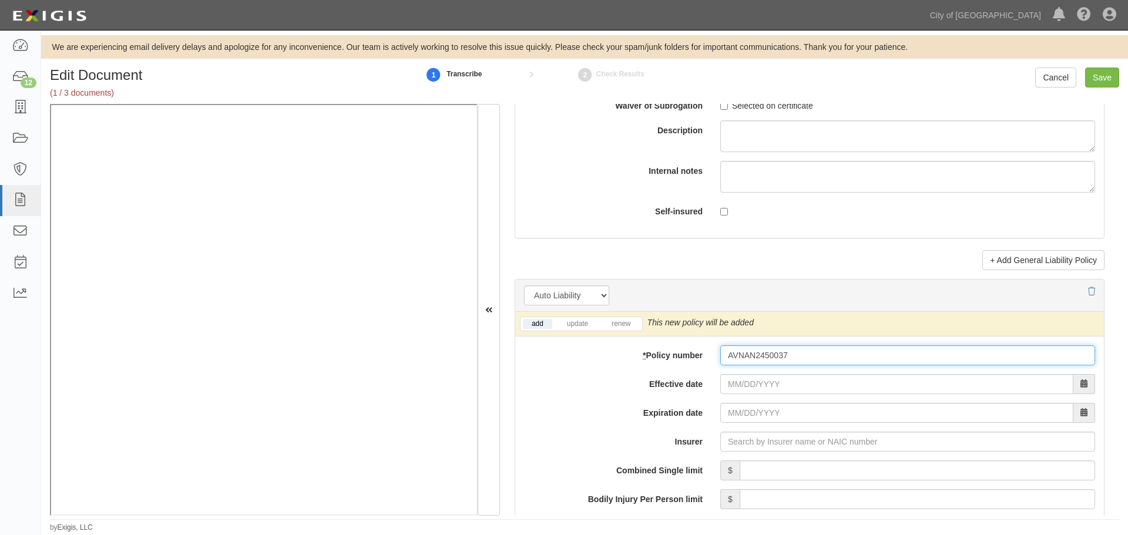
type input "AVNAN2450037"
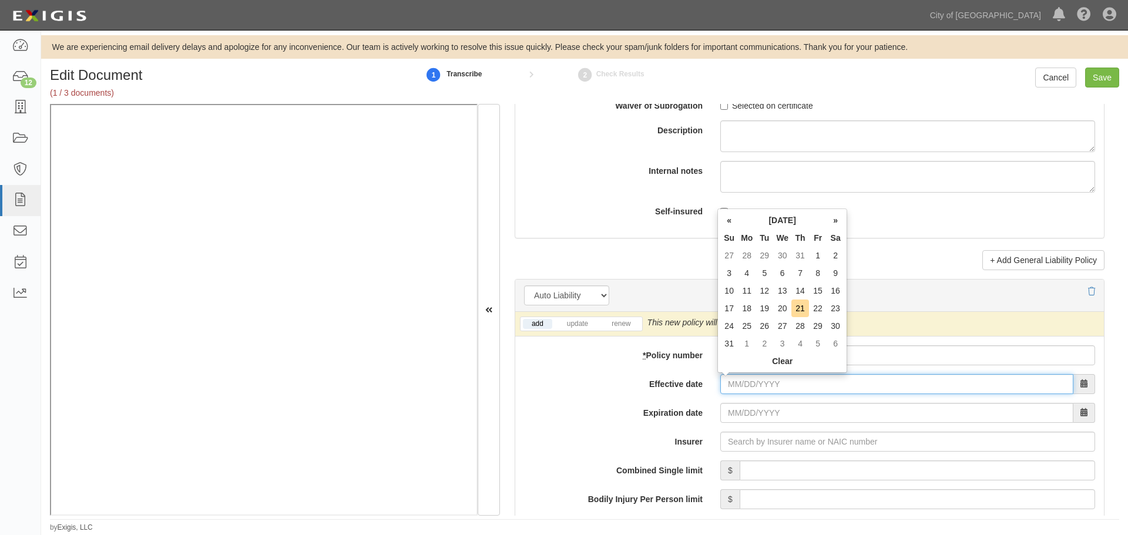
click at [747, 386] on input "Effective date" at bounding box center [896, 384] width 353 height 20
type input "12/21/2024"
type input "[DATE]"
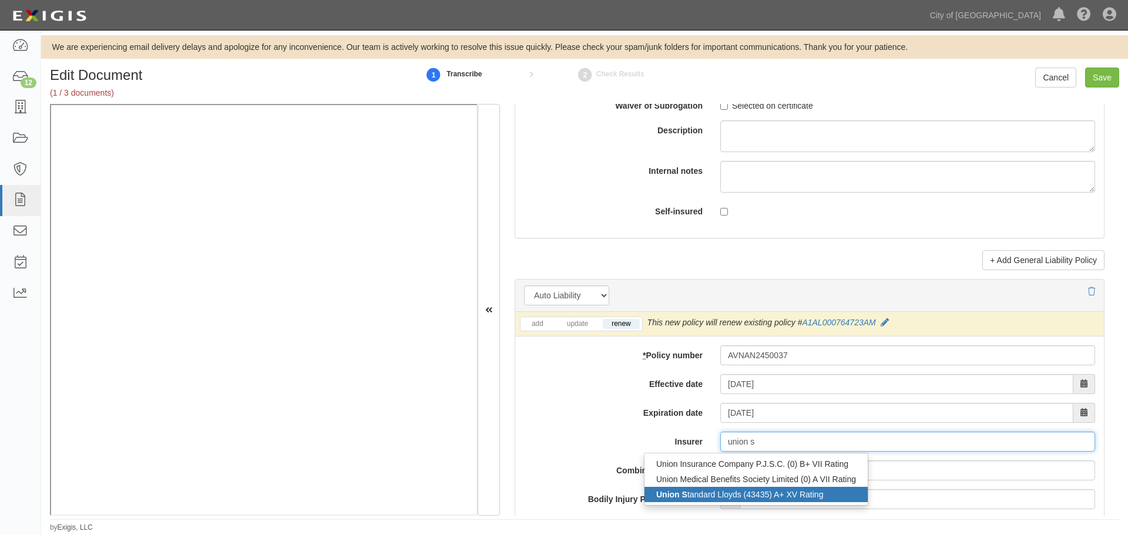
click at [792, 496] on div "Union S tandard Lloyds (43435) A+ XV Rating" at bounding box center [755, 494] width 223 height 15
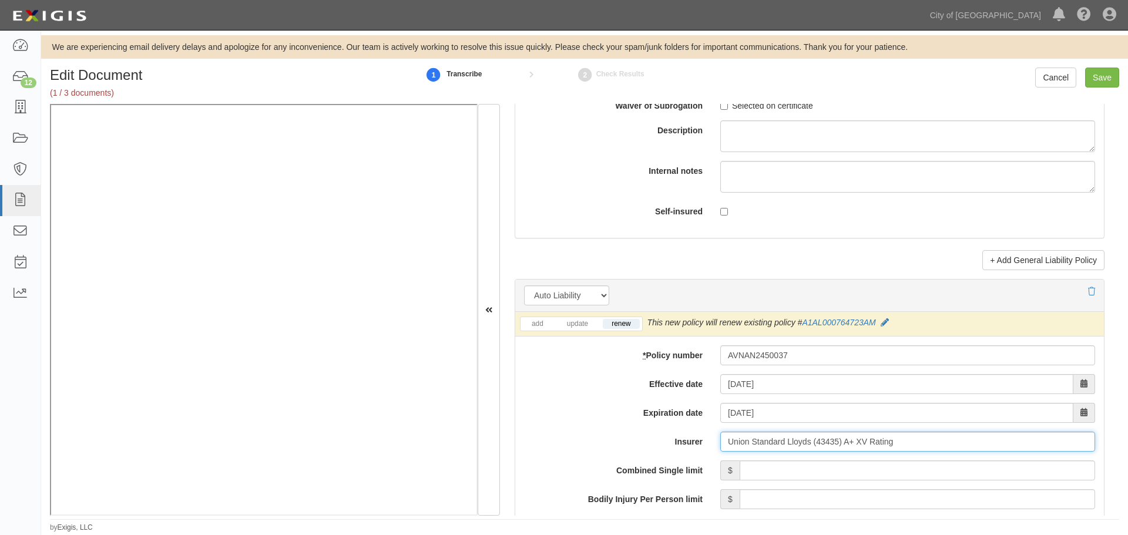
type input "Union Standard Lloyds (43435) A+ XV Rating"
click at [753, 468] on input "Combined Single limit" at bounding box center [917, 471] width 355 height 20
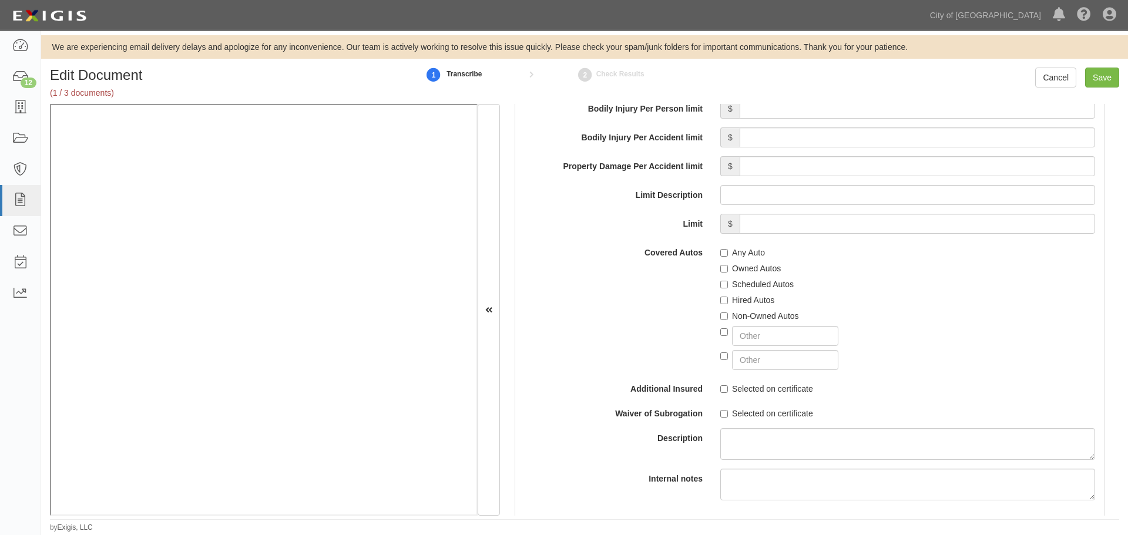
scroll to position [1861, 0]
type input "250,000,000"
click at [737, 246] on label "Any Auto" at bounding box center [742, 252] width 45 height 12
click at [728, 248] on input "Any Auto" at bounding box center [724, 252] width 8 height 8
checkbox input "true"
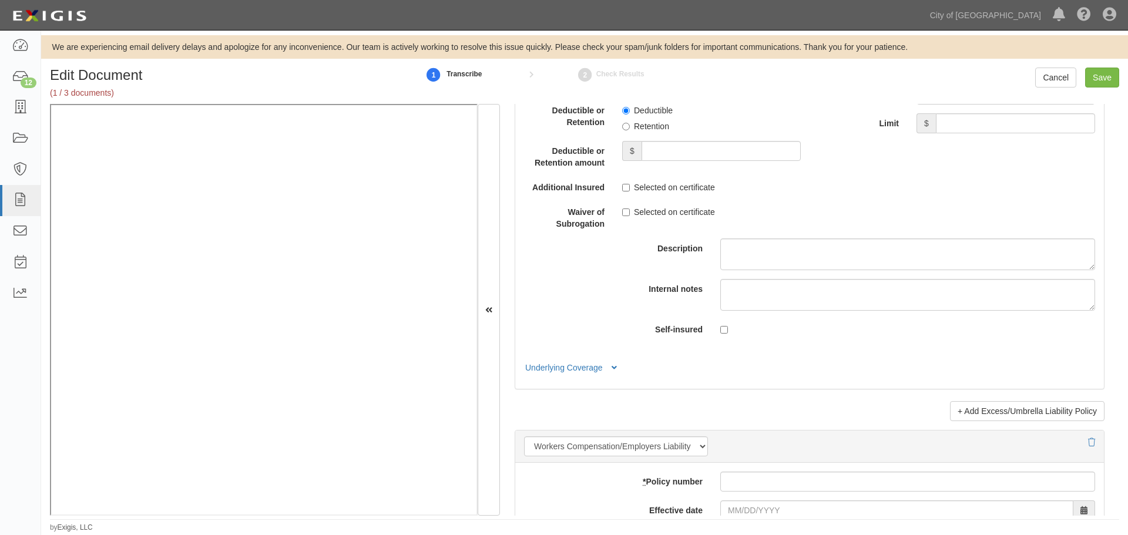
scroll to position [2937, 0]
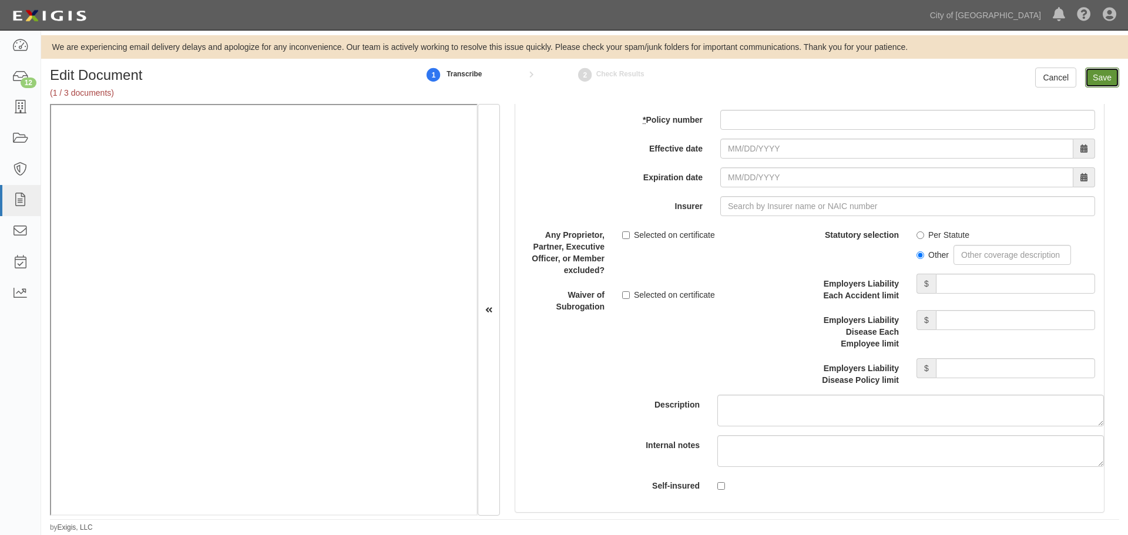
click at [1108, 75] on input "Save" at bounding box center [1102, 78] width 34 height 20
type input "250000000"
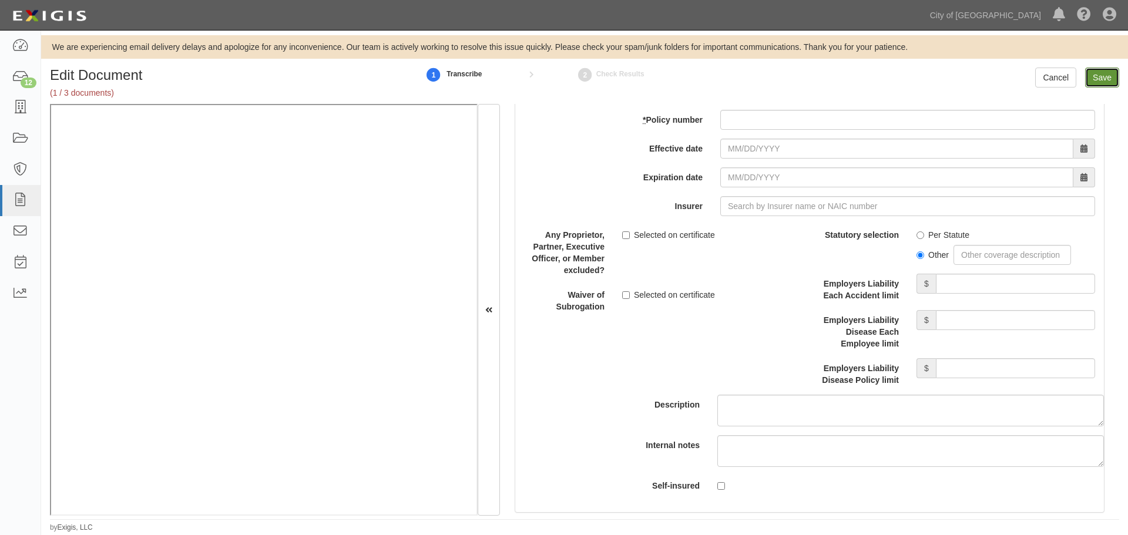
type input "250000000"
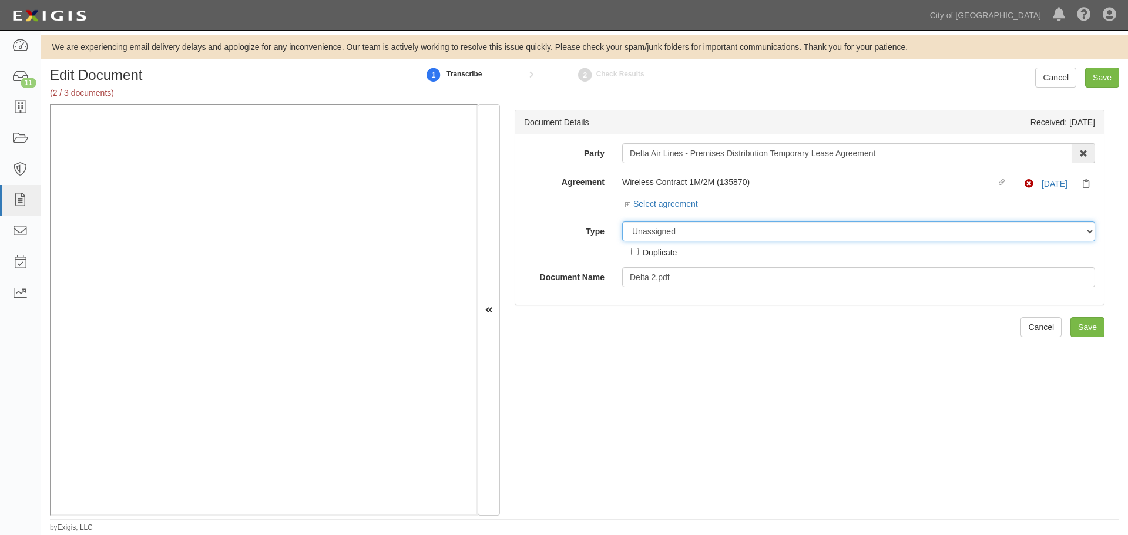
click at [642, 233] on select "Unassigned Binder Cancellation Notice Certificate Contract Endorsement Insuranc…" at bounding box center [858, 231] width 473 height 20
select select "CertificateDetail"
click at [622, 221] on select "Unassigned Binder Cancellation Notice Certificate Contract Endorsement Insuranc…" at bounding box center [858, 231] width 473 height 20
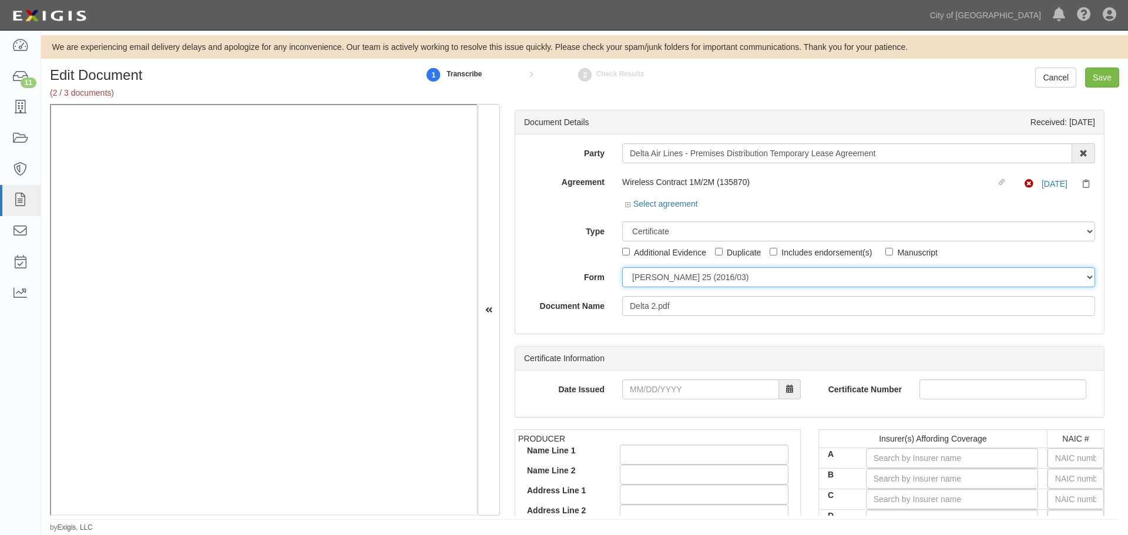
click at [653, 280] on select "[PERSON_NAME] 25 (2016/03) [PERSON_NAME] 101 [PERSON_NAME] 855 NY (2014/05) Gen…" at bounding box center [858, 277] width 473 height 20
select select "GeneralFormDetail"
click at [622, 267] on select "[PERSON_NAME] 25 (2016/03) [PERSON_NAME] 101 [PERSON_NAME] 855 NY (2014/05) Gen…" at bounding box center [858, 277] width 473 height 20
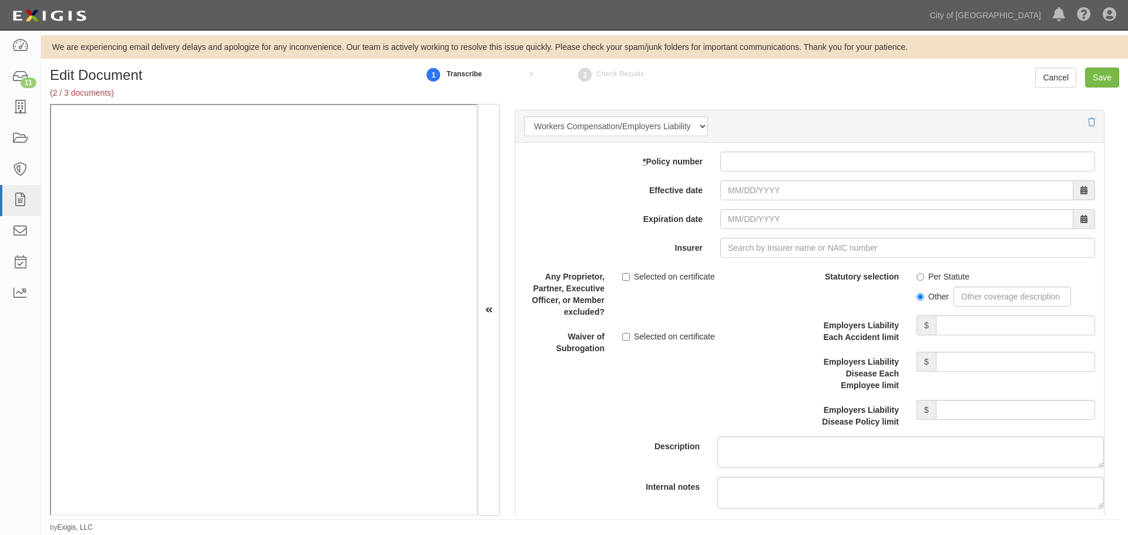
scroll to position [2937, 0]
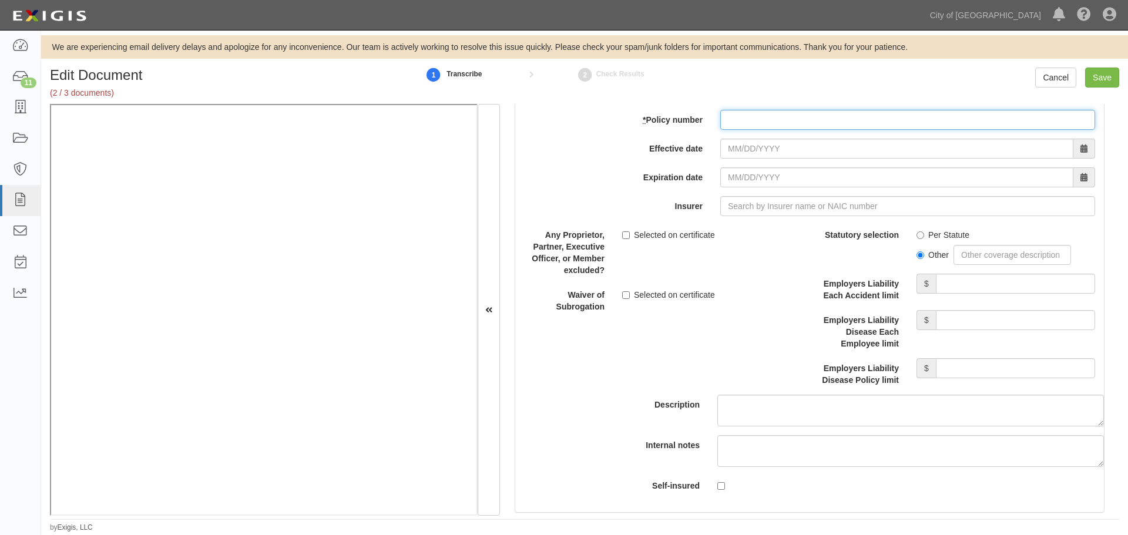
drag, startPoint x: 741, startPoint y: 125, endPoint x: 745, endPoint y: 132, distance: 7.9
click at [741, 125] on input "* Policy number" at bounding box center [907, 120] width 375 height 20
paste input "WLRC72625808 (AOS)"
type input "WLRC72625808 (AOS)"
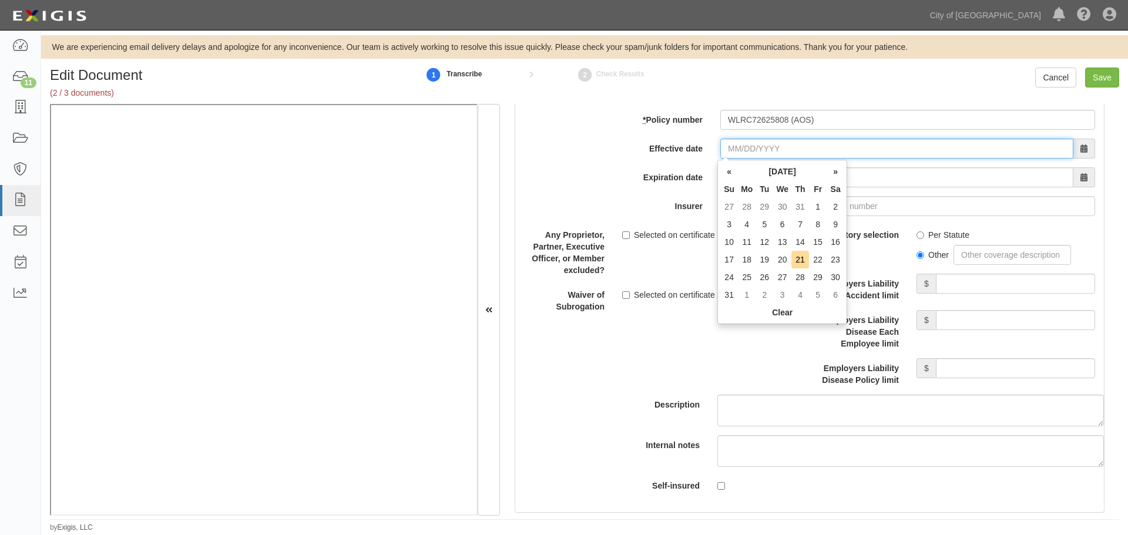
click at [748, 144] on input "Effective date" at bounding box center [896, 149] width 353 height 20
type input "02/01/2025"
type input "02/01/2026"
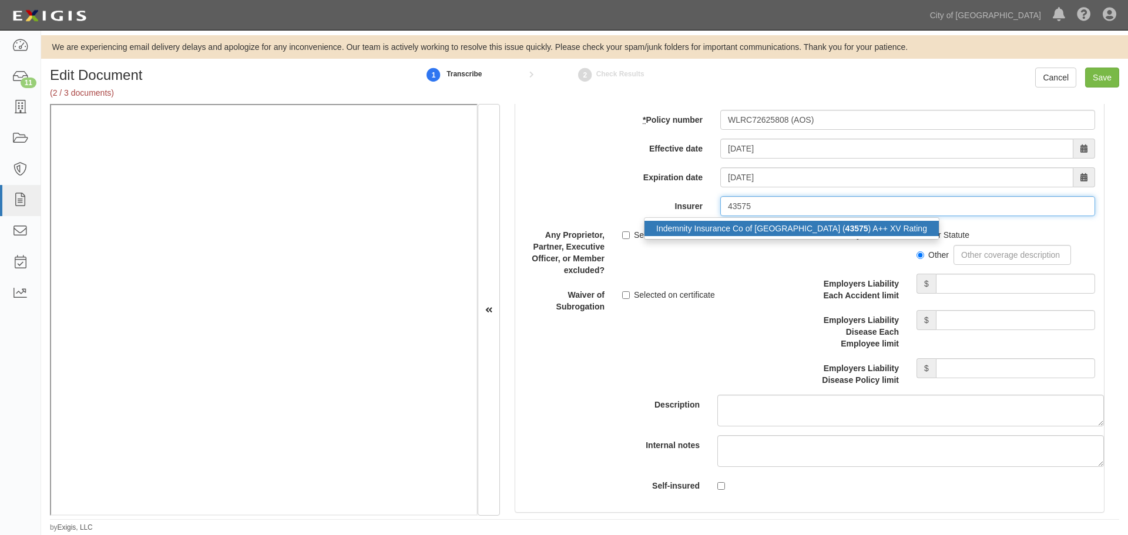
click at [664, 236] on div "Indemnity Insurance Co of North America ( 43575 ) A++ XV Rating" at bounding box center [791, 228] width 294 height 15
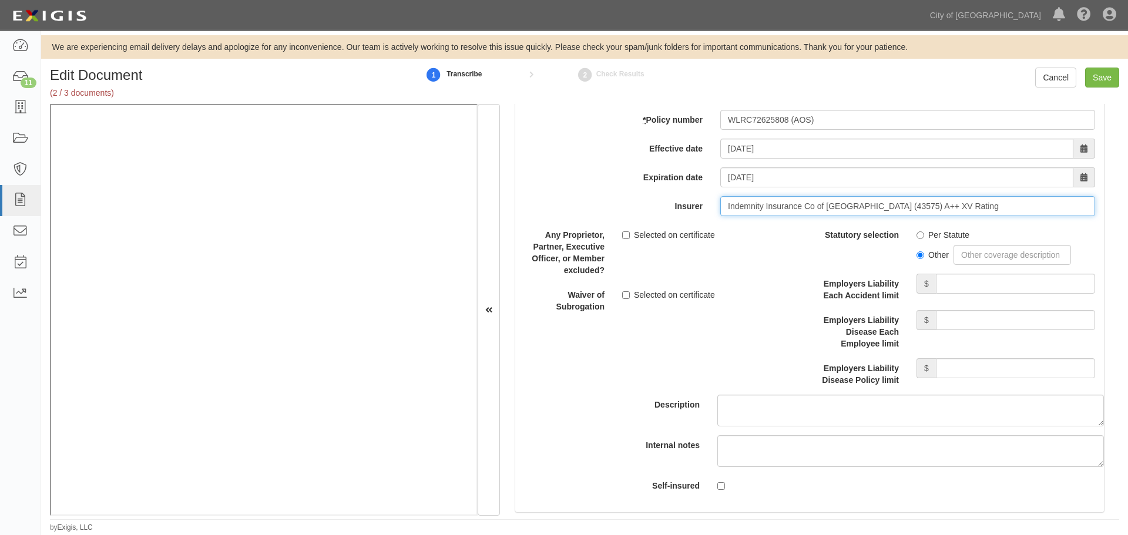
type input "Indemnity Insurance Co of North America (43575) A++ XV Rating"
click at [941, 226] on div "Per Statute" at bounding box center [1005, 233] width 179 height 16
click at [937, 238] on label "Per Statute" at bounding box center [942, 235] width 53 height 12
click at [924, 238] on input "Per Statute" at bounding box center [920, 235] width 8 height 8
radio input "true"
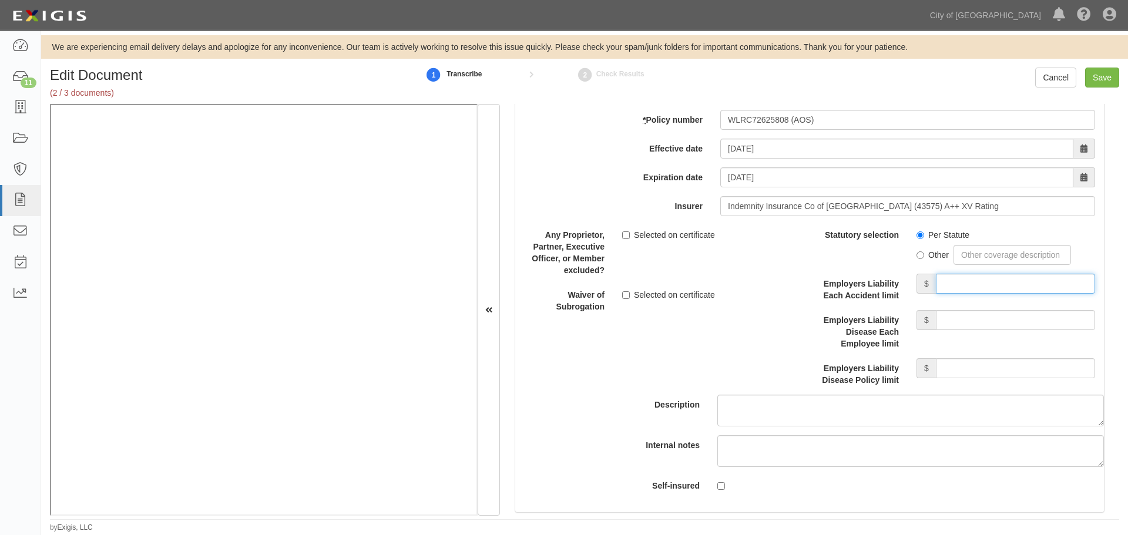
click at [955, 280] on input "Employers Liability Each Accident limit" at bounding box center [1015, 284] width 159 height 20
type input "1,000,000"
click at [975, 316] on input "Employers Liability Disease Each Employee limit" at bounding box center [1015, 320] width 159 height 20
type input "1,000,000"
click at [966, 375] on input "Employers Liability Disease Policy limit" at bounding box center [1015, 368] width 159 height 20
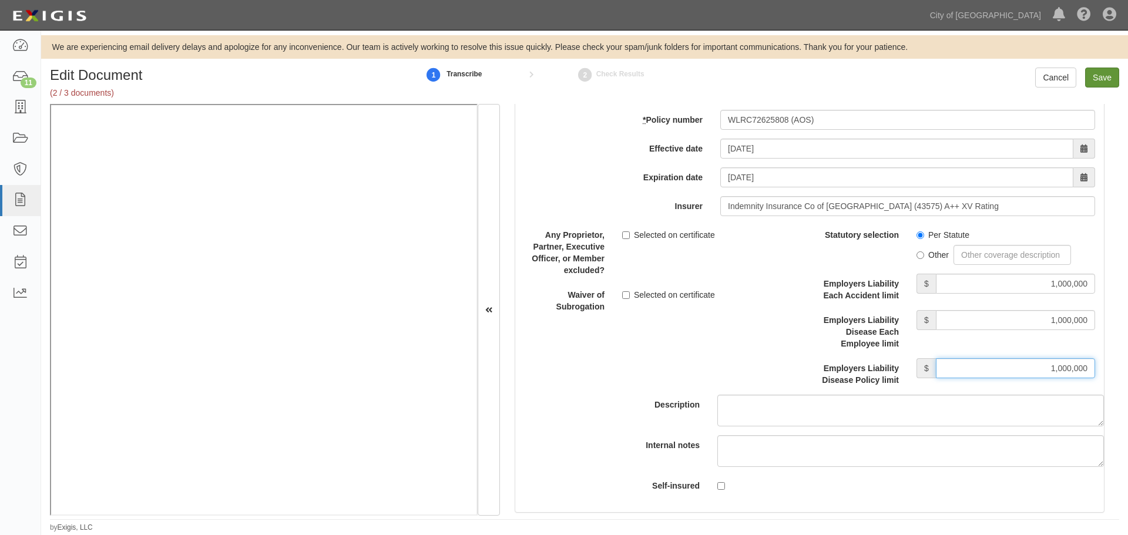
type input "1,000,000"
click at [1109, 74] on input "Save" at bounding box center [1102, 78] width 34 height 20
type input "1000000"
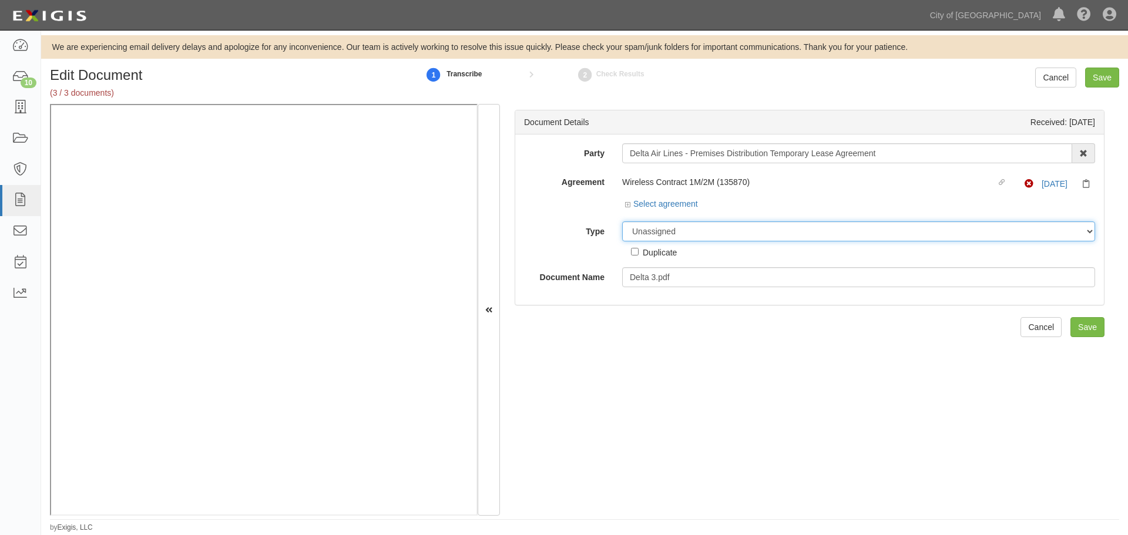
click at [681, 231] on select "Unassigned Binder Cancellation Notice Certificate Contract Endorsement Insuranc…" at bounding box center [858, 231] width 473 height 20
select select "OtherDetail"
click at [622, 221] on select "Unassigned Binder Cancellation Notice Certificate Contract Endorsement Insuranc…" at bounding box center [858, 231] width 473 height 20
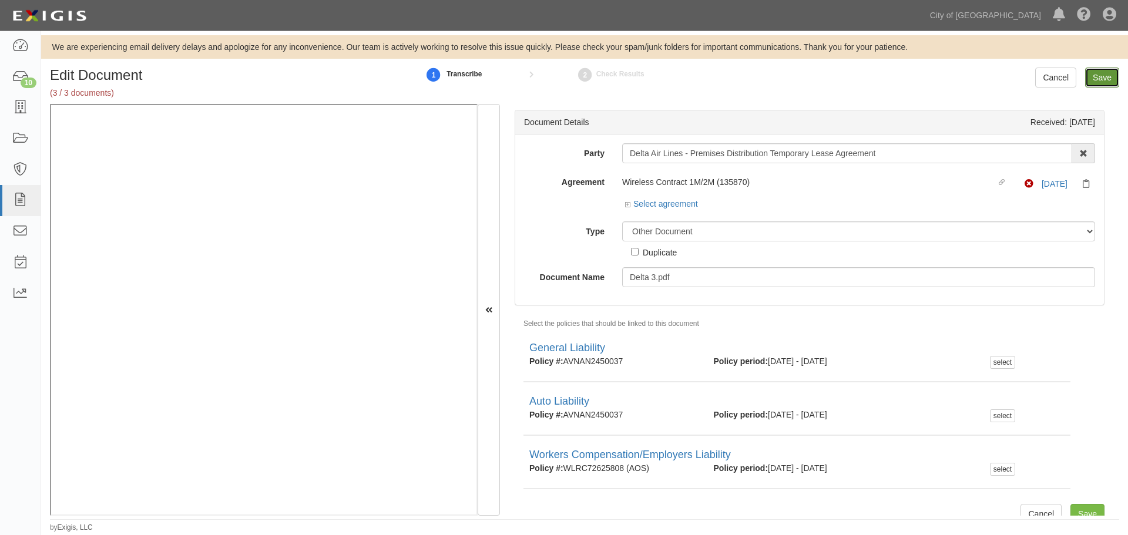
click at [1097, 73] on input "Save" at bounding box center [1102, 78] width 34 height 20
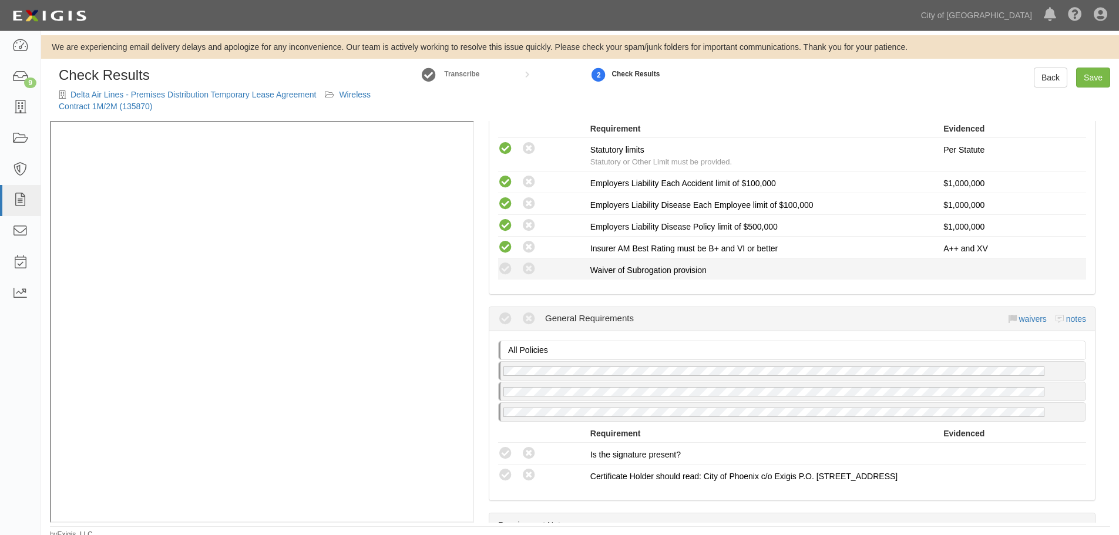
scroll to position [783, 0]
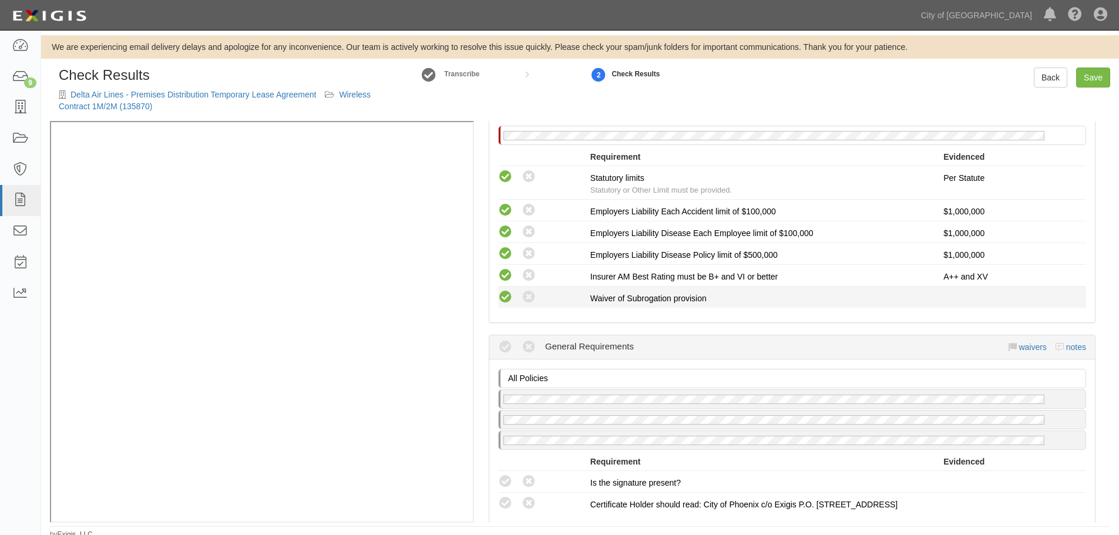
click at [508, 304] on icon at bounding box center [505, 297] width 15 height 15
radio input "true"
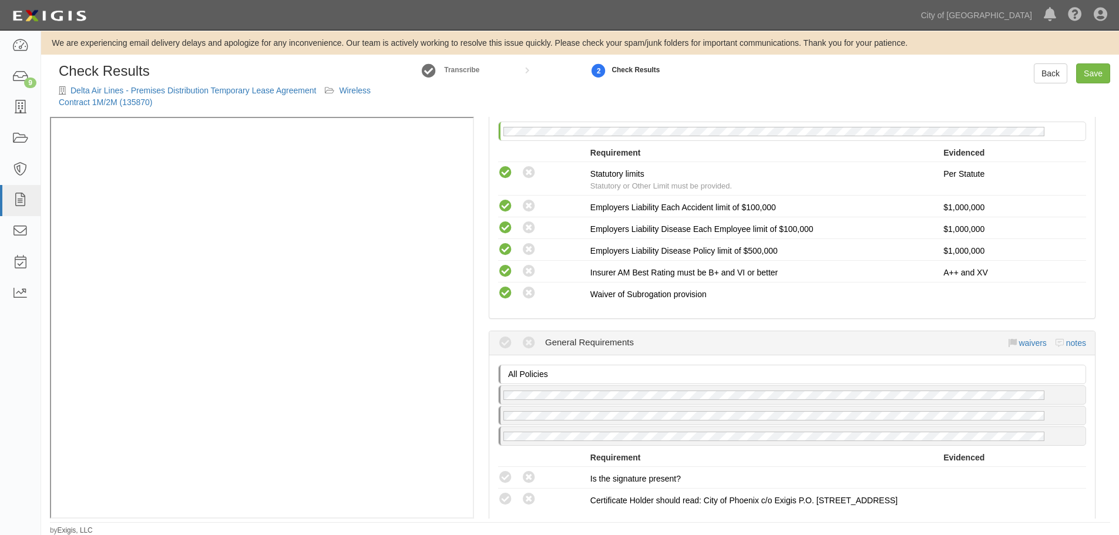
scroll to position [5, 0]
click at [526, 290] on icon at bounding box center [529, 293] width 15 height 15
radio input "true"
radio input "false"
radio input "true"
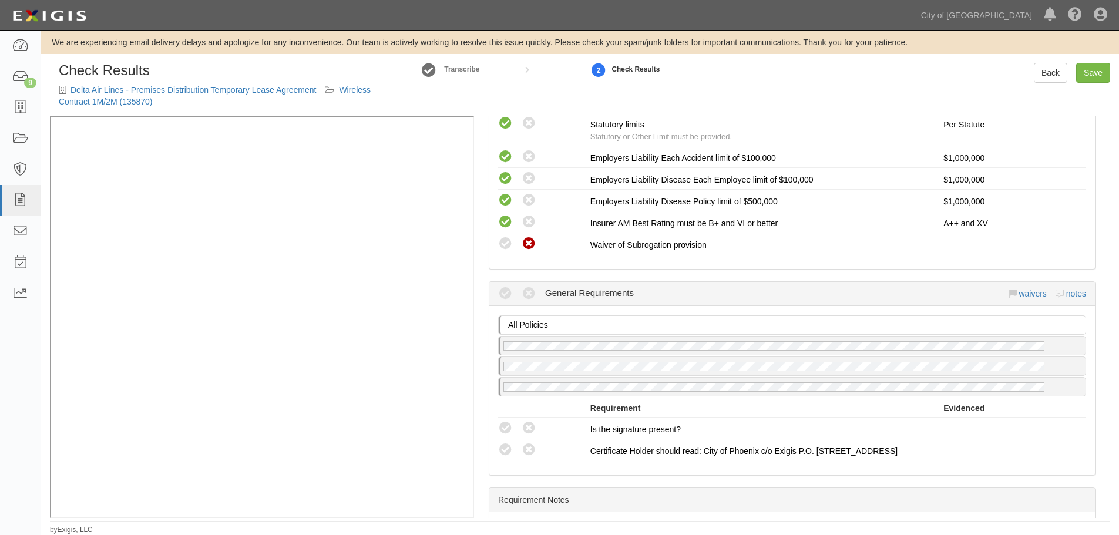
scroll to position [959, 0]
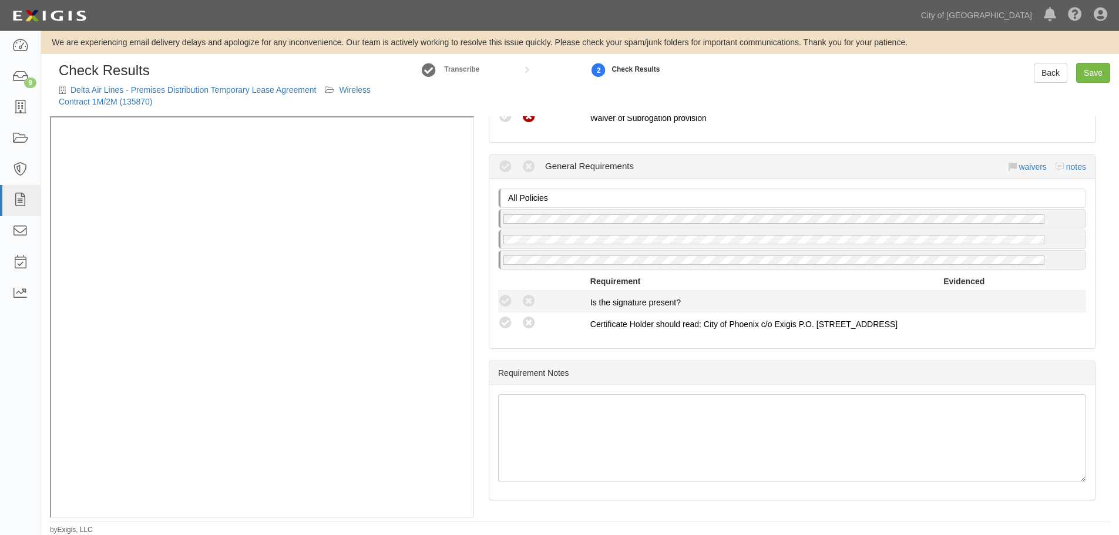
click at [504, 310] on li "Compliant Waived Non-Compliant Is the signature present?" at bounding box center [792, 302] width 588 height 22
click at [502, 325] on icon at bounding box center [505, 323] width 15 height 15
radio input "true"
click at [505, 305] on icon at bounding box center [505, 301] width 15 height 15
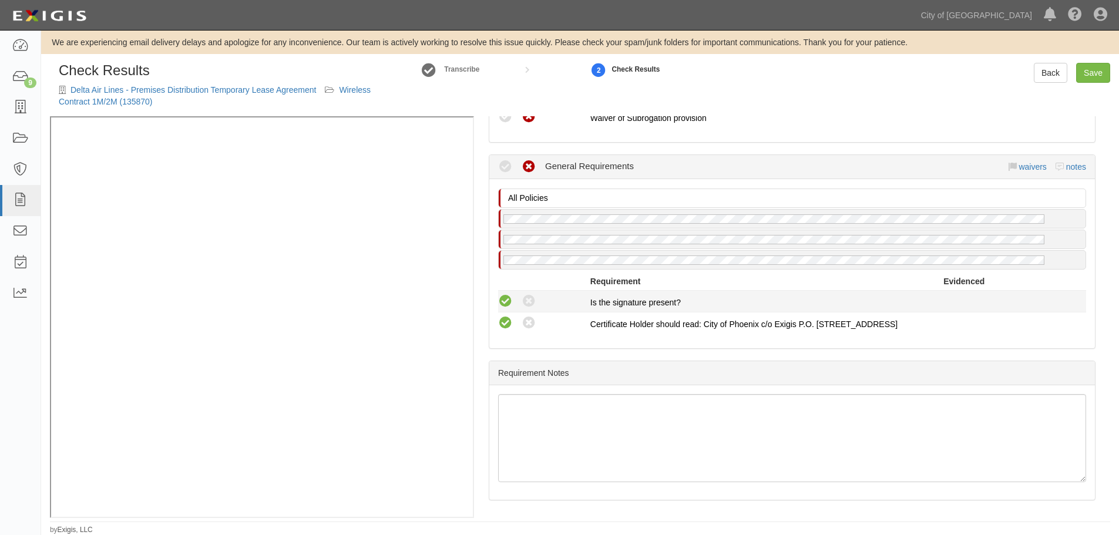
radio input "true"
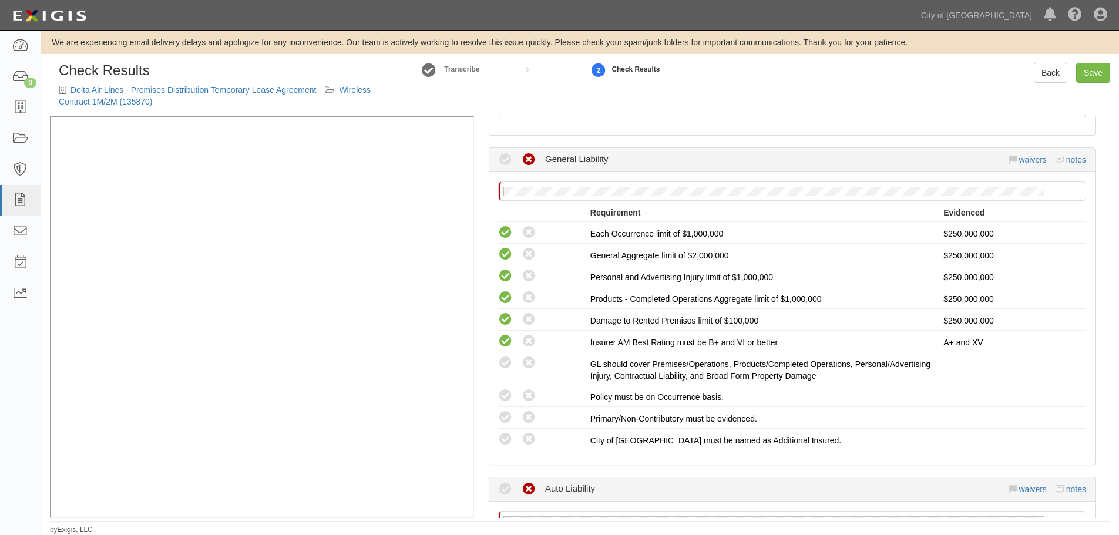
scroll to position [273, 0]
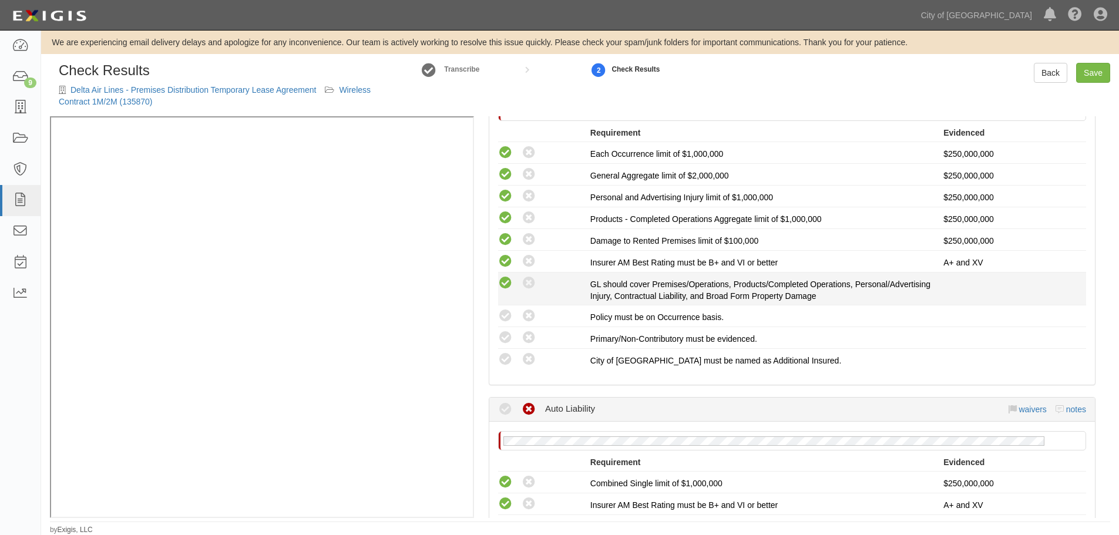
click at [502, 275] on li "Compliant Waived: Non-Compliant GL should cover Premises/Operations, Products/C…" at bounding box center [792, 289] width 588 height 33
click at [502, 280] on icon at bounding box center [505, 283] width 15 height 15
radio input "true"
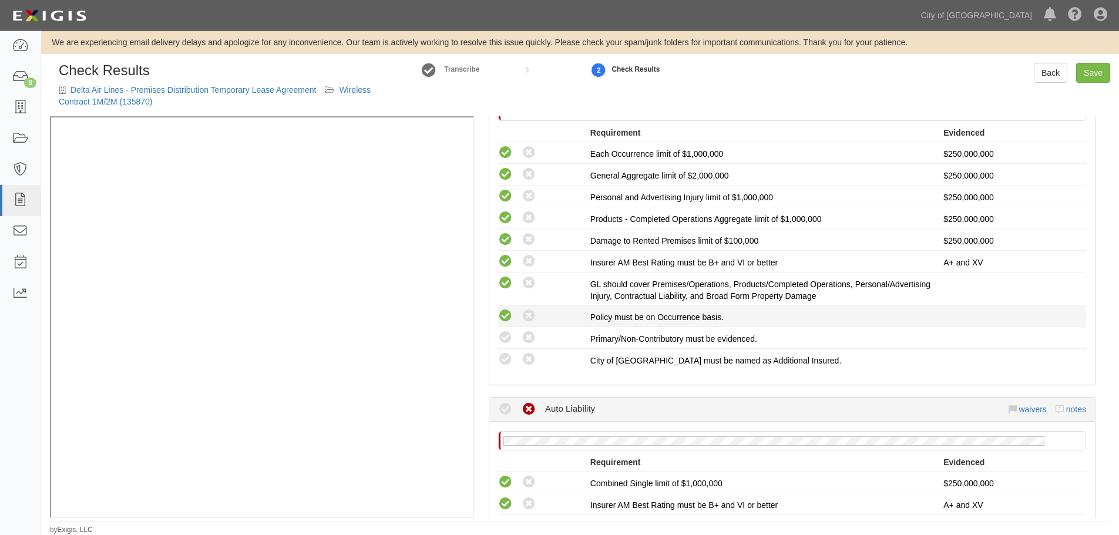
drag, startPoint x: 505, startPoint y: 321, endPoint x: 506, endPoint y: 339, distance: 17.7
click at [505, 322] on icon at bounding box center [505, 316] width 15 height 15
radio input "true"
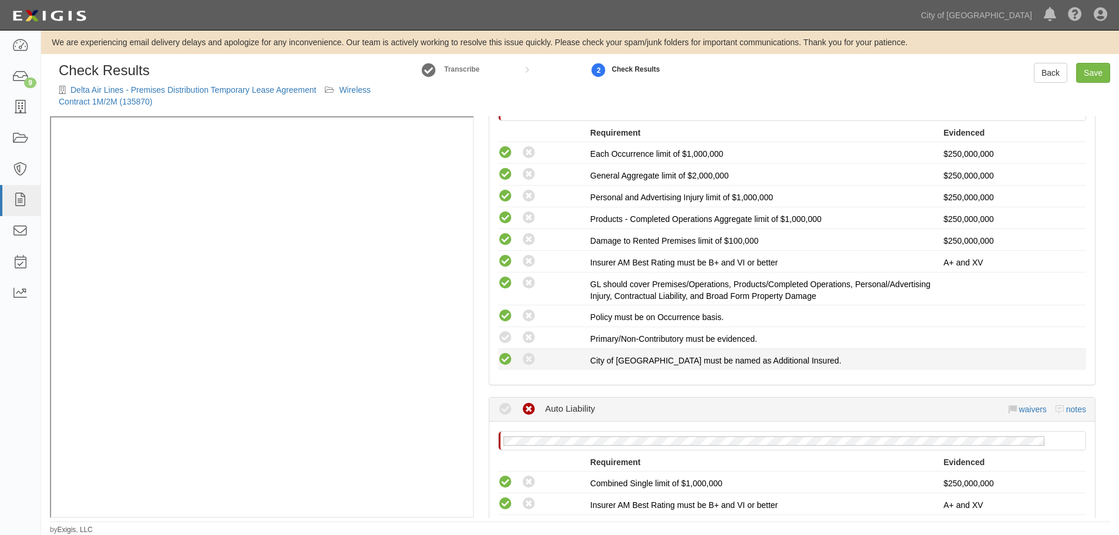
drag, startPoint x: 506, startPoint y: 342, endPoint x: 506, endPoint y: 357, distance: 14.7
click at [506, 343] on icon at bounding box center [505, 338] width 15 height 15
radio input "true"
click at [506, 357] on icon at bounding box center [505, 359] width 15 height 15
radio input "true"
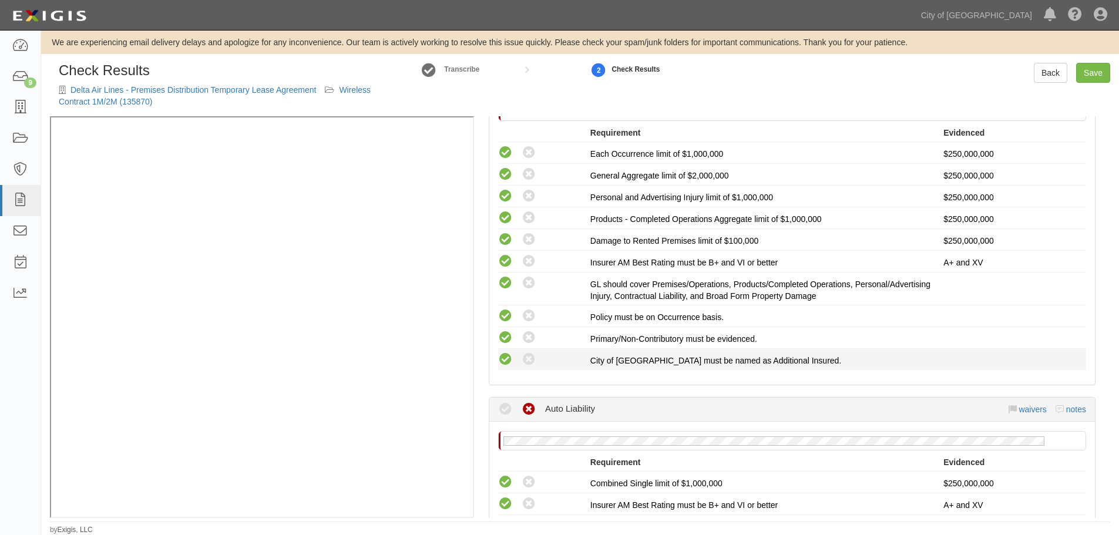
radio input "true"
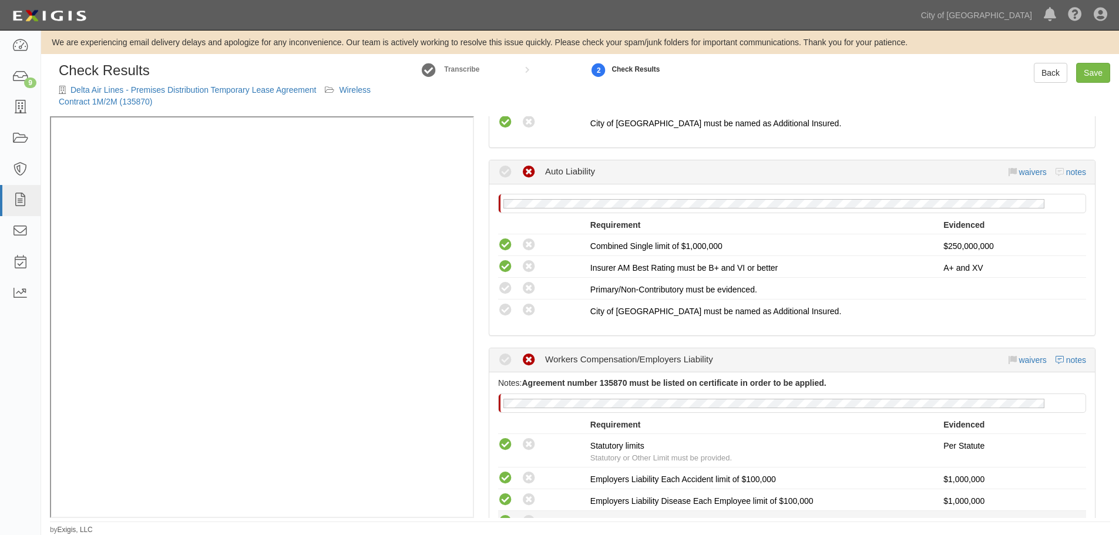
scroll to position [665, 0]
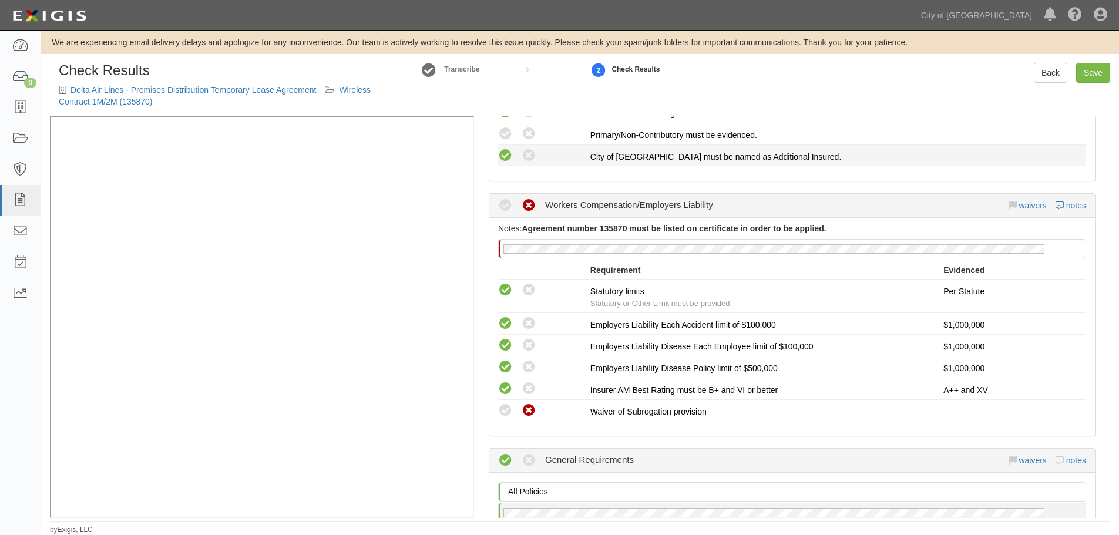
drag, startPoint x: 499, startPoint y: 138, endPoint x: 502, endPoint y: 150, distance: 12.1
click at [501, 138] on icon at bounding box center [505, 134] width 15 height 15
radio input "true"
click at [501, 150] on icon at bounding box center [505, 156] width 15 height 15
radio input "true"
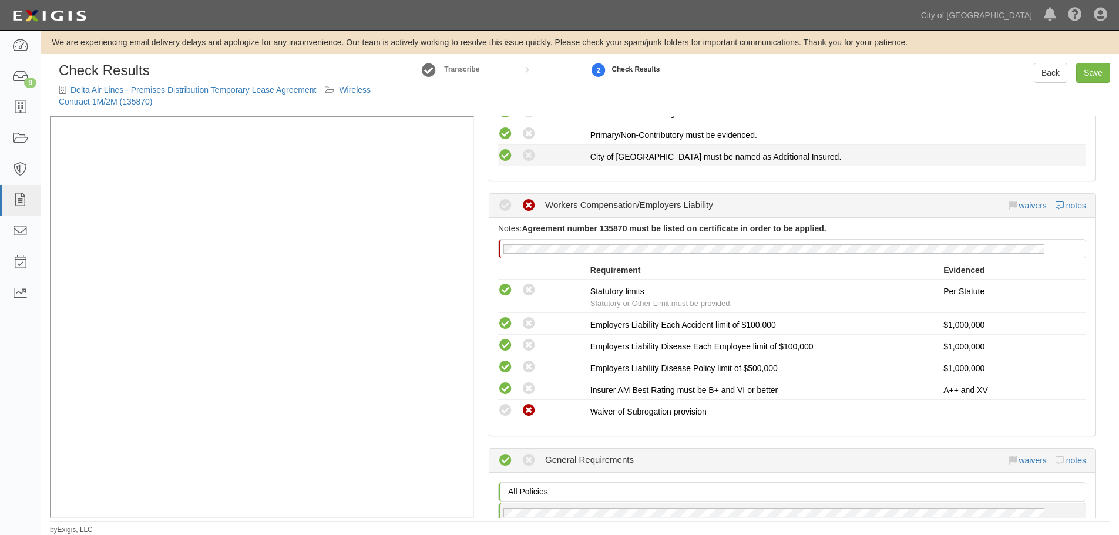
radio input "true"
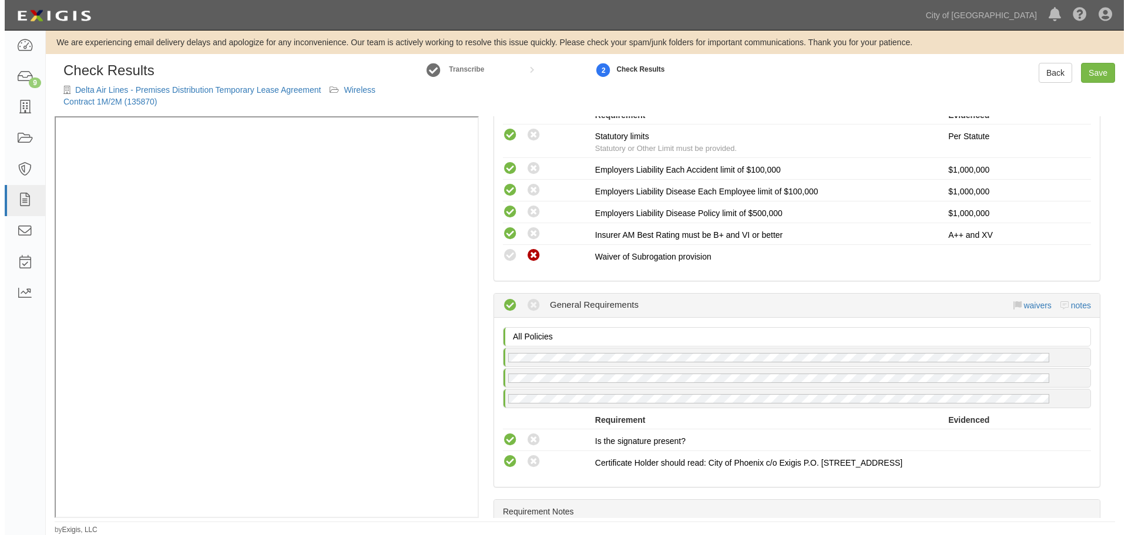
scroll to position [959, 0]
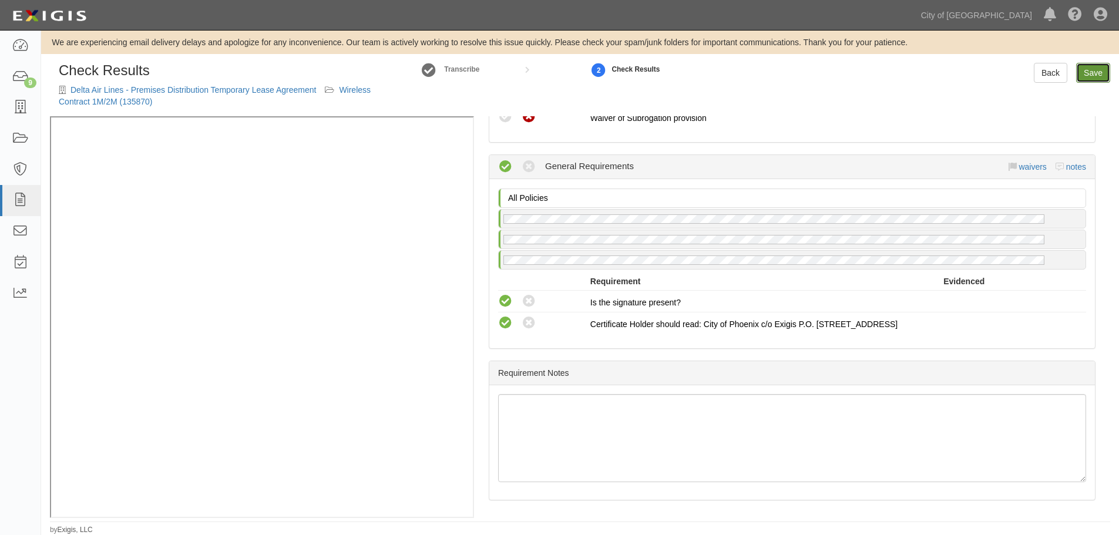
click at [1095, 79] on link "Save" at bounding box center [1093, 73] width 34 height 20
radio input "true"
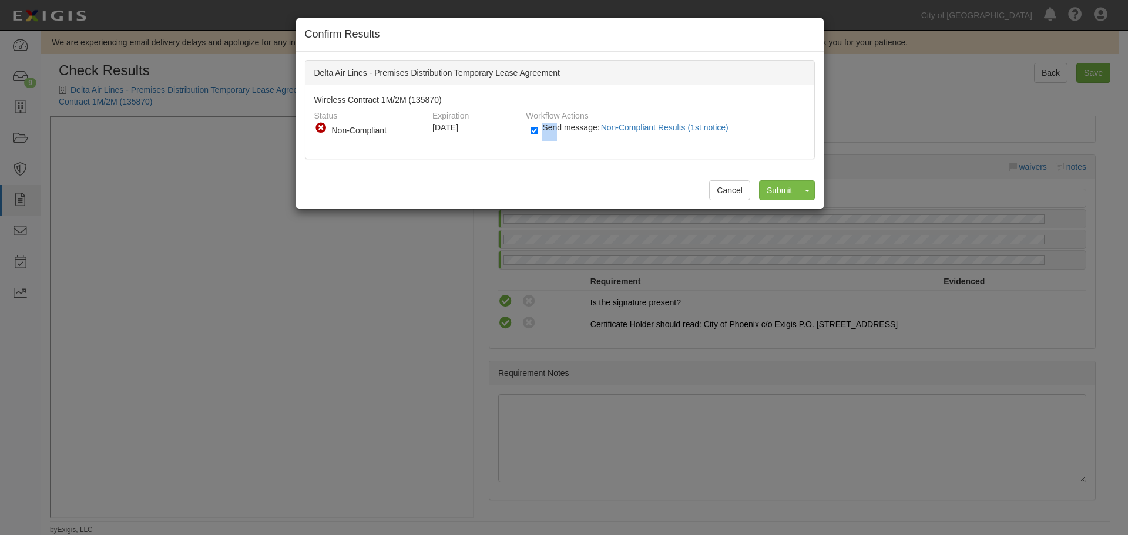
click at [553, 129] on div "Send message: Non-Compliant Results (1st notice)" at bounding box center [663, 131] width 266 height 19
click at [553, 129] on span "Send message: Non-Compliant Results (1st notice)" at bounding box center [637, 127] width 190 height 9
click at [538, 129] on input "Send message: Non-Compliant Results (1st notice)" at bounding box center [534, 131] width 8 height 14
checkbox input "false"
click at [794, 187] on input "Submit" at bounding box center [779, 190] width 41 height 20
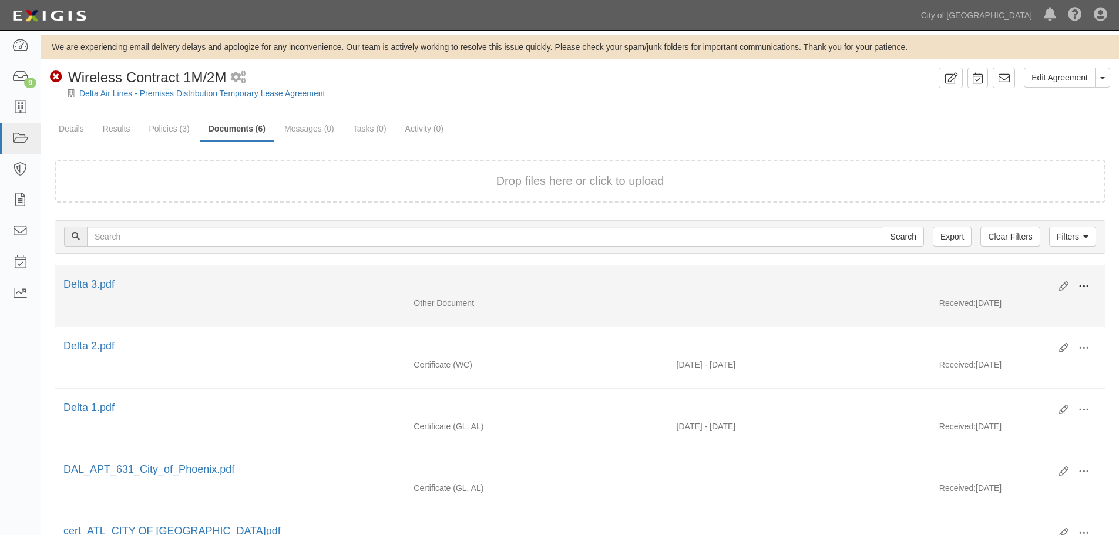
click at [1094, 281] on button at bounding box center [1084, 287] width 26 height 20
click at [1056, 311] on link "View" at bounding box center [1027, 303] width 93 height 21
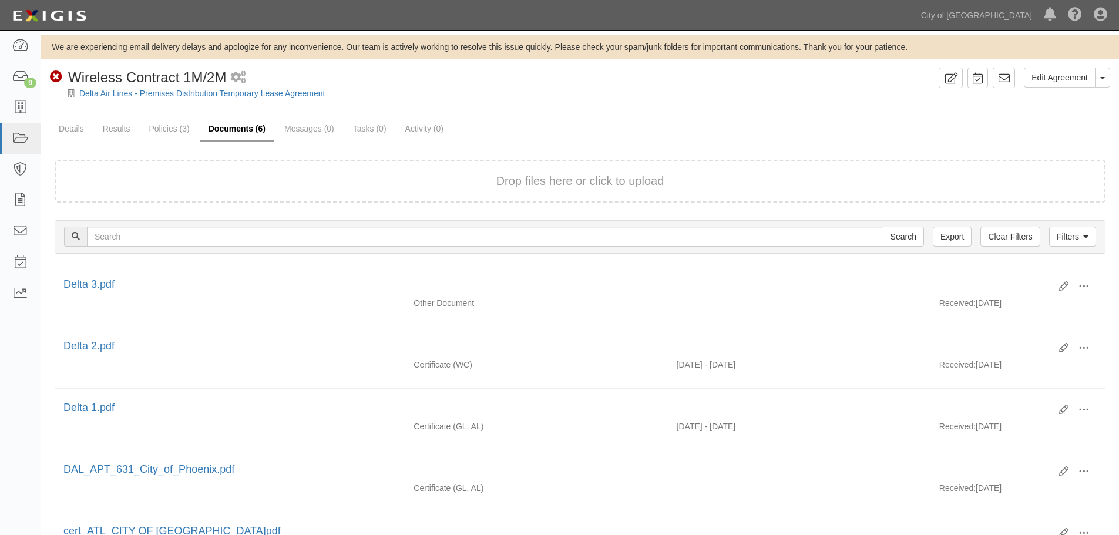
drag, startPoint x: 315, startPoint y: 132, endPoint x: 237, endPoint y: 123, distance: 78.0
drag, startPoint x: 237, startPoint y: 123, endPoint x: 494, endPoint y: 92, distance: 258.5
click at [491, 92] on div "Delta Air Lines - Premises Distribution Temporary Lease Agreement" at bounding box center [589, 94] width 1060 height 12
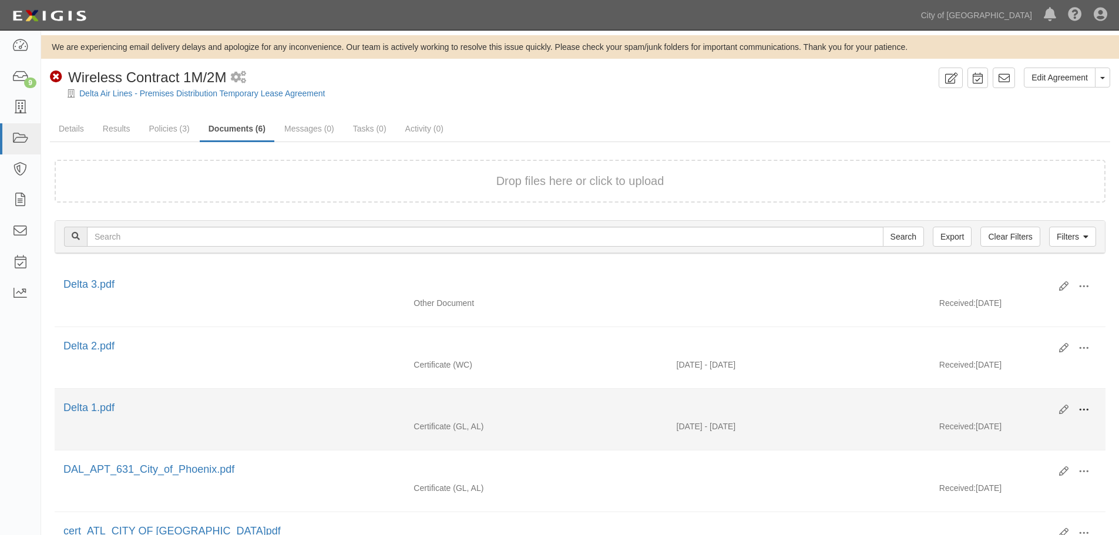
click at [1073, 411] on button at bounding box center [1084, 411] width 26 height 20
click at [1055, 423] on link "View" at bounding box center [1027, 427] width 93 height 21
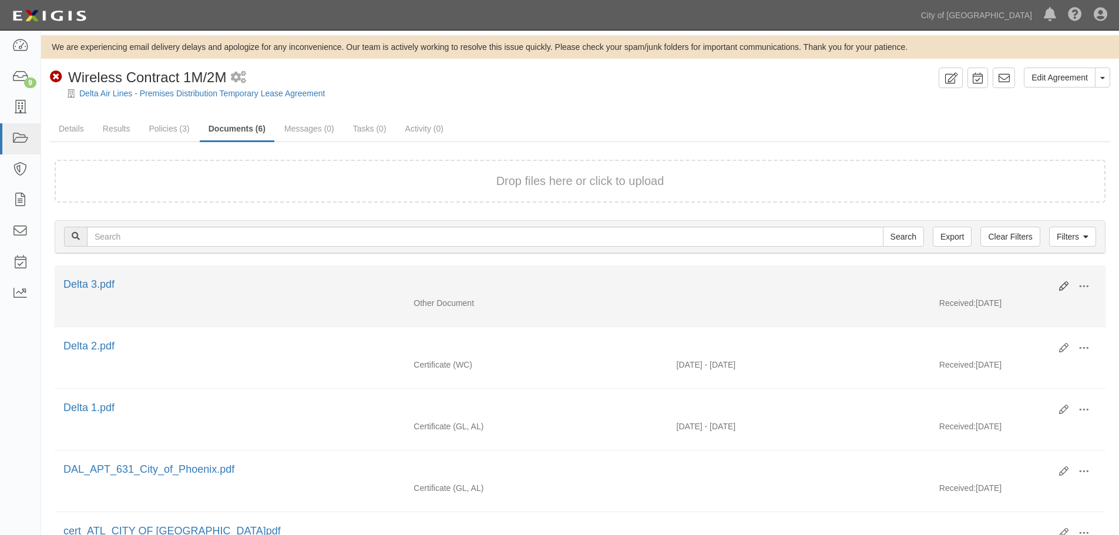
click at [1059, 283] on div "Edit View View details Archive" at bounding box center [1073, 287] width 46 height 20
click at [1062, 286] on icon at bounding box center [1063, 286] width 9 height 9
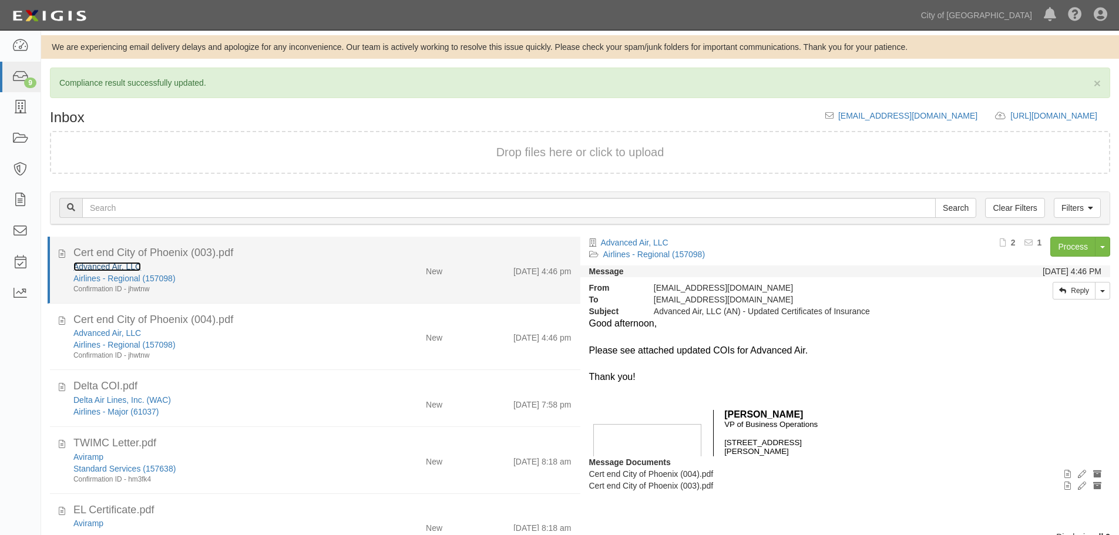
click at [107, 269] on link "Advanced Air, LLC" at bounding box center [107, 266] width 68 height 9
click at [392, 270] on div "New" at bounding box center [408, 269] width 86 height 16
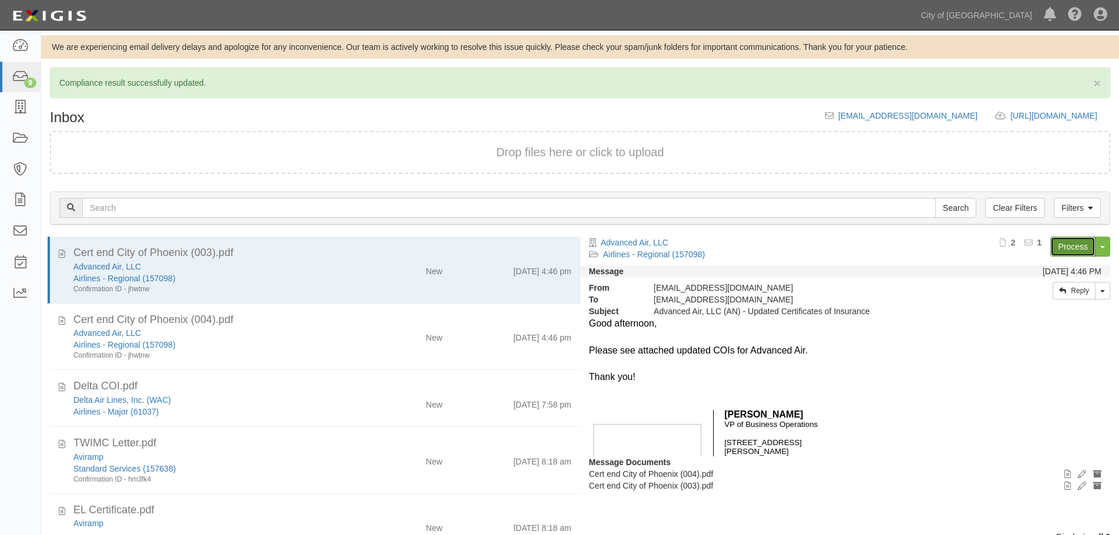
click at [1058, 249] on link "Process" at bounding box center [1072, 247] width 45 height 20
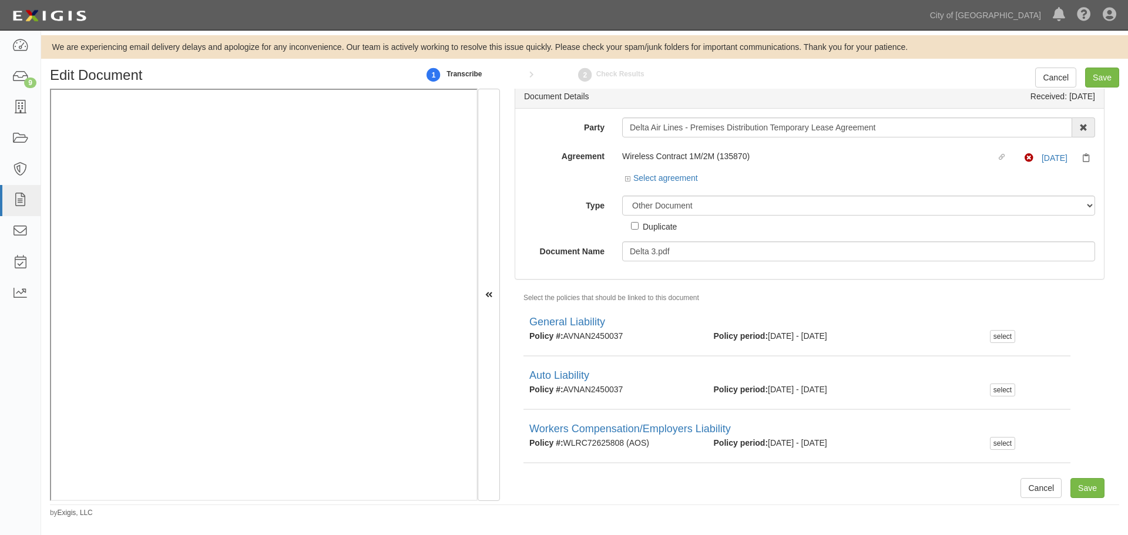
scroll to position [14, 0]
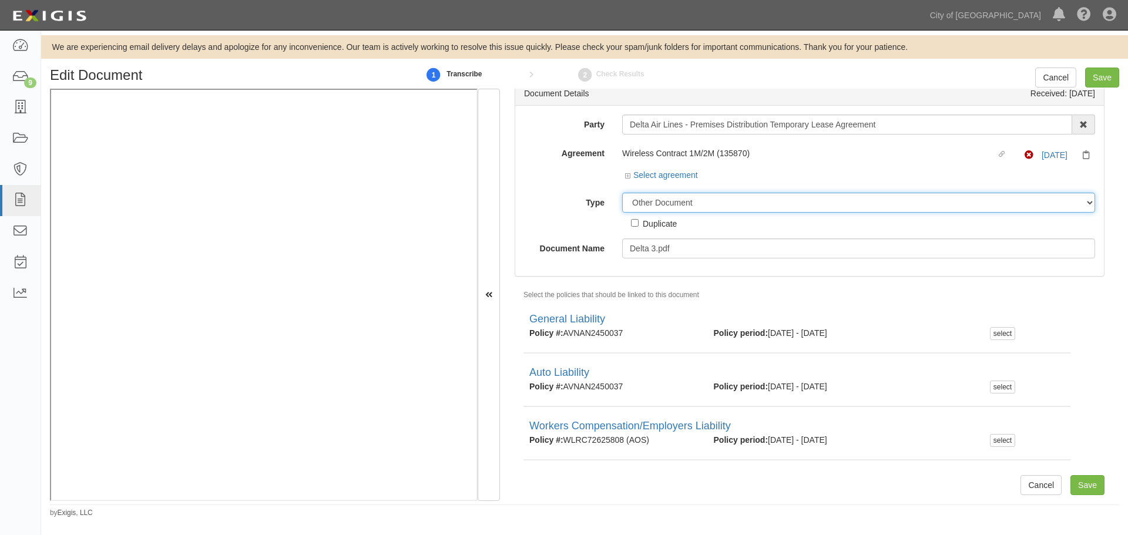
drag, startPoint x: 654, startPoint y: 194, endPoint x: 653, endPoint y: 202, distance: 7.7
click at [653, 194] on select "Unassigned Binder Cancellation Notice Certificate Contract Endorsement Insuranc…" at bounding box center [858, 203] width 473 height 20
select select "CertificateDetail"
click at [622, 193] on select "Unassigned Binder Cancellation Notice Certificate Contract Endorsement Insuranc…" at bounding box center [858, 203] width 473 height 20
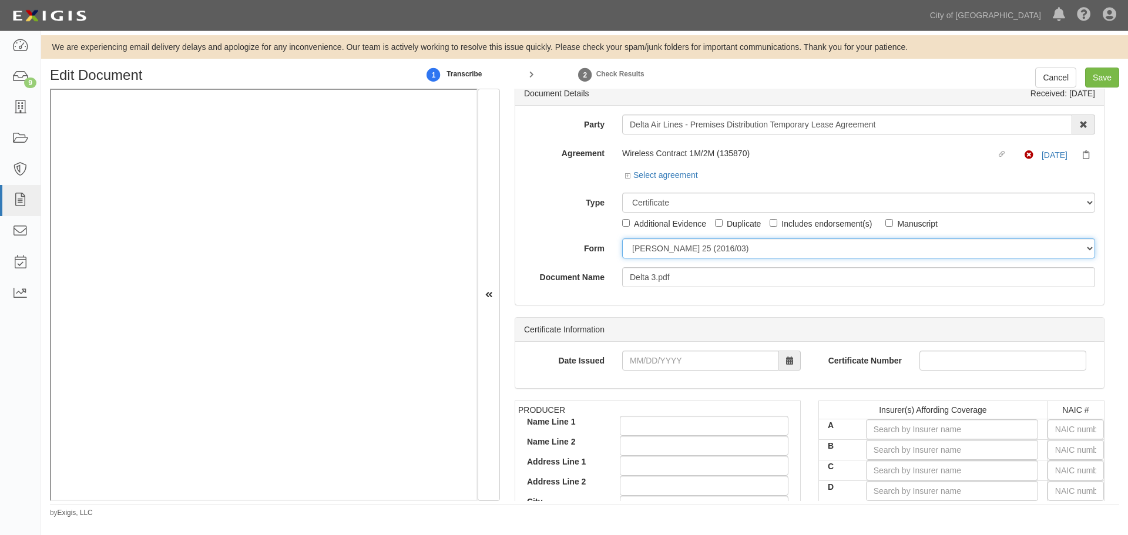
click at [646, 249] on select "[PERSON_NAME] 25 (2016/03) [PERSON_NAME] 101 [PERSON_NAME] 855 NY (2014/05) Gen…" at bounding box center [858, 249] width 473 height 20
select select "GeneralFormDetail"
click at [622, 239] on select "[PERSON_NAME] 25 (2016/03) [PERSON_NAME] 101 [PERSON_NAME] 855 NY (2014/05) Gen…" at bounding box center [858, 249] width 473 height 20
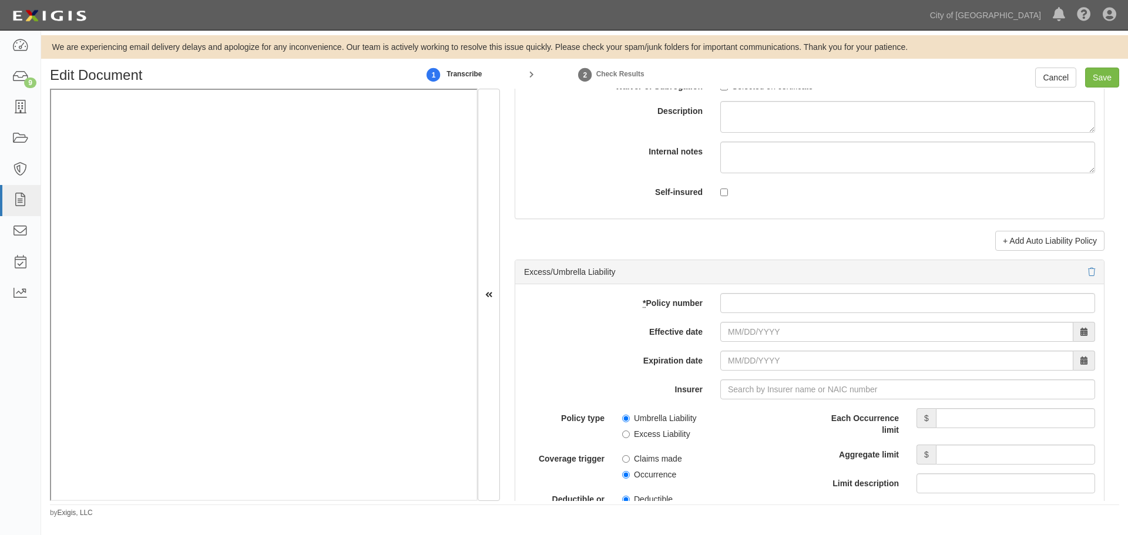
scroll to position [2168, 0]
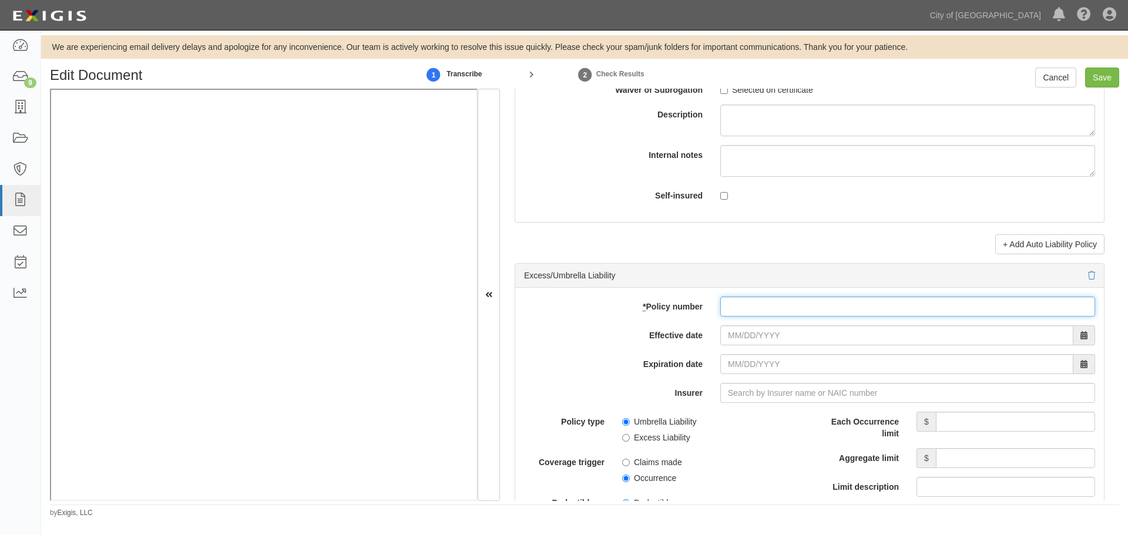
drag, startPoint x: 728, startPoint y: 303, endPoint x: 728, endPoint y: 320, distance: 17.0
click at [728, 304] on input "* Policy number" at bounding box center [907, 307] width 375 height 20
paste input "A1AL000764724AM"
type input "A1AL000764724AM"
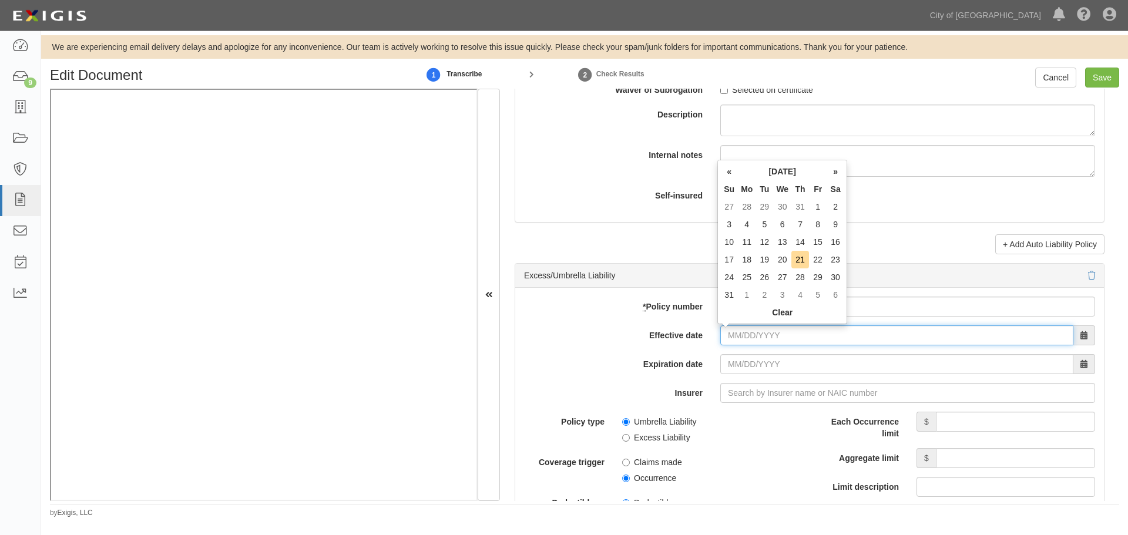
click at [728, 325] on body "Toggle navigation Dashboard 9 Inbox Parties Agreements Coverages Documents Mess…" at bounding box center [564, 259] width 1128 height 518
type input "[DATE]"
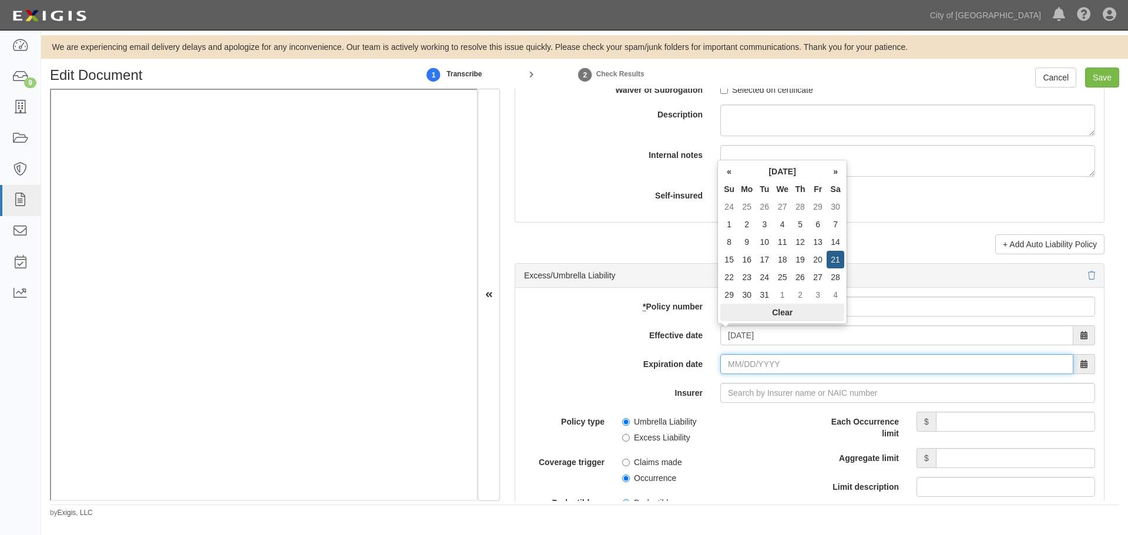
type input "[DATE]"
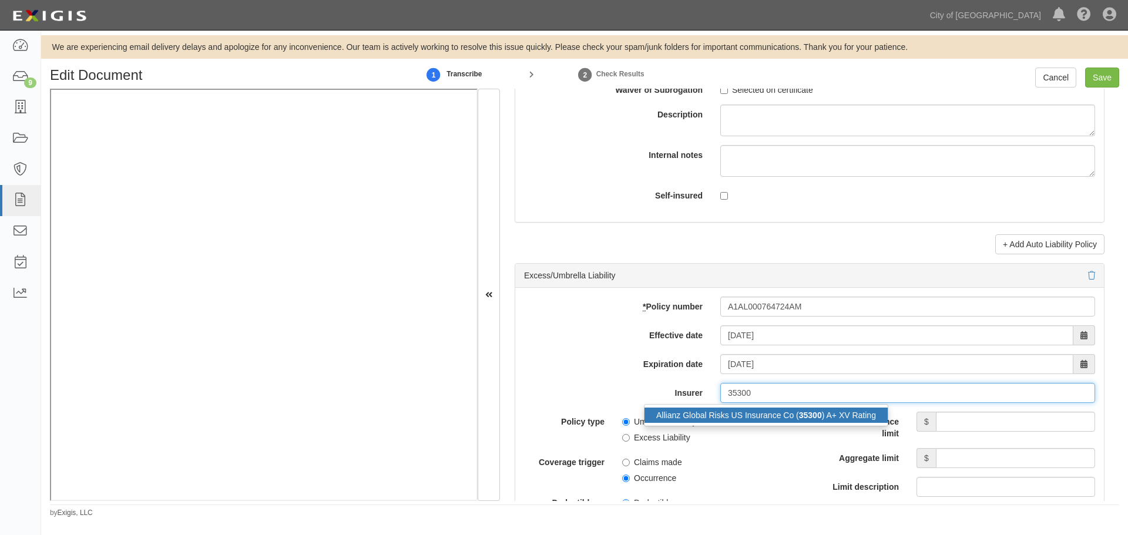
click at [855, 415] on div "Allianz Global Risks US Insurance Co ( 35300 ) A+ XV Rating" at bounding box center [765, 415] width 243 height 15
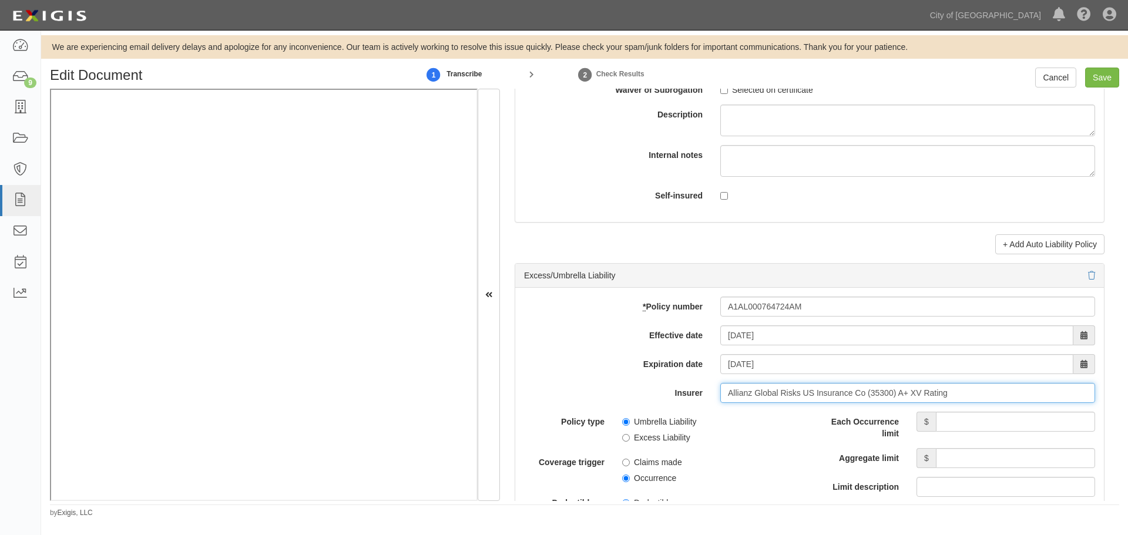
type input "Allianz Global Risks US Insurance Co (35300) A+ XV Rating"
click at [952, 418] on input "Each Occurrence limit" at bounding box center [1015, 422] width 159 height 20
type input "4,000,000"
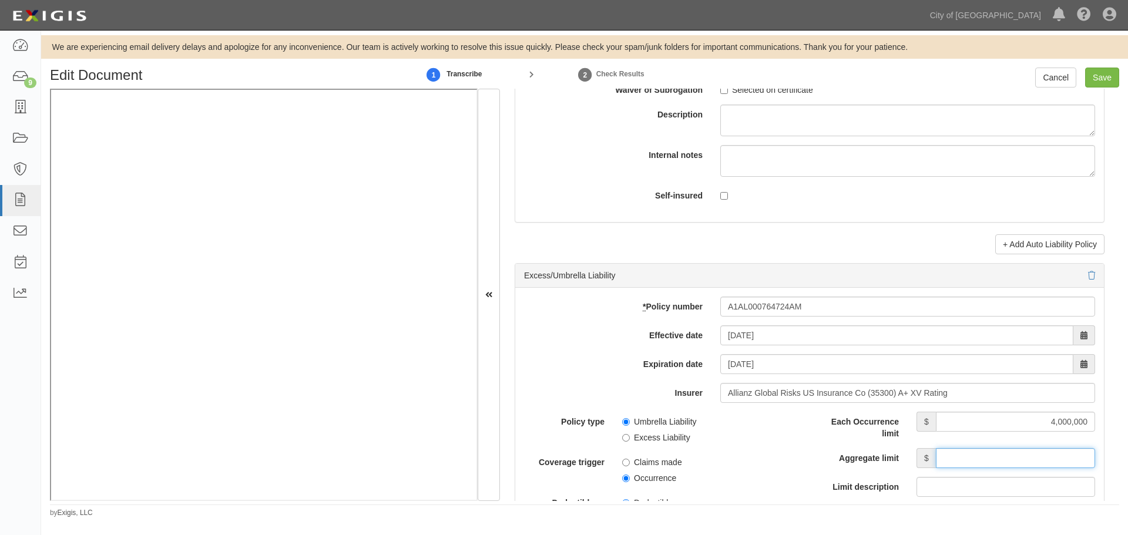
click at [1007, 458] on input "Aggregate limit" at bounding box center [1015, 458] width 159 height 20
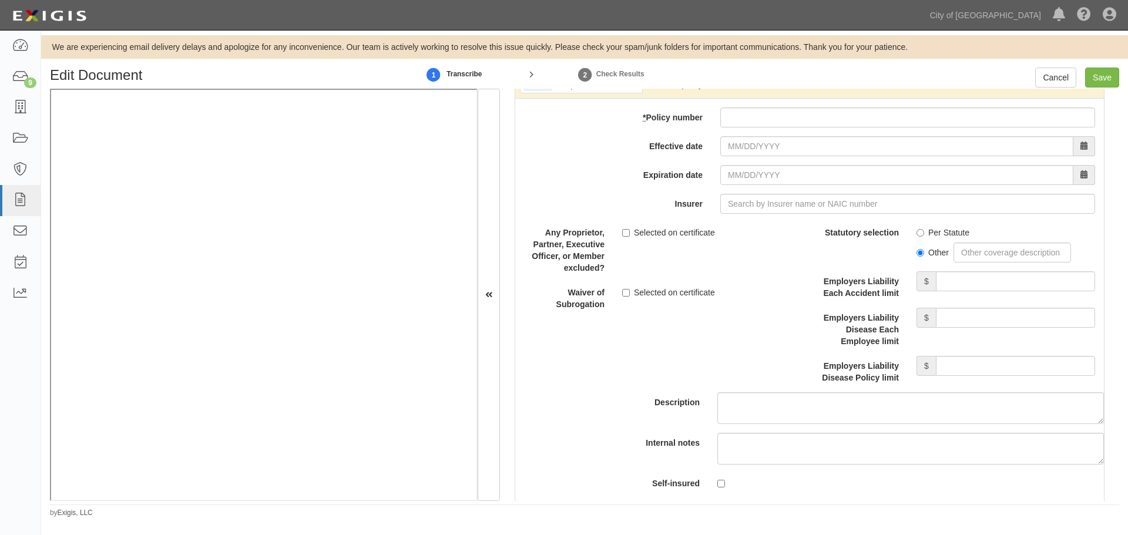
scroll to position [2951, 0]
type input "4,000,000"
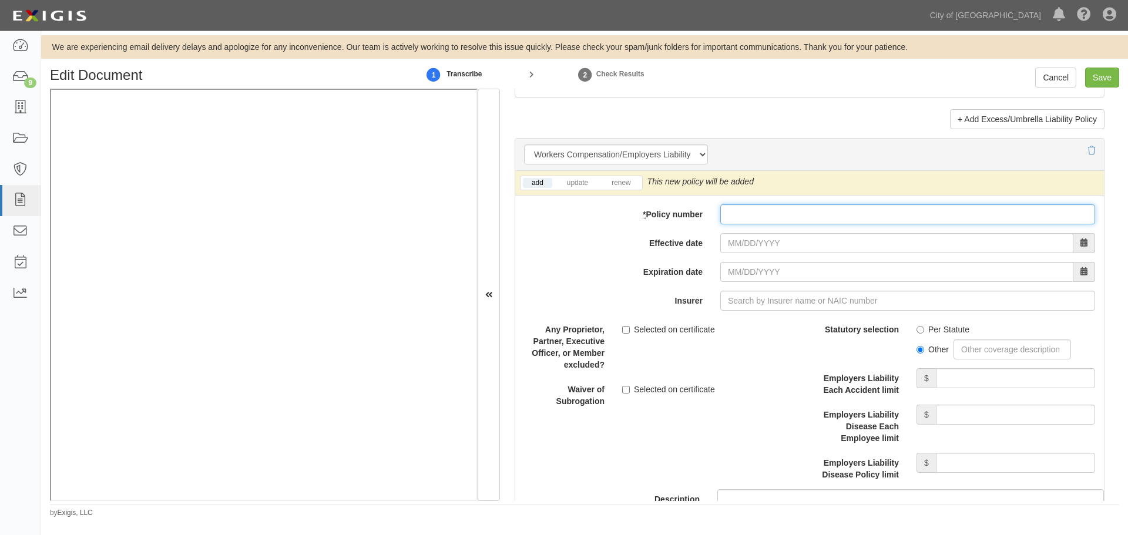
click at [768, 217] on input "* Policy number" at bounding box center [907, 214] width 375 height 20
paste input "WLRC72625808 (AOS"
type input "WLRC72625808 (AOS"
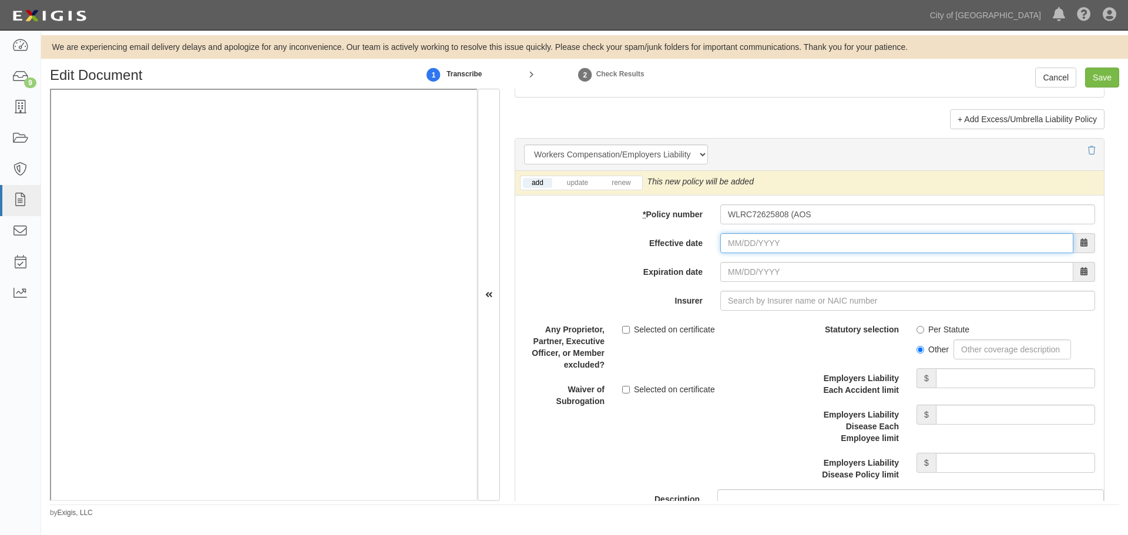
click at [760, 249] on input "Effective date" at bounding box center [896, 243] width 353 height 20
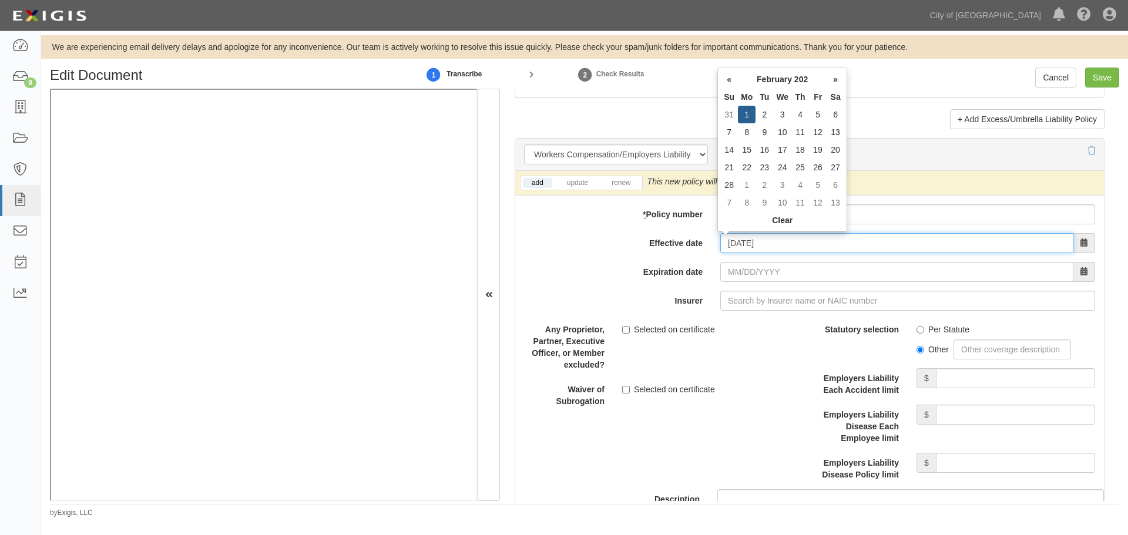
type input "02/01/2025"
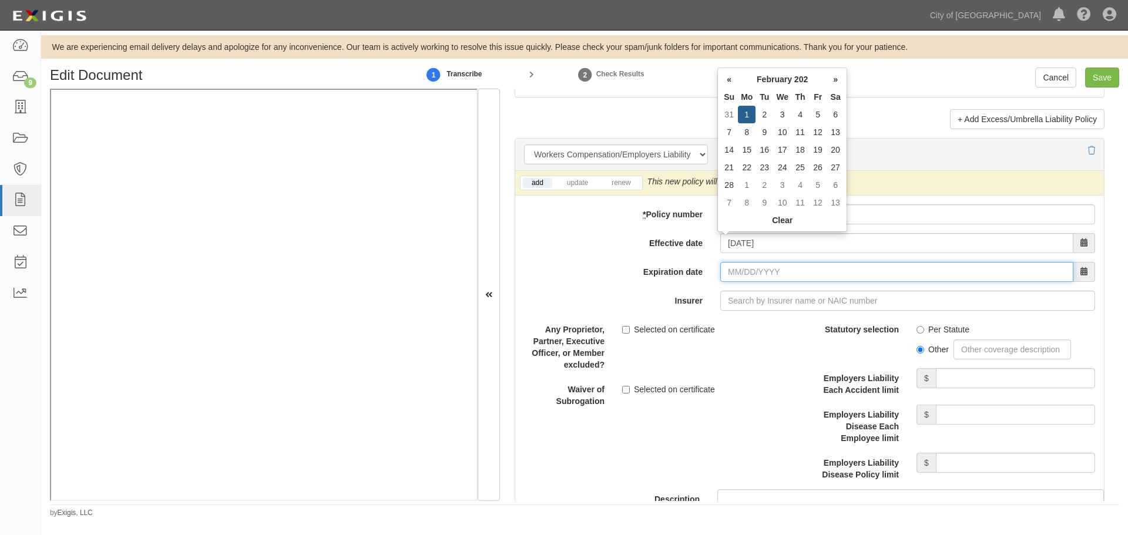
type input "02/01/2026"
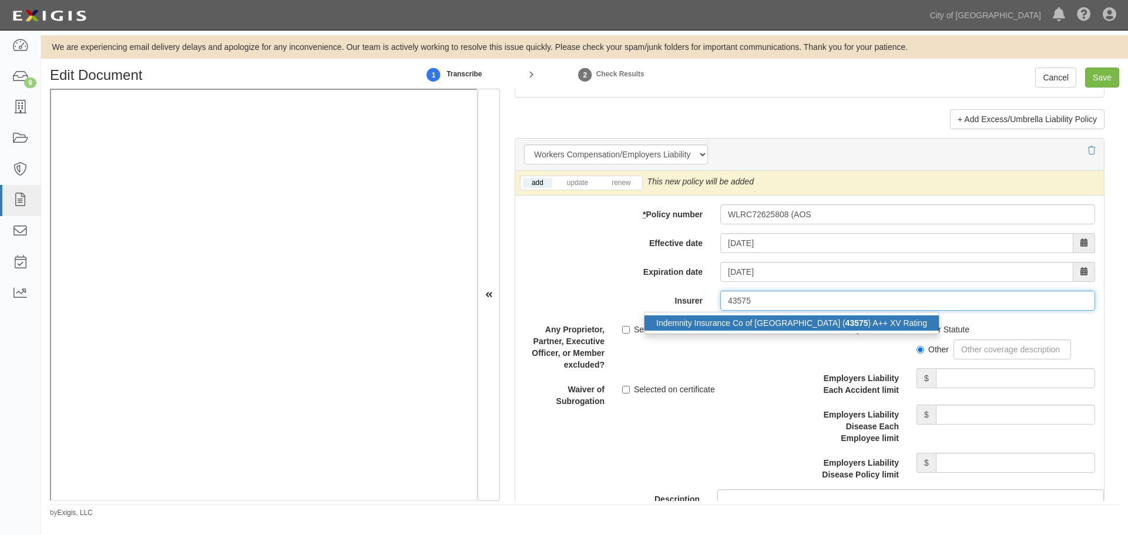
click at [881, 323] on div "Indemnity Insurance Co of North America ( 43575 ) A++ XV Rating" at bounding box center [791, 322] width 294 height 15
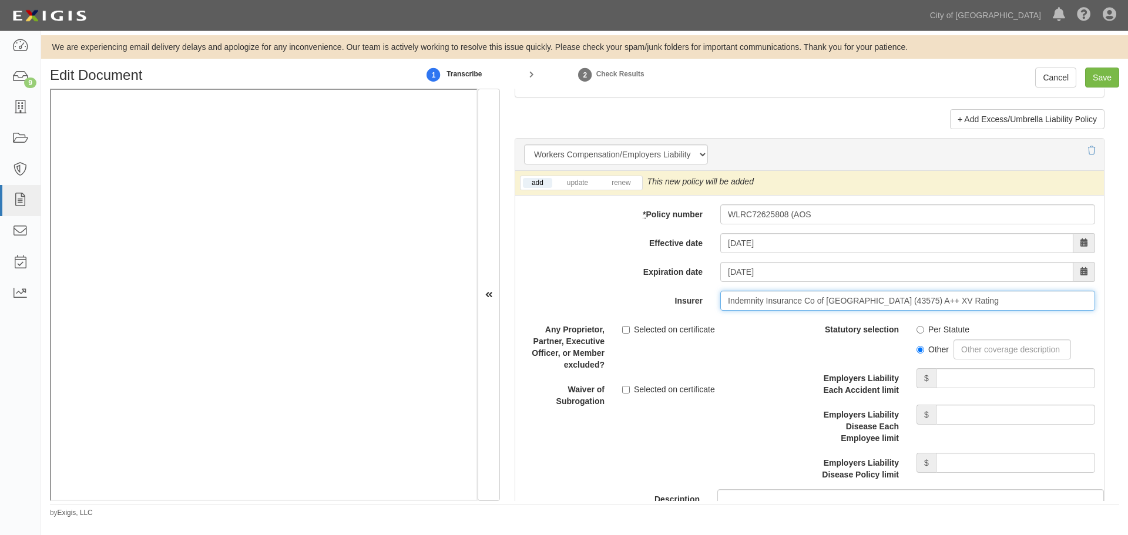
type input "Indemnity Insurance Co of North America (43575) A++ XV Rating"
click at [627, 191] on div "add update renew This new policy will be added This new policy will update exis…" at bounding box center [809, 183] width 589 height 25
click at [627, 188] on li "renew" at bounding box center [620, 183] width 41 height 14
click at [627, 186] on link "renew" at bounding box center [621, 183] width 36 height 10
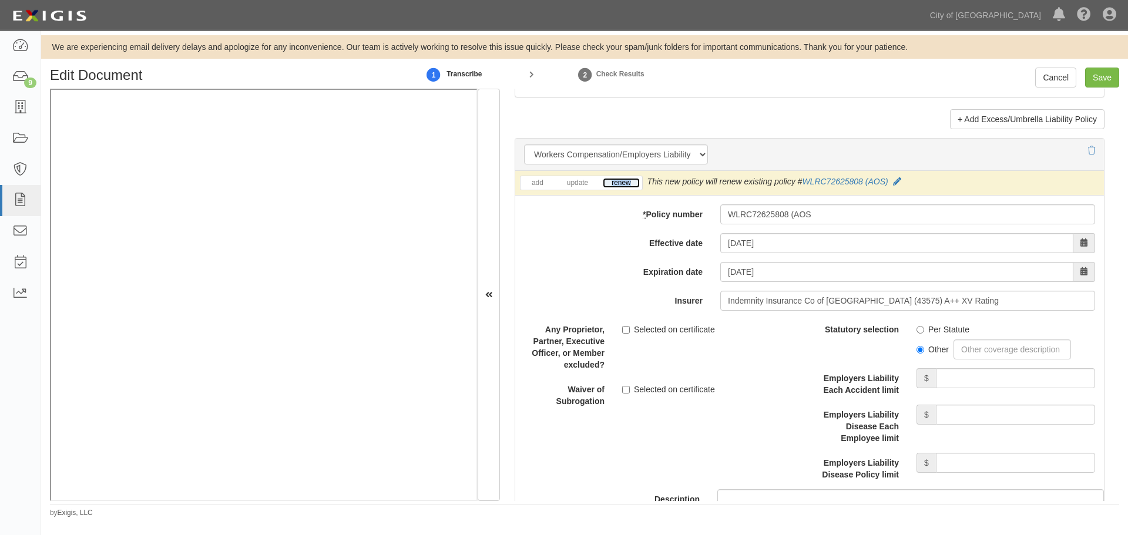
click at [627, 186] on link "renew" at bounding box center [621, 183] width 36 height 10
click at [916, 331] on input "Per Statute" at bounding box center [920, 330] width 8 height 8
radio input "true"
click at [948, 374] on input "Employers Liability Each Accident limit" at bounding box center [1015, 378] width 159 height 20
type input "1,000,000"
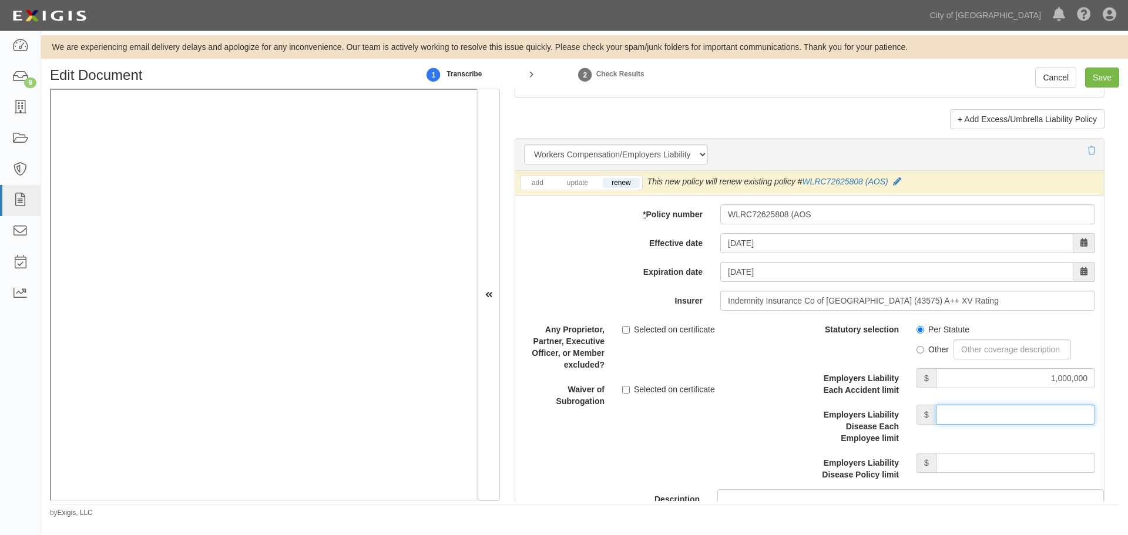
click at [1034, 418] on input "Employers Liability Disease Each Employee limit" at bounding box center [1015, 415] width 159 height 20
type input "1,000,000"
click at [1059, 465] on input "Employers Liability Disease Policy limit" at bounding box center [1015, 463] width 159 height 20
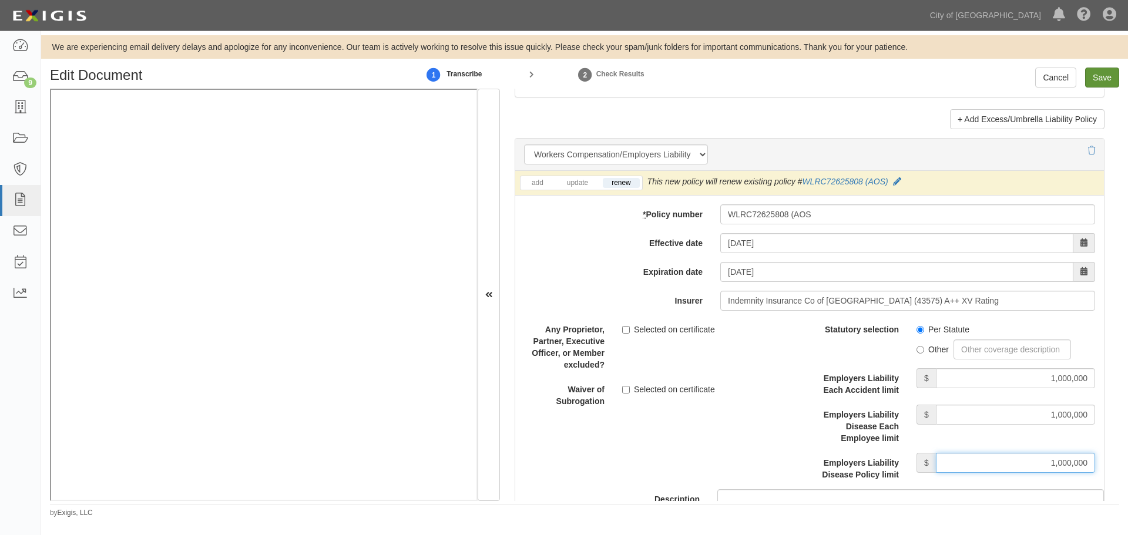
type input "1,000,000"
click at [1106, 81] on input "Save" at bounding box center [1102, 78] width 34 height 20
type input "4000000"
type input "1000000"
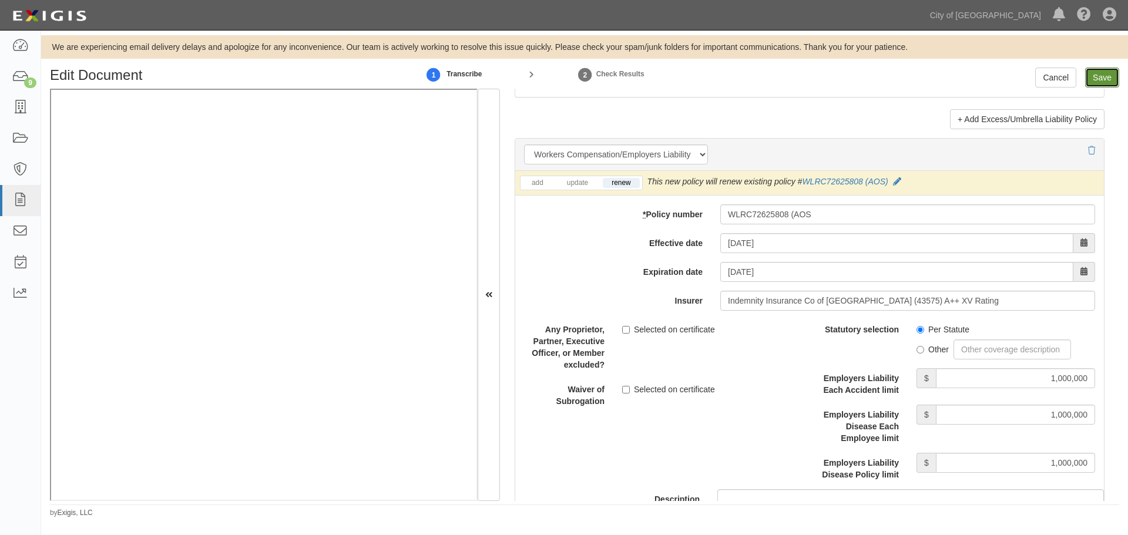
type input "1000000"
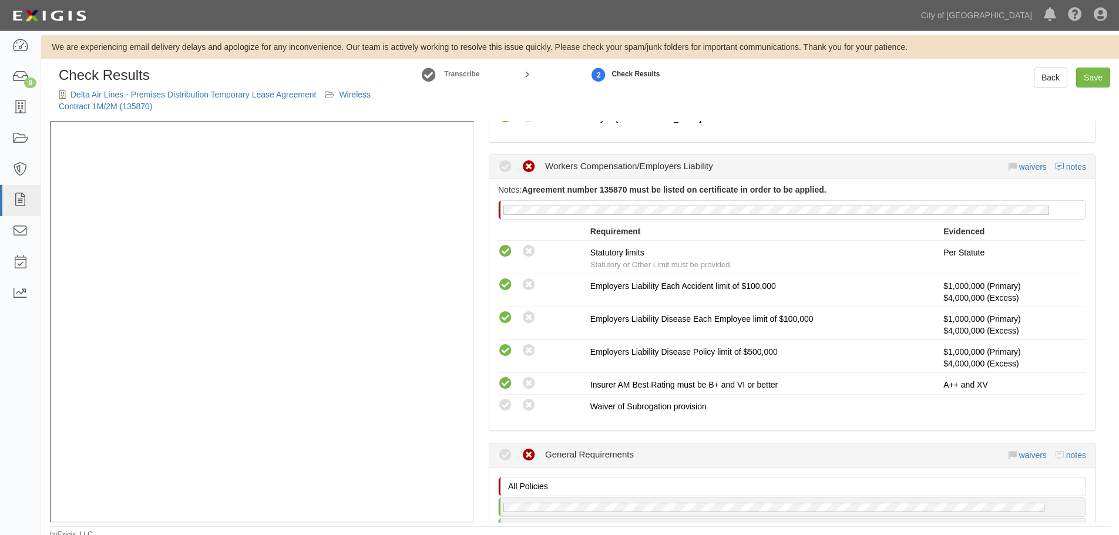
scroll to position [783, 0]
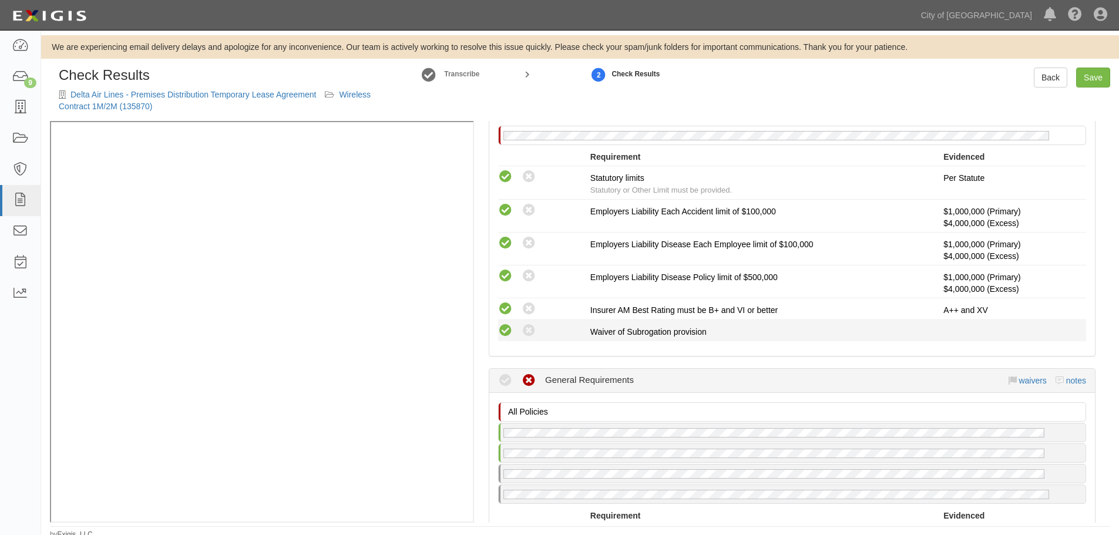
click at [506, 328] on icon at bounding box center [505, 331] width 15 height 15
radio input "true"
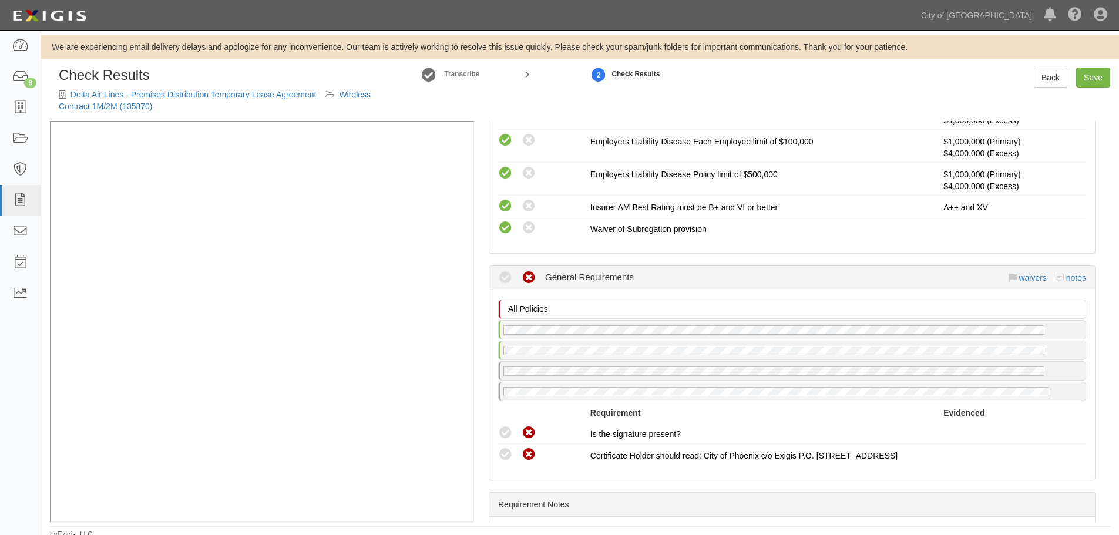
scroll to position [1013, 0]
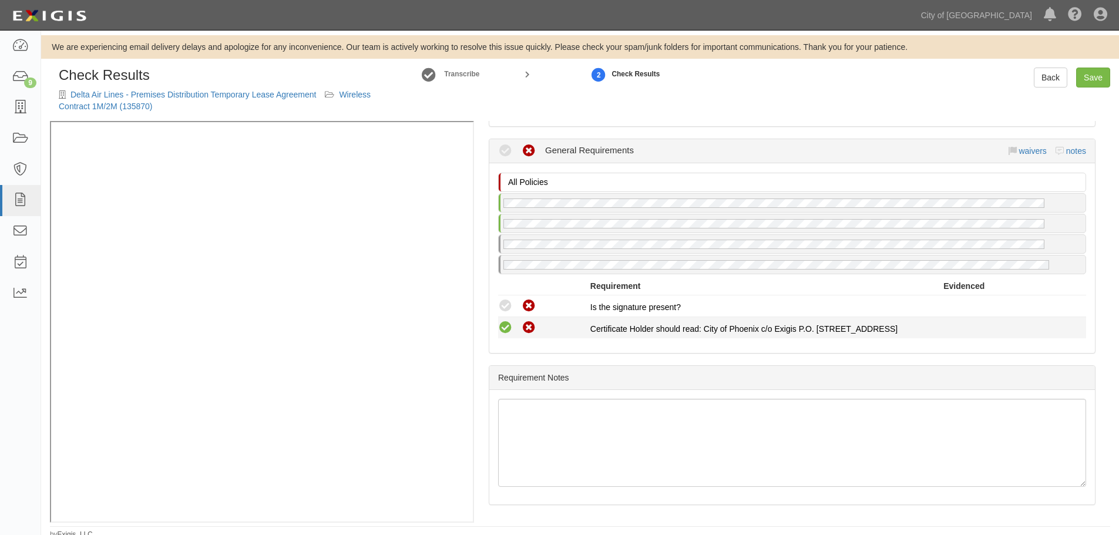
click at [504, 334] on icon at bounding box center [505, 328] width 15 height 15
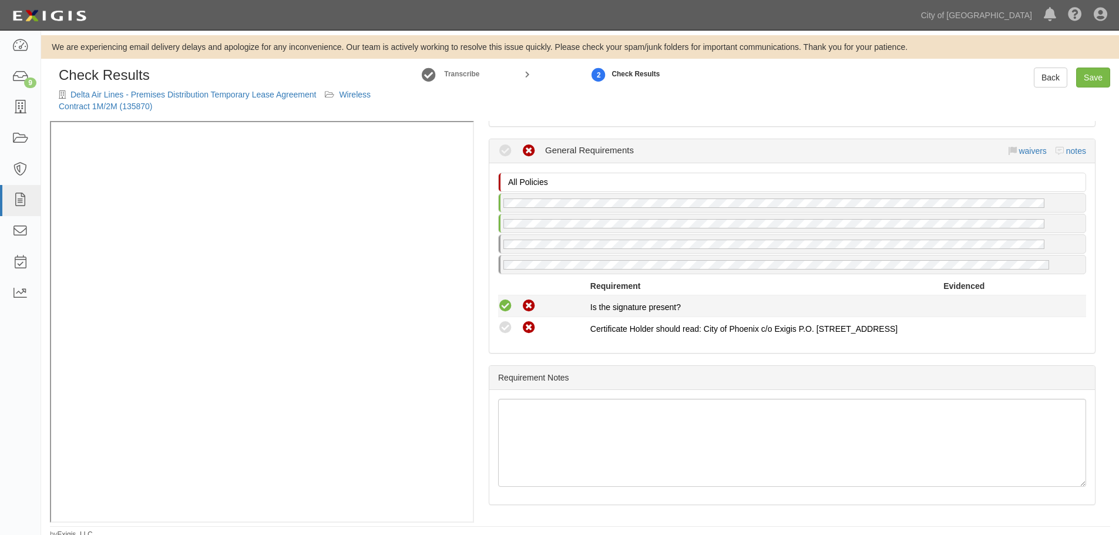
radio input "true"
click at [506, 308] on icon at bounding box center [505, 306] width 15 height 15
radio input "true"
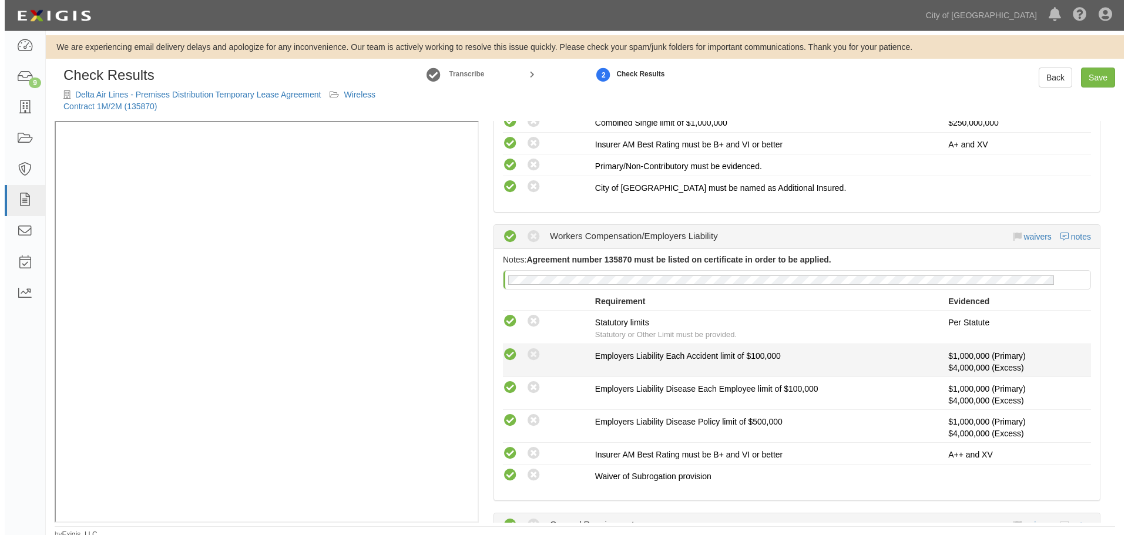
scroll to position [621, 0]
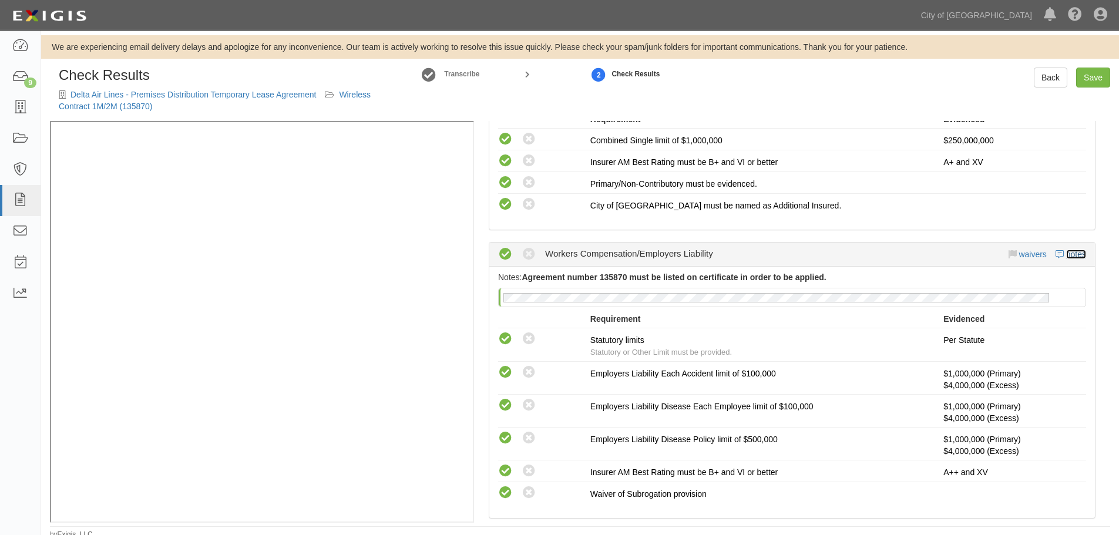
click at [1069, 255] on link "notes" at bounding box center [1076, 254] width 20 height 9
radio input "true"
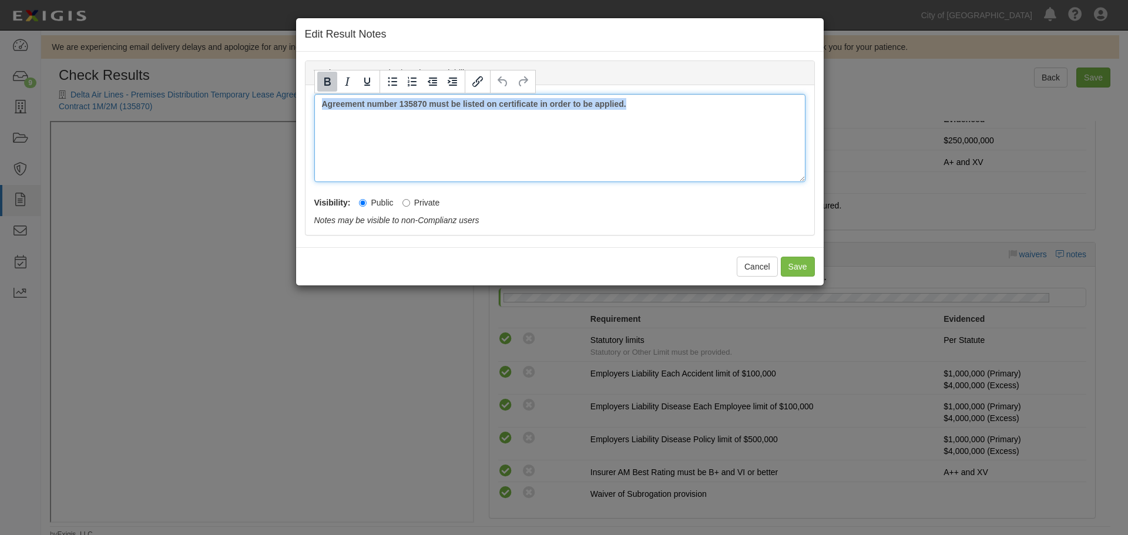
drag, startPoint x: 694, startPoint y: 131, endPoint x: 223, endPoint y: 161, distance: 472.1
click at [227, 162] on div "Edit Result Notes Workers Compensation/Employers Liability Notes Agreement numb…" at bounding box center [564, 267] width 1128 height 535
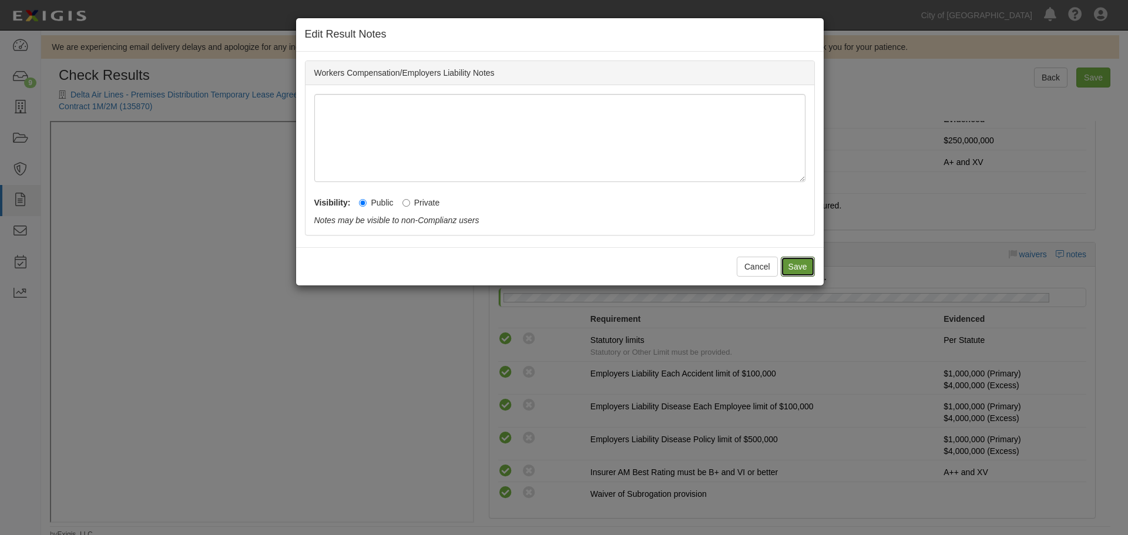
drag, startPoint x: 800, startPoint y: 274, endPoint x: 857, endPoint y: 251, distance: 60.9
click at [800, 274] on button "Save" at bounding box center [798, 267] width 34 height 20
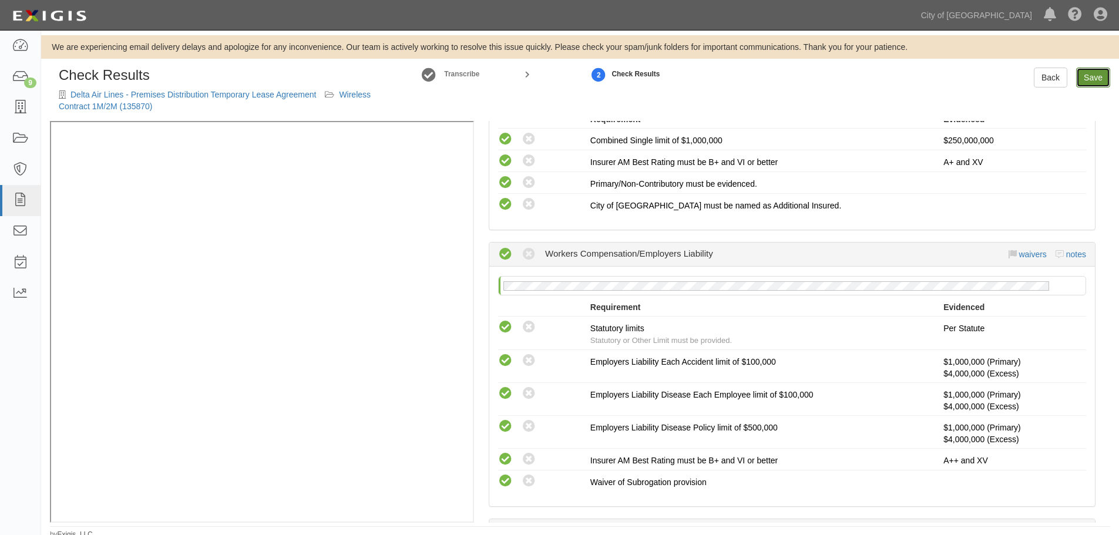
click at [1097, 76] on link "Save" at bounding box center [1093, 78] width 34 height 20
radio input "true"
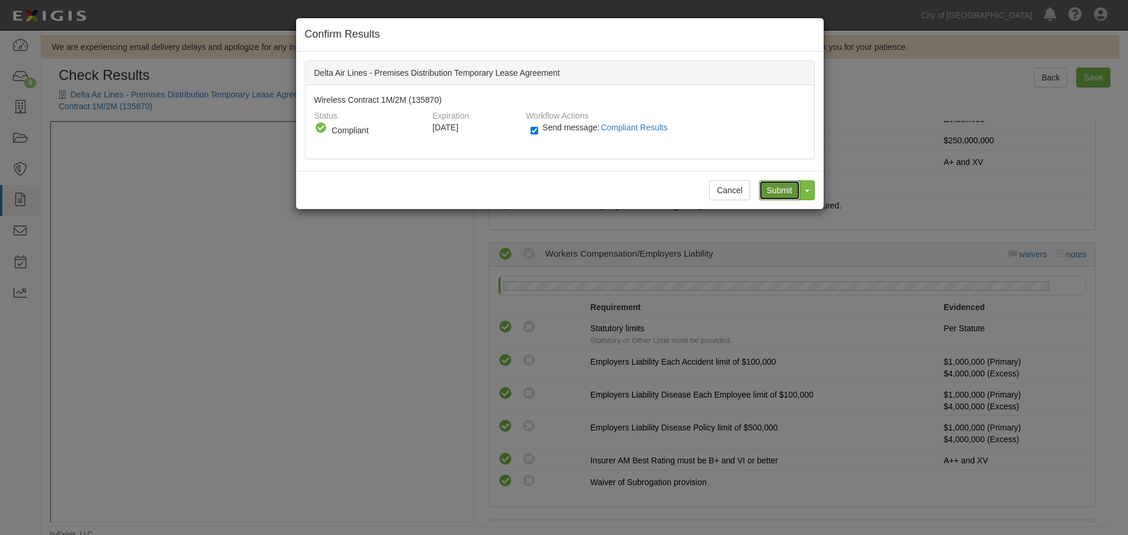
click at [783, 193] on input "Submit" at bounding box center [779, 190] width 41 height 20
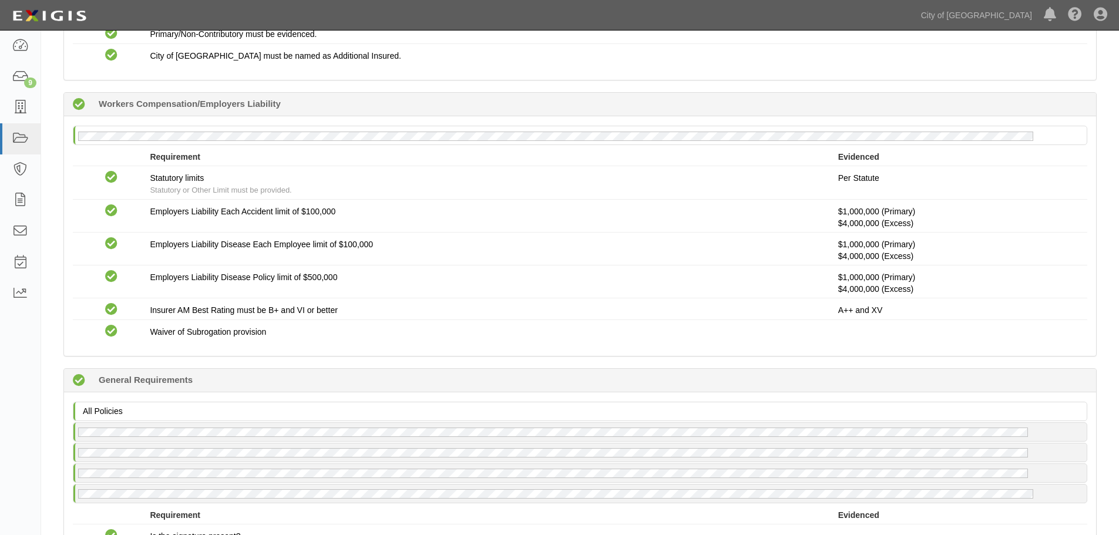
scroll to position [859, 0]
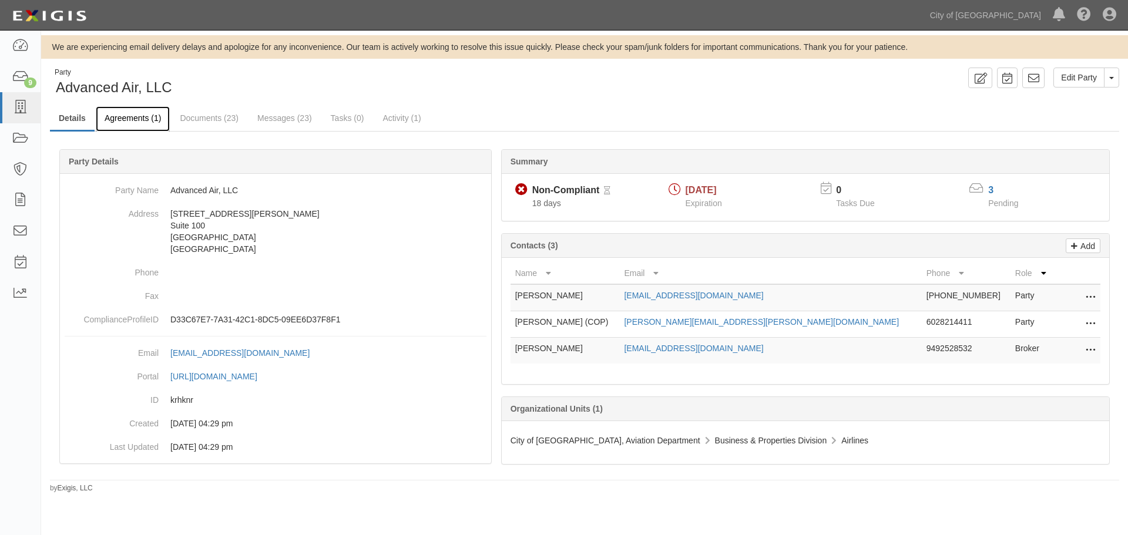
click at [139, 119] on link "Agreements (1)" at bounding box center [133, 118] width 74 height 25
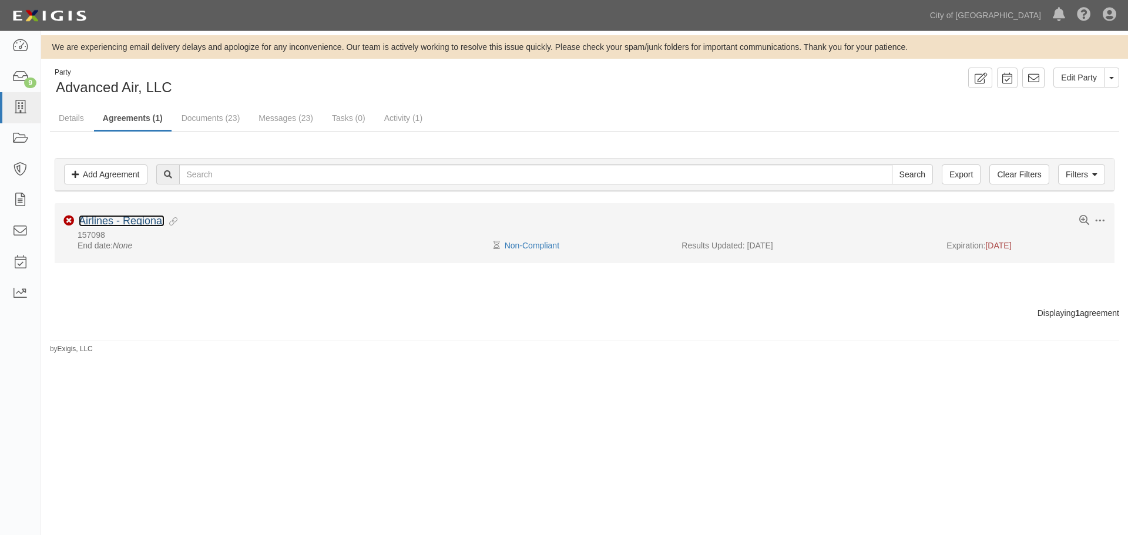
click at [147, 223] on link "Airlines - Regional" at bounding box center [122, 221] width 86 height 12
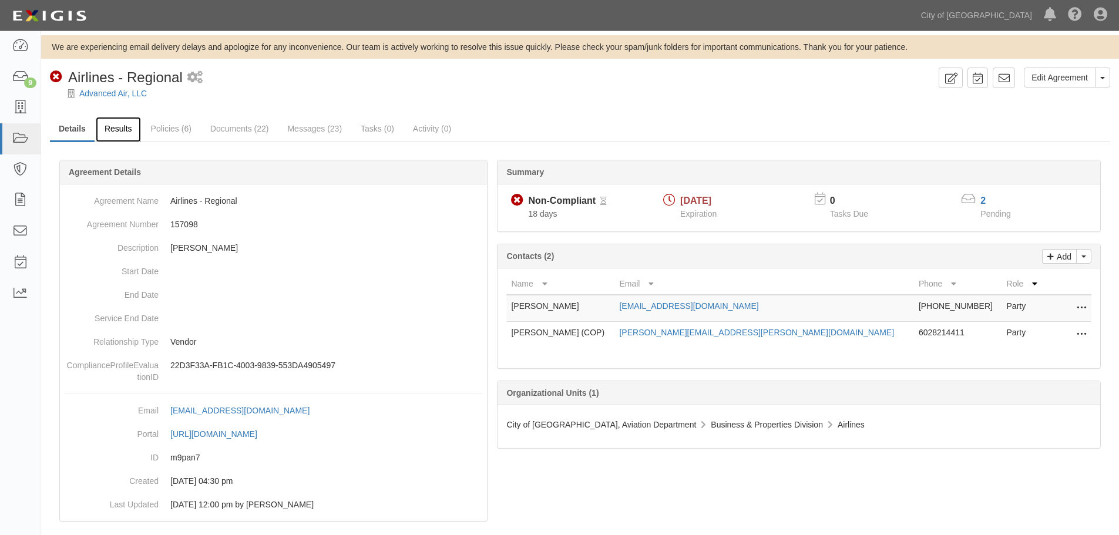
click at [116, 136] on link "Results" at bounding box center [118, 129] width 45 height 25
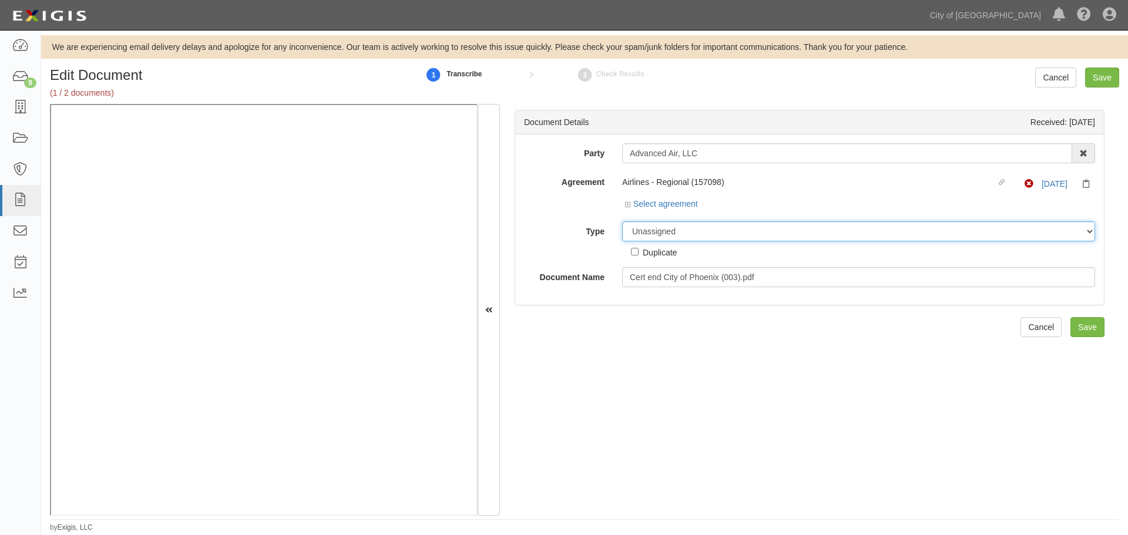
click at [650, 234] on select "Unassigned Binder Cancellation Notice Certificate Contract Endorsement Insuranc…" at bounding box center [858, 231] width 473 height 20
select select "OtherDetail"
click at [622, 221] on select "Unassigned Binder Cancellation Notice Certificate Contract Endorsement Insuranc…" at bounding box center [858, 231] width 473 height 20
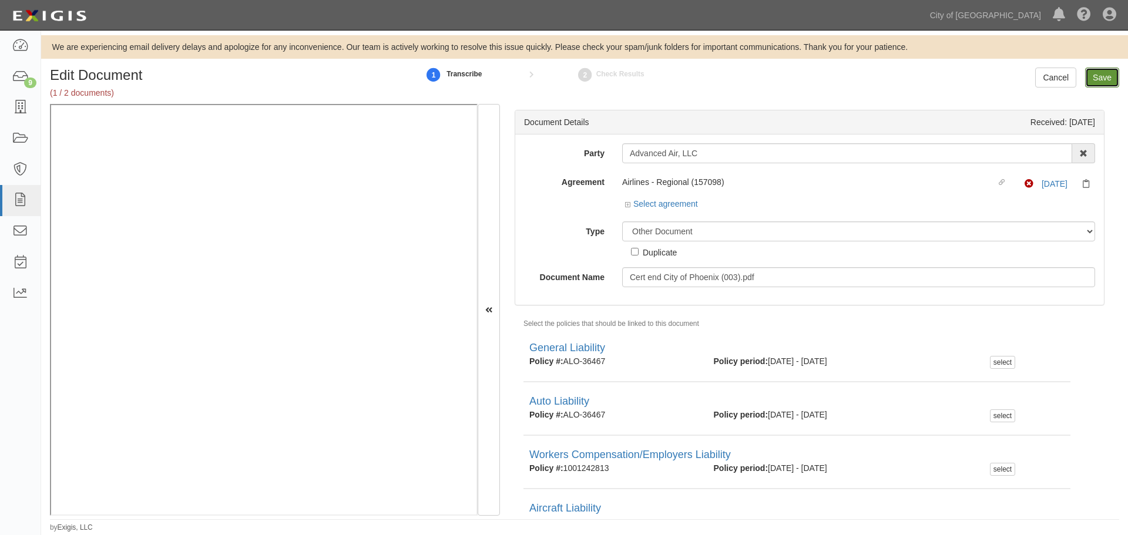
click at [1099, 86] on input "Save" at bounding box center [1102, 78] width 34 height 20
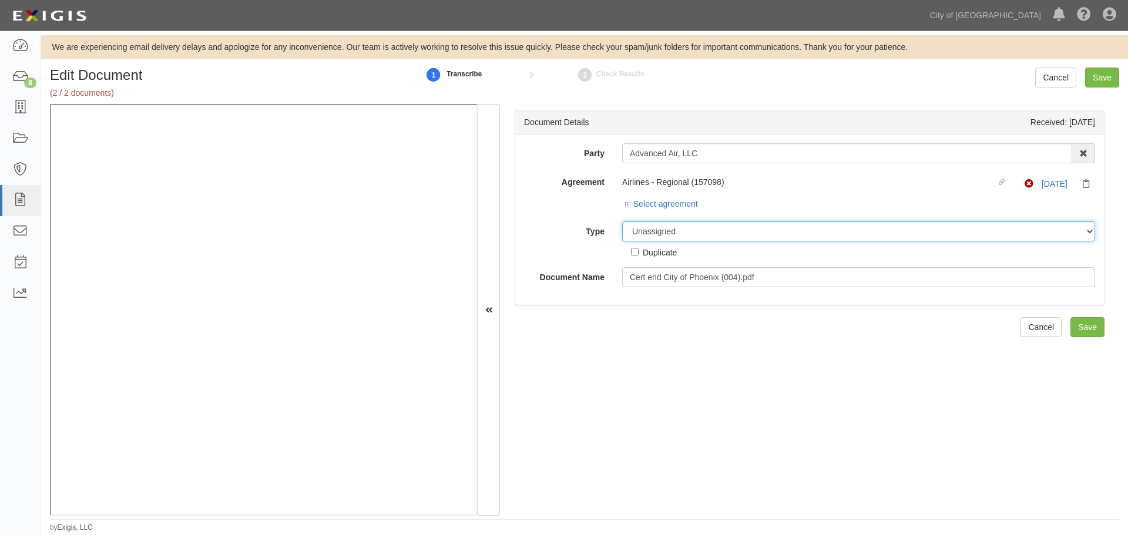
click at [725, 229] on select "Unassigned Binder Cancellation Notice Certificate Contract Endorsement Insuranc…" at bounding box center [858, 231] width 473 height 20
select select "OtherDetail"
click at [622, 221] on select "Unassigned Binder Cancellation Notice Certificate Contract Endorsement Insuranc…" at bounding box center [858, 231] width 473 height 20
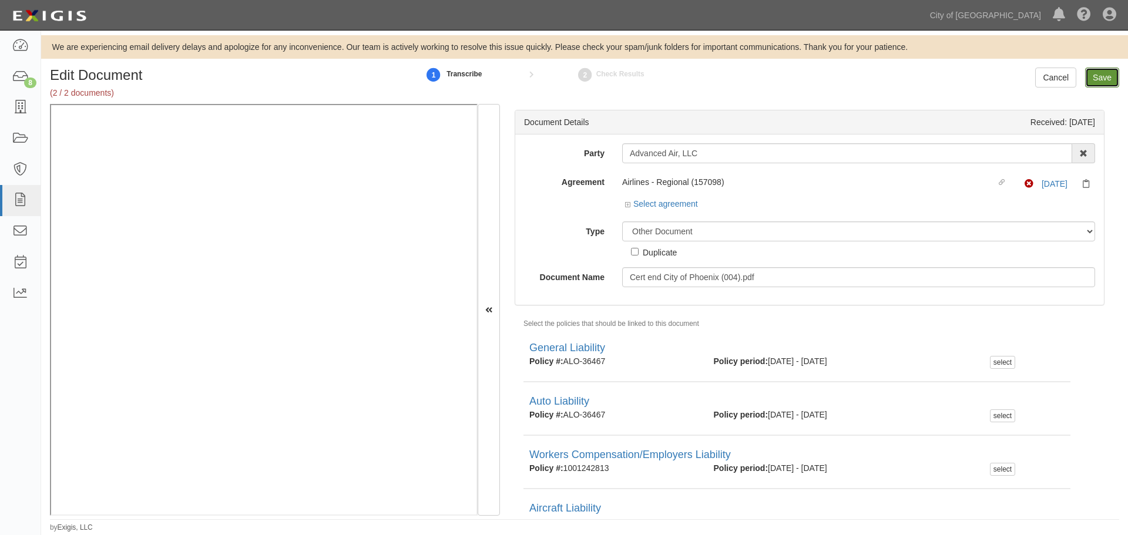
click at [1099, 73] on input "Save" at bounding box center [1102, 78] width 34 height 20
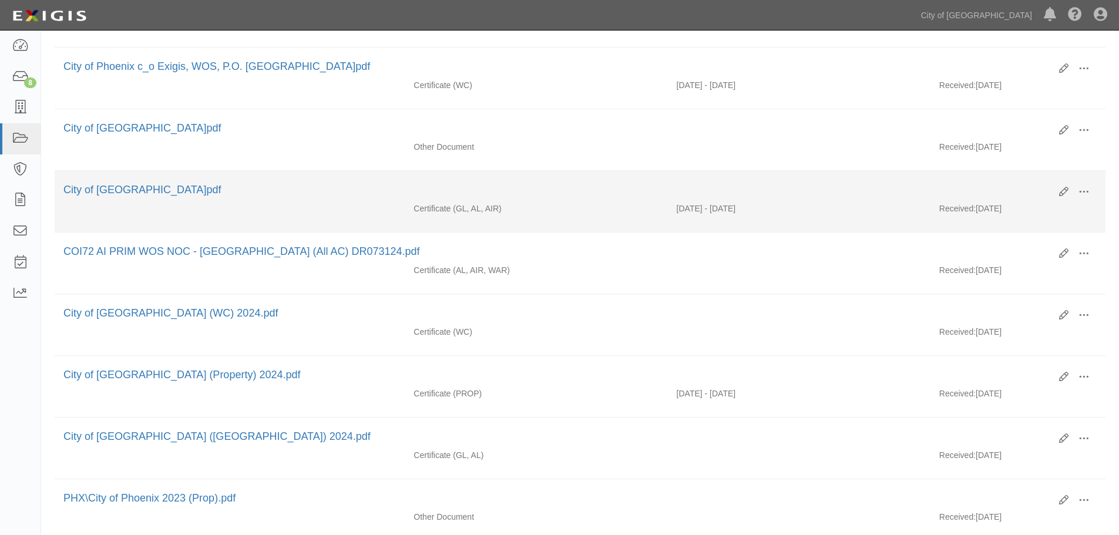
scroll to position [392, 0]
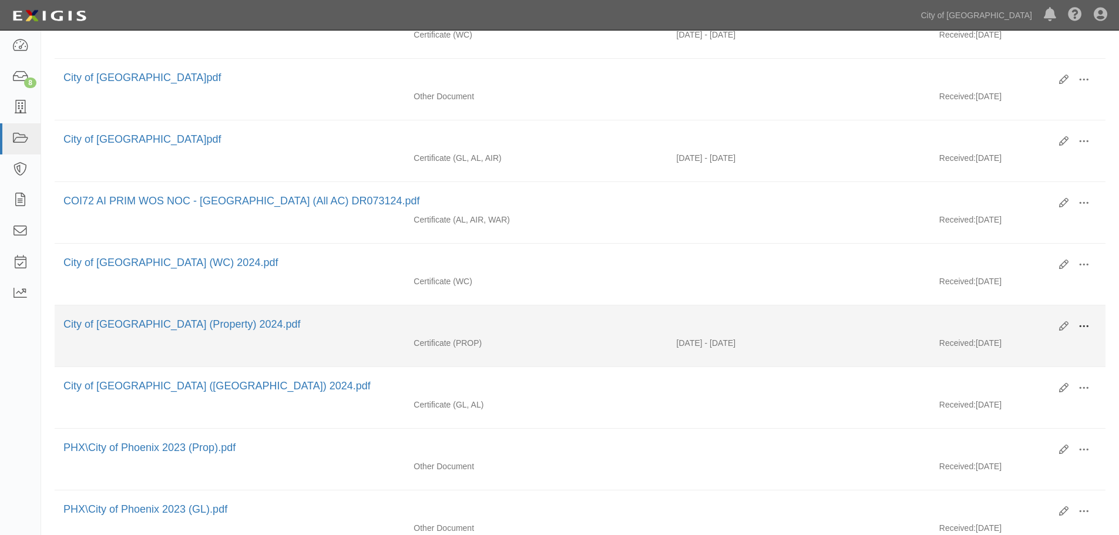
drag, startPoint x: 1076, startPoint y: 329, endPoint x: 1039, endPoint y: 344, distance: 39.8
click at [1076, 330] on button at bounding box center [1084, 327] width 26 height 20
click at [1017, 351] on link "View" at bounding box center [1027, 343] width 93 height 21
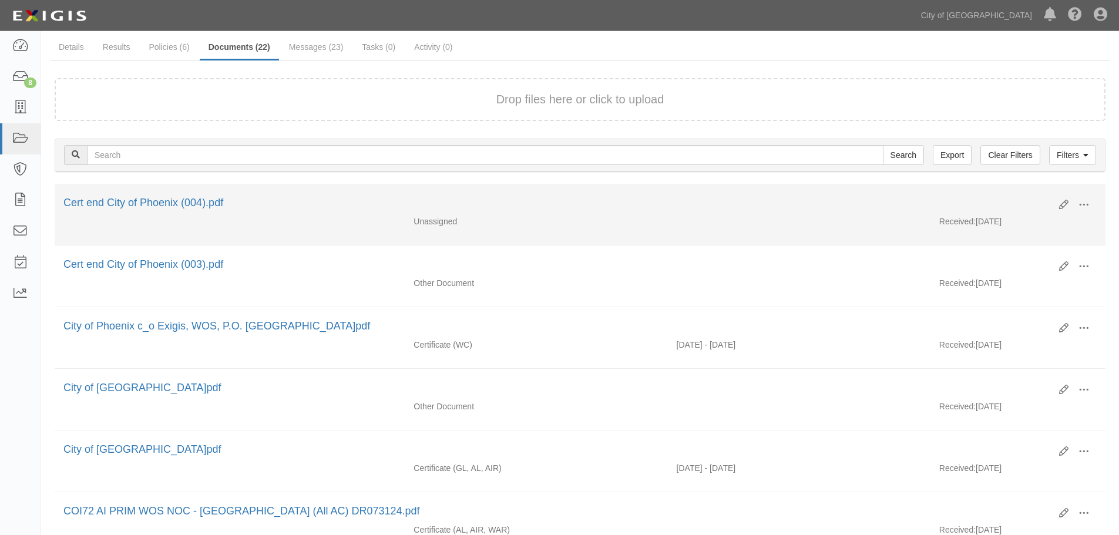
scroll to position [0, 0]
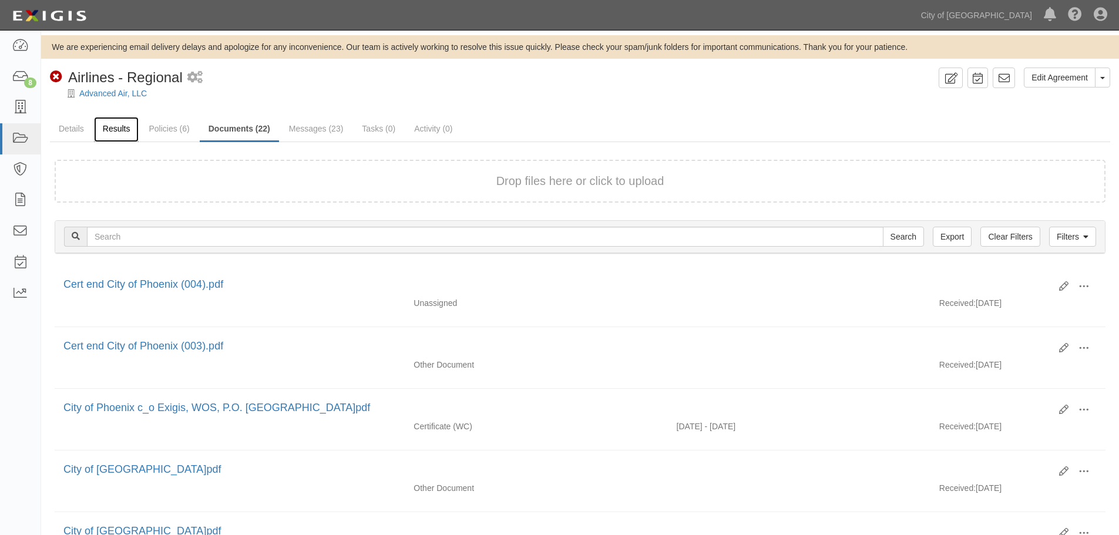
click at [110, 122] on link "Results" at bounding box center [116, 129] width 45 height 25
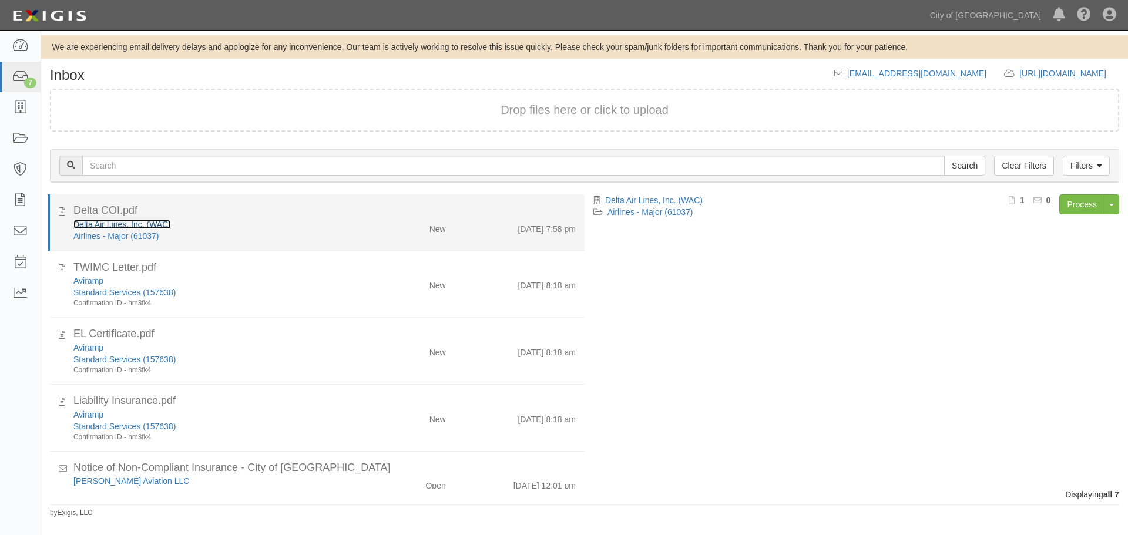
click at [107, 229] on link "Delta Air Lines, Inc. (WAC)" at bounding box center [122, 224] width 98 height 9
click at [540, 202] on li "Delta COI.pdf Delta Air Lines, Inc. (WAC) Airlines - Major (61037) New [DATE] 7…" at bounding box center [316, 222] width 537 height 57
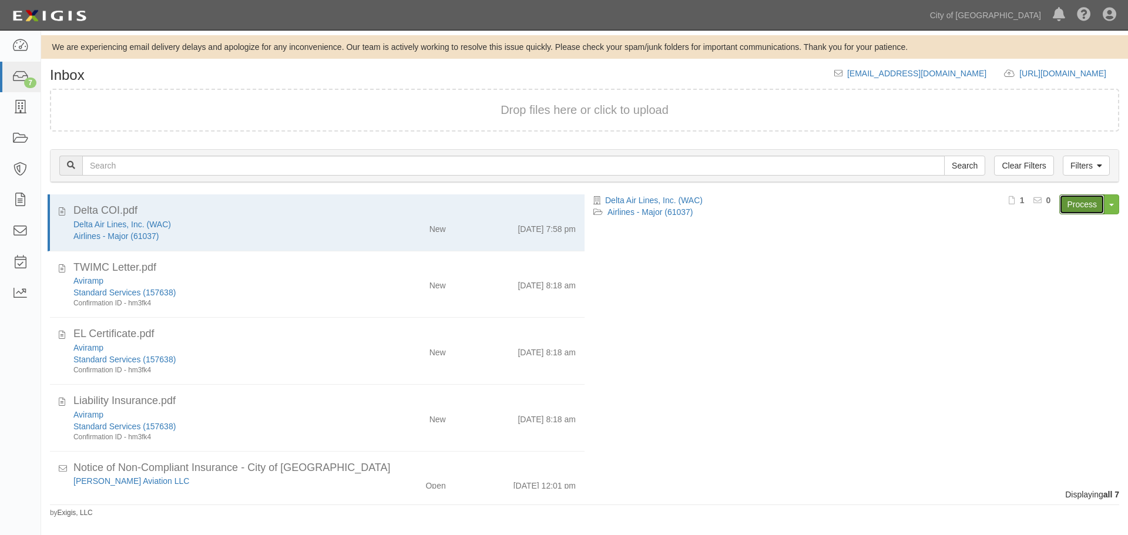
click at [1072, 206] on link "Process" at bounding box center [1081, 204] width 45 height 20
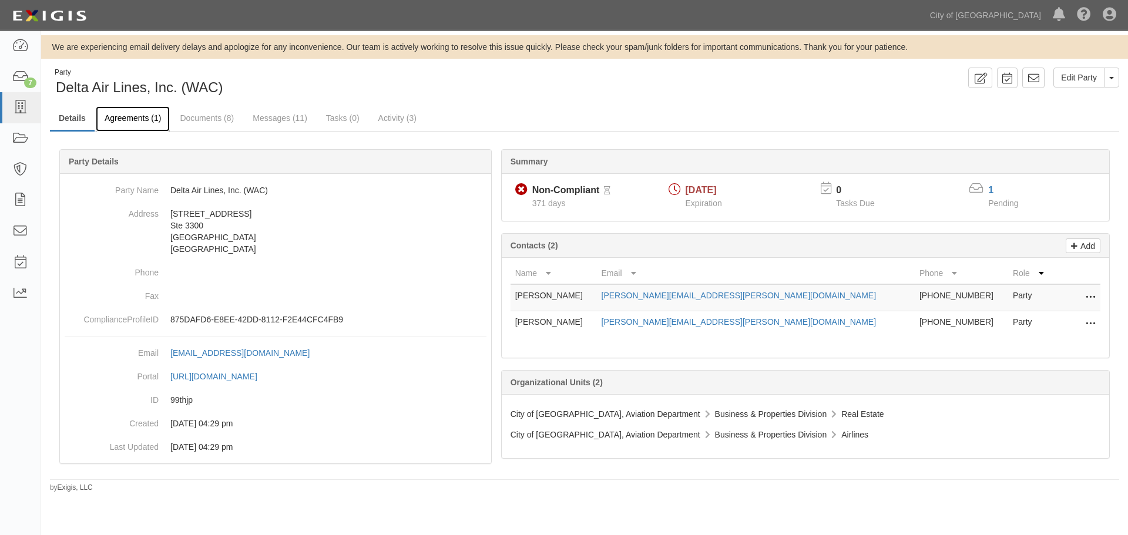
click at [113, 116] on link "Agreements (1)" at bounding box center [133, 118] width 74 height 25
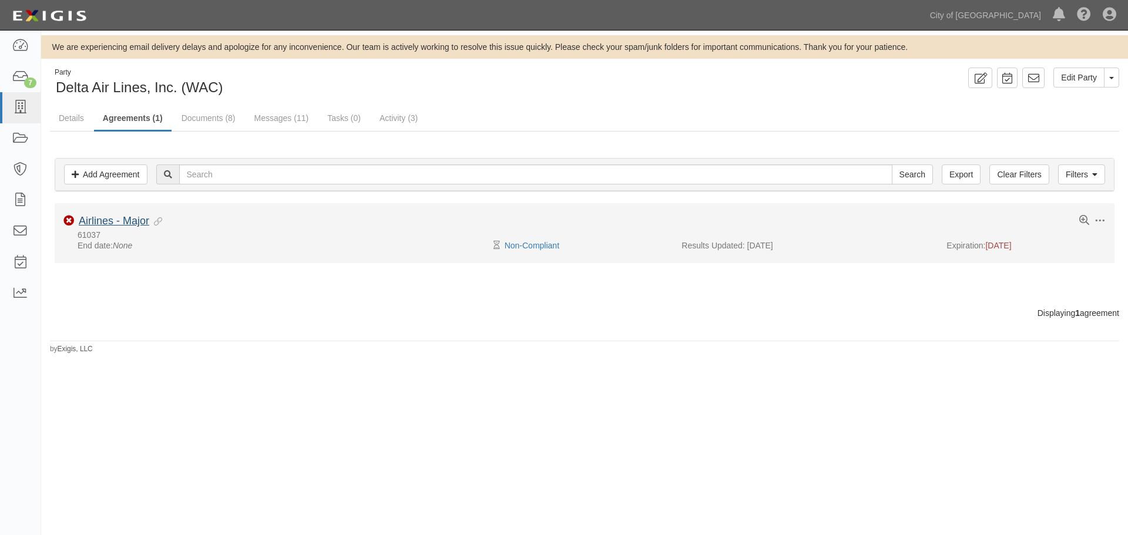
click at [107, 230] on div "Toggle Agreement Dropdown Edit Log activity Add task Send message Archive Non-C…" at bounding box center [585, 227] width 1060 height 25
click at [109, 226] on link "Airlines - Major" at bounding box center [114, 221] width 70 height 12
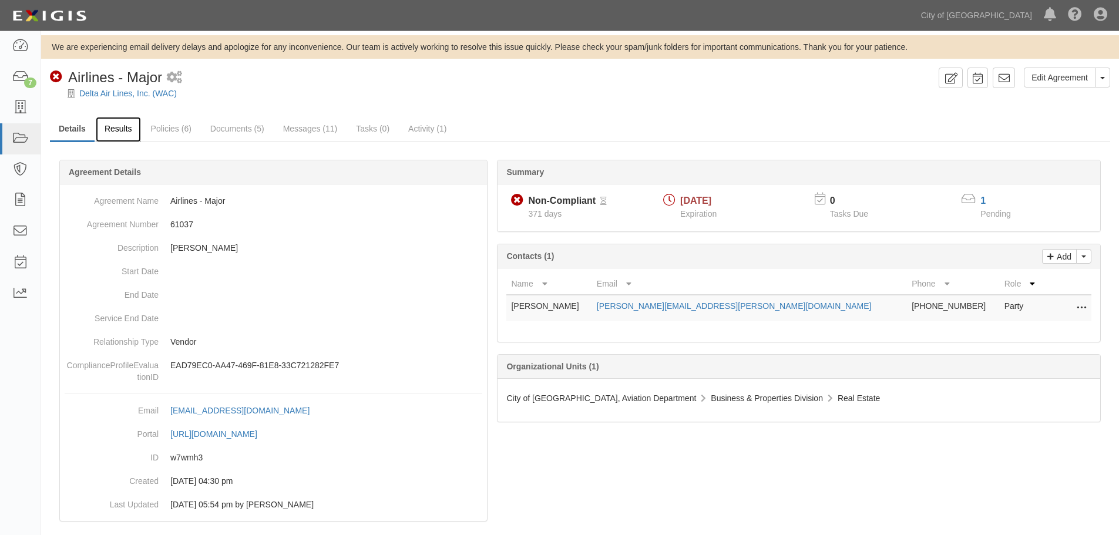
click at [99, 121] on link "Results" at bounding box center [118, 129] width 45 height 25
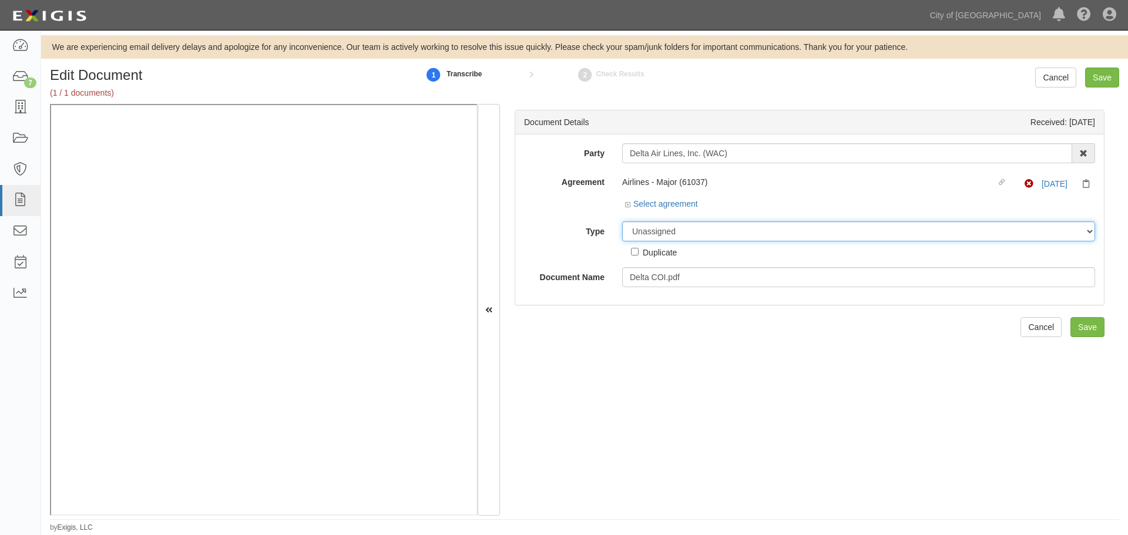
drag, startPoint x: 639, startPoint y: 236, endPoint x: 643, endPoint y: 245, distance: 9.5
click at [643, 245] on div "Unassigned Binder Cancellation Notice Certificate Contract Endorsement Insuranc…" at bounding box center [858, 239] width 491 height 37
select select "CertificateDetail"
click at [622, 221] on select "Unassigned Binder Cancellation Notice Certificate Contract Endorsement Insuranc…" at bounding box center [858, 231] width 473 height 20
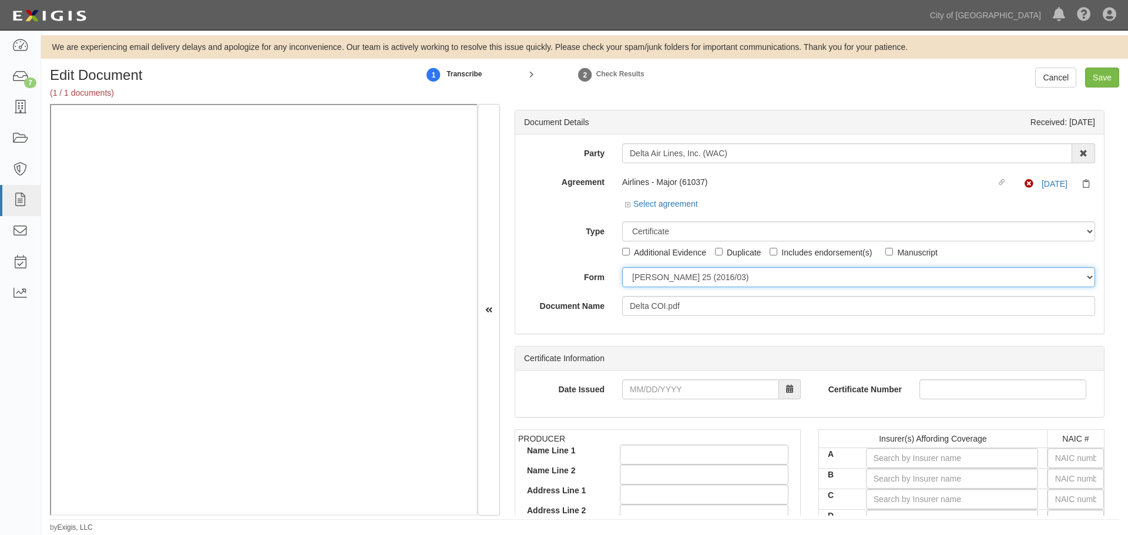
drag, startPoint x: 653, startPoint y: 271, endPoint x: 653, endPoint y: 279, distance: 7.6
click at [653, 276] on select "ACORD 25 (2016/03) ACORD 101 ACORD 855 NY (2014/05) General" at bounding box center [858, 277] width 473 height 20
select select "GeneralFormDetail"
click at [622, 267] on select "ACORD 25 (2016/03) ACORD 101 ACORD 855 NY (2014/05) General" at bounding box center [858, 277] width 473 height 20
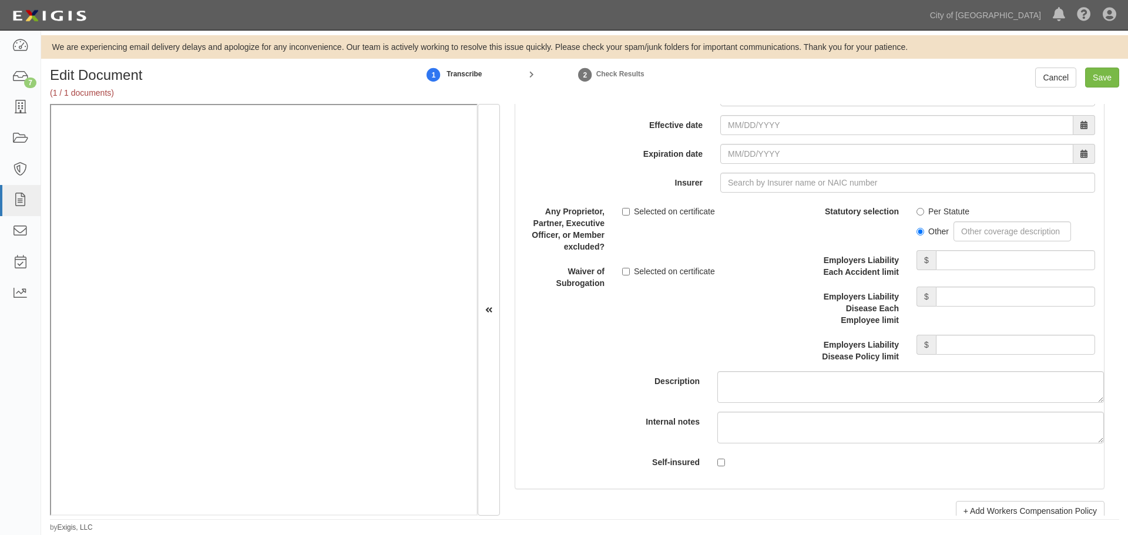
scroll to position [3231, 0]
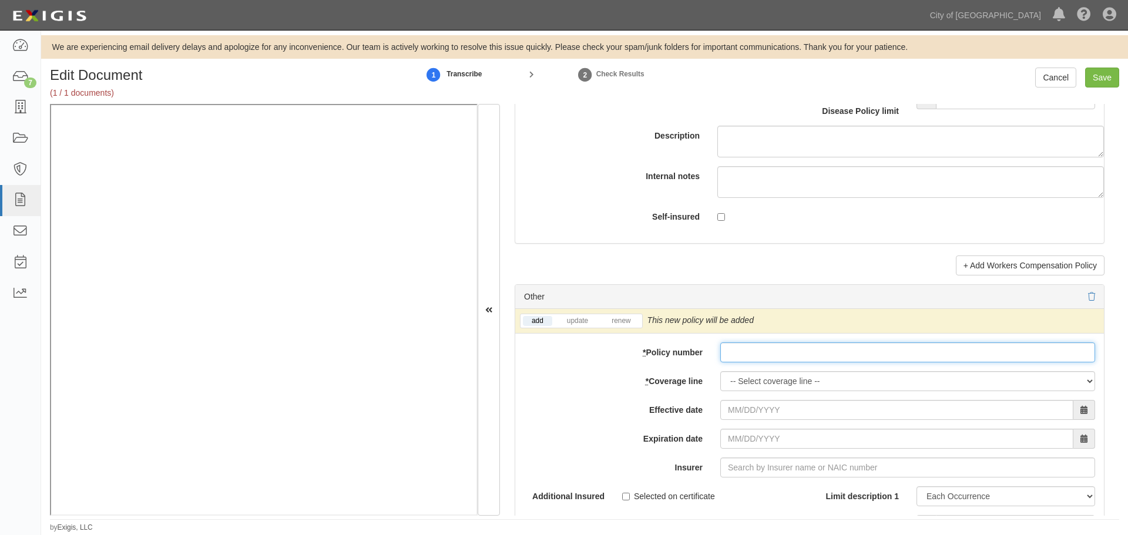
click at [761, 350] on input "* Policy number" at bounding box center [907, 353] width 375 height 20
paste input "61037"
type input "61037"
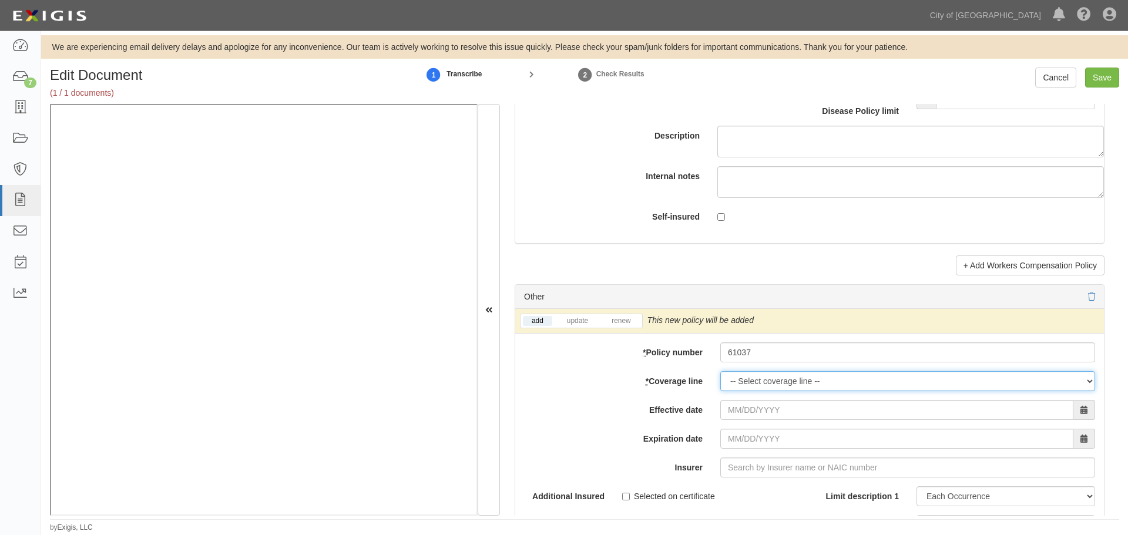
drag, startPoint x: 760, startPoint y: 379, endPoint x: 768, endPoint y: 377, distance: 8.4
click at [760, 379] on select "-- Select coverage line -- Asbestos Abatement Auto Physical Damage Boiler & Mac…" at bounding box center [907, 381] width 375 height 20
select select "46"
click at [720, 371] on select "-- Select coverage line -- Asbestos Abatement Auto Physical Damage Boiler & Mac…" at bounding box center [907, 381] width 375 height 20
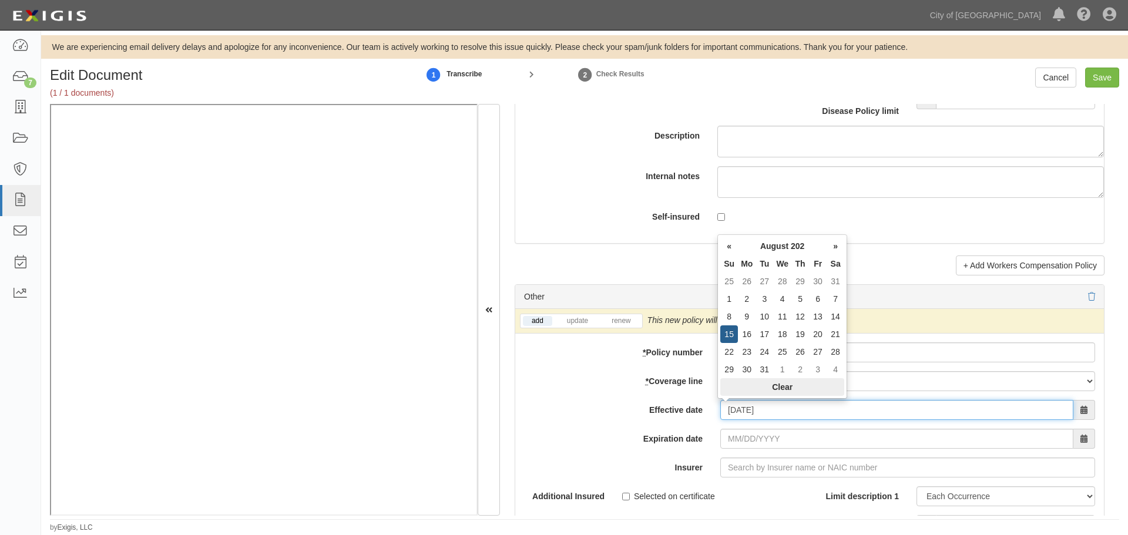
type input "08/15/2025"
type input "08/15/2026"
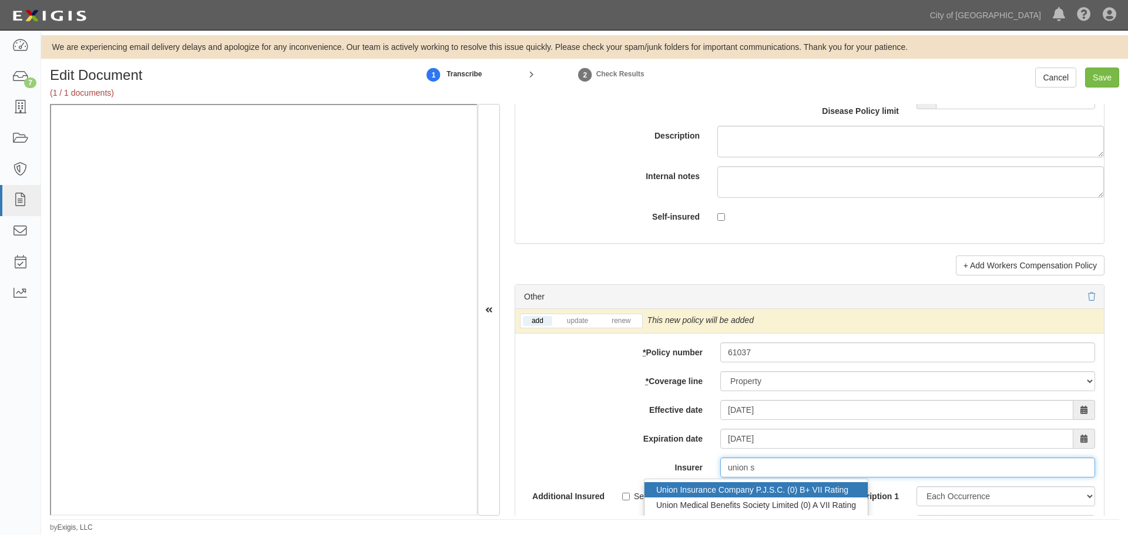
scroll to position [3427, 0]
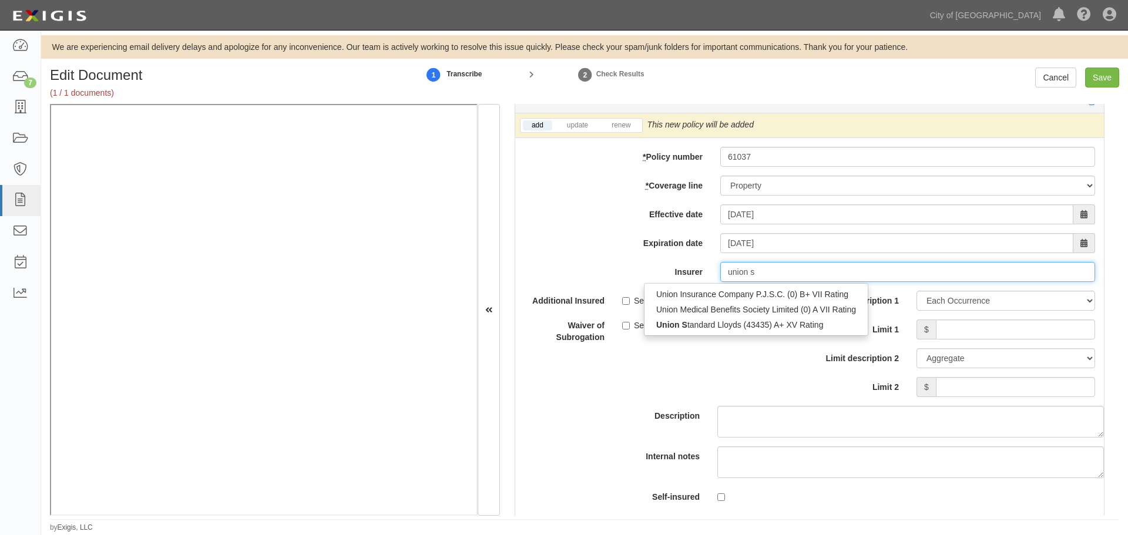
drag, startPoint x: 765, startPoint y: 324, endPoint x: 736, endPoint y: 304, distance: 35.2
click at [766, 323] on div "Union S tandard Lloyds (43435) A+ XV Rating" at bounding box center [755, 324] width 223 height 15
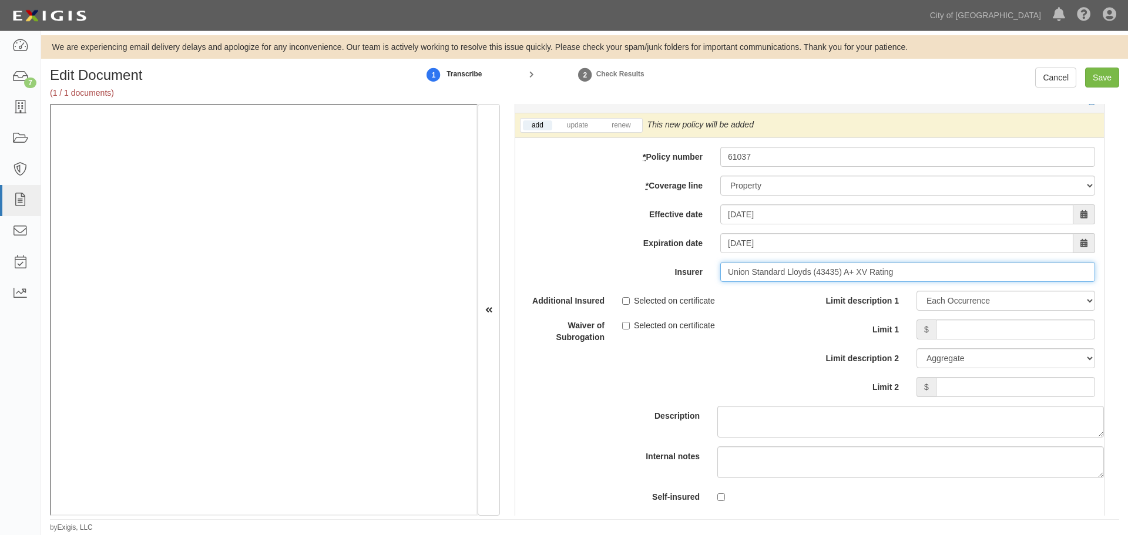
type input "Union Standard Lloyds (43435) A+ XV Rating"
click at [630, 111] on div "Other" at bounding box center [809, 101] width 589 height 24
click at [627, 117] on div "add update renew This new policy will be added This new policy will update exis…" at bounding box center [809, 125] width 589 height 25
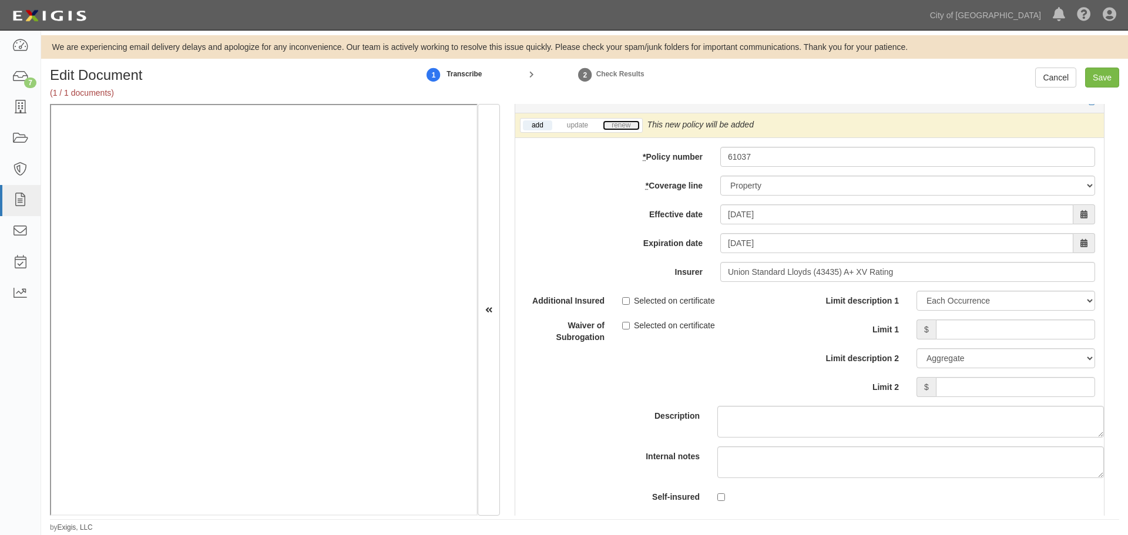
click at [625, 120] on link "renew" at bounding box center [621, 125] width 36 height 10
click at [962, 330] on input "Limit 1" at bounding box center [1015, 330] width 159 height 20
type input "50,000,000"
click at [967, 383] on input "Limit 2" at bounding box center [1015, 387] width 159 height 20
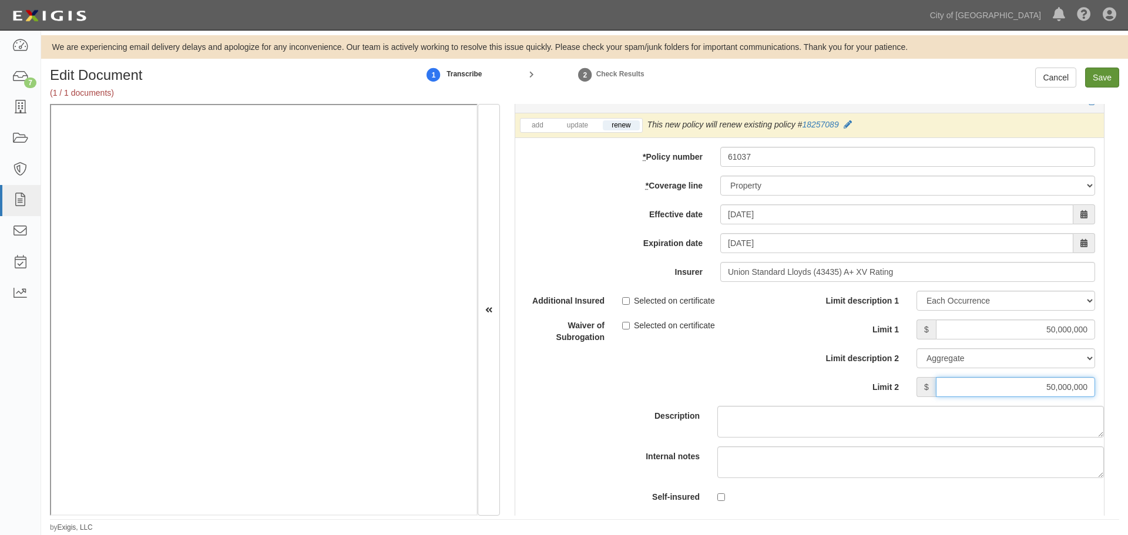
type input "50,000,000"
click at [1114, 79] on input "Save" at bounding box center [1102, 78] width 34 height 20
type input "50000000"
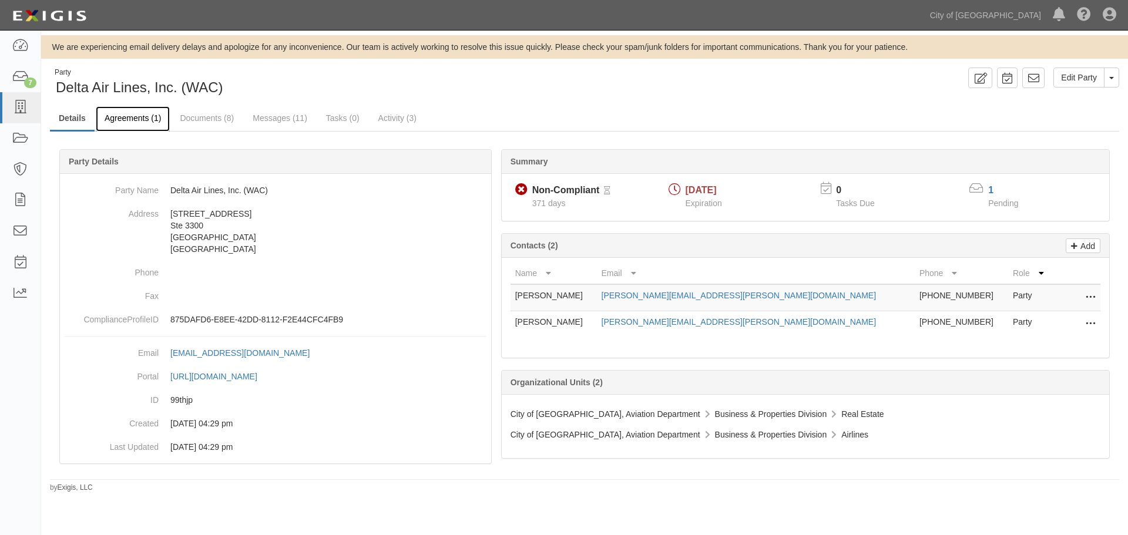
click at [130, 114] on link "Agreements (1)" at bounding box center [133, 118] width 74 height 25
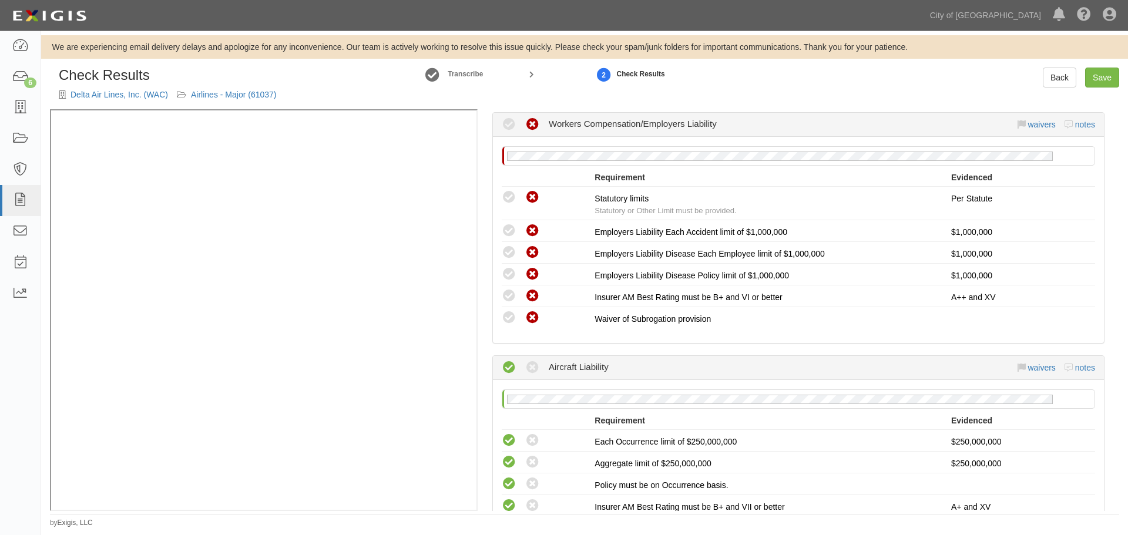
scroll to position [1077, 0]
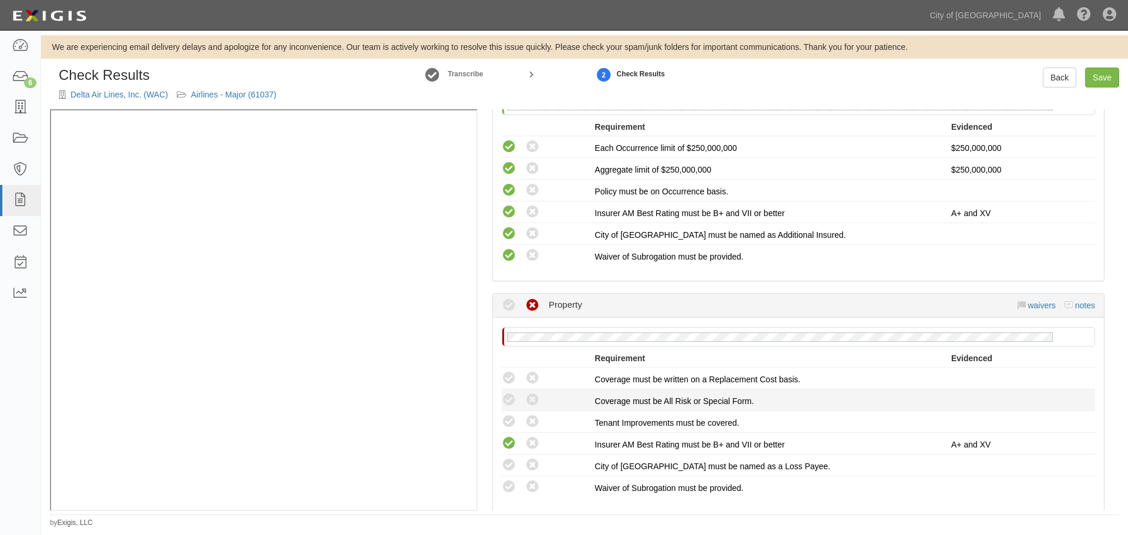
drag, startPoint x: 507, startPoint y: 374, endPoint x: 511, endPoint y: 389, distance: 15.8
click at [507, 374] on icon at bounding box center [509, 378] width 15 height 15
radio input "true"
click at [510, 404] on icon at bounding box center [509, 400] width 15 height 15
radio input "true"
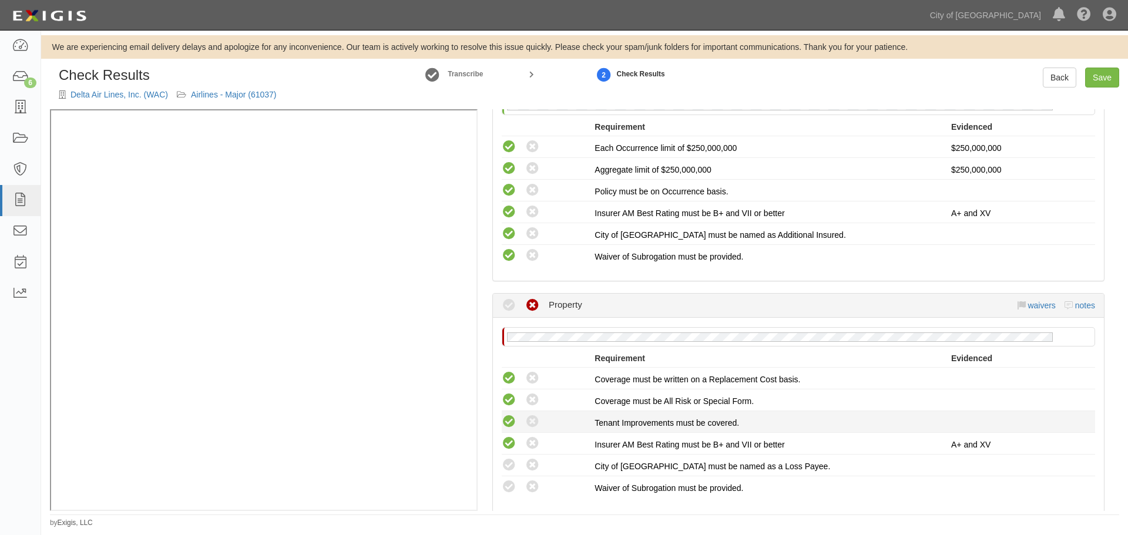
click at [508, 425] on icon at bounding box center [509, 422] width 15 height 15
radio input "true"
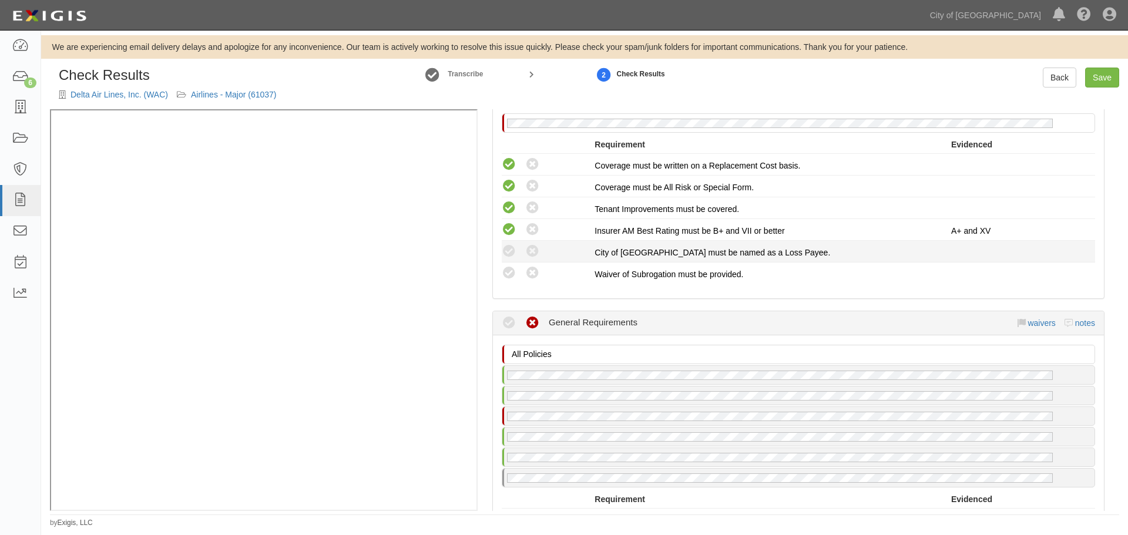
scroll to position [1175, 0]
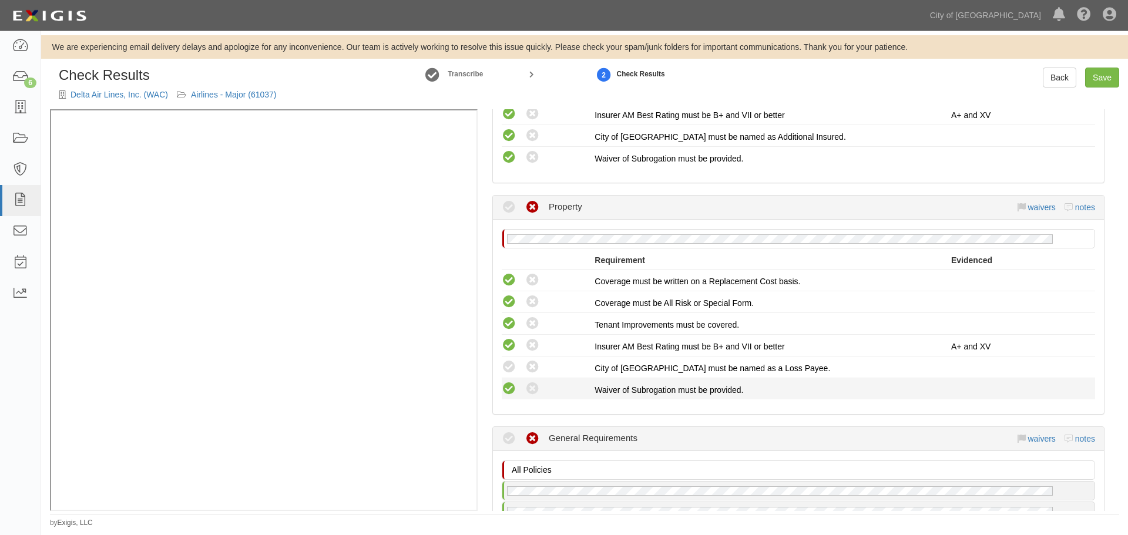
click at [515, 388] on icon at bounding box center [509, 389] width 15 height 15
radio input "true"
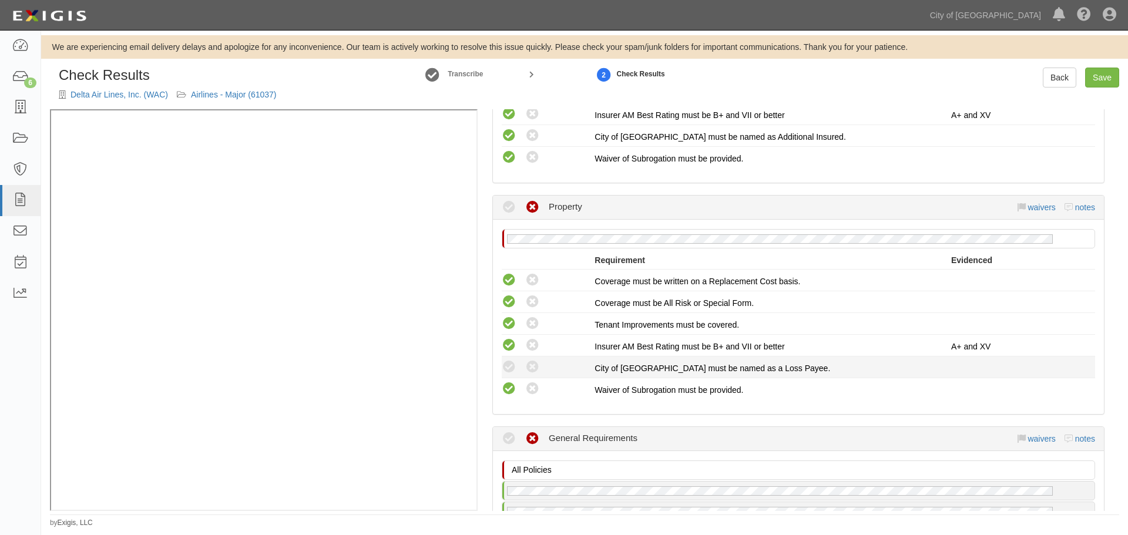
click at [502, 357] on li "Compliant Waived: Non-Compliant City of Phoenix must be named as a Loss Payee." at bounding box center [798, 368] width 593 height 22
click at [512, 361] on icon at bounding box center [509, 367] width 15 height 15
radio input "true"
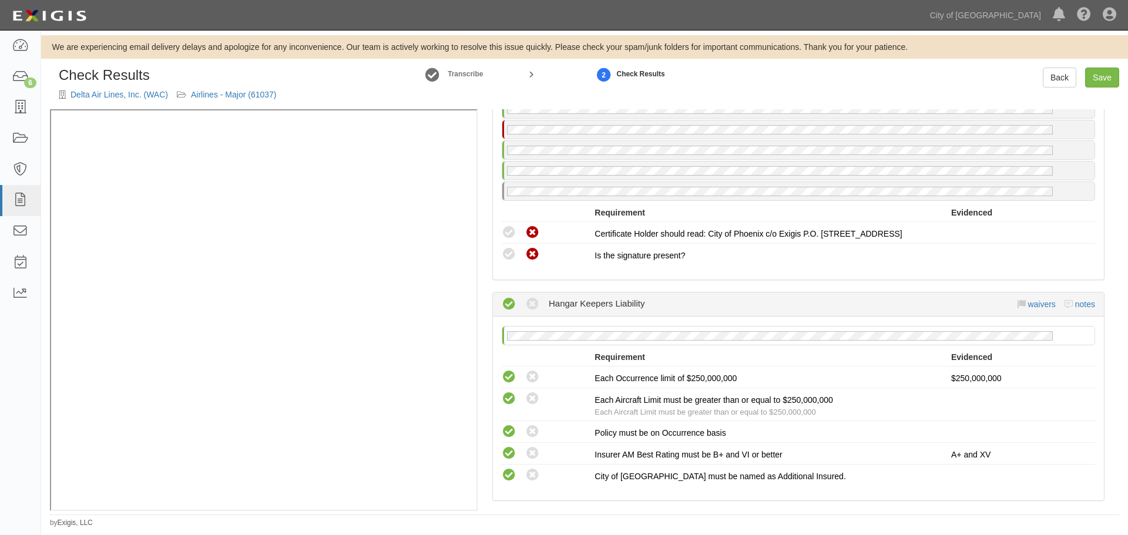
scroll to position [1443, 0]
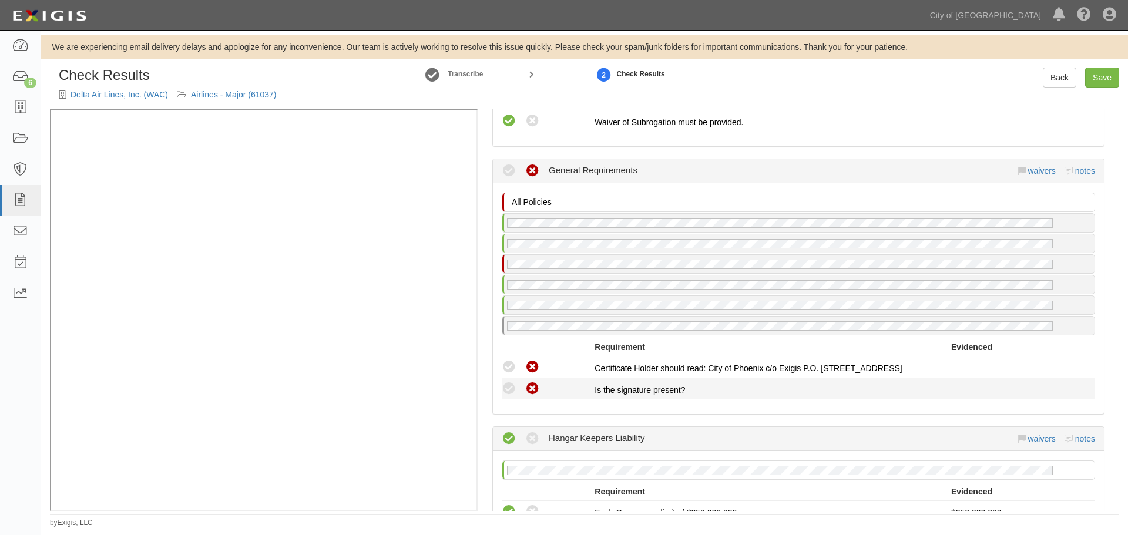
click at [507, 396] on li "Compliant Waived Non-Compliant Is the signature present?" at bounding box center [798, 388] width 593 height 21
click at [509, 391] on icon at bounding box center [509, 389] width 15 height 15
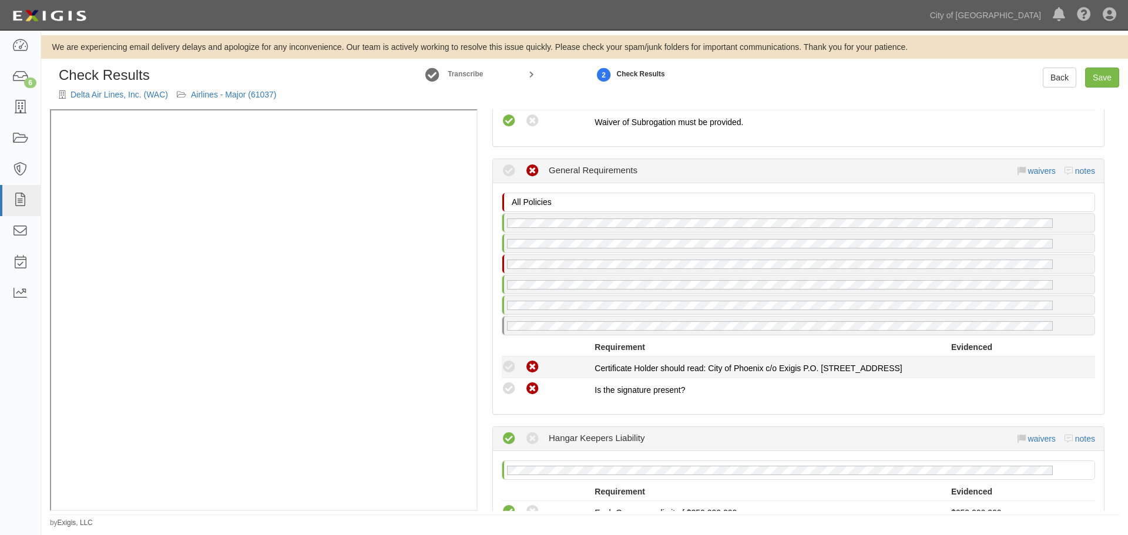
click at [506, 369] on icon at bounding box center [509, 367] width 15 height 15
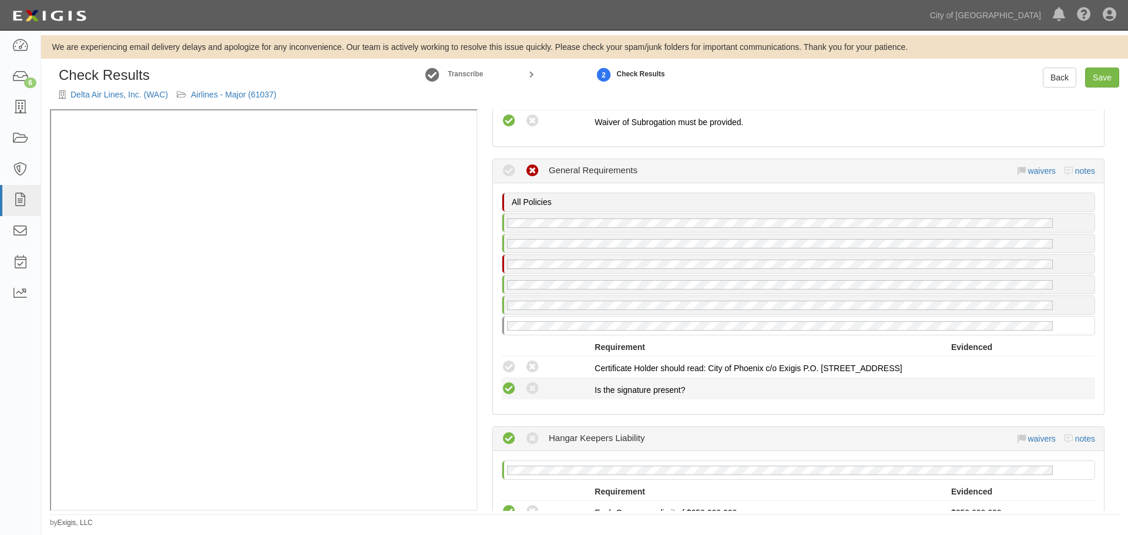
drag, startPoint x: 510, startPoint y: 370, endPoint x: 512, endPoint y: 381, distance: 11.9
click at [511, 372] on icon at bounding box center [509, 367] width 15 height 15
radio input "true"
click at [512, 387] on icon at bounding box center [509, 389] width 15 height 15
radio input "true"
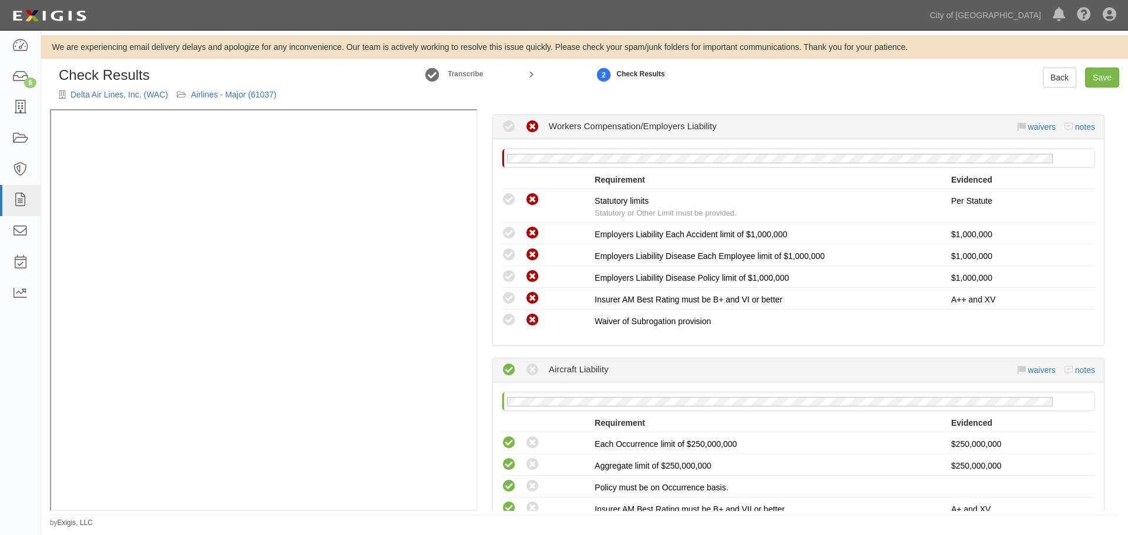
scroll to position [757, 0]
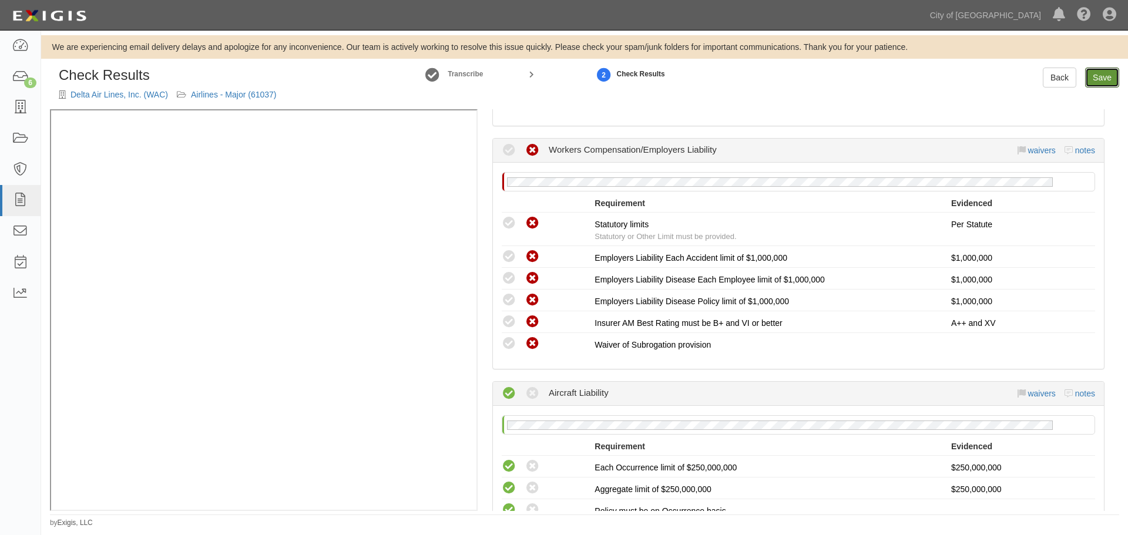
click at [1114, 80] on link "Save" at bounding box center [1102, 78] width 34 height 20
radio input "true"
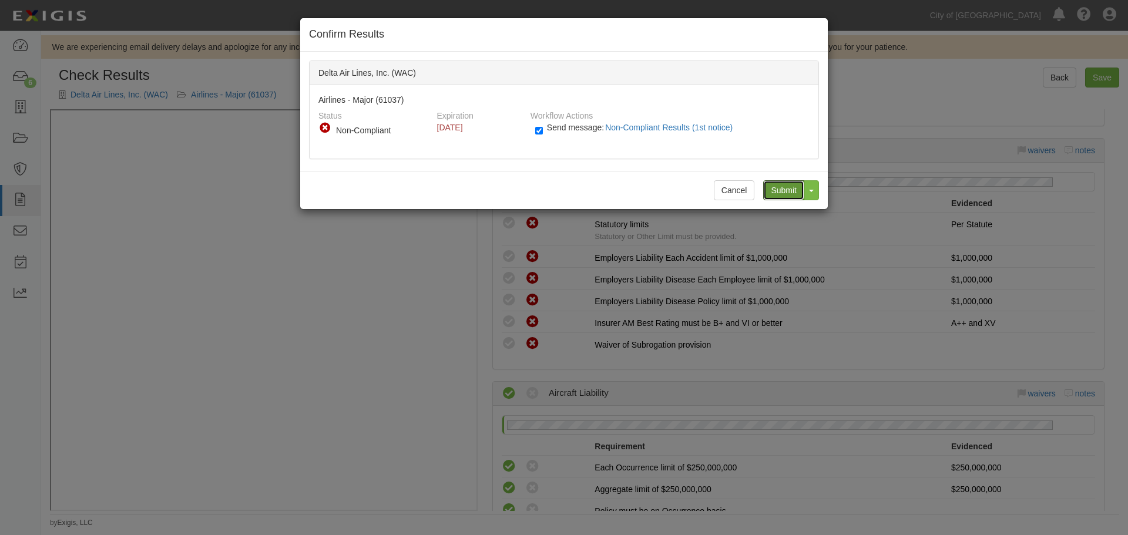
click at [786, 187] on input "Submit" at bounding box center [783, 190] width 41 height 20
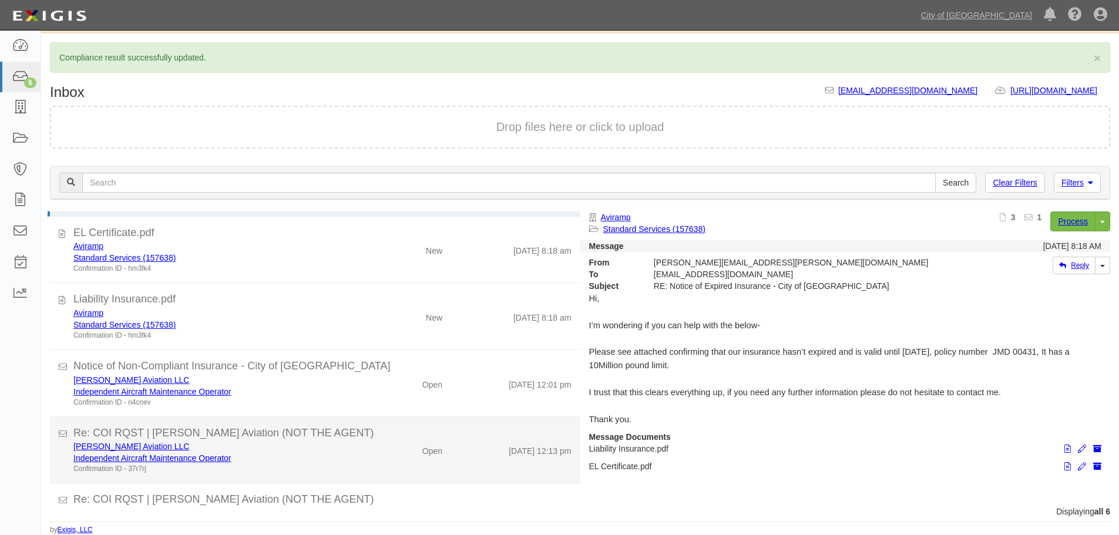
scroll to position [106, 0]
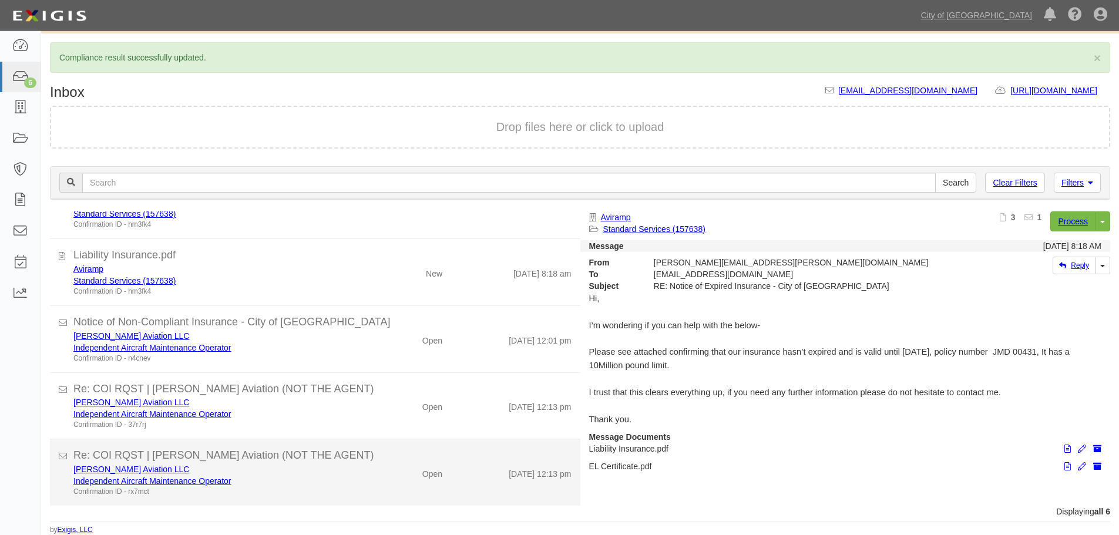
click at [481, 468] on div "[DATE] 12:13 pm" at bounding box center [515, 472] width 129 height 16
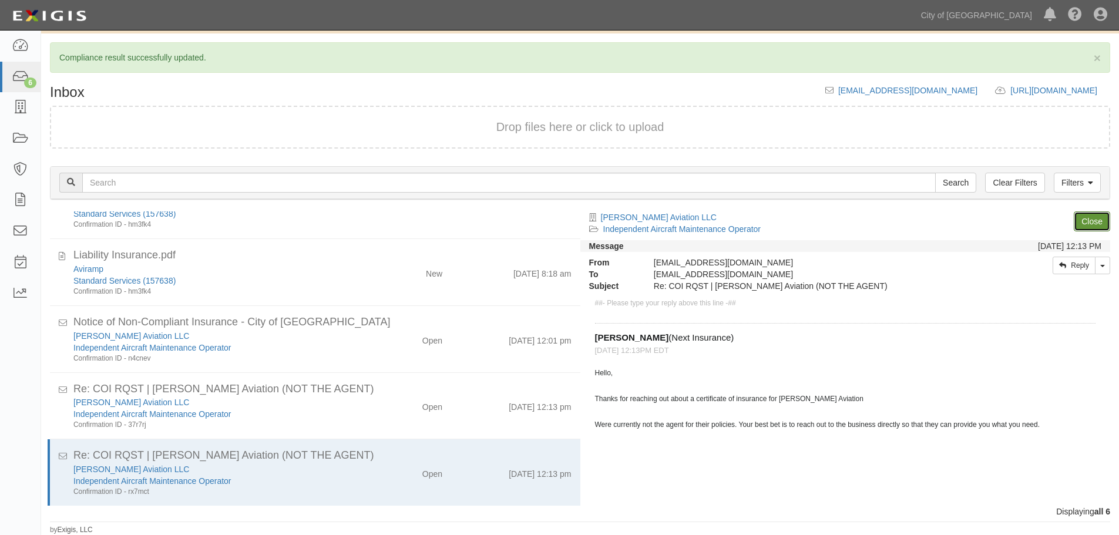
click at [1092, 216] on link "Close" at bounding box center [1092, 221] width 36 height 20
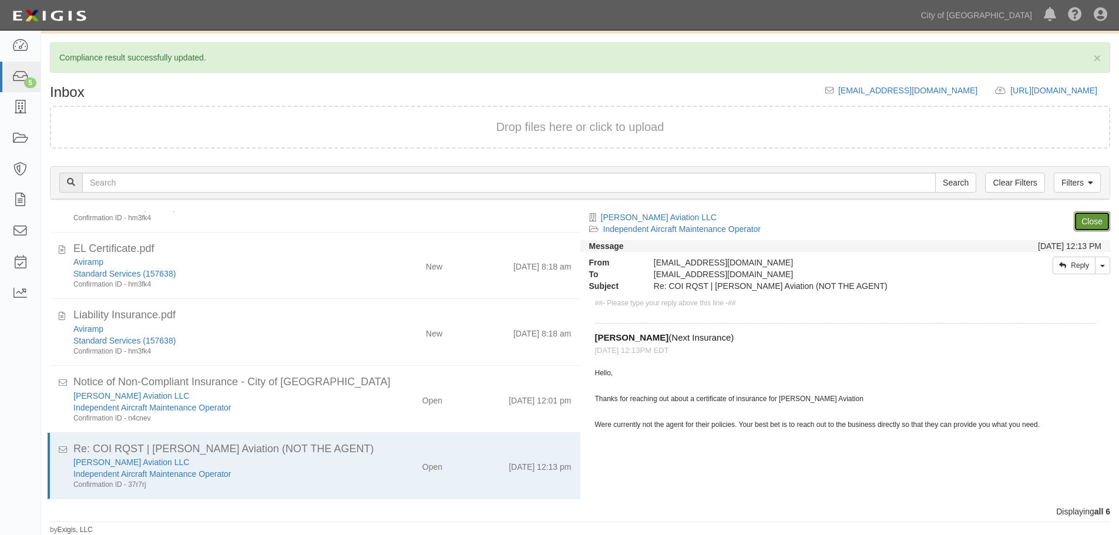
scroll to position [46, 0]
click at [1092, 224] on link "Close" at bounding box center [1092, 221] width 36 height 20
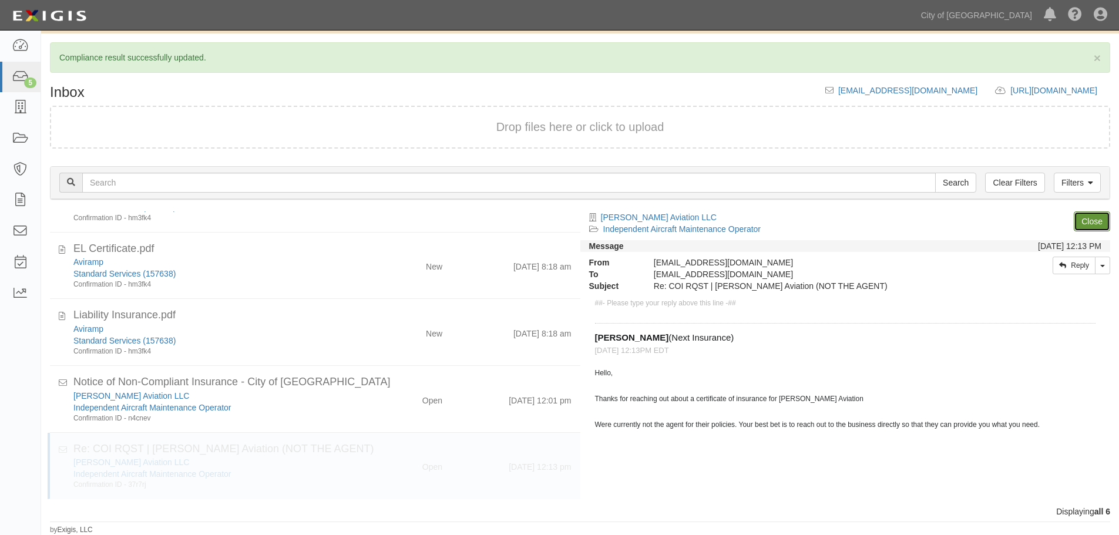
scroll to position [0, 0]
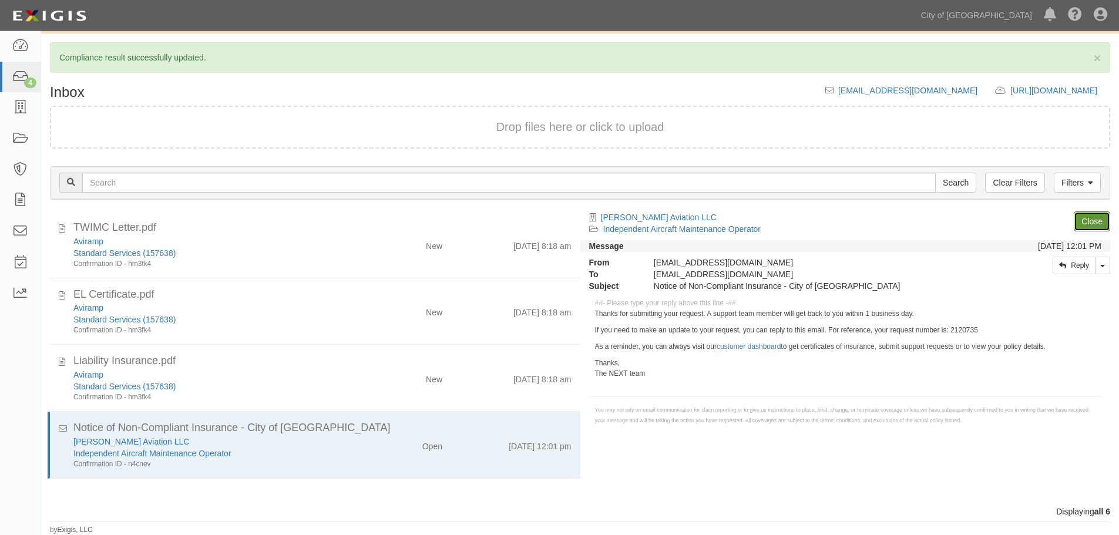
click at [1092, 224] on link "Close" at bounding box center [1092, 221] width 36 height 20
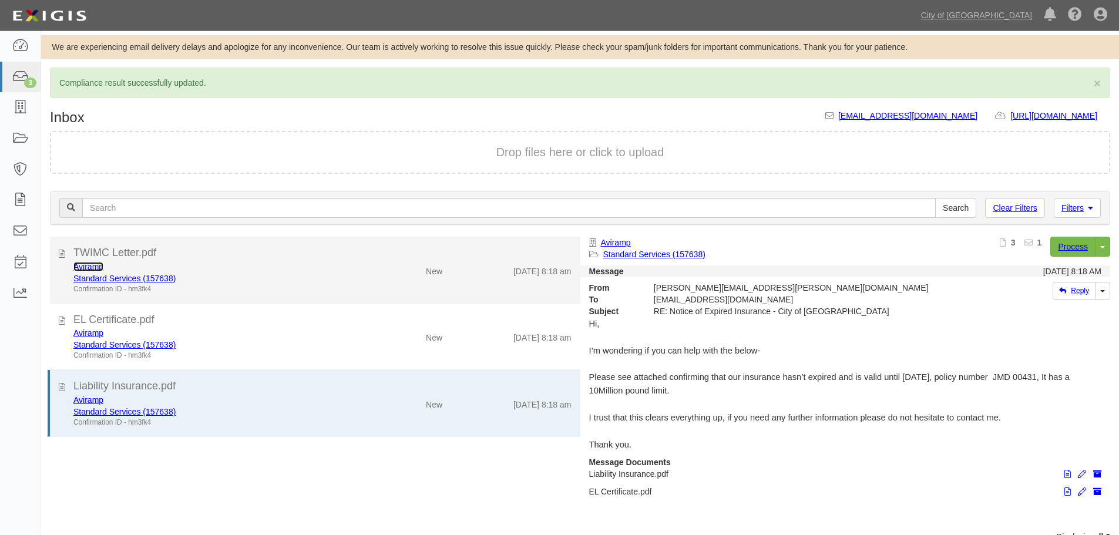
click at [97, 266] on link "Aviramp" at bounding box center [88, 266] width 30 height 9
click at [435, 278] on div "Aviramp Standard Services (157638) Confirmation ID - hm3fk4 New 8/21/25 8:18 am" at bounding box center [323, 277] width 516 height 33
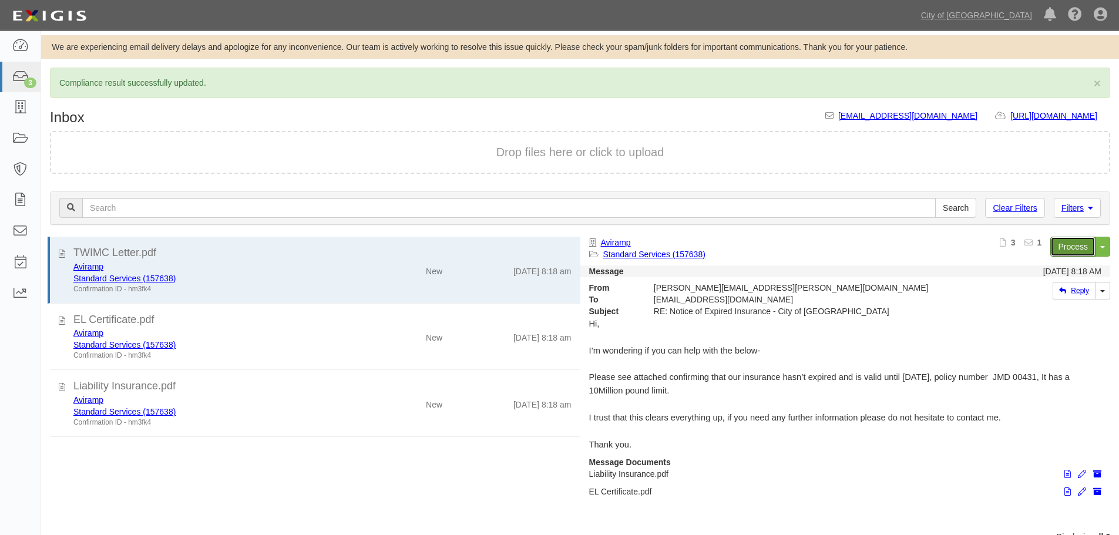
click at [1055, 247] on link "Process" at bounding box center [1072, 247] width 45 height 20
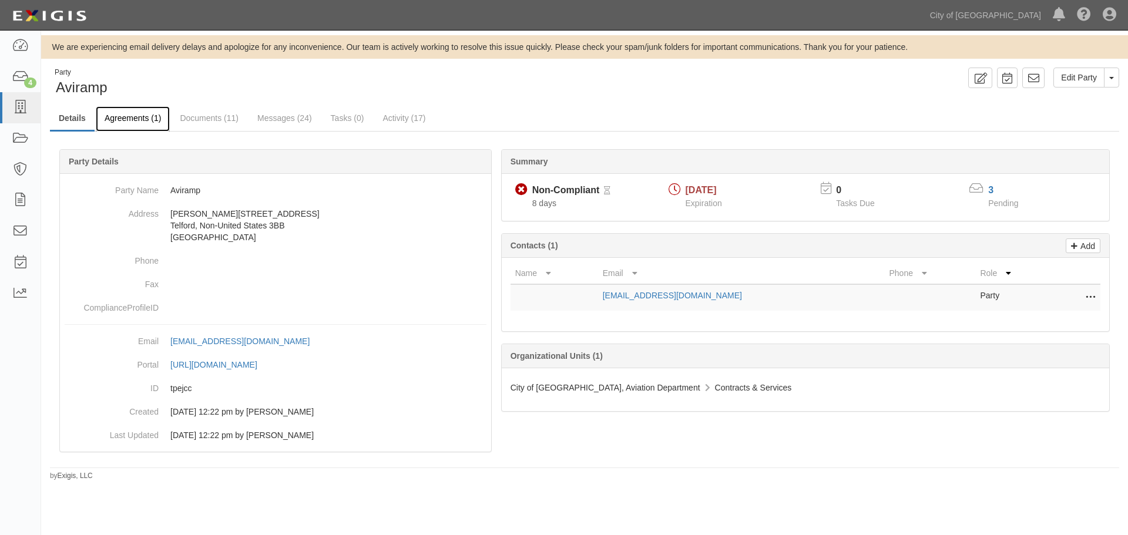
click at [148, 119] on link "Agreements (1)" at bounding box center [133, 118] width 74 height 25
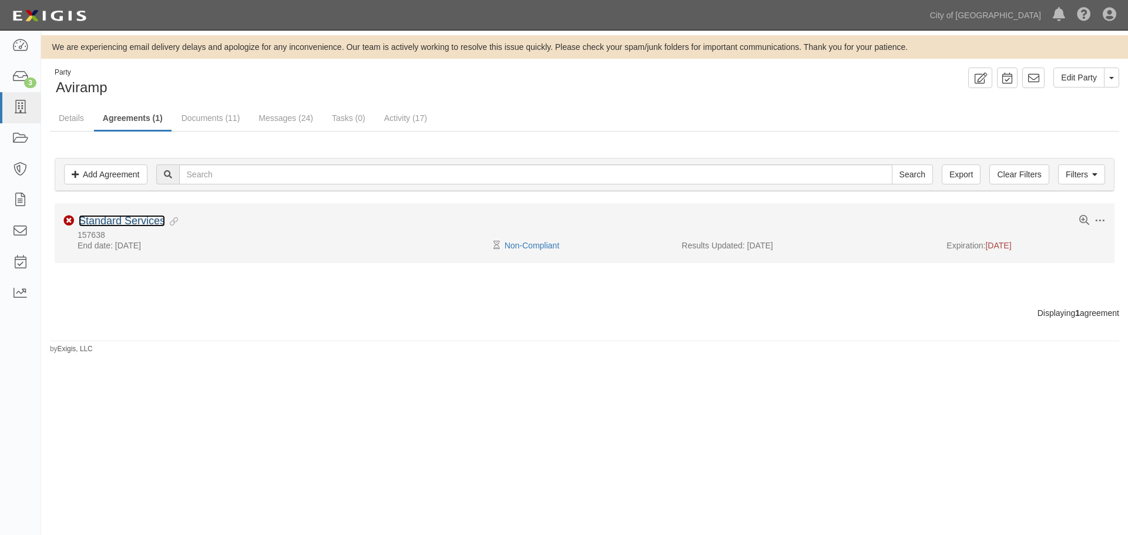
click at [136, 224] on link "Standard Services" at bounding box center [122, 221] width 86 height 12
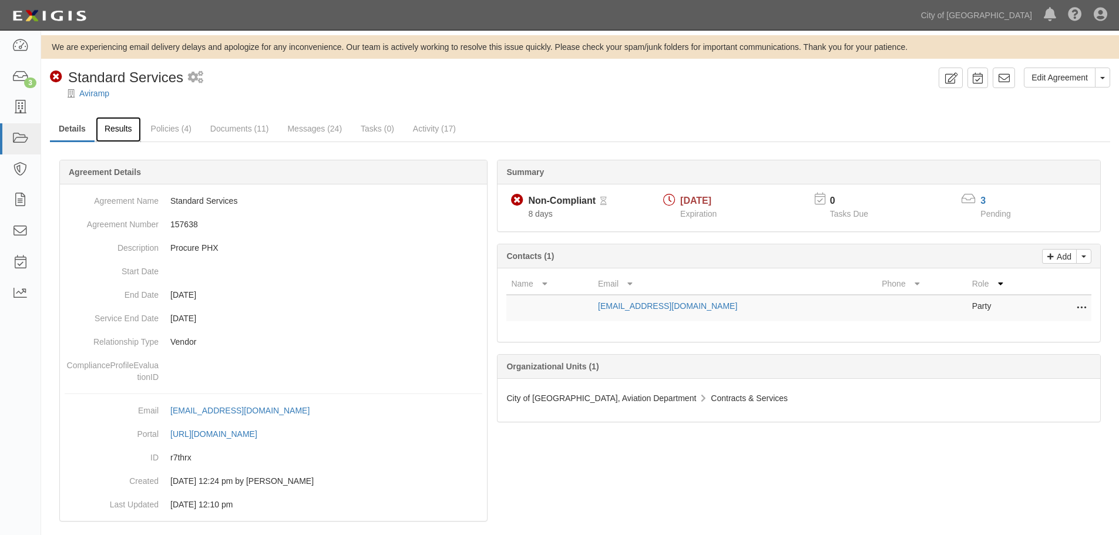
click at [109, 134] on link "Results" at bounding box center [118, 129] width 45 height 25
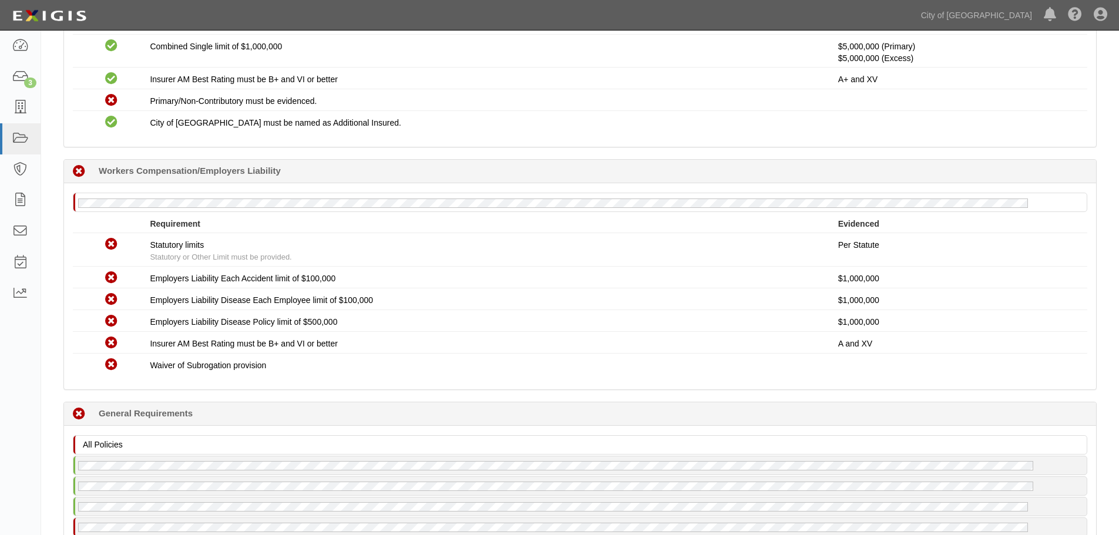
scroll to position [818, 0]
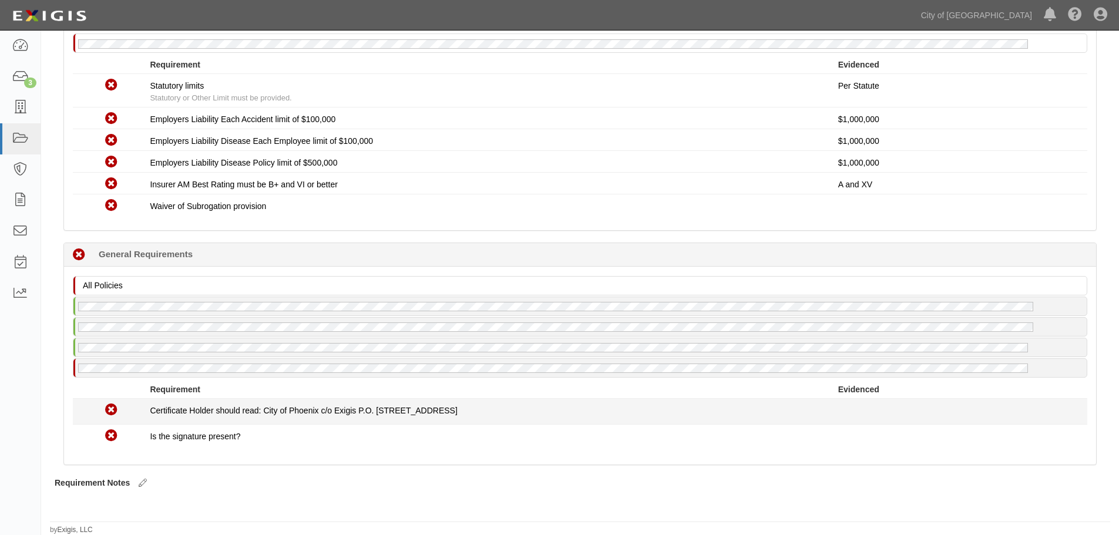
drag, startPoint x: 734, startPoint y: 415, endPoint x: 773, endPoint y: 419, distance: 39.1
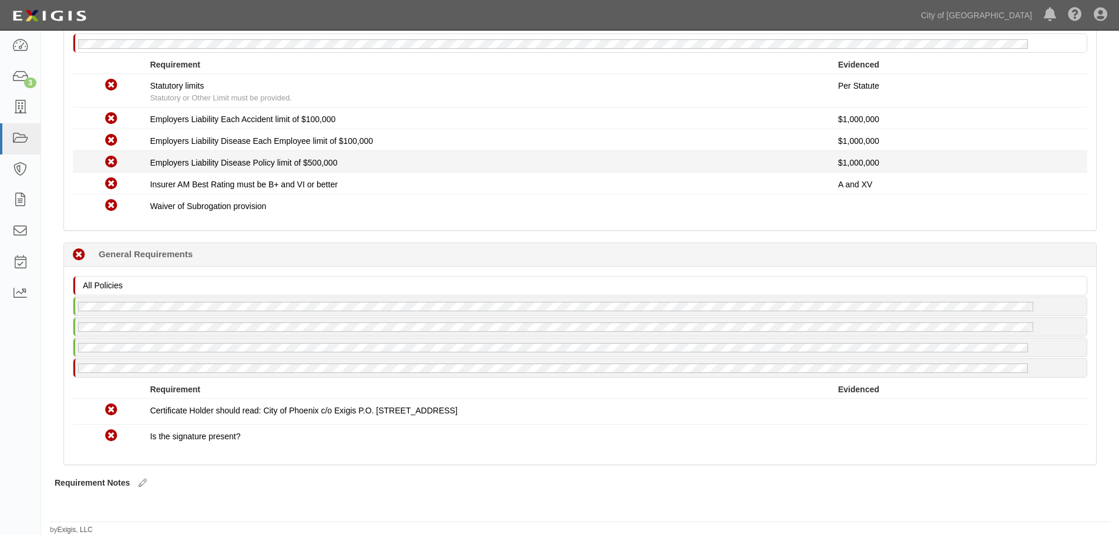
drag, startPoint x: 773, startPoint y: 419, endPoint x: 754, endPoint y: 159, distance: 261.0
click at [731, 163] on div "Employers Liability Disease Policy limit of $500,000" at bounding box center [494, 163] width 688 height 12
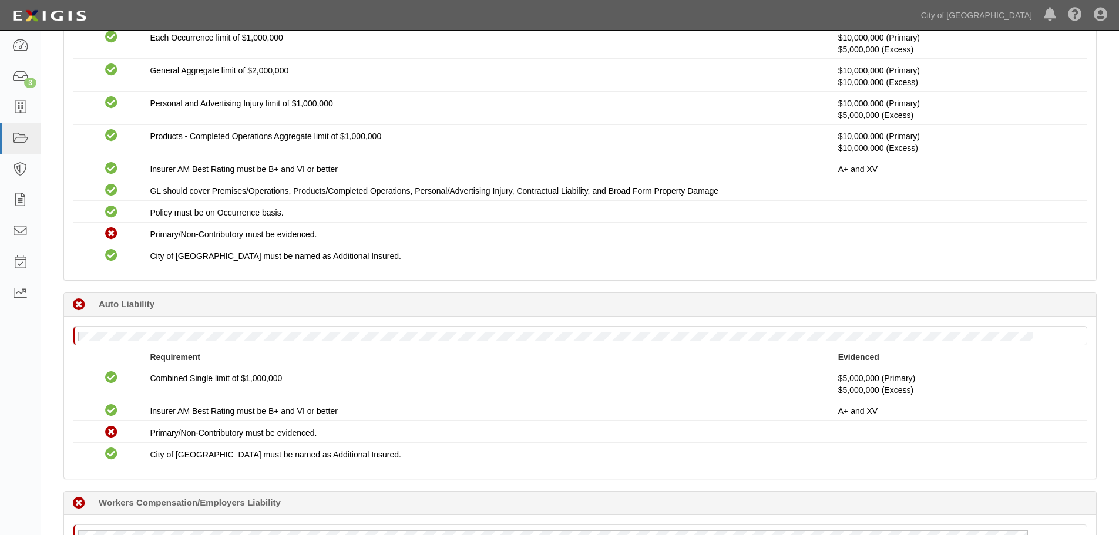
scroll to position [0, 0]
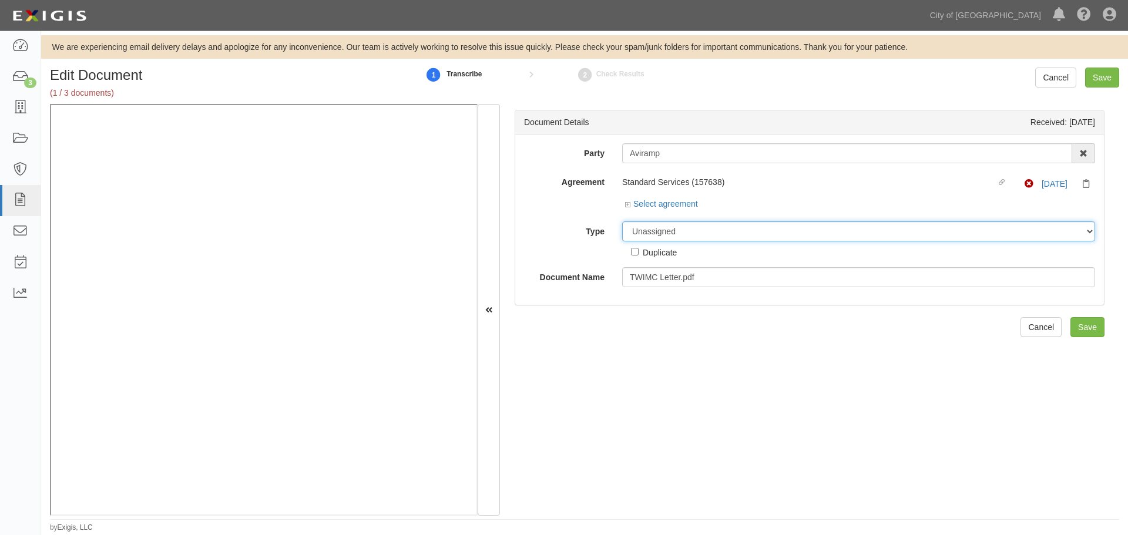
drag, startPoint x: 663, startPoint y: 232, endPoint x: 659, endPoint y: 240, distance: 9.2
click at [660, 239] on select "Unassigned Binder Cancellation Notice Certificate Contract Endorsement Insuranc…" at bounding box center [858, 231] width 473 height 20
select select "CertificateDetail"
click at [622, 221] on select "Unassigned Binder Cancellation Notice Certificate Contract Endorsement Insuranc…" at bounding box center [858, 231] width 473 height 20
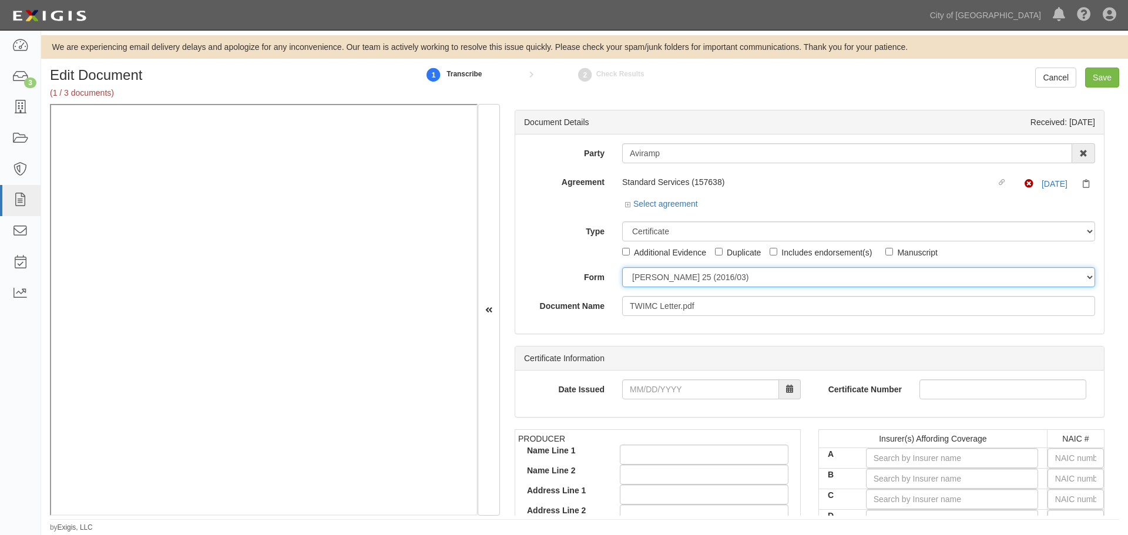
click at [663, 281] on select "ACORD 25 (2016/03) ACORD 101 ACORD 855 NY (2014/05) General" at bounding box center [858, 277] width 473 height 20
select select "GeneralFormDetail"
click at [622, 267] on select "ACORD 25 (2016/03) ACORD 101 ACORD 855 NY (2014/05) General" at bounding box center [858, 277] width 473 height 20
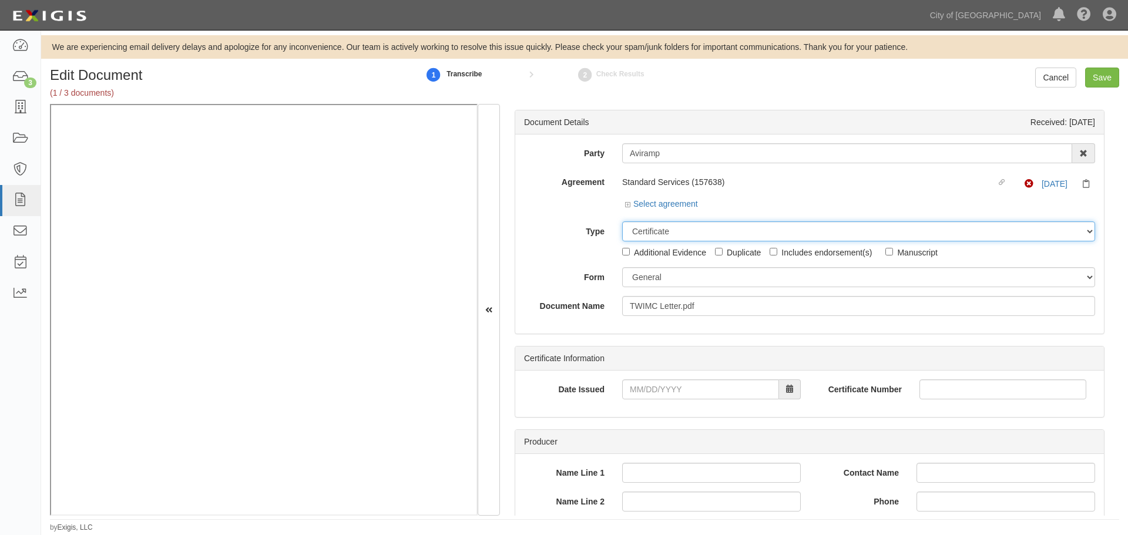
drag, startPoint x: 667, startPoint y: 223, endPoint x: 664, endPoint y: 240, distance: 17.3
click at [667, 224] on select "Unassigned Binder Cancellation Notice Certificate Contract Endorsement Insuranc…" at bounding box center [858, 231] width 473 height 20
select select "OtherDetail"
click at [622, 221] on select "Unassigned Binder Cancellation Notice Certificate Contract Endorsement Insuranc…" at bounding box center [858, 231] width 473 height 20
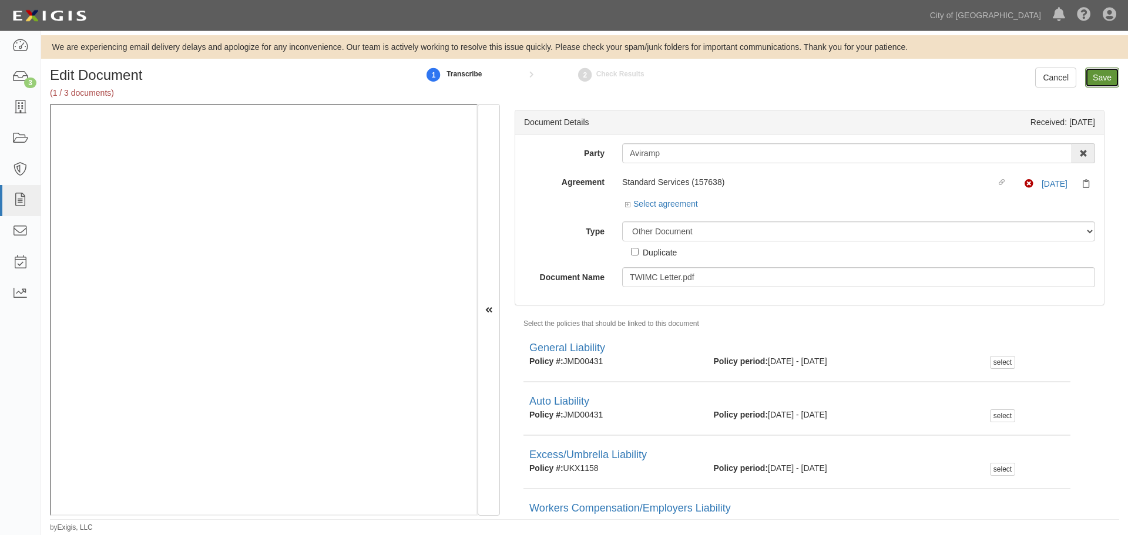
click at [1093, 74] on input "Save" at bounding box center [1102, 78] width 34 height 20
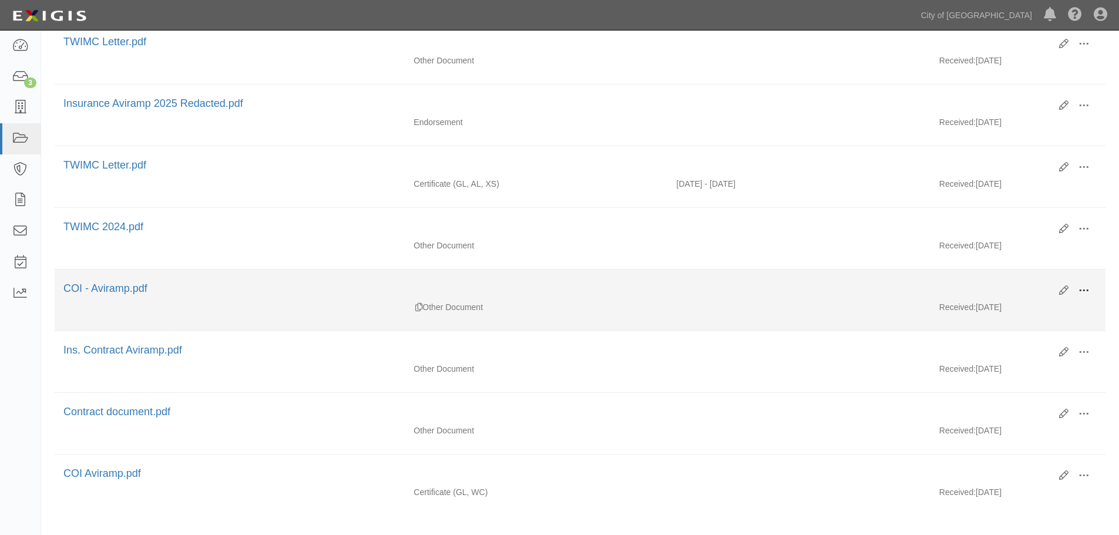
scroll to position [479, 0]
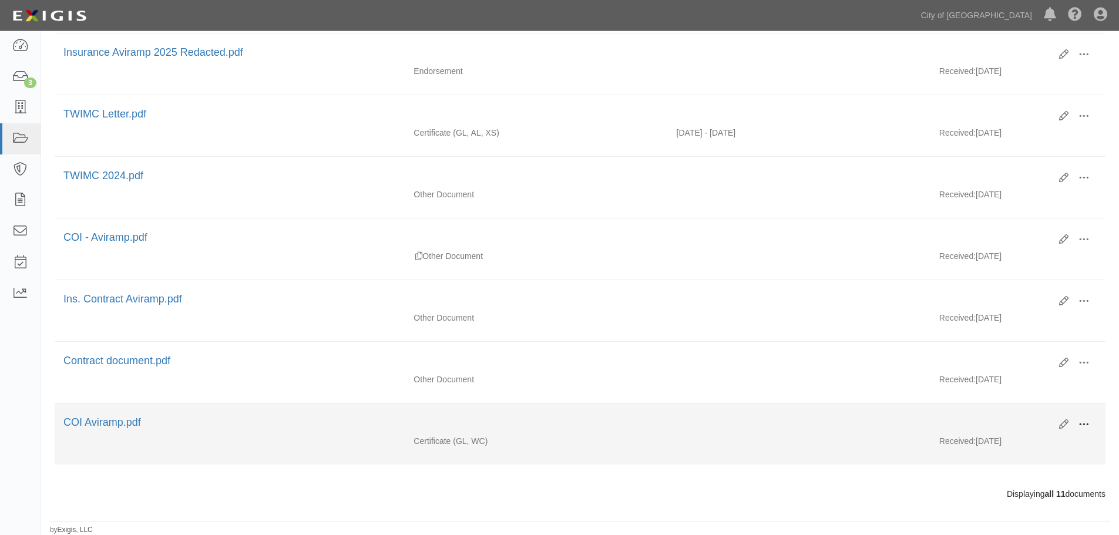
click at [1096, 425] on button at bounding box center [1084, 425] width 26 height 20
click at [1029, 438] on link "View" at bounding box center [1027, 441] width 93 height 21
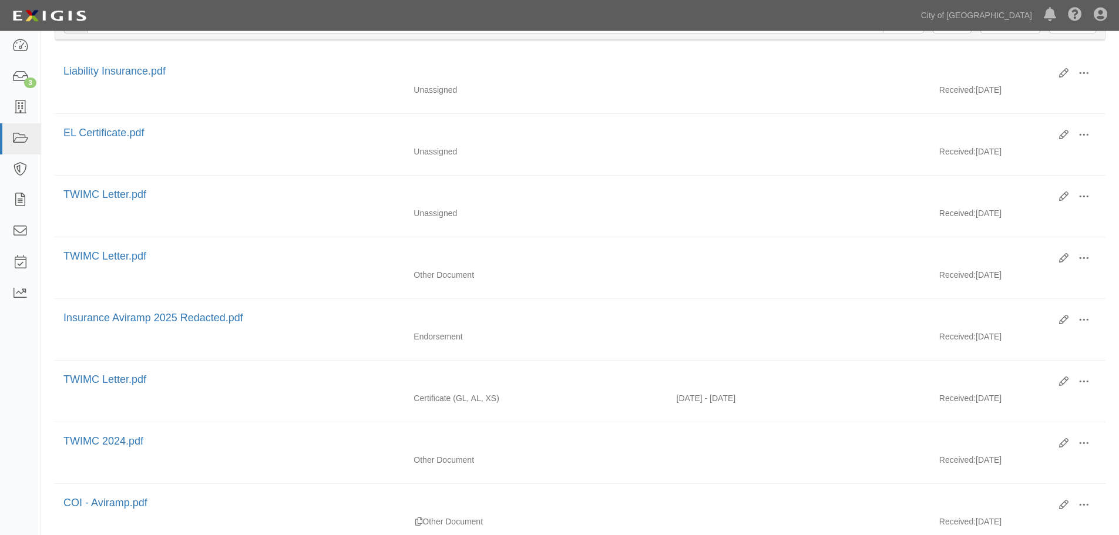
scroll to position [185, 0]
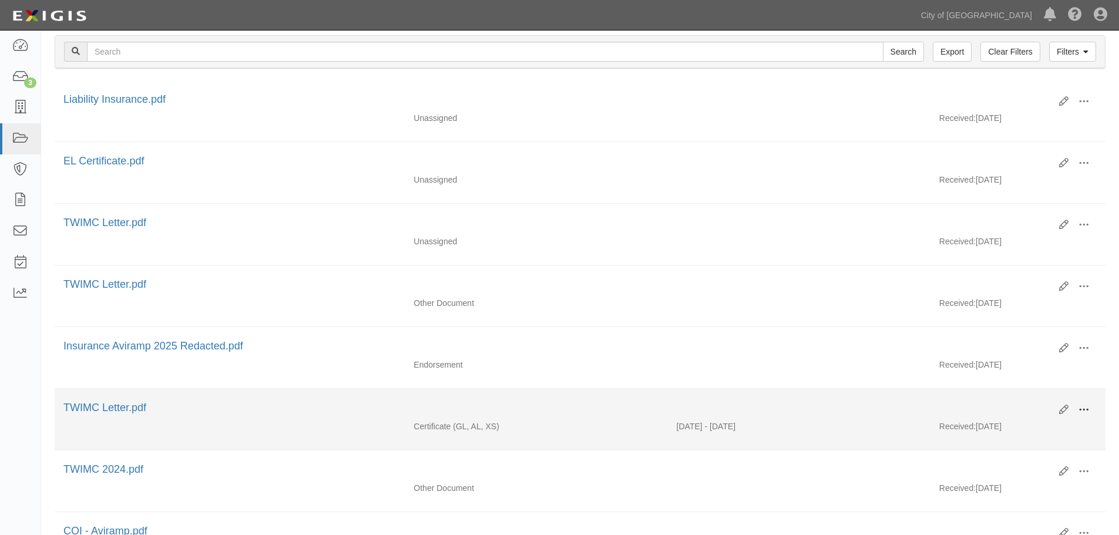
click at [1082, 412] on span at bounding box center [1084, 410] width 11 height 11
click at [1013, 422] on link "View" at bounding box center [1027, 427] width 93 height 21
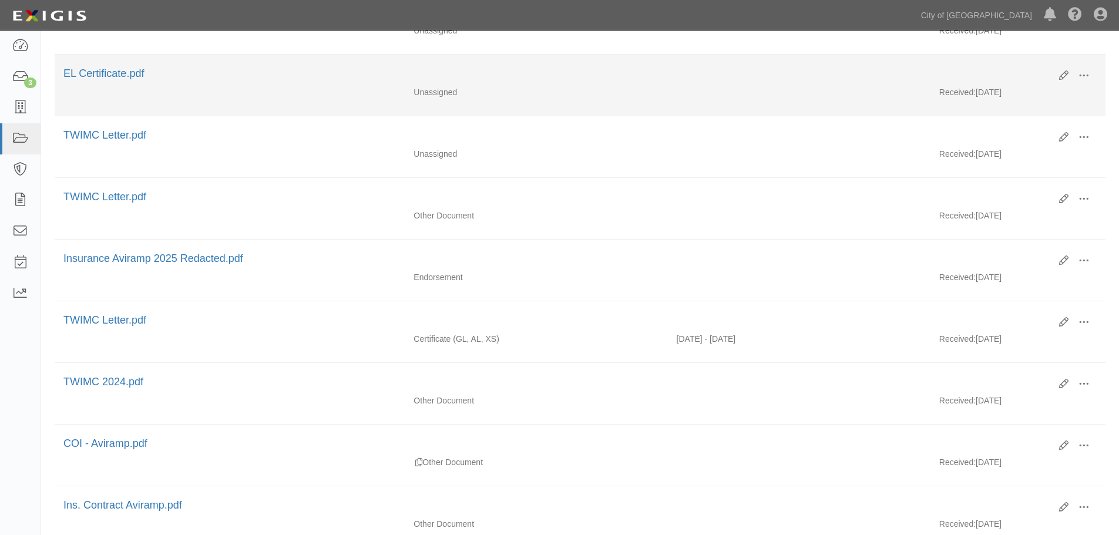
scroll to position [294, 0]
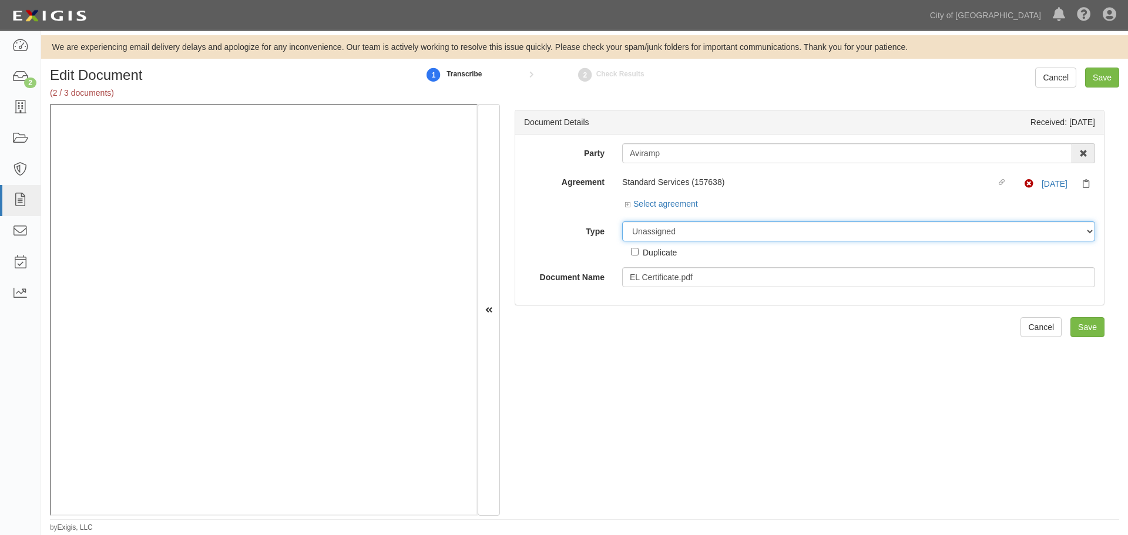
drag, startPoint x: 637, startPoint y: 228, endPoint x: 638, endPoint y: 240, distance: 11.8
click at [637, 227] on select "Unassigned Binder Cancellation Notice Certificate Contract Endorsement Insuranc…" at bounding box center [858, 231] width 473 height 20
select select "OtherDetail"
click at [622, 221] on select "Unassigned Binder Cancellation Notice Certificate Contract Endorsement Insuranc…" at bounding box center [858, 231] width 473 height 20
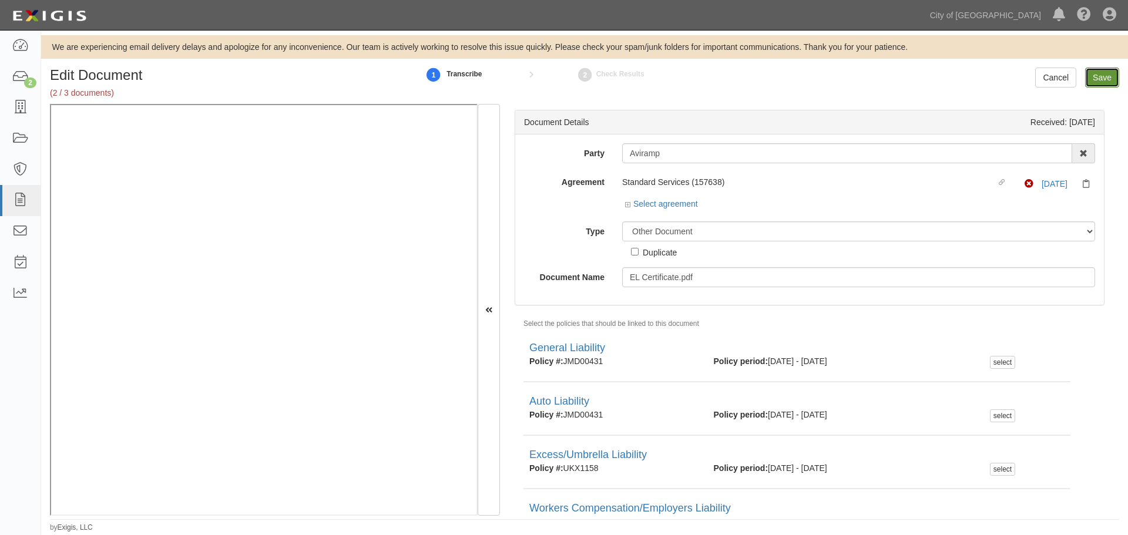
click at [1096, 78] on input "Save" at bounding box center [1102, 78] width 34 height 20
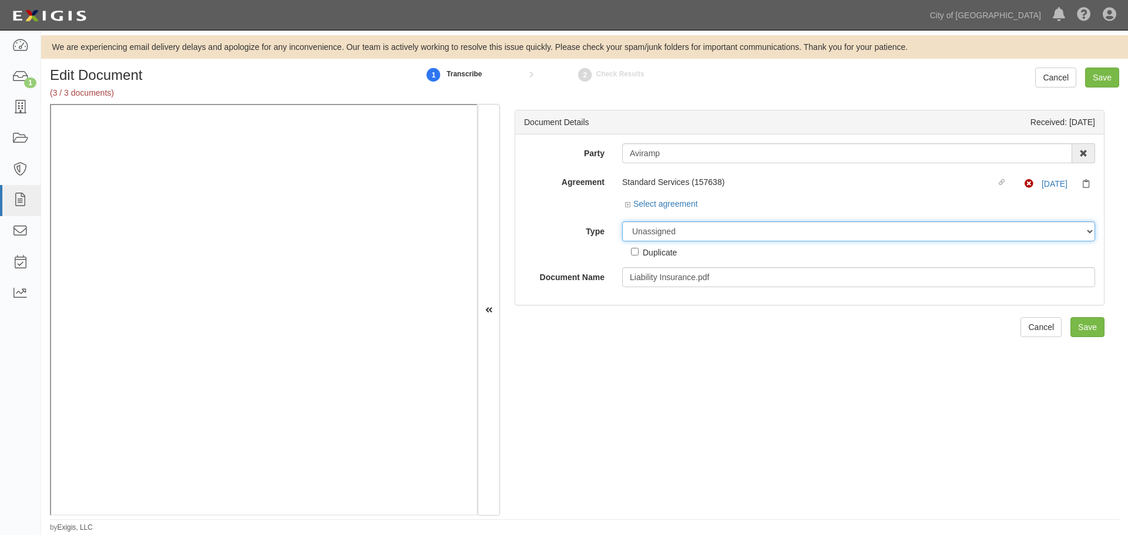
click at [653, 233] on select "Unassigned Binder Cancellation Notice Certificate Contract Endorsement Insuranc…" at bounding box center [858, 231] width 473 height 20
click at [622, 221] on select "Unassigned Binder Cancellation Notice Certificate Contract Endorsement Insuranc…" at bounding box center [858, 231] width 473 height 20
click at [666, 237] on select "Unassigned Binder Cancellation Notice Certificate Contract Endorsement Insuranc…" at bounding box center [858, 231] width 473 height 20
select select "OtherDetail"
click at [622, 221] on select "Unassigned Binder Cancellation Notice Certificate Contract Endorsement Insuranc…" at bounding box center [858, 231] width 473 height 20
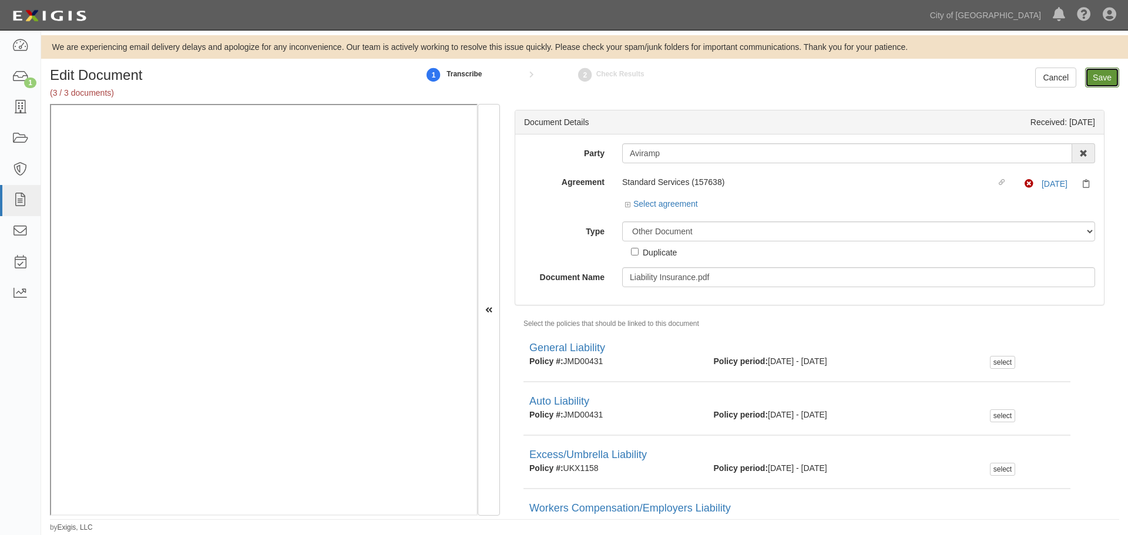
click at [1091, 79] on input "Save" at bounding box center [1102, 78] width 34 height 20
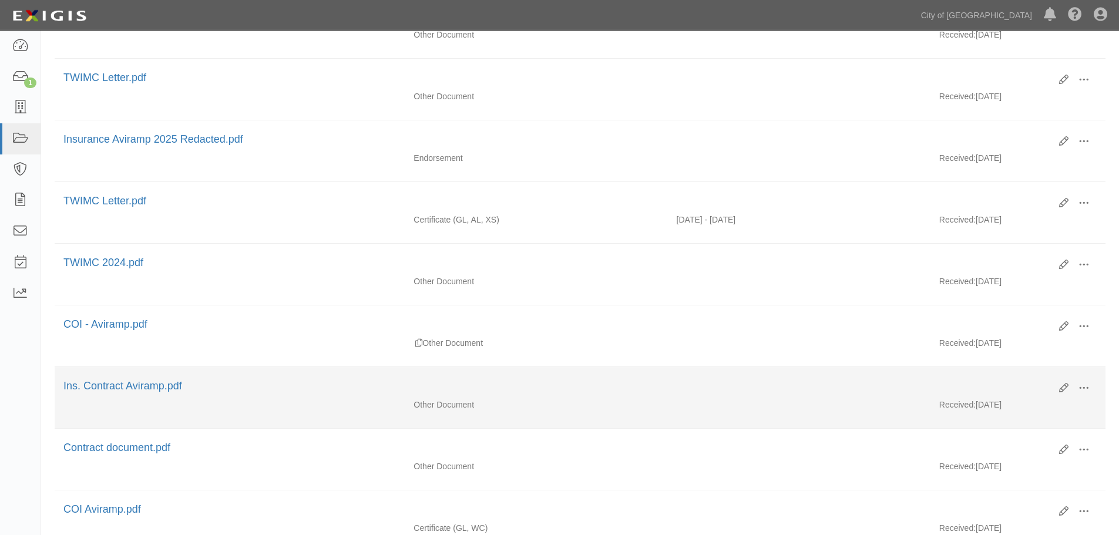
scroll to position [479, 0]
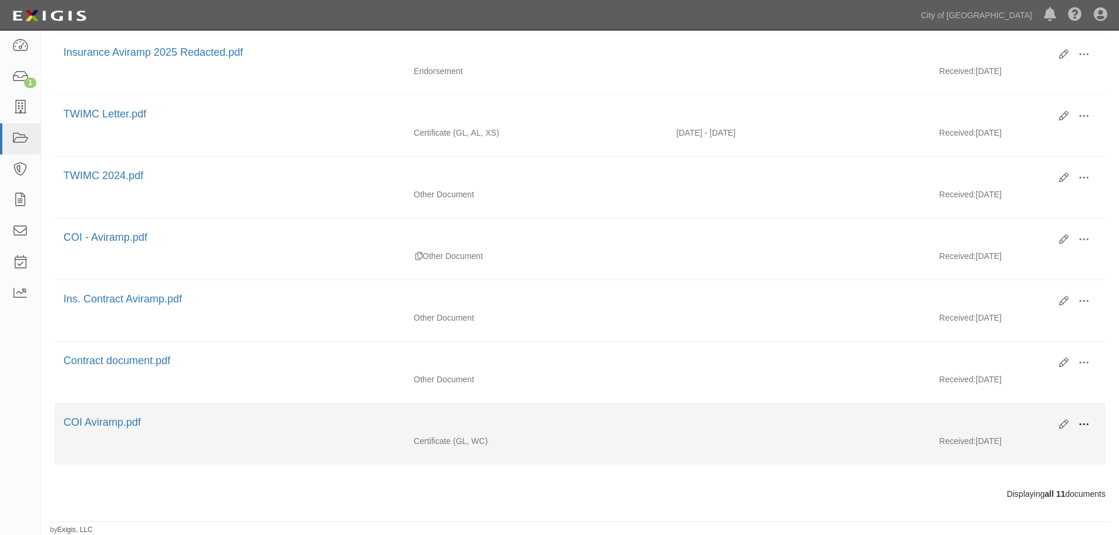
click at [1091, 426] on button at bounding box center [1084, 425] width 26 height 20
click at [1056, 433] on link "View" at bounding box center [1027, 441] width 93 height 21
click at [1080, 431] on button at bounding box center [1084, 425] width 26 height 20
click at [1005, 451] on link "View" at bounding box center [1027, 441] width 93 height 21
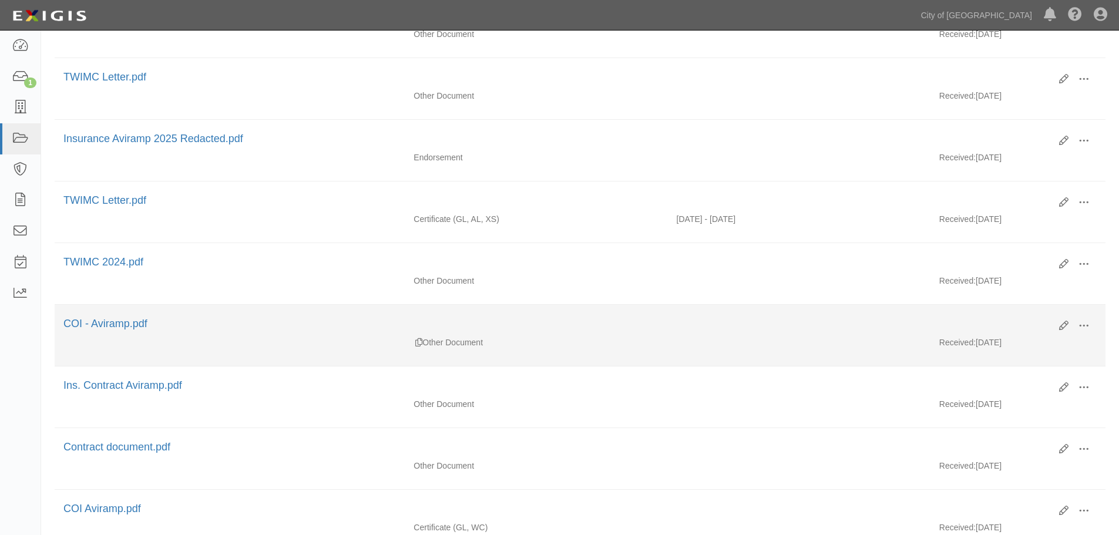
scroll to position [283, 0]
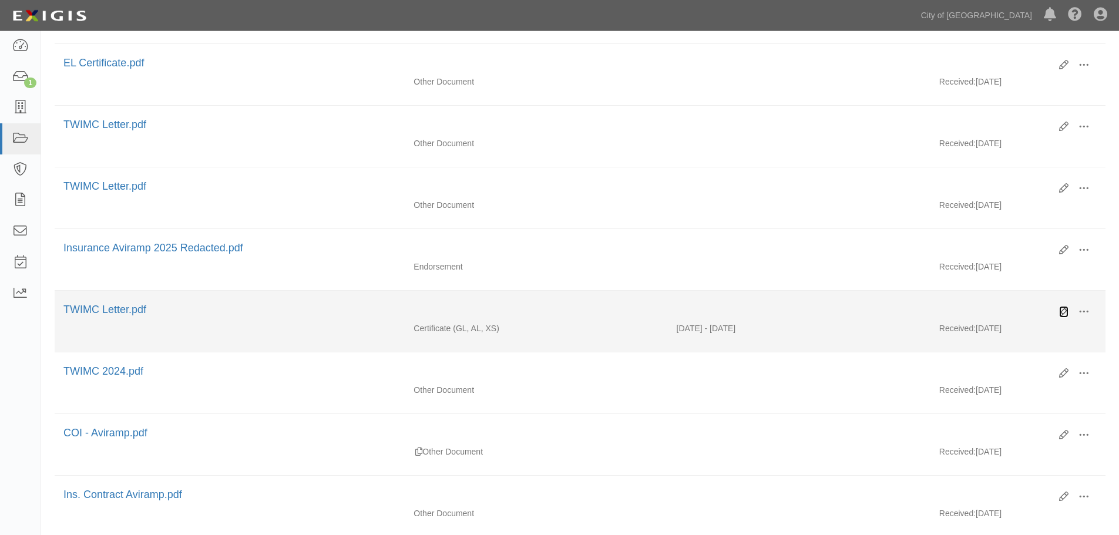
click at [1060, 309] on icon at bounding box center [1063, 311] width 9 height 9
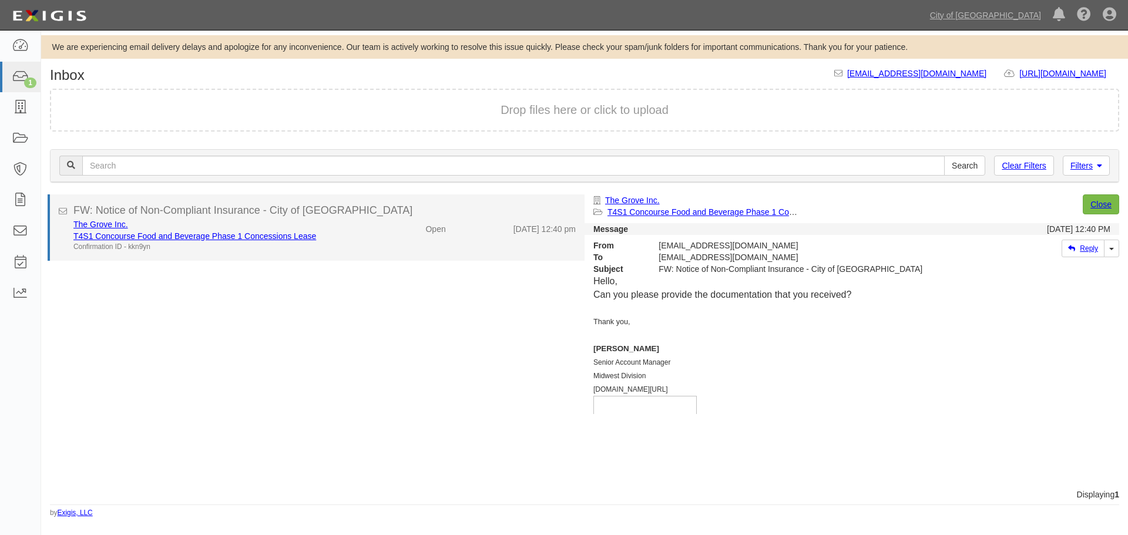
click at [481, 257] on li "FW: Notice of Non-Compliant Insurance - City of [GEOGRAPHIC_DATA] The Grove Inc…" at bounding box center [316, 227] width 537 height 66
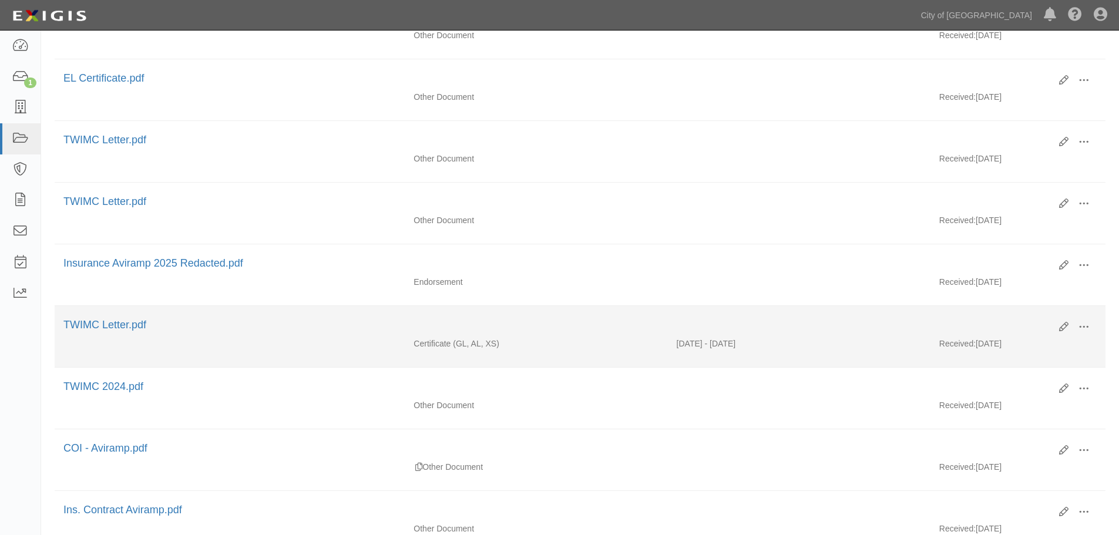
scroll to position [294, 0]
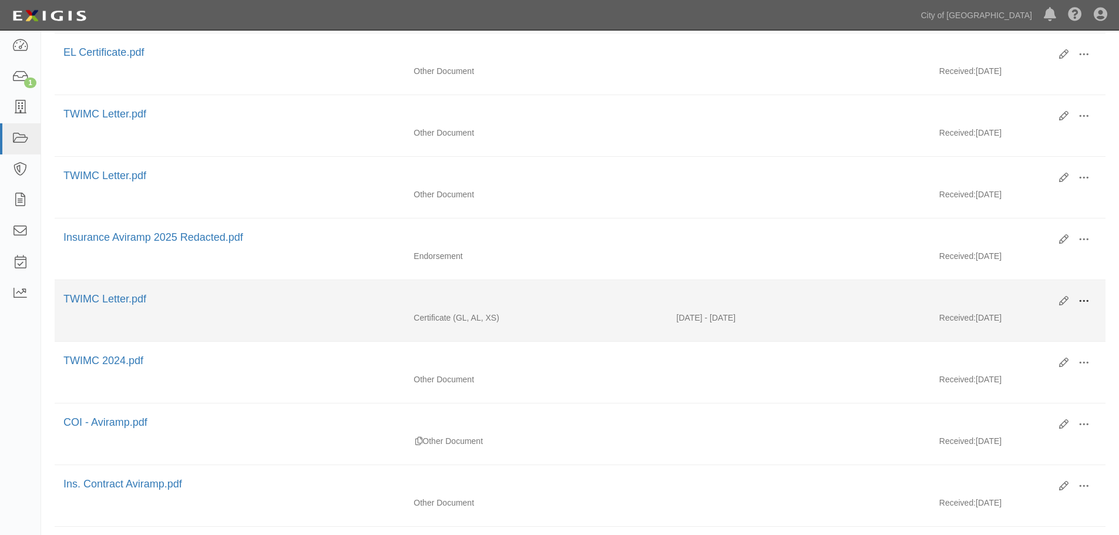
click at [1094, 301] on button at bounding box center [1084, 302] width 26 height 20
click at [1030, 327] on link "View" at bounding box center [1027, 318] width 93 height 21
drag, startPoint x: 1084, startPoint y: 322, endPoint x: 1084, endPoint y: 315, distance: 7.0
click at [1084, 320] on div "Received: 08/12/2025" at bounding box center [1018, 321] width 175 height 18
click at [1086, 302] on span at bounding box center [1084, 301] width 11 height 11
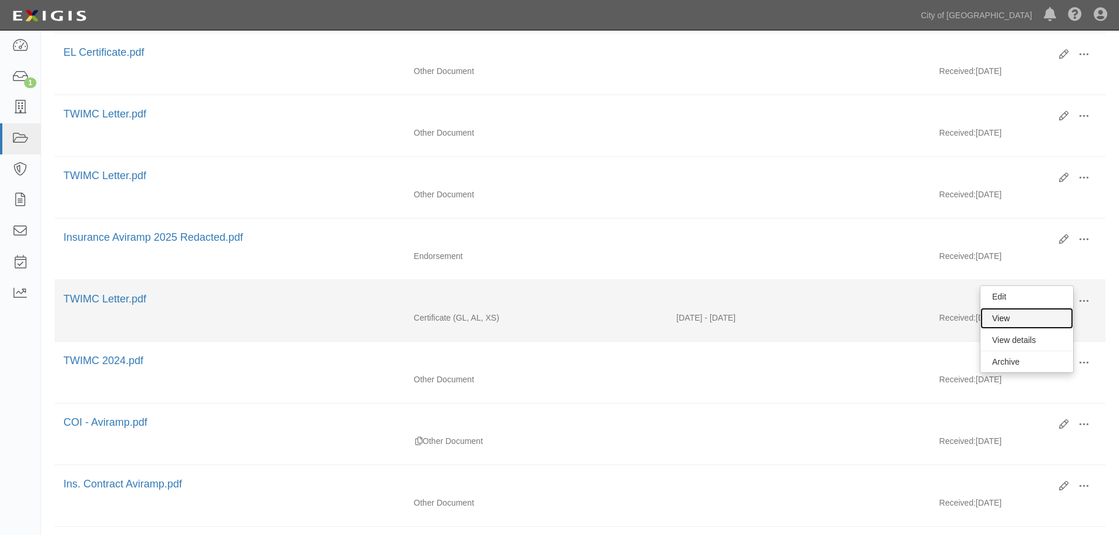
click at [993, 318] on link "View" at bounding box center [1027, 318] width 93 height 21
click at [1058, 294] on div "Edit View View details Archive" at bounding box center [1073, 302] width 46 height 20
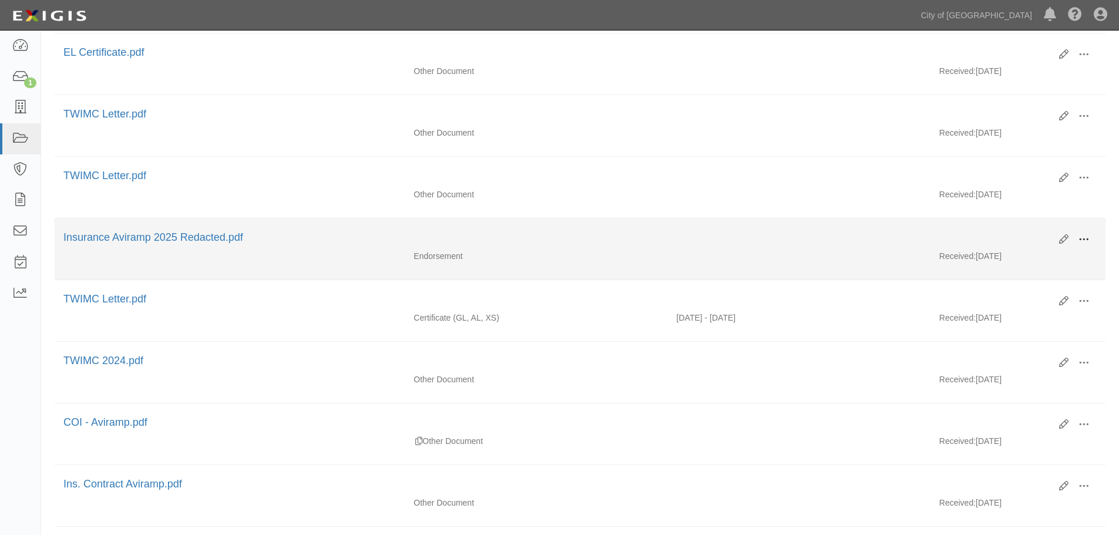
click at [1087, 239] on span at bounding box center [1084, 239] width 11 height 11
click at [1022, 263] on link "View" at bounding box center [1027, 256] width 93 height 21
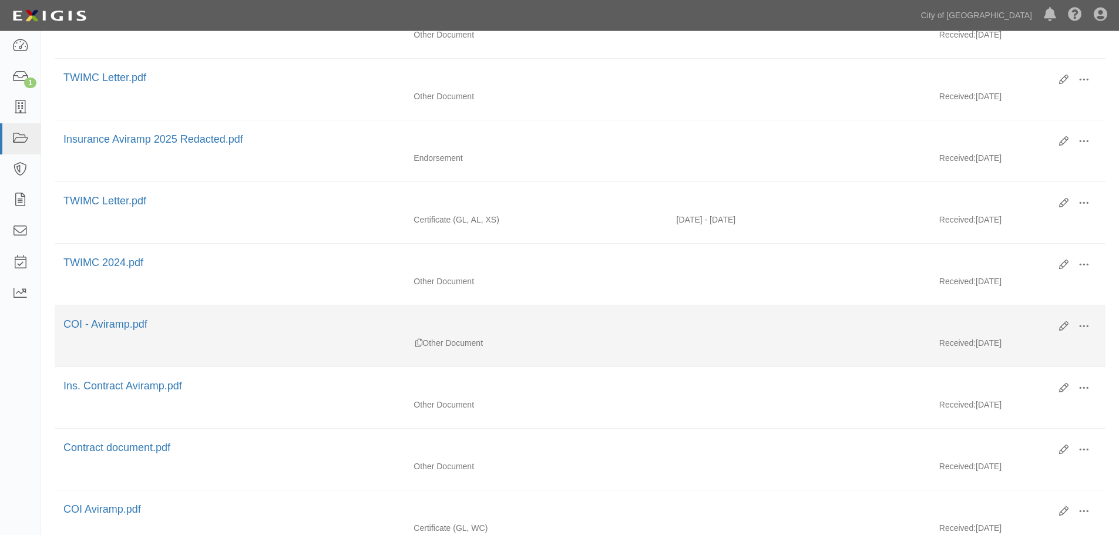
scroll to position [479, 0]
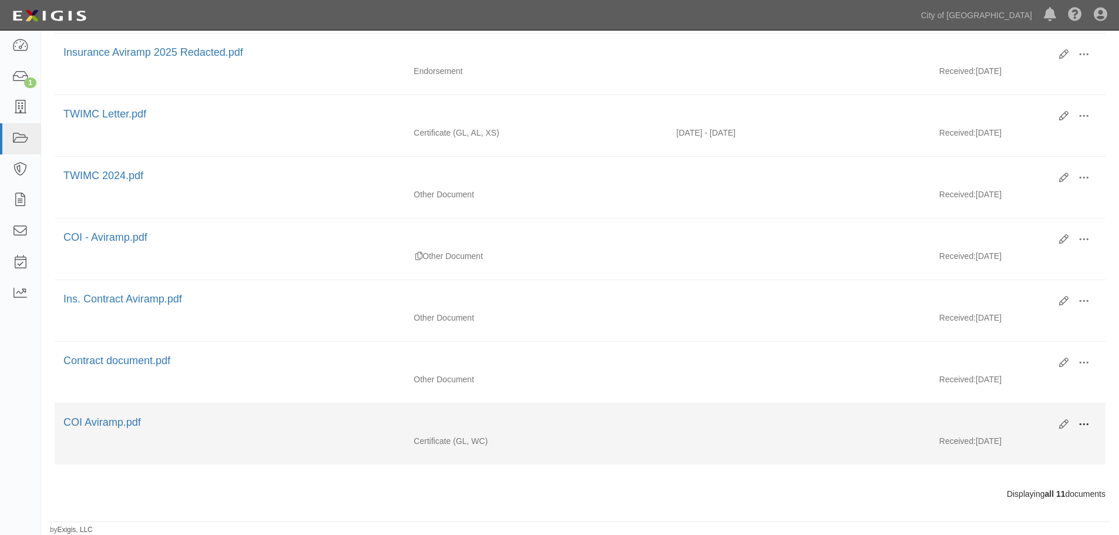
click at [1090, 425] on button at bounding box center [1084, 425] width 26 height 20
click at [1040, 443] on link "View" at bounding box center [1027, 441] width 93 height 21
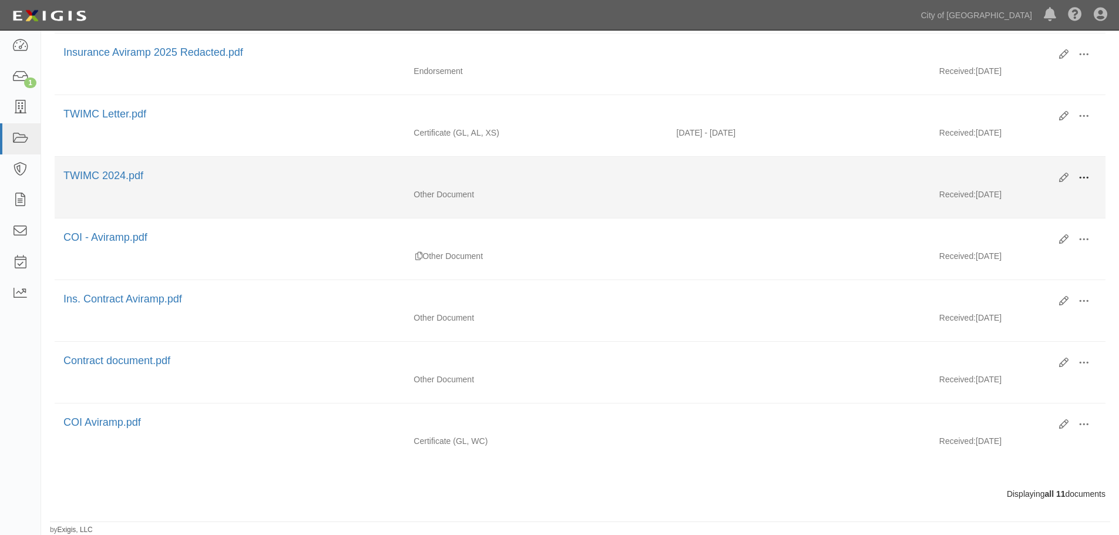
drag, startPoint x: 1086, startPoint y: 172, endPoint x: 1071, endPoint y: 186, distance: 21.2
click at [1084, 173] on button at bounding box center [1084, 179] width 26 height 20
click at [1051, 197] on link "View" at bounding box center [1027, 194] width 93 height 21
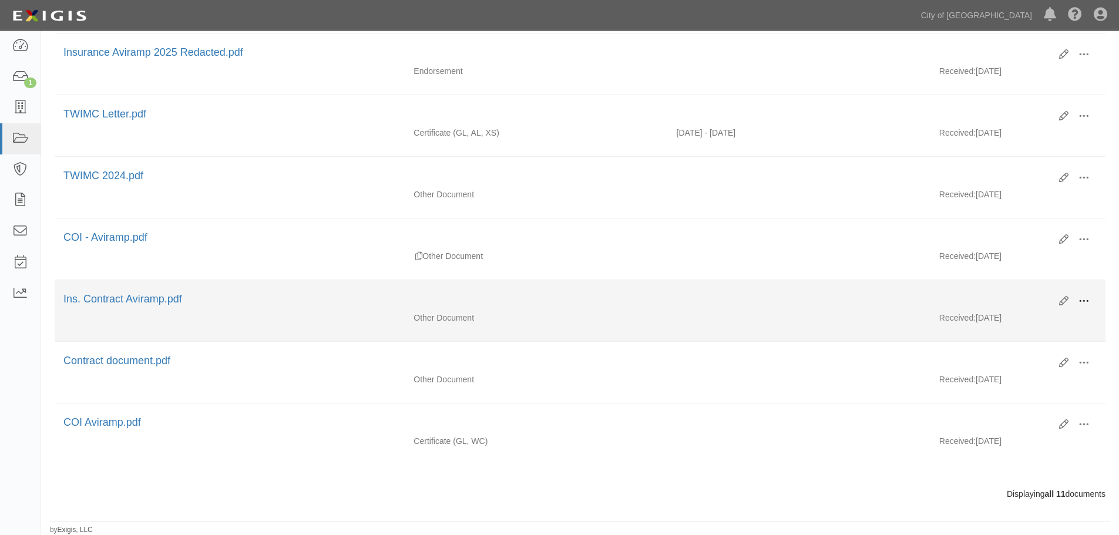
click at [1082, 301] on span at bounding box center [1084, 301] width 11 height 11
click at [1048, 319] on link "View" at bounding box center [1027, 318] width 93 height 21
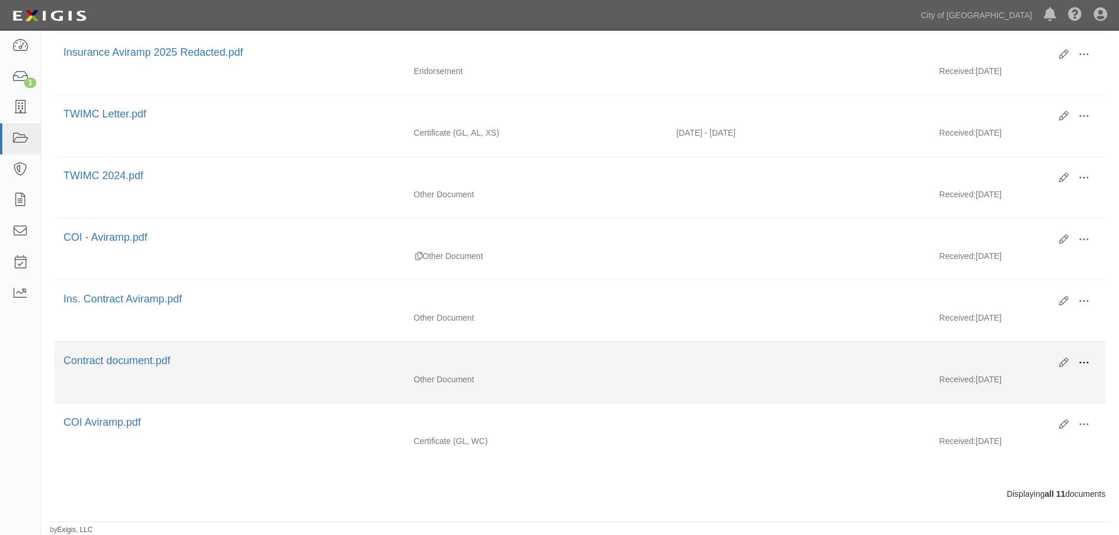
click at [1086, 359] on span at bounding box center [1084, 363] width 11 height 11
click at [1059, 382] on link "View" at bounding box center [1027, 380] width 93 height 21
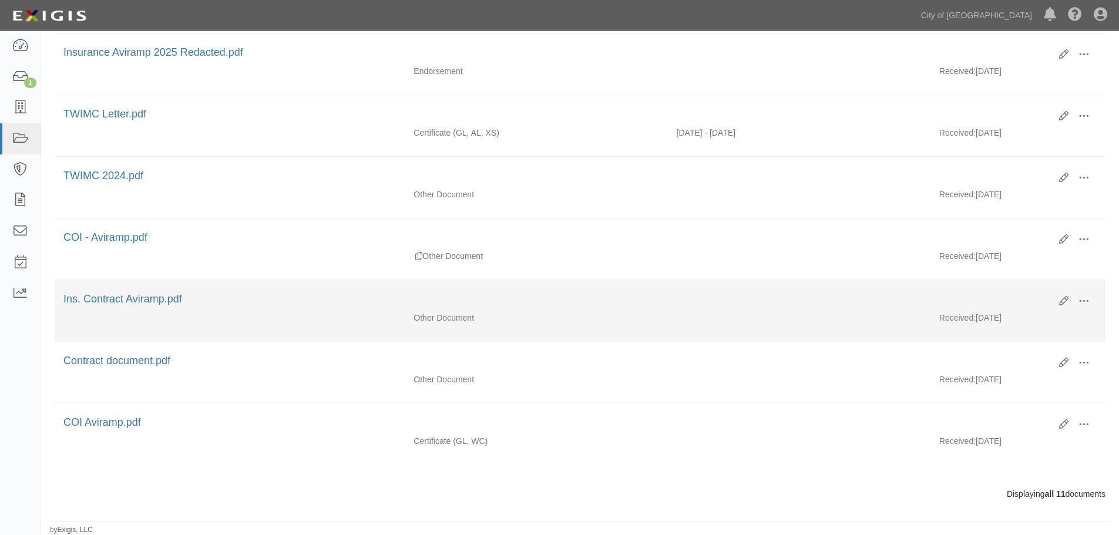
scroll to position [185, 0]
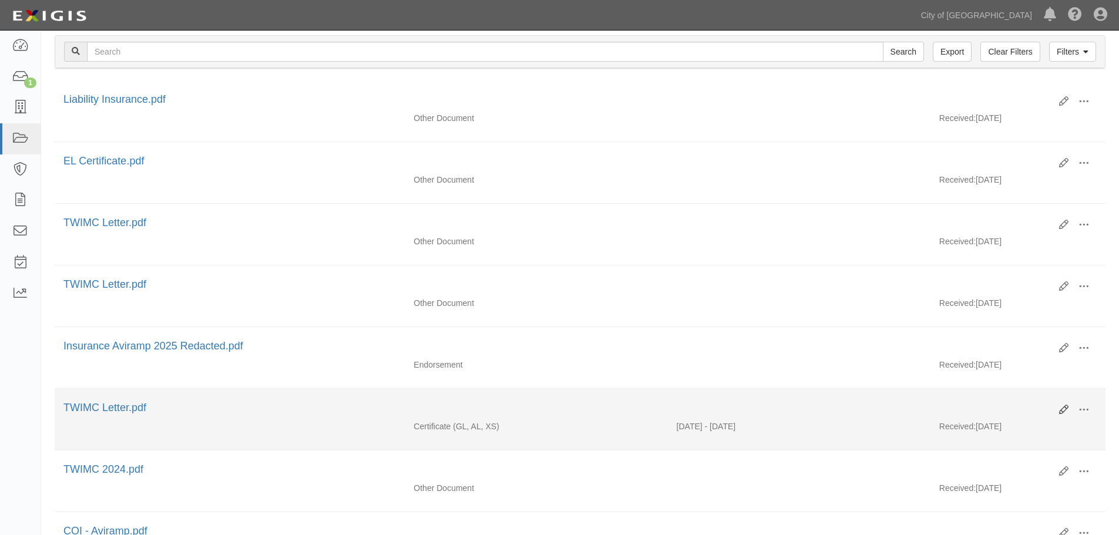
click at [1066, 405] on div "Edit View View details Archive" at bounding box center [1073, 411] width 46 height 20
click at [1066, 408] on icon at bounding box center [1063, 409] width 9 height 9
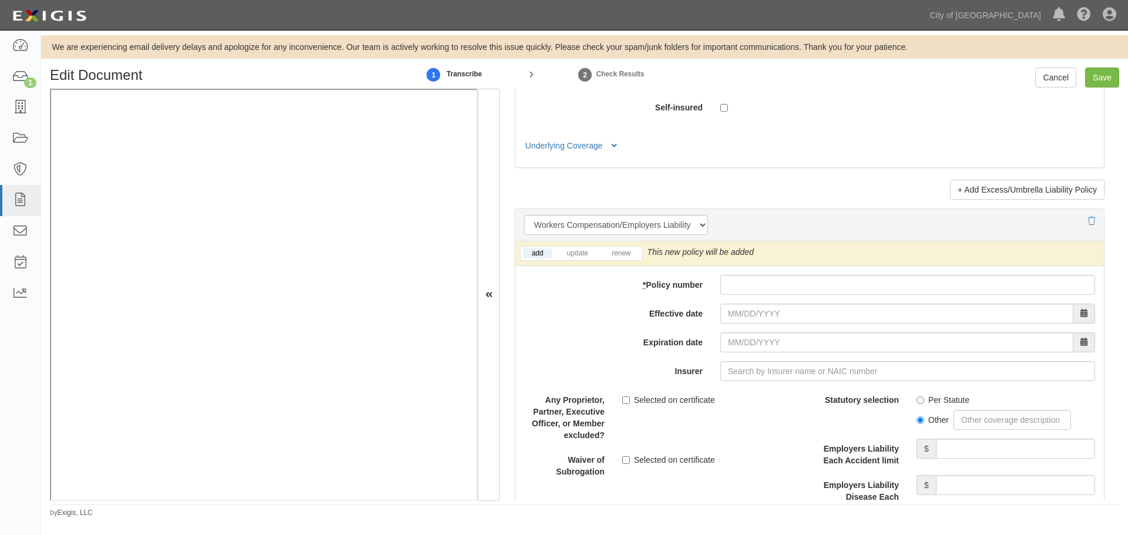
scroll to position [2839, 0]
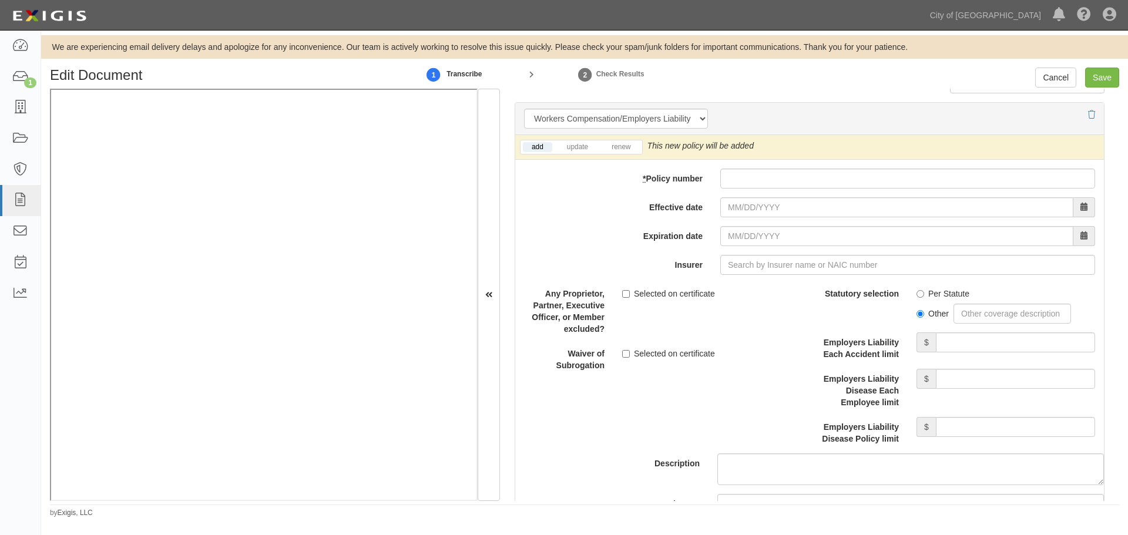
drag, startPoint x: 754, startPoint y: 153, endPoint x: 746, endPoint y: 174, distance: 23.2
click at [749, 165] on div "add update renew This new policy will be added This new policy will update exis…" at bounding box center [809, 353] width 589 height 436
drag, startPoint x: 743, startPoint y: 178, endPoint x: 734, endPoint y: 182, distance: 10.3
click at [743, 178] on input "* Policy number" at bounding box center [907, 179] width 375 height 20
paste input "JMD00431"
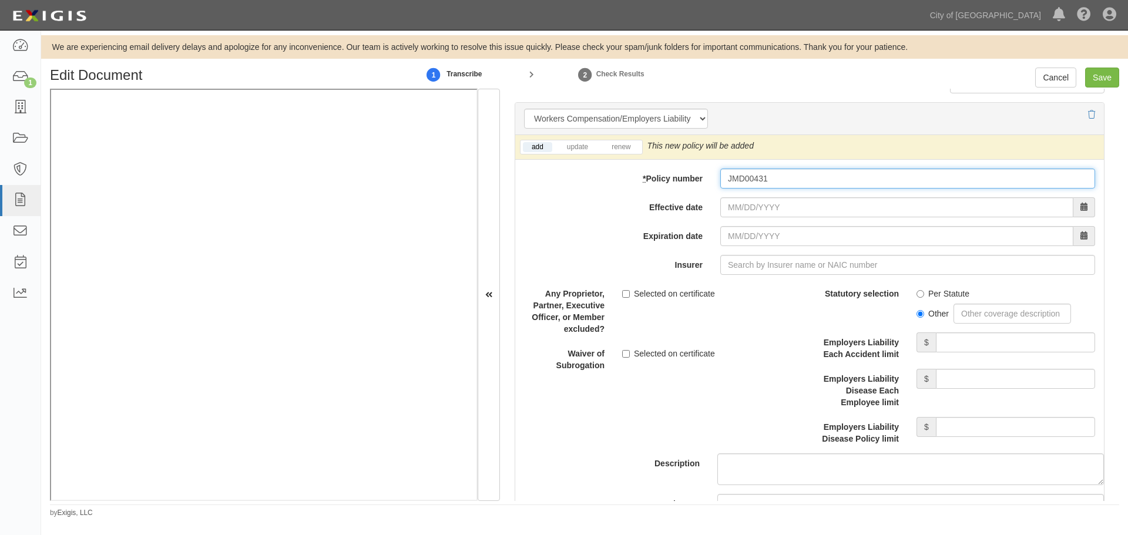
type input "JMD00431"
click at [624, 153] on li "renew" at bounding box center [620, 147] width 41 height 14
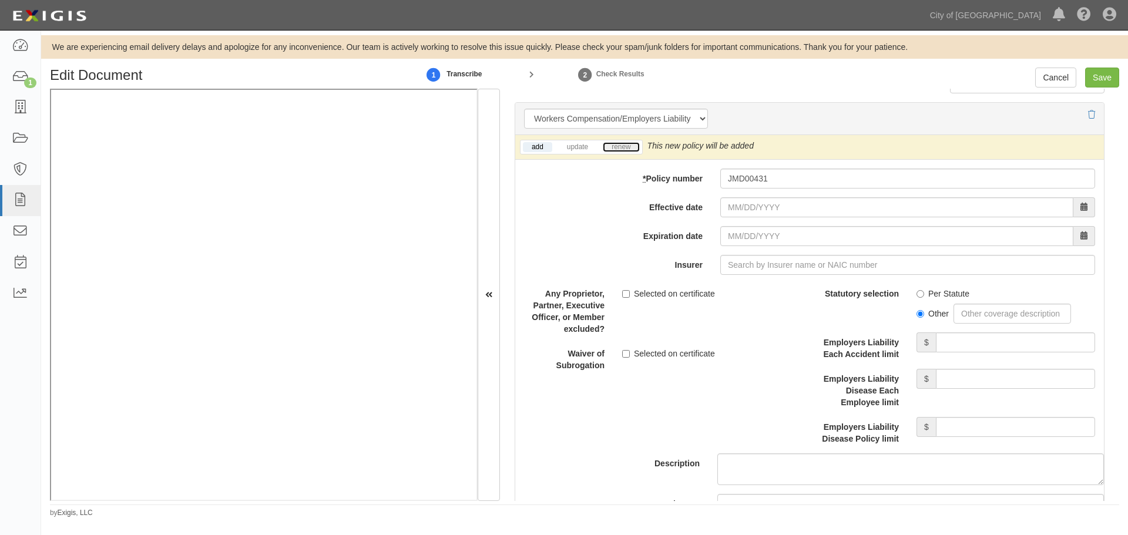
click at [621, 147] on link "renew" at bounding box center [621, 147] width 36 height 10
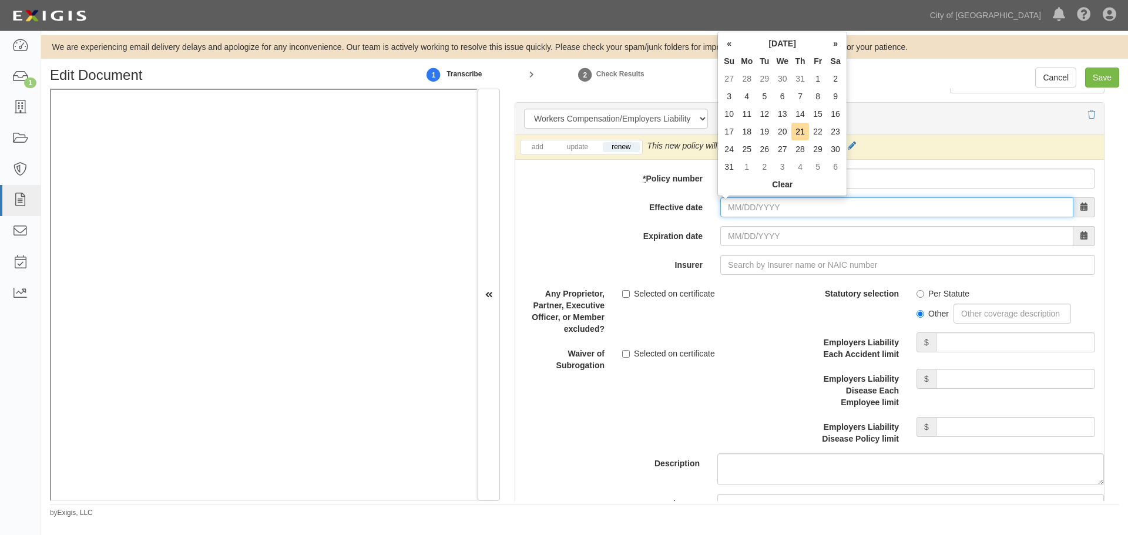
click at [732, 210] on input "Effective date" at bounding box center [896, 207] width 353 height 20
type input "[DATE]"
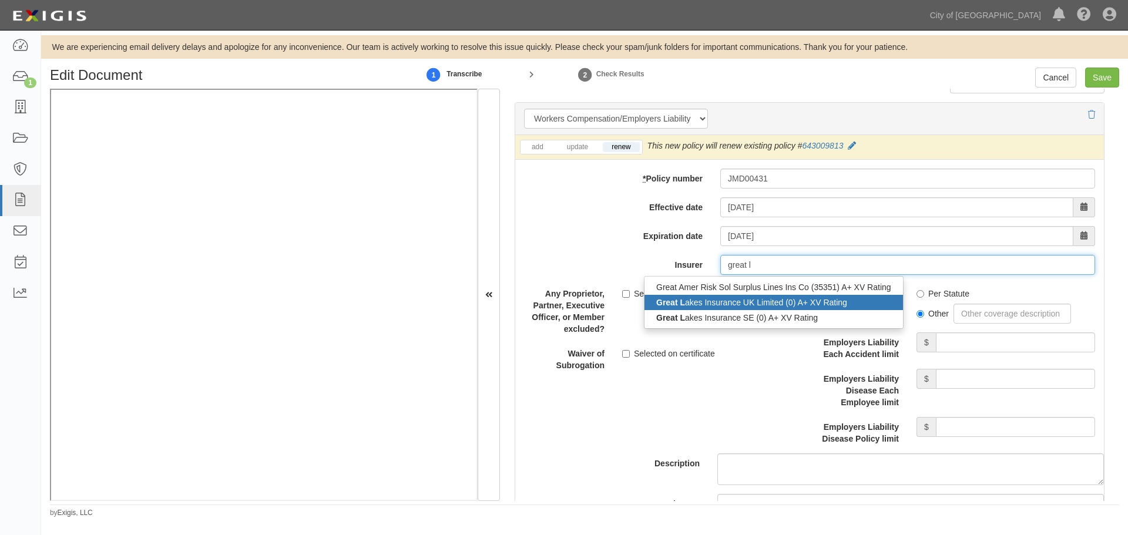
click at [822, 304] on div "Great L akes Insurance UK Limited (0) A+ XV Rating" at bounding box center [773, 302] width 258 height 15
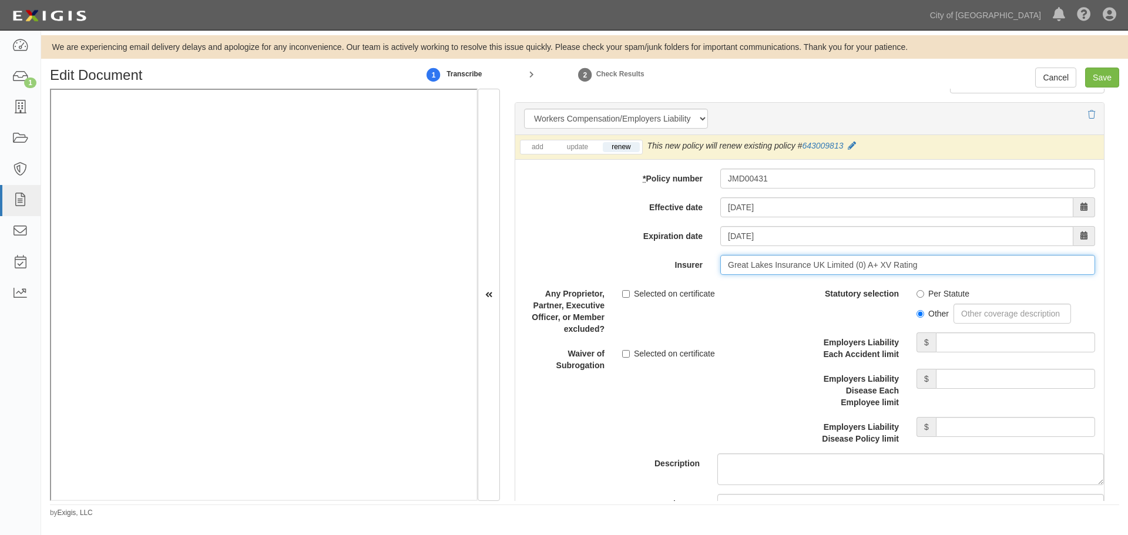
type input "Great Lakes Insurance UK Limited (0) A+ XV Rating"
click at [916, 298] on label "Per Statute" at bounding box center [942, 294] width 53 height 12
click at [916, 298] on input "Per Statute" at bounding box center [920, 294] width 8 height 8
radio input "true"
click at [937, 344] on input "Employers Liability Each Accident limit" at bounding box center [1015, 343] width 159 height 20
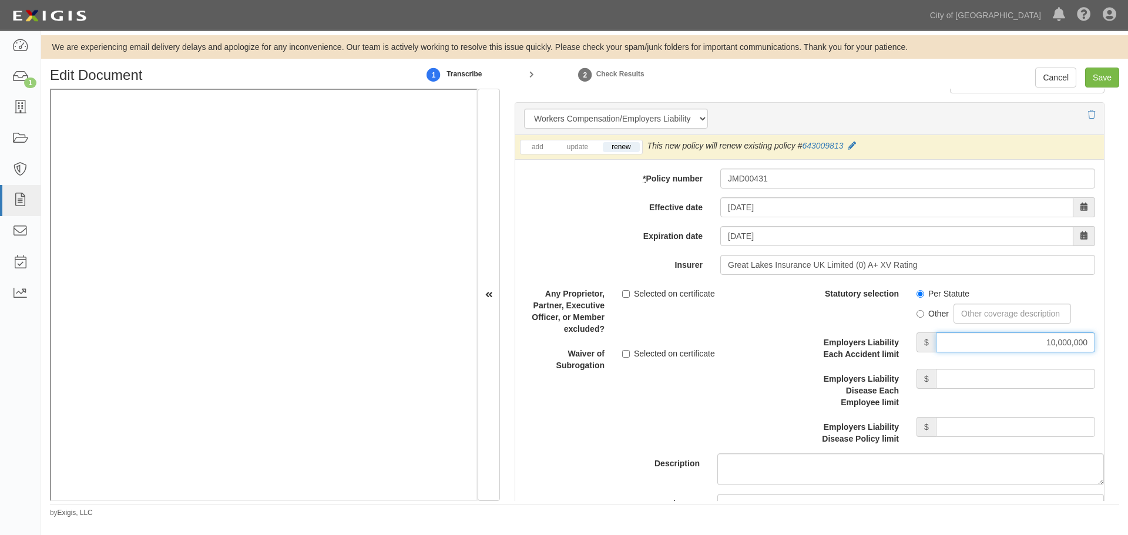
type input "10,000,000"
click at [996, 382] on input "Employers Liability Disease Each Employee limit" at bounding box center [1015, 379] width 159 height 20
drag, startPoint x: 993, startPoint y: 381, endPoint x: 1127, endPoint y: 382, distance: 134.0
click at [1127, 382] on div "Edit Document 1 Transcribe 2 Check Results Cancel Save Document Details Receive…" at bounding box center [584, 293] width 1087 height 451
type input "10,000,000"
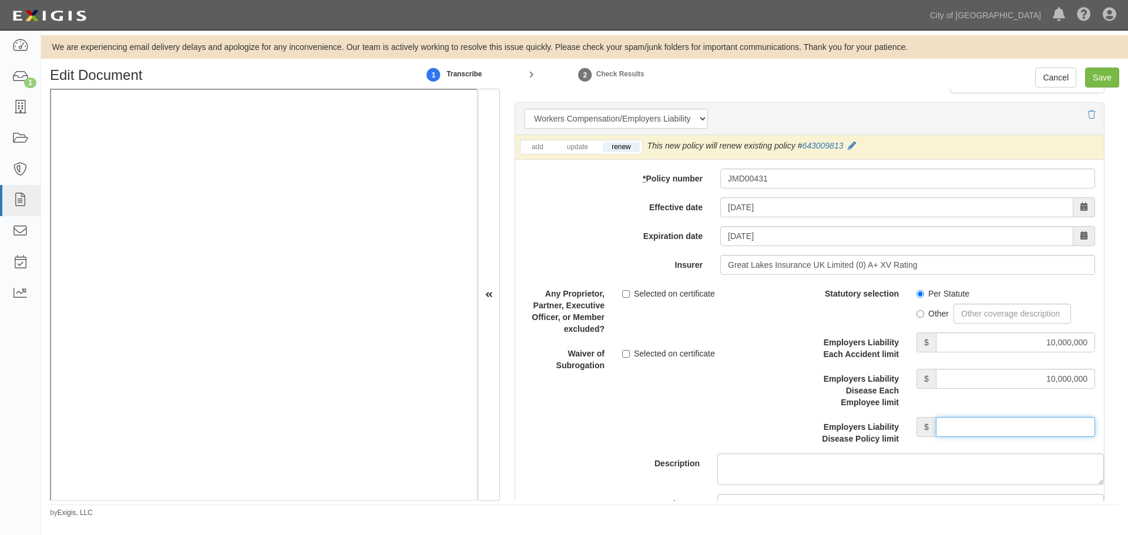
click at [999, 417] on input "Employers Liability Disease Policy limit" at bounding box center [1015, 427] width 159 height 20
type input "10,000,000"
click at [1102, 83] on input "Save" at bounding box center [1102, 78] width 34 height 20
type input "10000000"
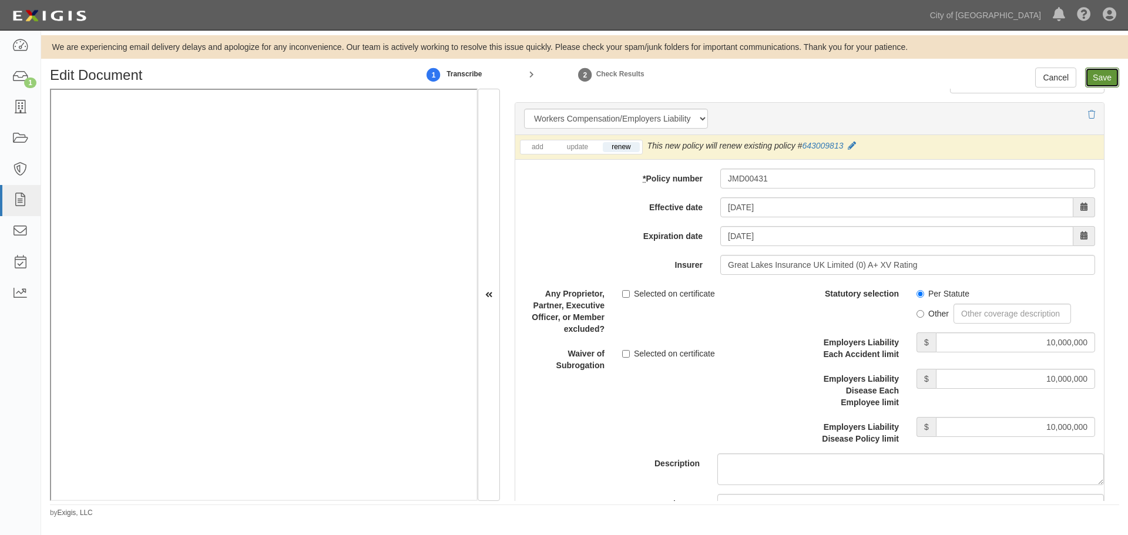
type input "10000000"
type input "5000000"
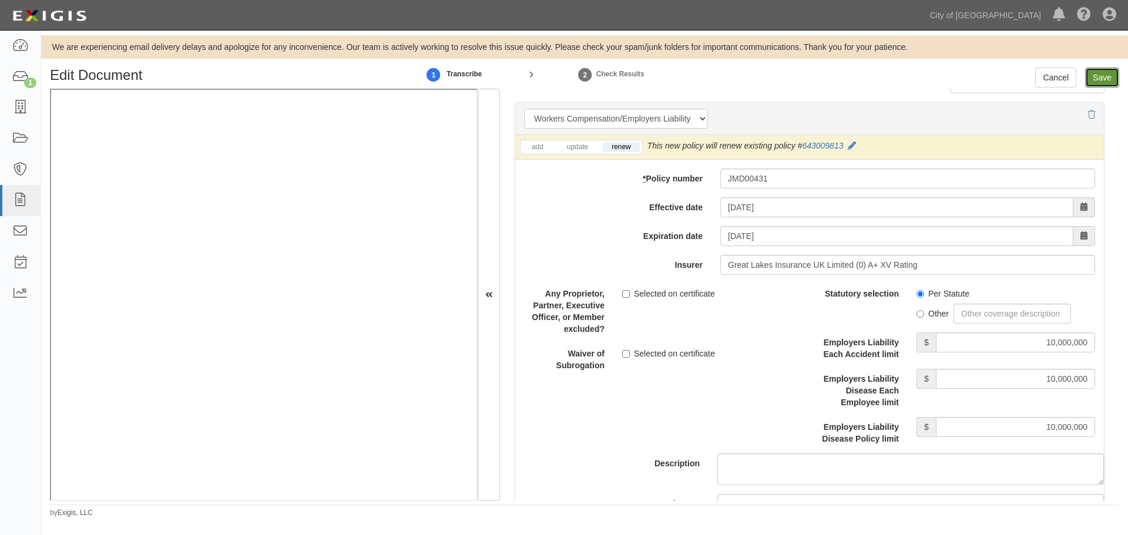
type input "5000000"
type input "10000000"
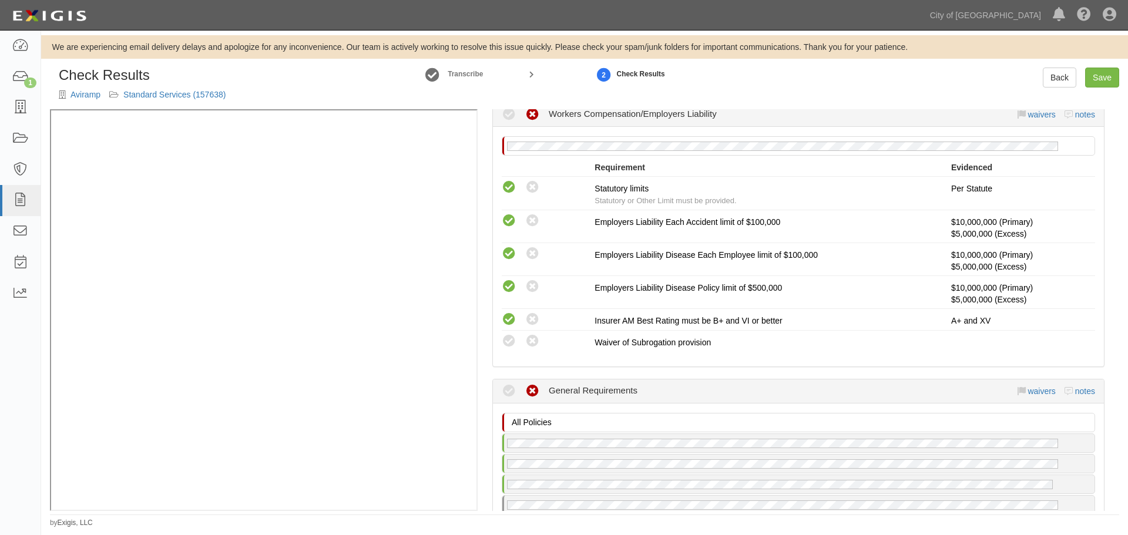
scroll to position [881, 0]
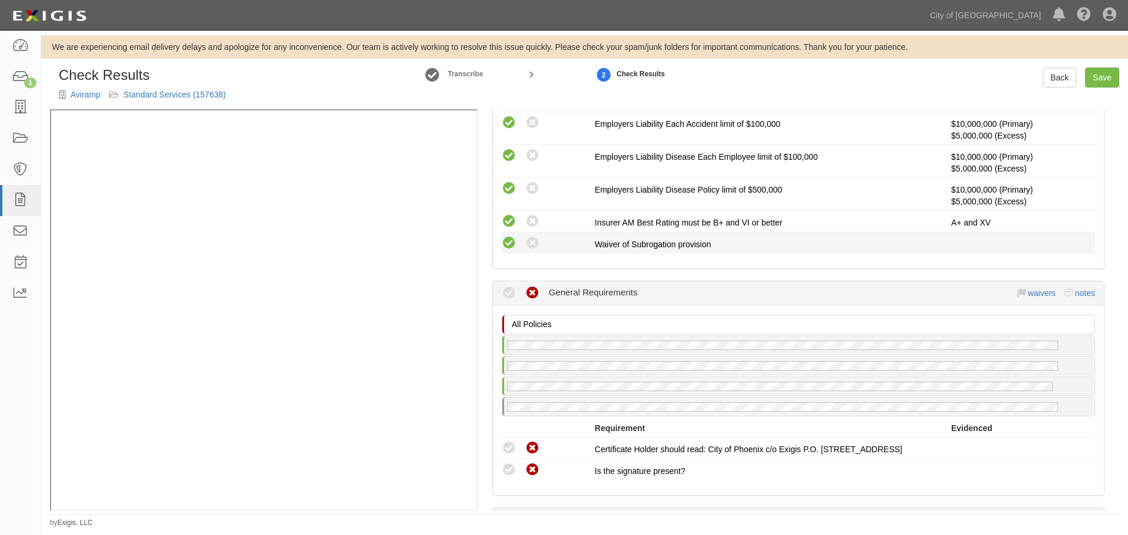
click at [508, 243] on icon at bounding box center [509, 243] width 15 height 15
radio input "true"
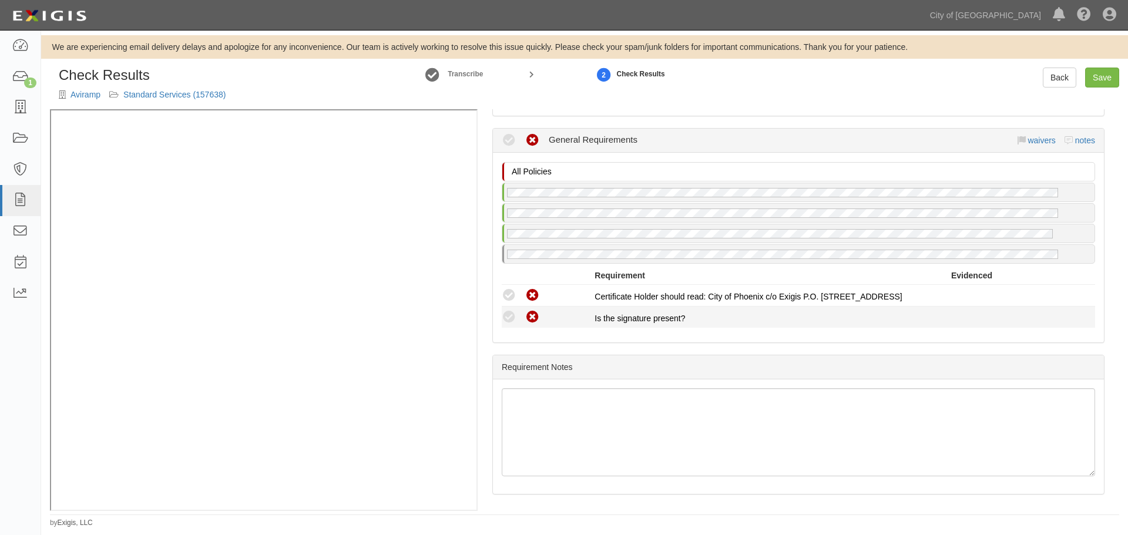
scroll to position [1035, 0]
click at [500, 311] on div "Compliant Waived Non-Compliant" at bounding box center [544, 315] width 102 height 15
click at [509, 318] on icon at bounding box center [509, 316] width 15 height 15
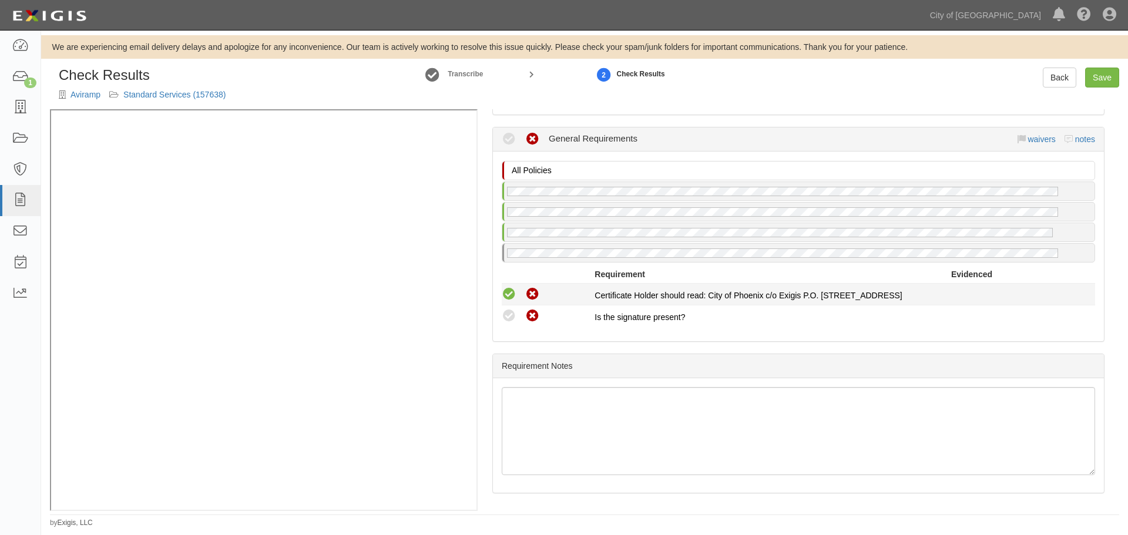
radio input "true"
click at [509, 297] on icon at bounding box center [509, 294] width 15 height 15
radio input "true"
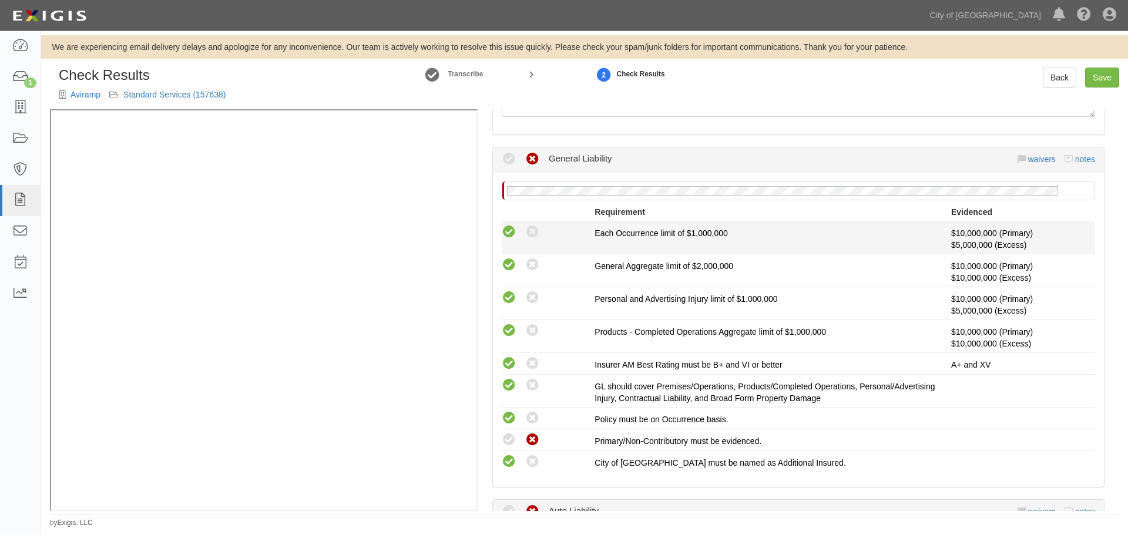
scroll to position [154, 0]
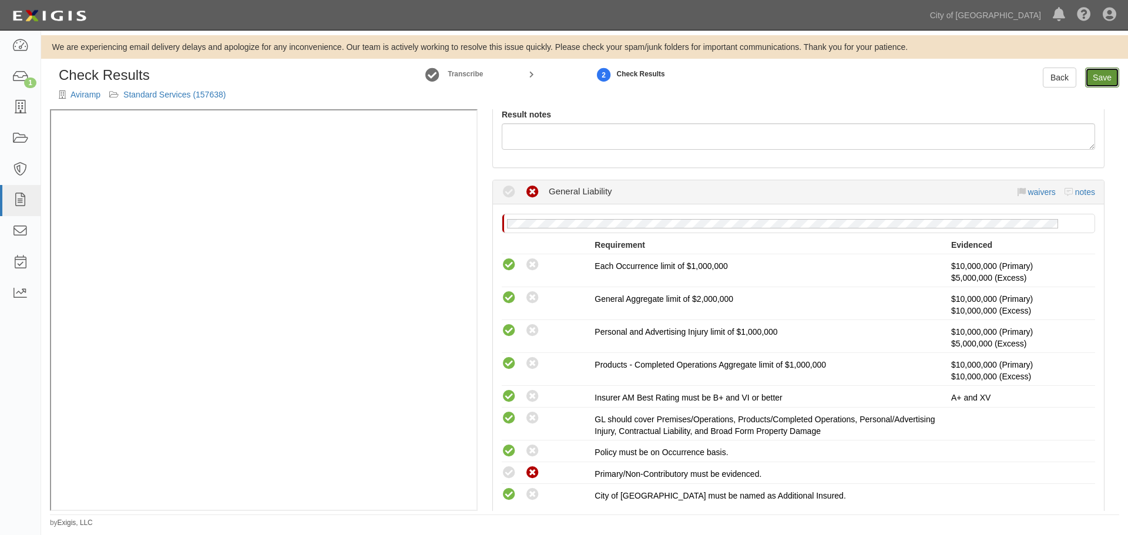
click at [1102, 82] on link "Save" at bounding box center [1102, 78] width 34 height 20
radio input "true"
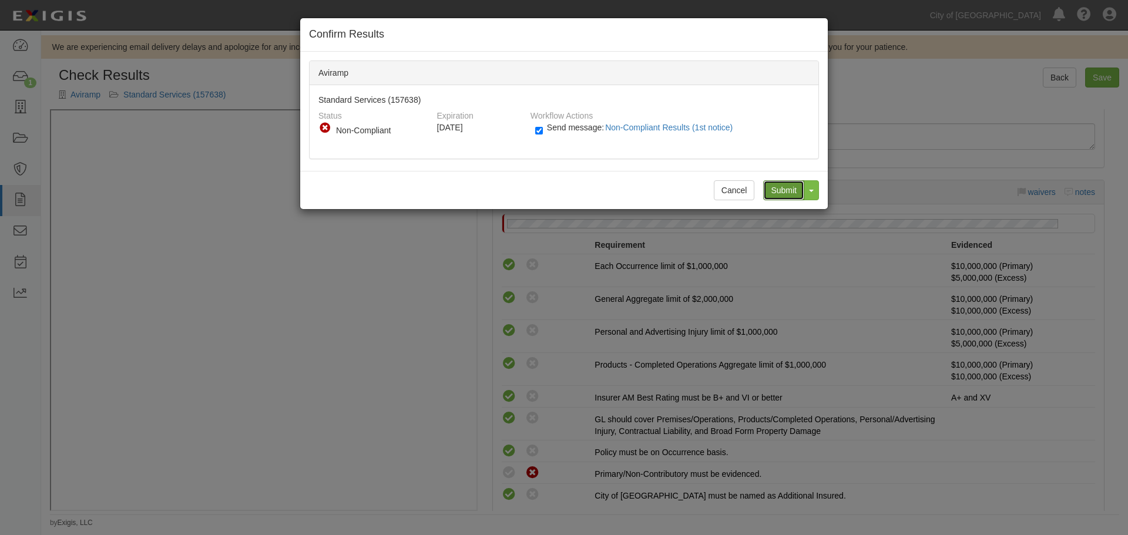
click at [787, 184] on input "Submit" at bounding box center [783, 190] width 41 height 20
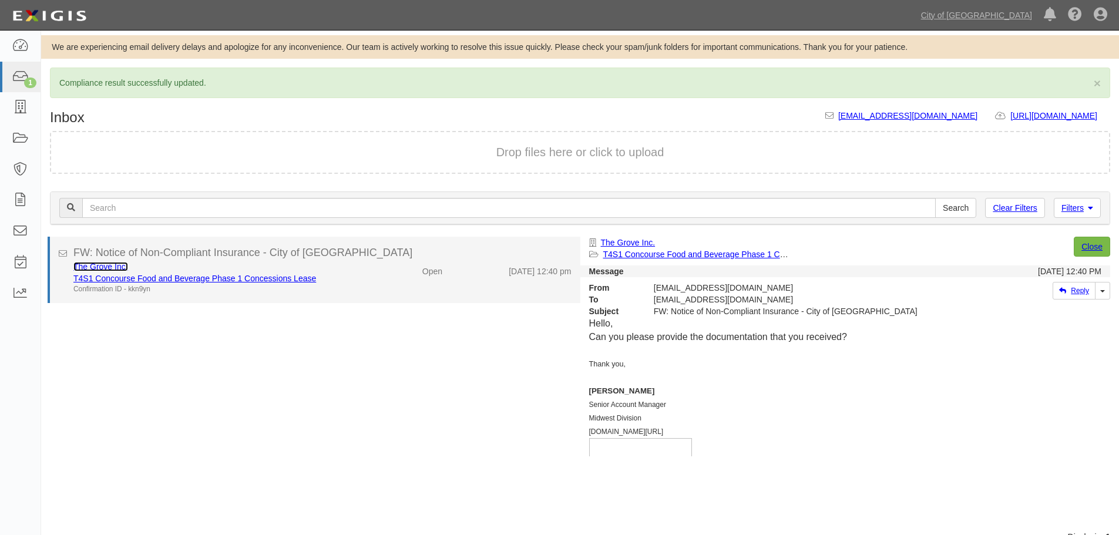
click at [101, 265] on link "The Grove Inc." at bounding box center [100, 266] width 55 height 9
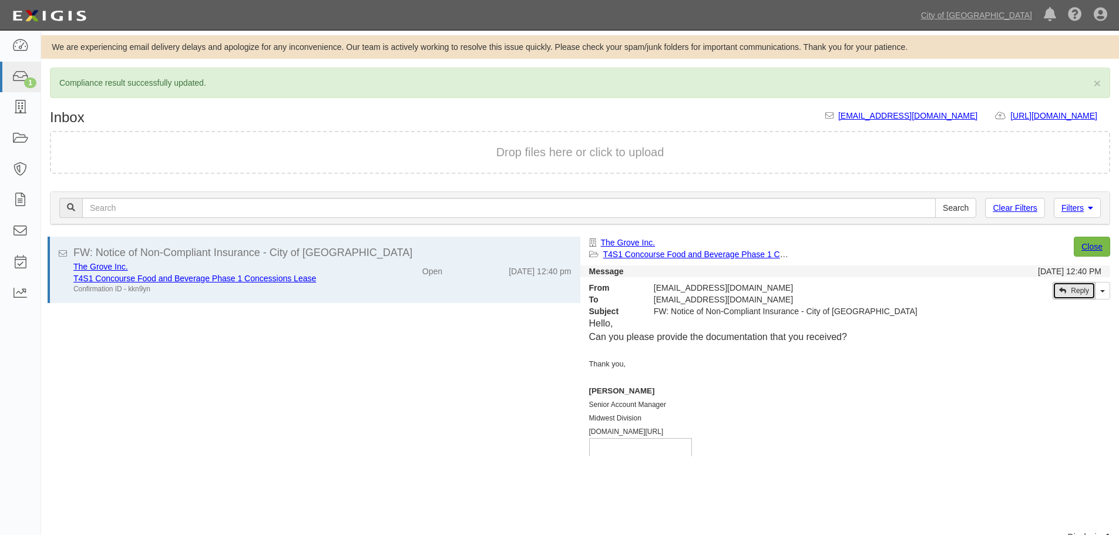
click at [1079, 295] on link "Reply" at bounding box center [1074, 291] width 43 height 18
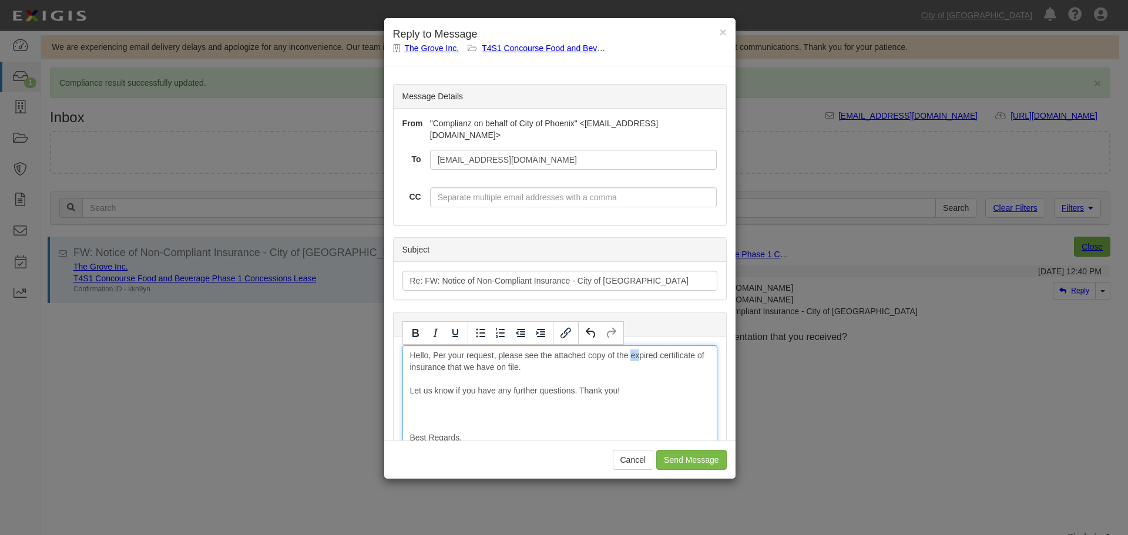
drag, startPoint x: 630, startPoint y: 359, endPoint x: 637, endPoint y: 359, distance: 7.6
drag, startPoint x: 616, startPoint y: 356, endPoint x: 660, endPoint y: 352, distance: 43.6
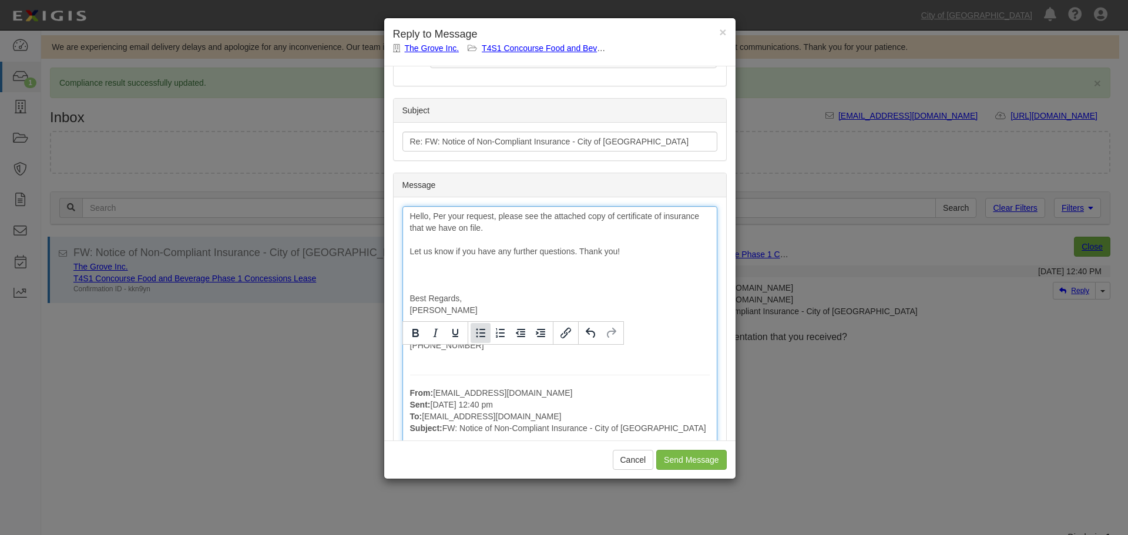
scroll to position [196, 0]
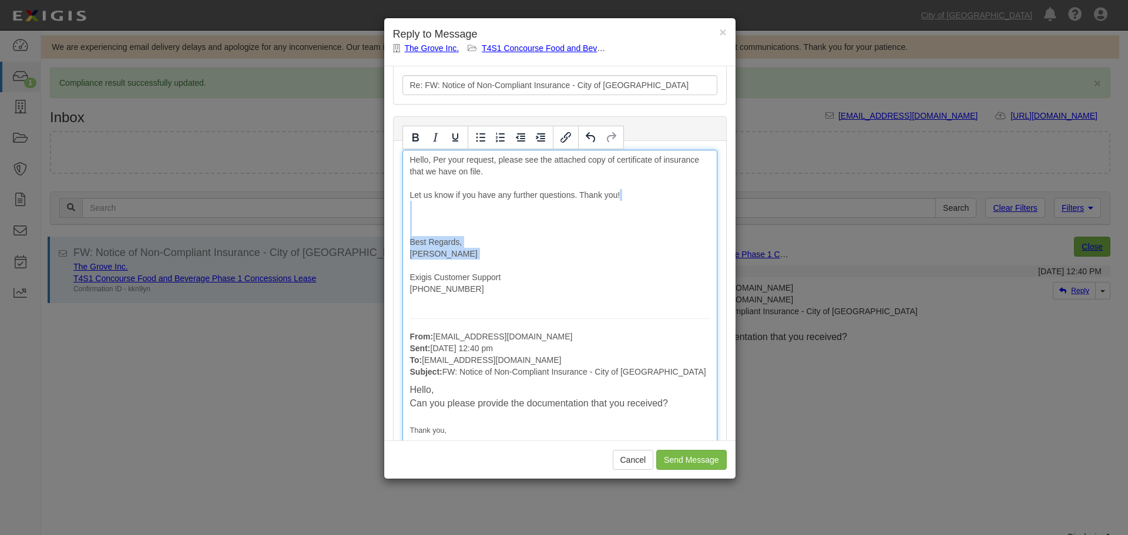
drag, startPoint x: 465, startPoint y: 266, endPoint x: 369, endPoint y: 206, distance: 113.8
click at [369, 203] on div "× Reply to Message The Grove Inc. T4S1 Concourse Food and Beverage Phase 1 Conc…" at bounding box center [564, 267] width 1128 height 535
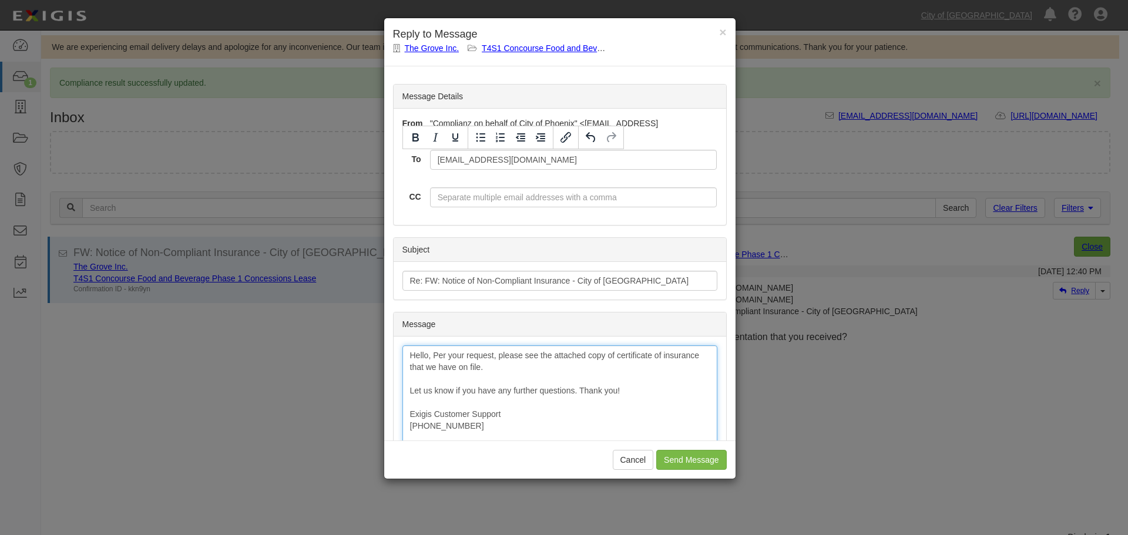
scroll to position [98, 0]
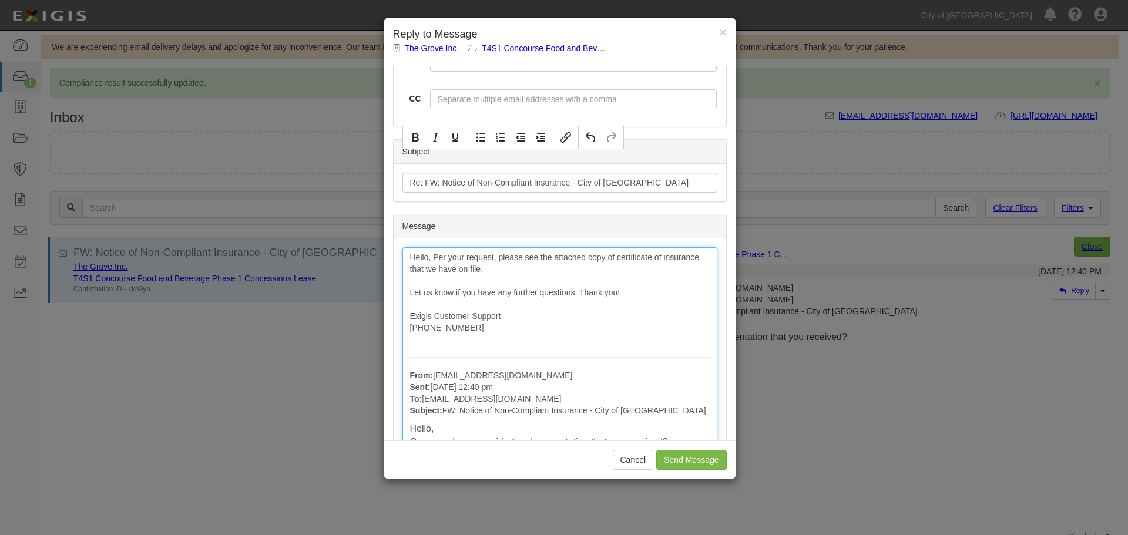
drag, startPoint x: 510, startPoint y: 277, endPoint x: 464, endPoint y: 271, distance: 46.1
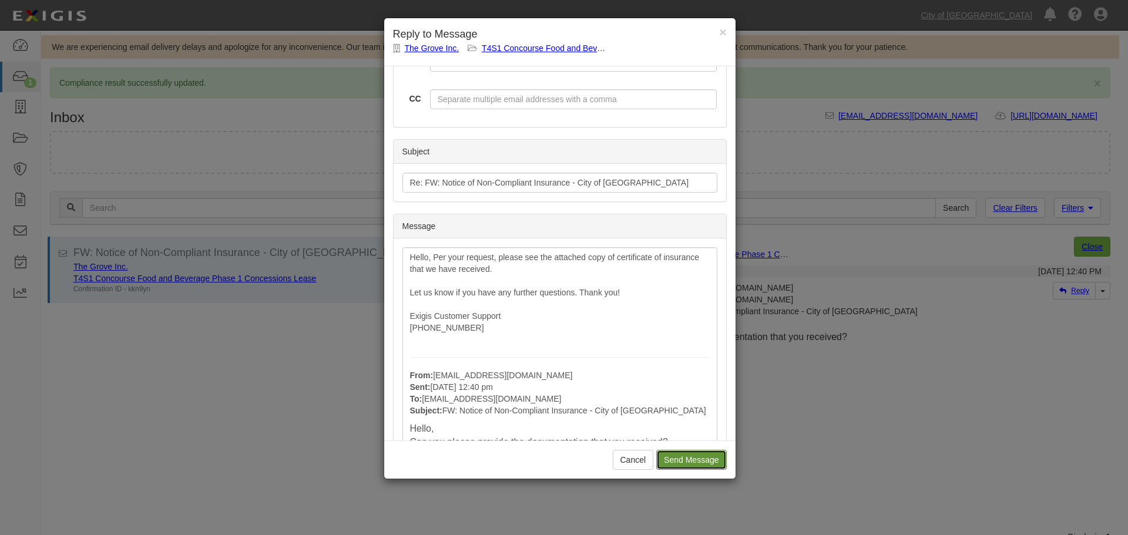
click at [704, 465] on input "Send Message" at bounding box center [691, 460] width 70 height 20
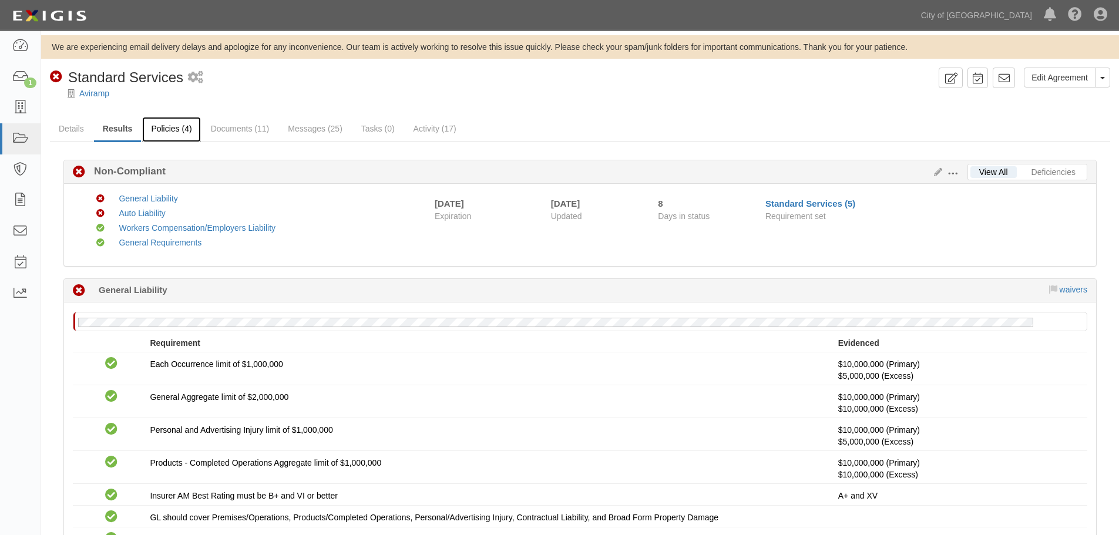
click at [157, 139] on link "Policies (4)" at bounding box center [171, 129] width 58 height 25
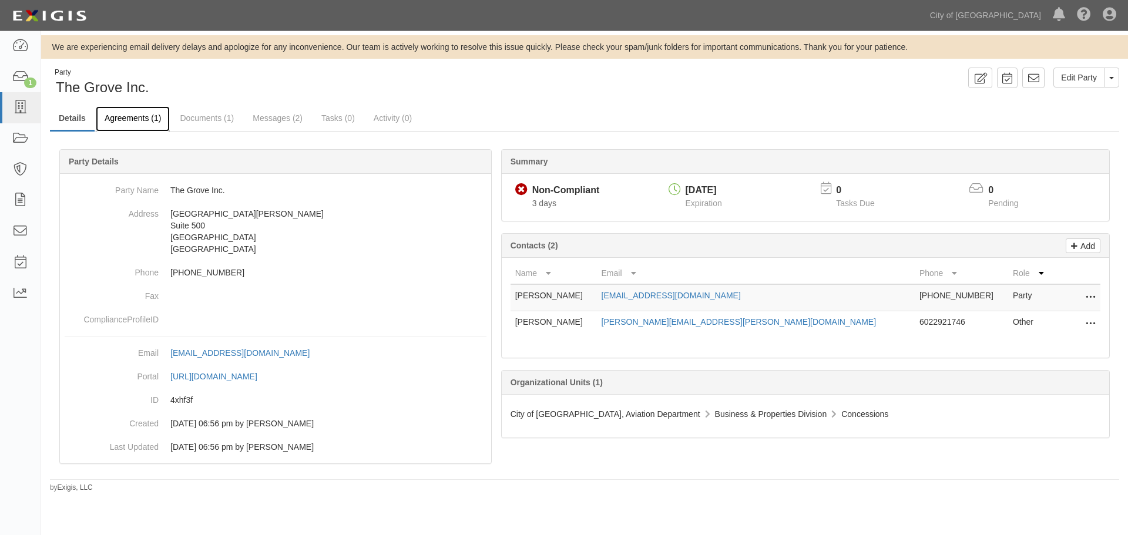
click at [145, 122] on link "Agreements (1)" at bounding box center [133, 118] width 74 height 25
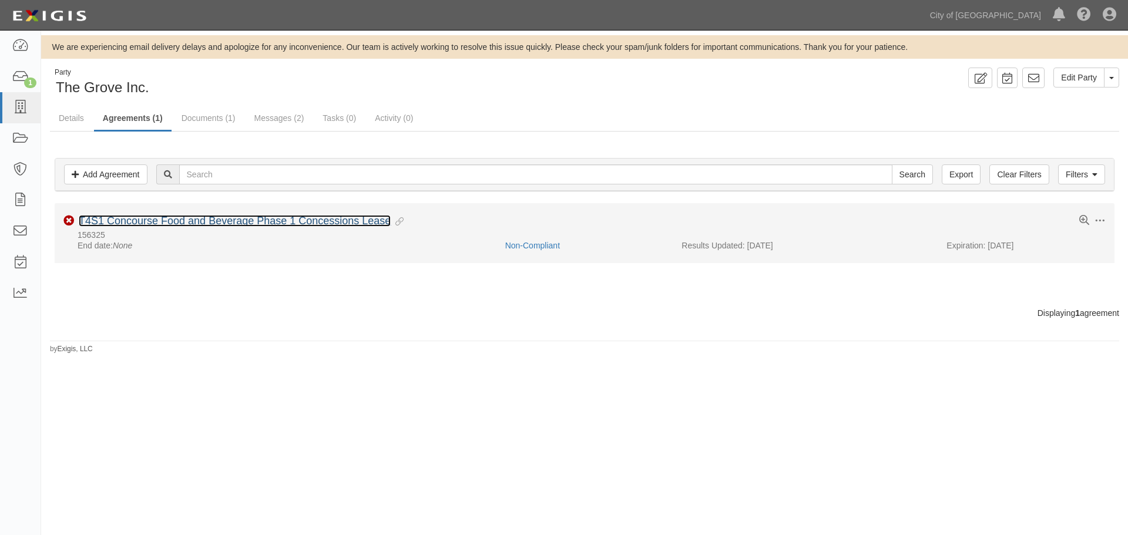
click at [162, 227] on link "T4S1 Concourse Food and Beverage Phase 1 Concessions Lease" at bounding box center [235, 221] width 312 height 12
click at [187, 217] on link "T4S1 Concourse Food and Beverage Phase 1 Concessions Lease" at bounding box center [235, 221] width 312 height 12
click at [185, 221] on link "T4S1 Concourse Food and Beverage Phase 1 Concessions Lease" at bounding box center [235, 221] width 312 height 12
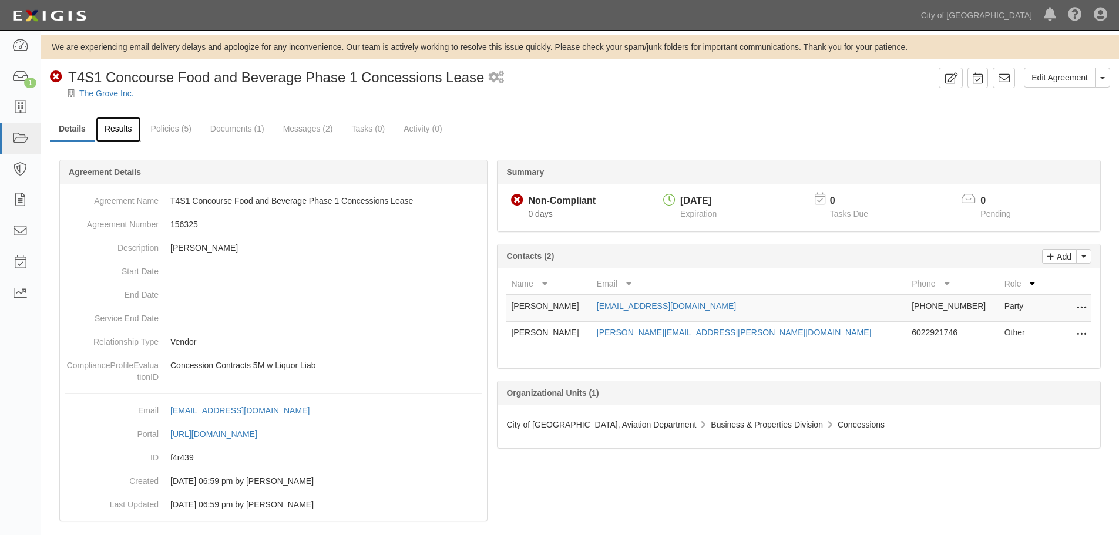
click at [118, 123] on link "Results" at bounding box center [118, 129] width 45 height 25
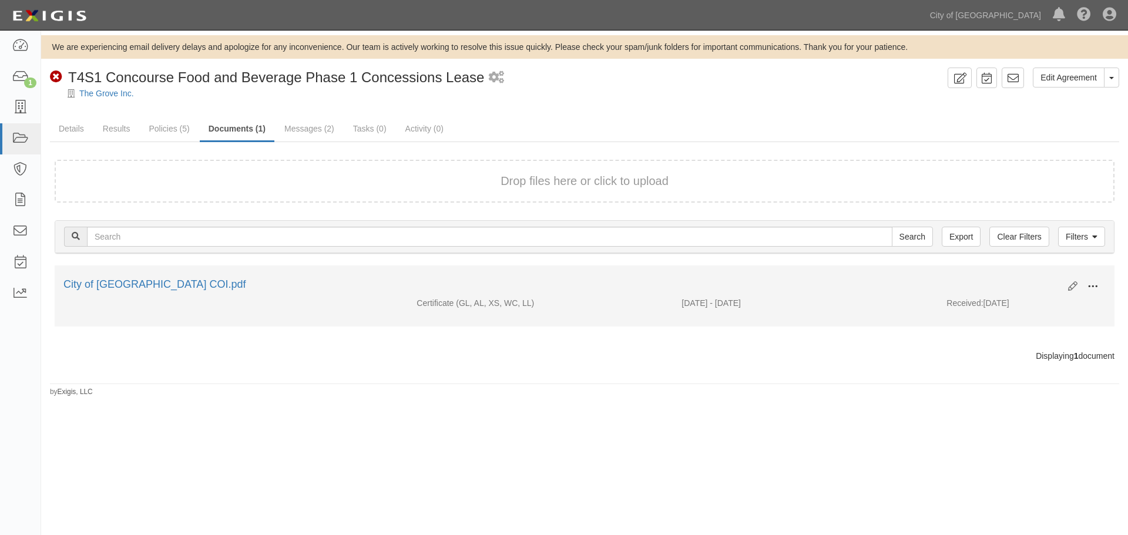
click at [1090, 293] on button at bounding box center [1093, 287] width 26 height 20
click at [1031, 310] on link "View" at bounding box center [1035, 303] width 93 height 21
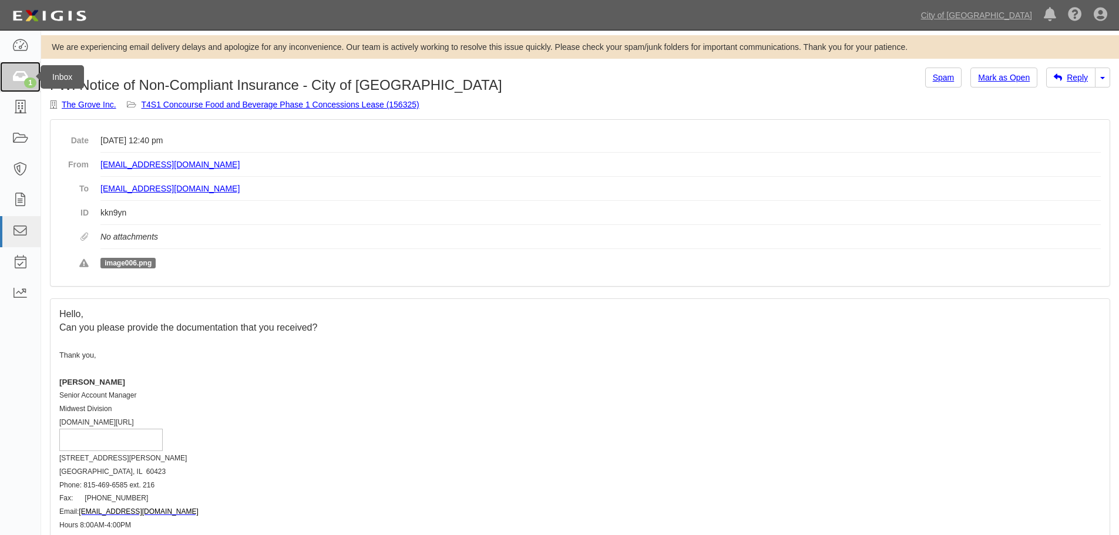
click at [7, 71] on link "1" at bounding box center [20, 77] width 41 height 31
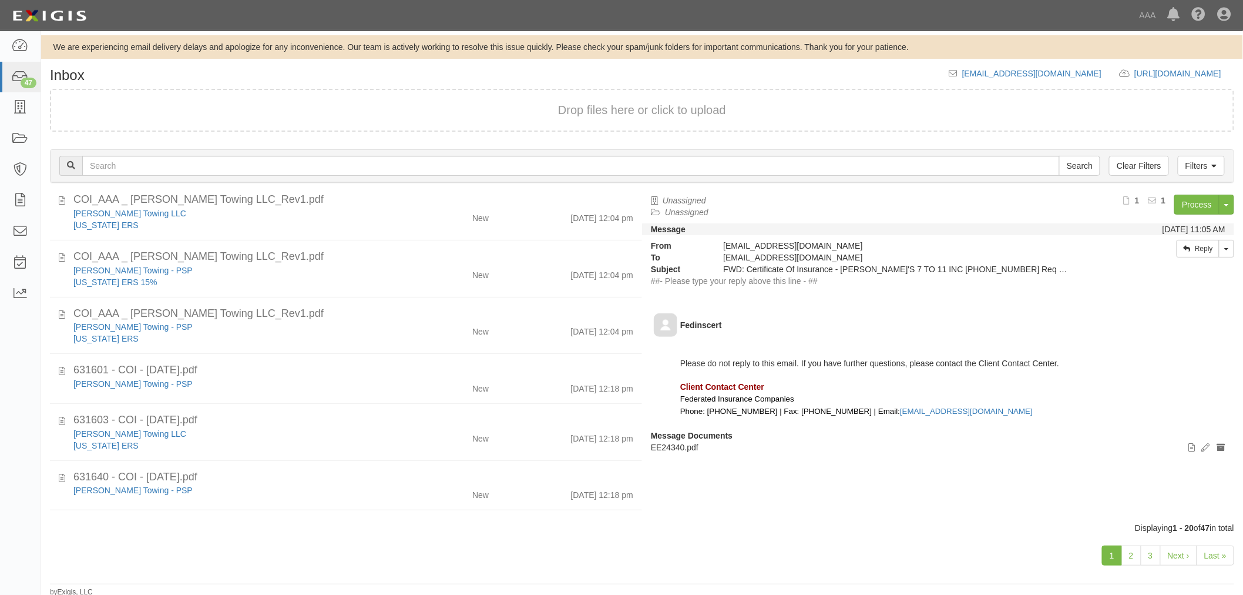
scroll to position [761, 0]
